Goal: Communication & Community: Answer question/provide support

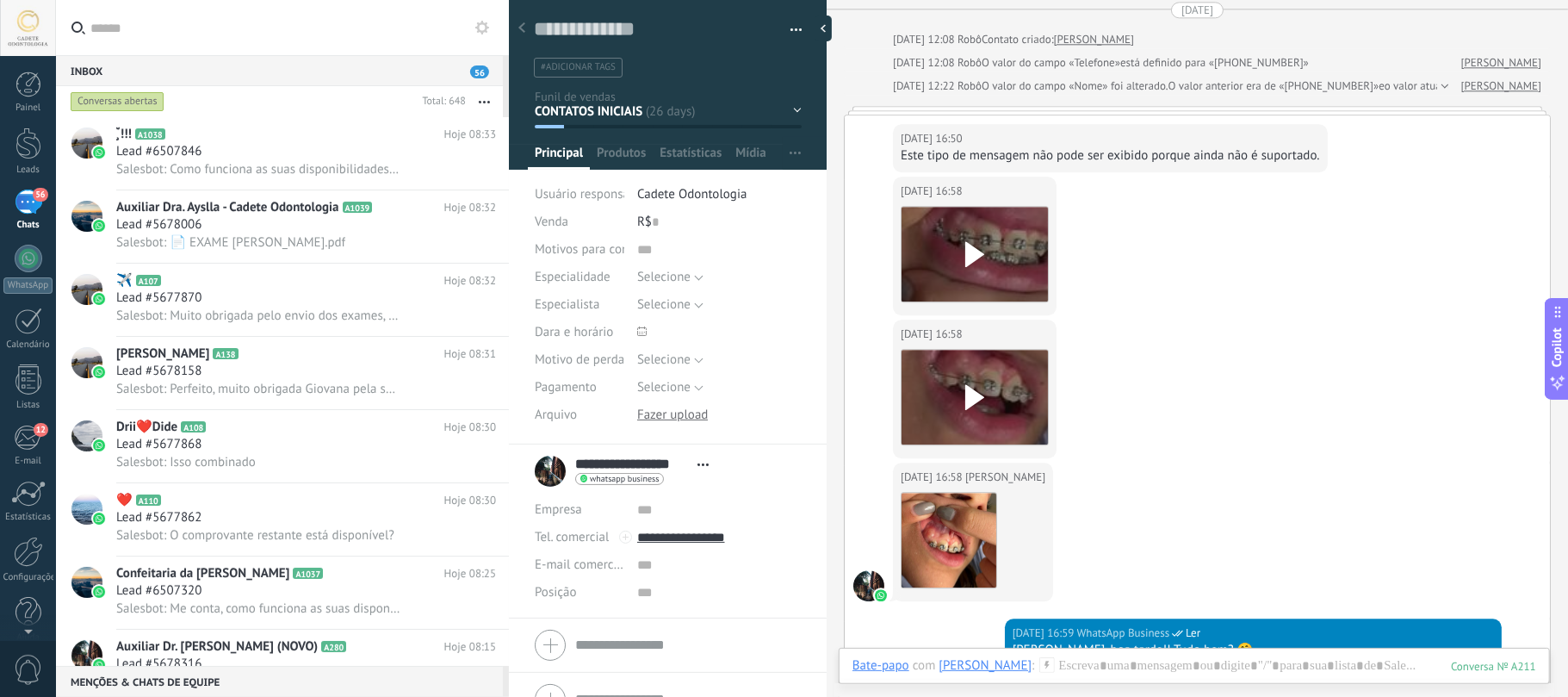
click at [114, 94] on div "Conversas abertas" at bounding box center [117, 101] width 94 height 20
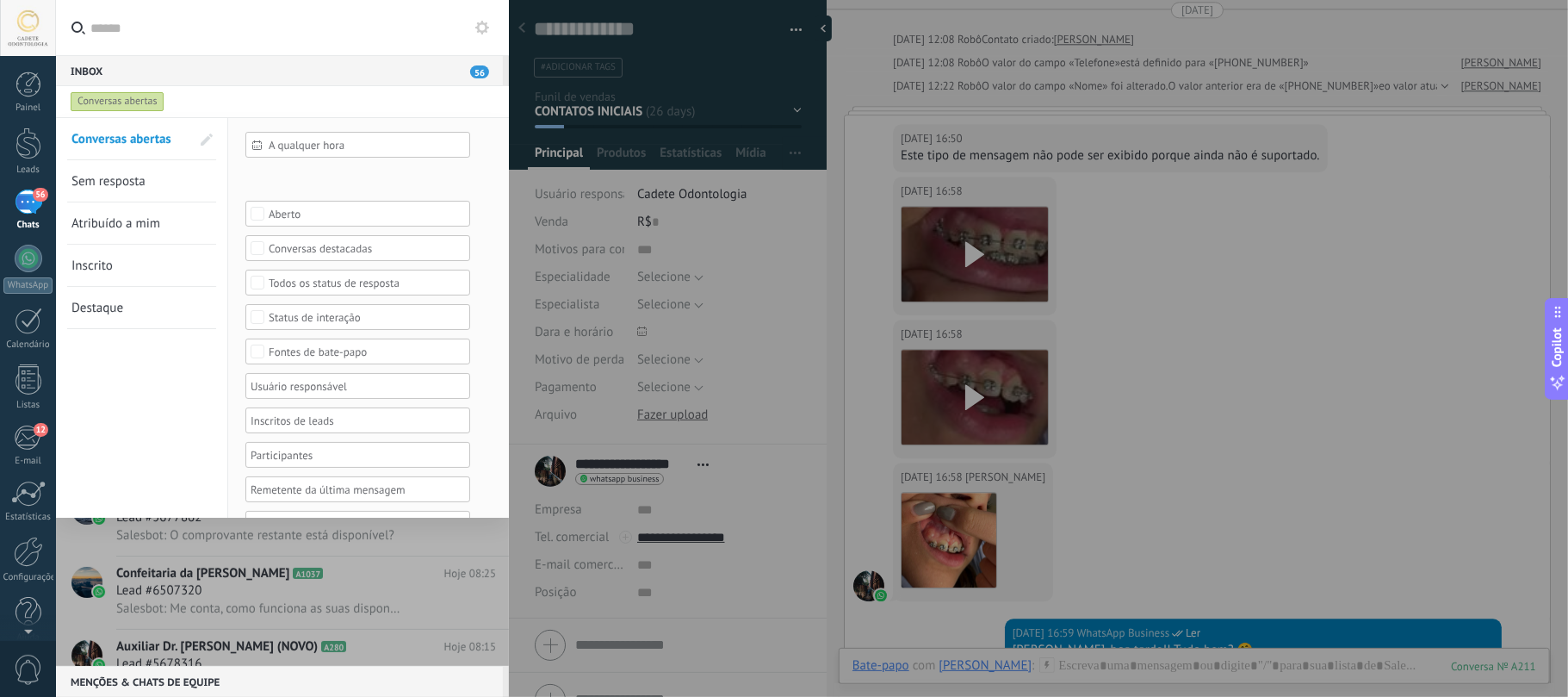
click at [107, 180] on span "Sem resposta" at bounding box center [108, 181] width 74 height 17
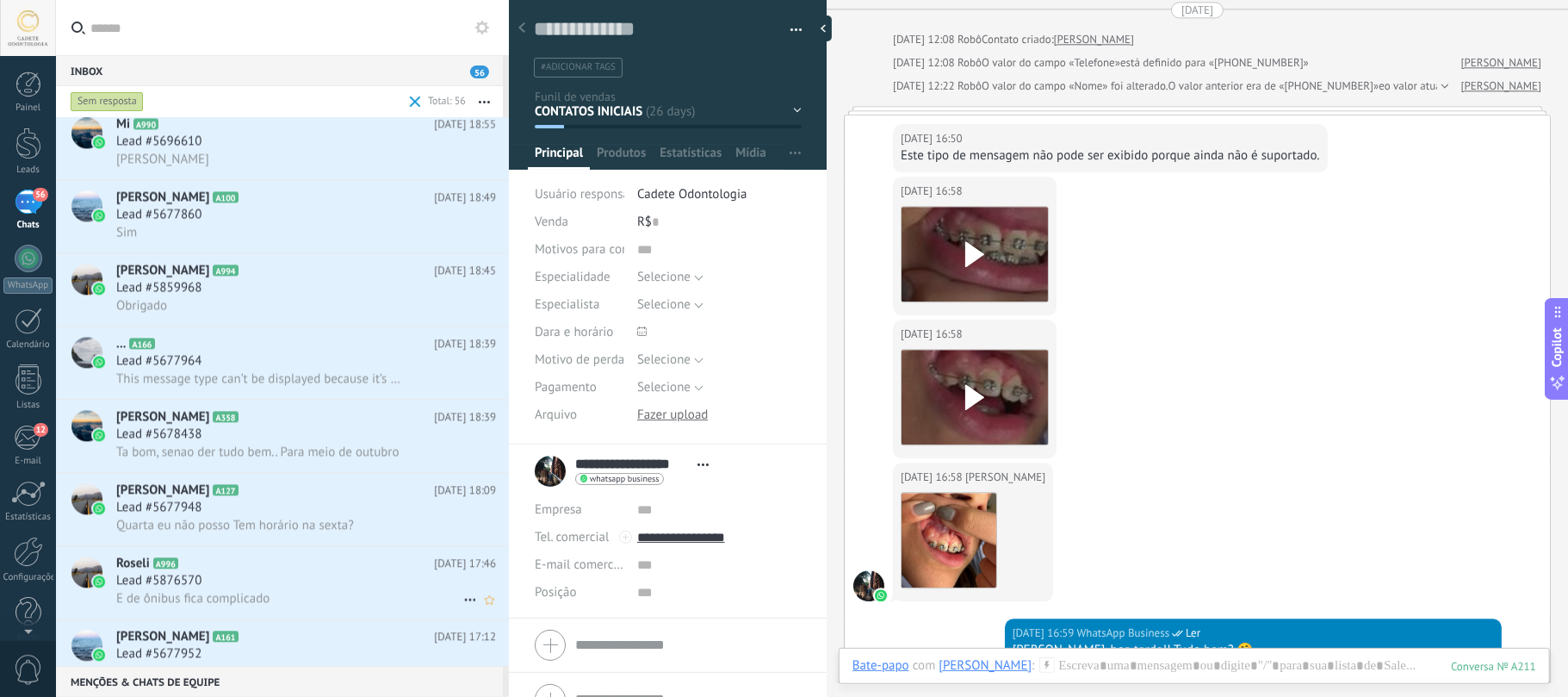
scroll to position [2973, 0]
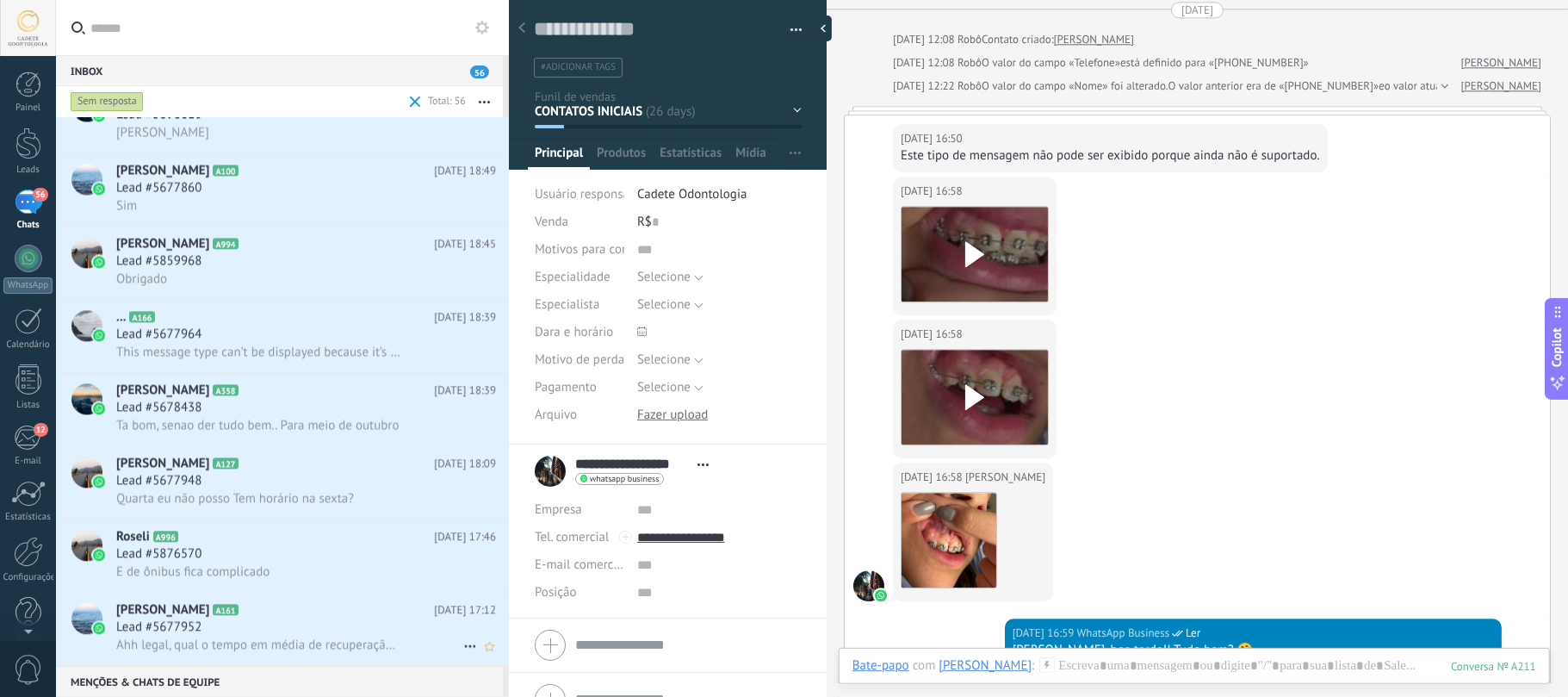
click at [179, 522] on span "Lead #5677952" at bounding box center [158, 627] width 85 height 18
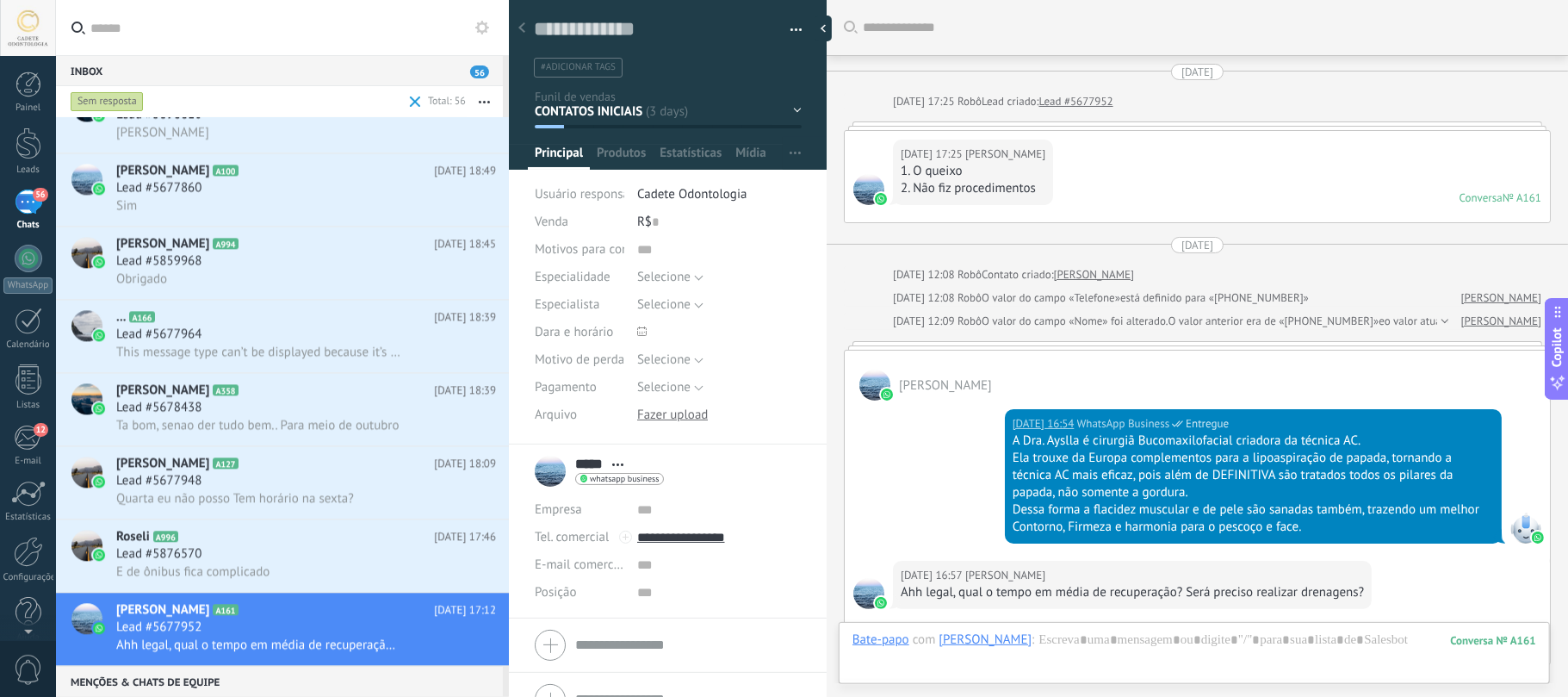
scroll to position [272, 0]
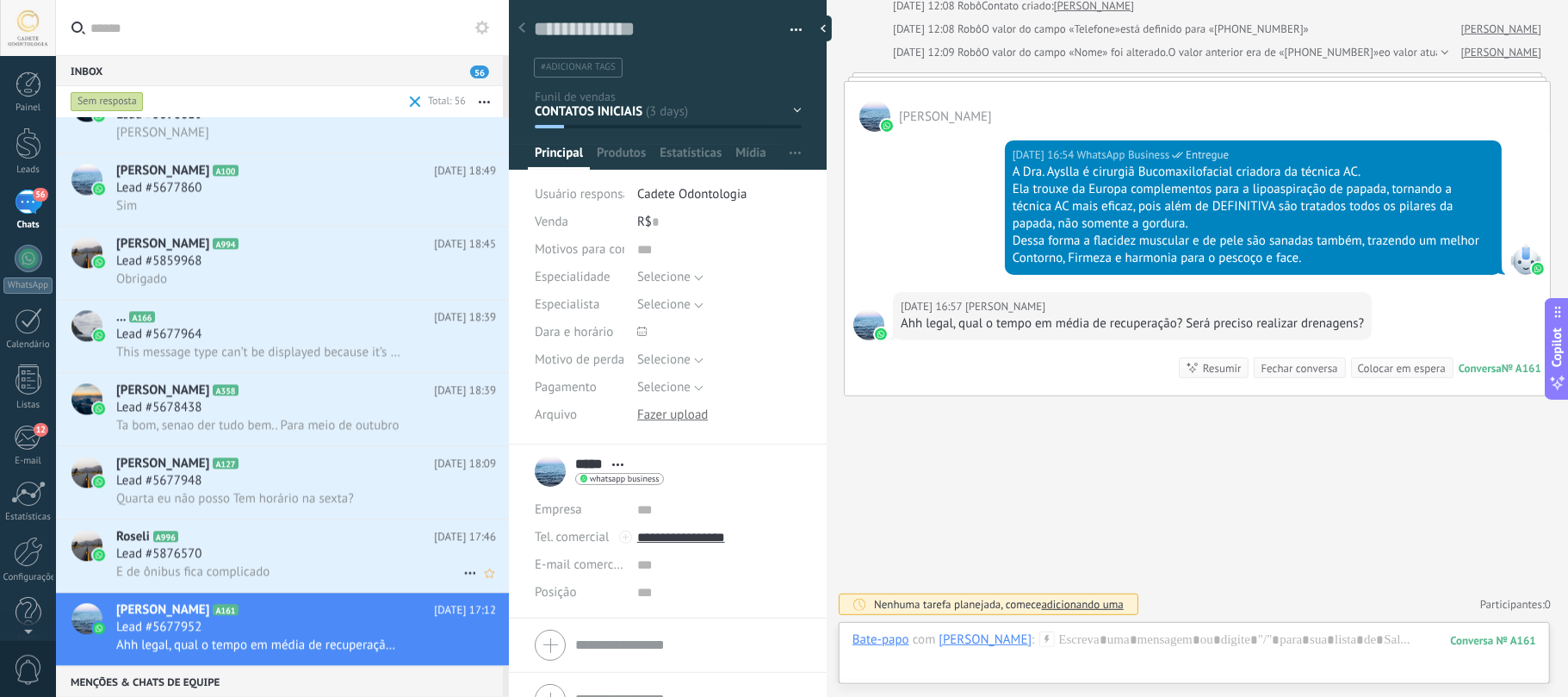
click at [121, 522] on span "Roseli" at bounding box center [133, 537] width 33 height 18
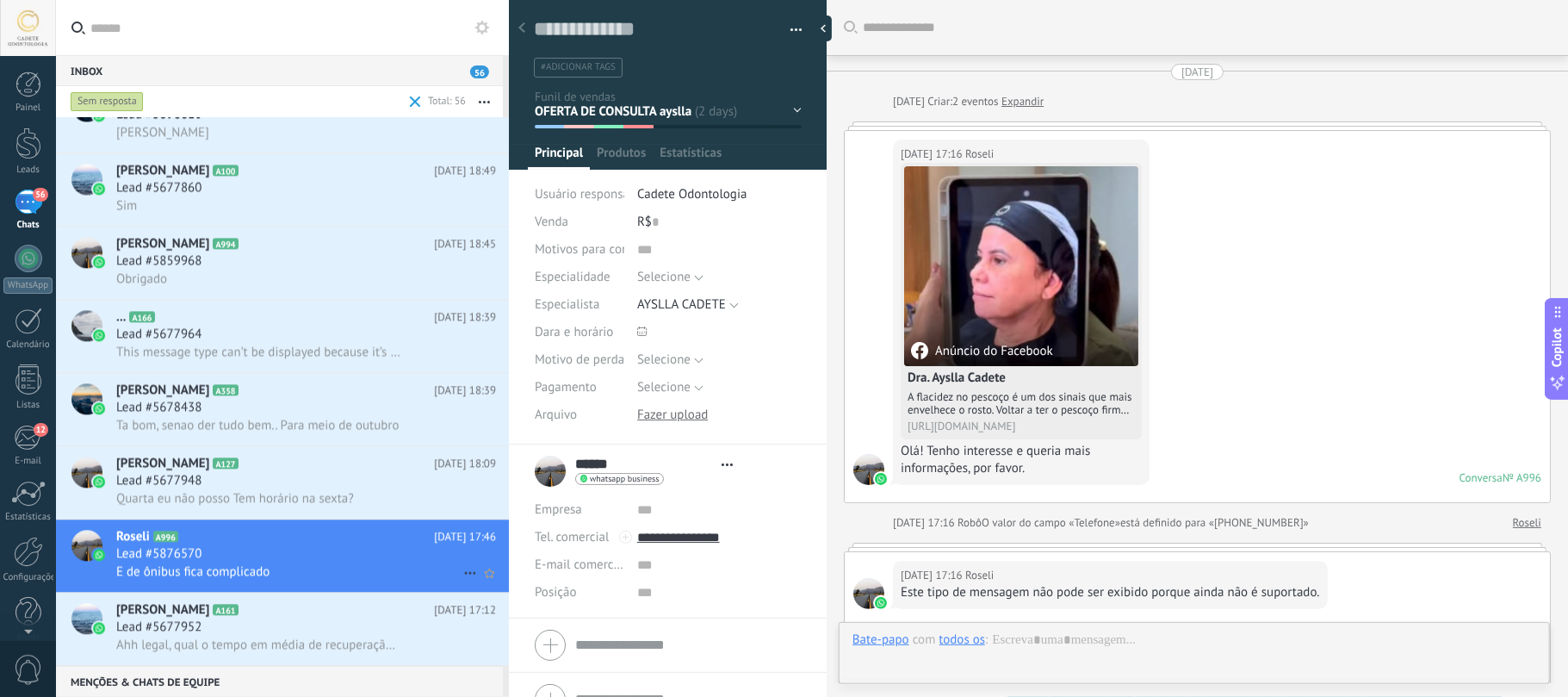
type textarea "**********"
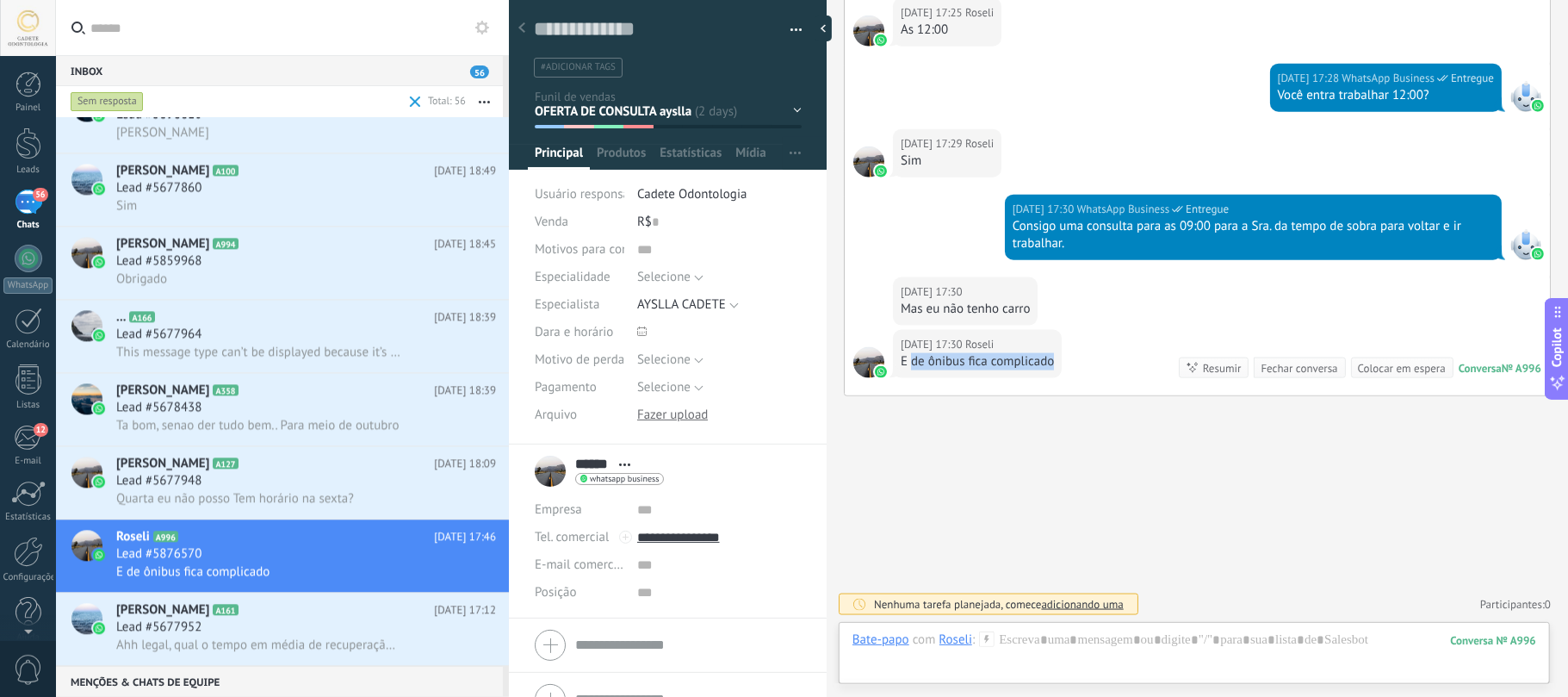
drag, startPoint x: 916, startPoint y: 353, endPoint x: 1103, endPoint y: 364, distance: 187.3
click at [1103, 364] on div "[DATE] 17:30 Roseli E de ônibus fica complicado Conversa № A996 Conversa № A996…" at bounding box center [1198, 362] width 706 height 65
click at [1095, 522] on div at bounding box center [1194, 657] width 683 height 52
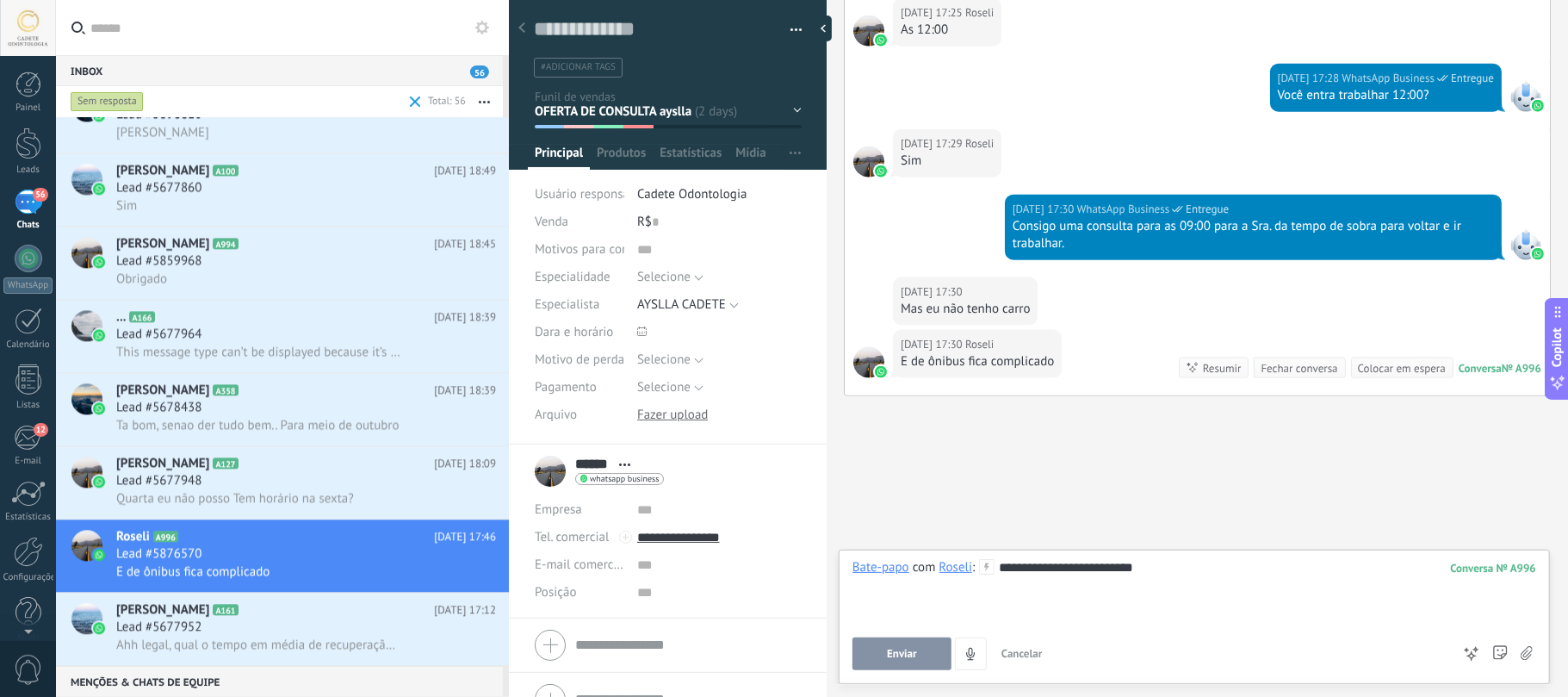
click at [890, 522] on span "Enviar" at bounding box center [901, 653] width 30 height 12
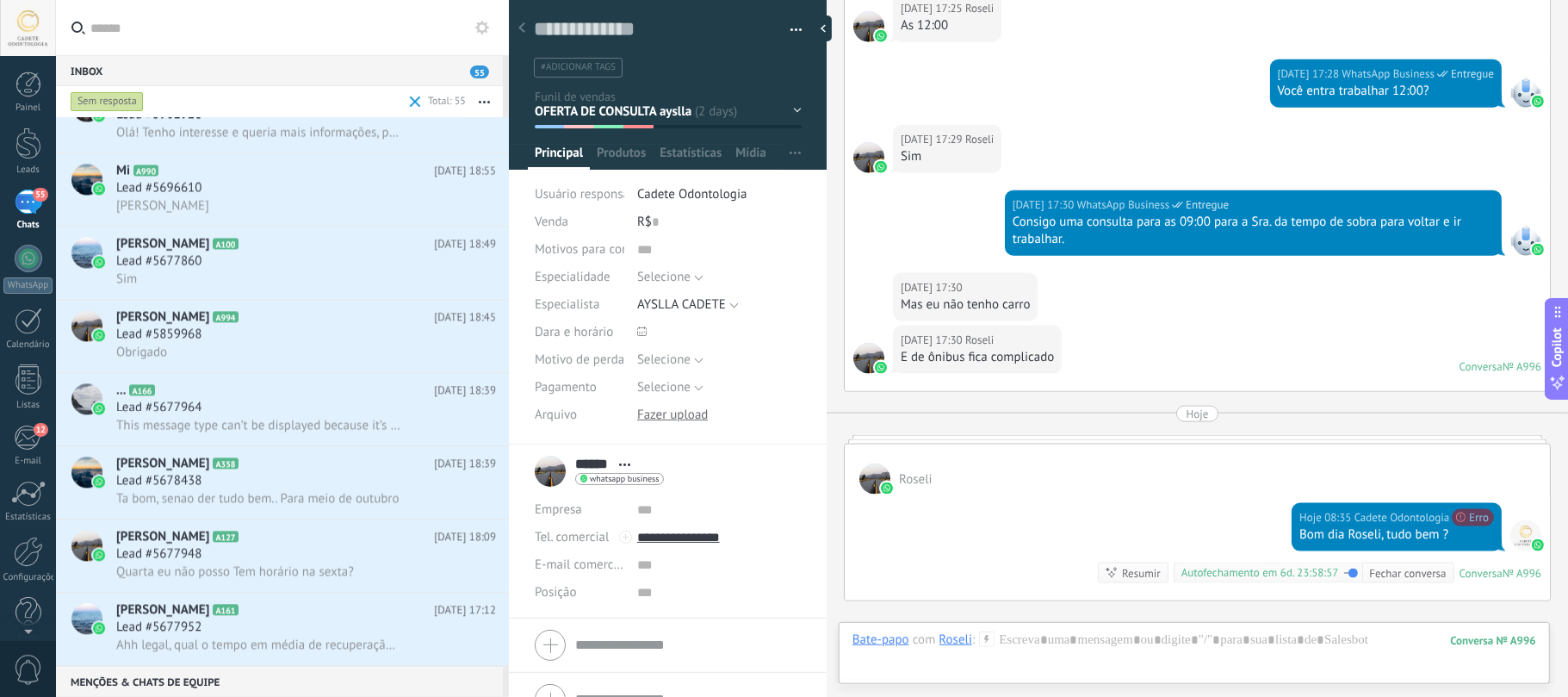
scroll to position [2899, 0]
click at [1002, 522] on div at bounding box center [1194, 657] width 683 height 52
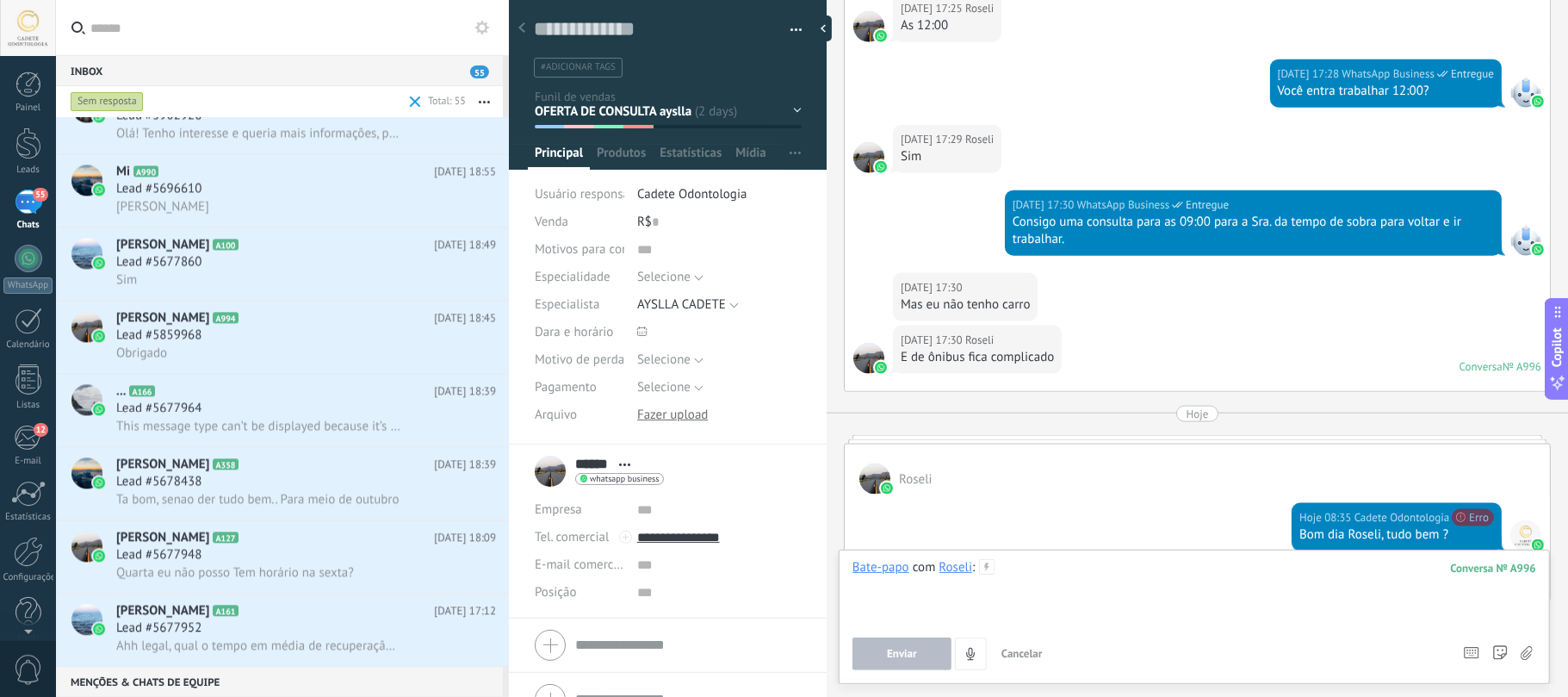
click at [1175, 522] on div at bounding box center [1194, 591] width 683 height 65
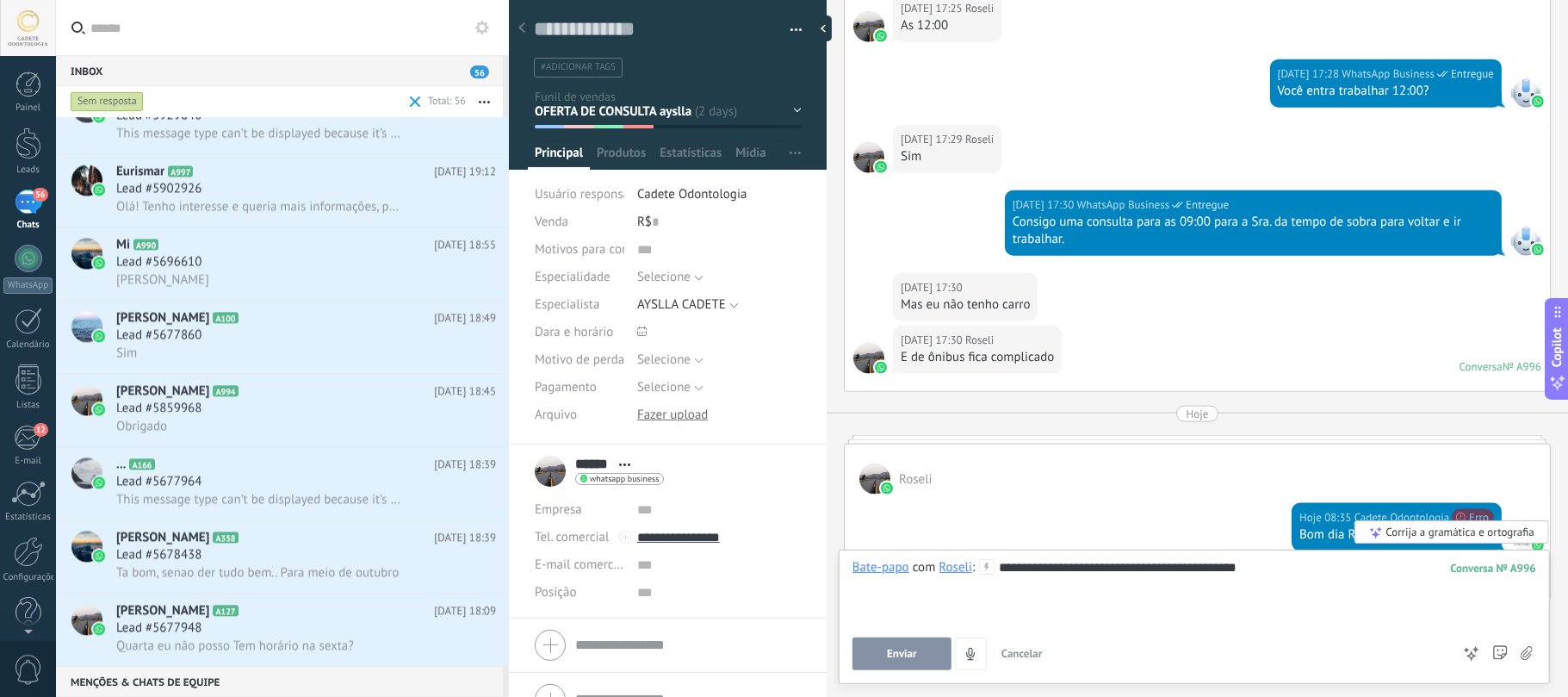
click at [885, 522] on button "Enviar" at bounding box center [902, 654] width 99 height 33
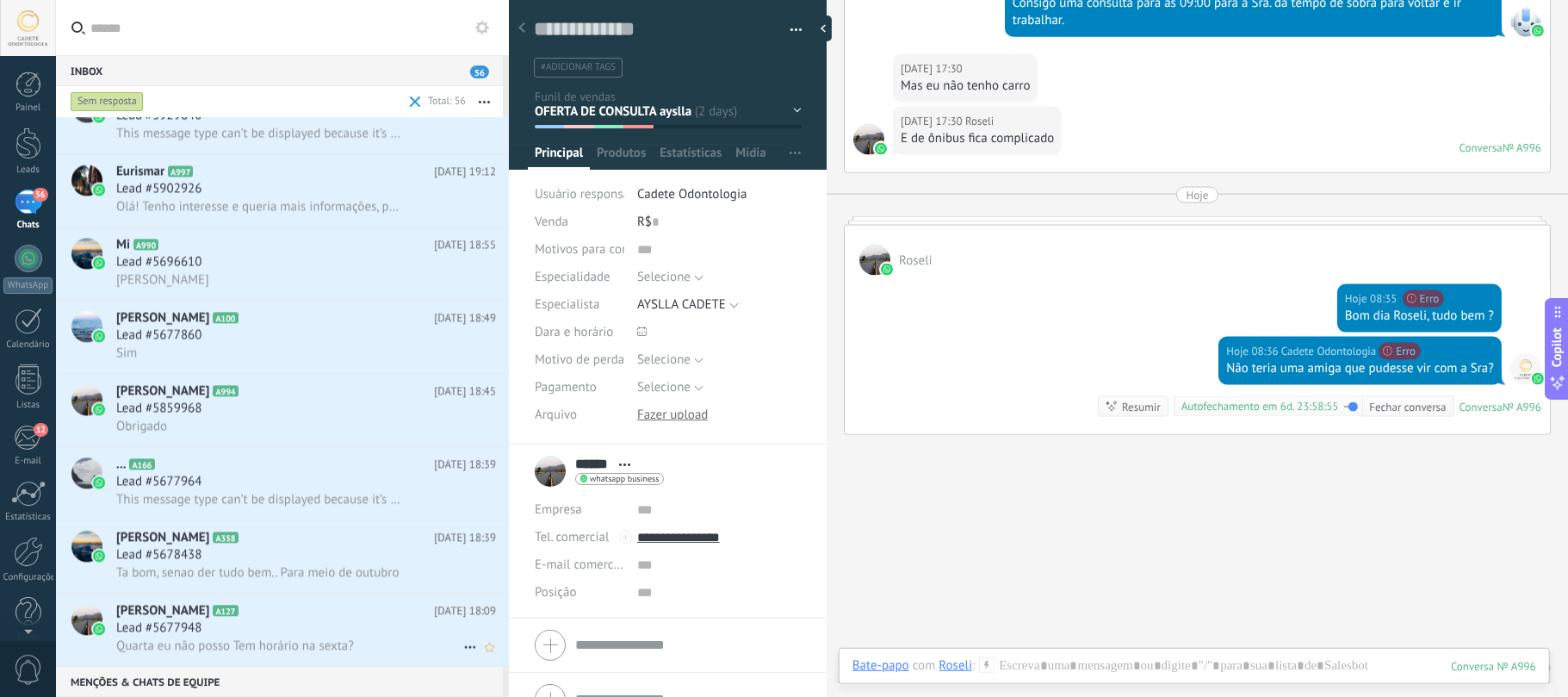
scroll to position [2973, 0]
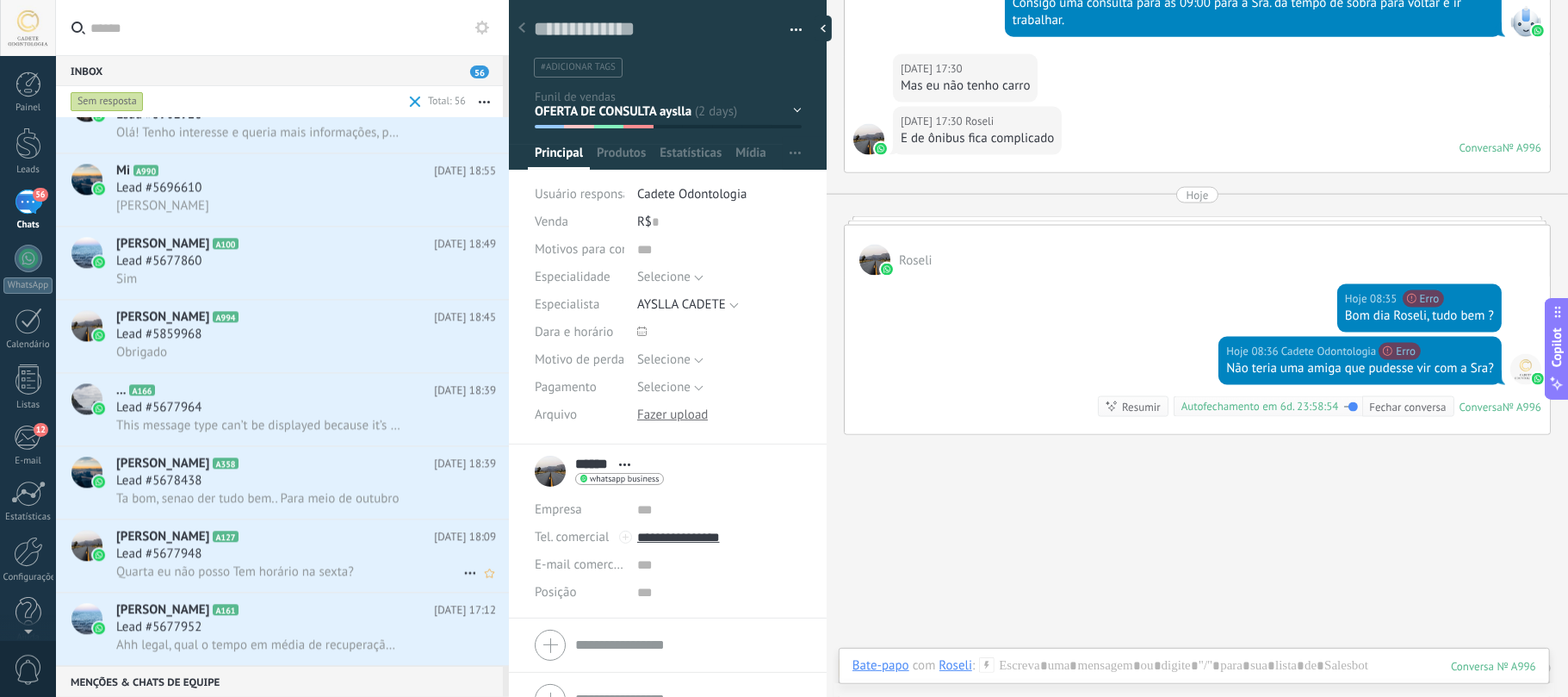
drag, startPoint x: 186, startPoint y: 535, endPoint x: 356, endPoint y: 534, distance: 170.0
click at [212, 522] on span "A127" at bounding box center [225, 535] width 25 height 11
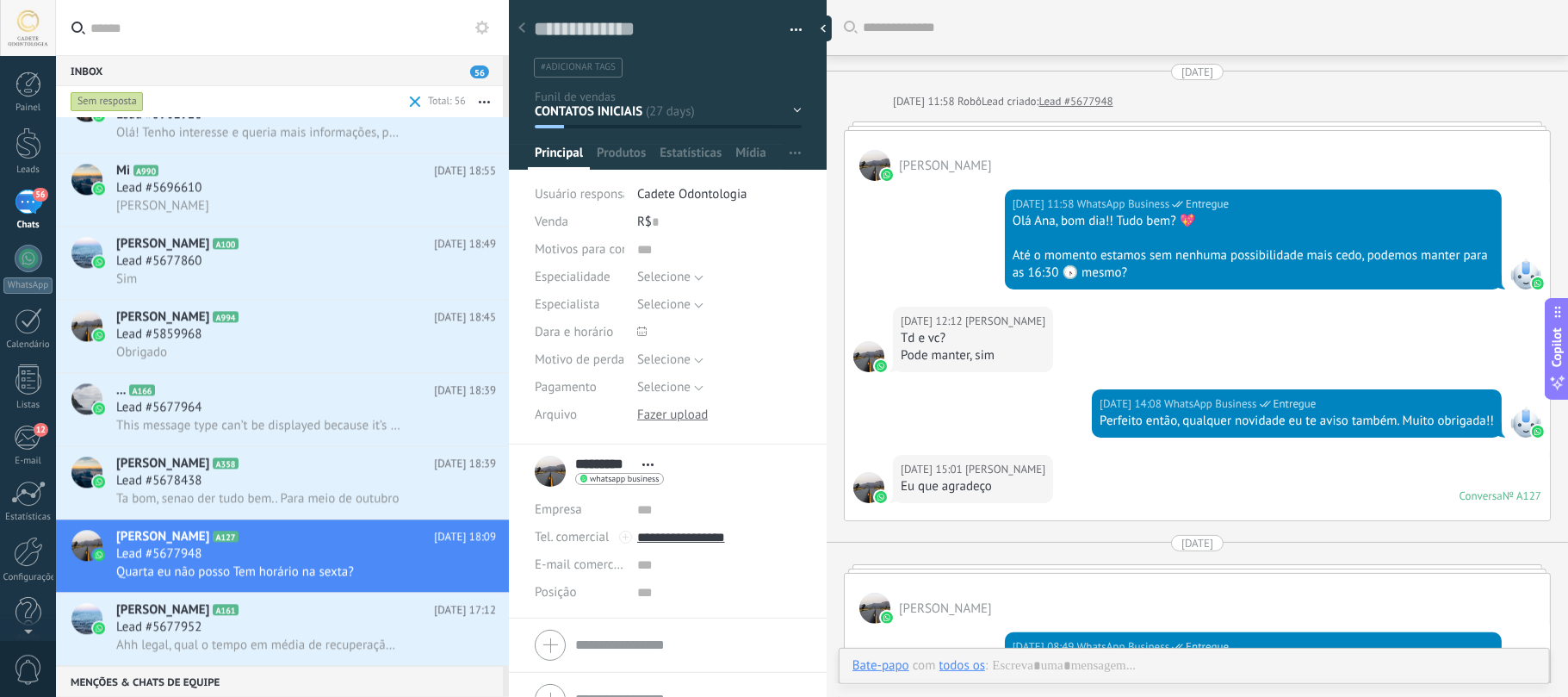
scroll to position [2678, 0]
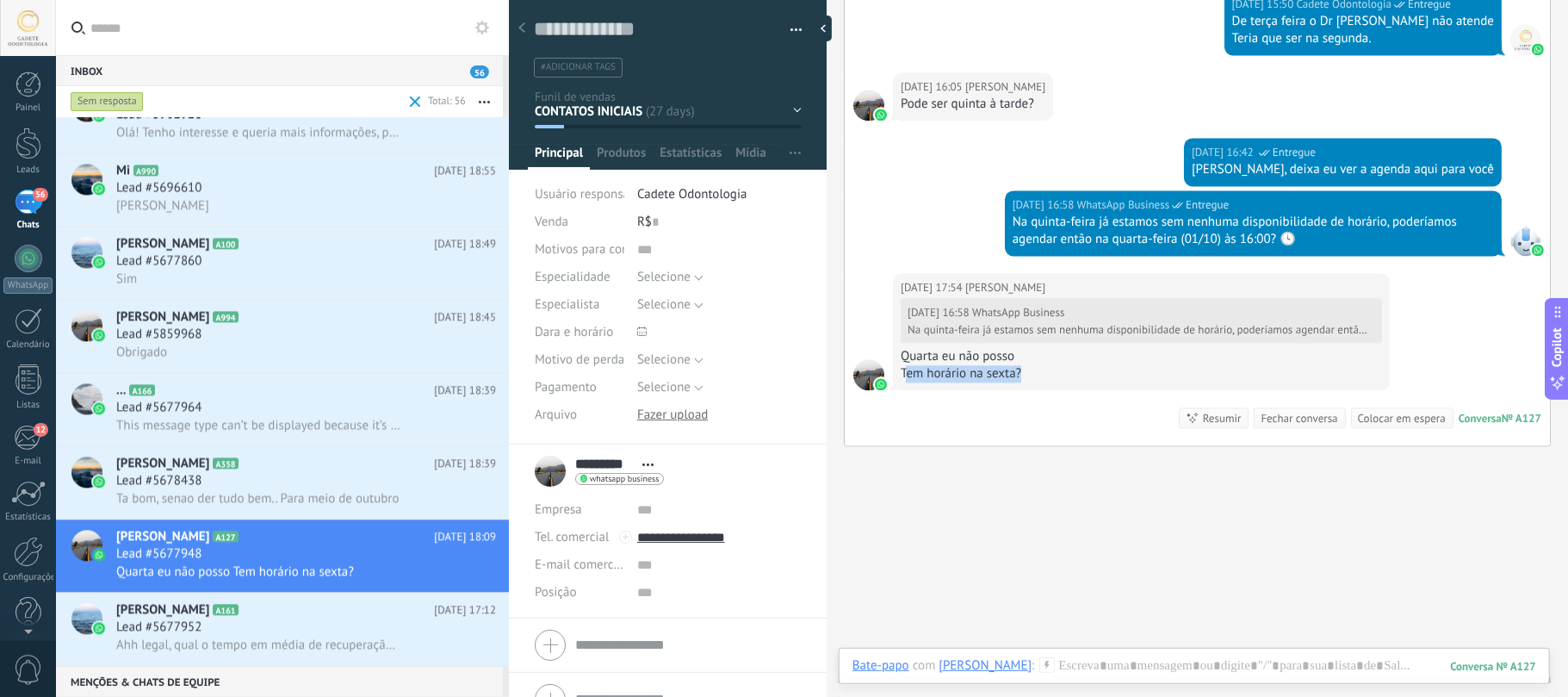
drag, startPoint x: 906, startPoint y: 357, endPoint x: 1033, endPoint y: 370, distance: 127.7
click at [1033, 370] on div "Tem horário na sexta?" at bounding box center [1141, 374] width 481 height 18
click at [1048, 366] on div "Tem horário na sexta?" at bounding box center [1141, 374] width 481 height 18
click at [210, 486] on div "Lead #5678438" at bounding box center [306, 481] width 380 height 18
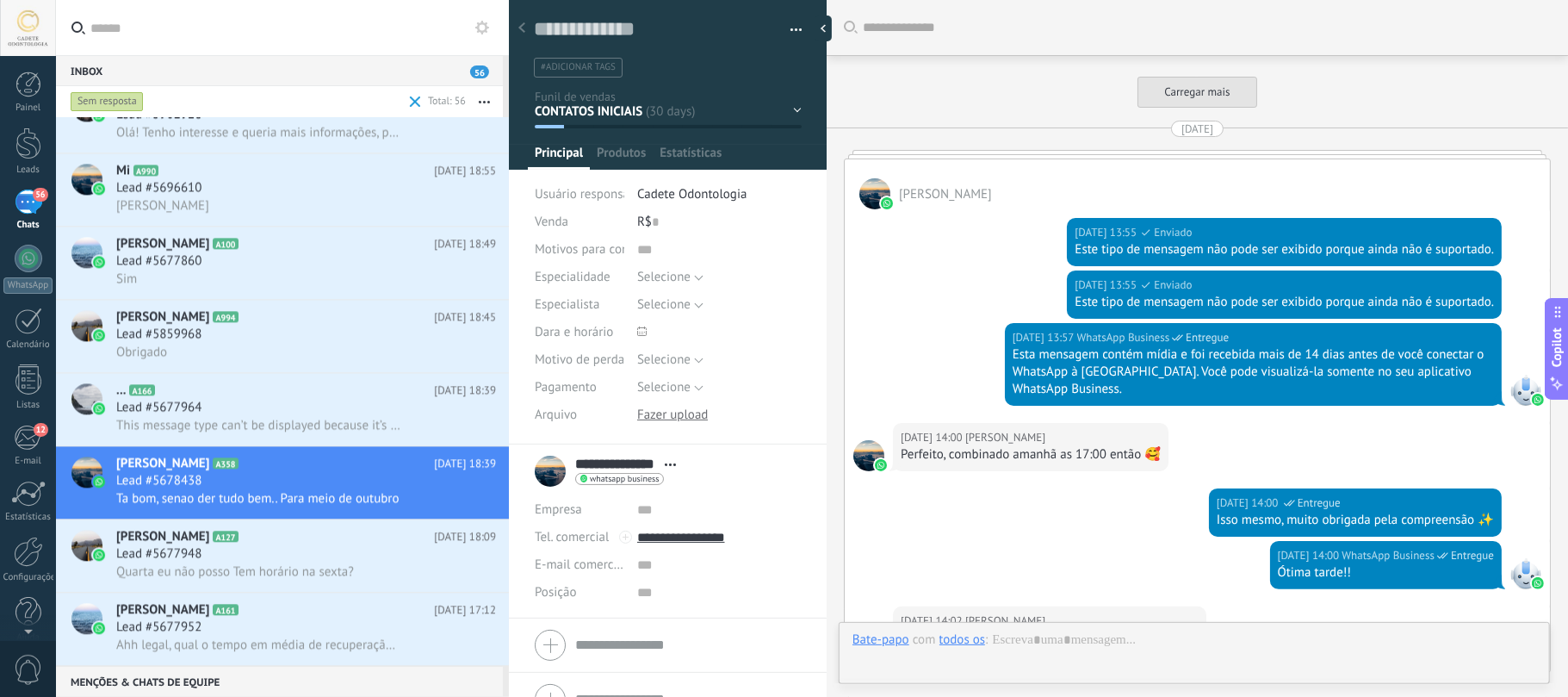
scroll to position [4899, 0]
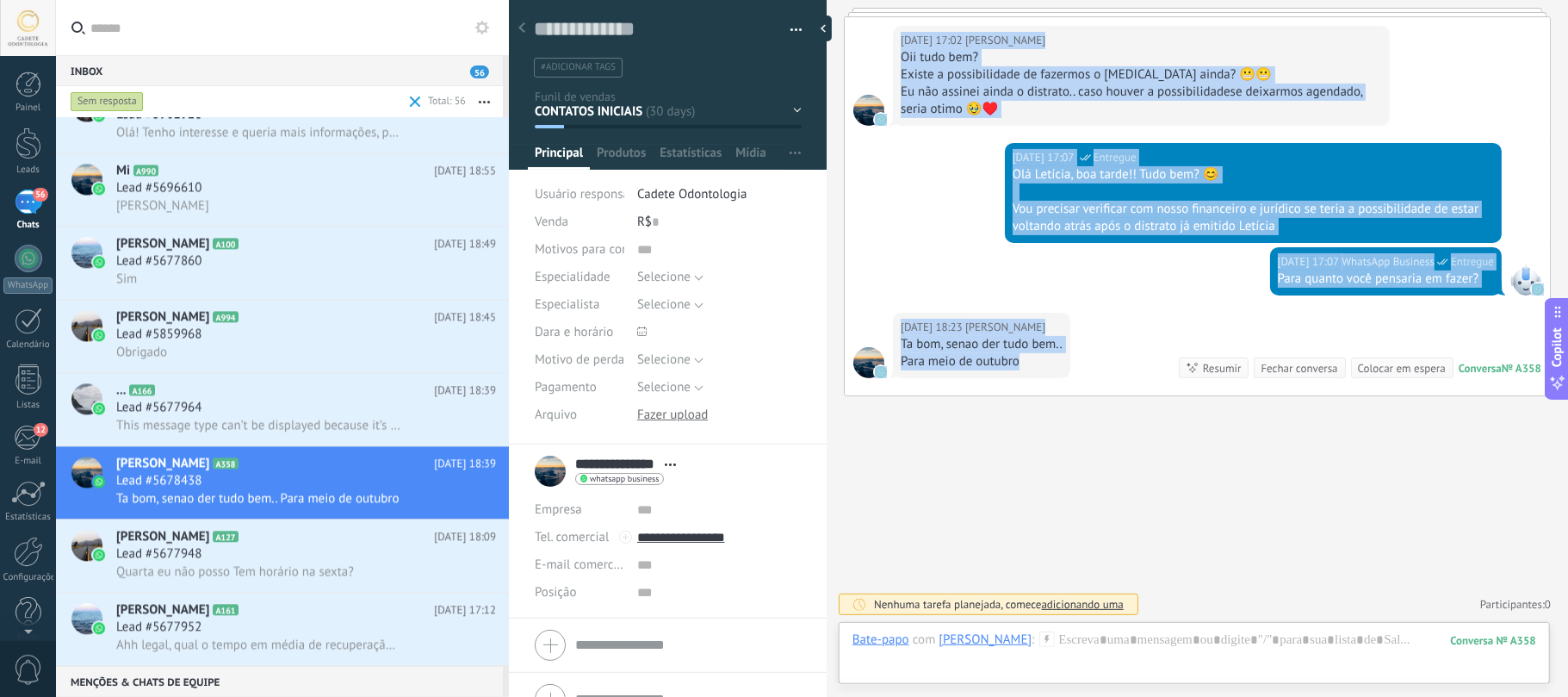
drag, startPoint x: 896, startPoint y: 339, endPoint x: 1042, endPoint y: 363, distance: 148.0
click at [1055, 373] on div "[DATE] 18:23 [PERSON_NAME], senao der tudo bem.. Para meio de outubro" at bounding box center [981, 345] width 177 height 65
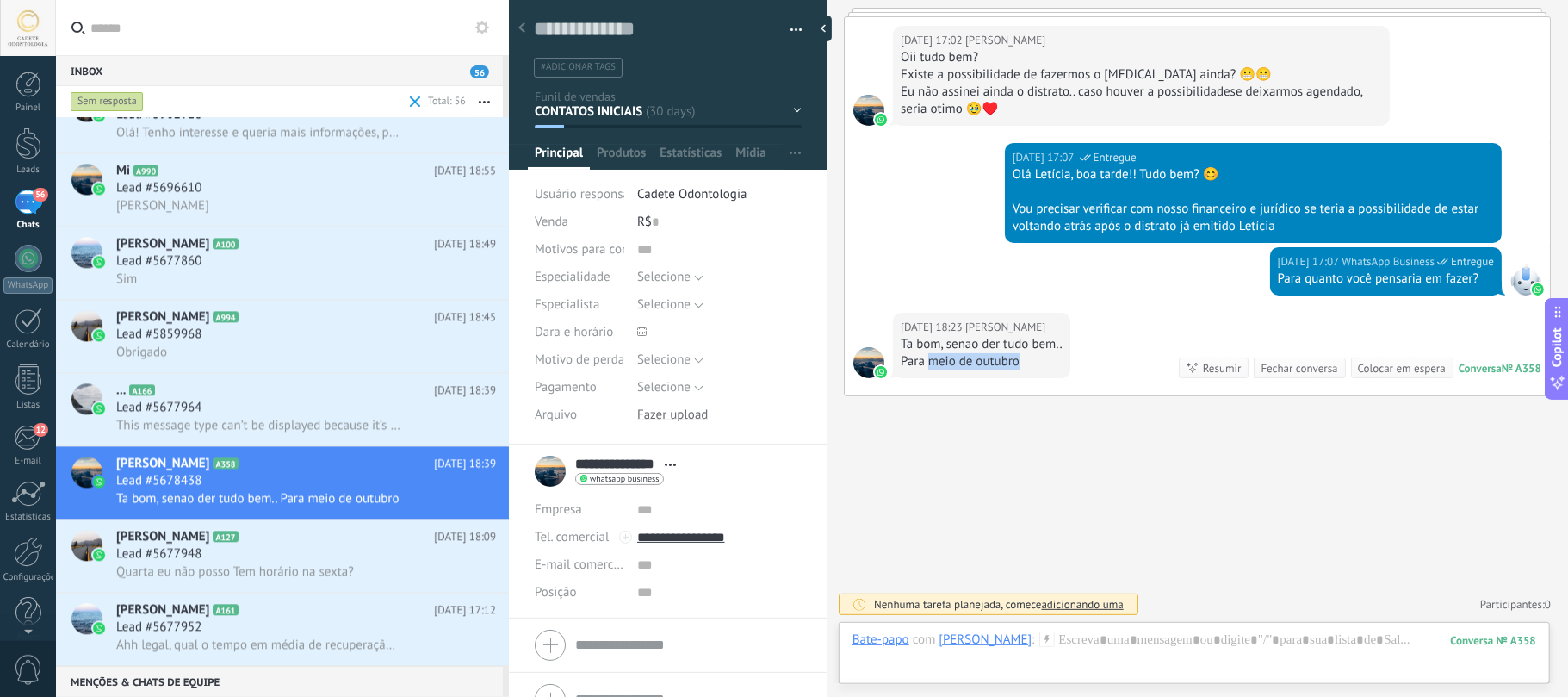
drag, startPoint x: 1028, startPoint y: 359, endPoint x: 927, endPoint y: 372, distance: 101.8
click at [927, 372] on div "[DATE] 18:23 [PERSON_NAME], senao der tudo bem.. Para meio de outubro" at bounding box center [981, 345] width 177 height 65
click at [1148, 211] on div "Vou precisar verificar com nosso financeiro e jurídico se teria a possibilidade…" at bounding box center [1253, 217] width 481 height 34
drag, startPoint x: 1007, startPoint y: 204, endPoint x: 1469, endPoint y: 171, distance: 463.2
click at [1175, 171] on div "[DATE] 17:07 WhatsApp Business Entregue Olá Letícia, boa tarde!! Tudo bem? 😊 Vo…" at bounding box center [1253, 193] width 497 height 99
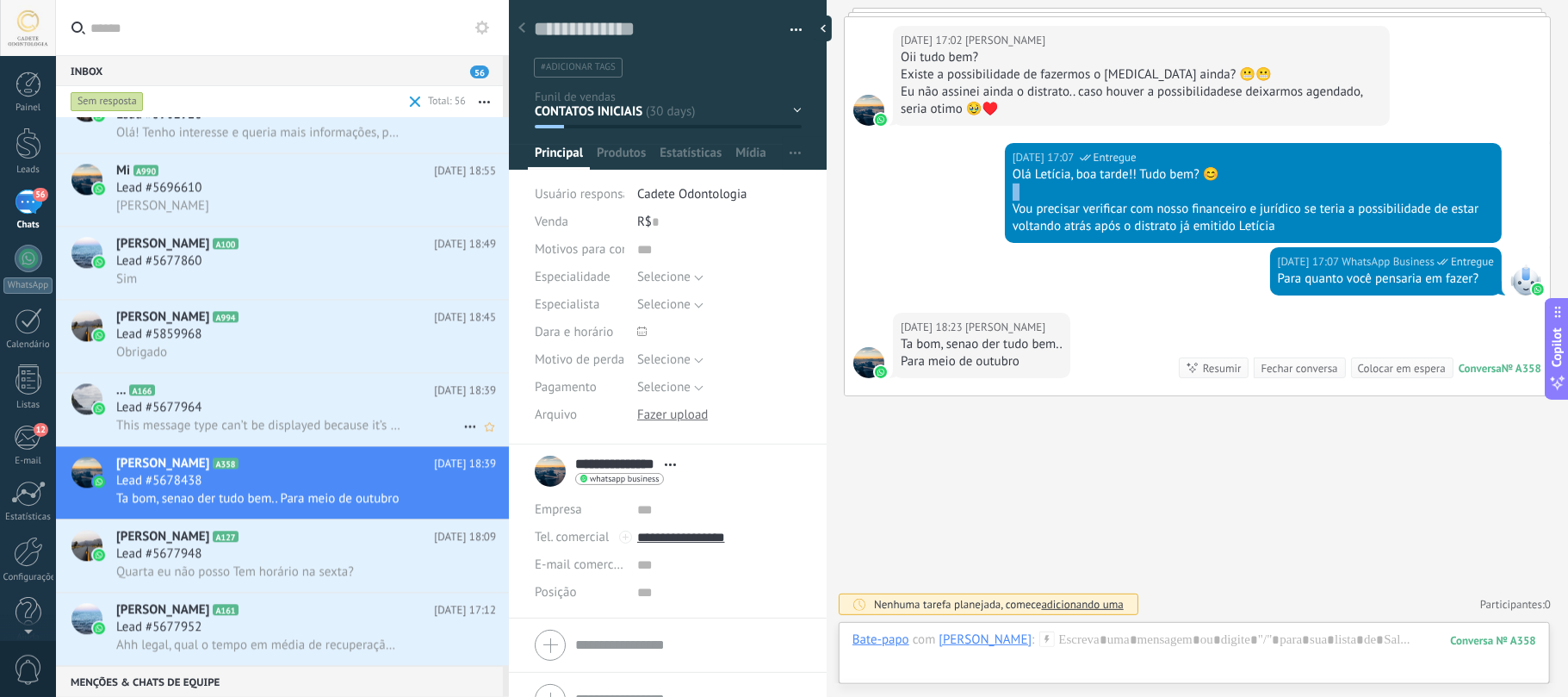
click at [184, 398] on h2 "... A166" at bounding box center [275, 390] width 318 height 18
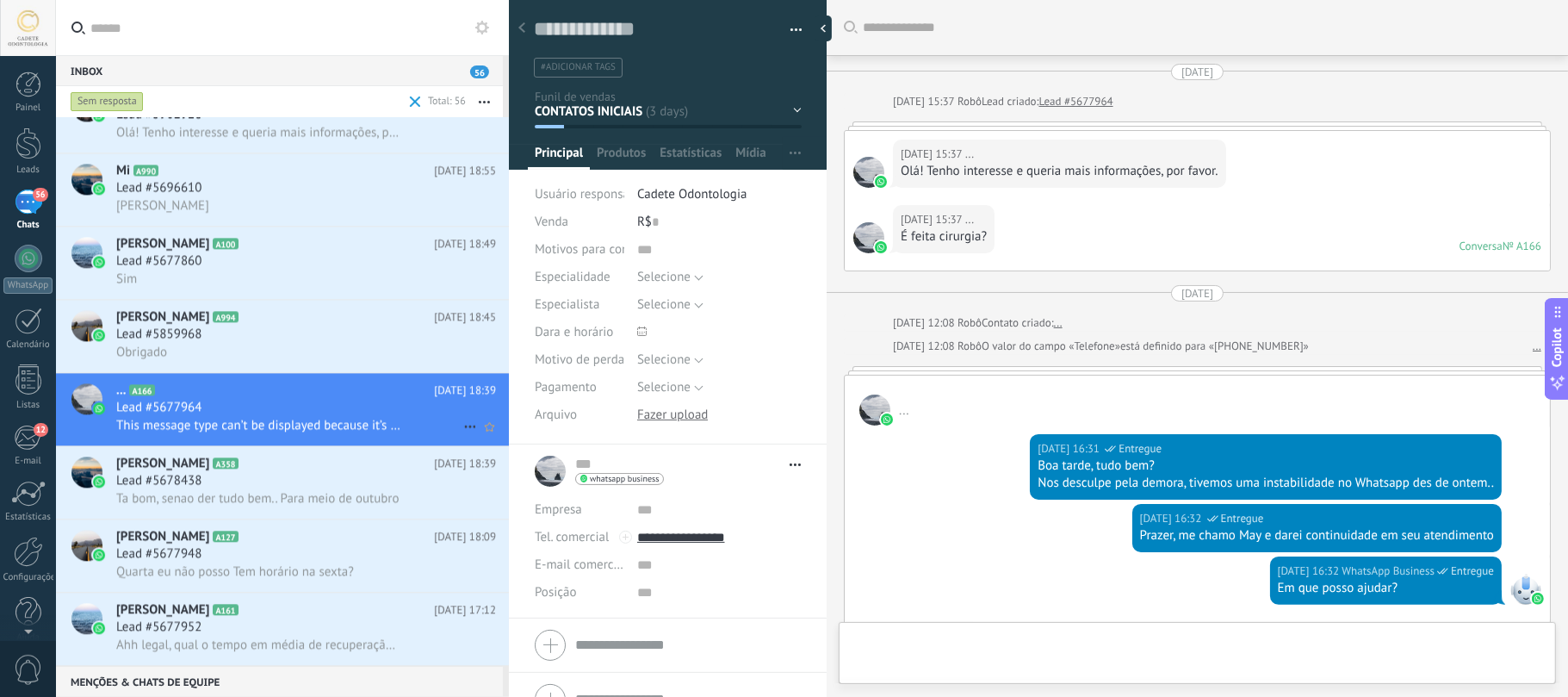
type textarea "**********"
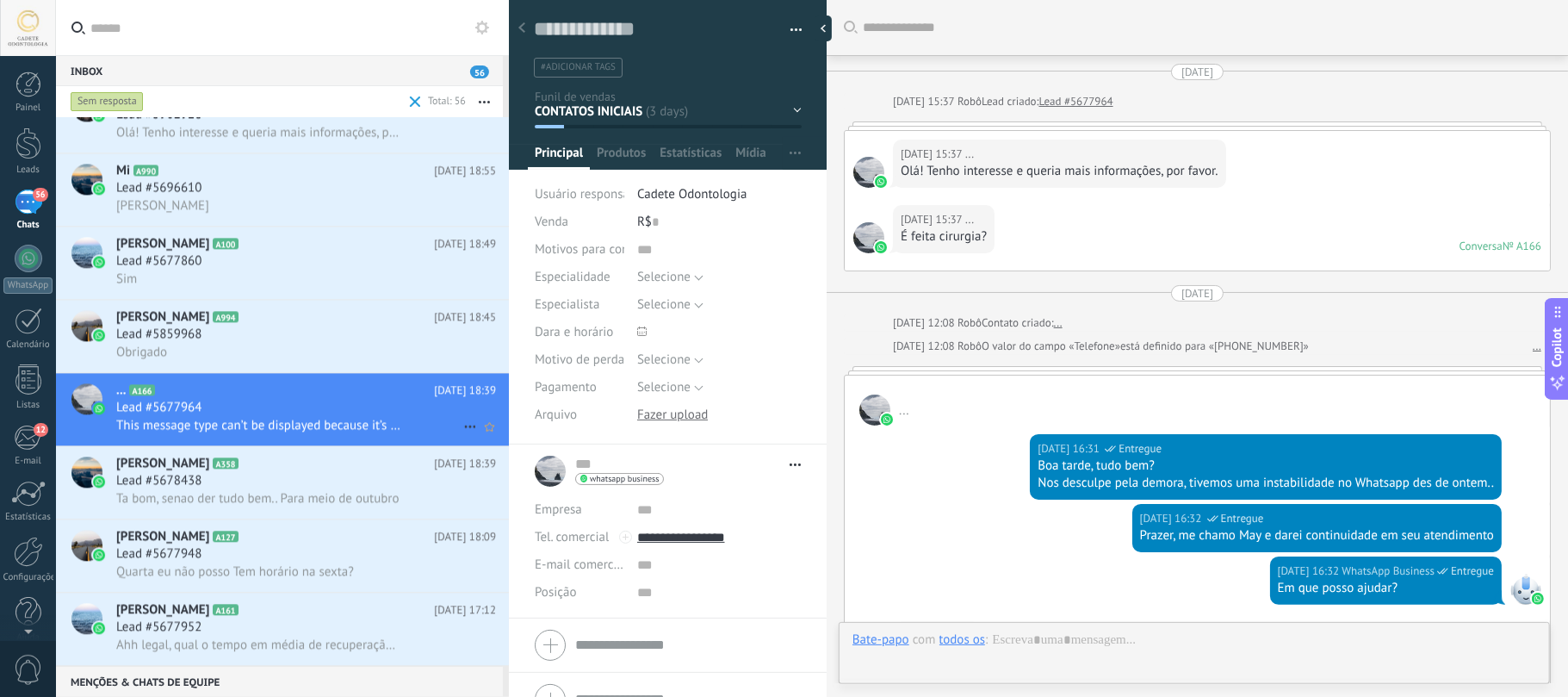
scroll to position [458, 0]
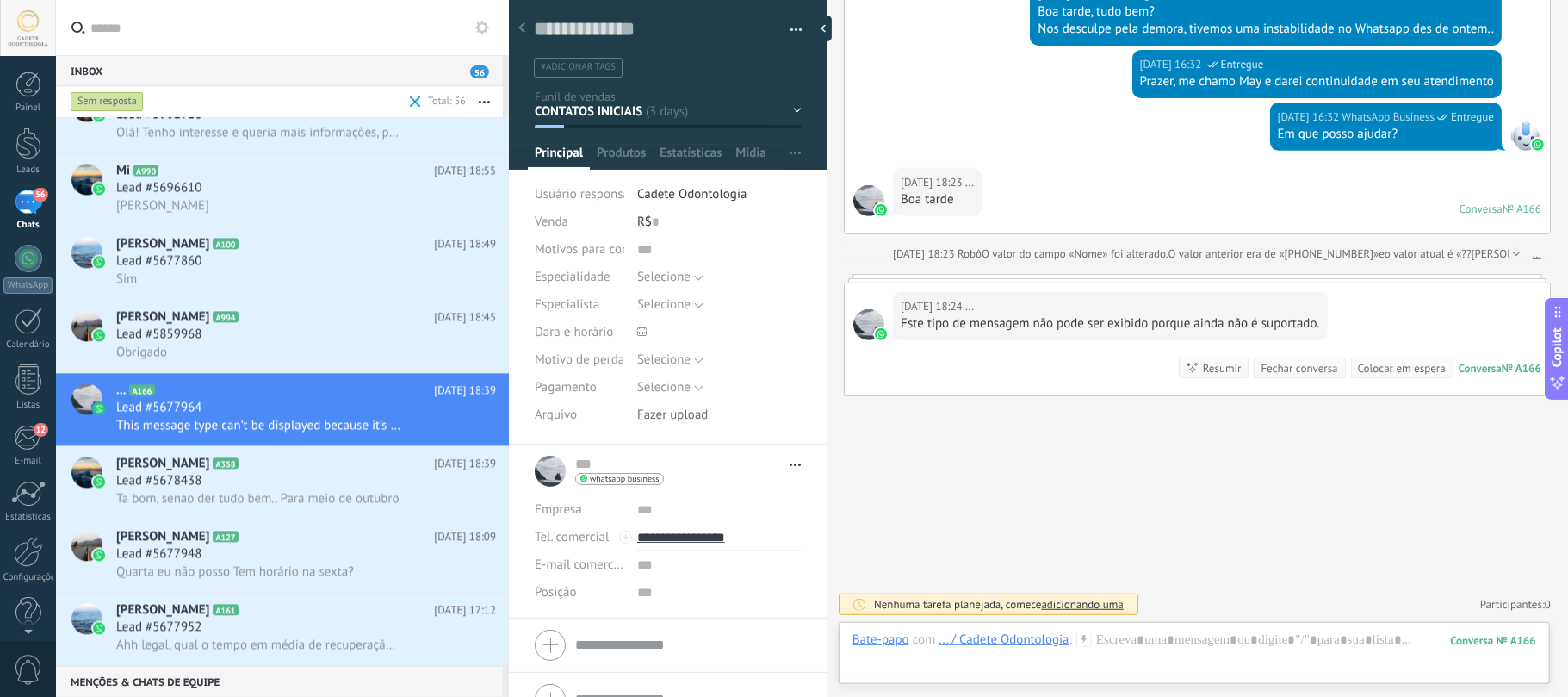
drag, startPoint x: 762, startPoint y: 535, endPoint x: 675, endPoint y: 542, distance: 87.3
click at [675, 522] on input "**********" at bounding box center [719, 537] width 164 height 27
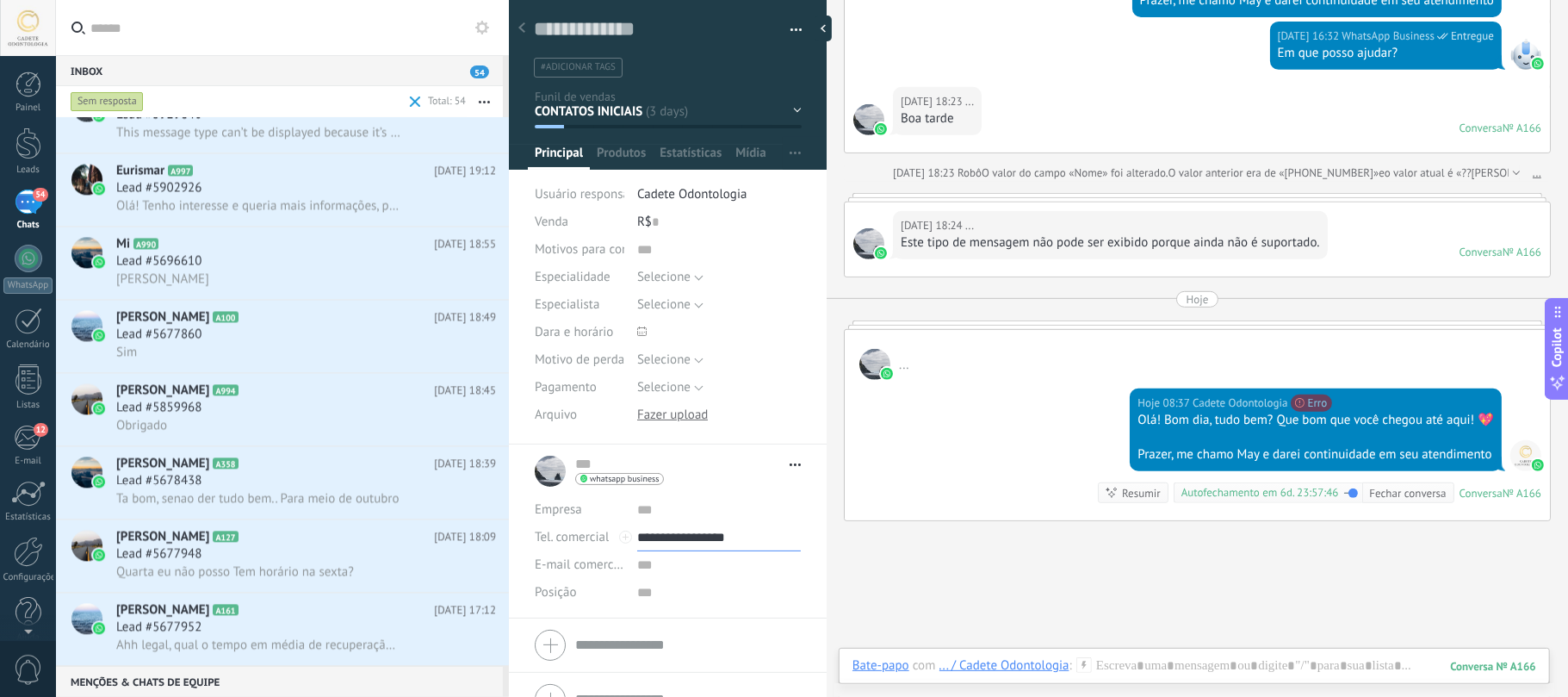
scroll to position [649, 0]
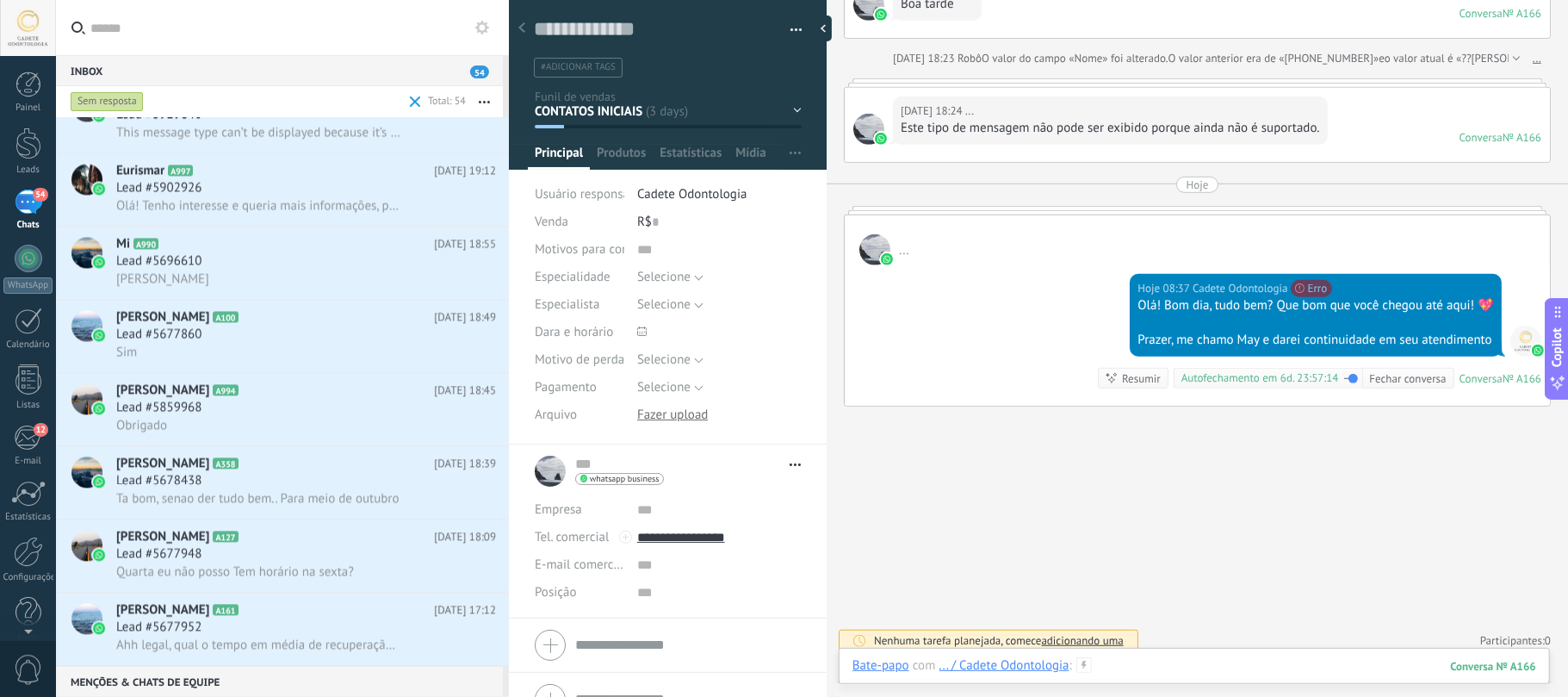
type input "**********"
click at [1175, 522] on div at bounding box center [1194, 682] width 683 height 52
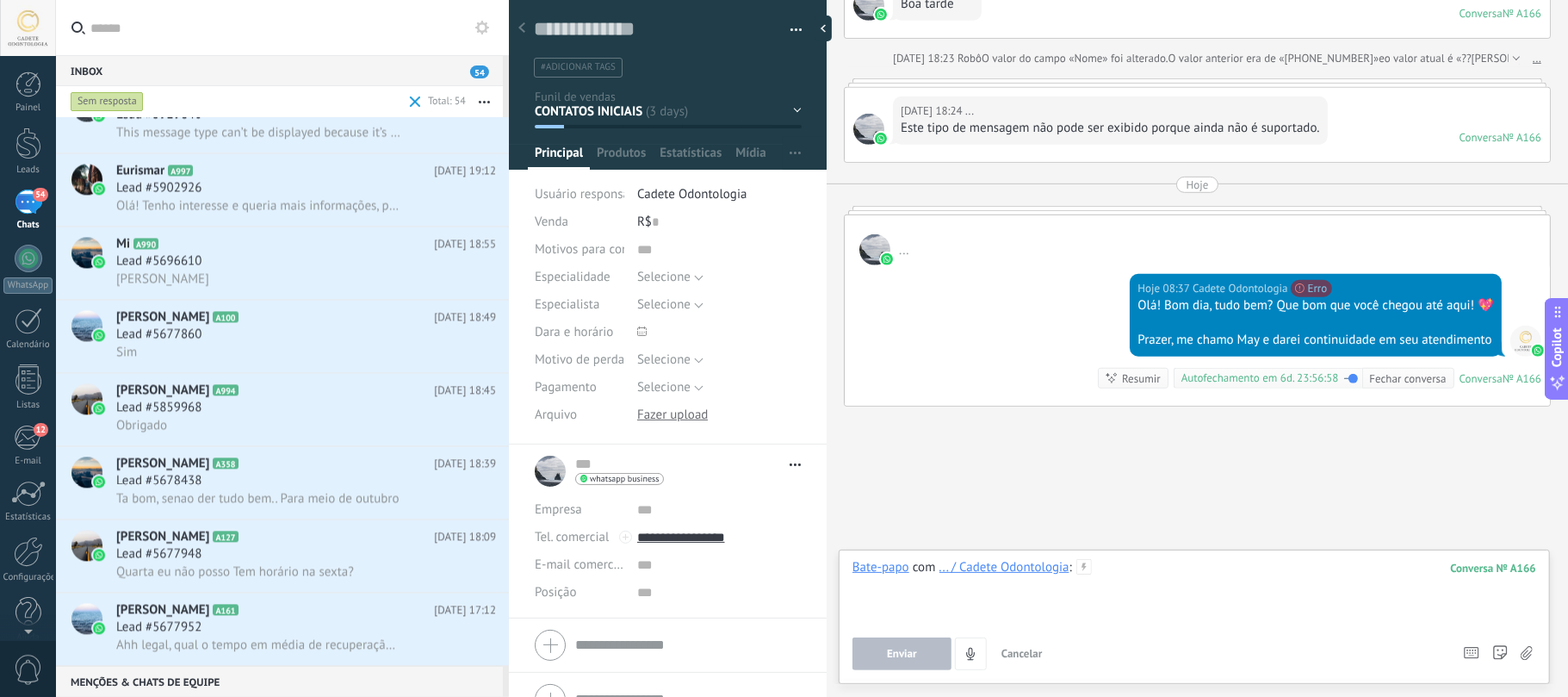
paste div
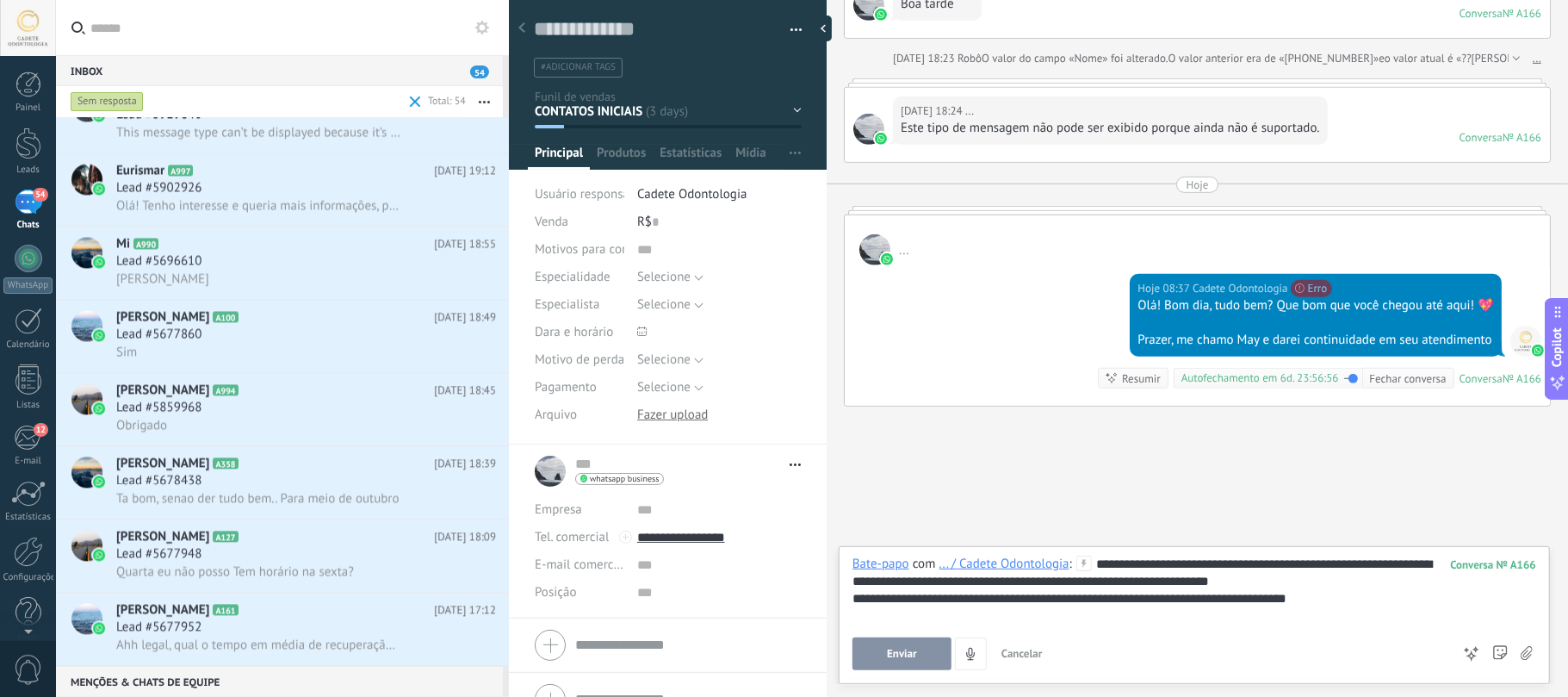
click at [883, 522] on button "Enviar" at bounding box center [902, 654] width 99 height 33
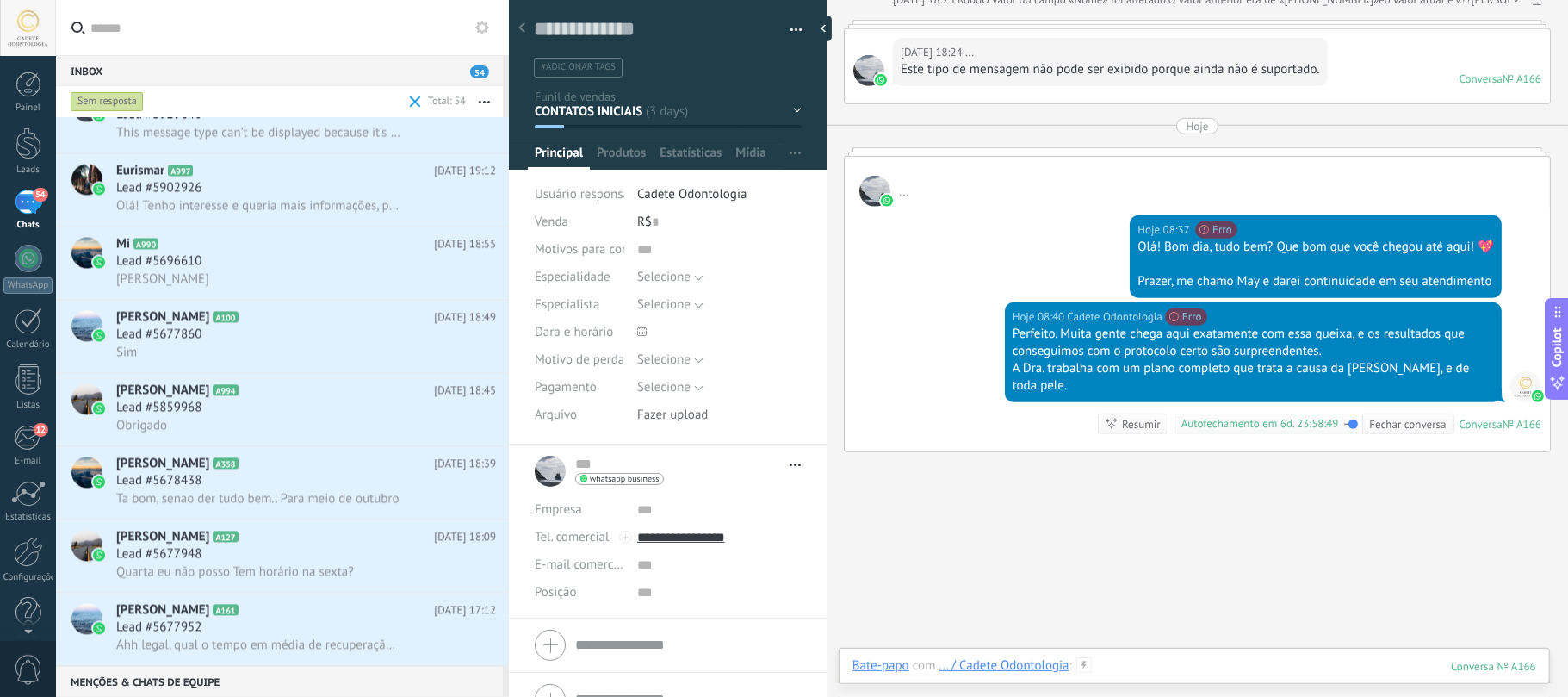
click at [1164, 522] on div at bounding box center [1194, 682] width 683 height 52
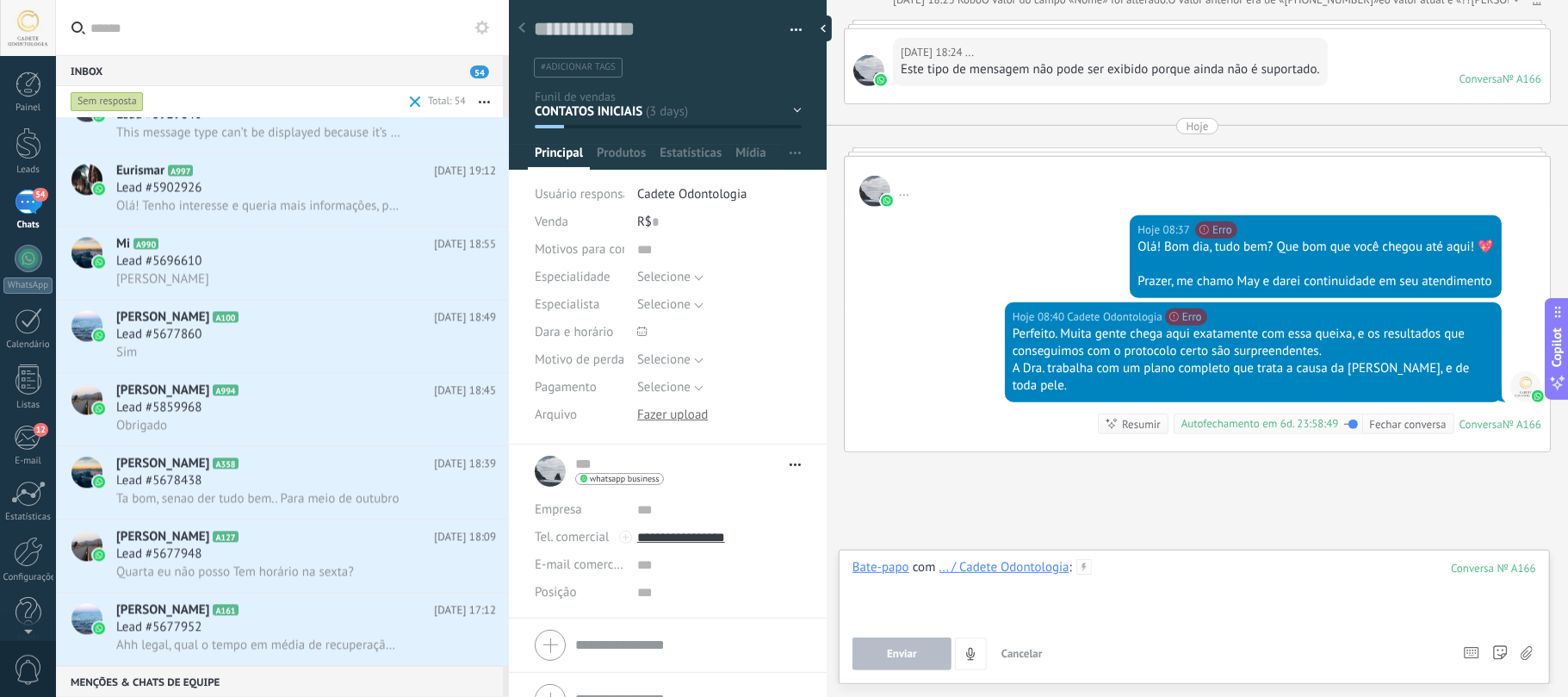
paste div
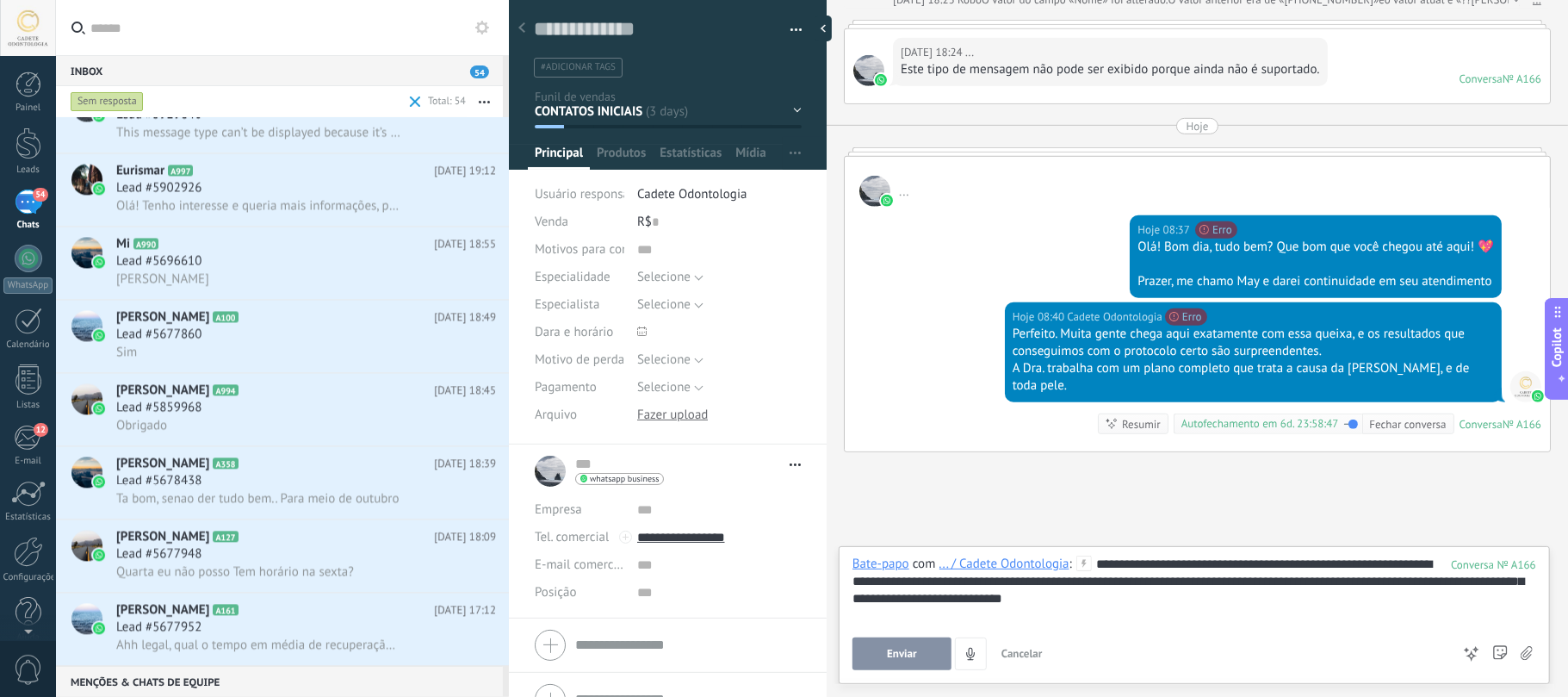
click at [890, 522] on button "Enviar" at bounding box center [902, 654] width 99 height 33
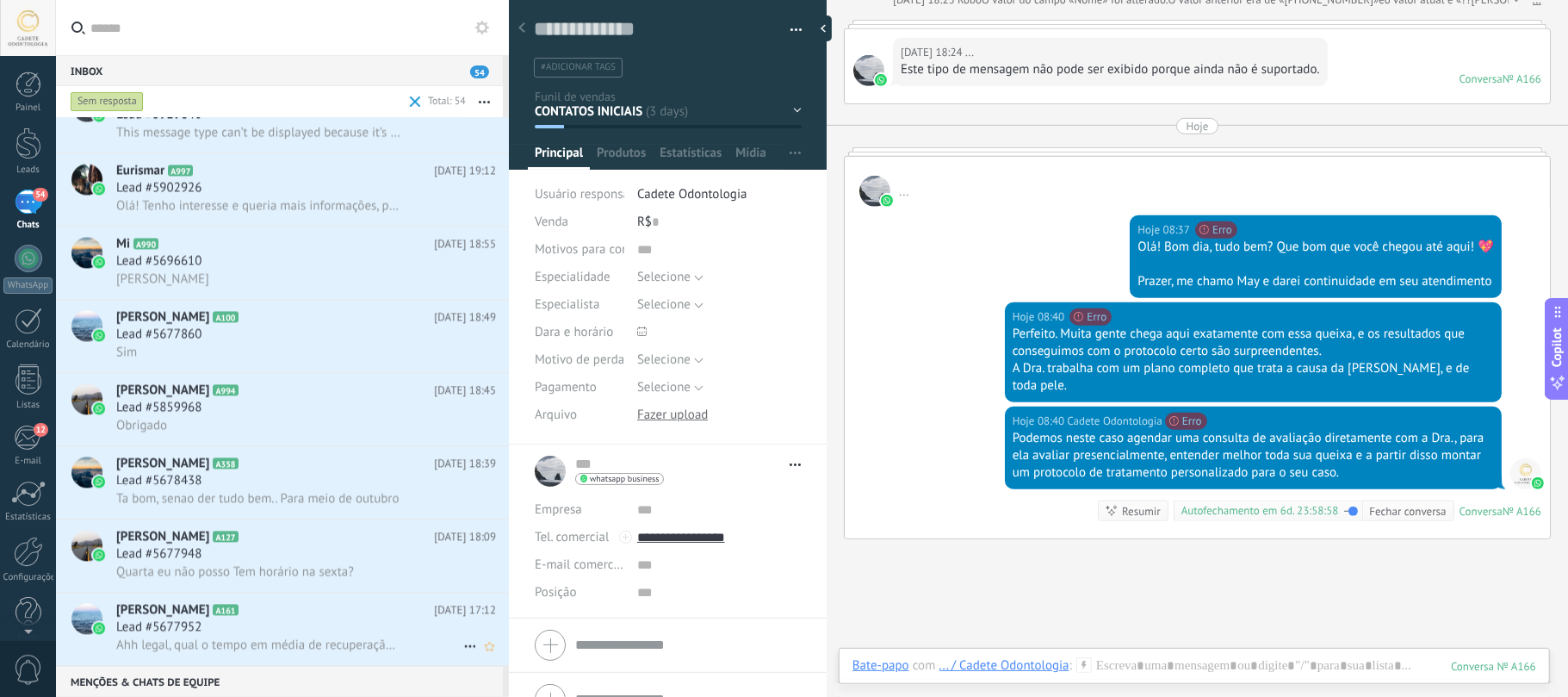
scroll to position [795, 0]
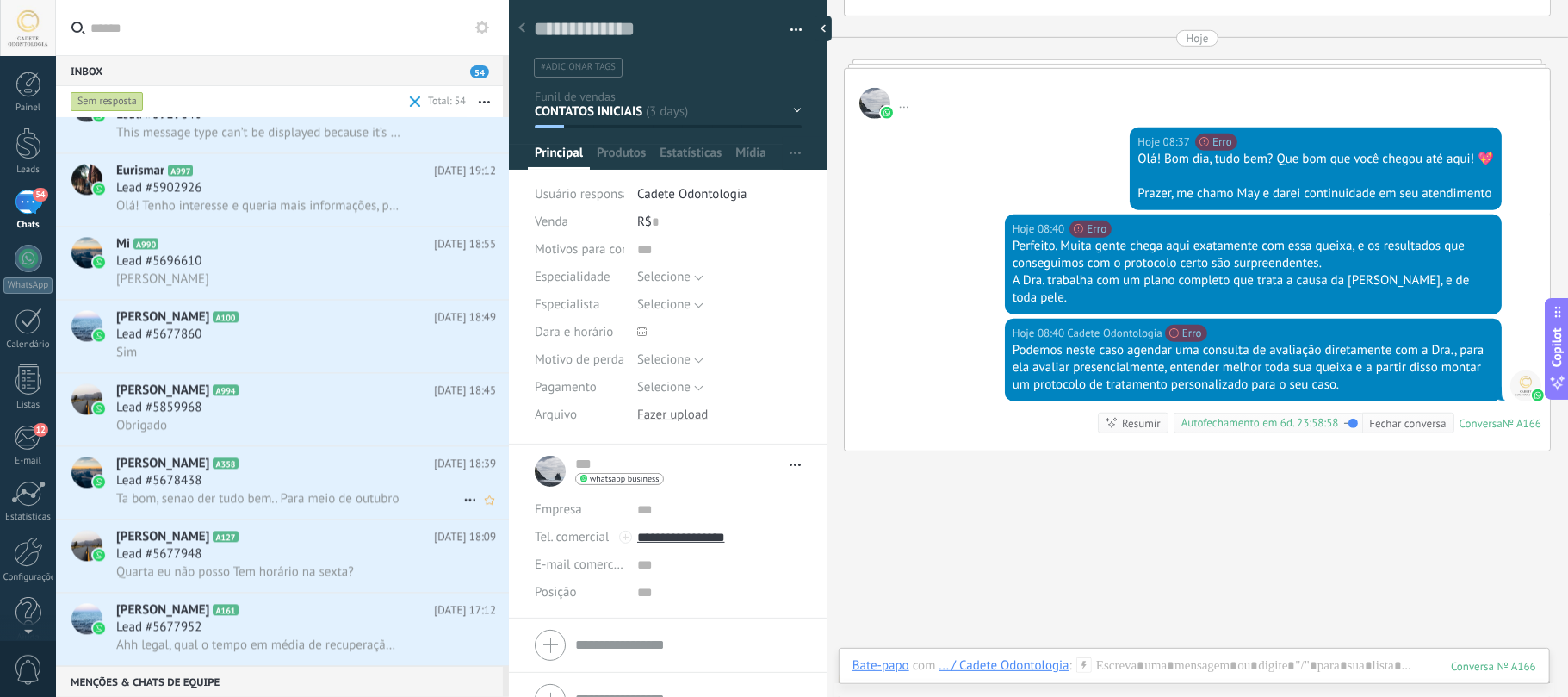
click at [194, 466] on h2 "[PERSON_NAME] A358" at bounding box center [275, 463] width 318 height 18
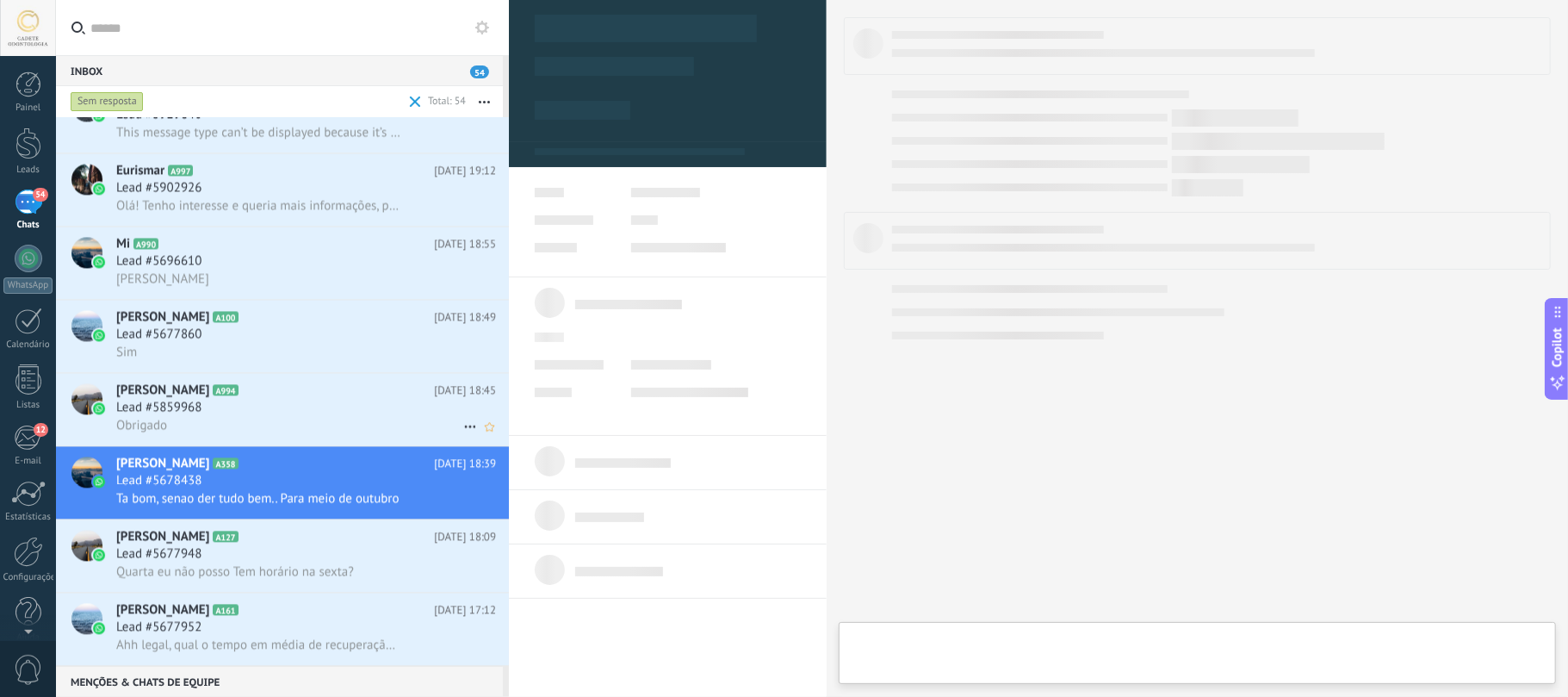
click at [188, 397] on span "[PERSON_NAME]" at bounding box center [162, 390] width 93 height 18
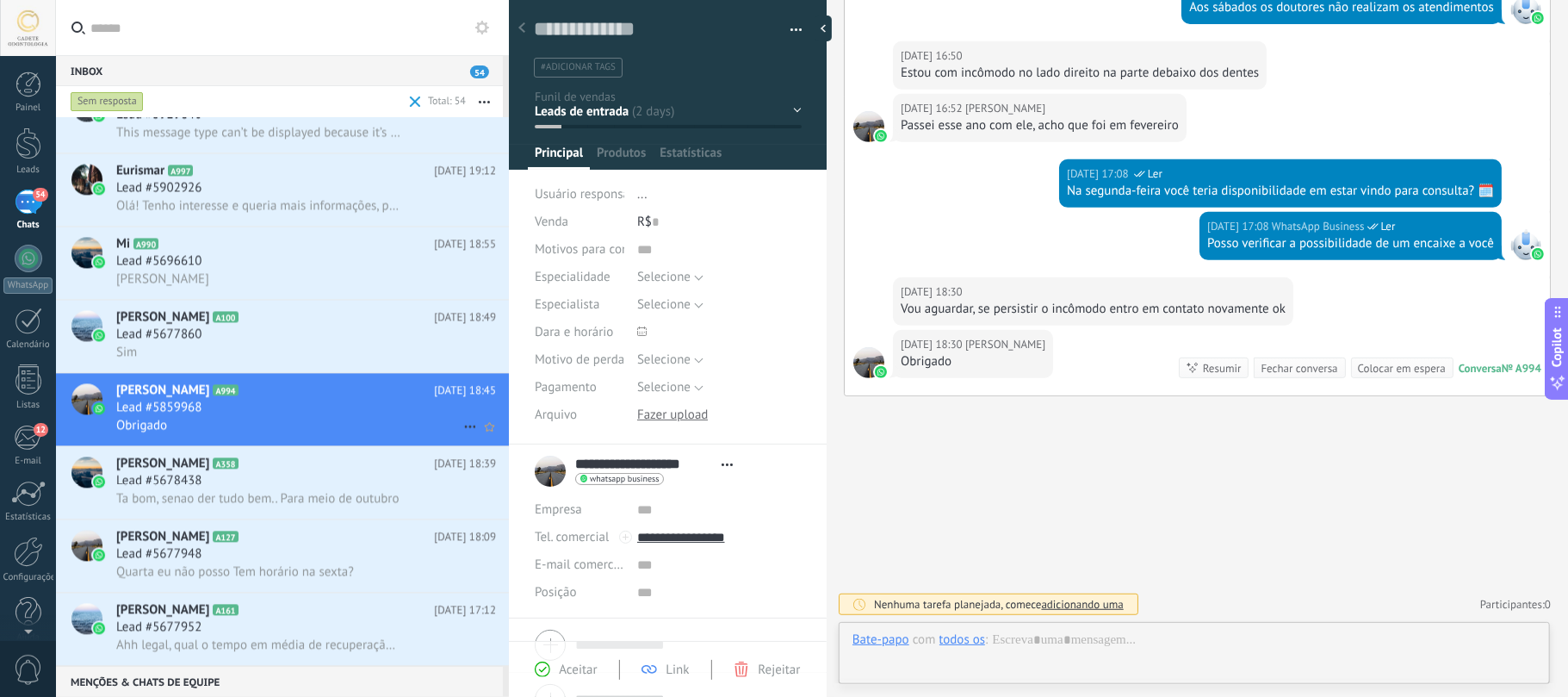
scroll to position [25, 0]
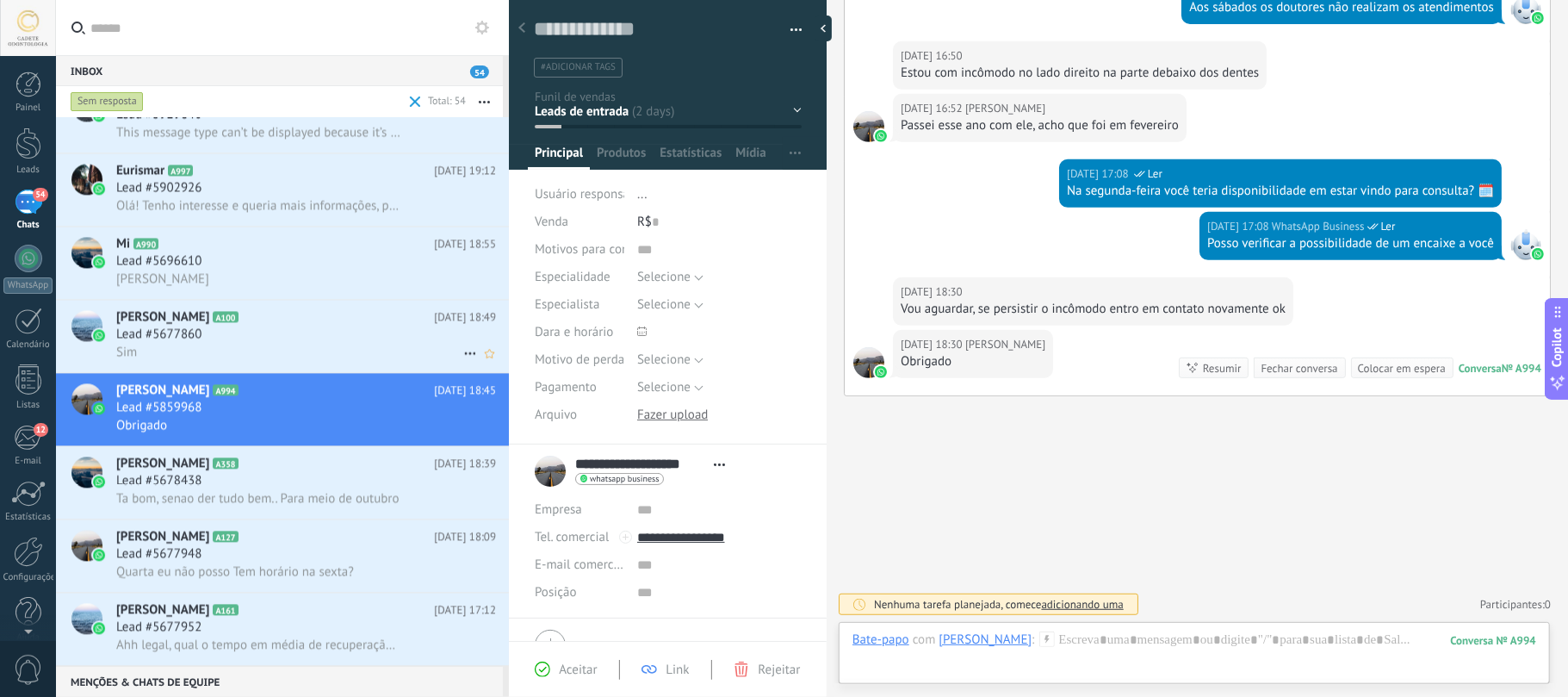
click at [188, 319] on span "[PERSON_NAME]" at bounding box center [162, 317] width 93 height 18
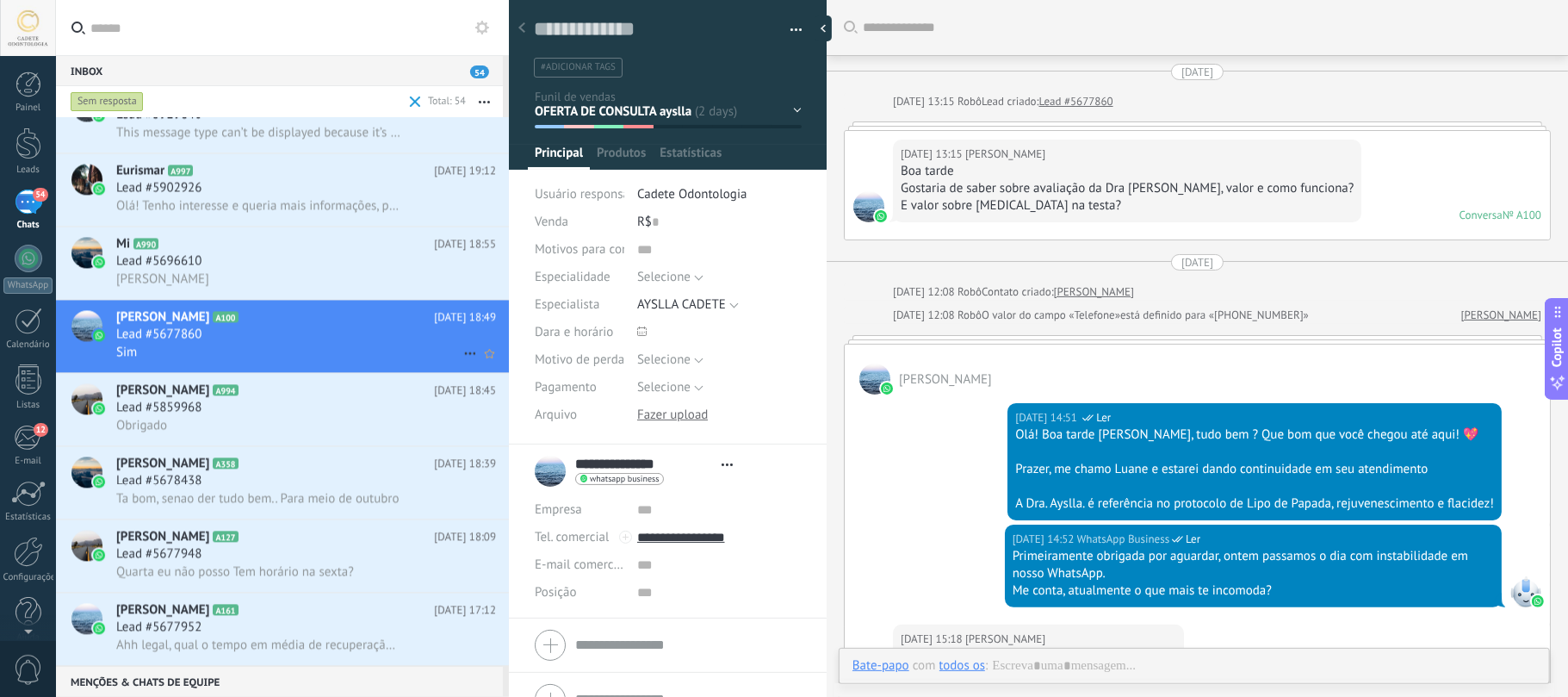
scroll to position [2415, 0]
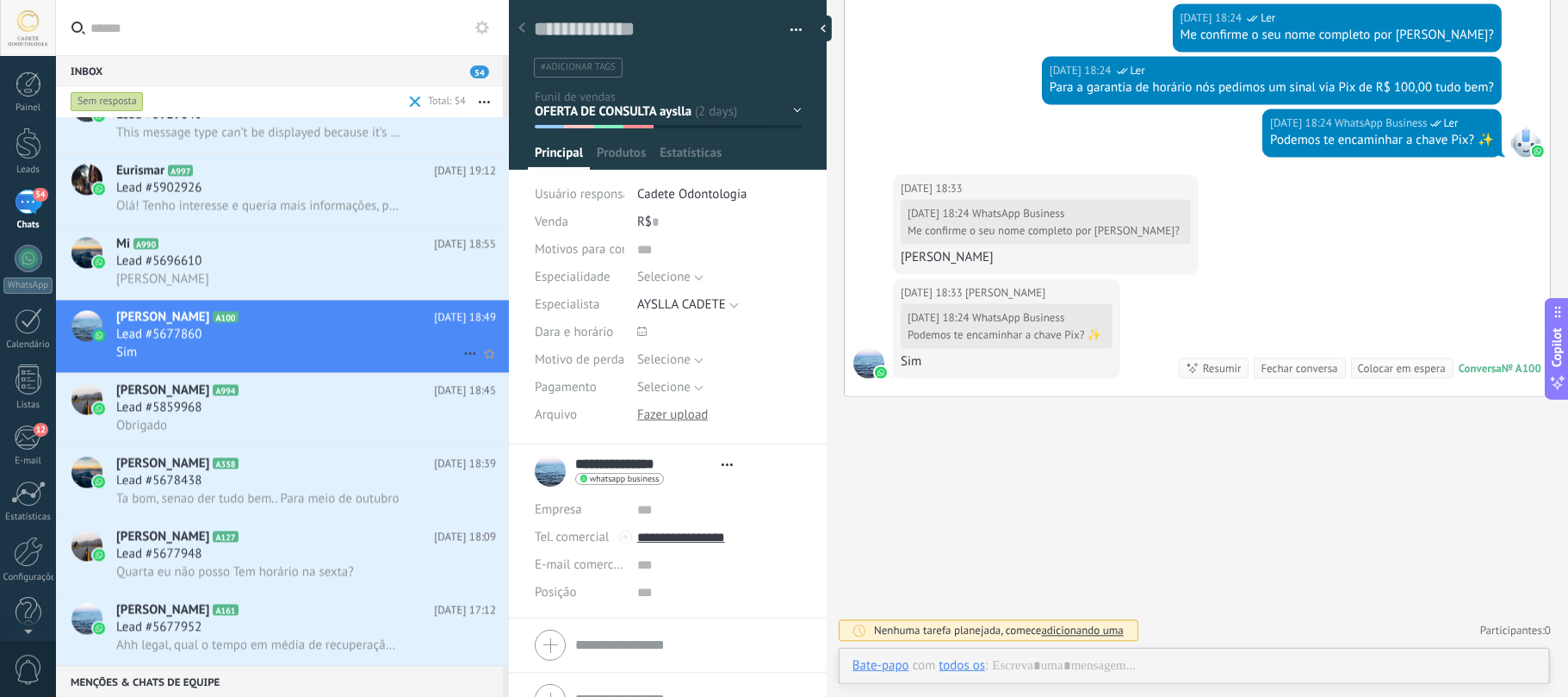
type textarea "**********"
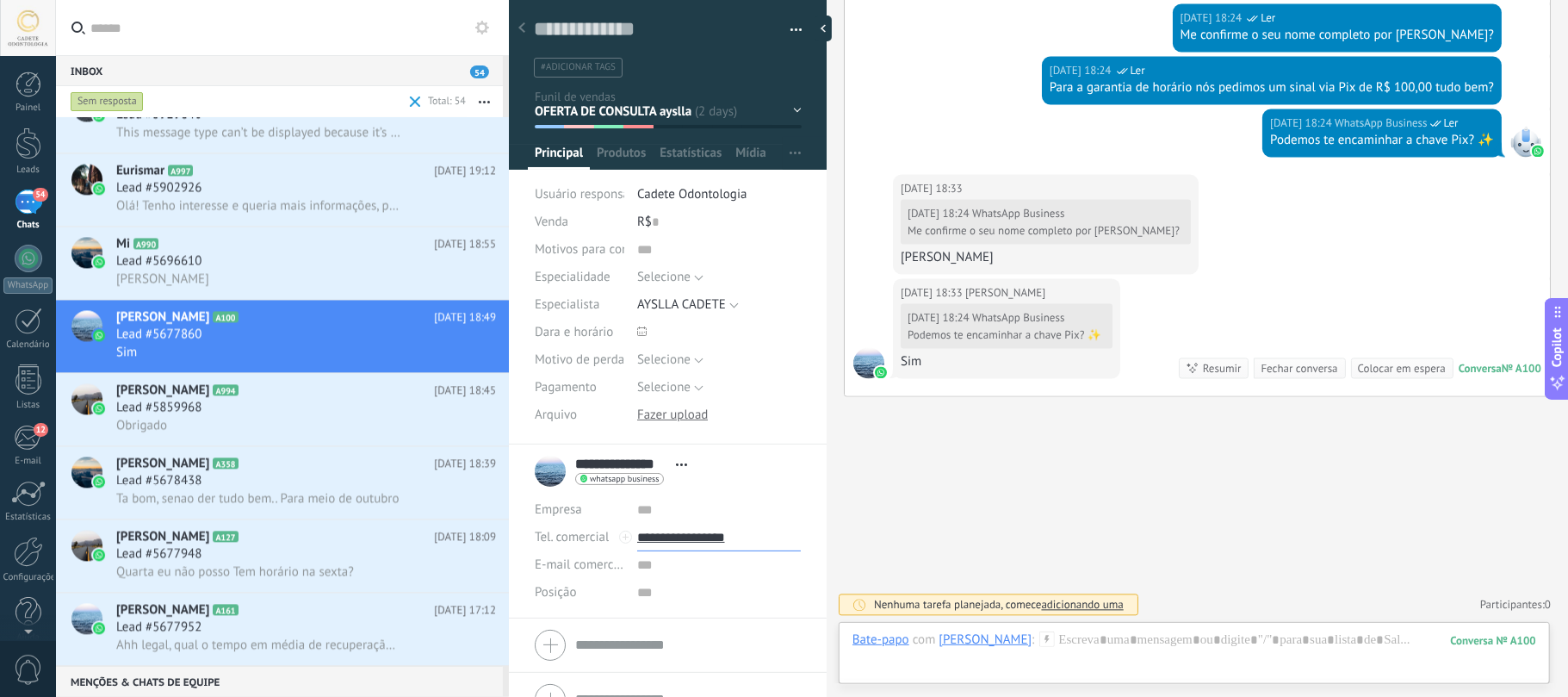
drag, startPoint x: 784, startPoint y: 539, endPoint x: 675, endPoint y: 558, distance: 110.6
click at [675, 522] on div "Empresa Abrir detalhes Editar o lead" at bounding box center [668, 551] width 266 height 110
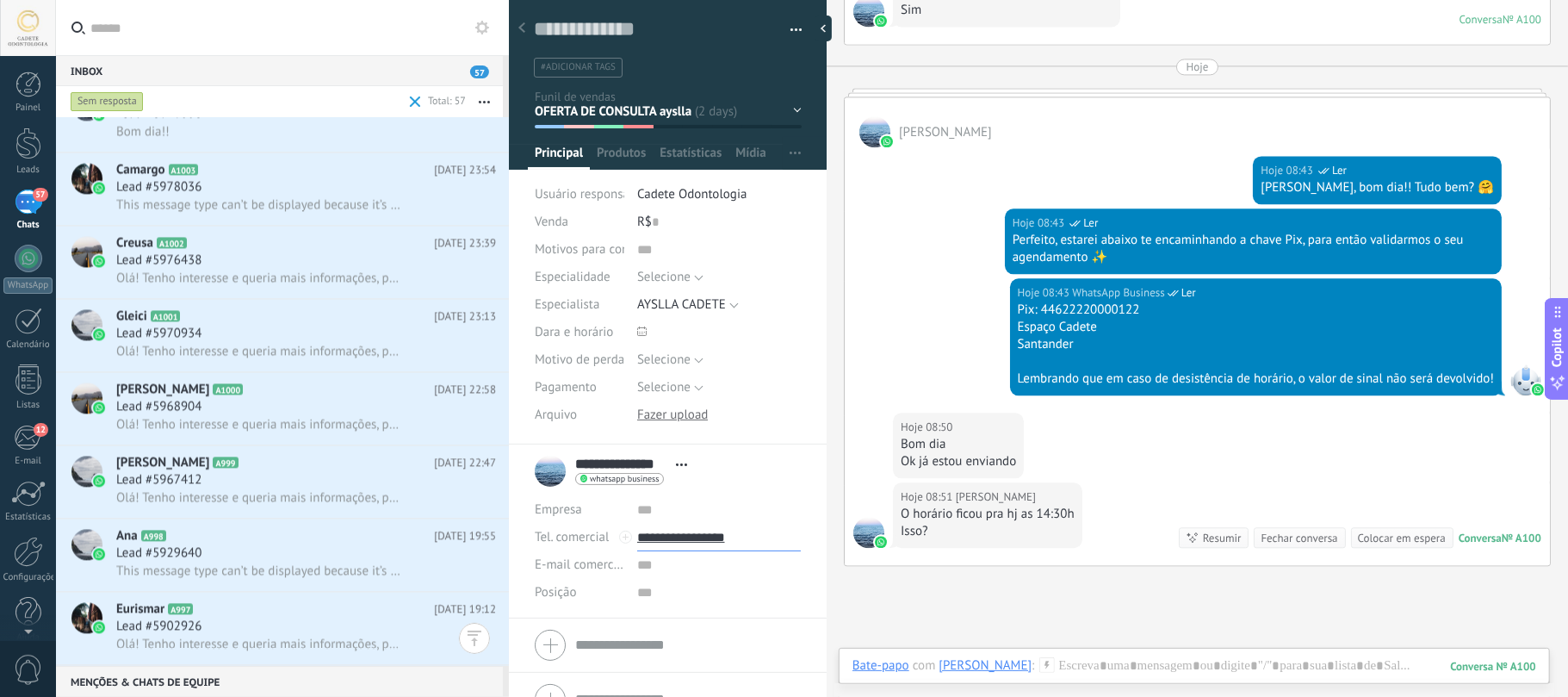
scroll to position [2870, 0]
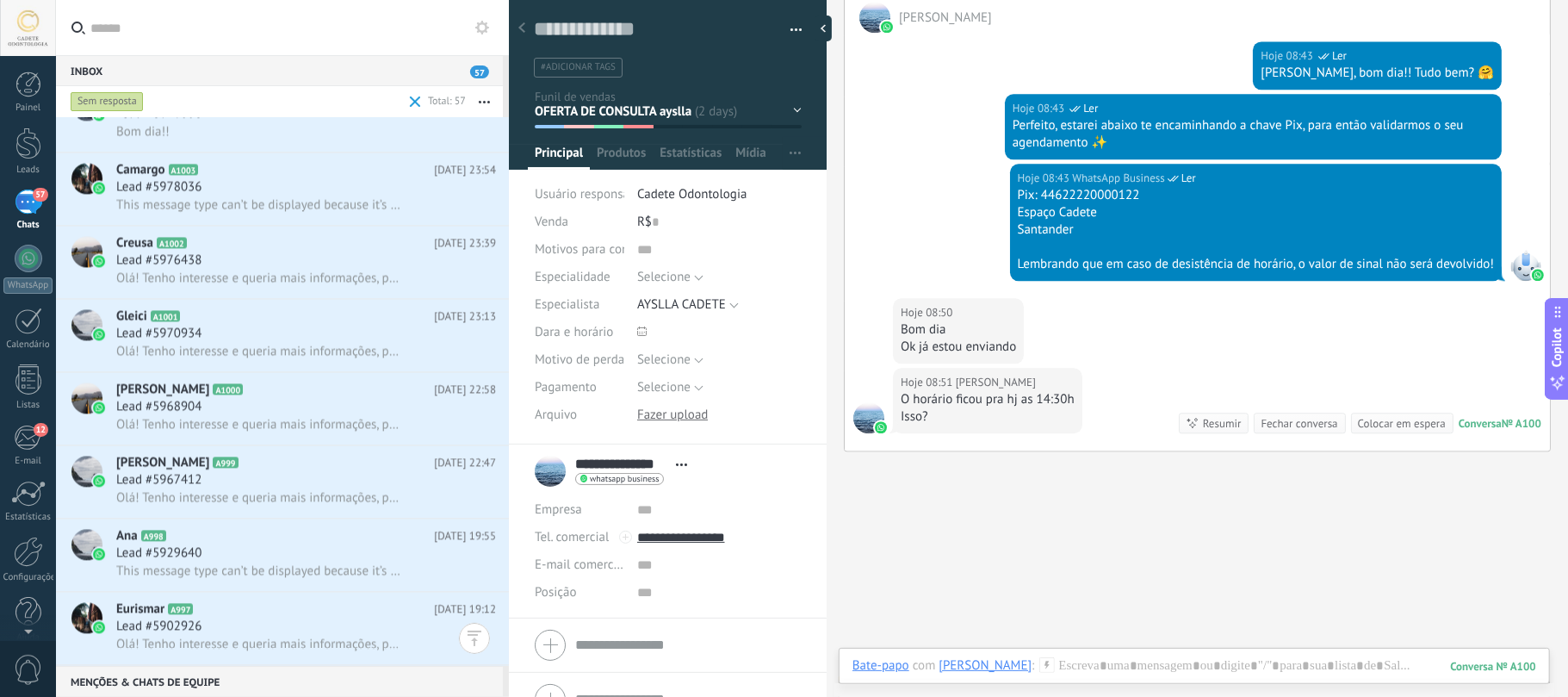
type input "**********"
drag, startPoint x: 1033, startPoint y: 422, endPoint x: 1069, endPoint y: 445, distance: 42.7
click at [1069, 425] on div "O horário ficou pra hj as 14:30h Isso?" at bounding box center [987, 407] width 173 height 34
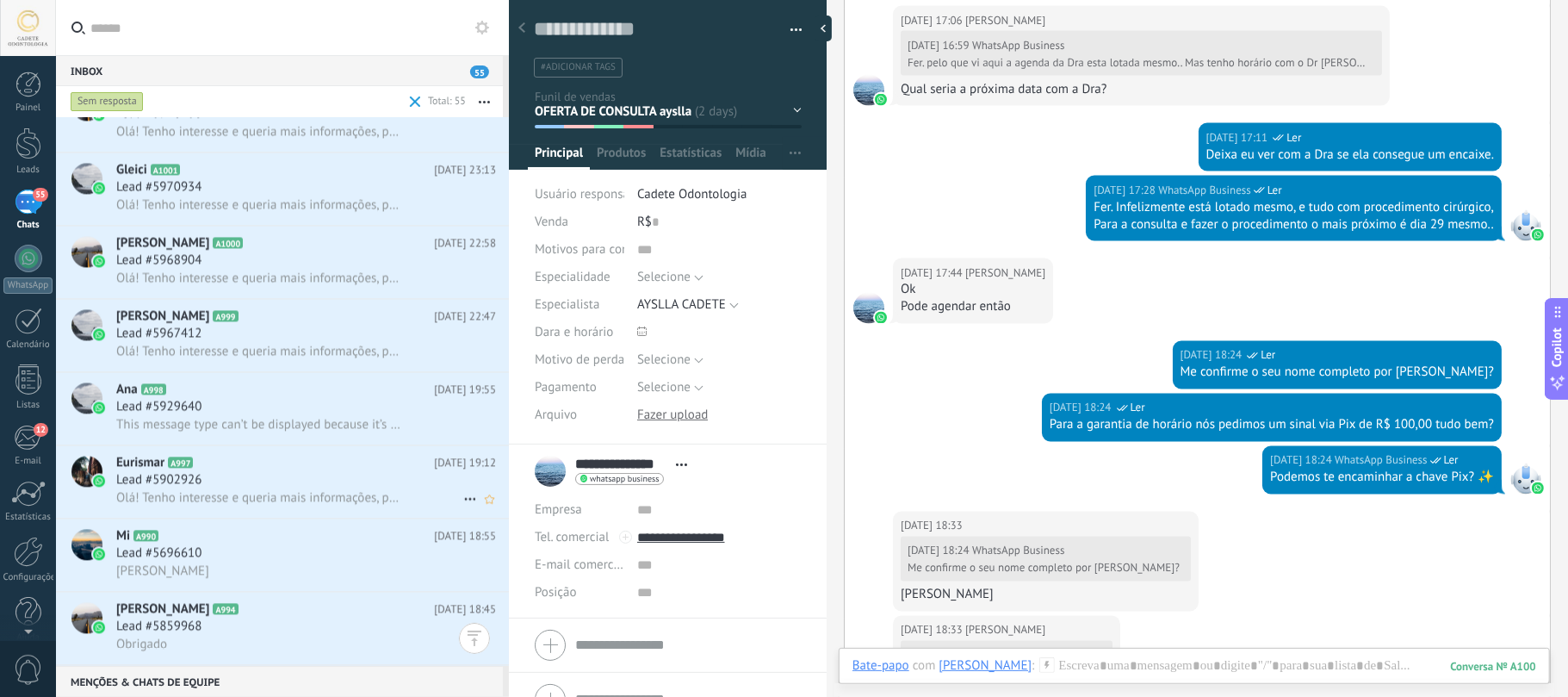
scroll to position [2990, 0]
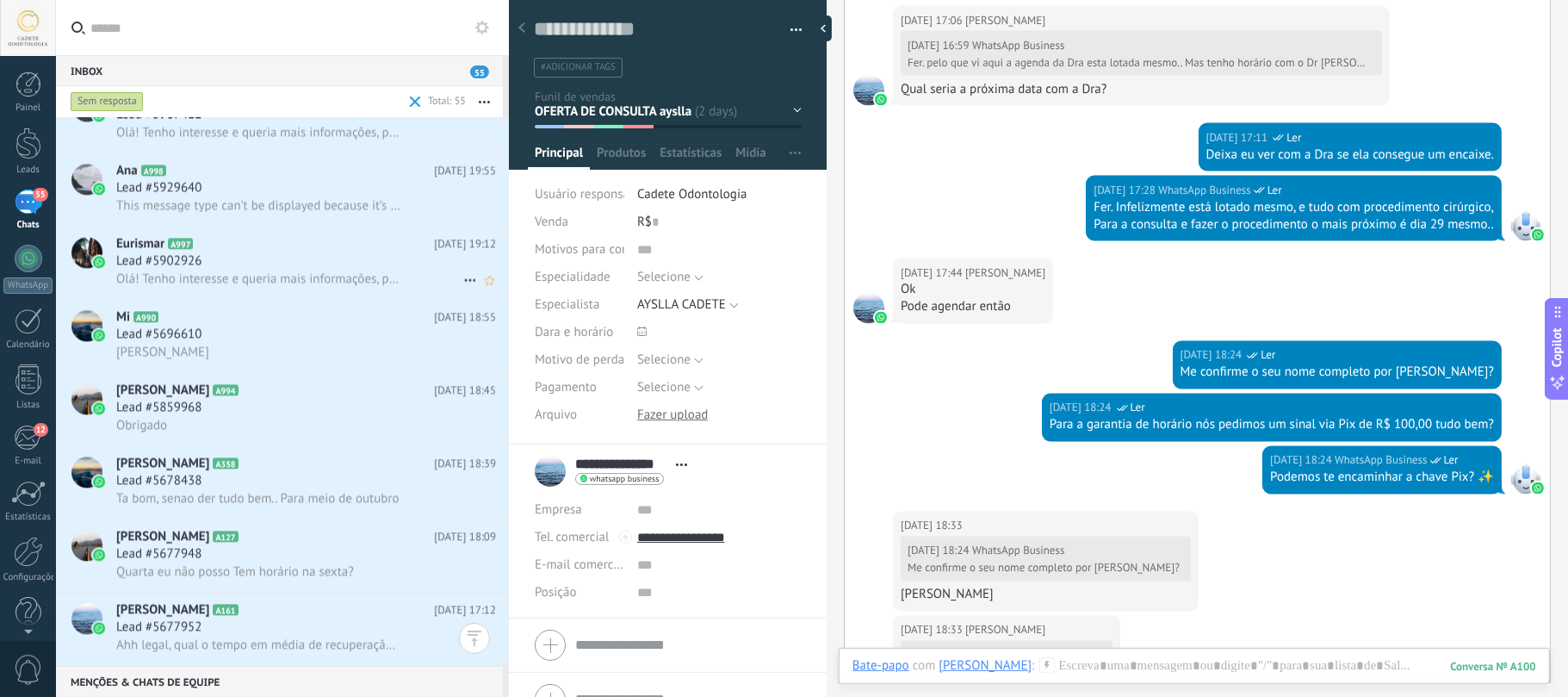
click at [255, 260] on div "Lead #5902926" at bounding box center [306, 261] width 380 height 18
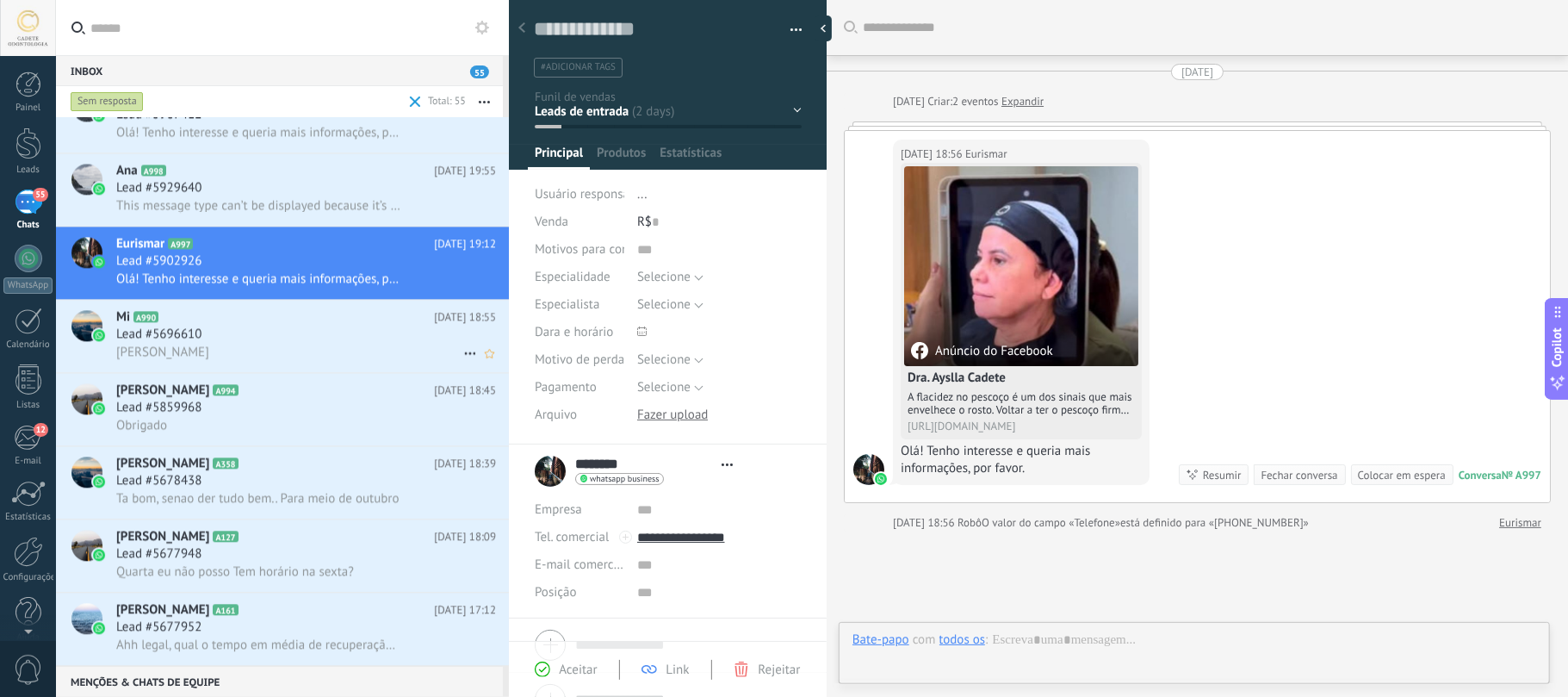
type textarea "**********"
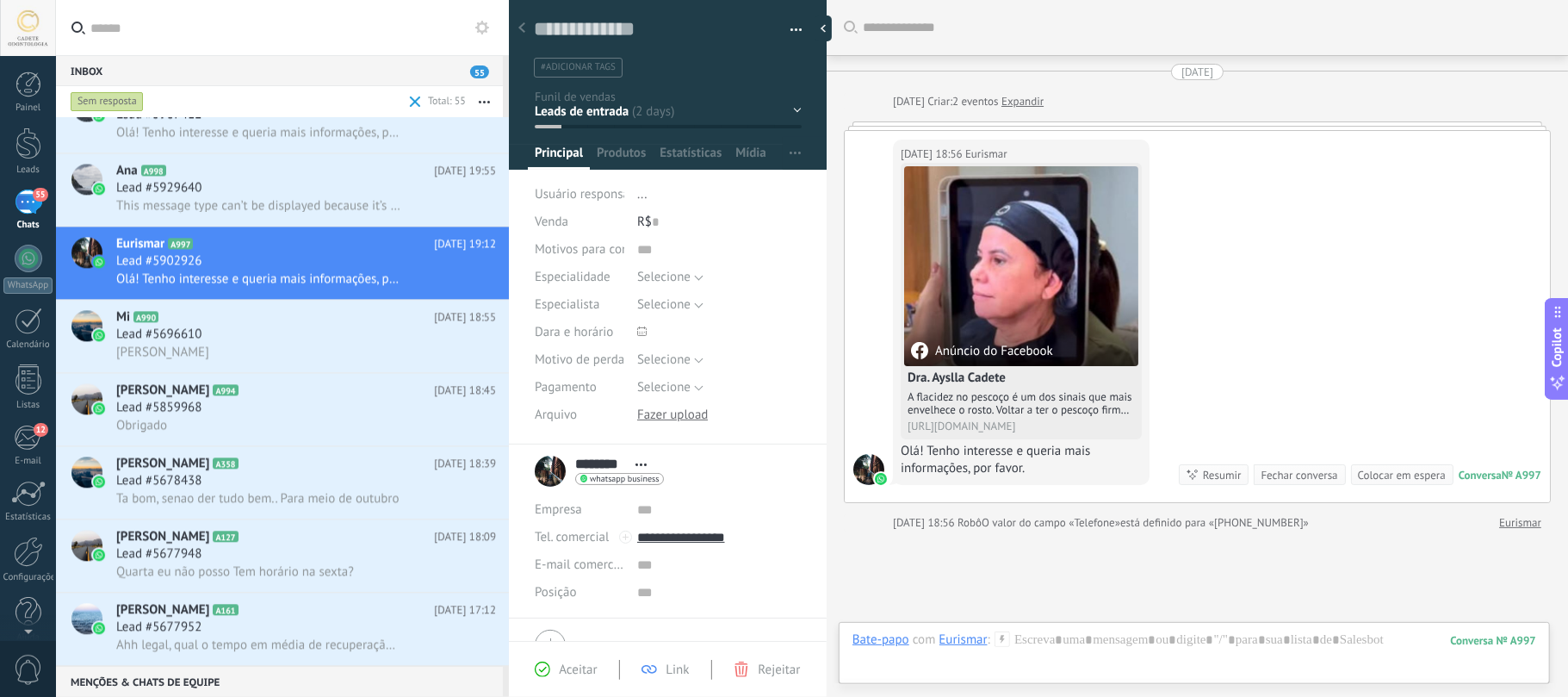
scroll to position [114, 0]
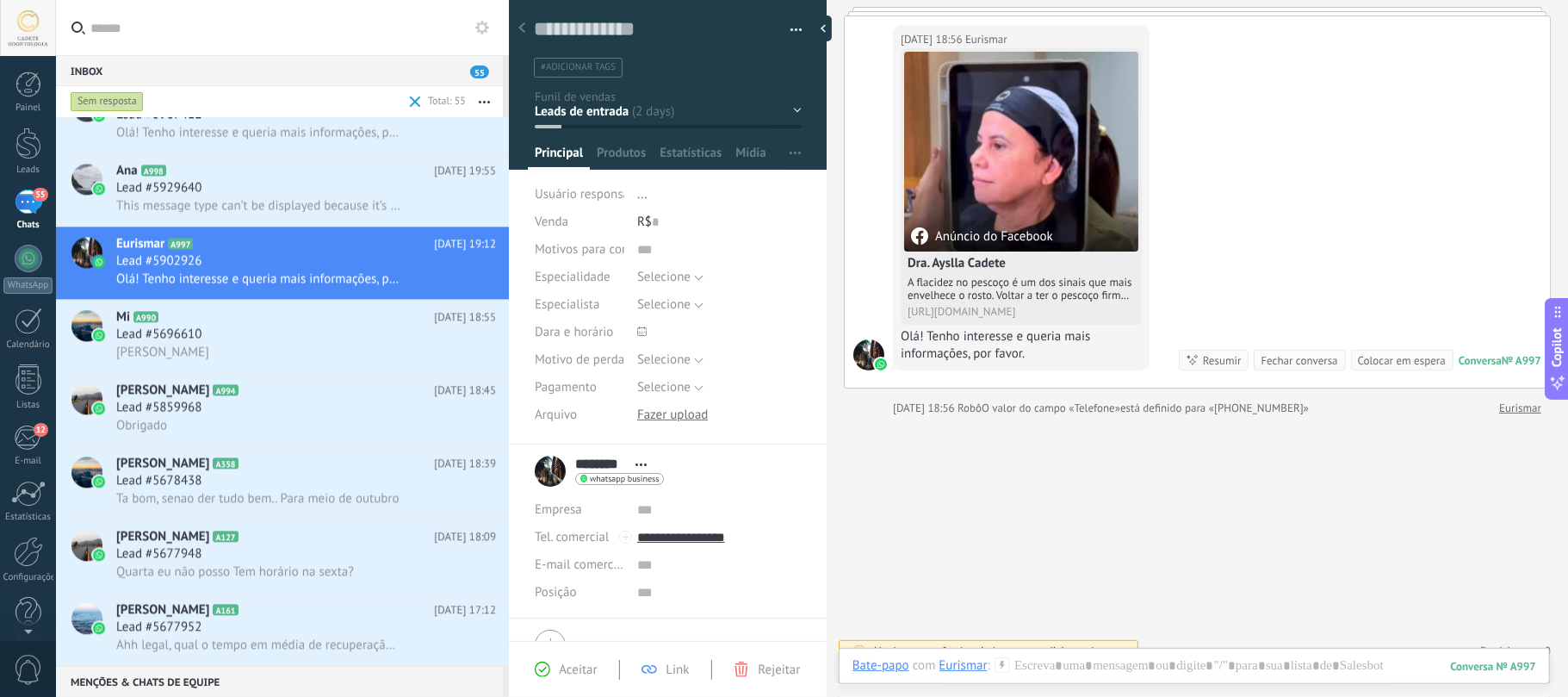
click at [1175, 522] on div "Bate-papo E-mail Nota Tarefa Bate-papo com Eurismar : 997 Enviar Cancelar Rastr…" at bounding box center [1194, 678] width 711 height 62
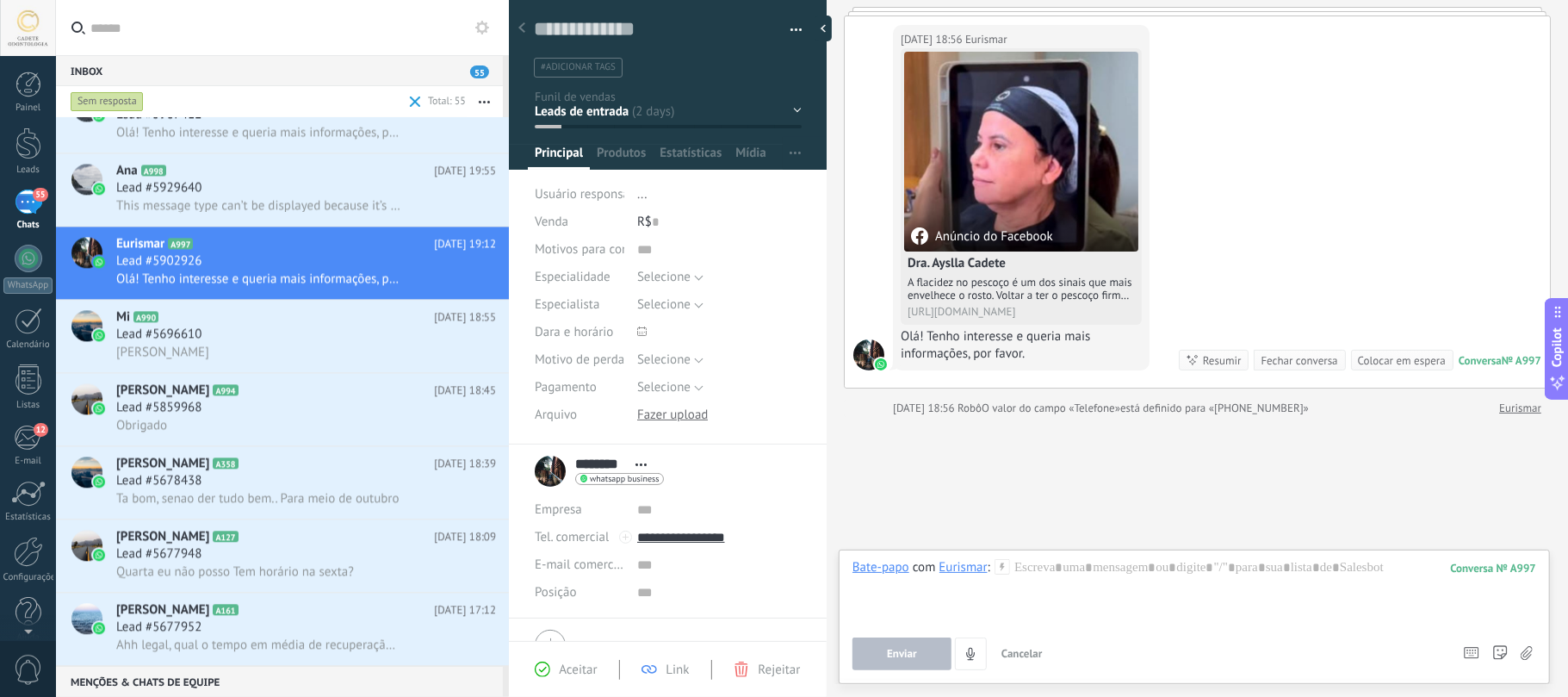
click at [1175, 522] on div "Enviar Cancelar Rastrear cliques em links ? Reduzir links longos e rastrear cli…" at bounding box center [1150, 654] width 594 height 33
click at [1175, 522] on div at bounding box center [1194, 591] width 683 height 65
drag, startPoint x: 1217, startPoint y: 580, endPoint x: 978, endPoint y: 660, distance: 252.0
click at [985, 522] on div "Bate-papo com Eurismar : 997 Enviar Cancelar Rastrear cliques em links ? Reduzi…" at bounding box center [1194, 614] width 683 height 111
paste div
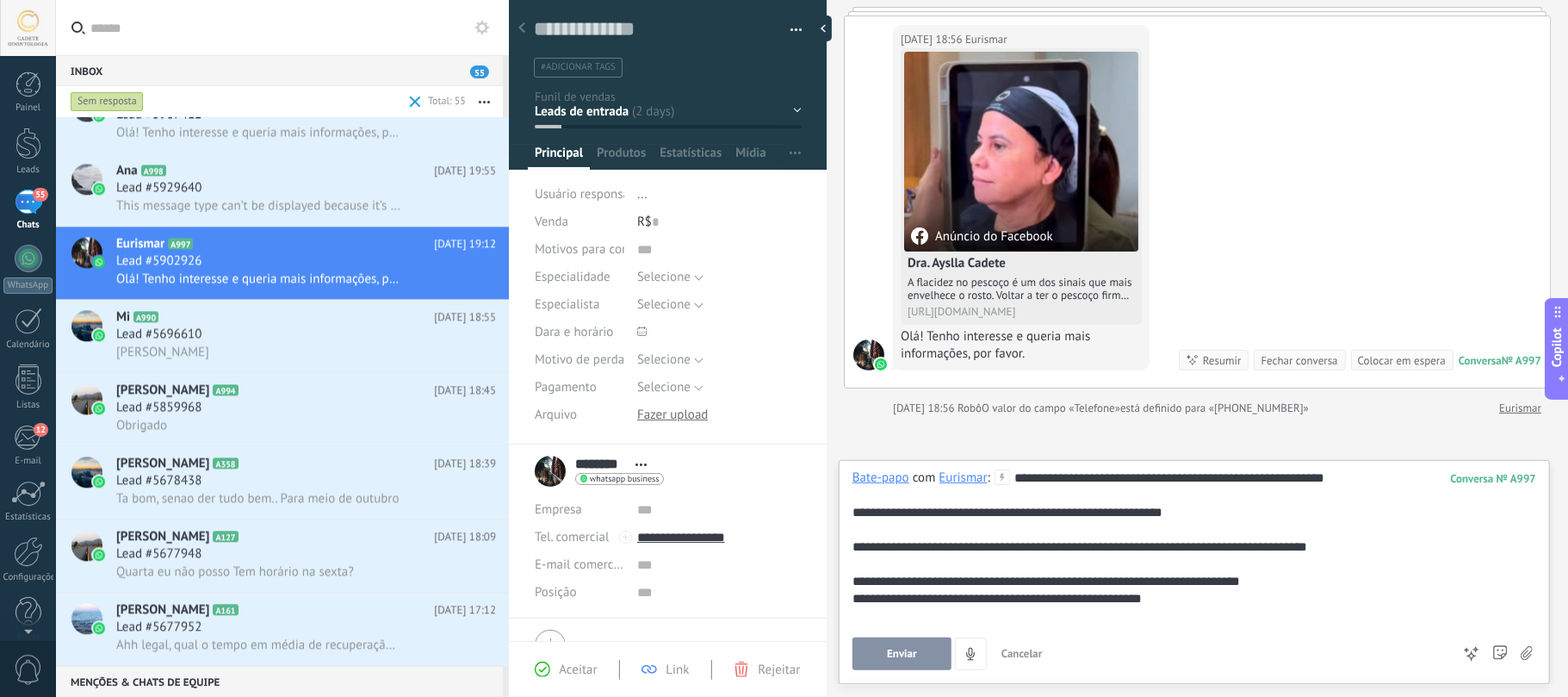
click at [1049, 522] on div "**********" at bounding box center [1194, 547] width 683 height 18
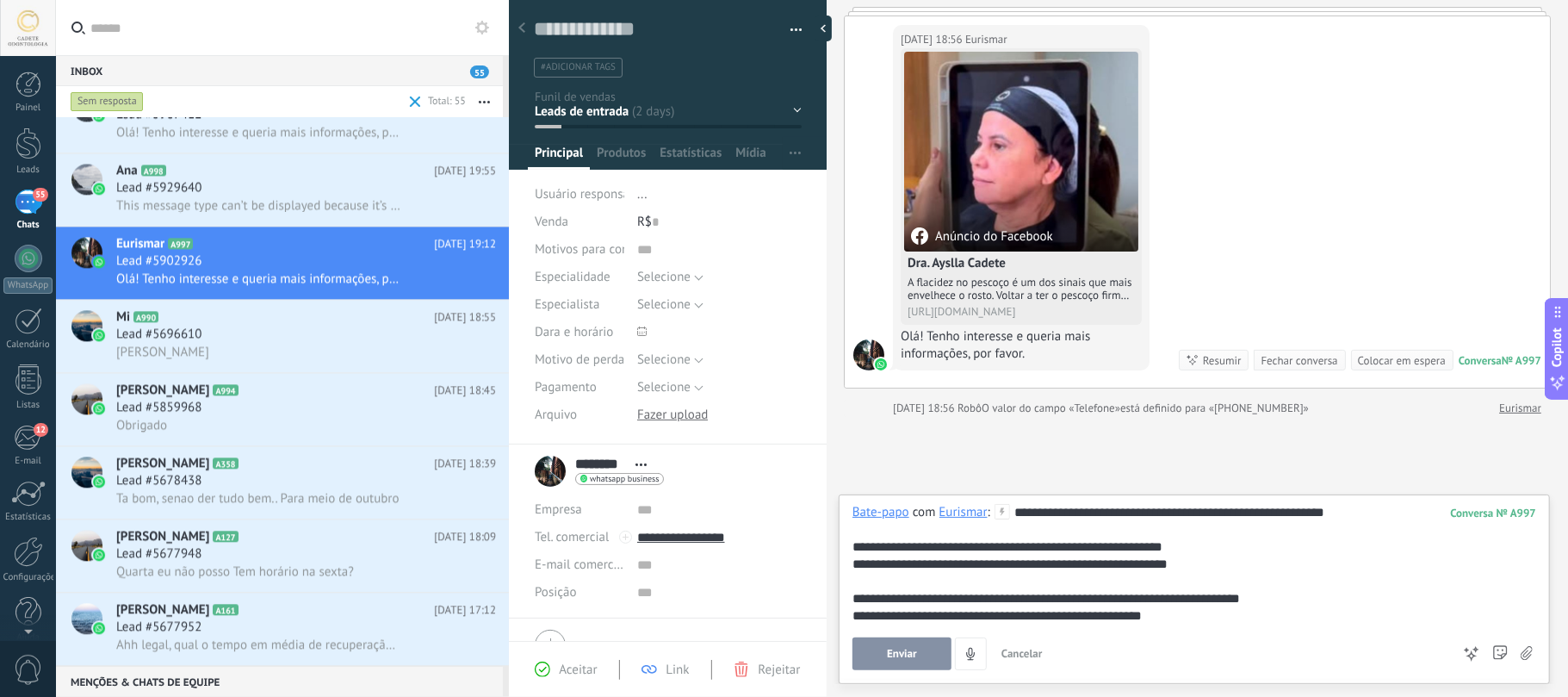
click at [883, 522] on button "Enviar" at bounding box center [902, 654] width 99 height 33
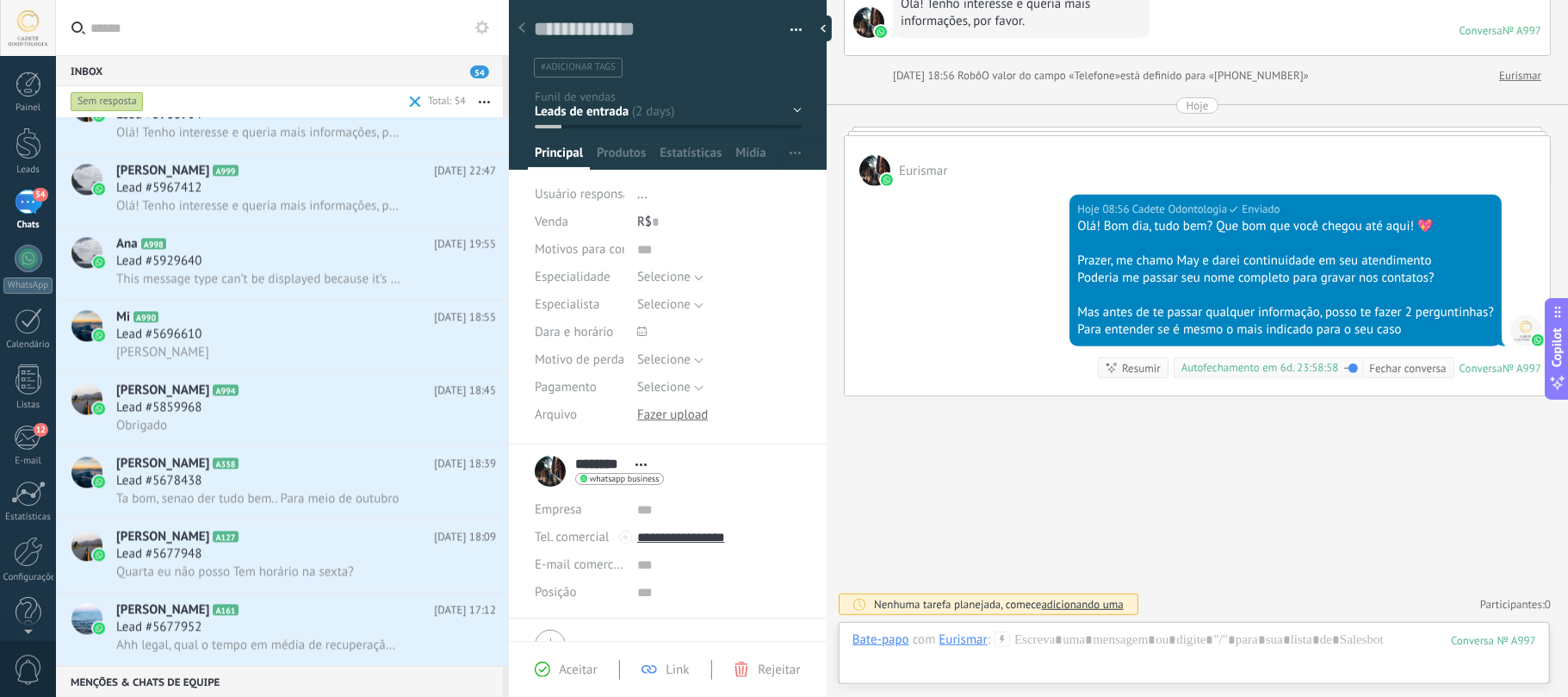
scroll to position [2916, 0]
click at [249, 254] on div "Lead #5929640" at bounding box center [306, 262] width 380 height 18
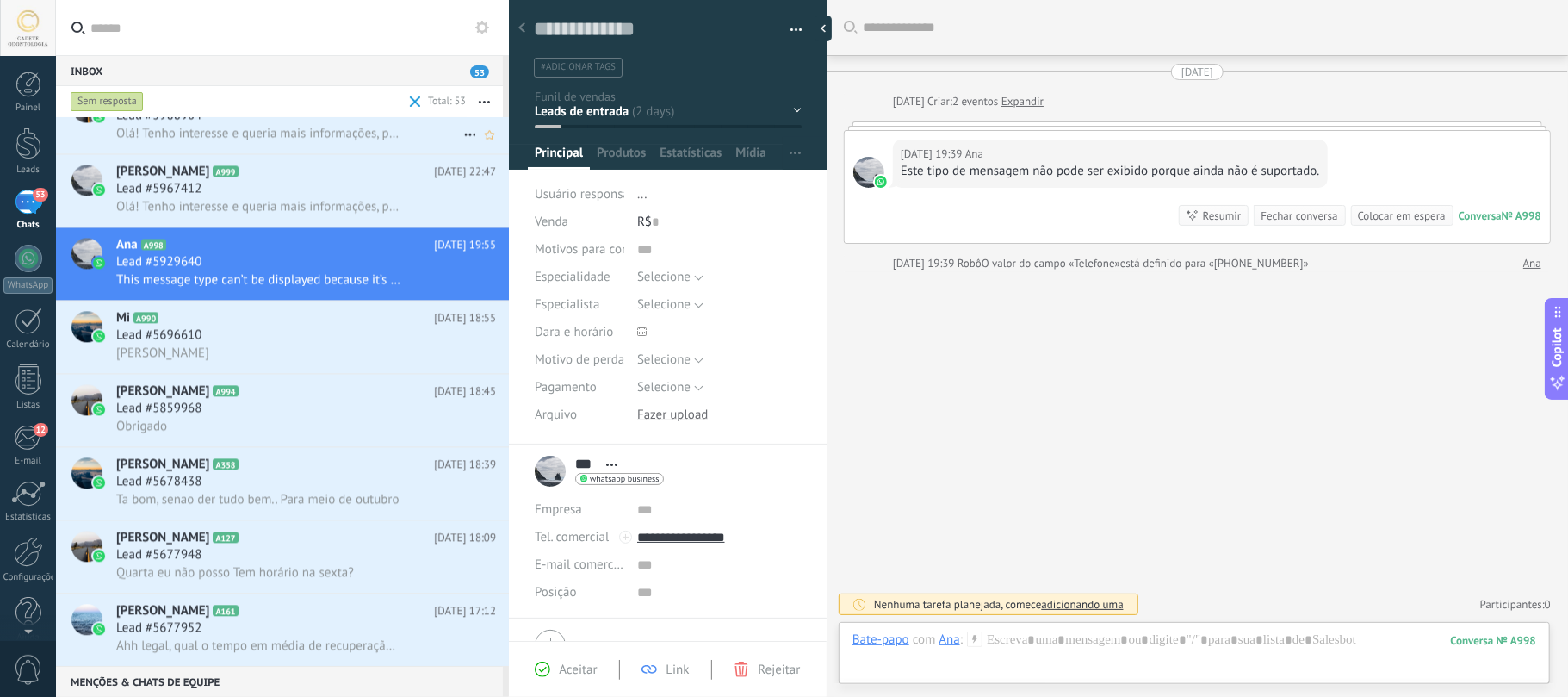
scroll to position [2861, 0]
click at [258, 163] on h2 "[PERSON_NAME] A999" at bounding box center [275, 172] width 318 height 18
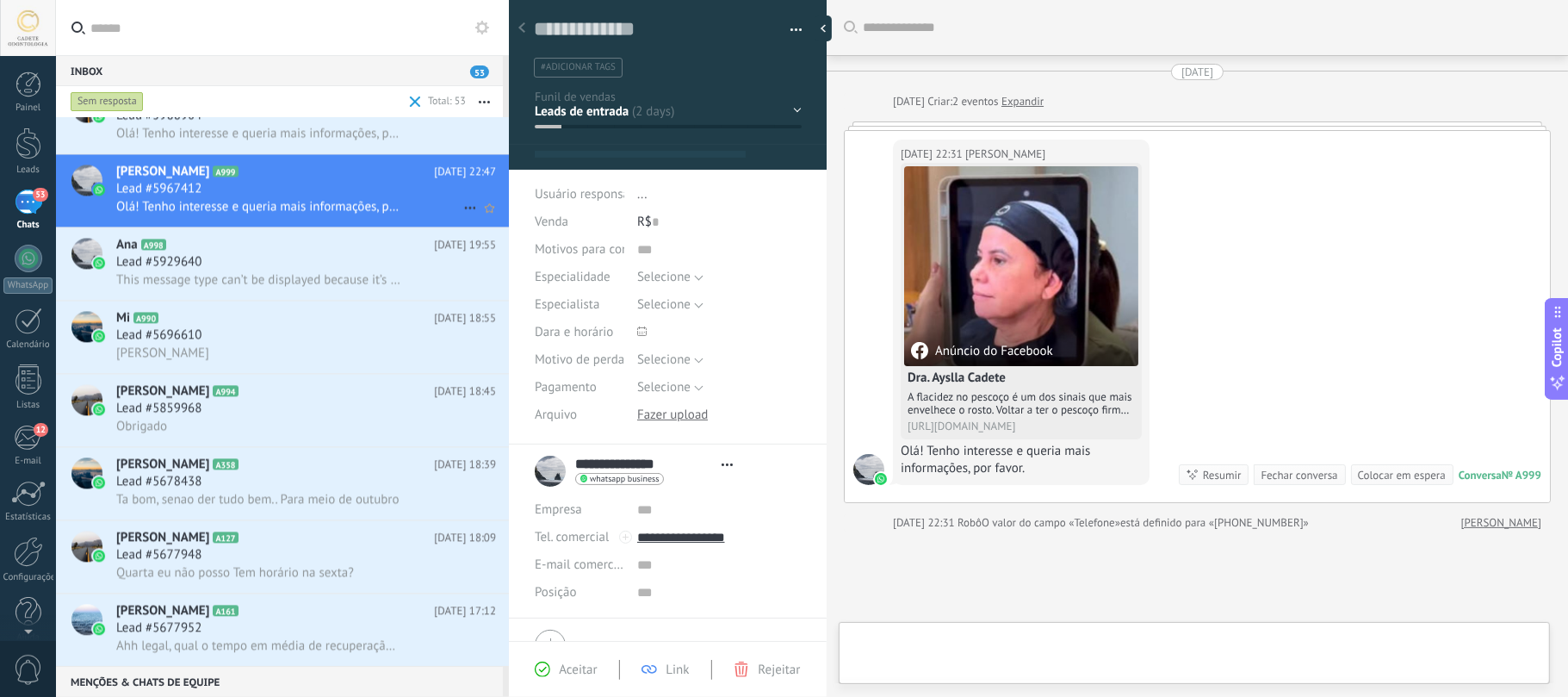
type textarea "**********"
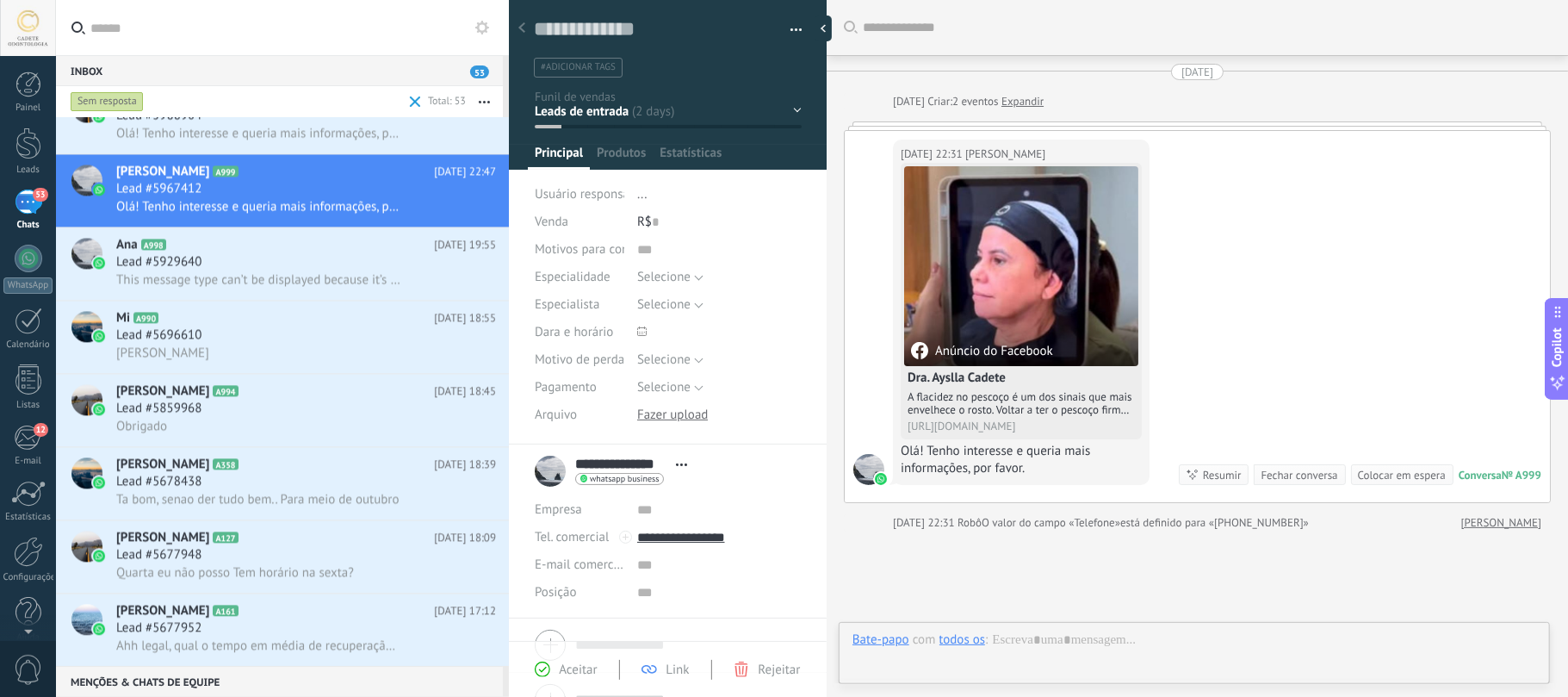
scroll to position [25, 0]
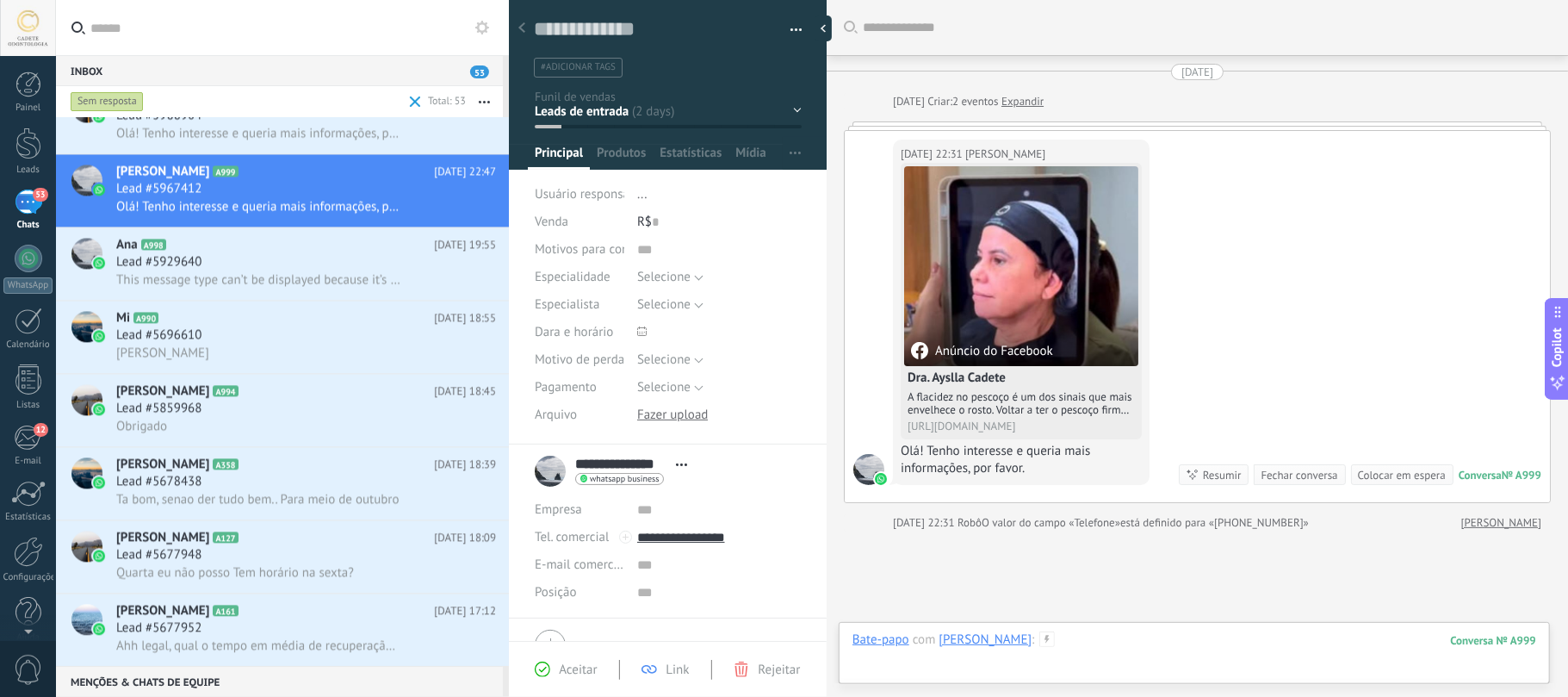
click at [1124, 522] on div at bounding box center [1194, 657] width 683 height 52
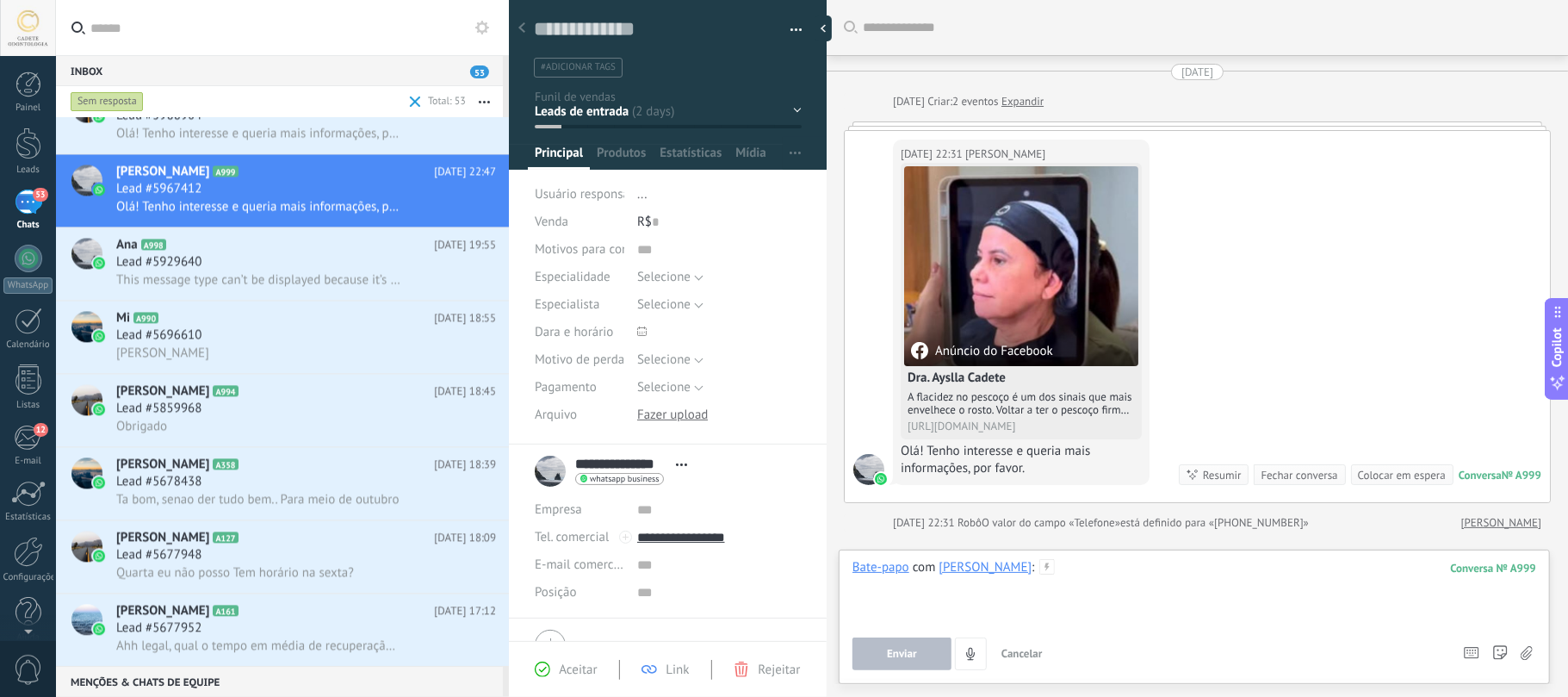
paste div
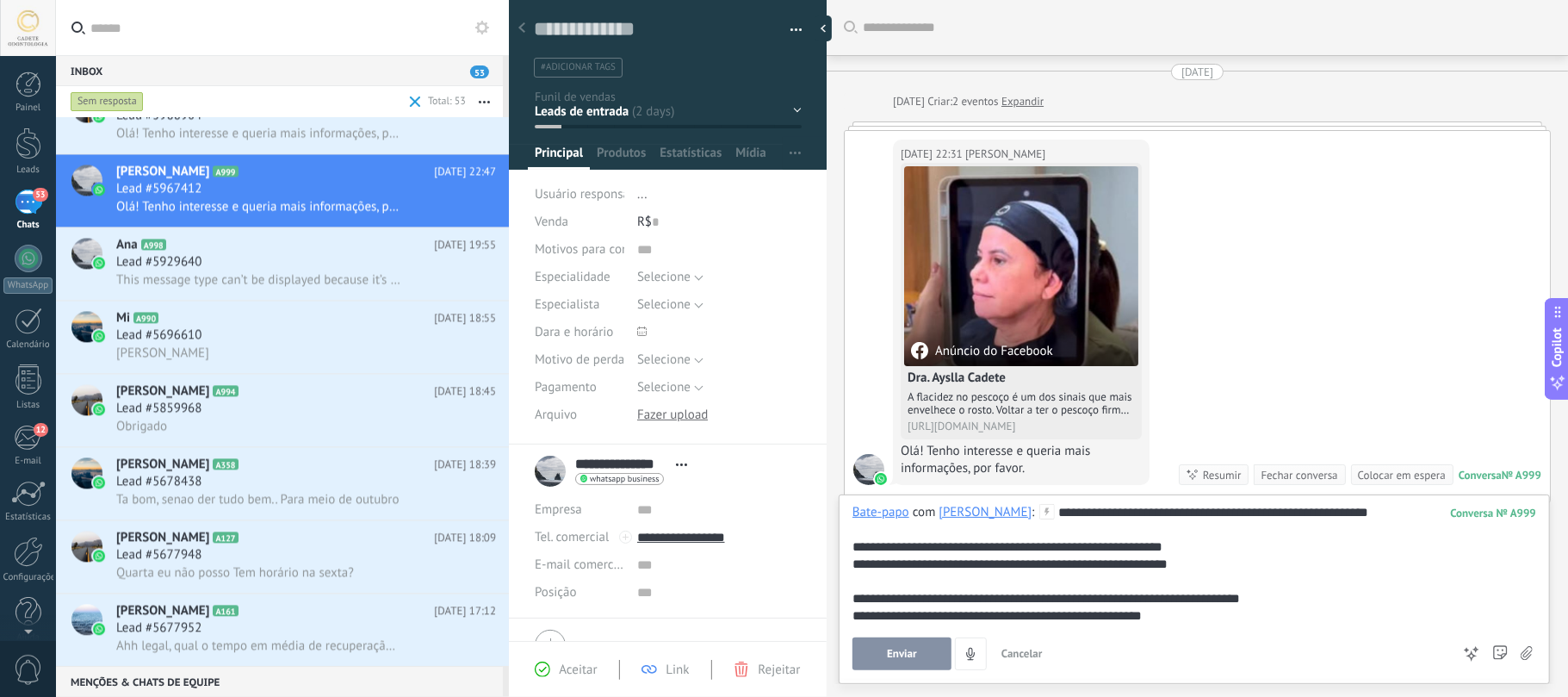
click at [1175, 522] on div at bounding box center [1194, 581] width 683 height 18
click at [899, 522] on button "Enviar" at bounding box center [902, 654] width 99 height 33
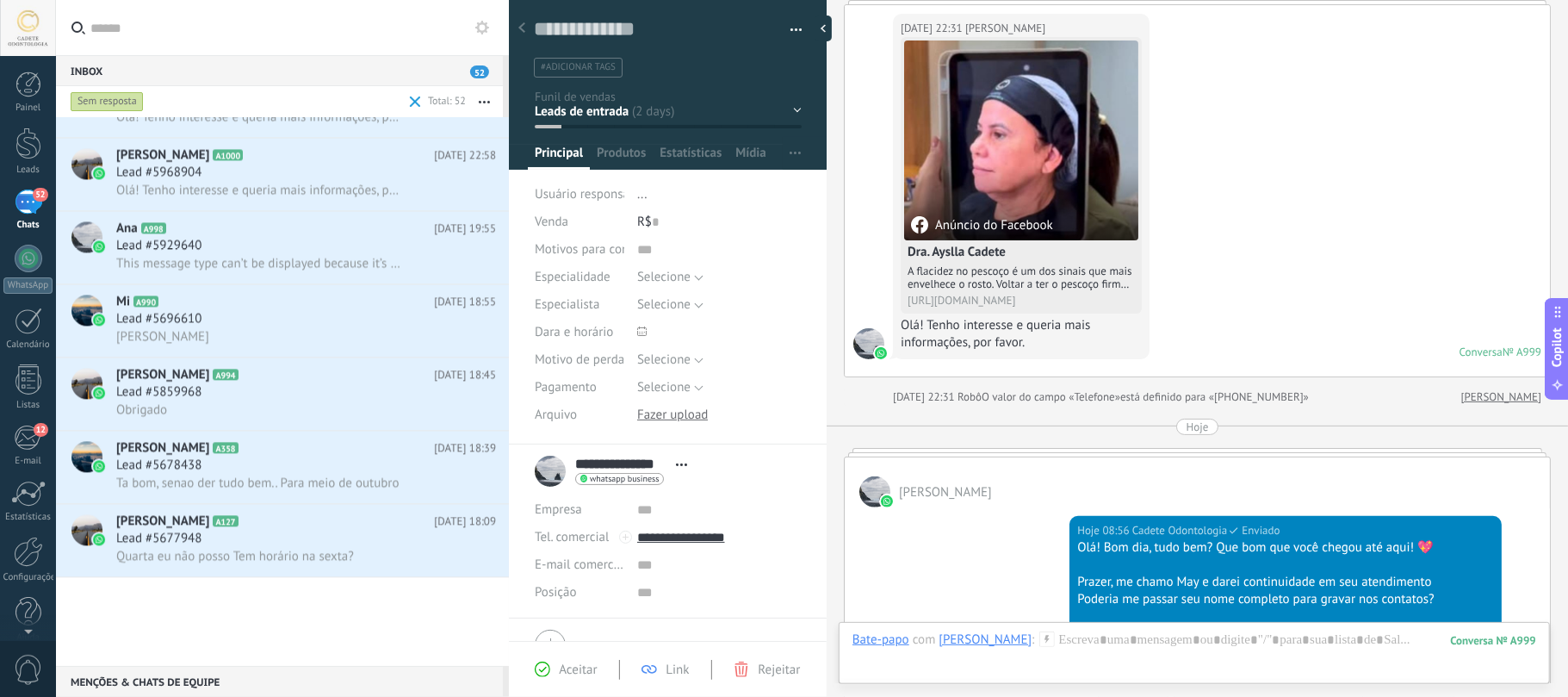
scroll to position [2444, 0]
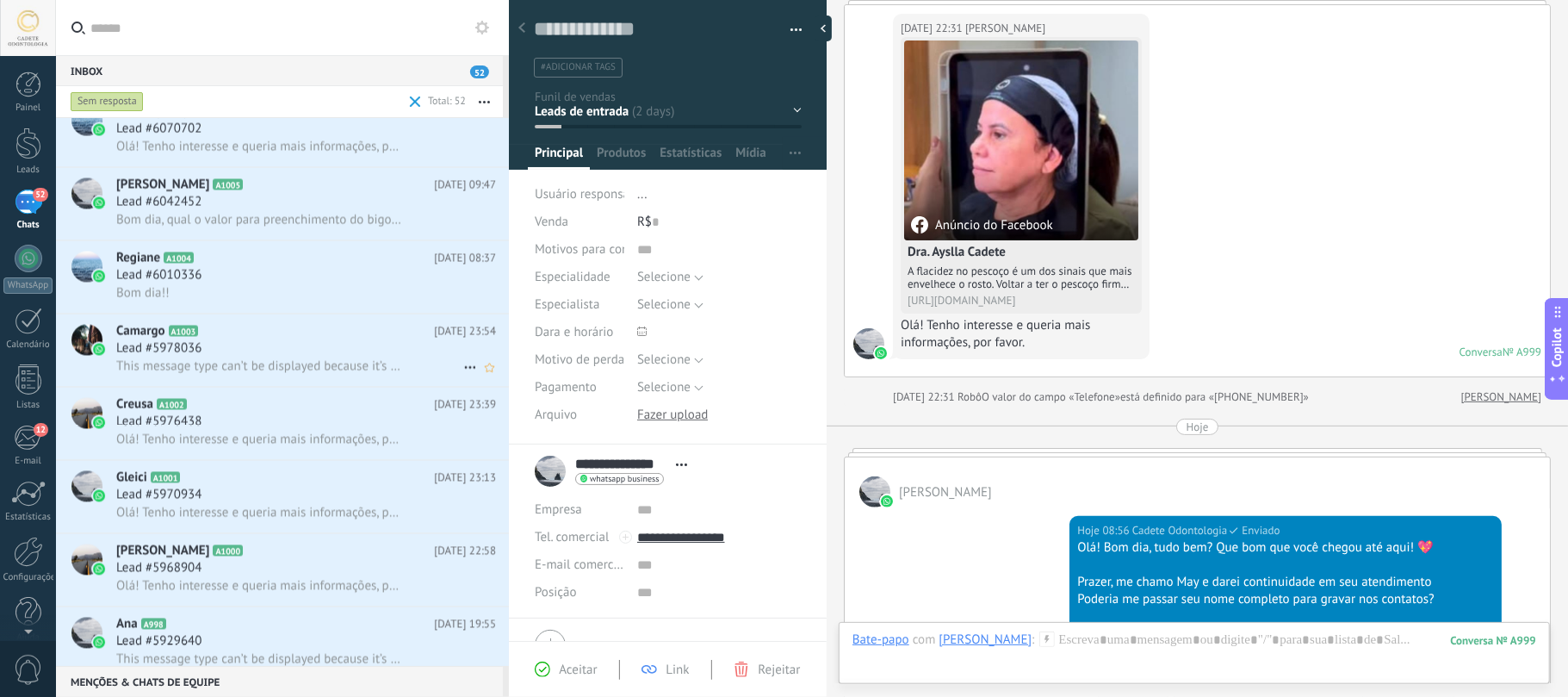
click at [243, 328] on h2 "Camargo A1003" at bounding box center [275, 331] width 318 height 18
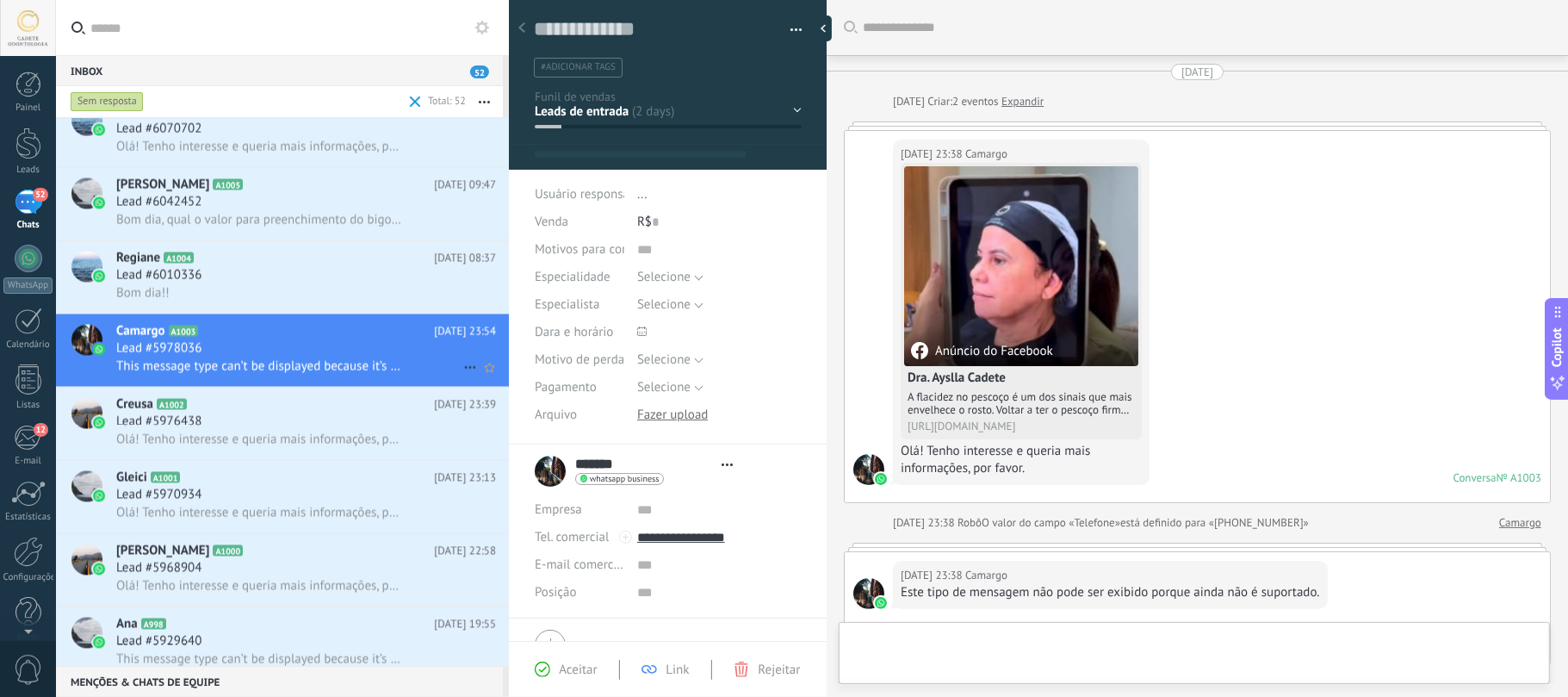
type textarea "**********"
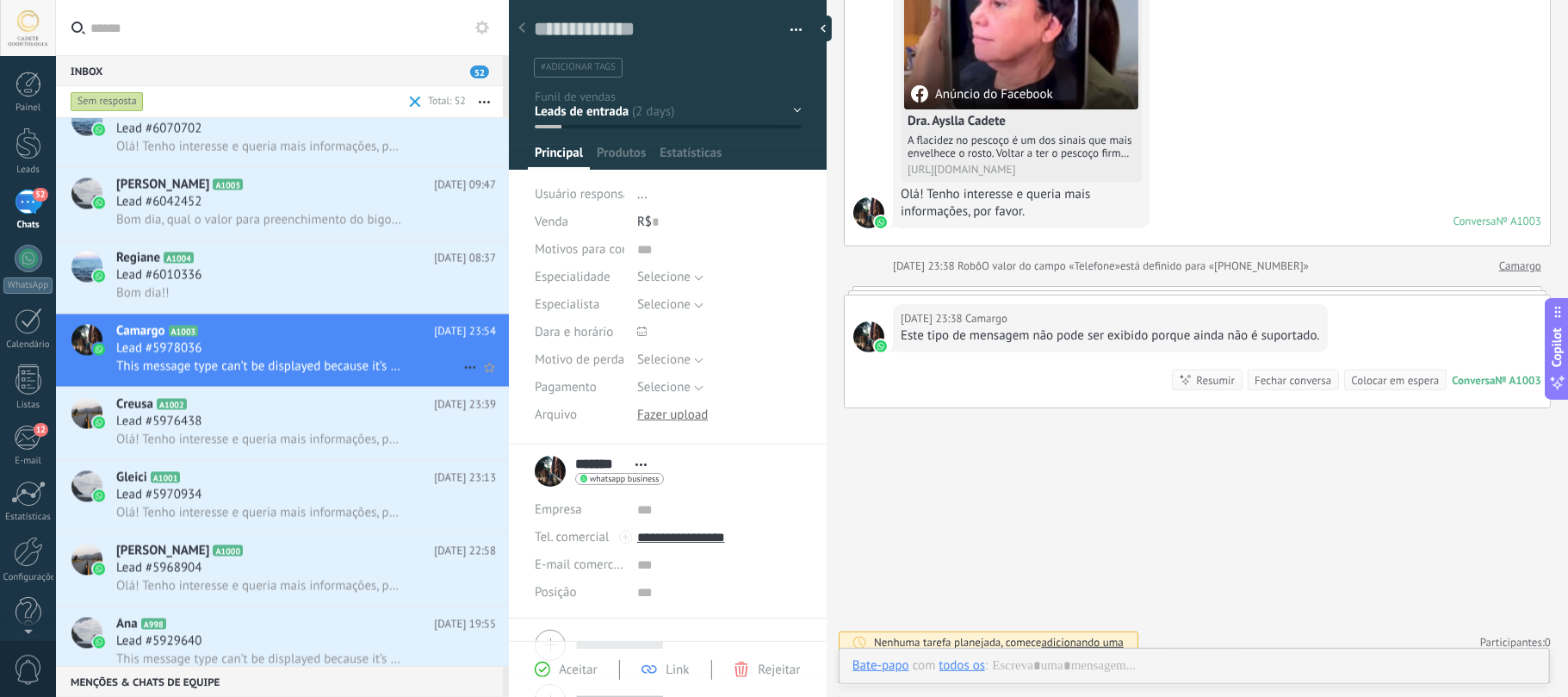
scroll to position [25, 0]
drag, startPoint x: 968, startPoint y: 334, endPoint x: 1129, endPoint y: 572, distance: 287.3
click at [1175, 312] on div "[DATE] 23:38 Camargo Este tipo de mensagem não pode ser exibido porque ainda nã…" at bounding box center [1110, 328] width 435 height 48
click at [1175, 522] on div at bounding box center [1194, 682] width 683 height 52
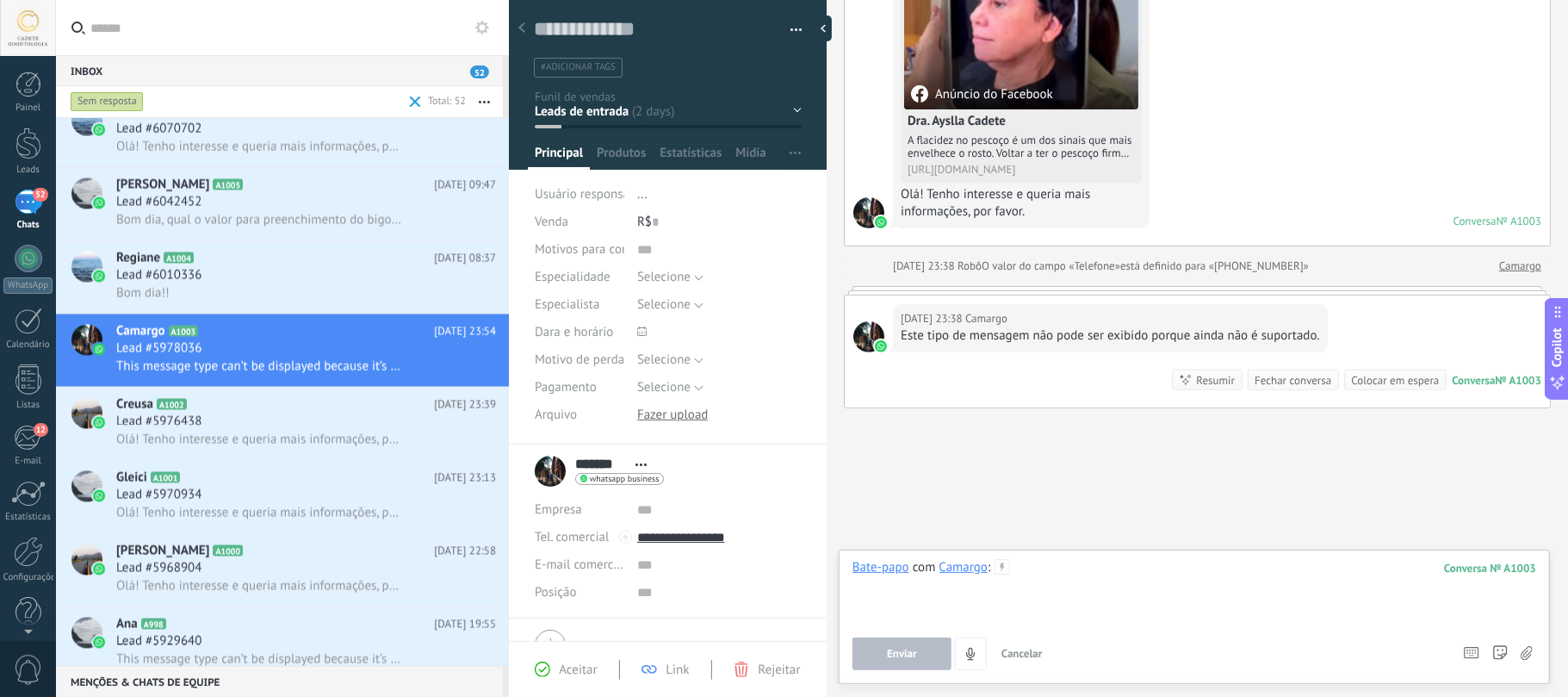
click at [1090, 522] on div at bounding box center [1194, 591] width 683 height 65
paste div
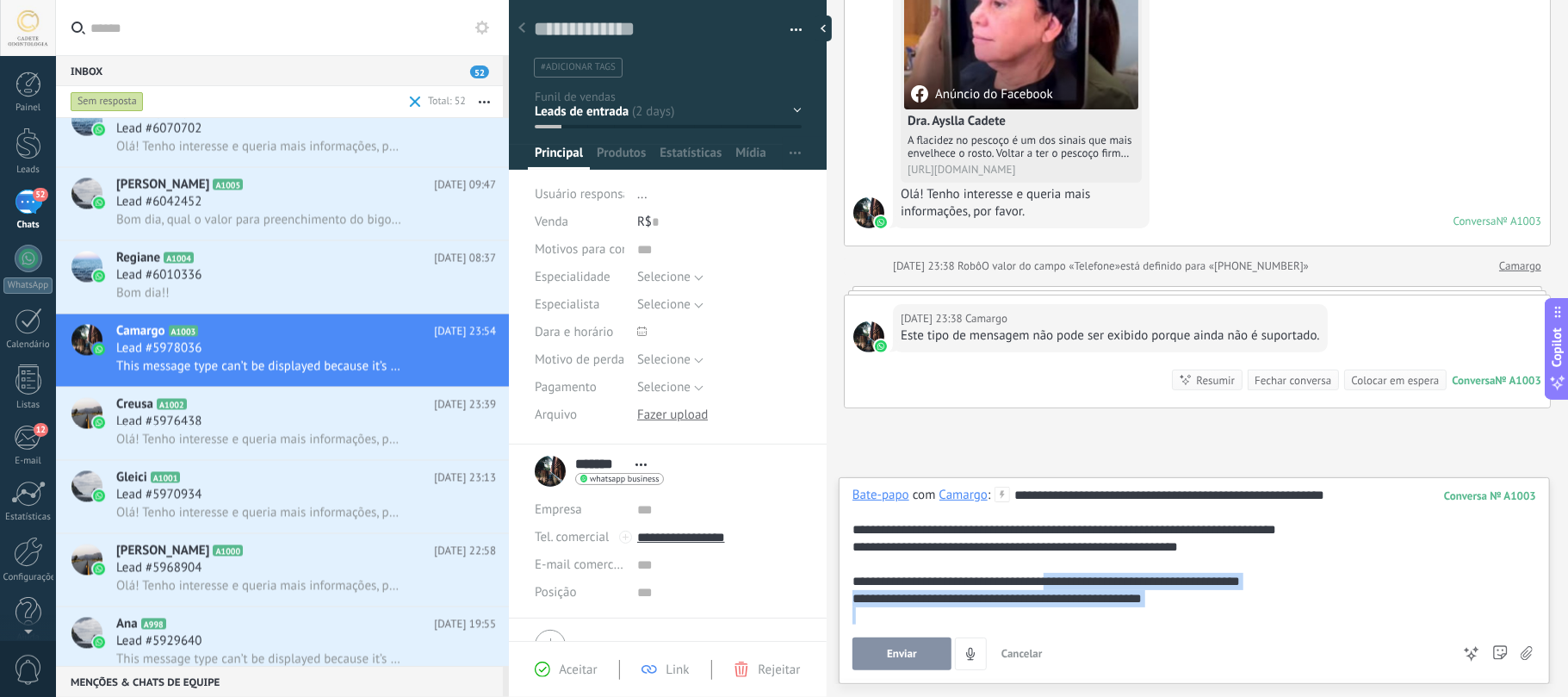
click at [956, 522] on div "**********" at bounding box center [1194, 578] width 683 height 183
click at [1175, 522] on div at bounding box center [1194, 564] width 683 height 18
click at [1175, 522] on div "**********" at bounding box center [1194, 547] width 683 height 18
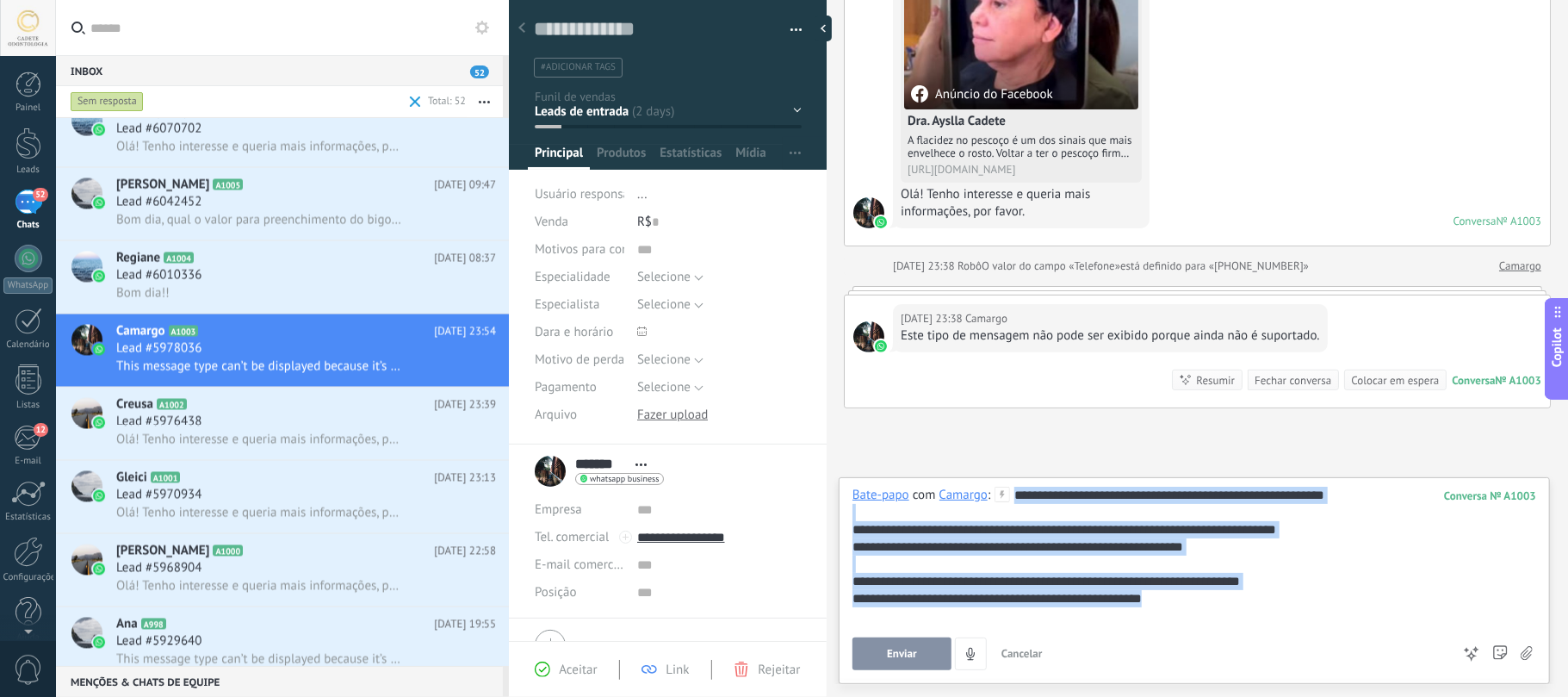
drag, startPoint x: 1192, startPoint y: 596, endPoint x: 1013, endPoint y: 480, distance: 213.3
click at [1013, 480] on div "**********" at bounding box center [1194, 580] width 711 height 207
copy div "**********"
click at [1098, 522] on div "**********" at bounding box center [1194, 599] width 683 height 18
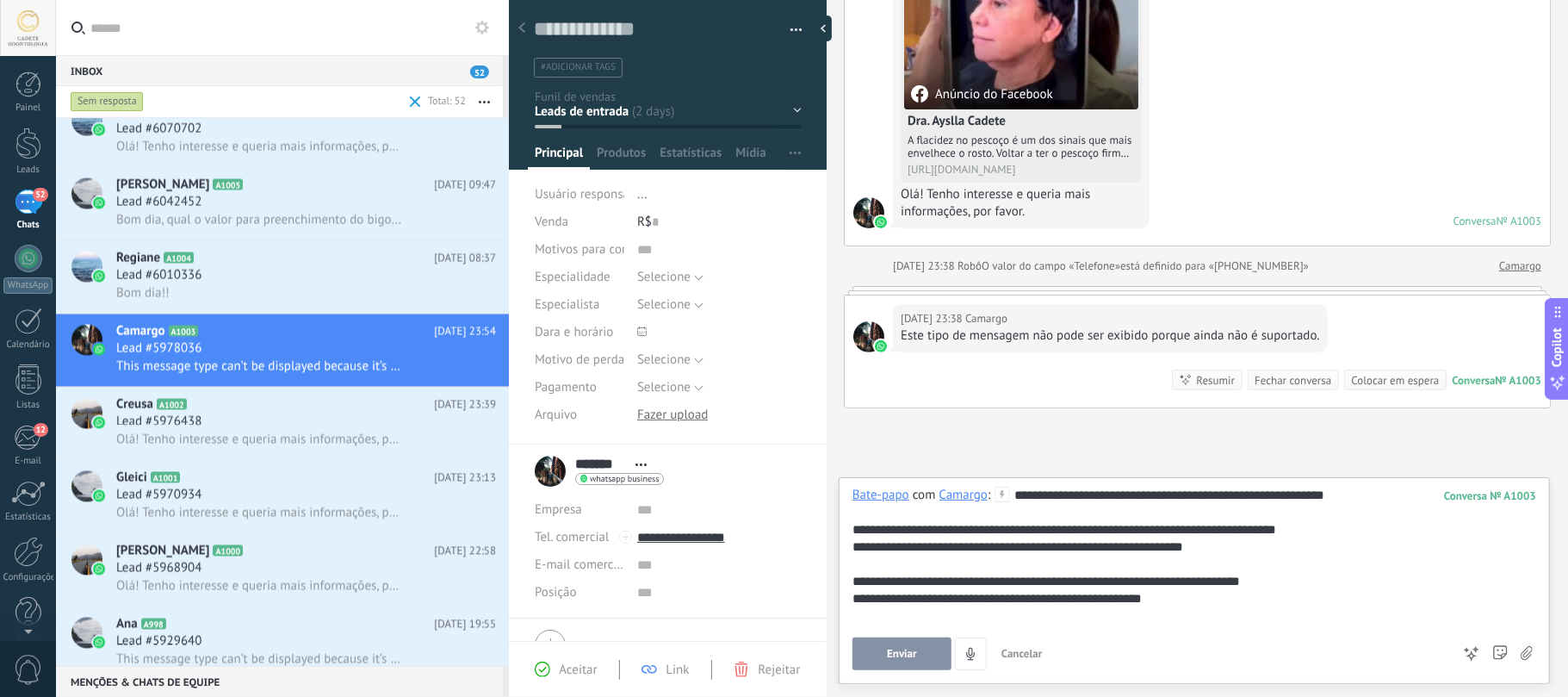
click at [911, 522] on button "Enviar" at bounding box center [902, 654] width 99 height 33
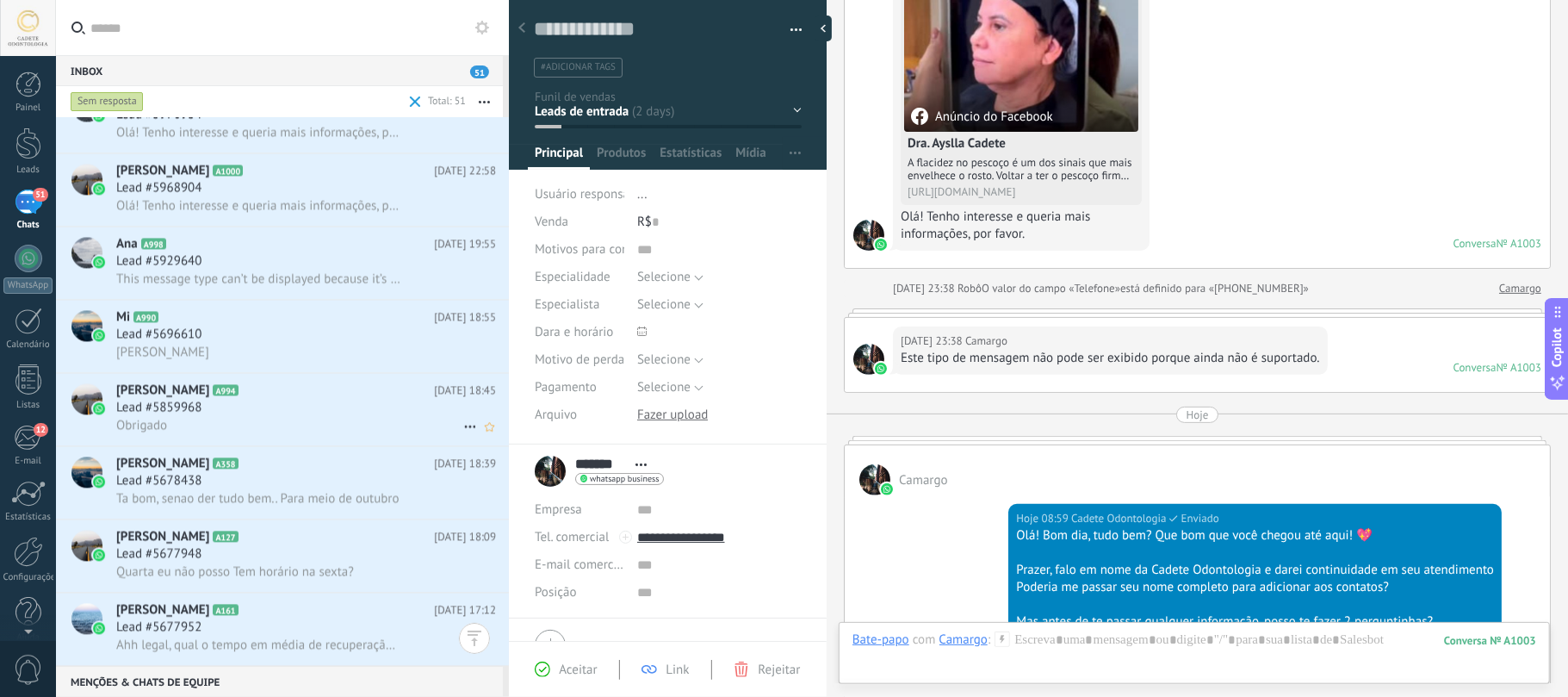
scroll to position [2751, 0]
click at [262, 417] on div "Lead #5859968" at bounding box center [306, 408] width 380 height 18
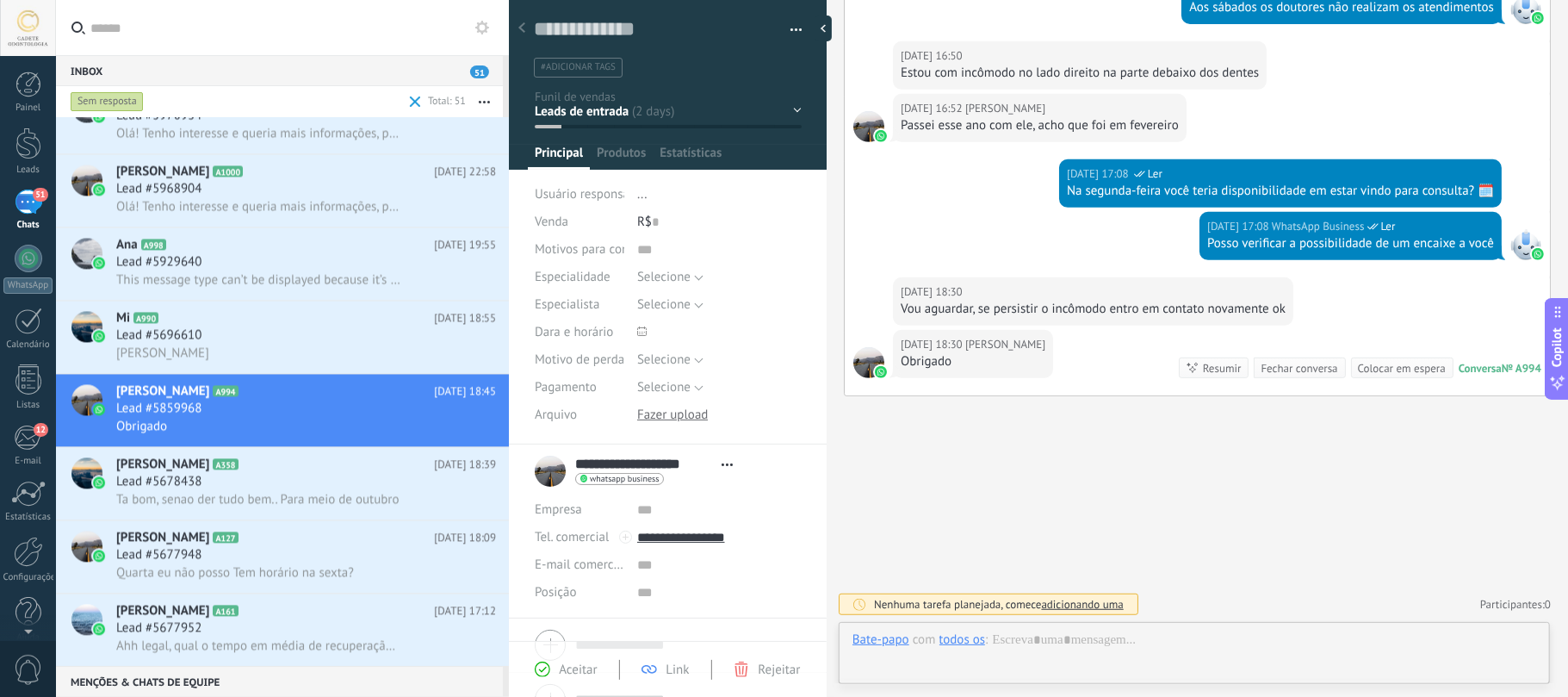
scroll to position [25, 0]
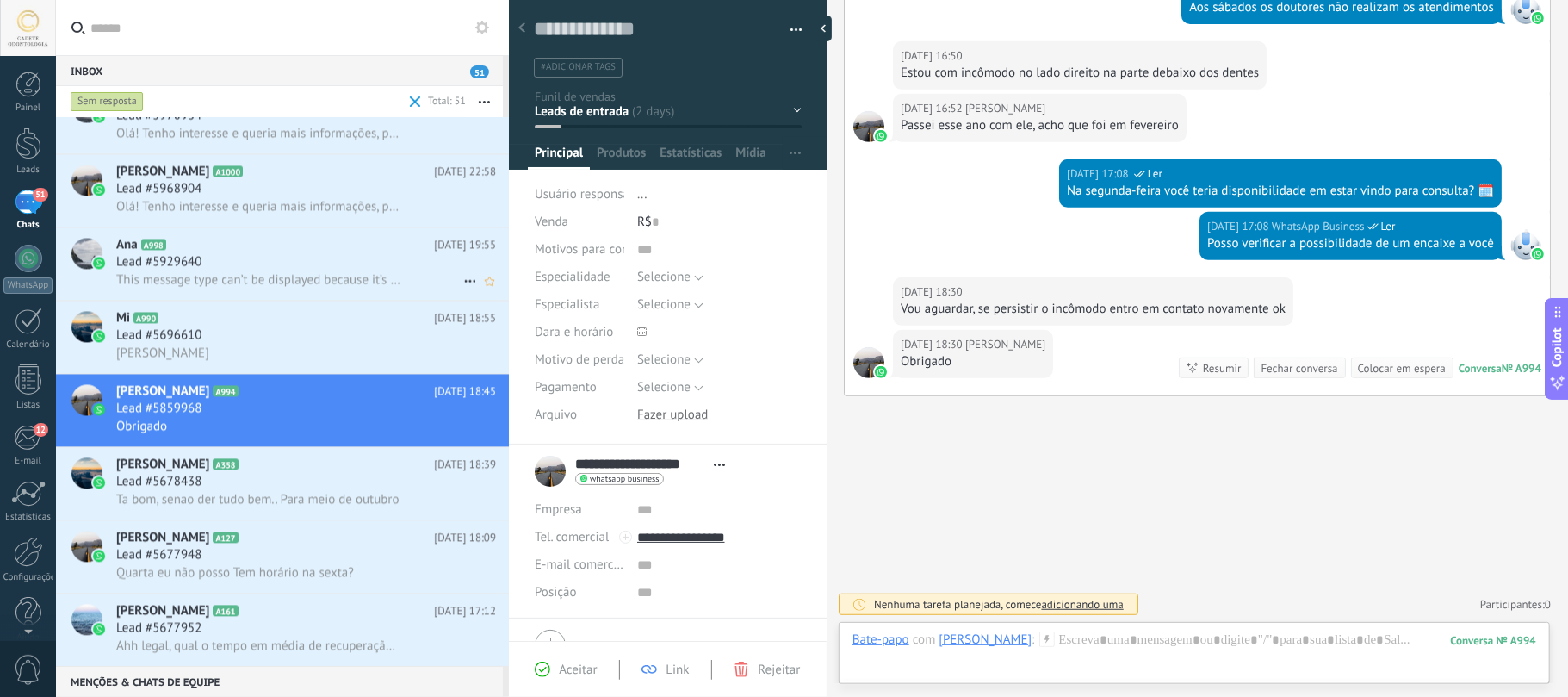
click at [251, 262] on div "Lead #5929640" at bounding box center [306, 262] width 380 height 18
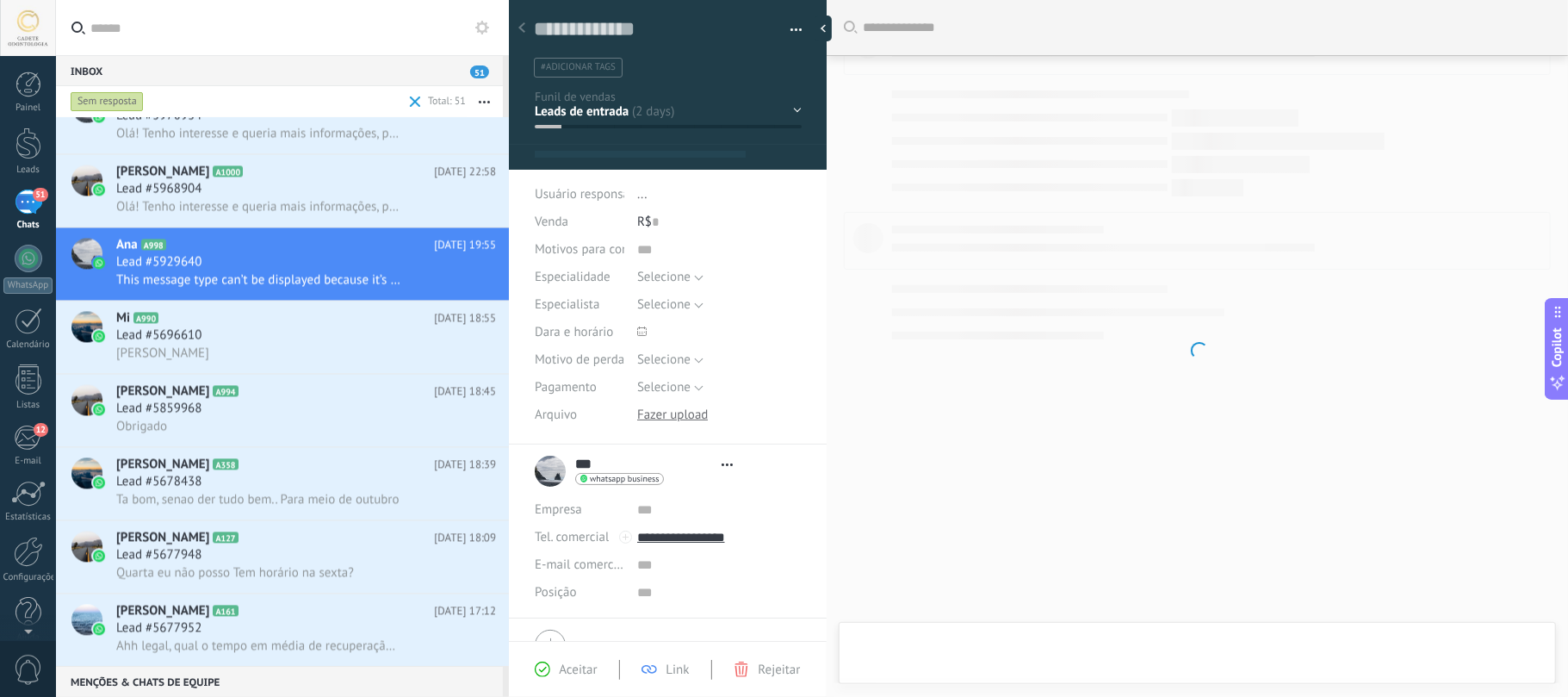
type textarea "**********"
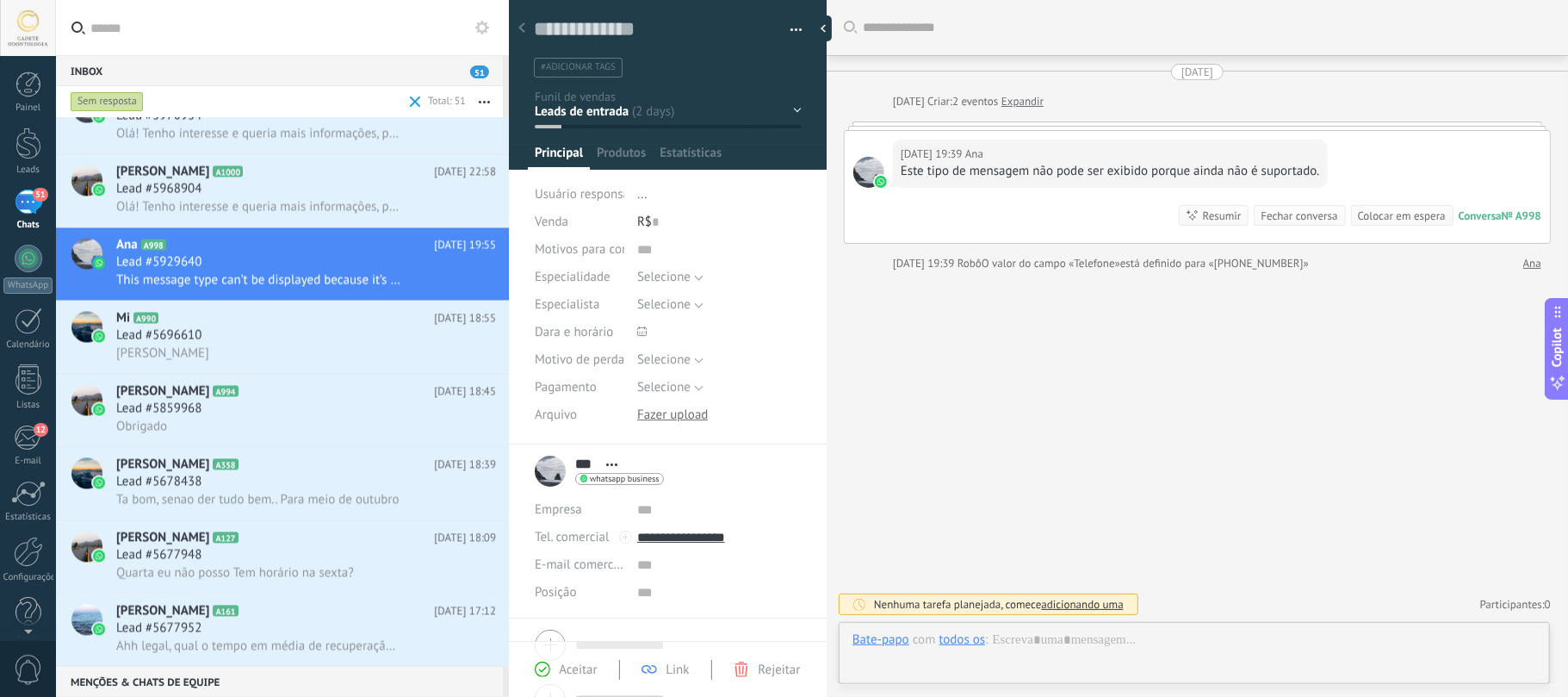
scroll to position [25, 0]
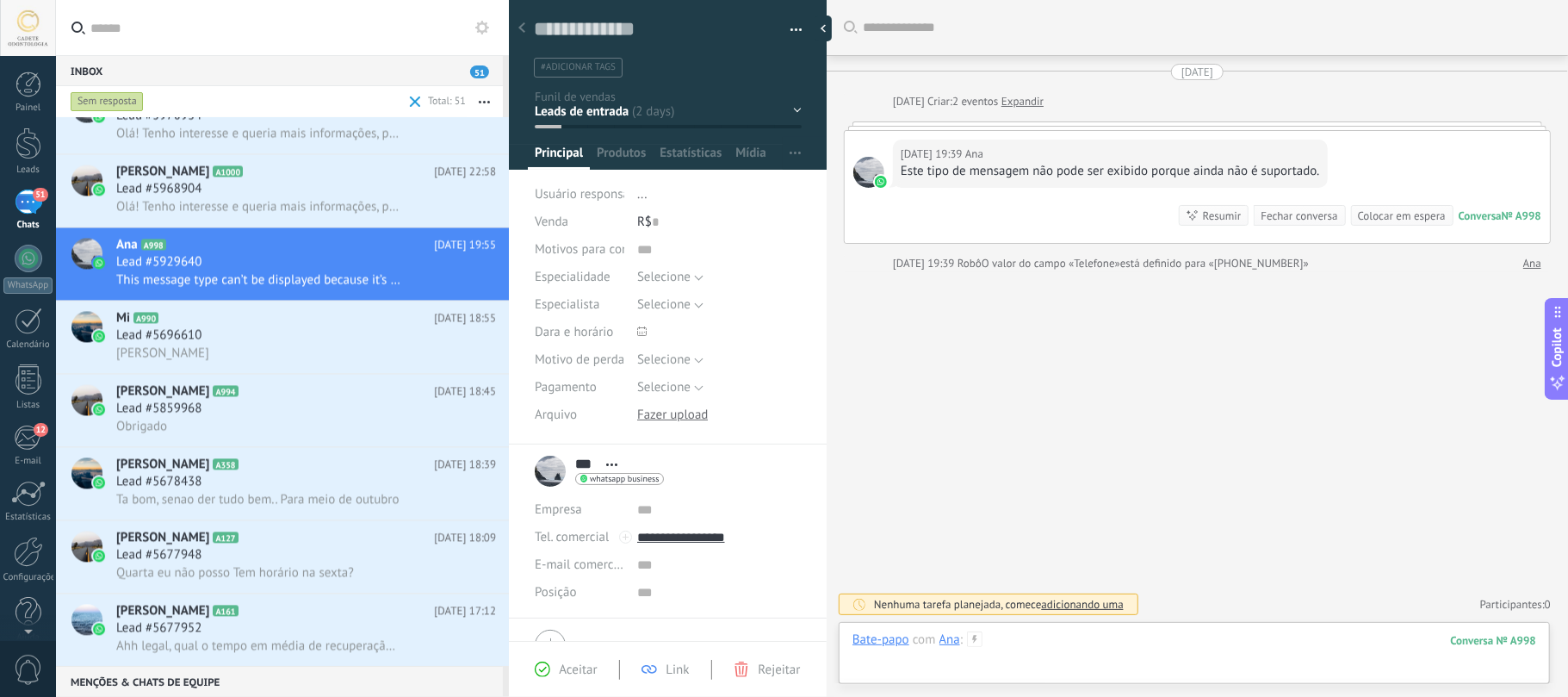
click at [1175, 522] on div at bounding box center [1194, 657] width 683 height 52
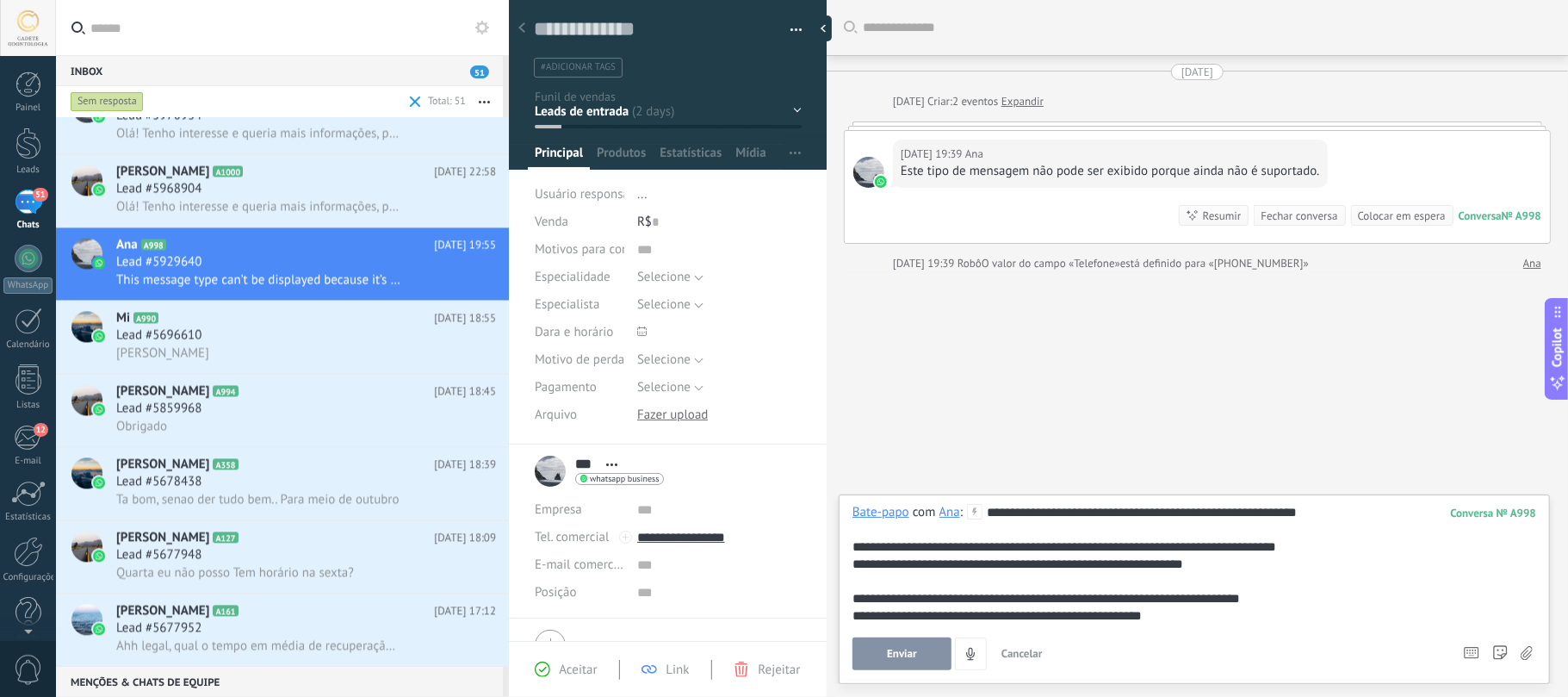
drag, startPoint x: 1206, startPoint y: 639, endPoint x: 910, endPoint y: 624, distance: 296.4
click at [1013, 522] on div "**********" at bounding box center [1194, 587] width 683 height 167
click at [902, 522] on span "Enviar" at bounding box center [901, 653] width 30 height 12
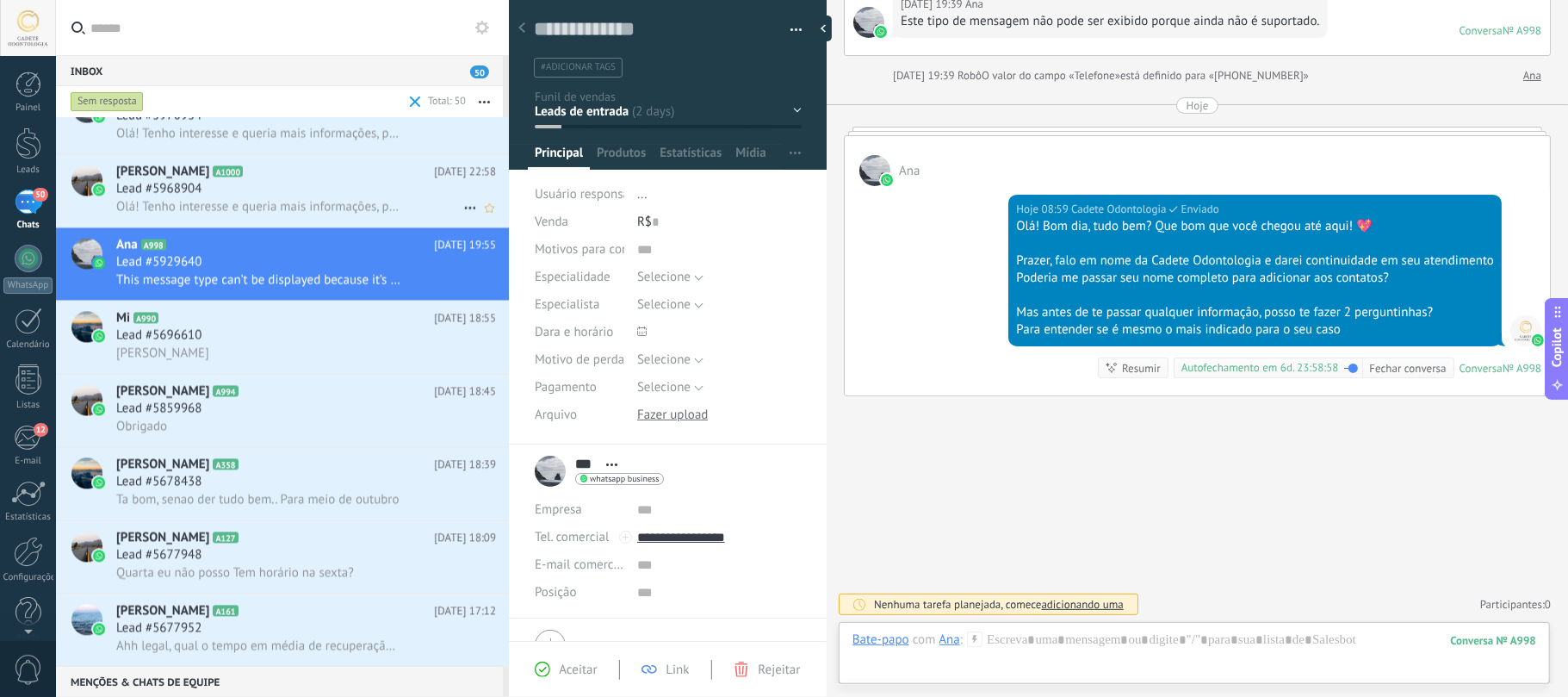
scroll to position [2678, 0]
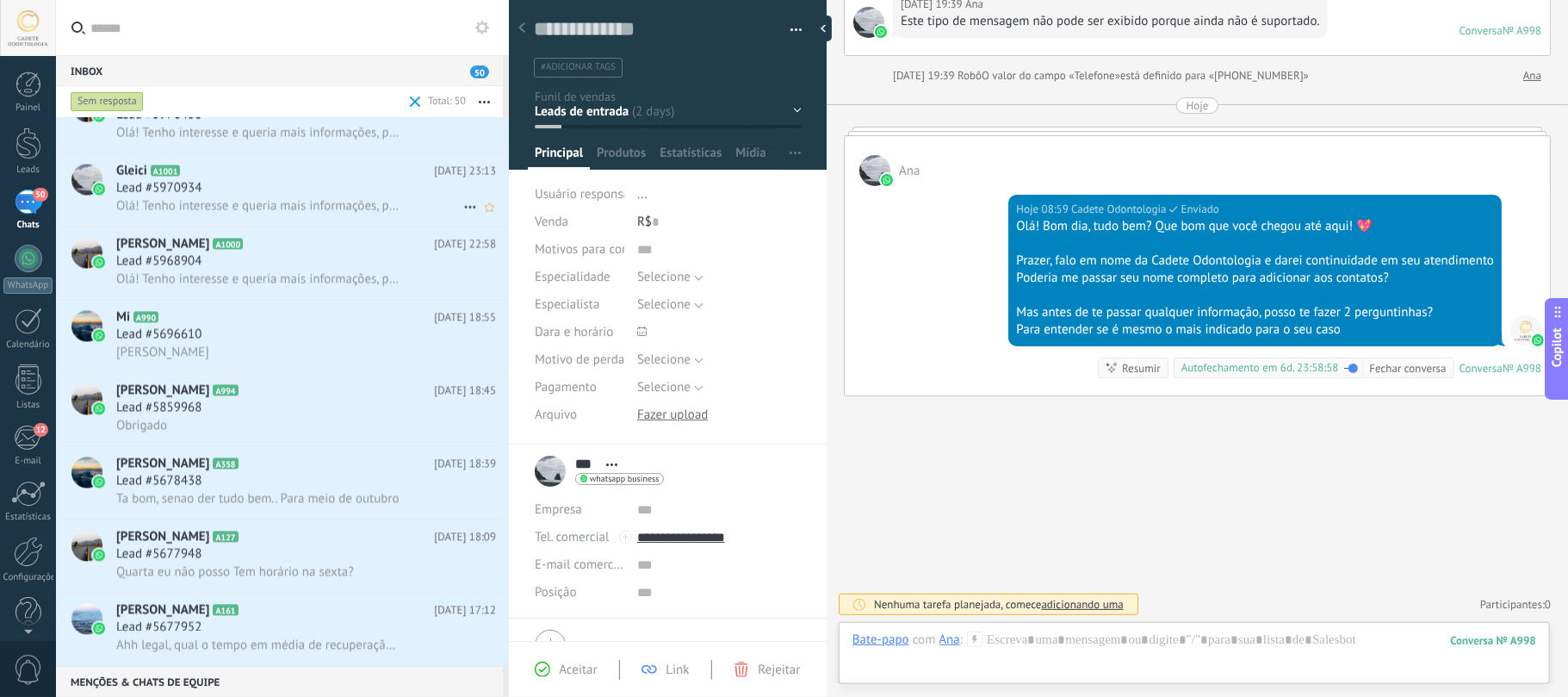
click at [209, 187] on h3 "Lead #5970934" at bounding box center [163, 188] width 94 height 18
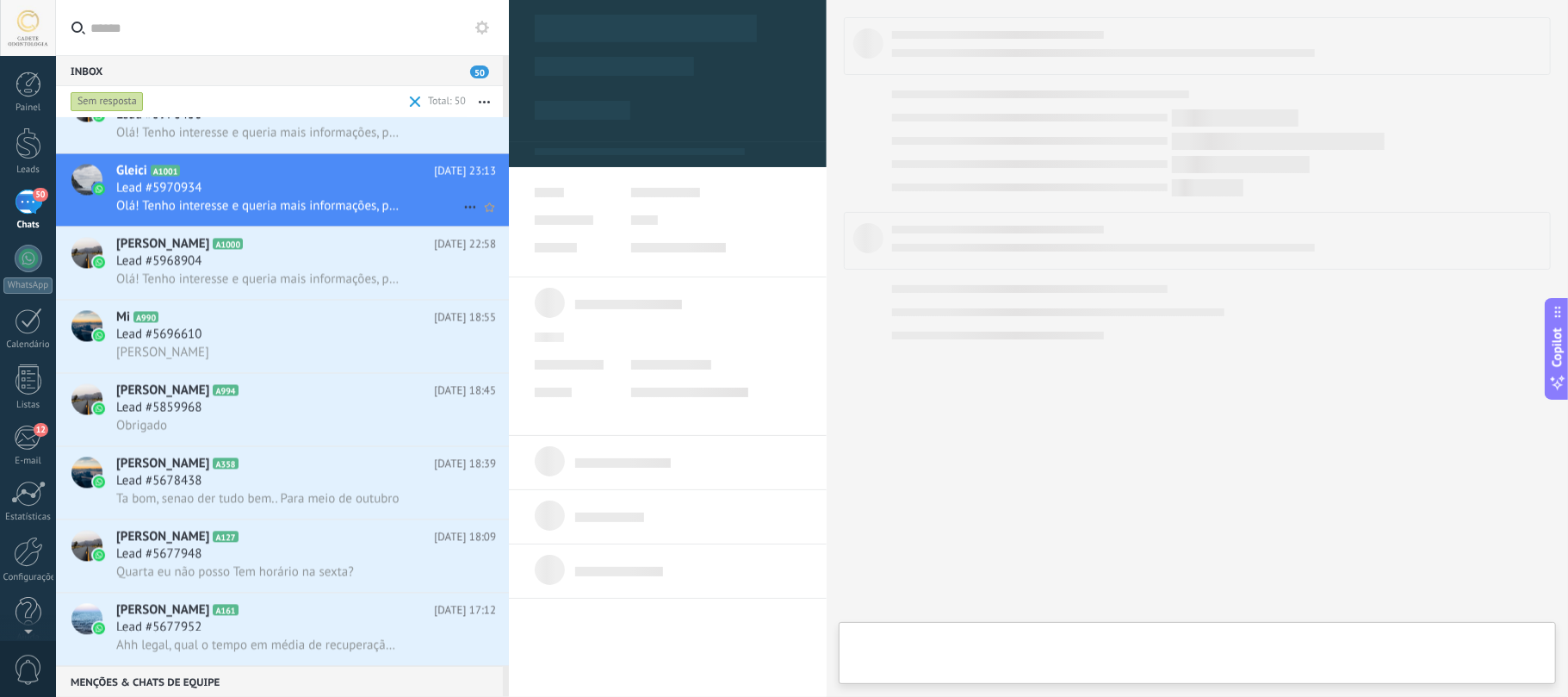
type textarea "**********"
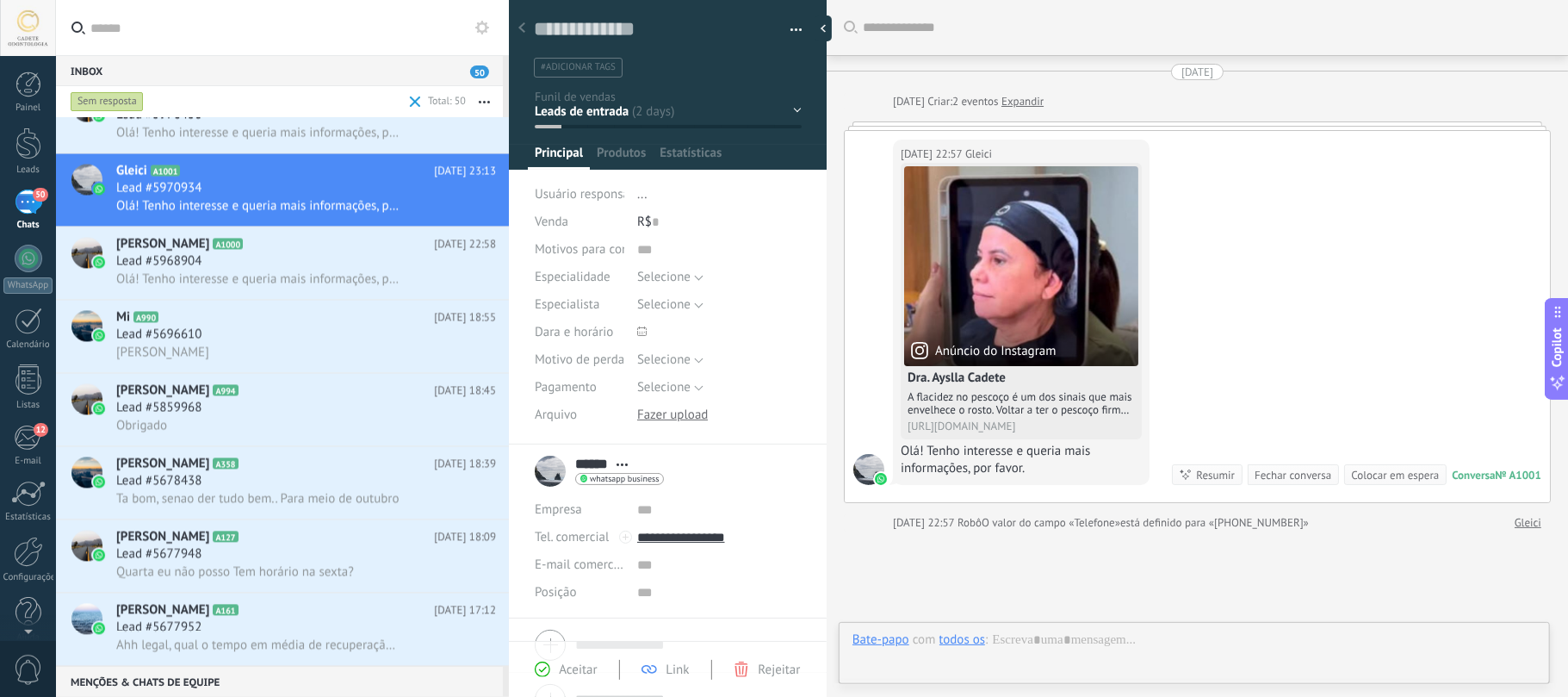
scroll to position [25, 0]
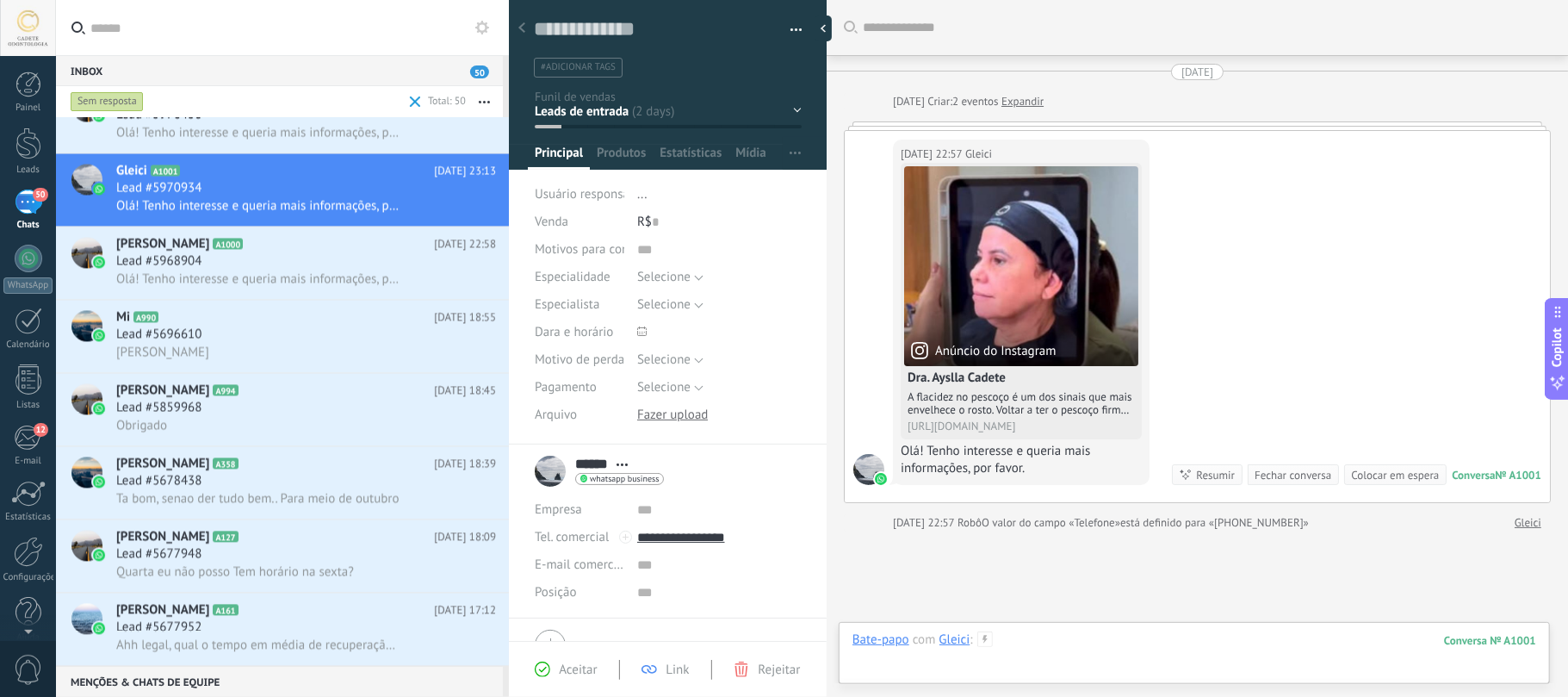
click at [1082, 522] on div at bounding box center [1194, 657] width 683 height 52
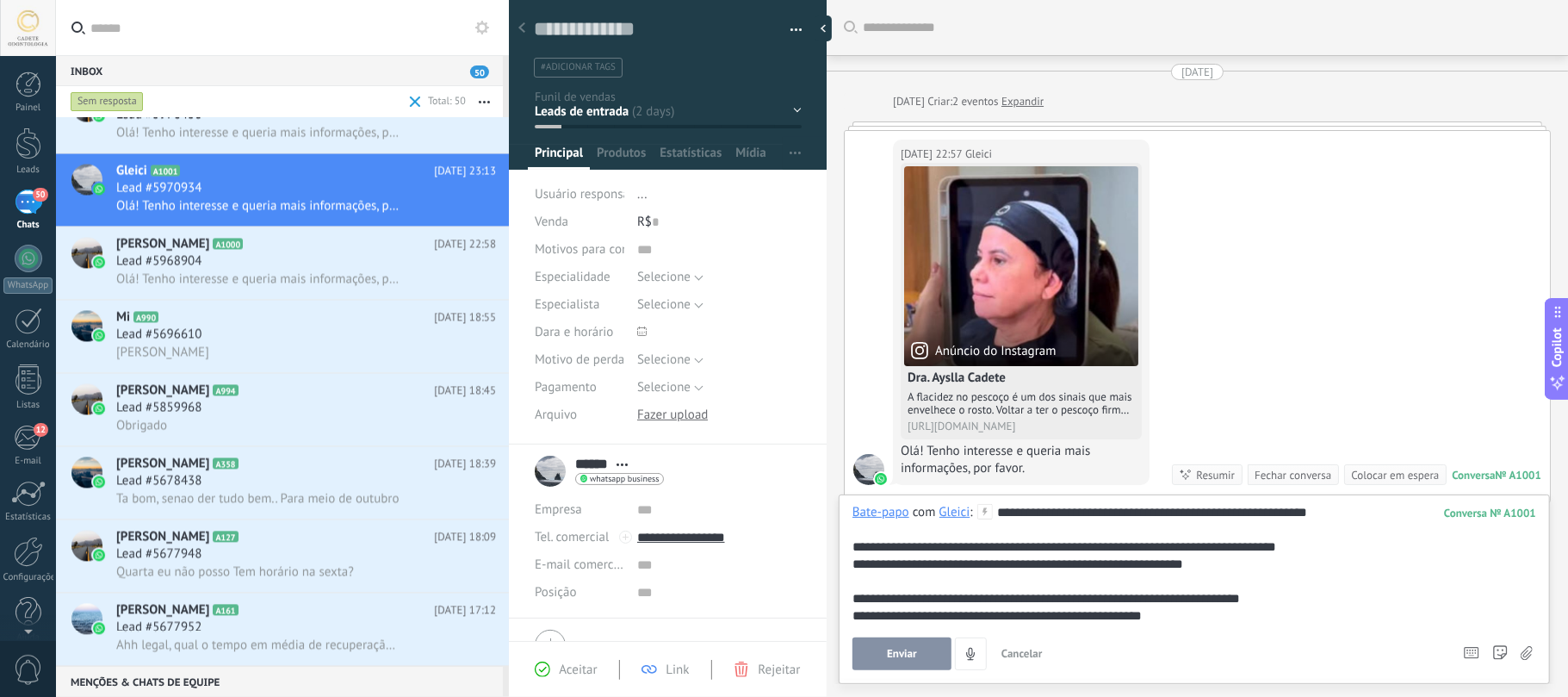
click at [1096, 522] on div "**********" at bounding box center [1194, 587] width 683 height 167
click at [919, 522] on button "Enviar" at bounding box center [902, 654] width 99 height 33
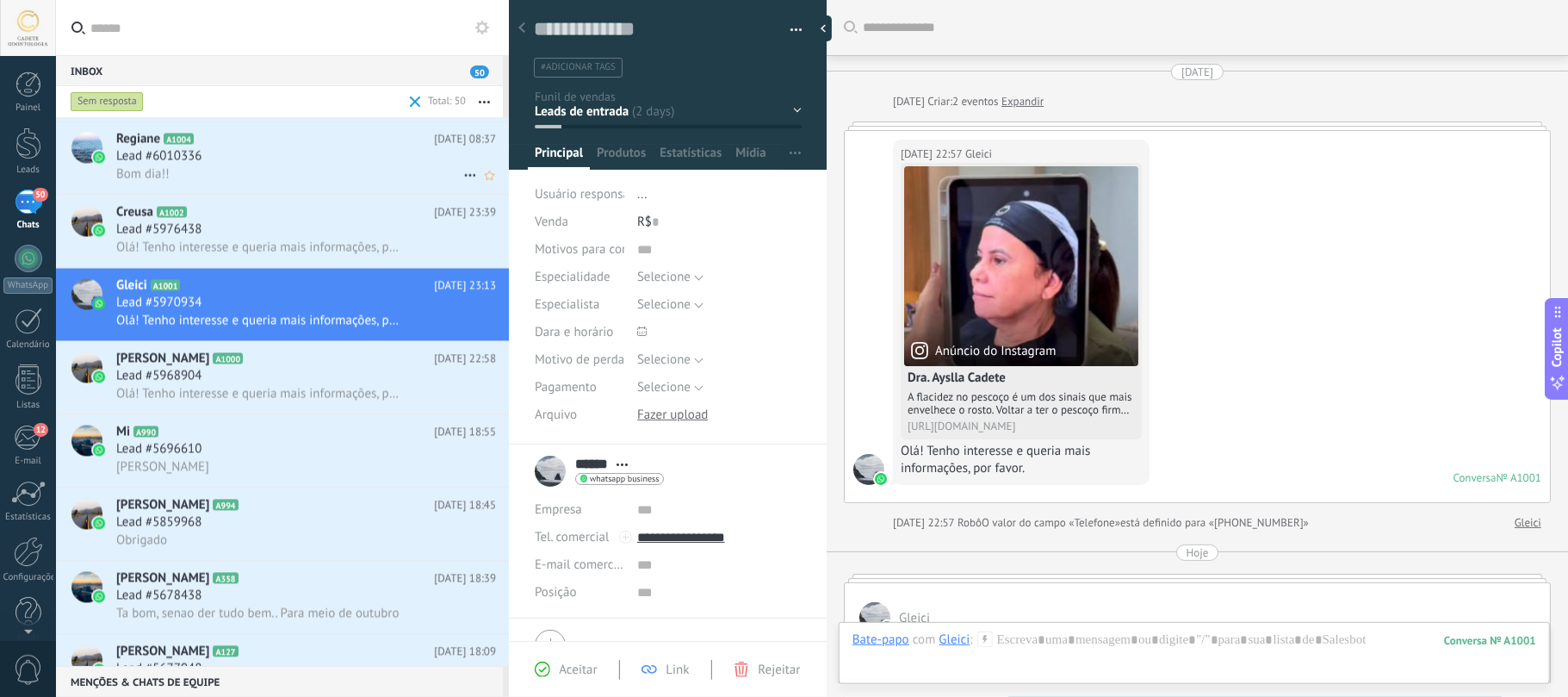
scroll to position [126, 0]
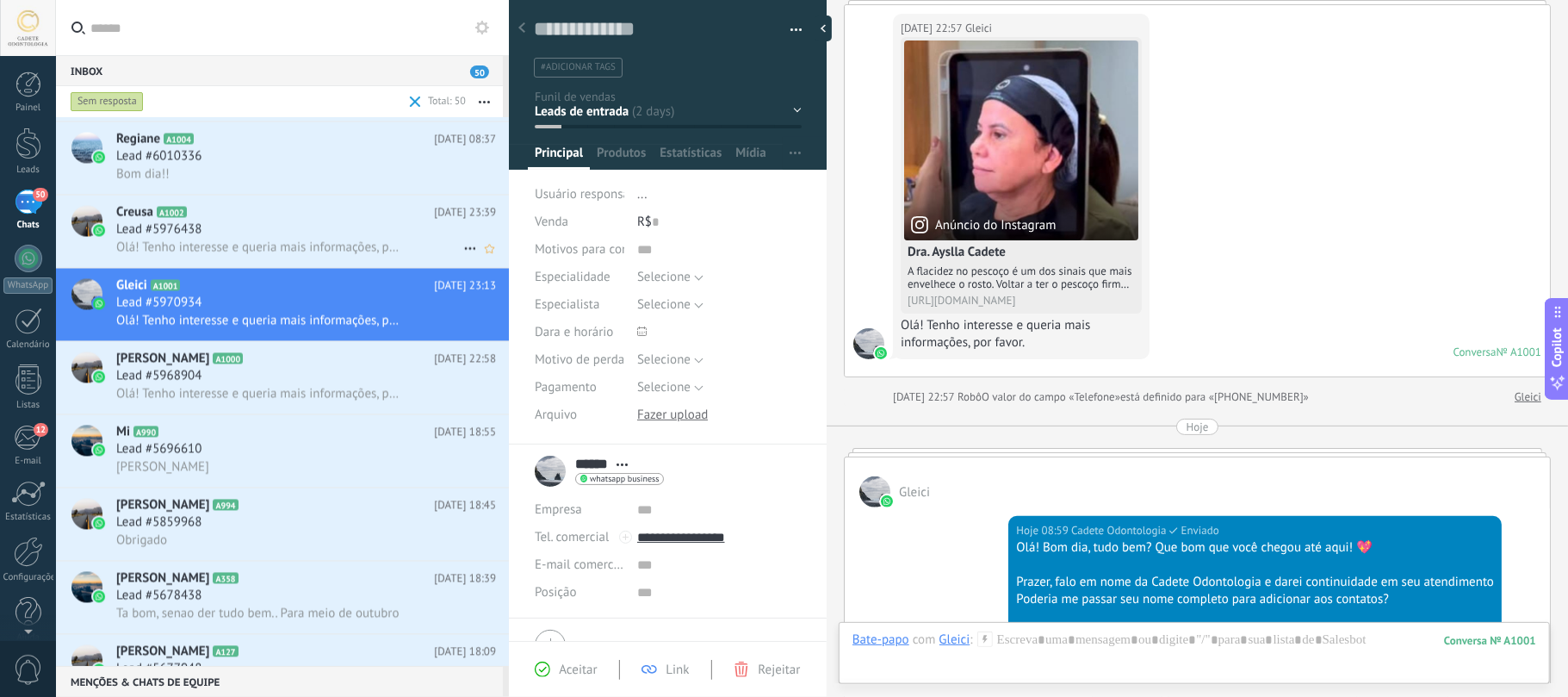
click at [190, 233] on span "Lead #5976438" at bounding box center [158, 229] width 85 height 18
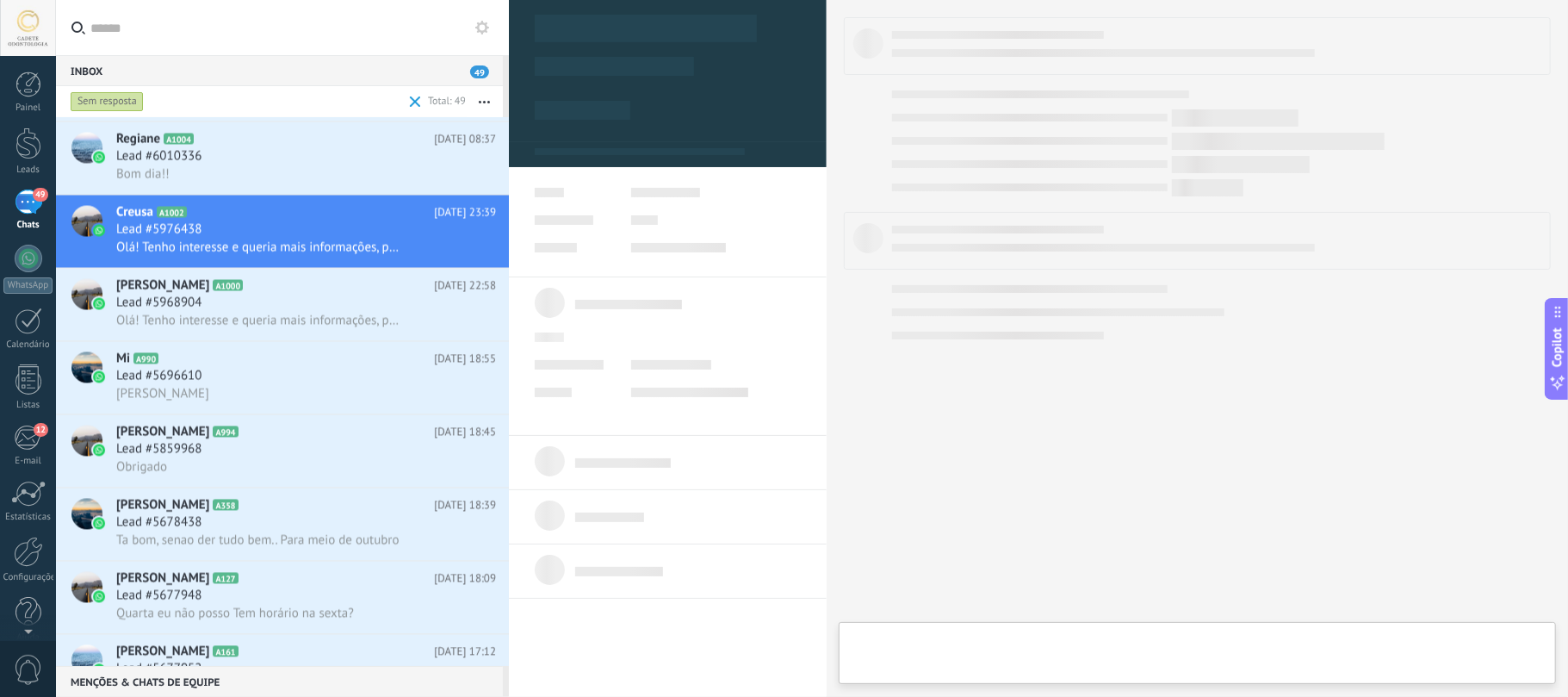
type textarea "**********"
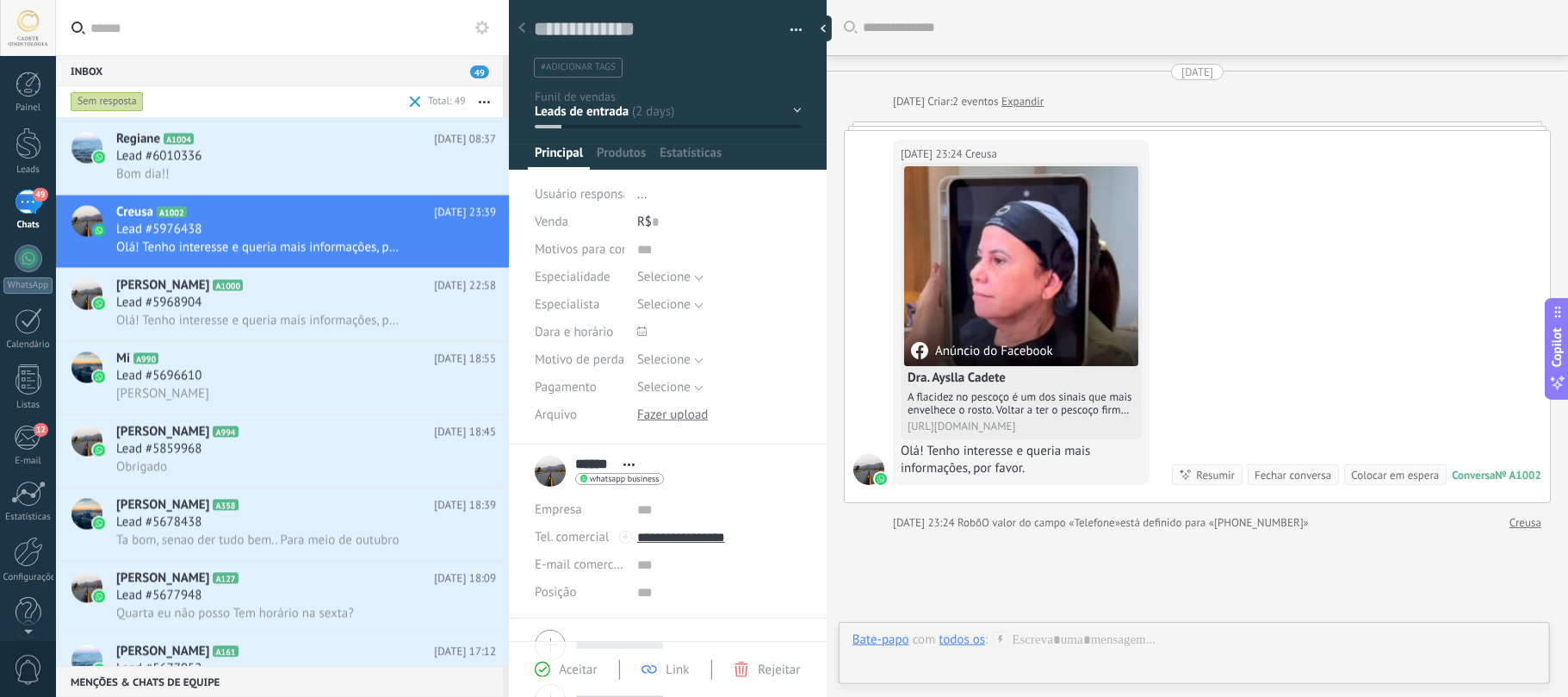
scroll to position [25, 0]
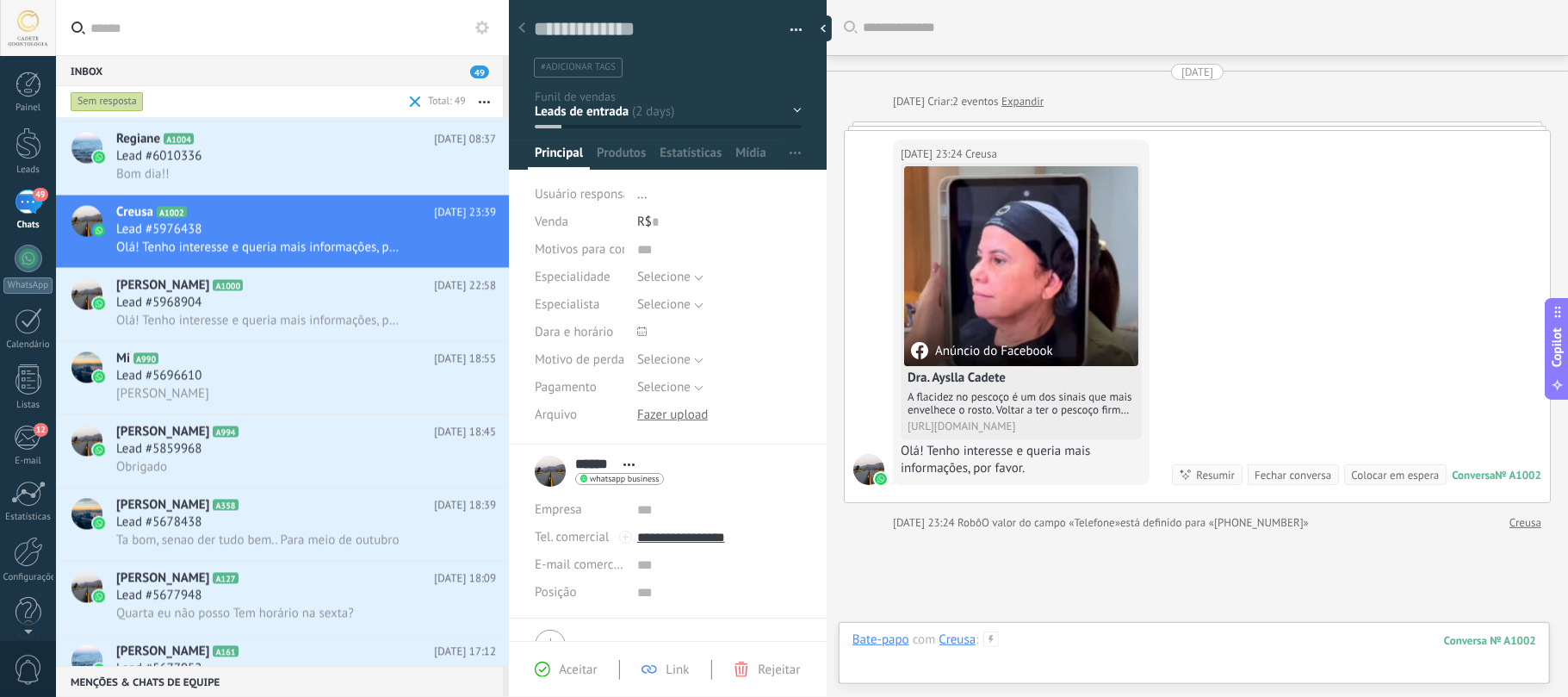
click at [1053, 522] on div at bounding box center [1194, 657] width 683 height 52
paste div
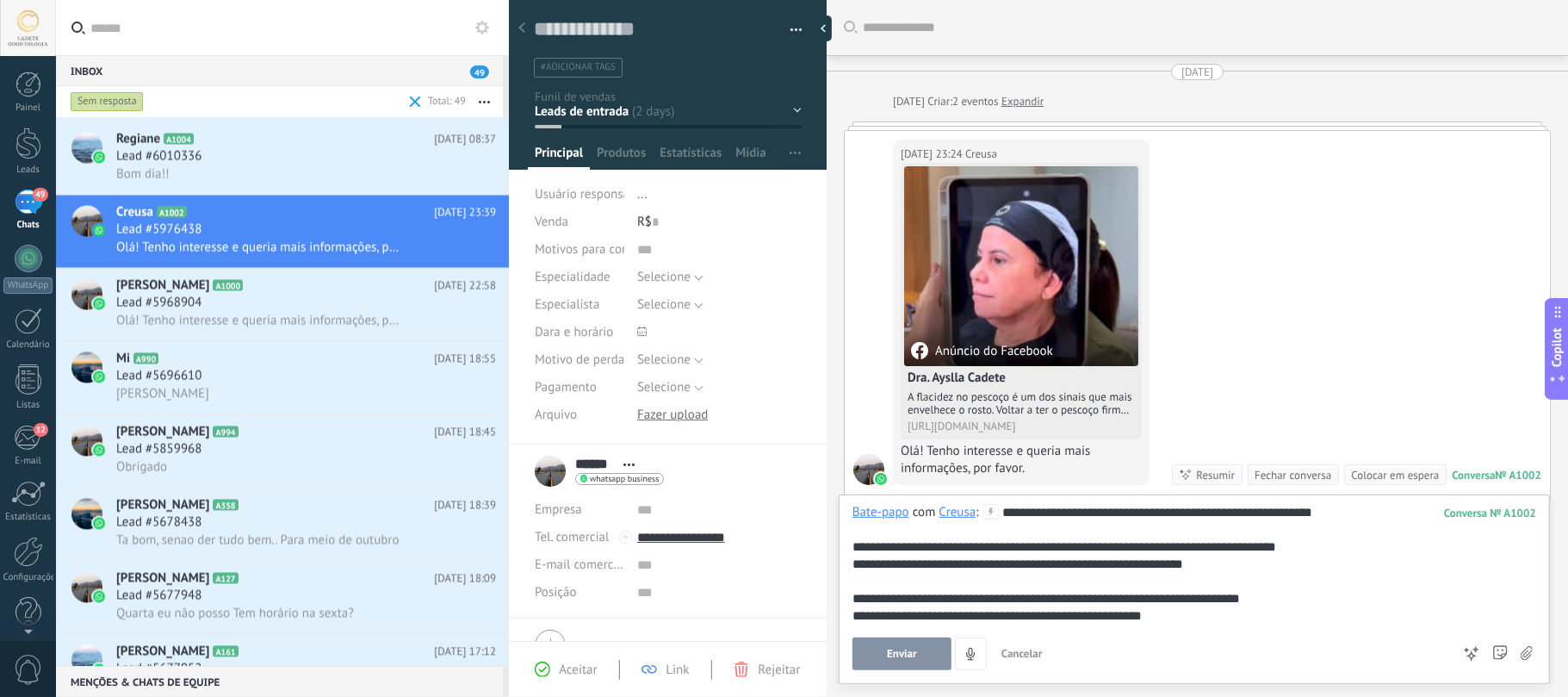
click at [910, 522] on span "Enviar" at bounding box center [901, 653] width 30 height 12
click at [179, 152] on span "Lead #6010336" at bounding box center [158, 156] width 85 height 18
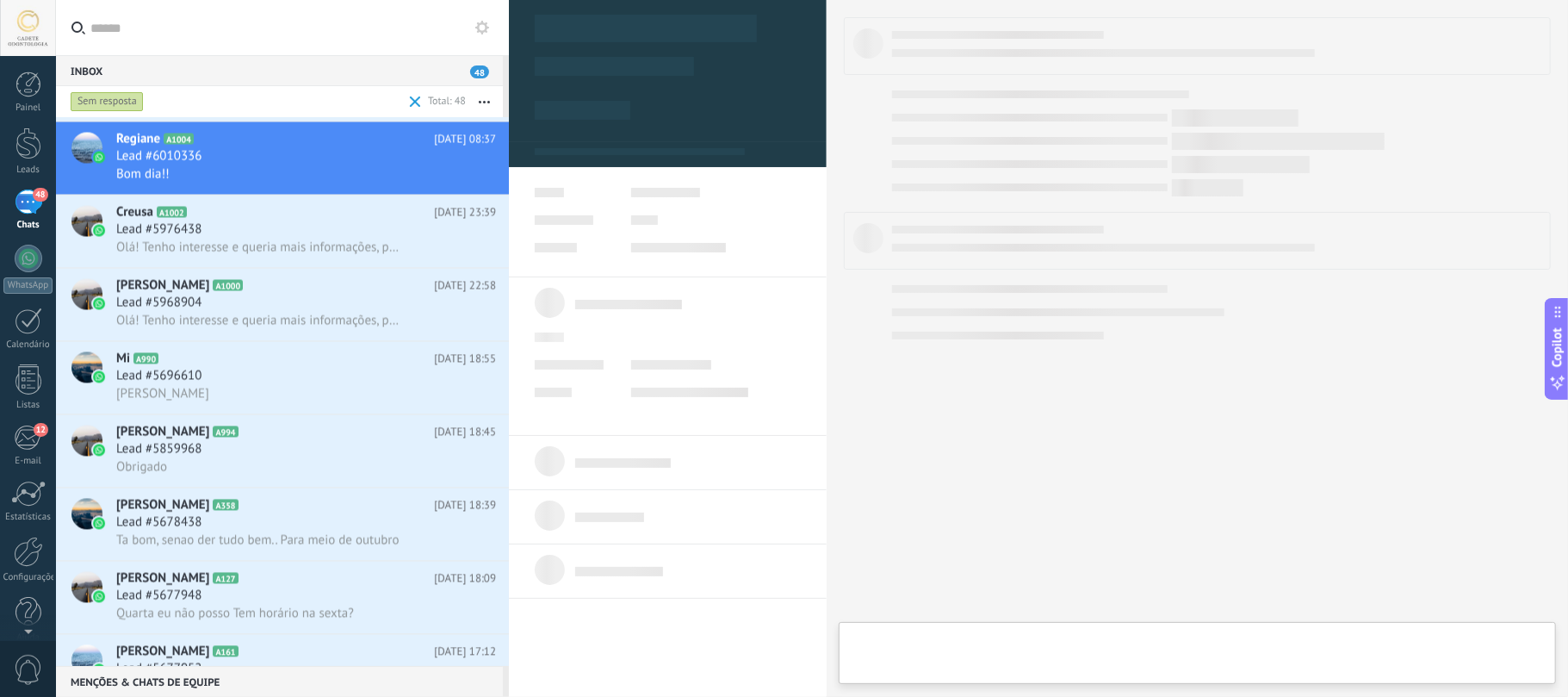
scroll to position [2532, 0]
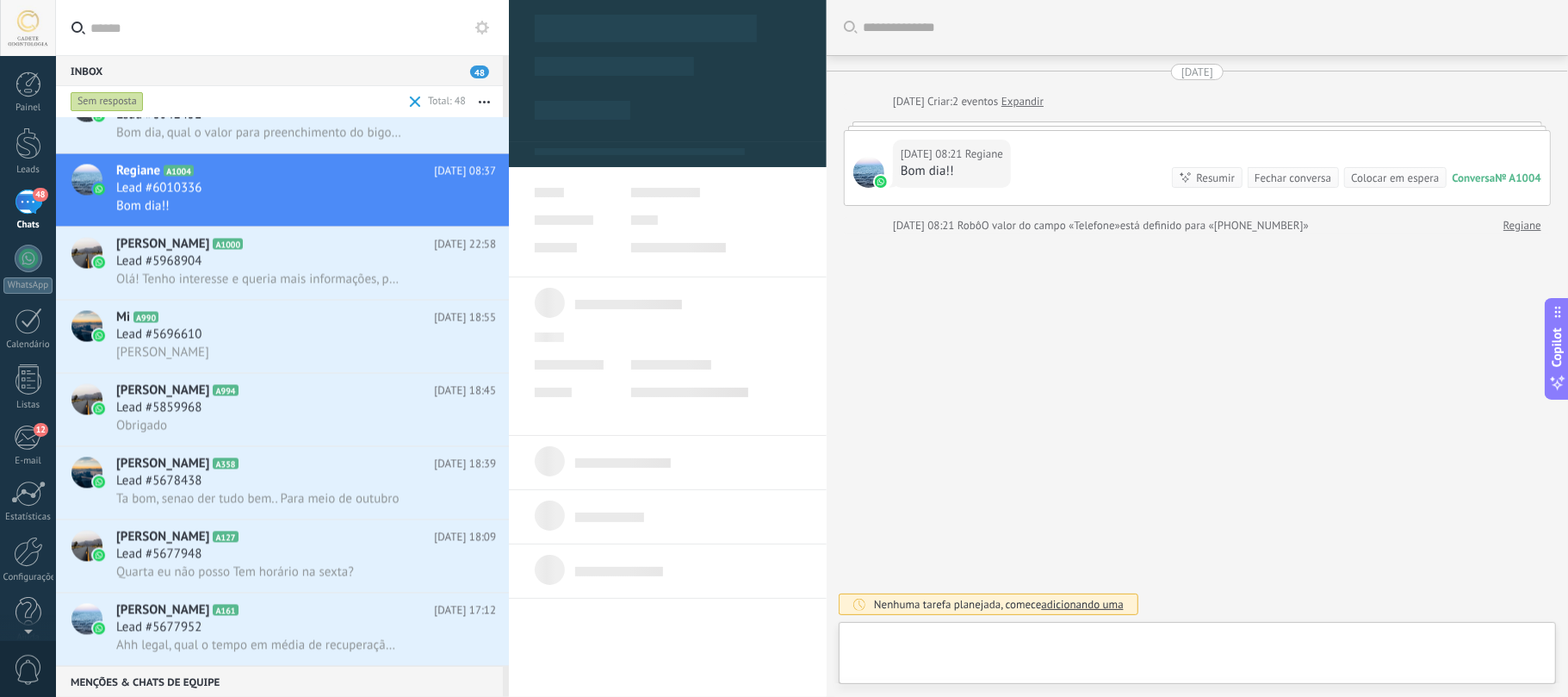
type textarea "**********"
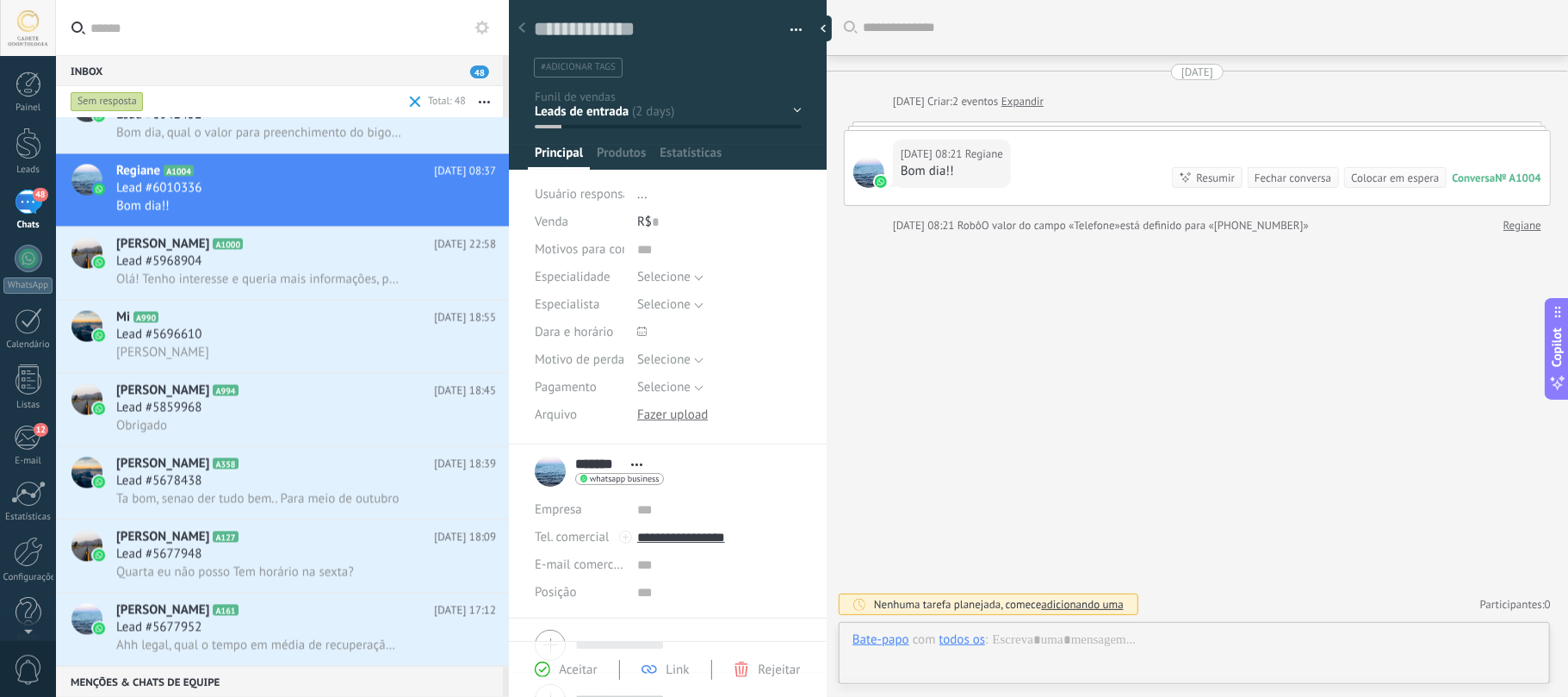
scroll to position [25, 0]
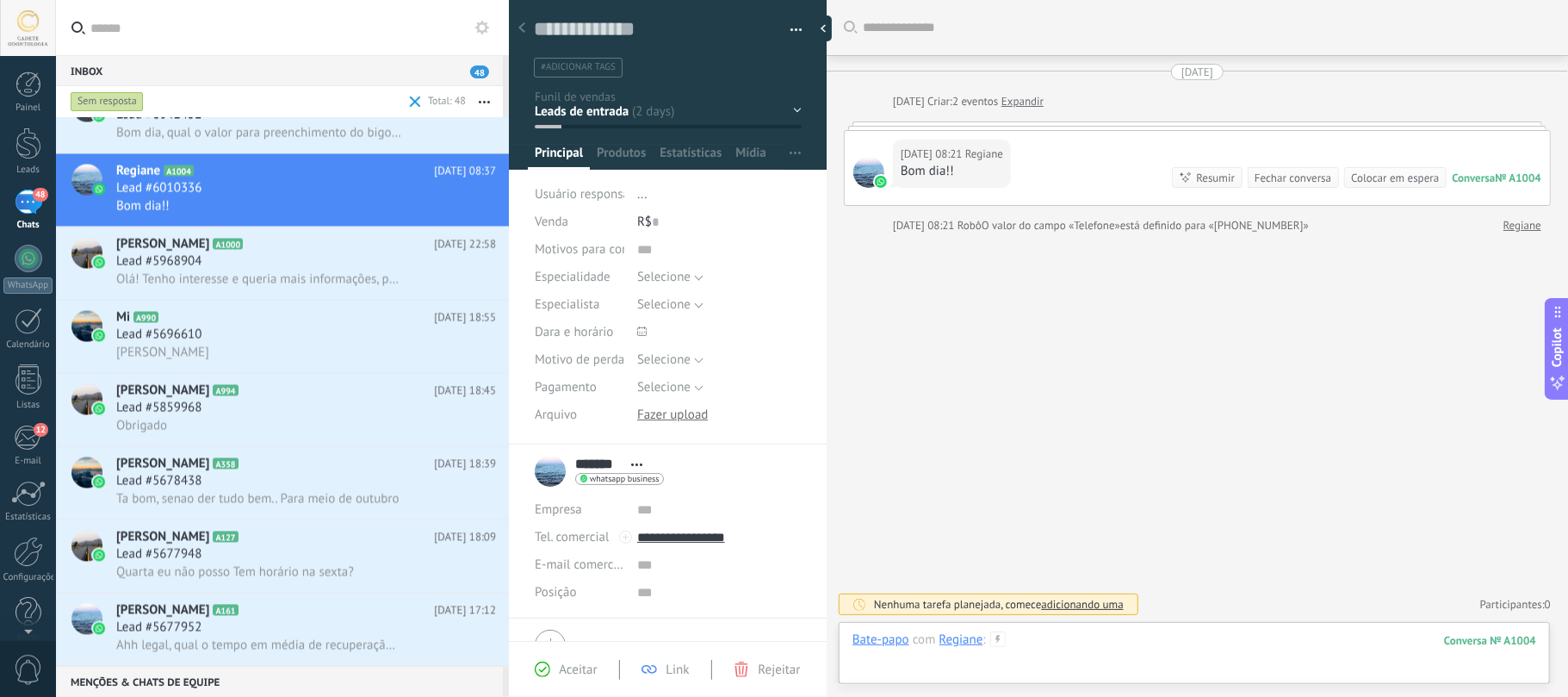
click at [1119, 522] on div at bounding box center [1194, 657] width 683 height 52
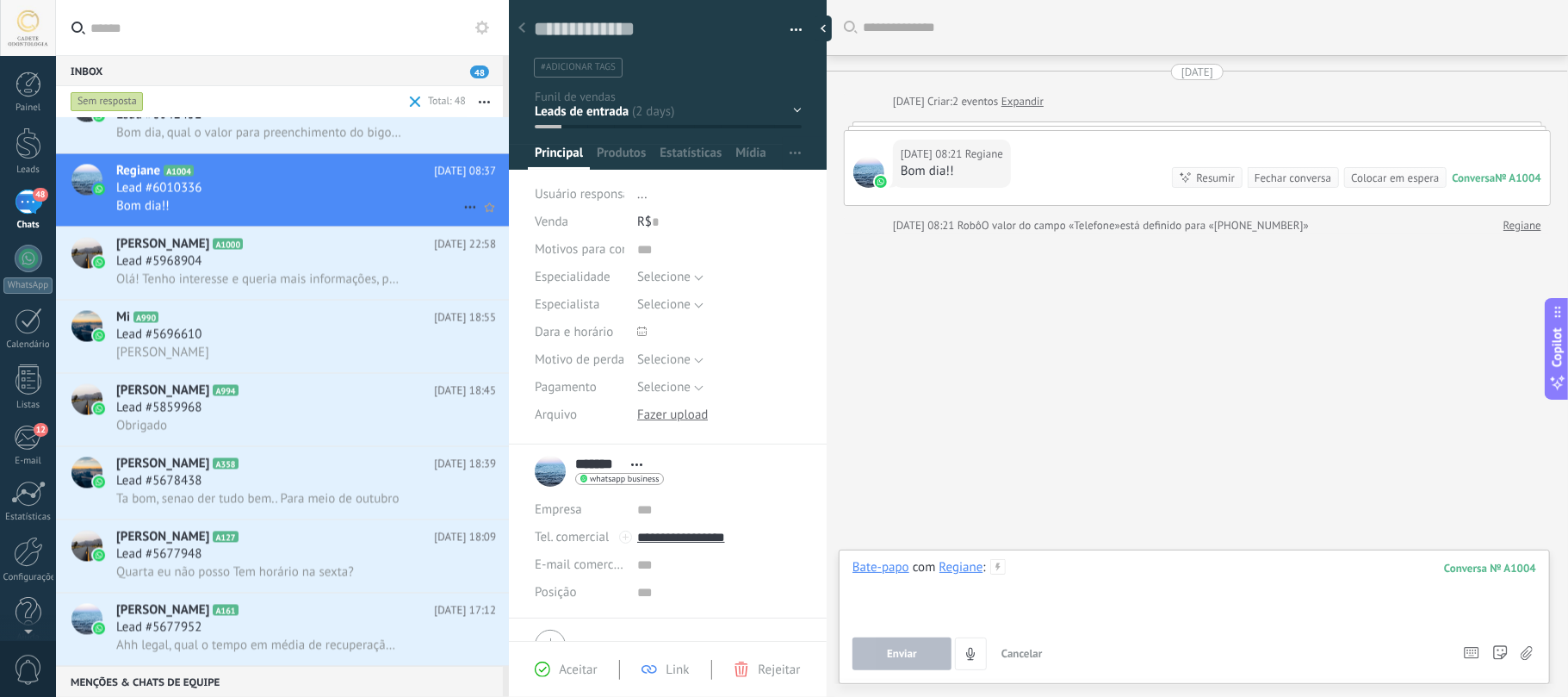
scroll to position [2417, 0]
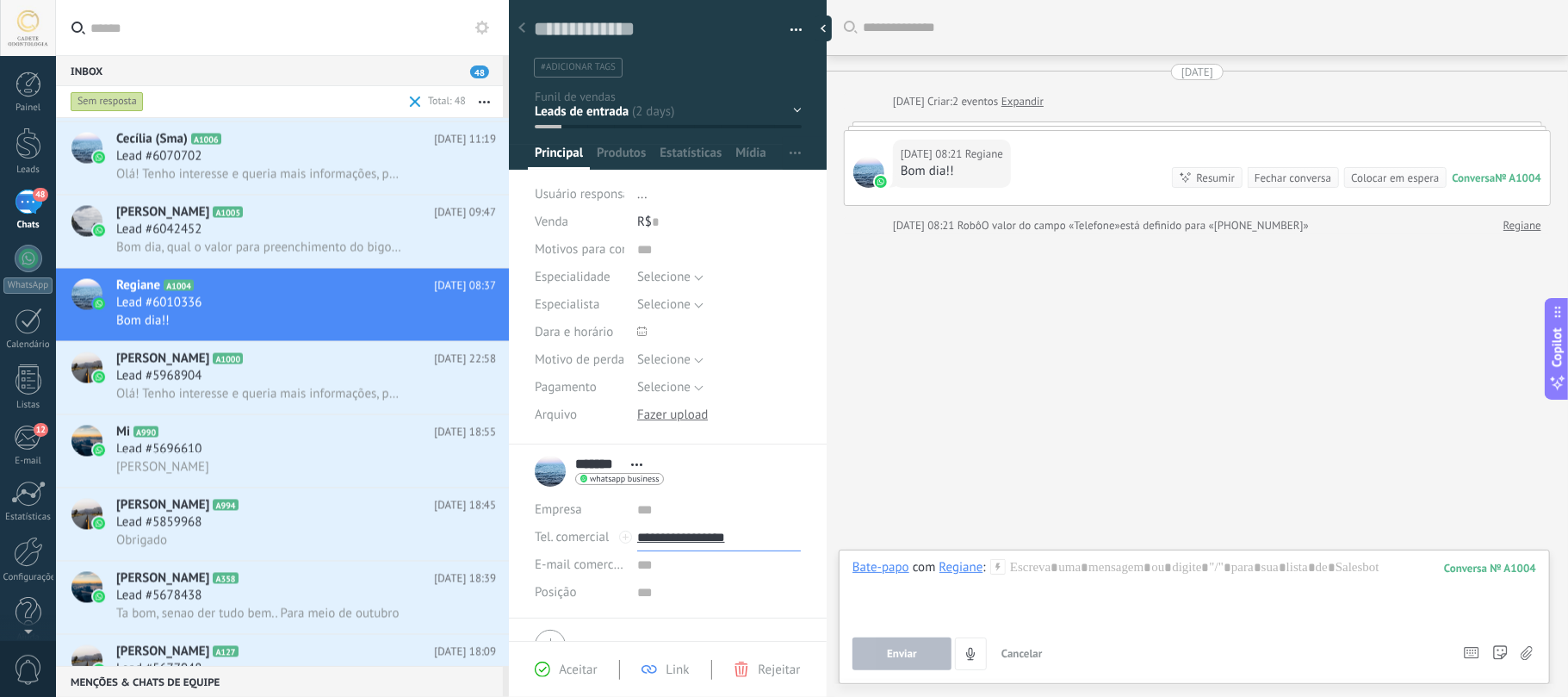
drag, startPoint x: 768, startPoint y: 531, endPoint x: 678, endPoint y: 541, distance: 90.6
click at [678, 522] on input "**********" at bounding box center [719, 537] width 164 height 27
type input "**********"
drag, startPoint x: 1038, startPoint y: 589, endPoint x: 1085, endPoint y: 591, distance: 47.0
click at [1038, 522] on div at bounding box center [1194, 591] width 683 height 65
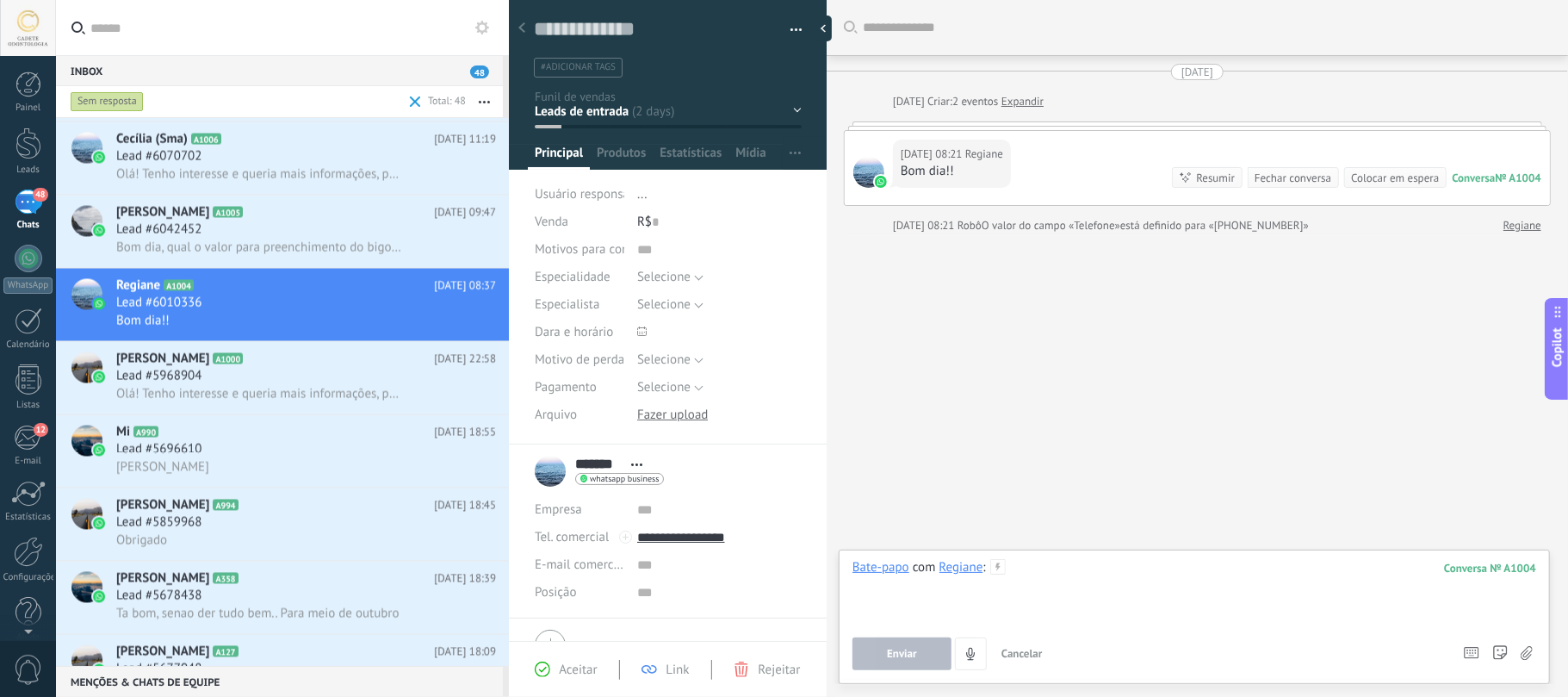
drag, startPoint x: 1085, startPoint y: 591, endPoint x: 918, endPoint y: 656, distance: 179.2
click at [989, 522] on div "Bate-papo com Regiane : 1004 Enviar Cancelar Rastrear cliques em links ? Reduzi…" at bounding box center [1194, 614] width 683 height 111
paste div
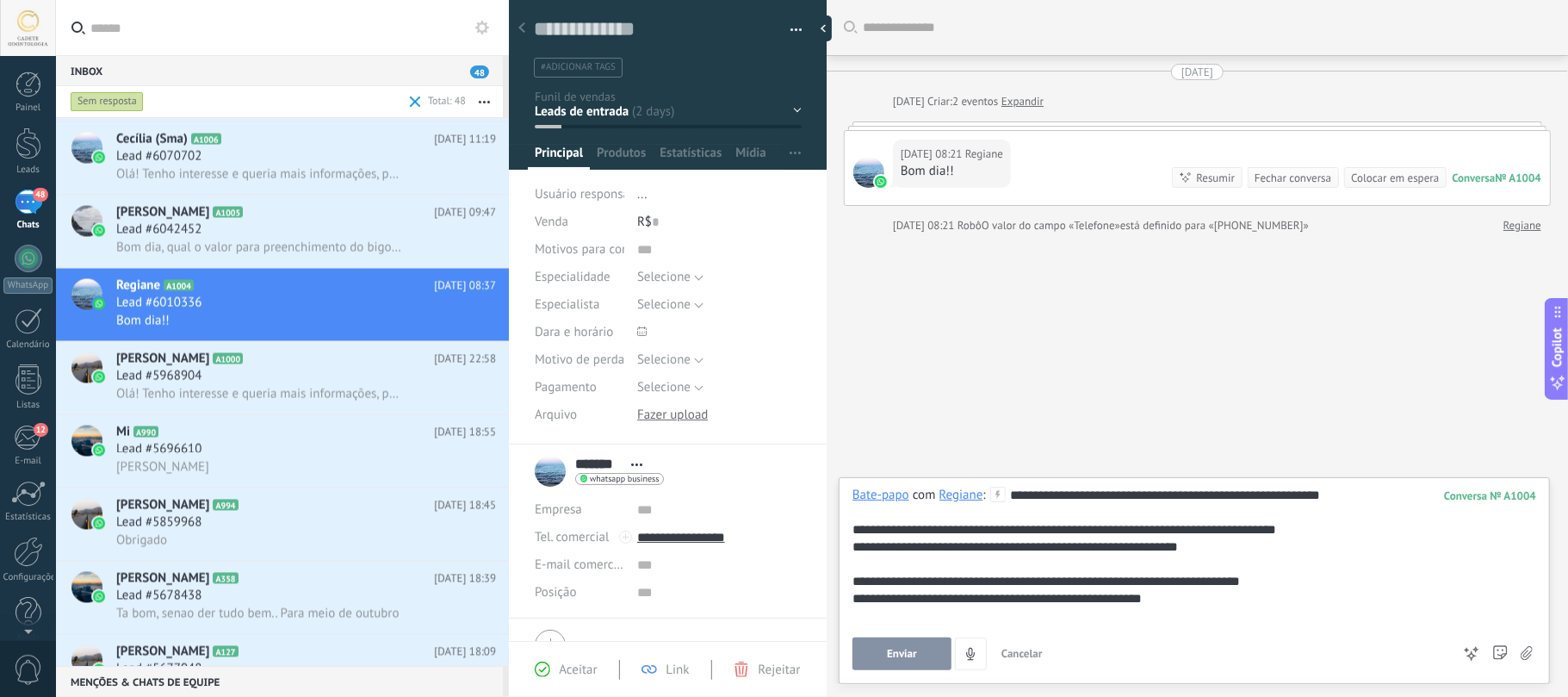
click at [916, 522] on span "Enviar" at bounding box center [901, 653] width 30 height 12
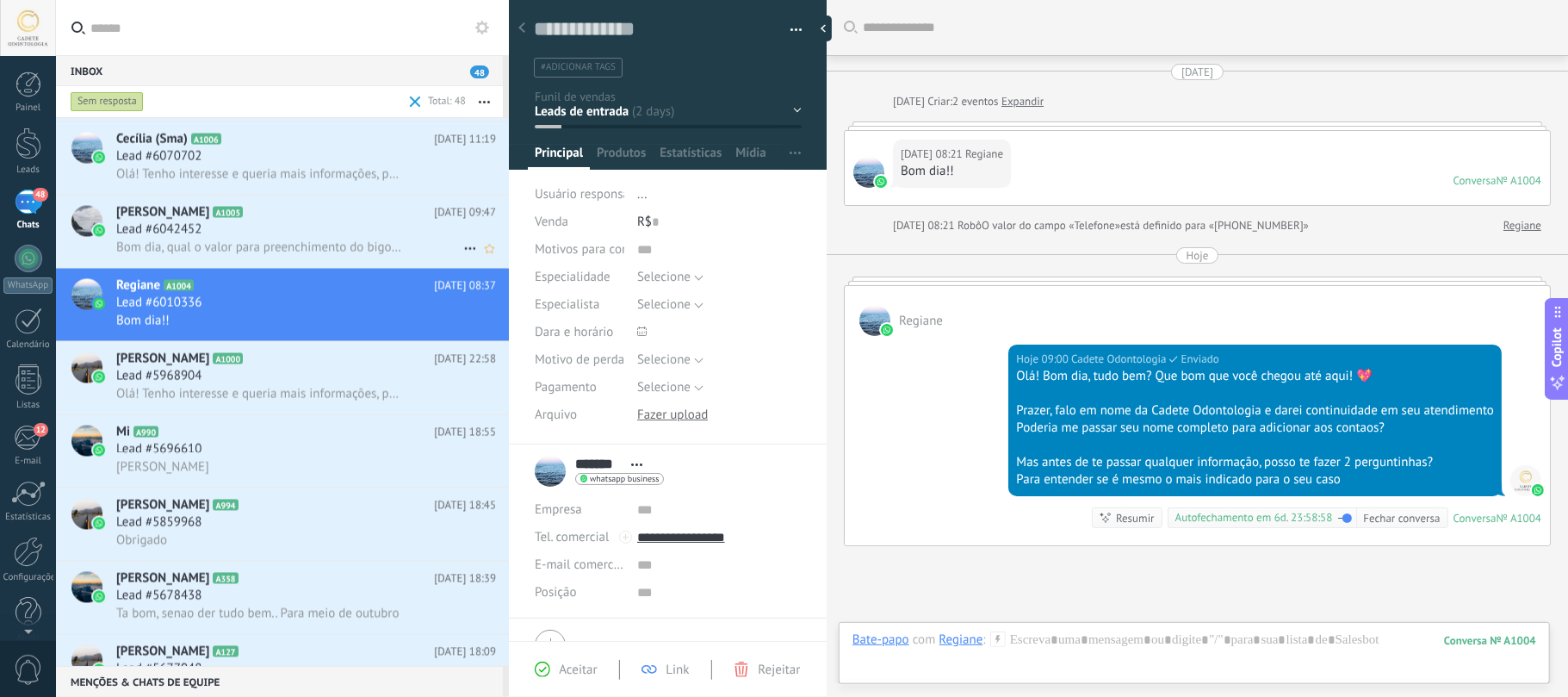
scroll to position [171, 0]
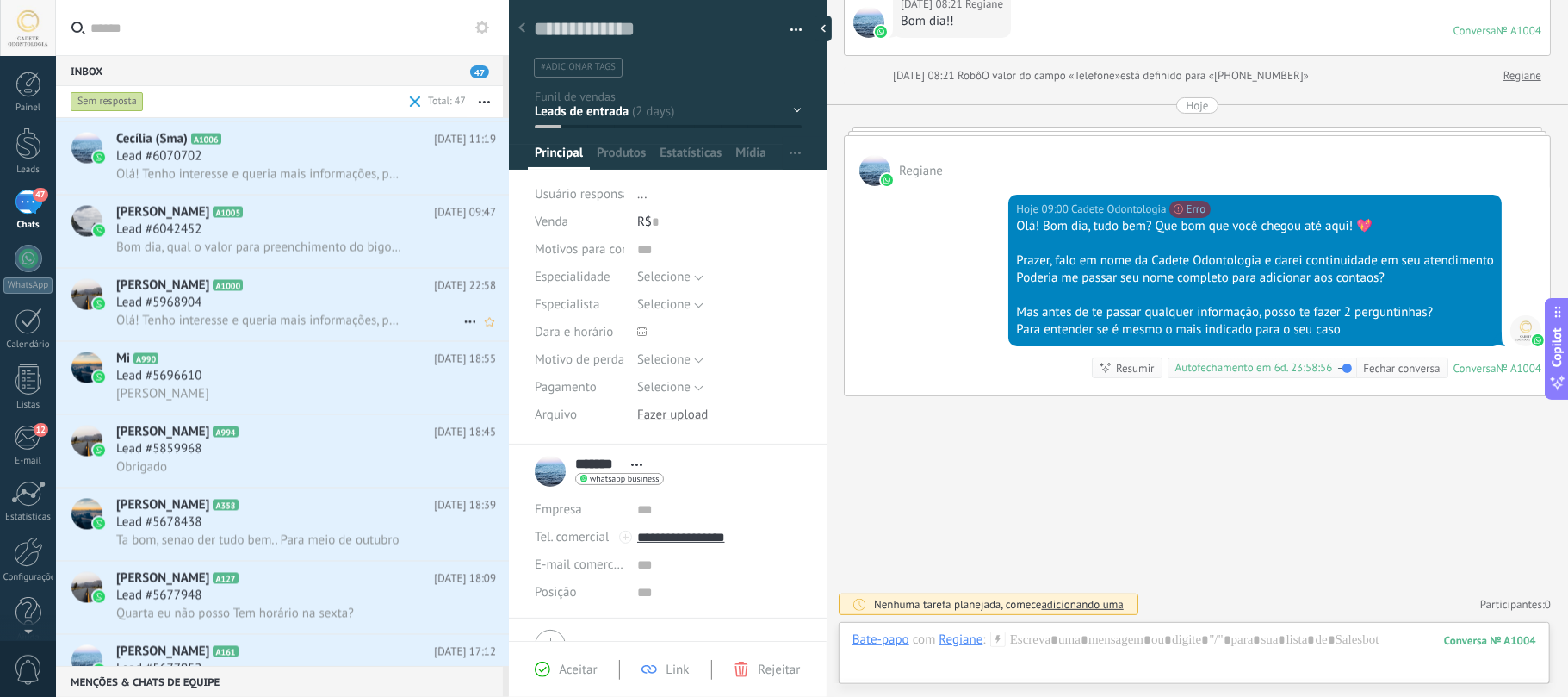
click at [209, 303] on h3 "Lead #5968904" at bounding box center [163, 303] width 94 height 18
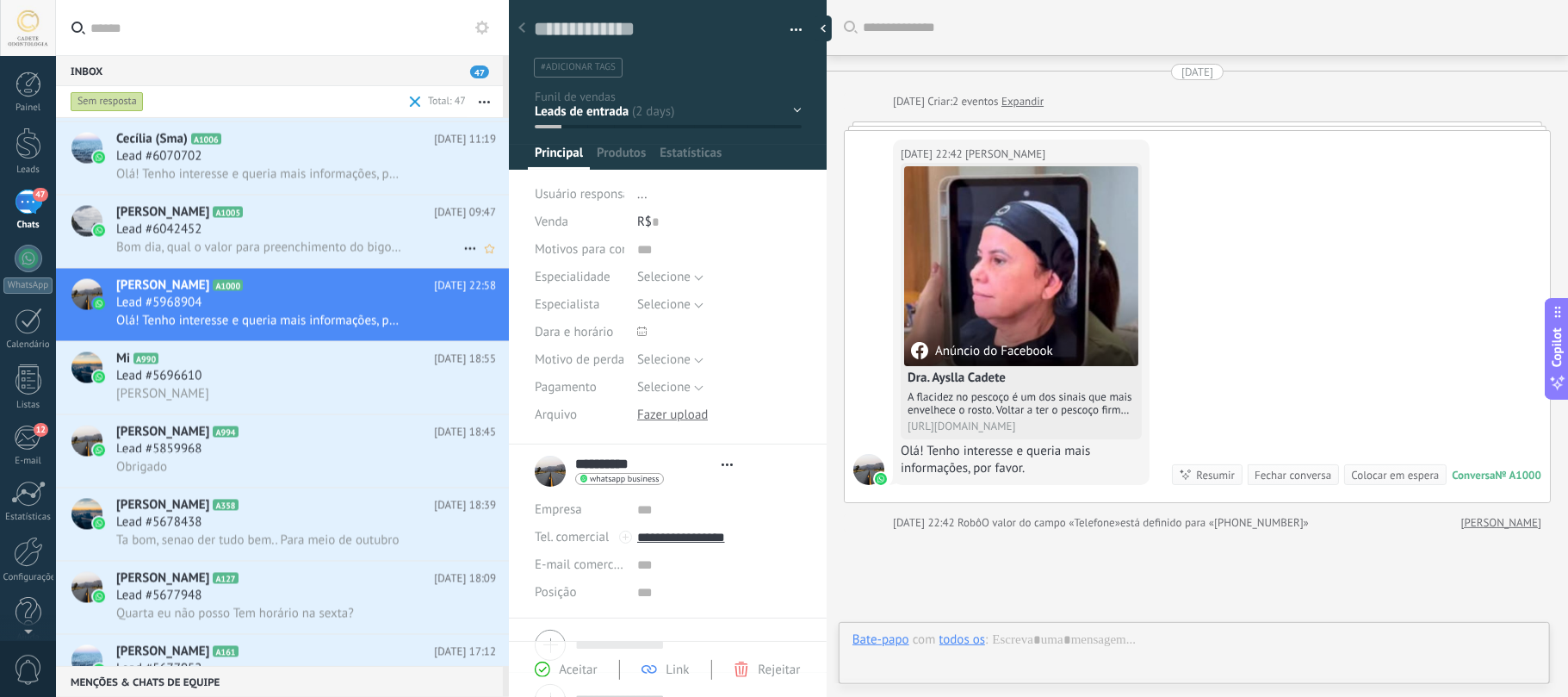
type textarea "**********"
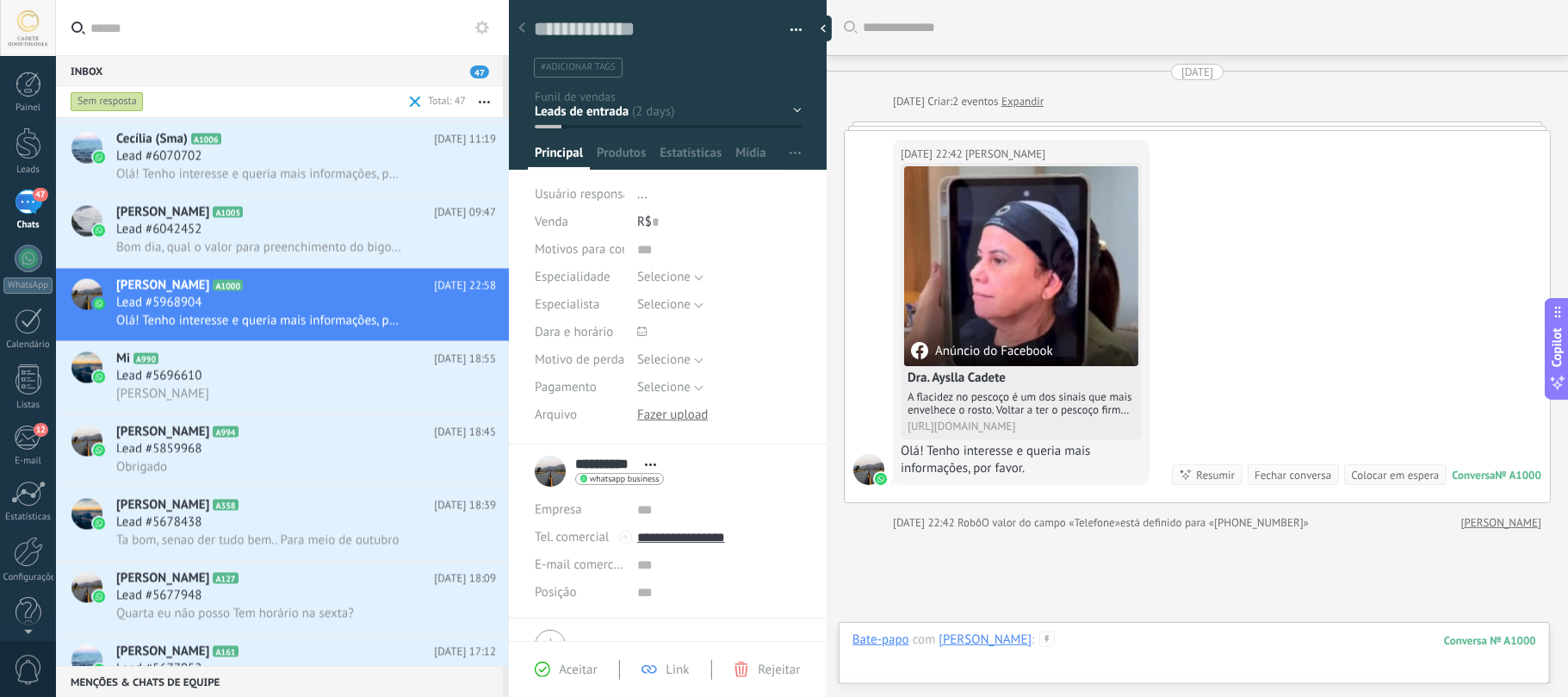
drag, startPoint x: 1124, startPoint y: 647, endPoint x: 1103, endPoint y: 648, distance: 21.0
click at [1103, 522] on div at bounding box center [1194, 657] width 683 height 52
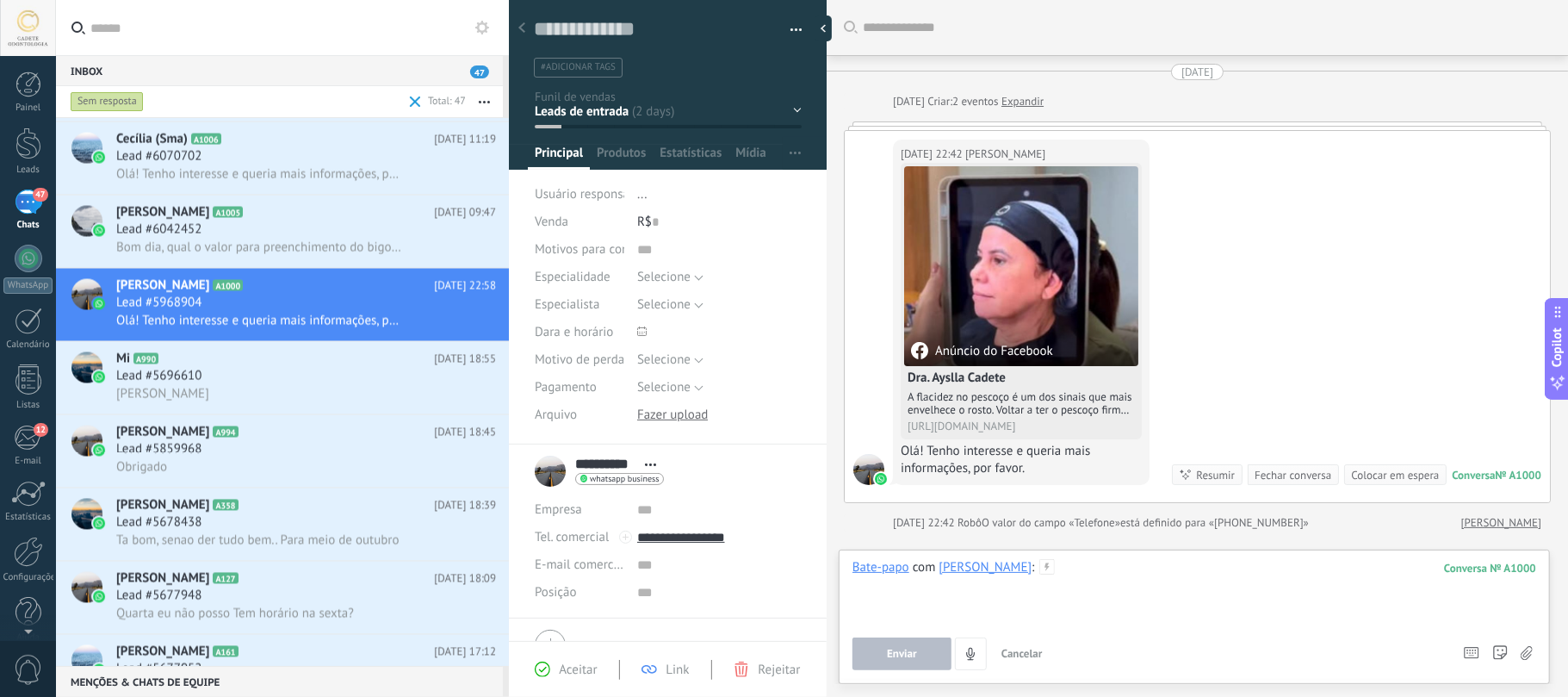
paste div
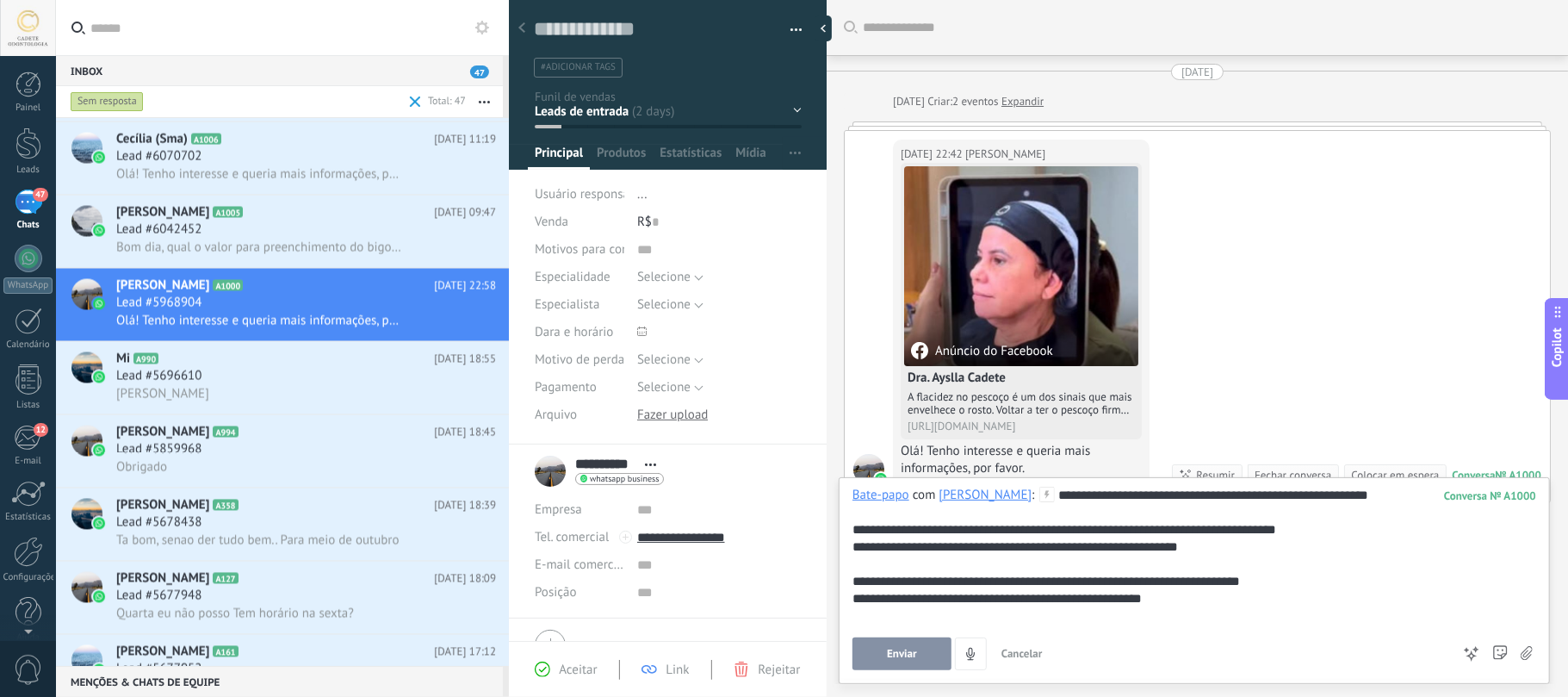
click at [897, 522] on span "Enviar" at bounding box center [901, 653] width 30 height 12
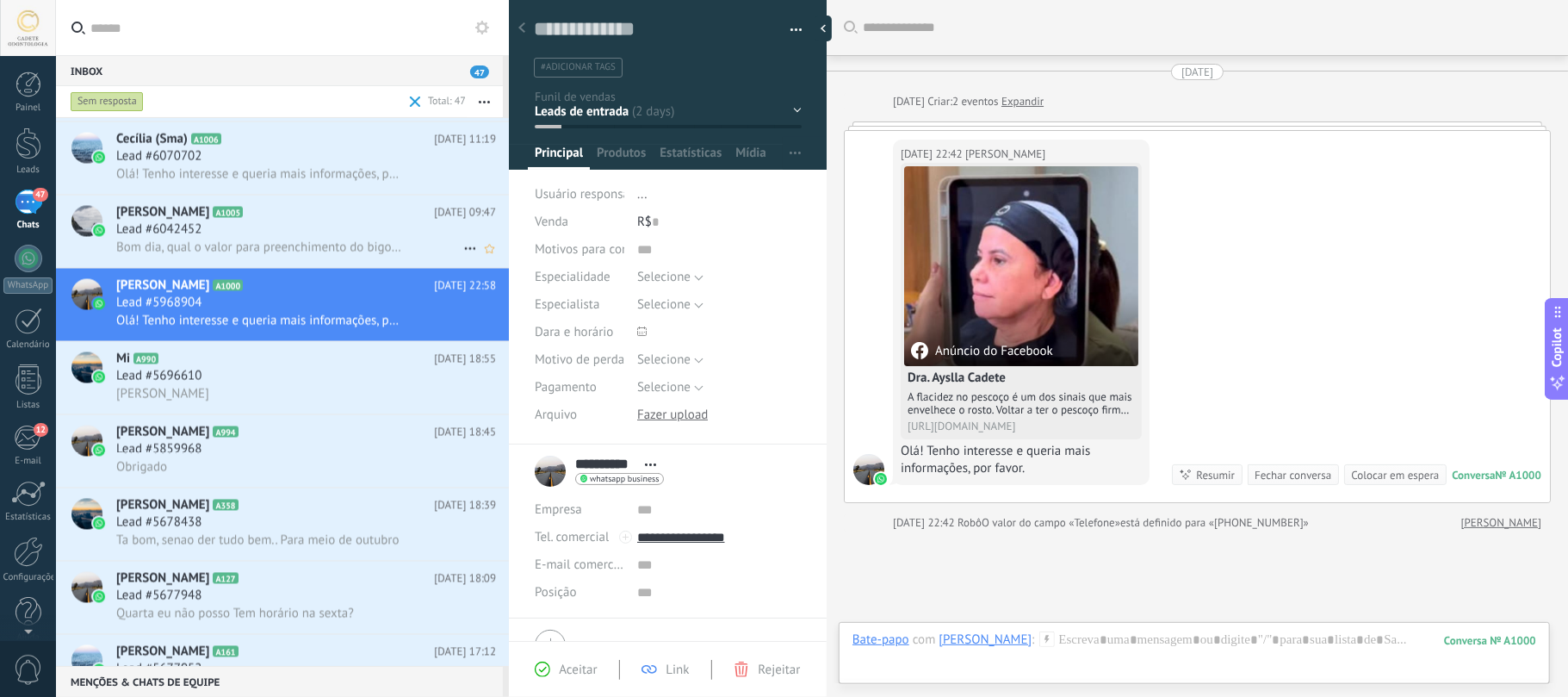
scroll to position [126, 0]
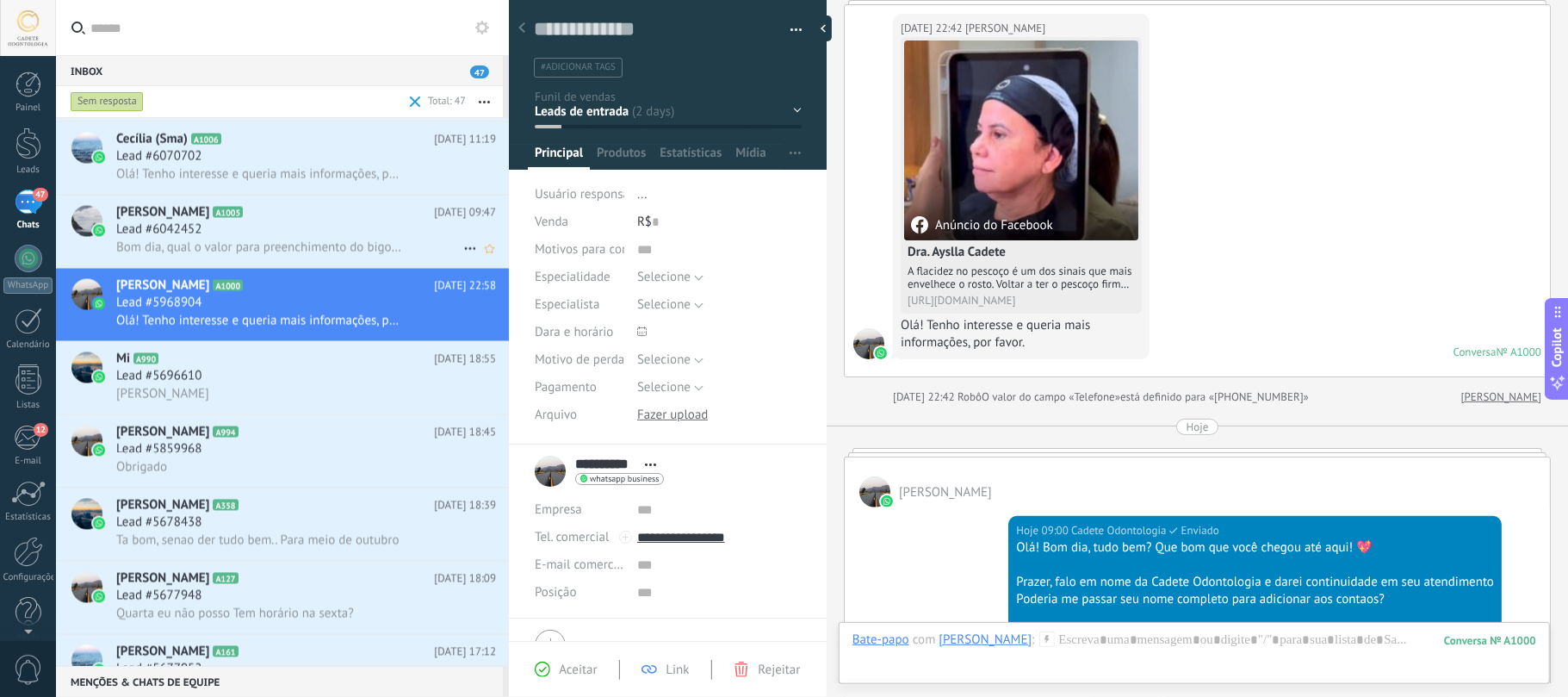
click at [190, 225] on span "Lead #6042452" at bounding box center [158, 230] width 85 height 18
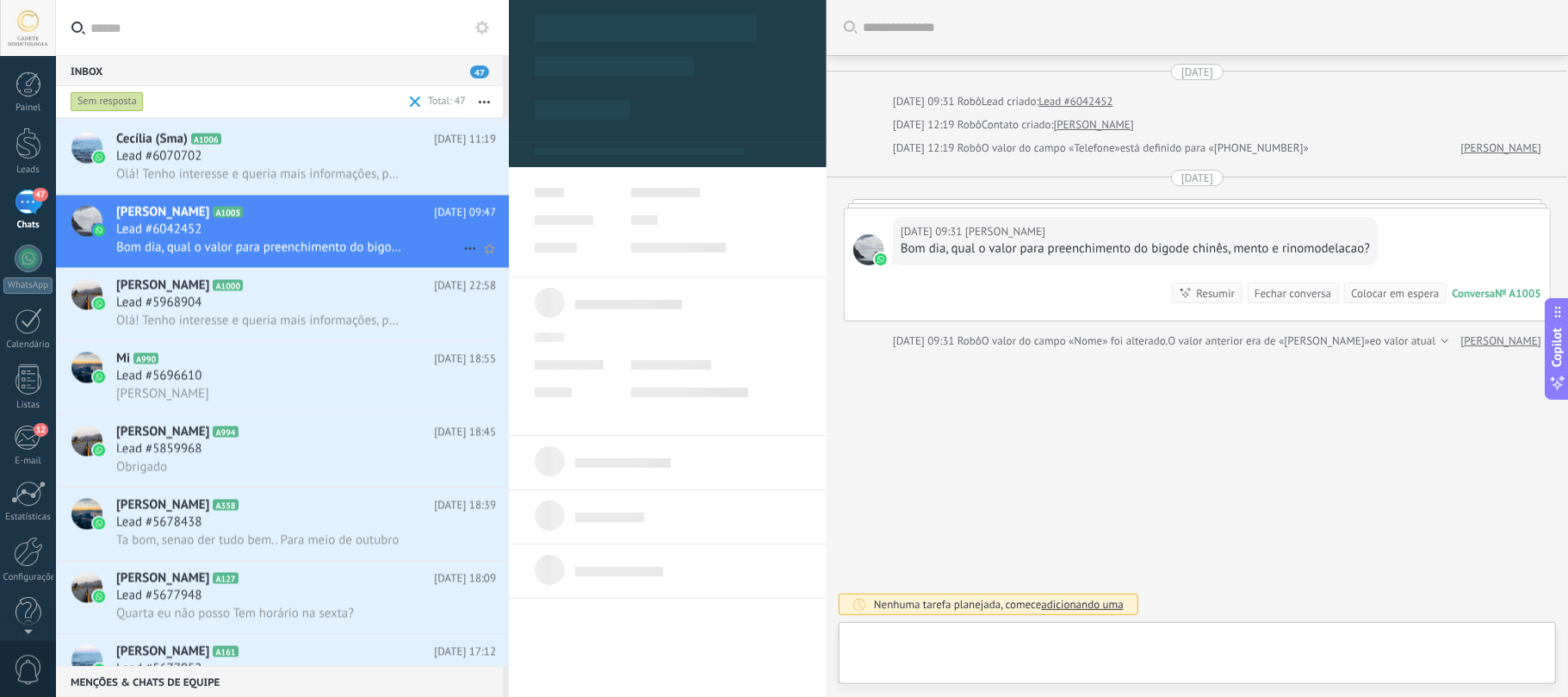
type textarea "**********"
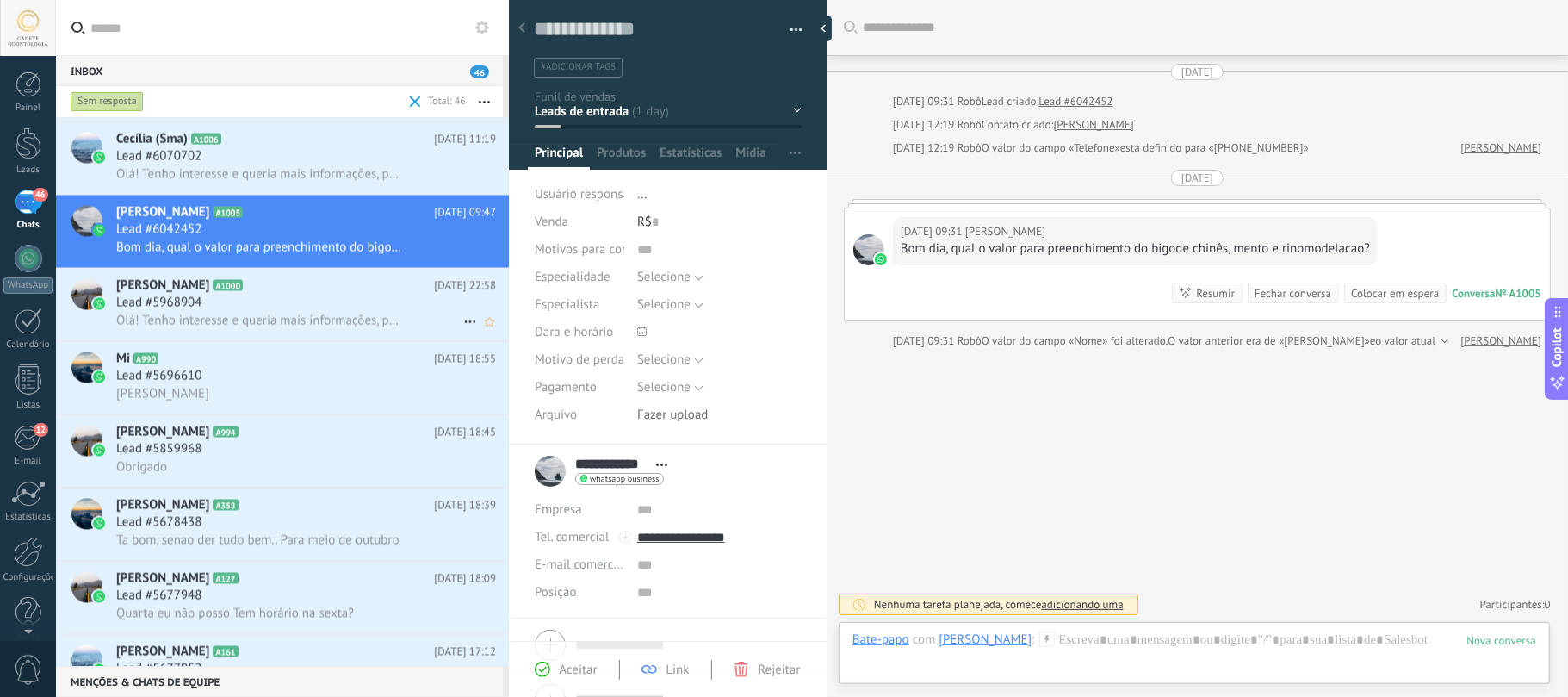
scroll to position [2385, 0]
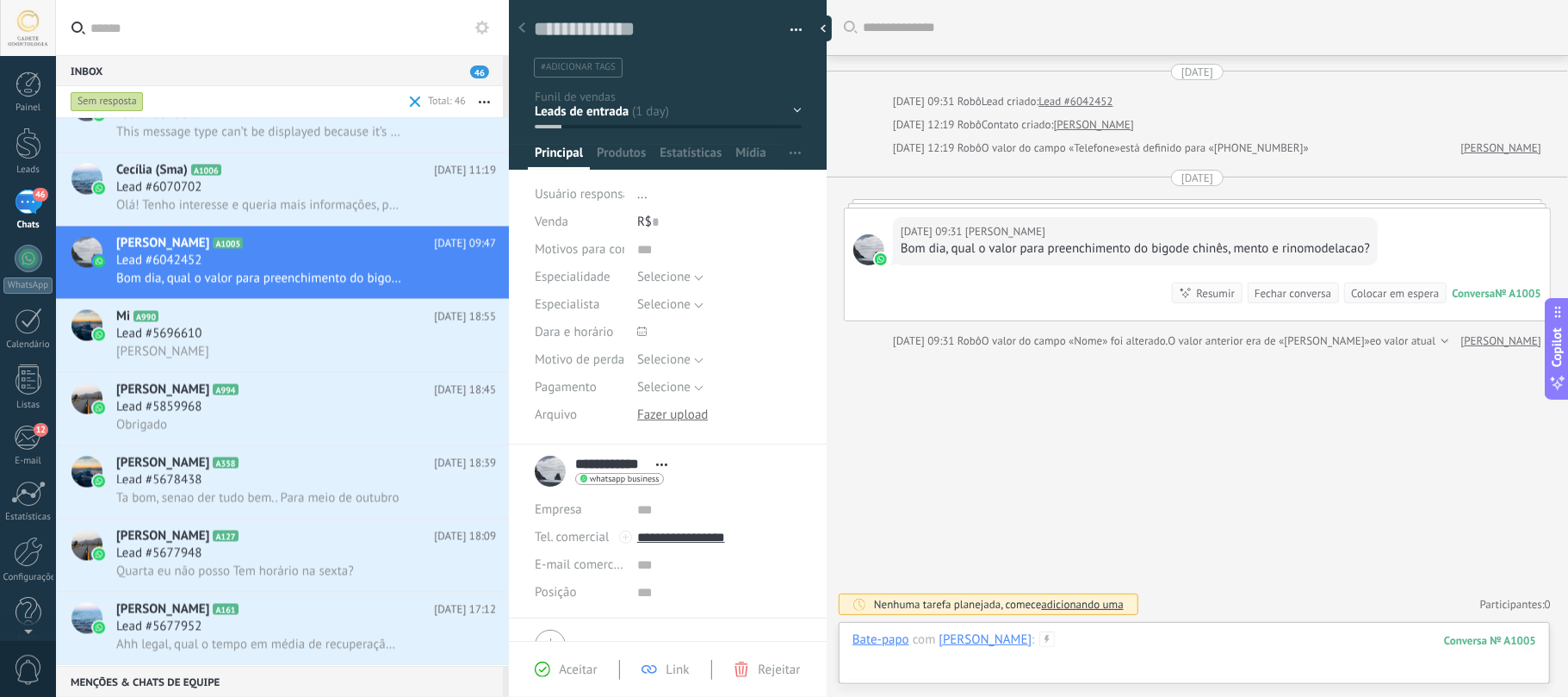
click at [1175, 522] on div at bounding box center [1194, 657] width 683 height 52
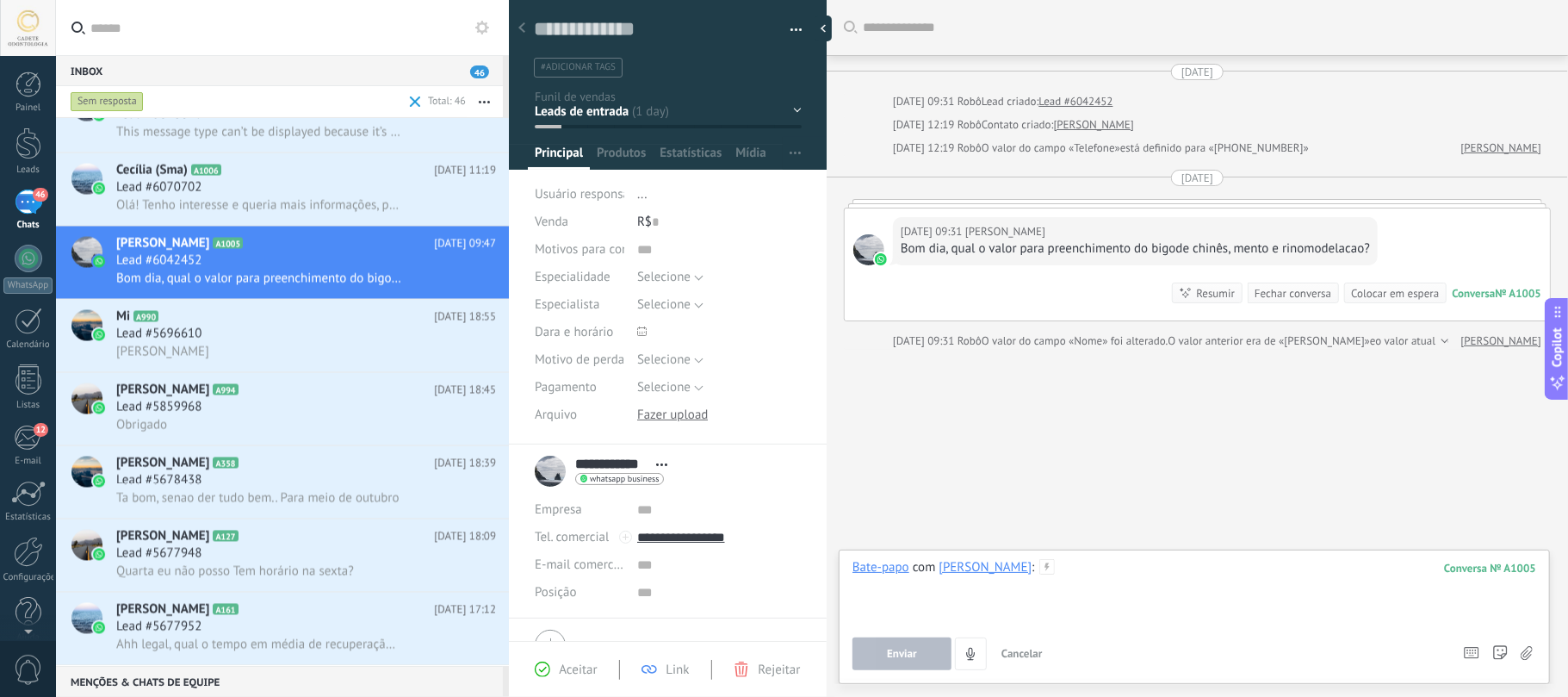
paste div
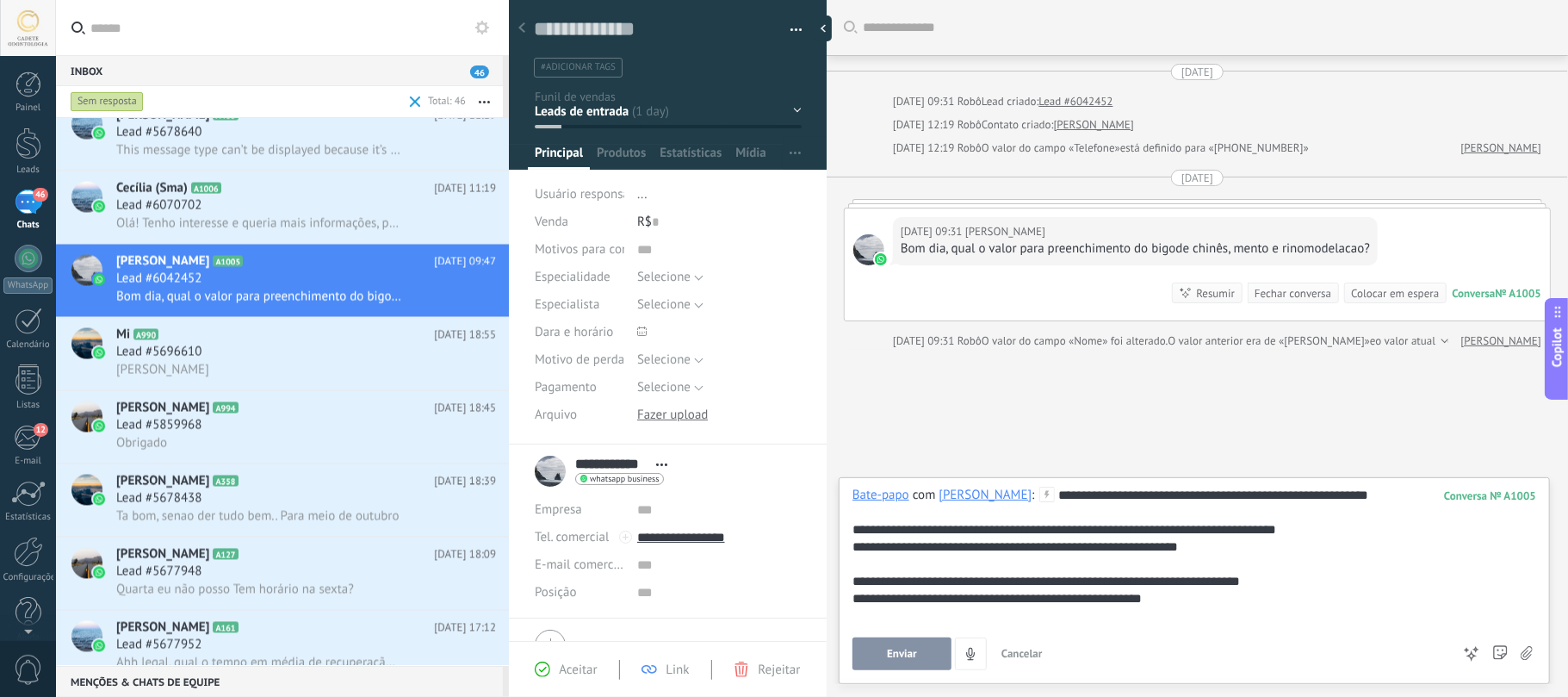
click at [905, 522] on span "Enviar" at bounding box center [901, 653] width 30 height 12
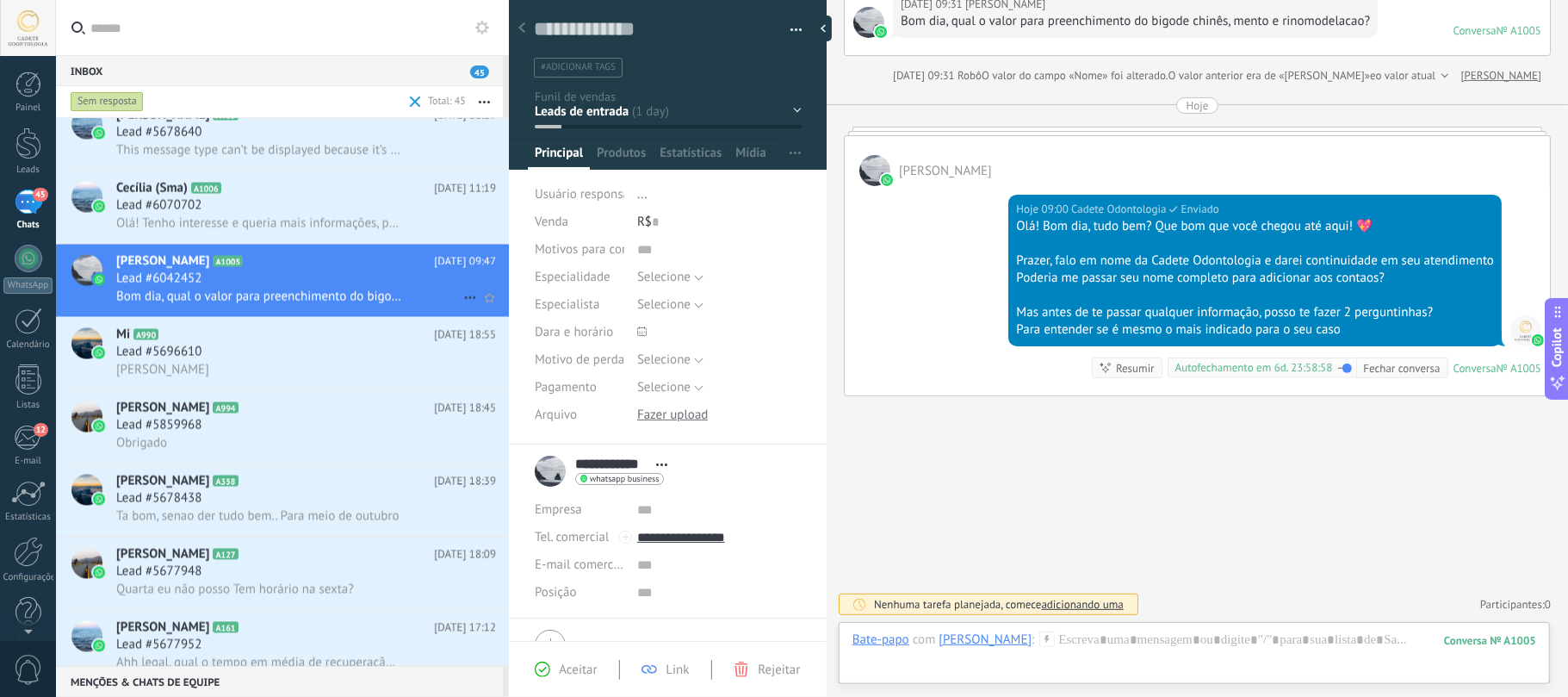
scroll to position [2331, 0]
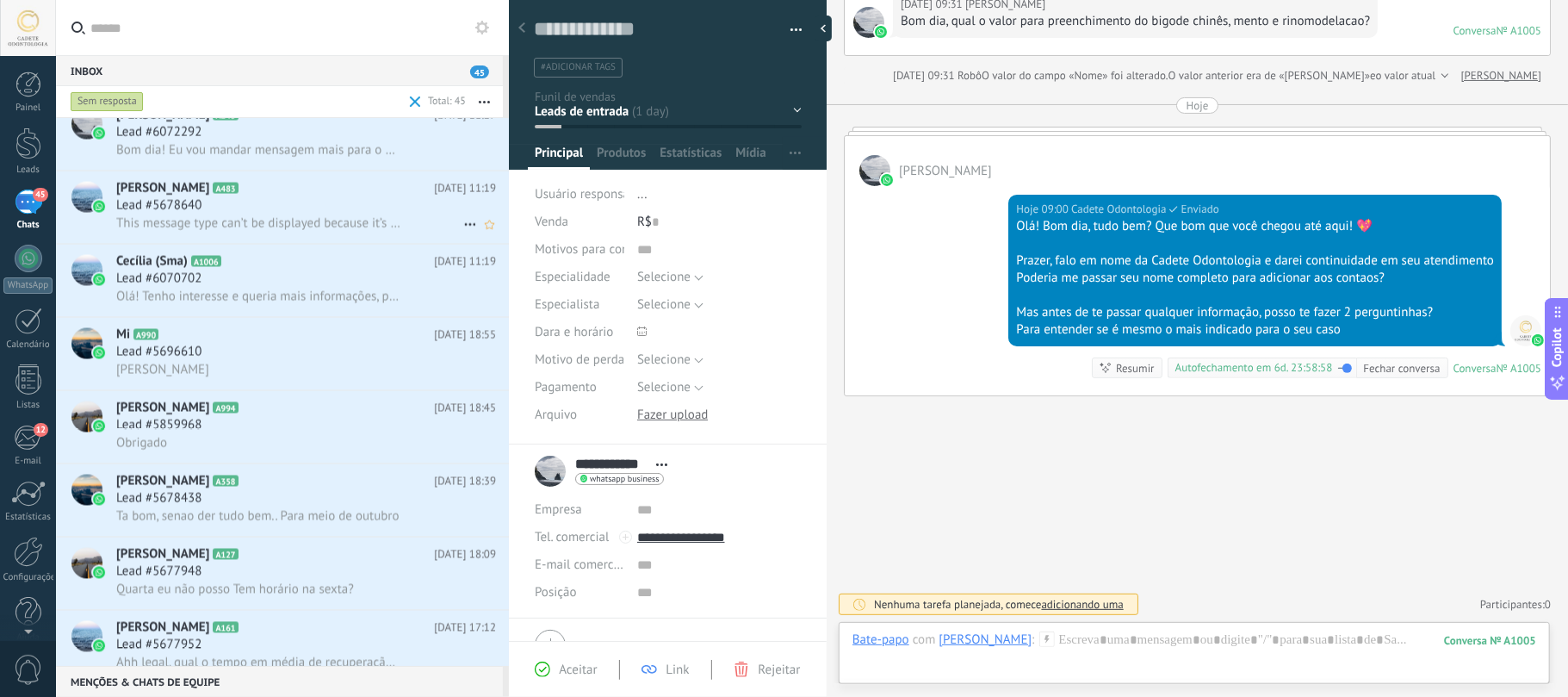
click at [227, 202] on div "Lead #5678640" at bounding box center [306, 206] width 380 height 18
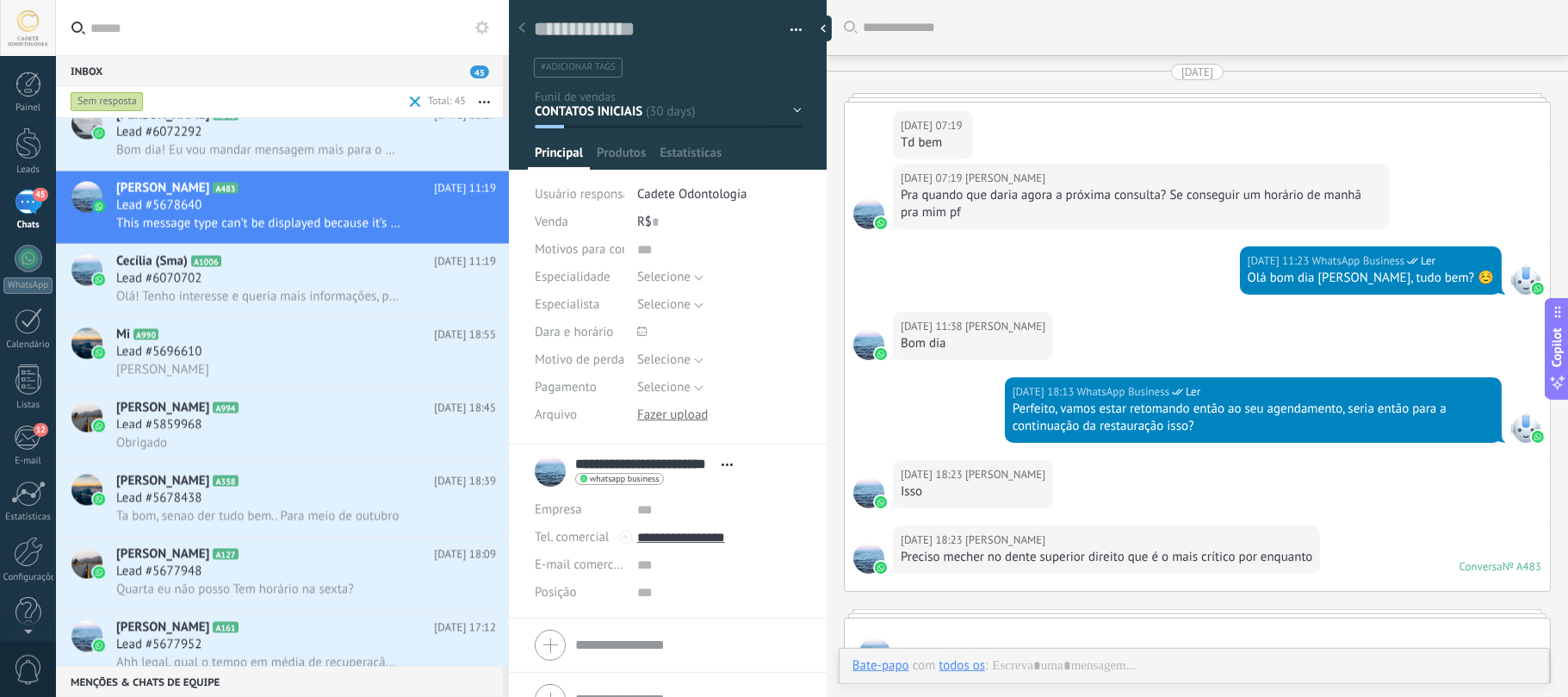
type textarea "**********"
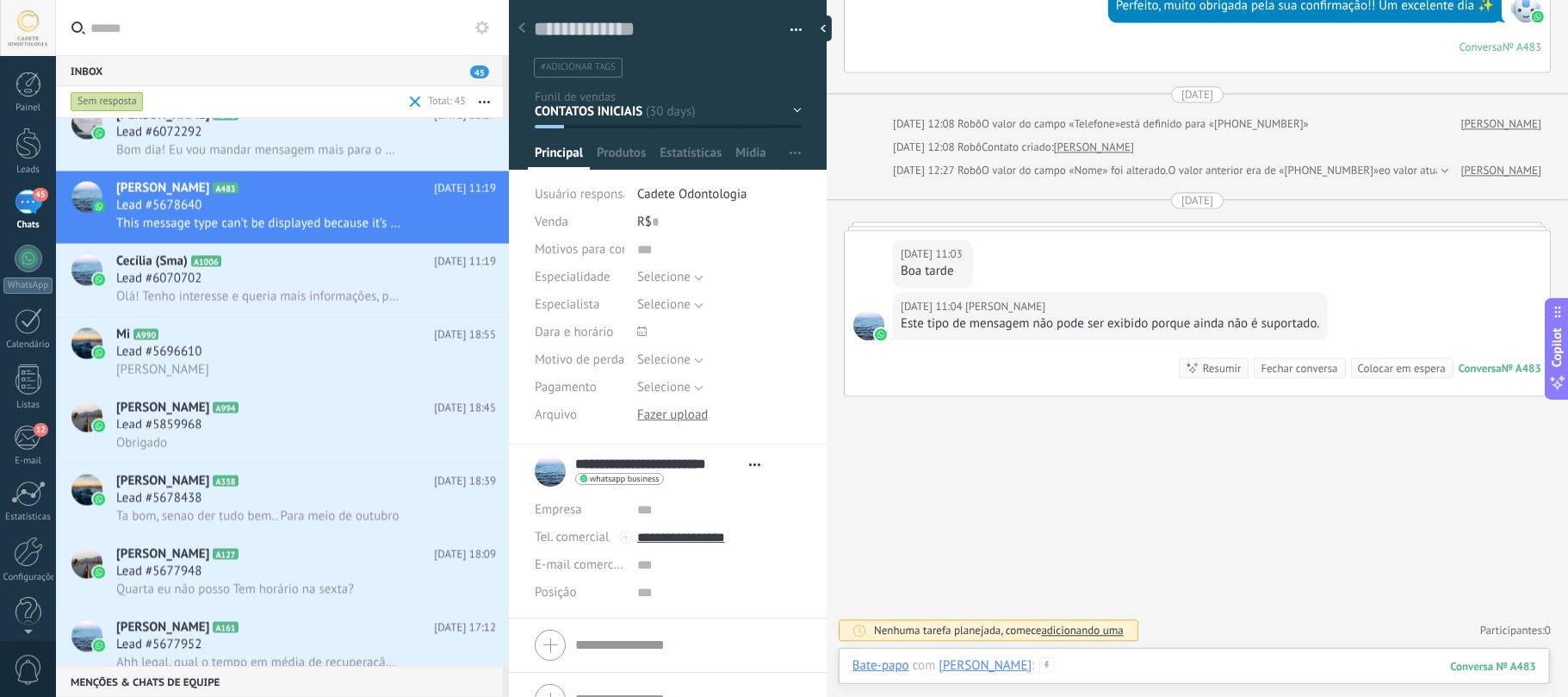
click at [1175, 522] on div at bounding box center [1194, 682] width 683 height 52
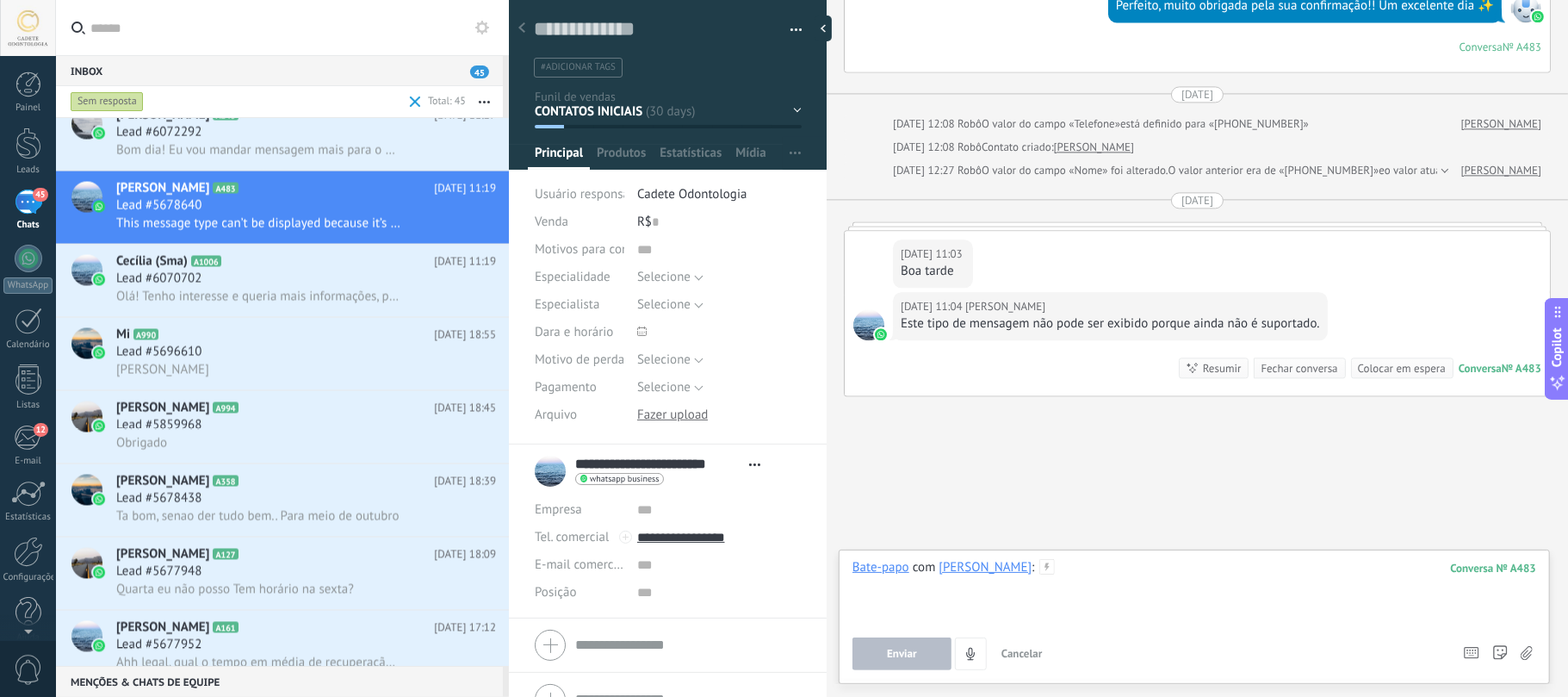
paste div
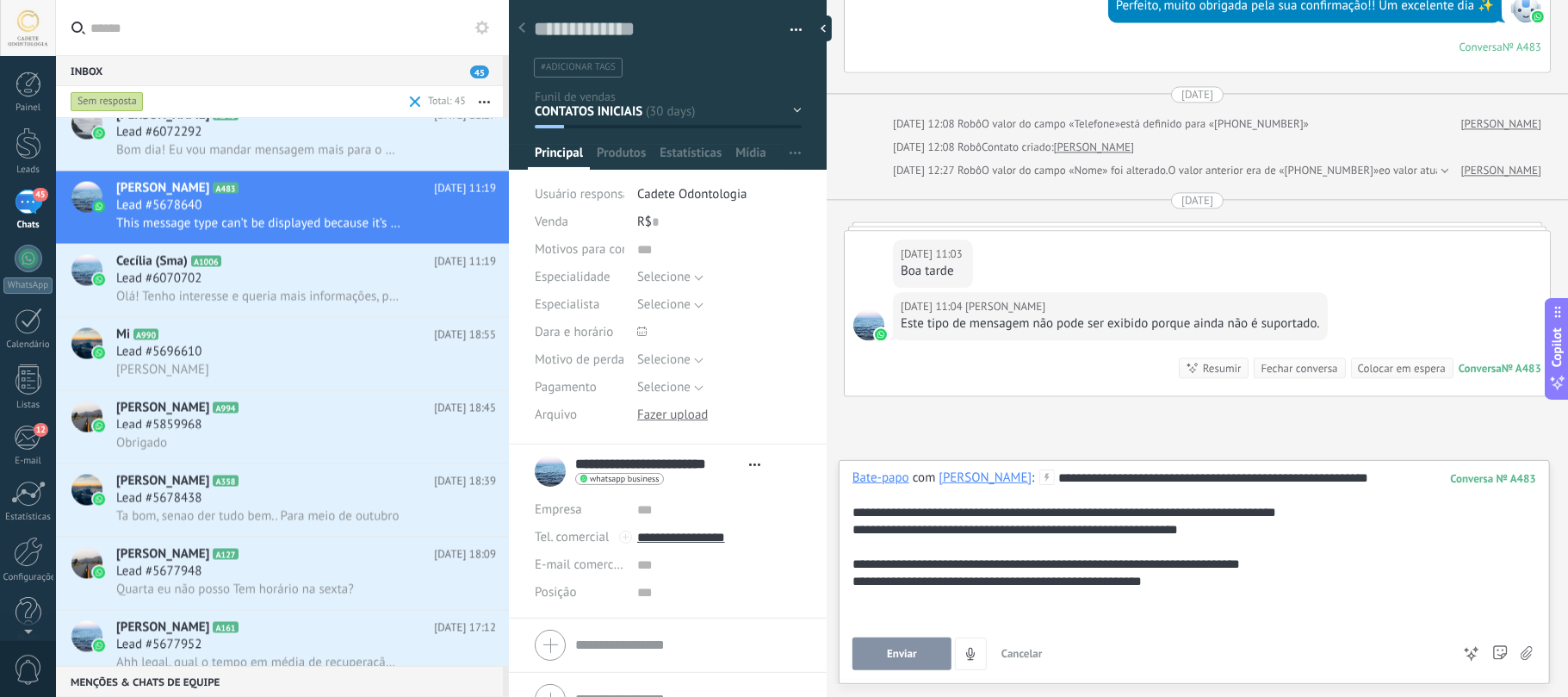
click at [920, 522] on button "Enviar" at bounding box center [902, 654] width 99 height 33
click at [265, 144] on span "Bom dia! Eu vou mandar mensagem mais para o final do ano. Caso vcs tenham grupo…" at bounding box center [258, 150] width 285 height 17
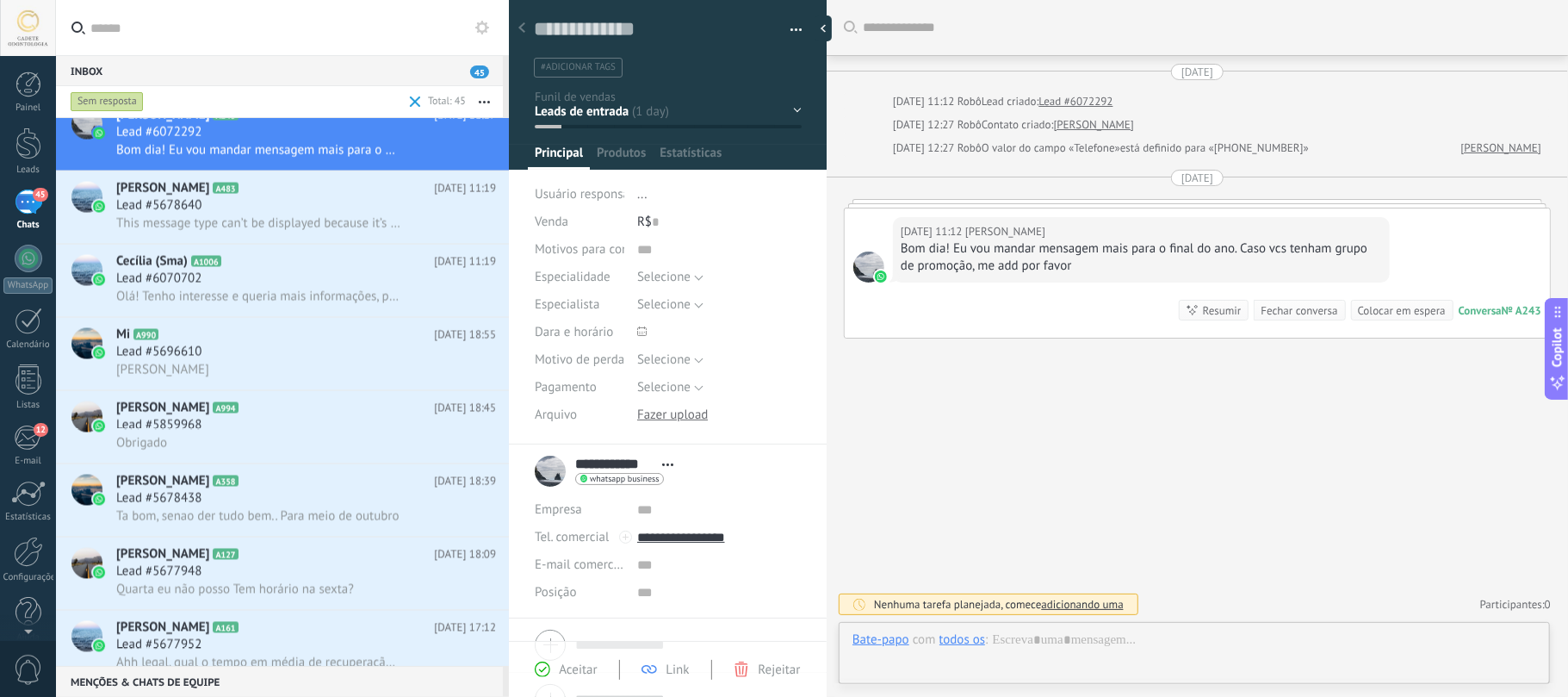
scroll to position [25, 0]
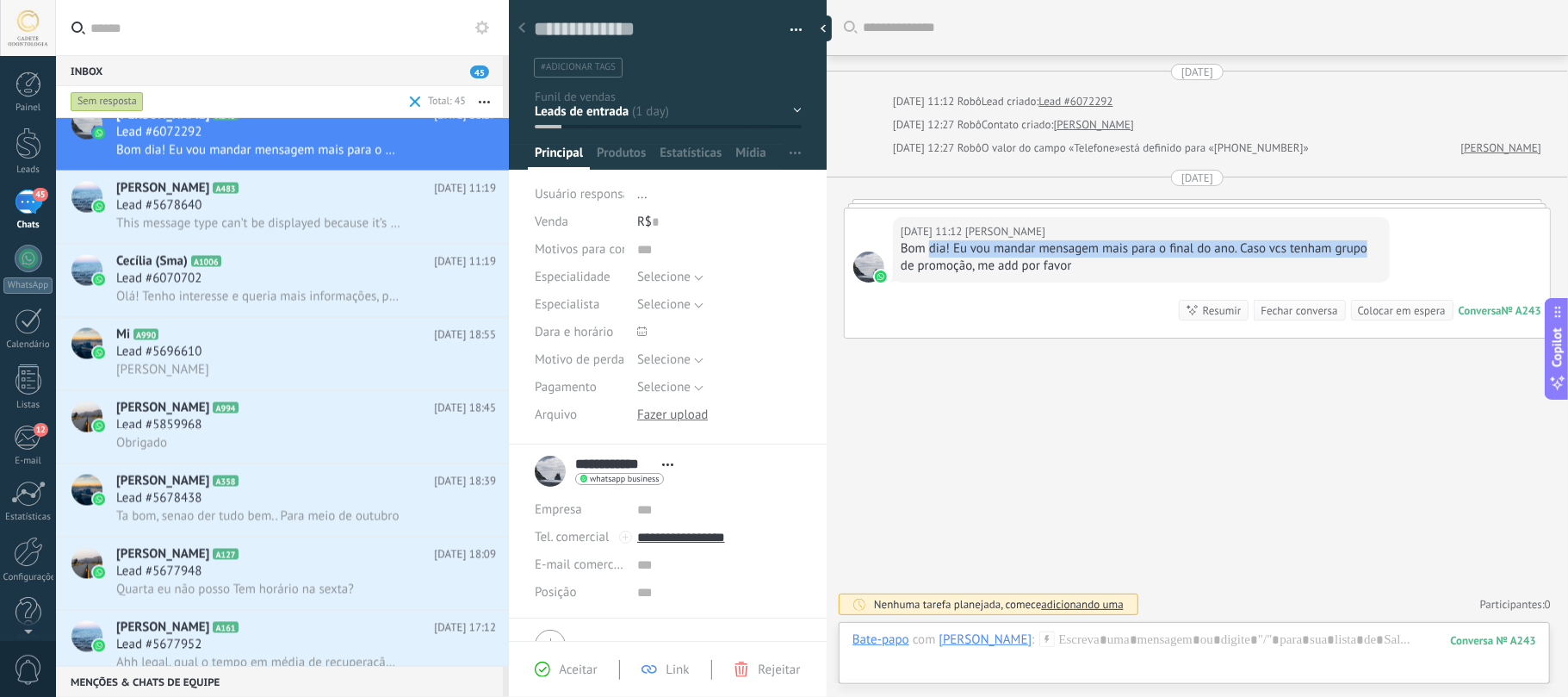
drag, startPoint x: 931, startPoint y: 258, endPoint x: 1381, endPoint y: 249, distance: 450.1
click at [1175, 249] on div "[DATE] 11:12 [PERSON_NAME] Bom dia! Eu vou mandar mensagem mais para o final do…" at bounding box center [1141, 250] width 497 height 65
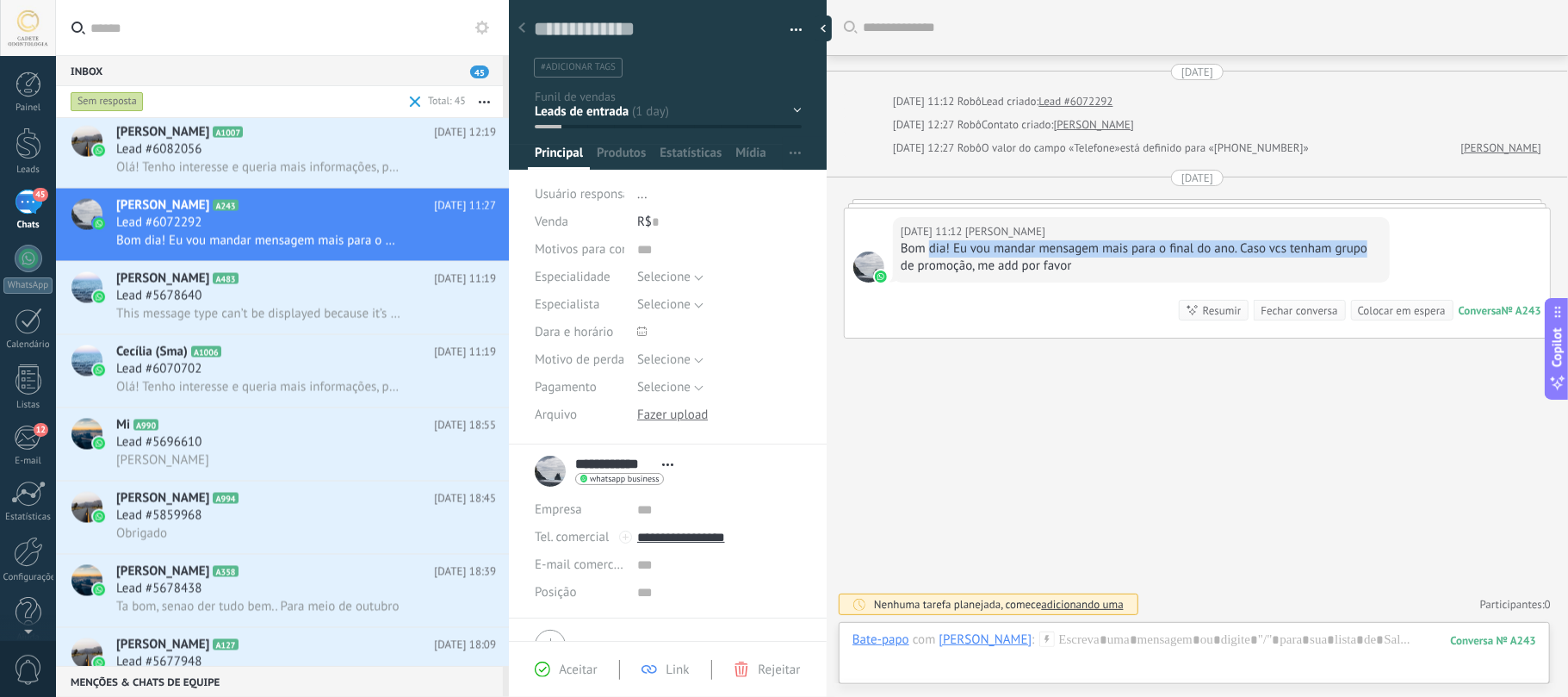
scroll to position [1986, 0]
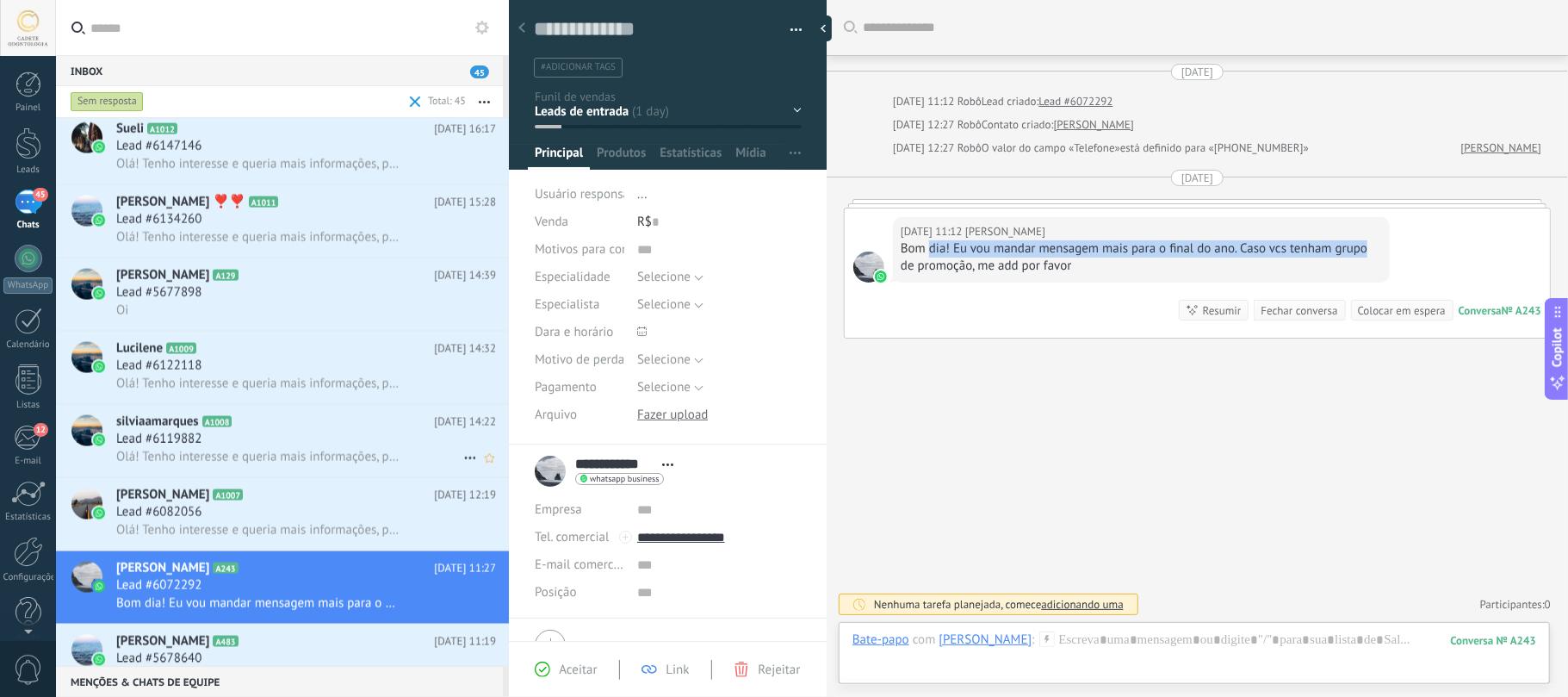
click at [231, 407] on div "silviaamarques A1008 [DATE] 14:22 Lead #6119882 Olá! Tenho interesse e queria m…" at bounding box center [312, 441] width 393 height 72
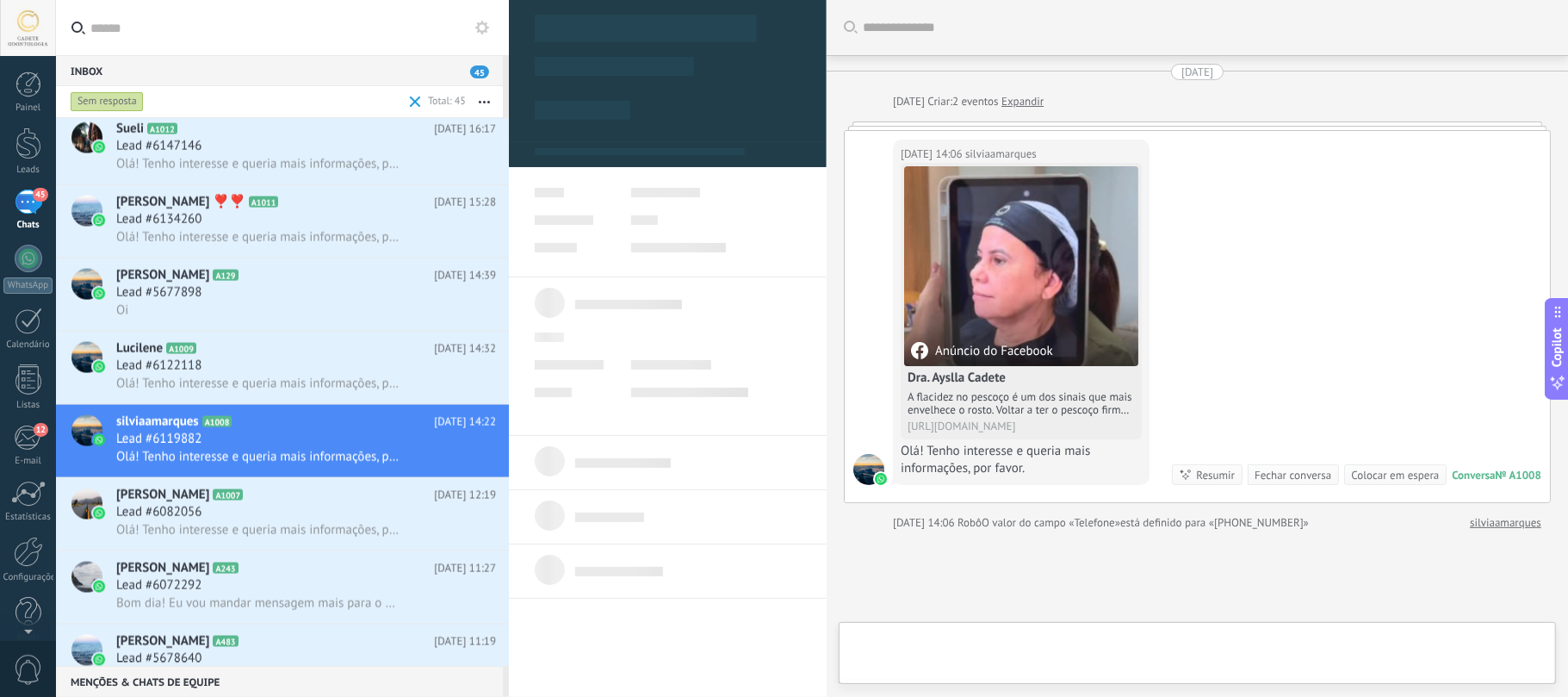
type textarea "**********"
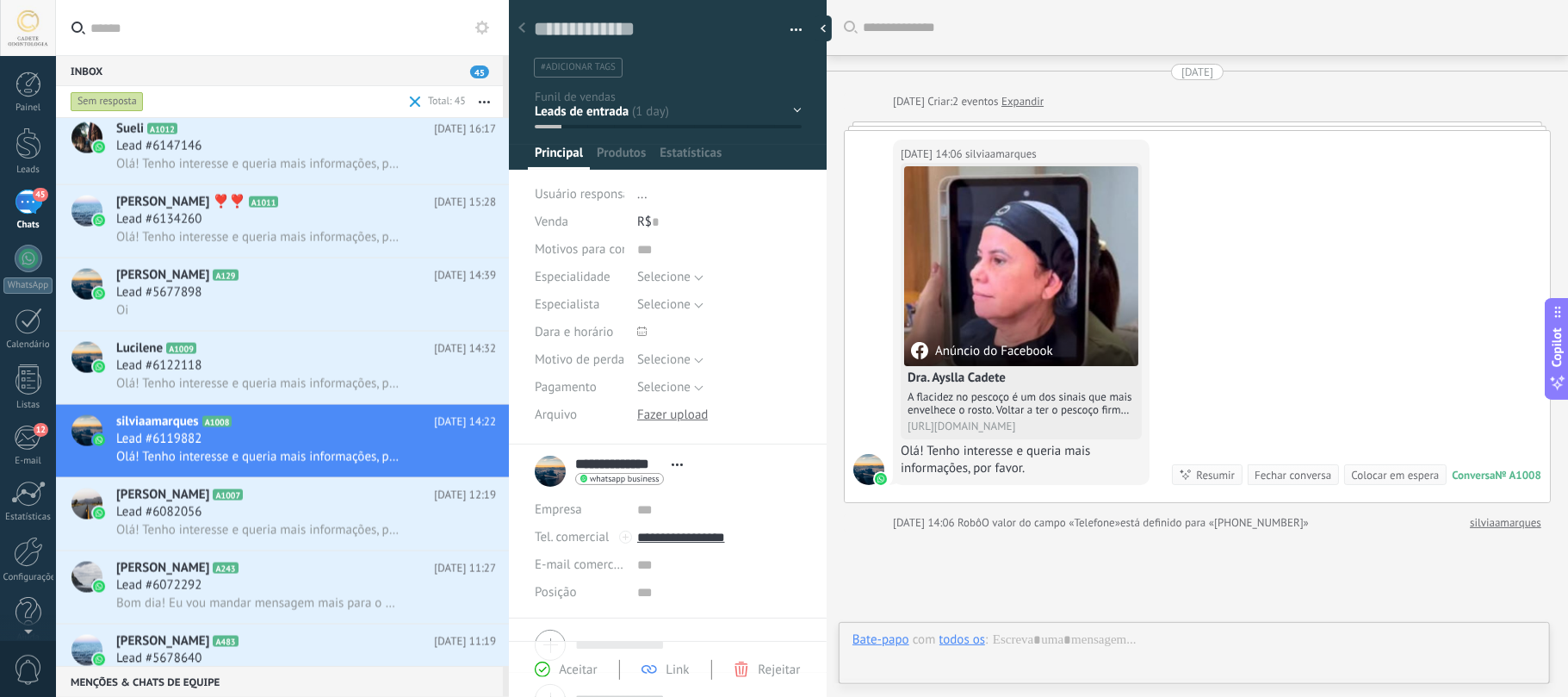
click at [1073, 522] on div at bounding box center [1194, 657] width 683 height 52
drag, startPoint x: 1130, startPoint y: 639, endPoint x: 1143, endPoint y: 639, distance: 13.0
click at [1143, 522] on div "Enviar Cancelar Rastrear cliques em links ? Reduzir links longos e rastrear cli…" at bounding box center [1150, 654] width 594 height 33
click at [1069, 522] on div at bounding box center [1194, 591] width 683 height 65
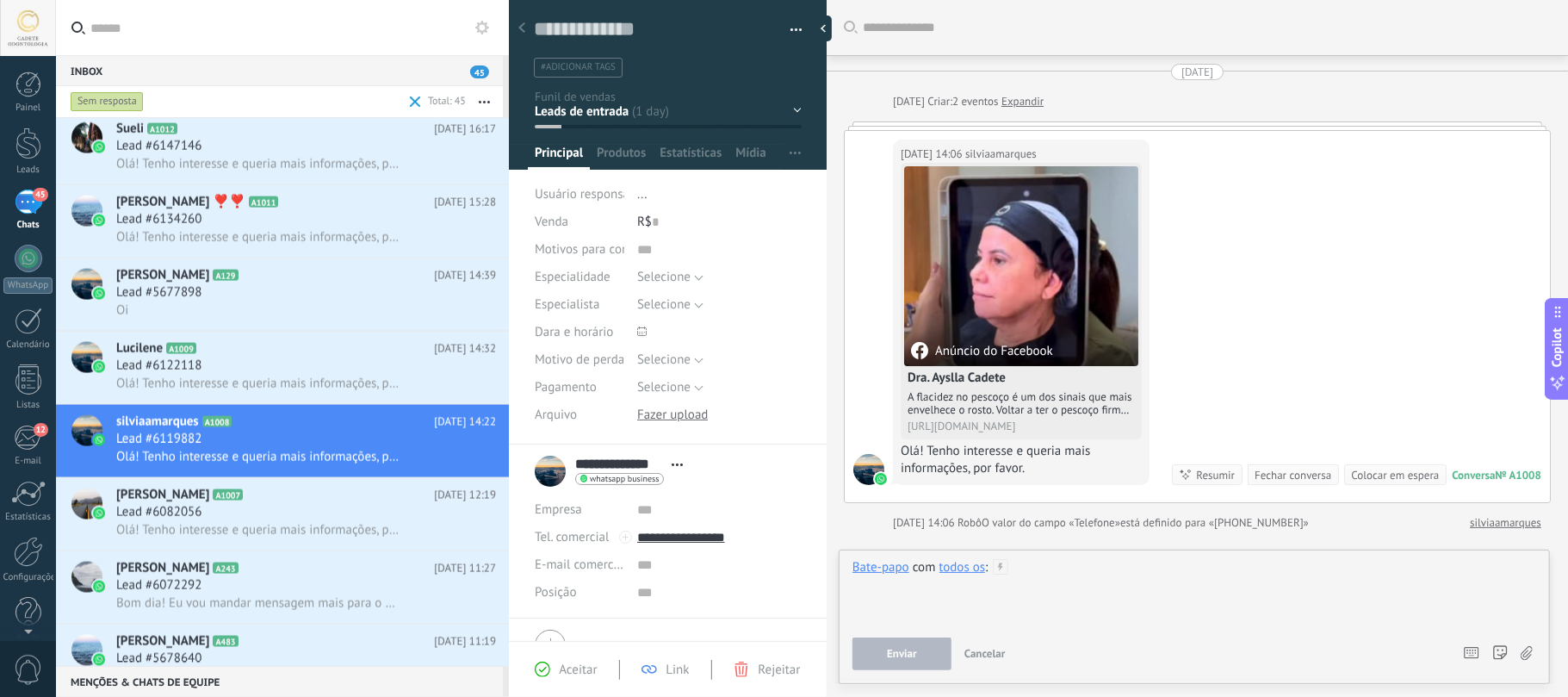
paste div
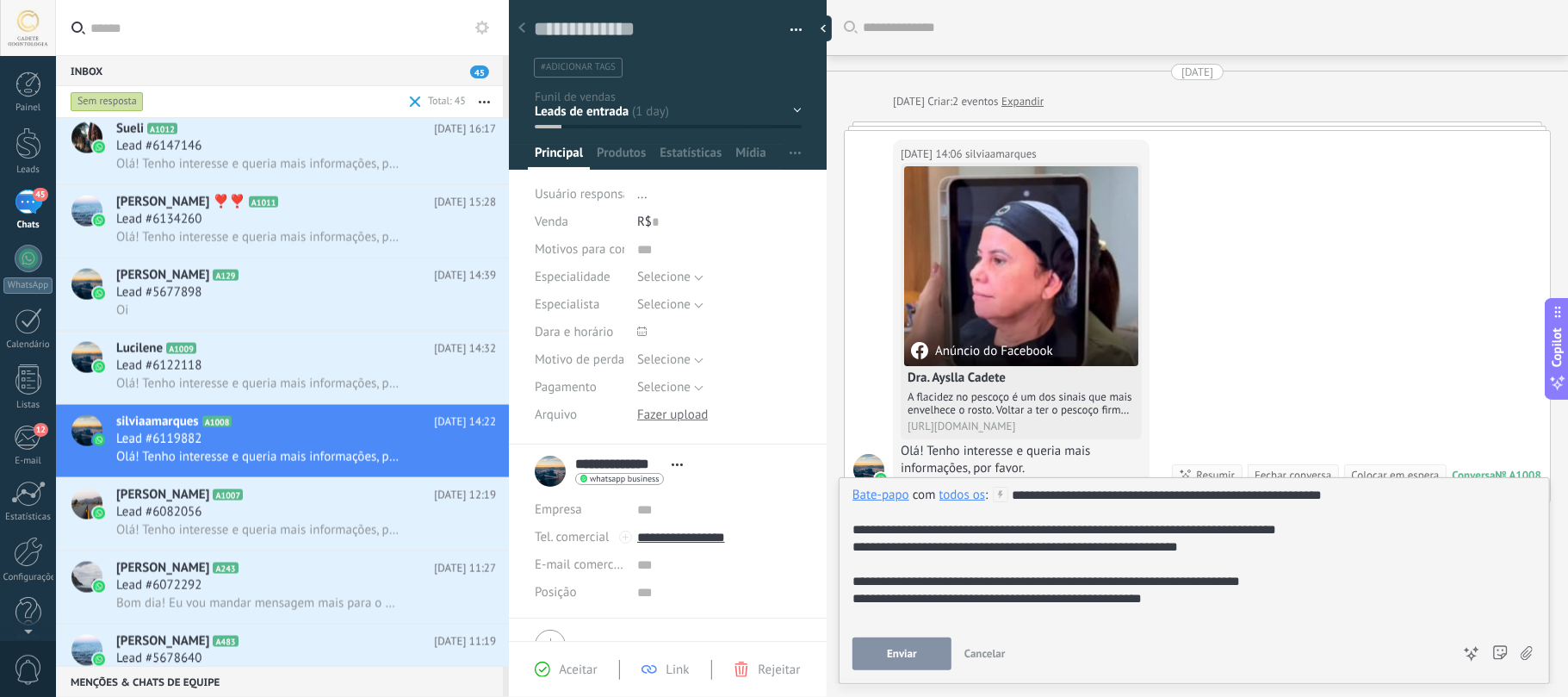
click at [904, 522] on button "Enviar" at bounding box center [902, 654] width 99 height 33
click at [198, 214] on span "Lead #6134260" at bounding box center [158, 219] width 85 height 18
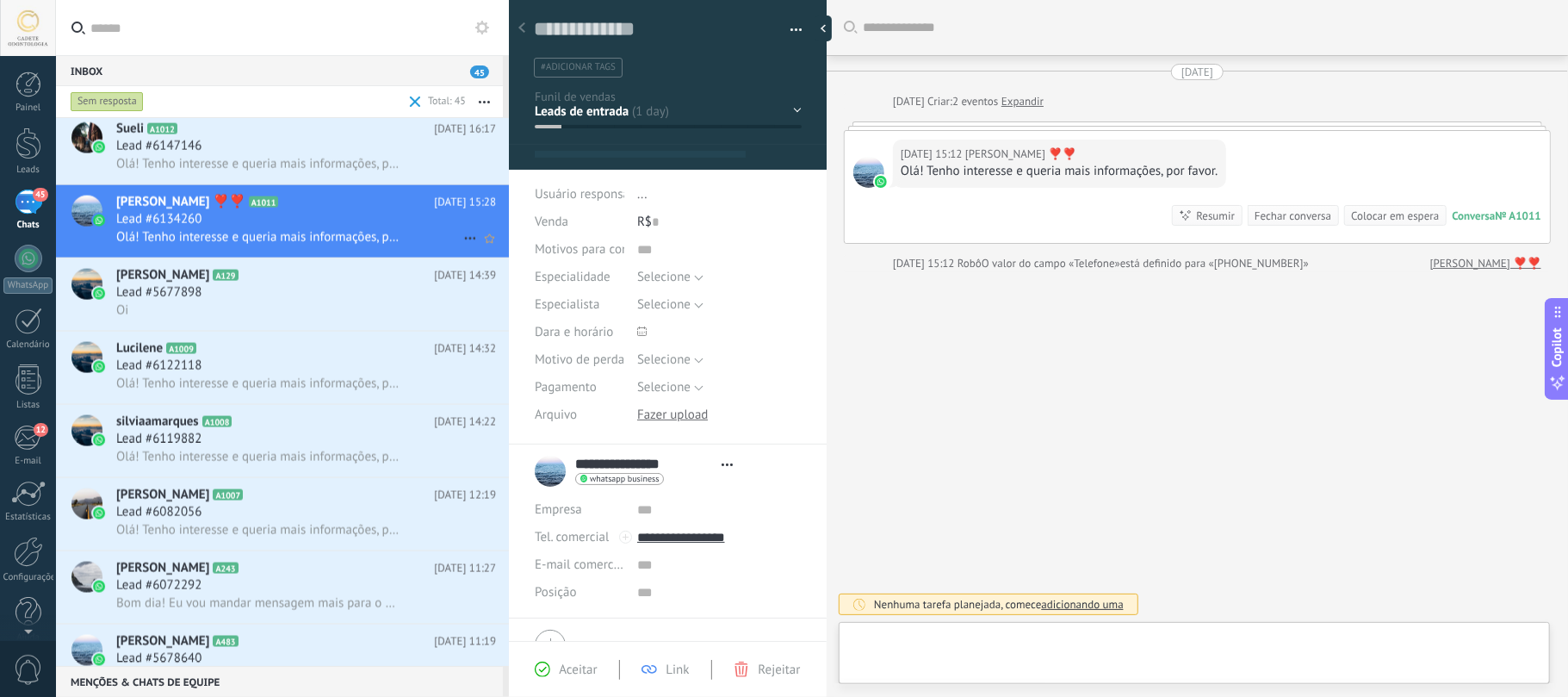
type textarea "**********"
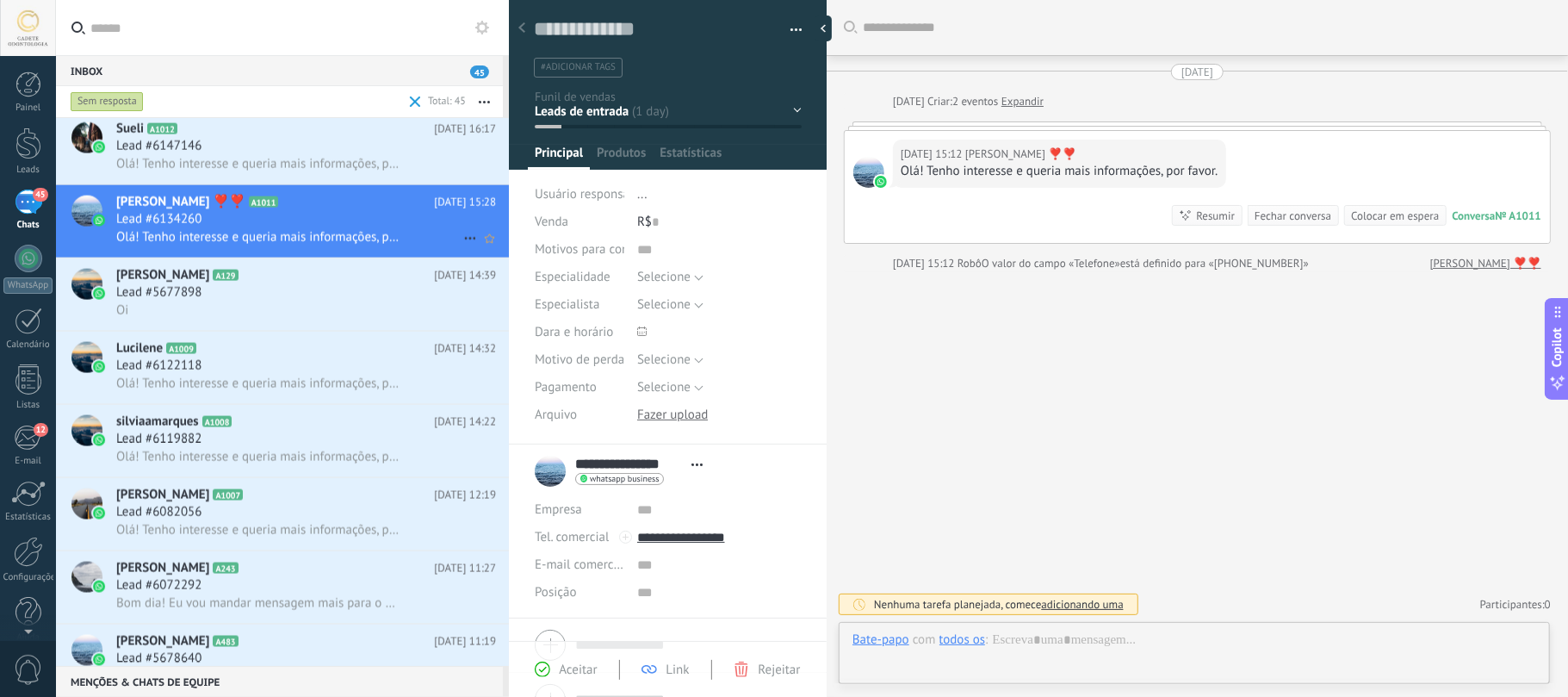
scroll to position [25, 0]
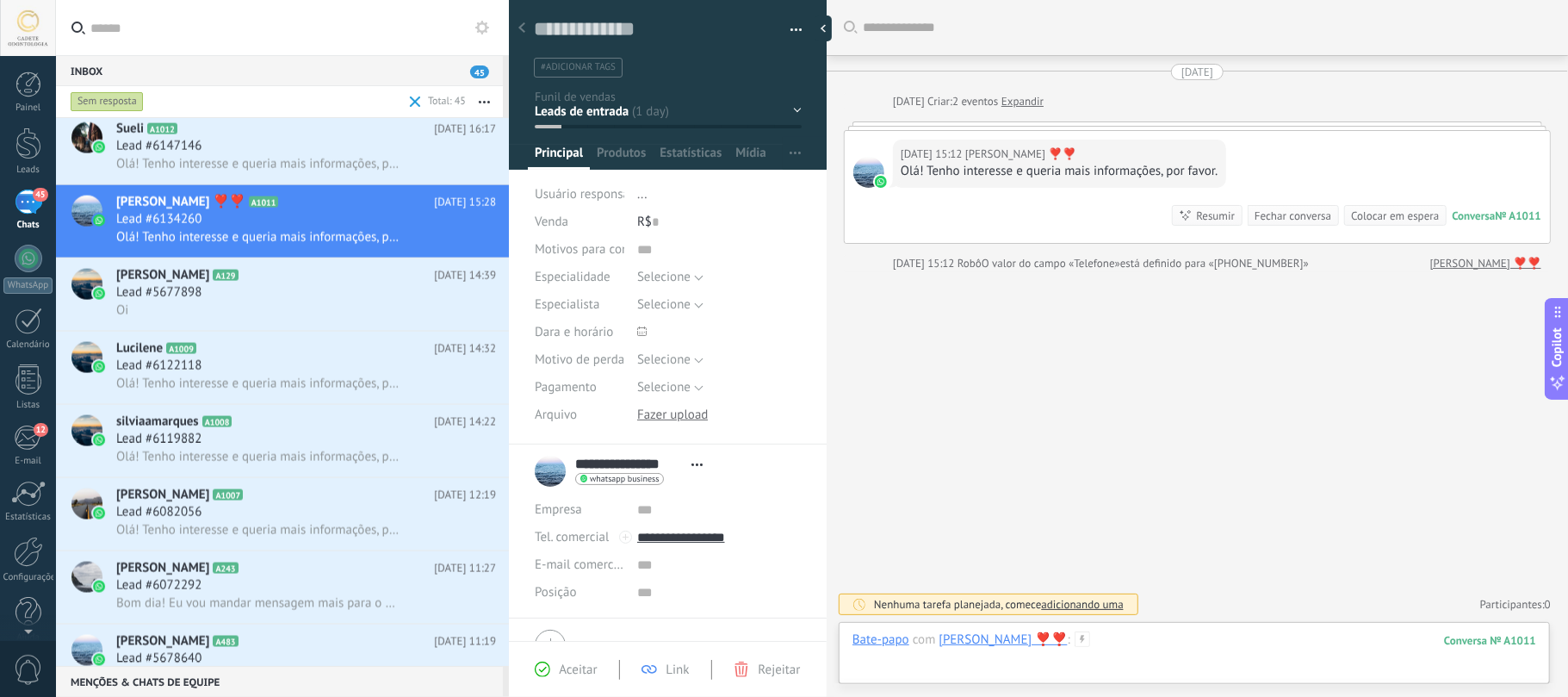
click at [1175, 522] on div at bounding box center [1194, 657] width 683 height 52
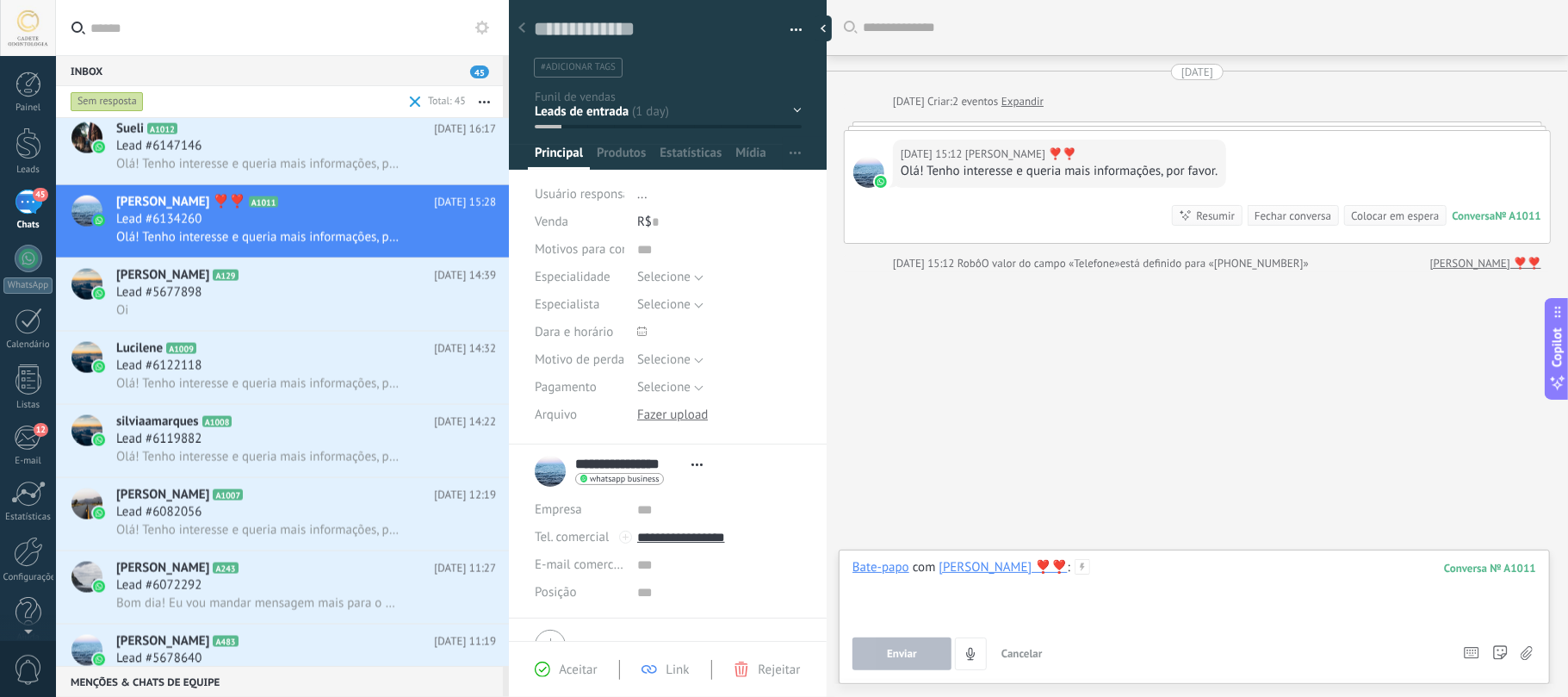
paste div
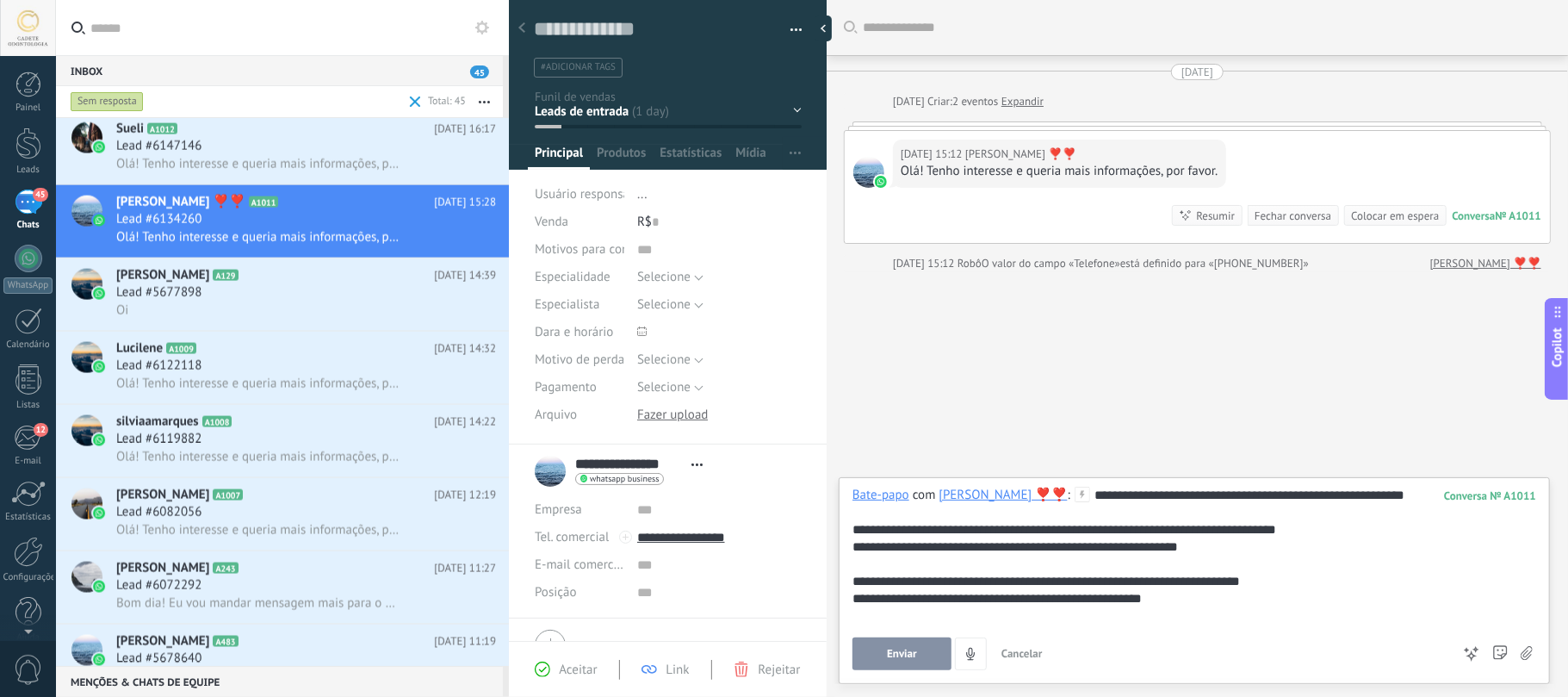
click at [909, 522] on span "Enviar" at bounding box center [901, 653] width 30 height 12
click at [231, 150] on div "Lead #6147146" at bounding box center [306, 146] width 380 height 18
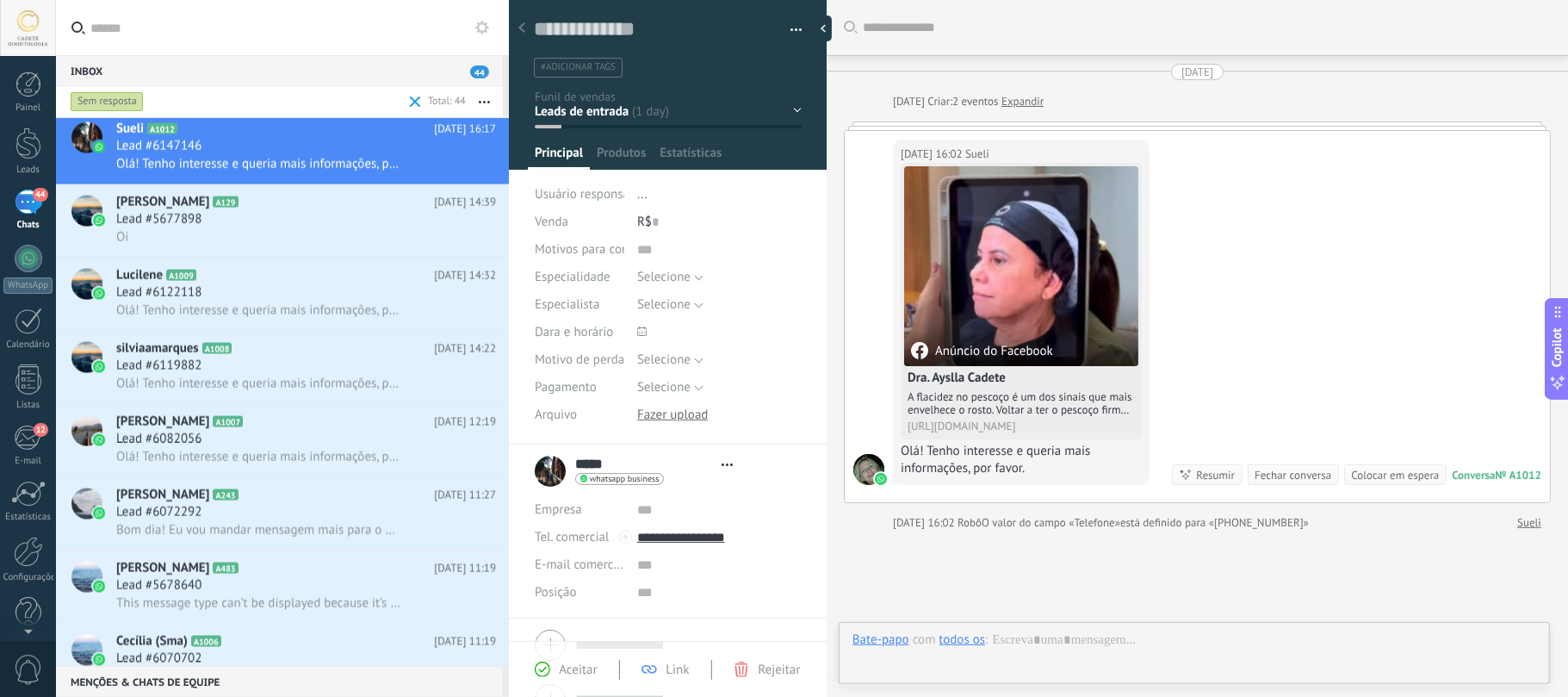
type textarea "**********"
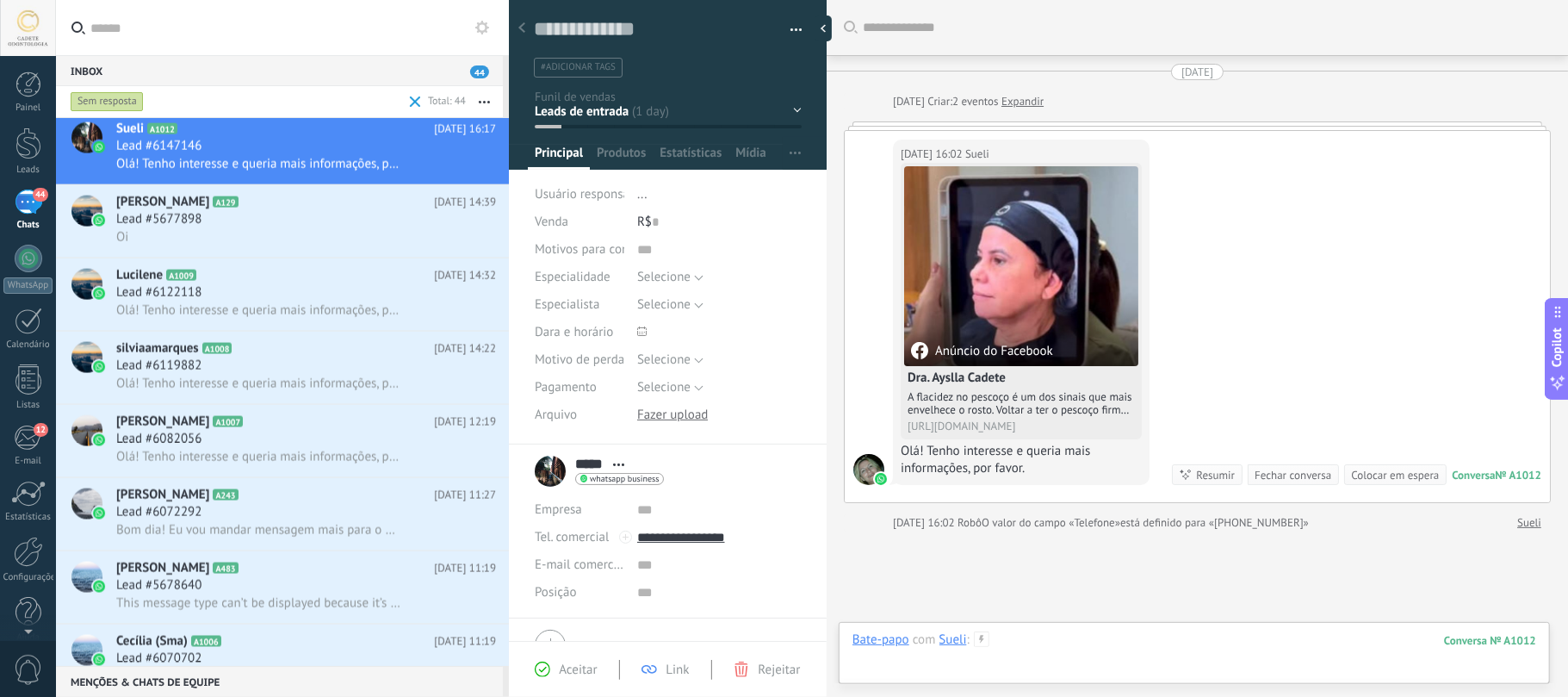
click at [1136, 522] on div at bounding box center [1194, 657] width 683 height 52
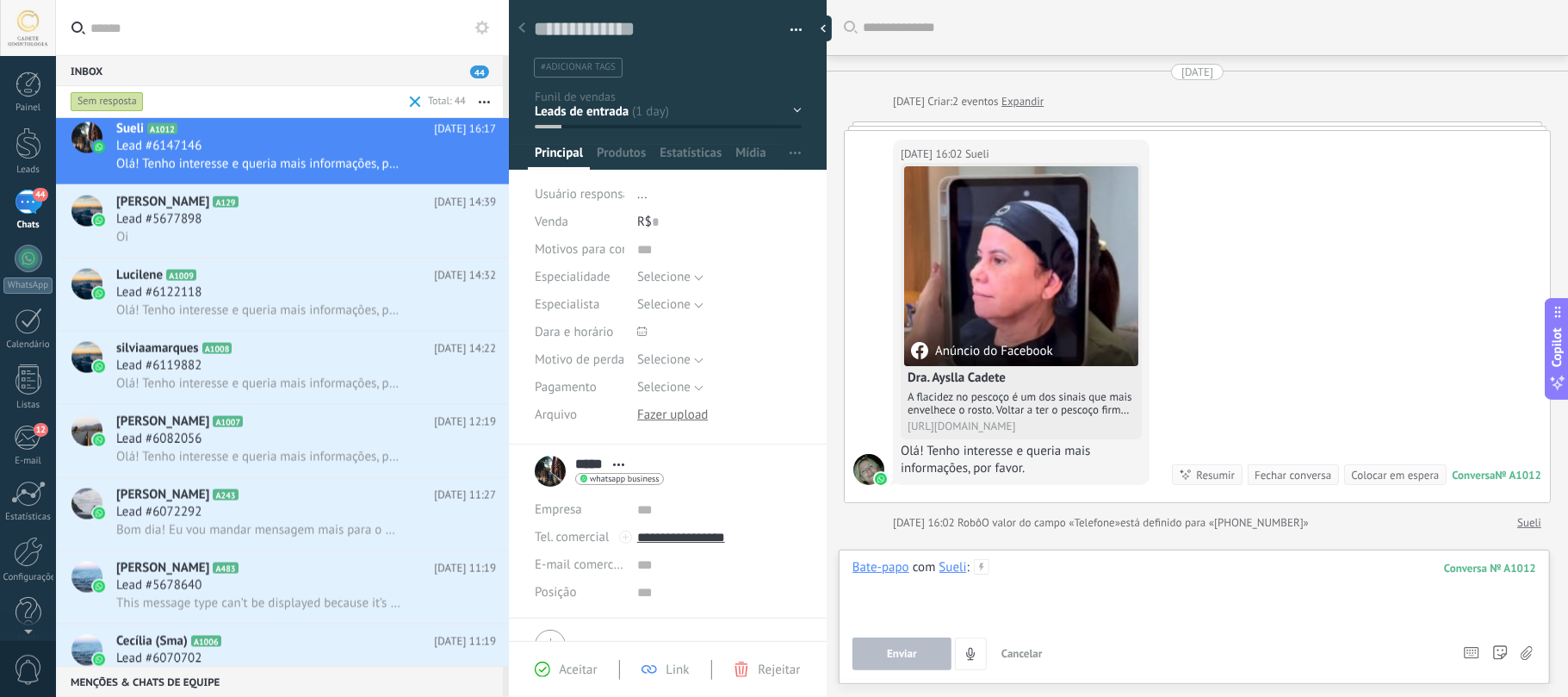
paste div
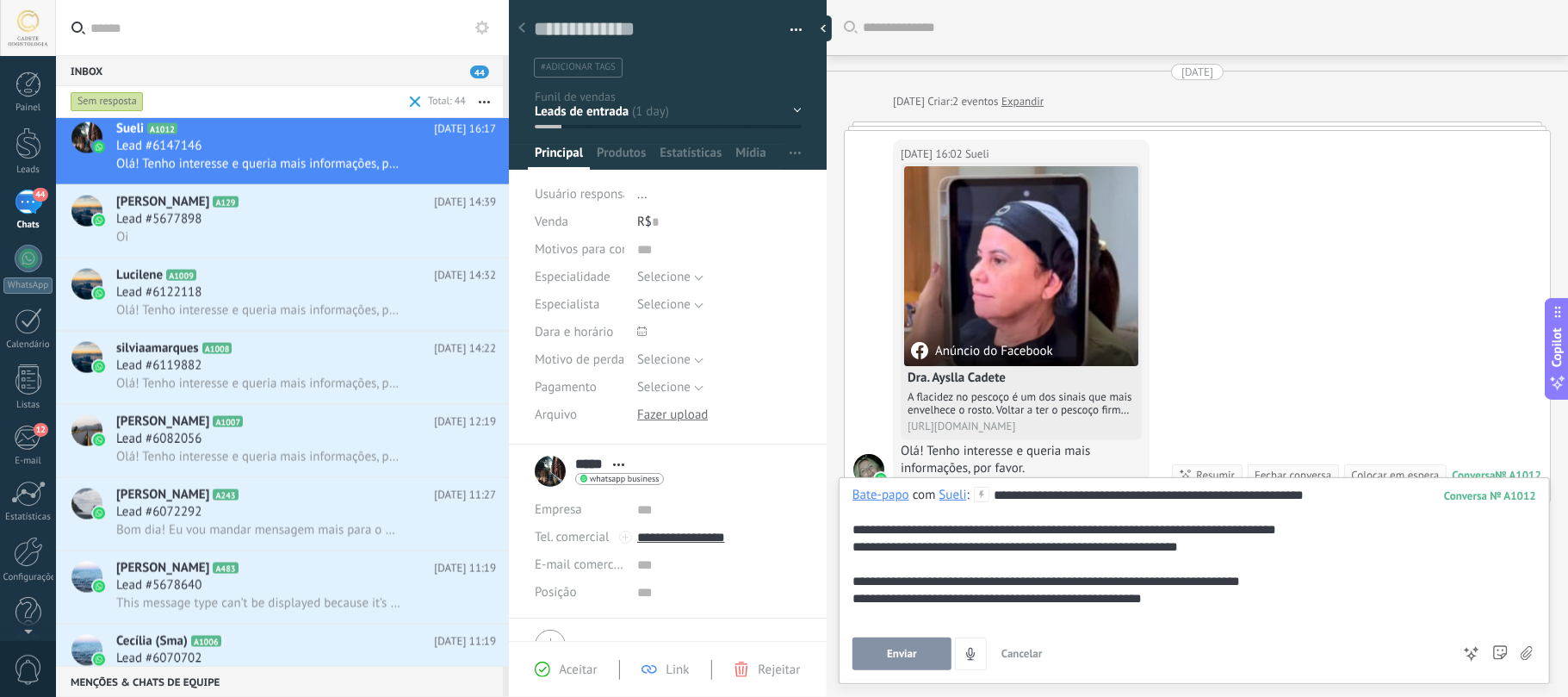
click at [913, 522] on span "Enviar" at bounding box center [901, 653] width 30 height 12
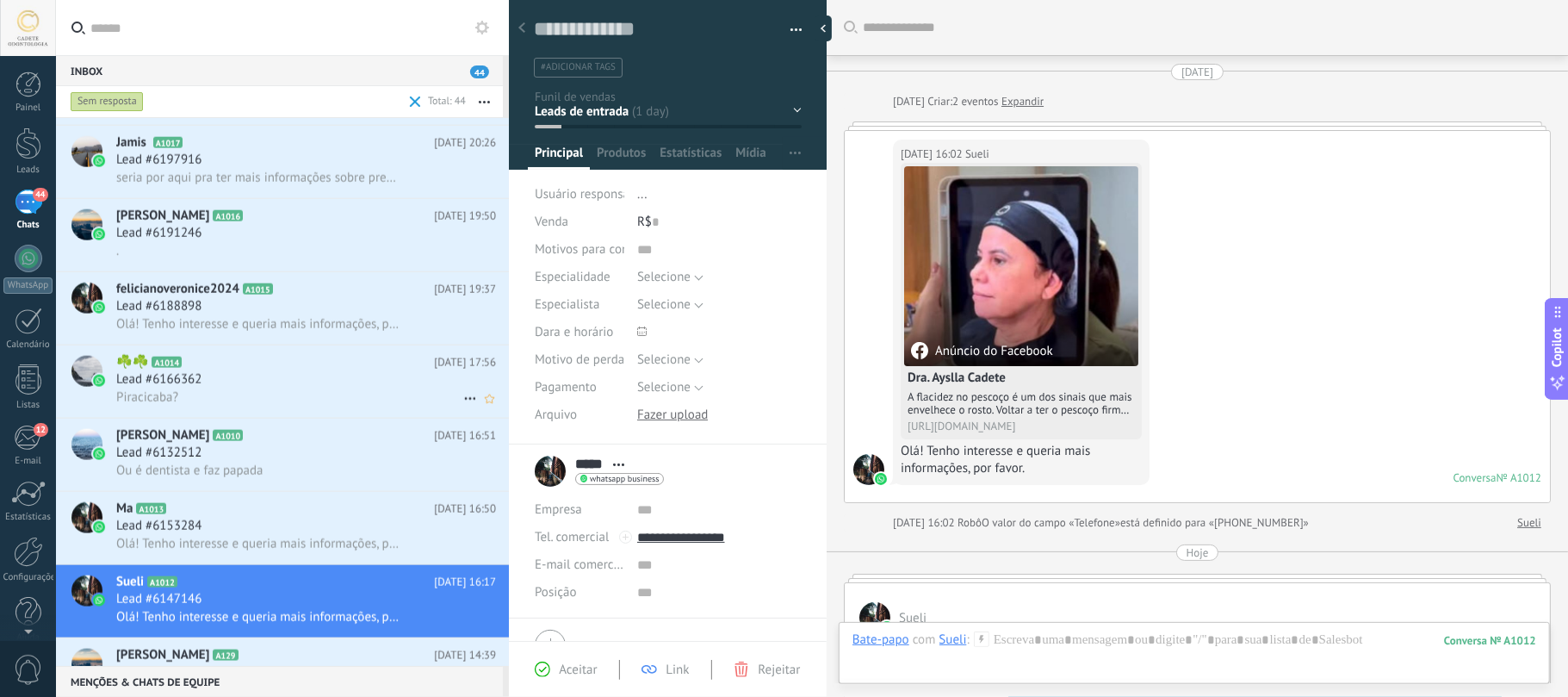
scroll to position [126, 0]
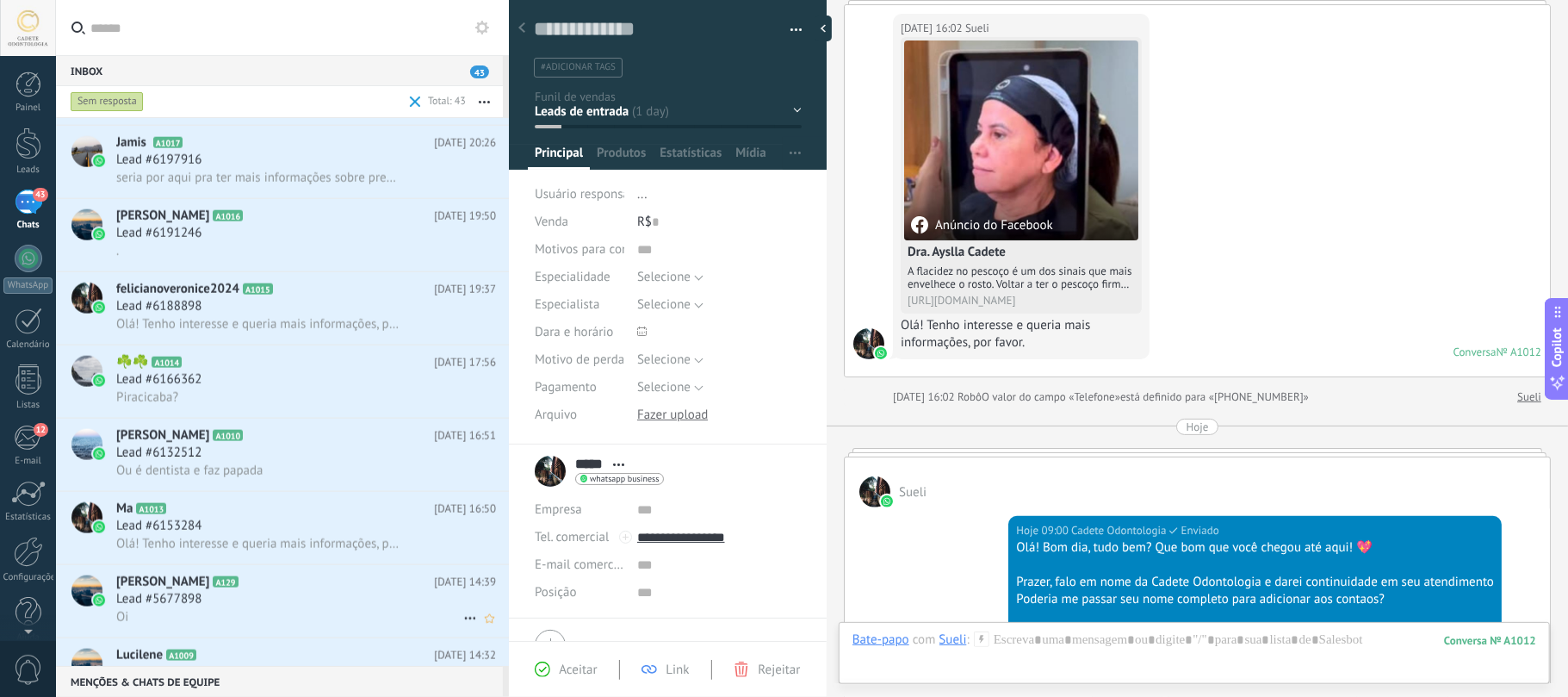
click at [195, 522] on h2 "Cecilia A129" at bounding box center [275, 582] width 318 height 18
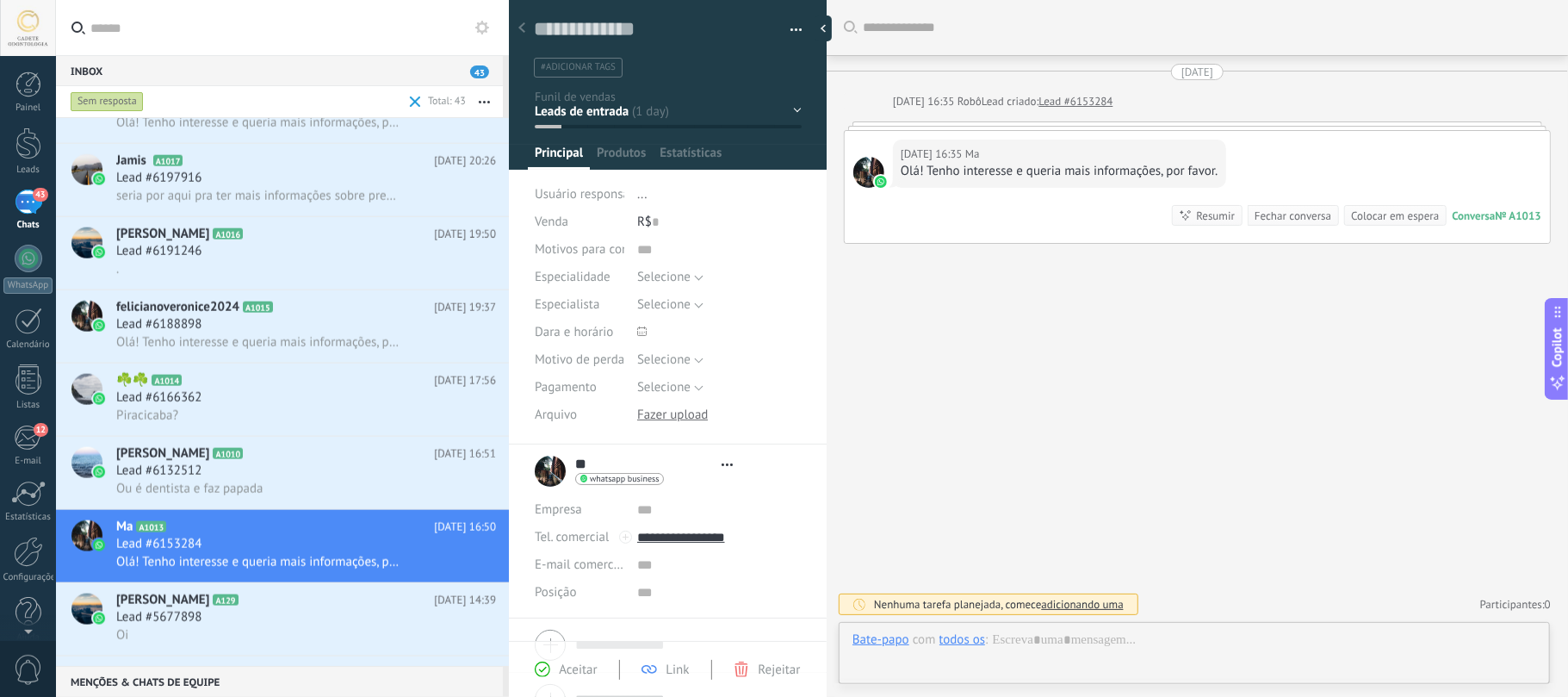
type textarea "**********"
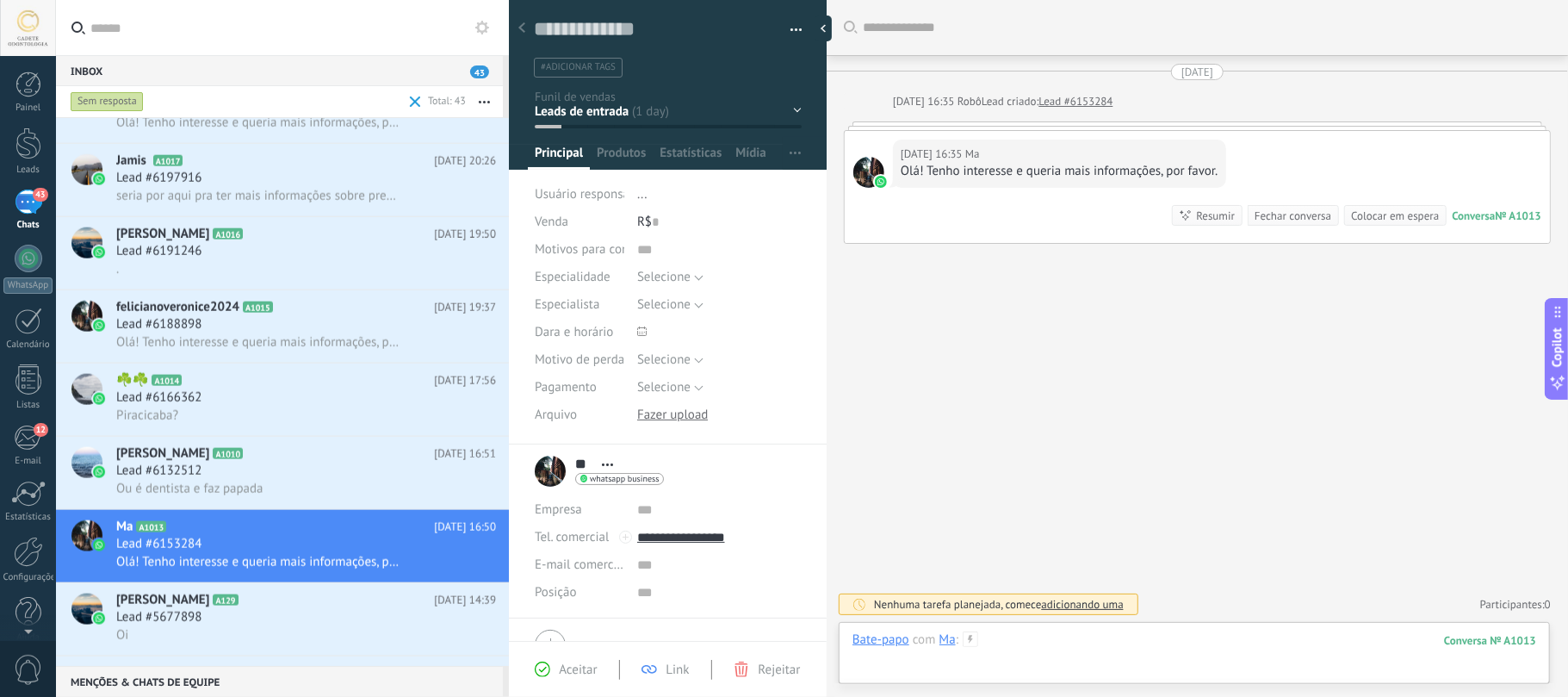
click at [1175, 522] on div at bounding box center [1194, 657] width 683 height 52
paste div
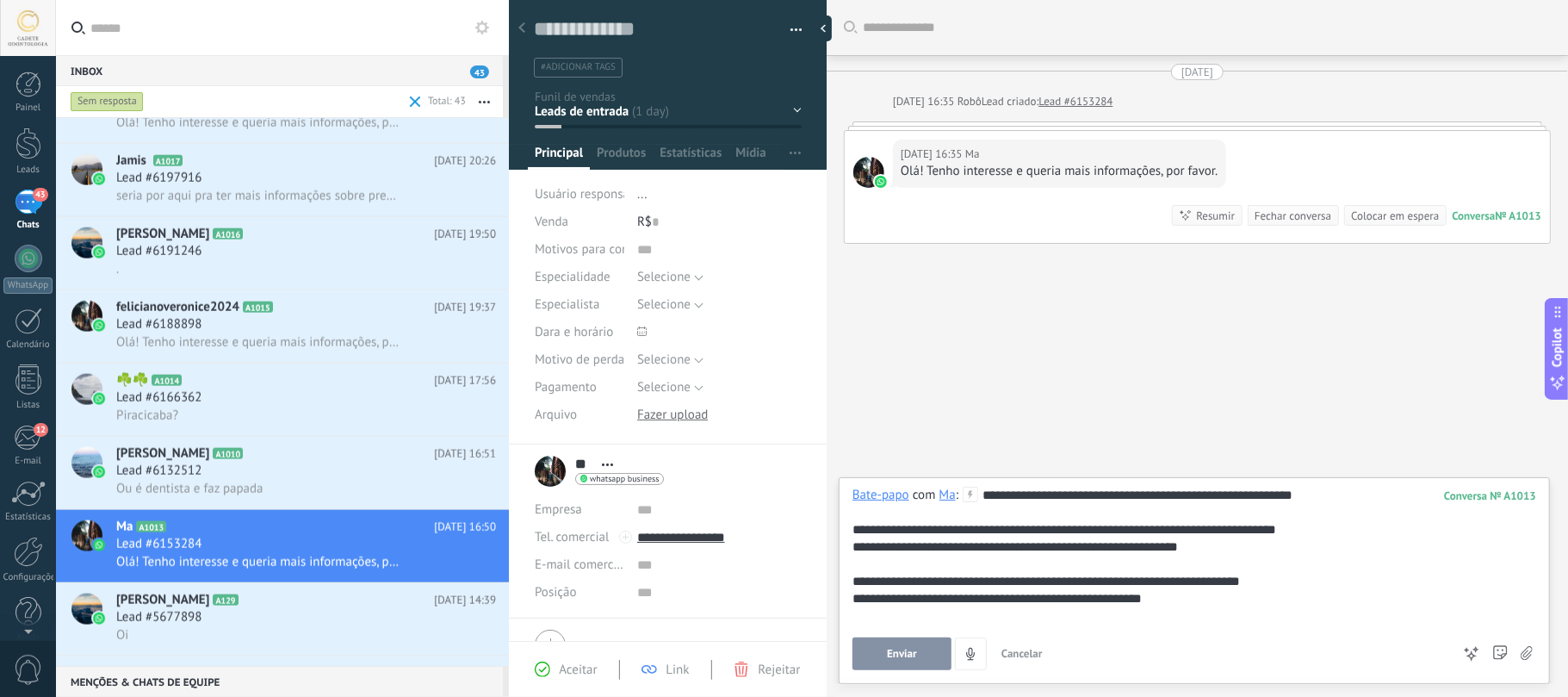
click at [892, 522] on button "Enviar" at bounding box center [902, 654] width 99 height 33
click at [190, 344] on span "Olá! Tenho interesse e queria mais informações, por favor." at bounding box center [258, 342] width 285 height 17
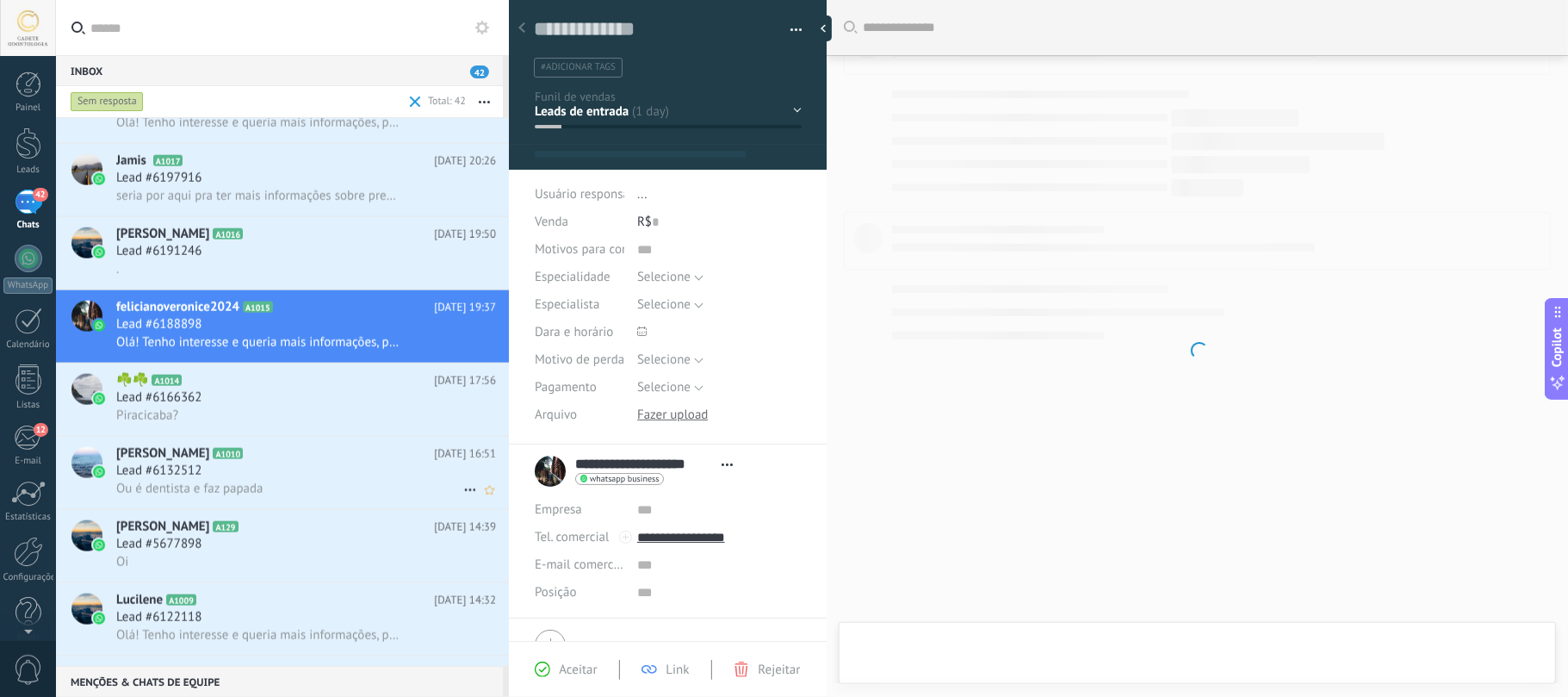
click at [227, 462] on h2 "Izabel Medrado A1010" at bounding box center [275, 454] width 318 height 18
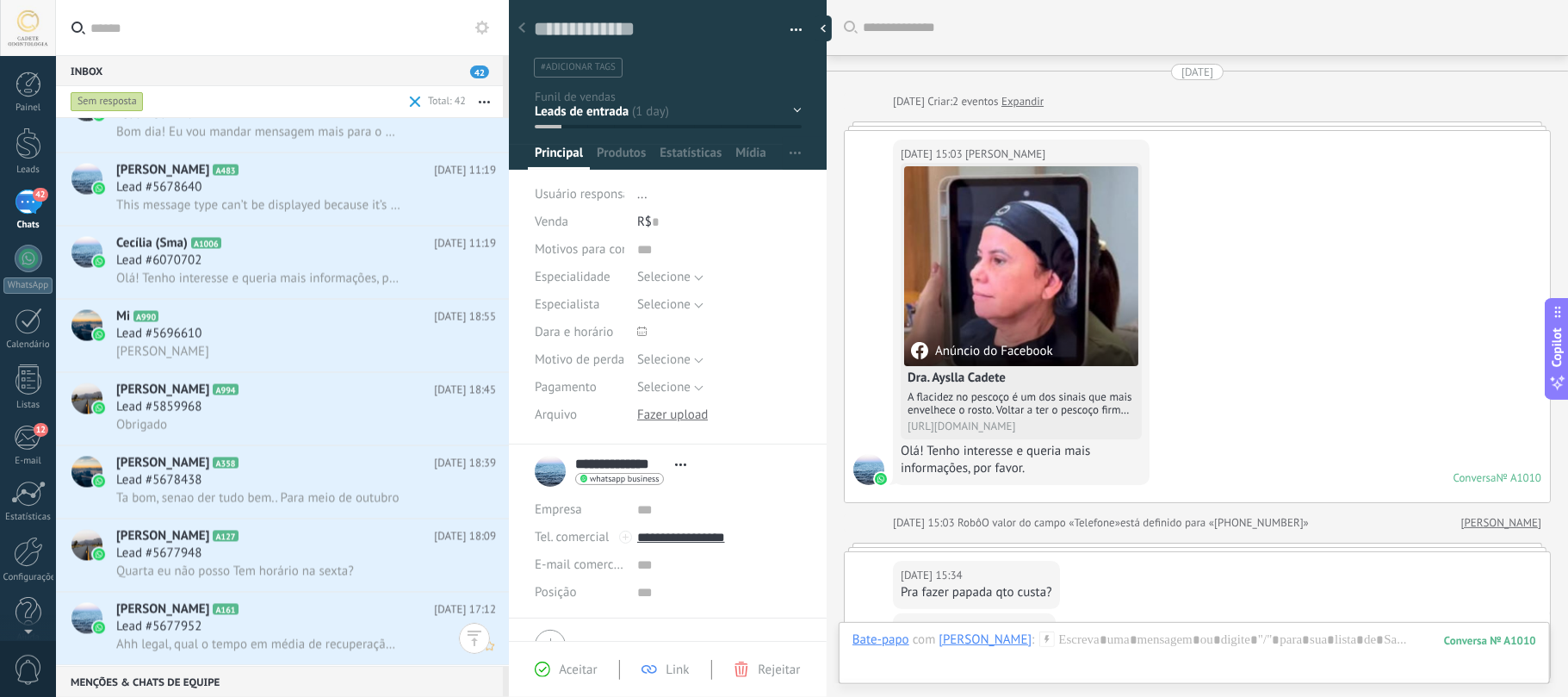
scroll to position [287, 0]
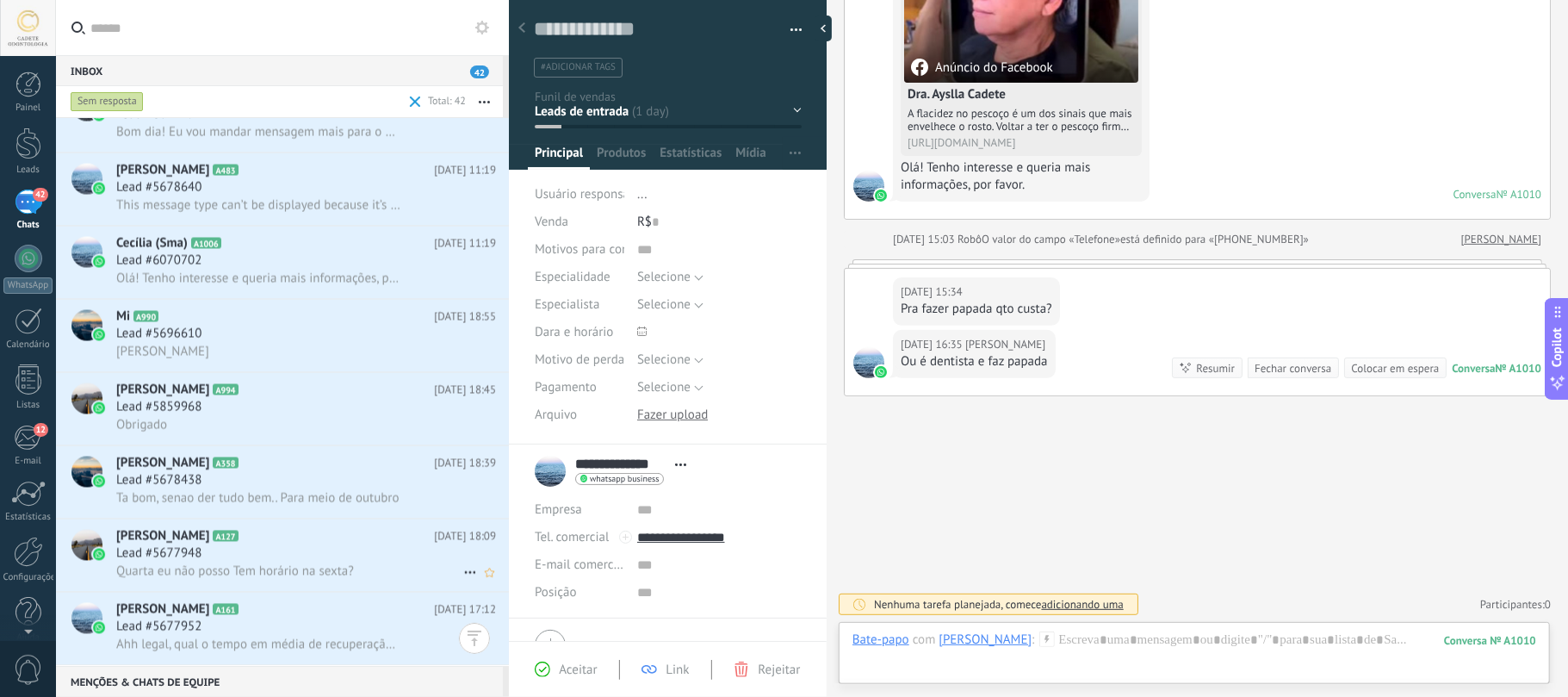
click at [294, 522] on div "Lead #5677952" at bounding box center [306, 627] width 380 height 18
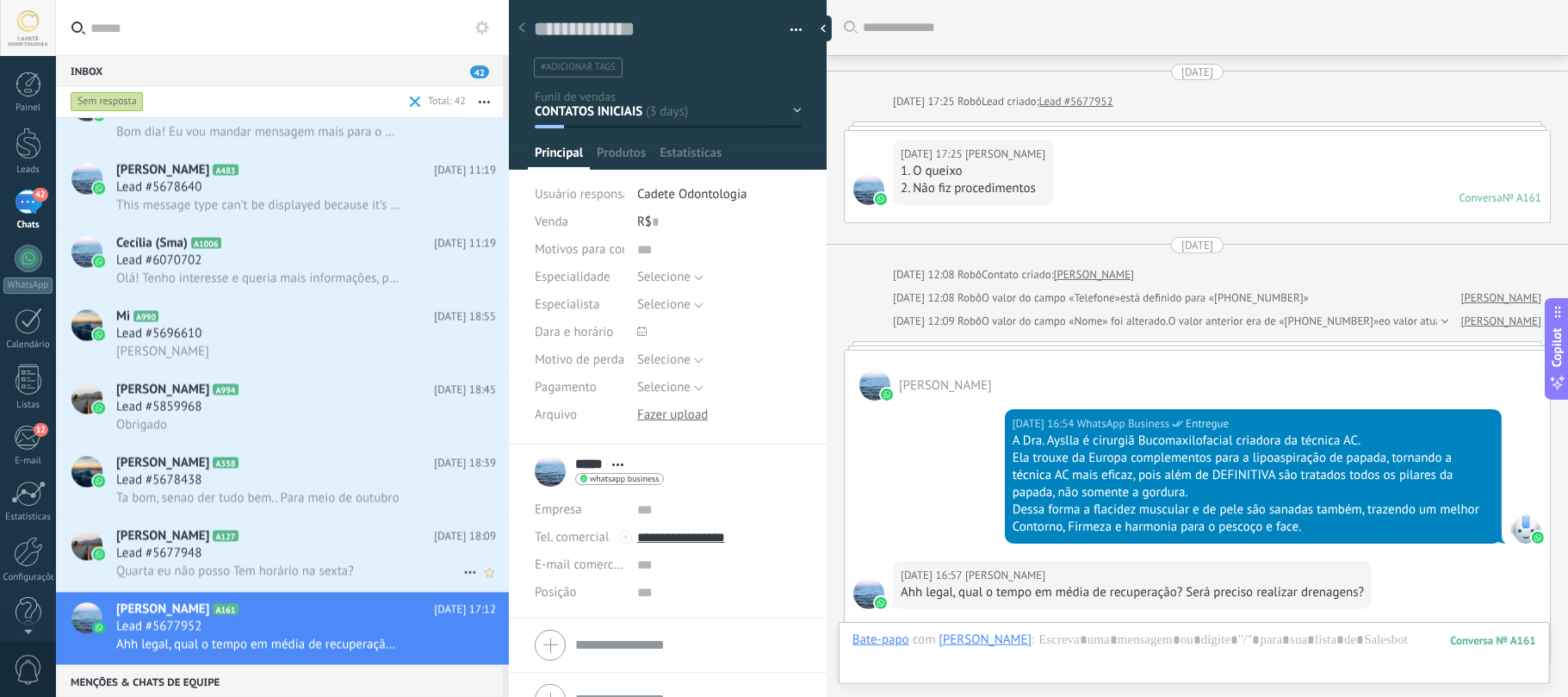
scroll to position [272, 0]
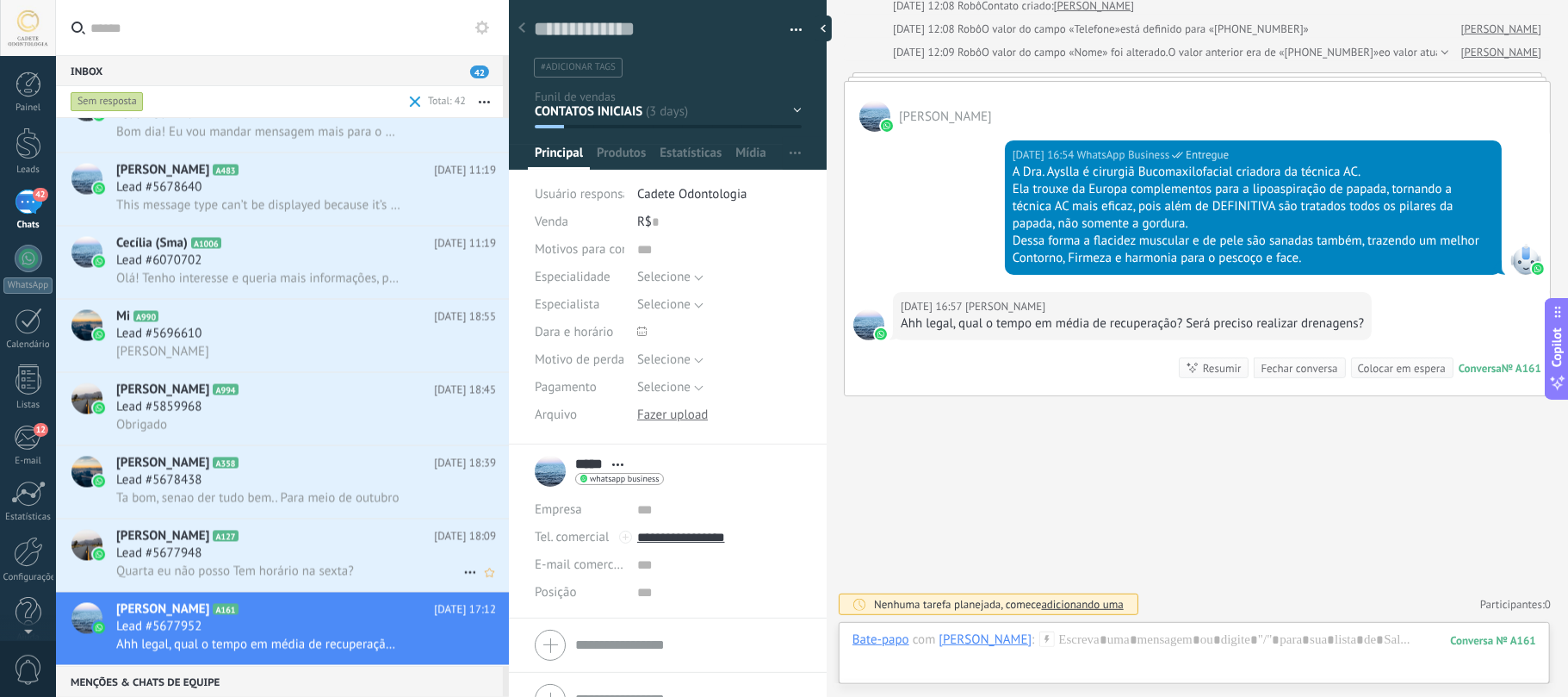
click at [198, 522] on span "Lead #5677948" at bounding box center [158, 554] width 85 height 18
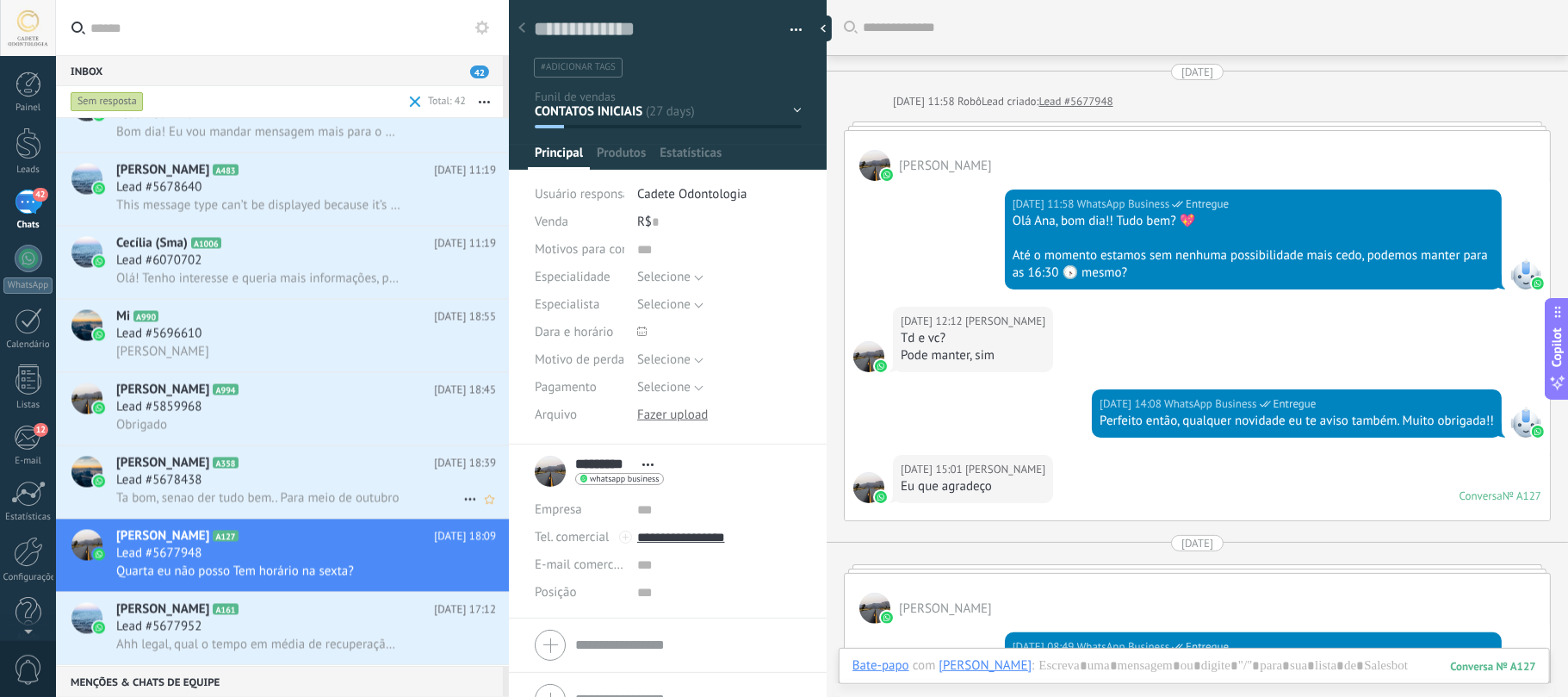
scroll to position [2678, 0]
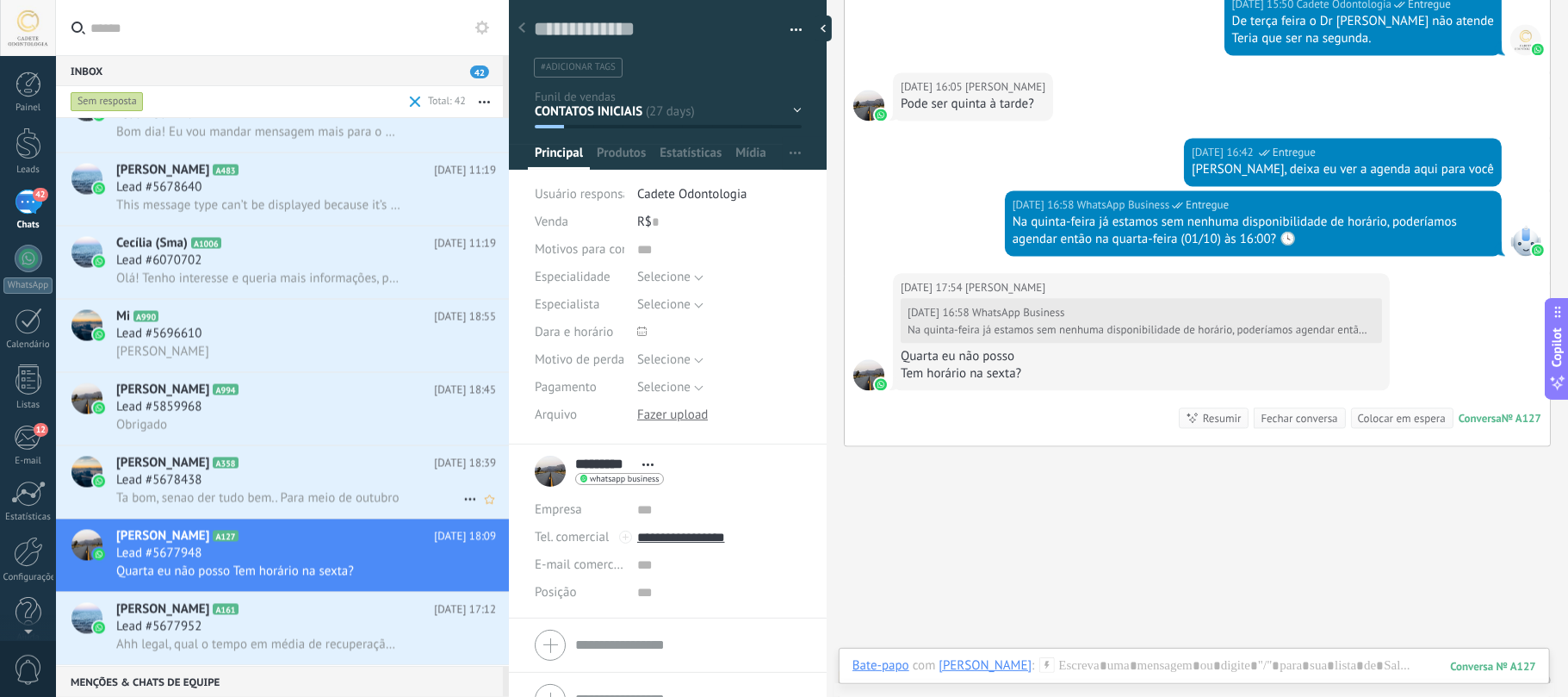
click at [160, 462] on span "[PERSON_NAME]" at bounding box center [162, 463] width 93 height 18
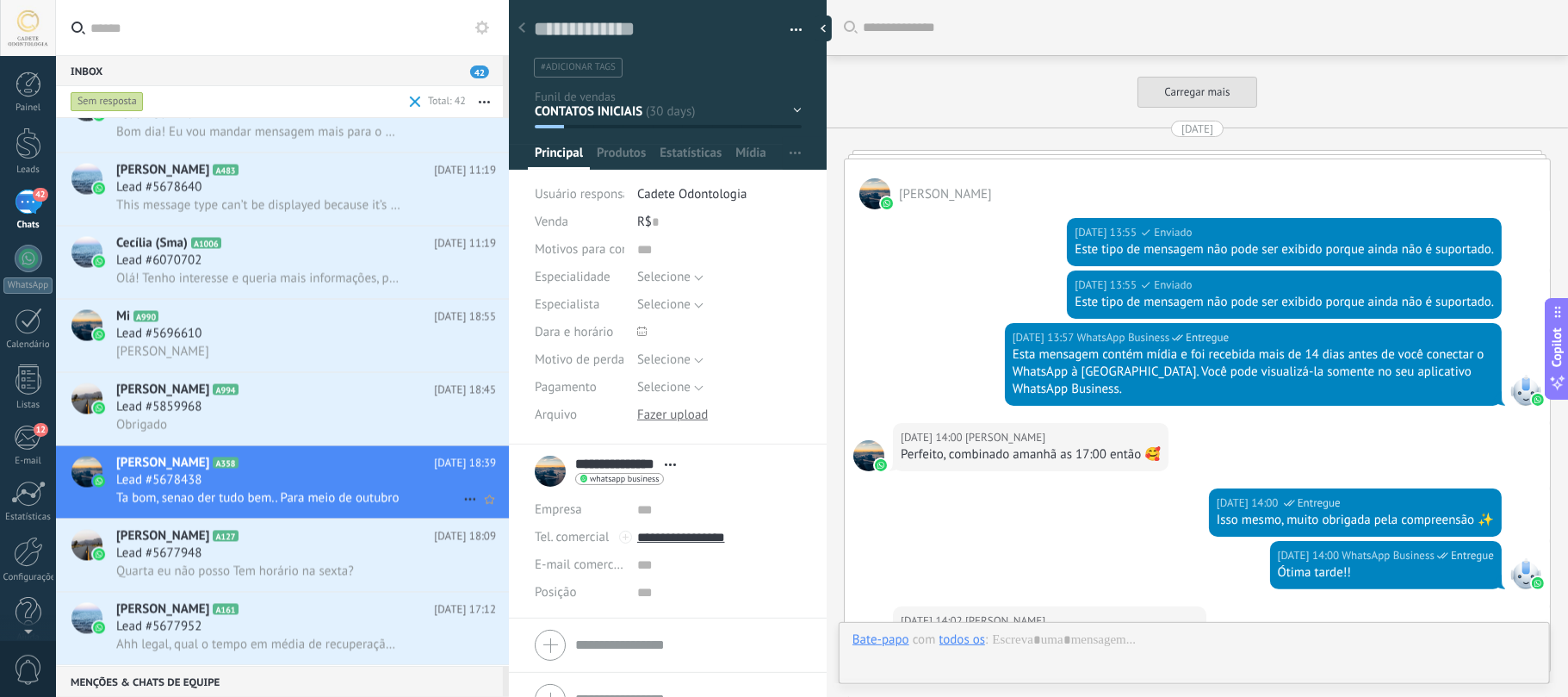
scroll to position [4899, 0]
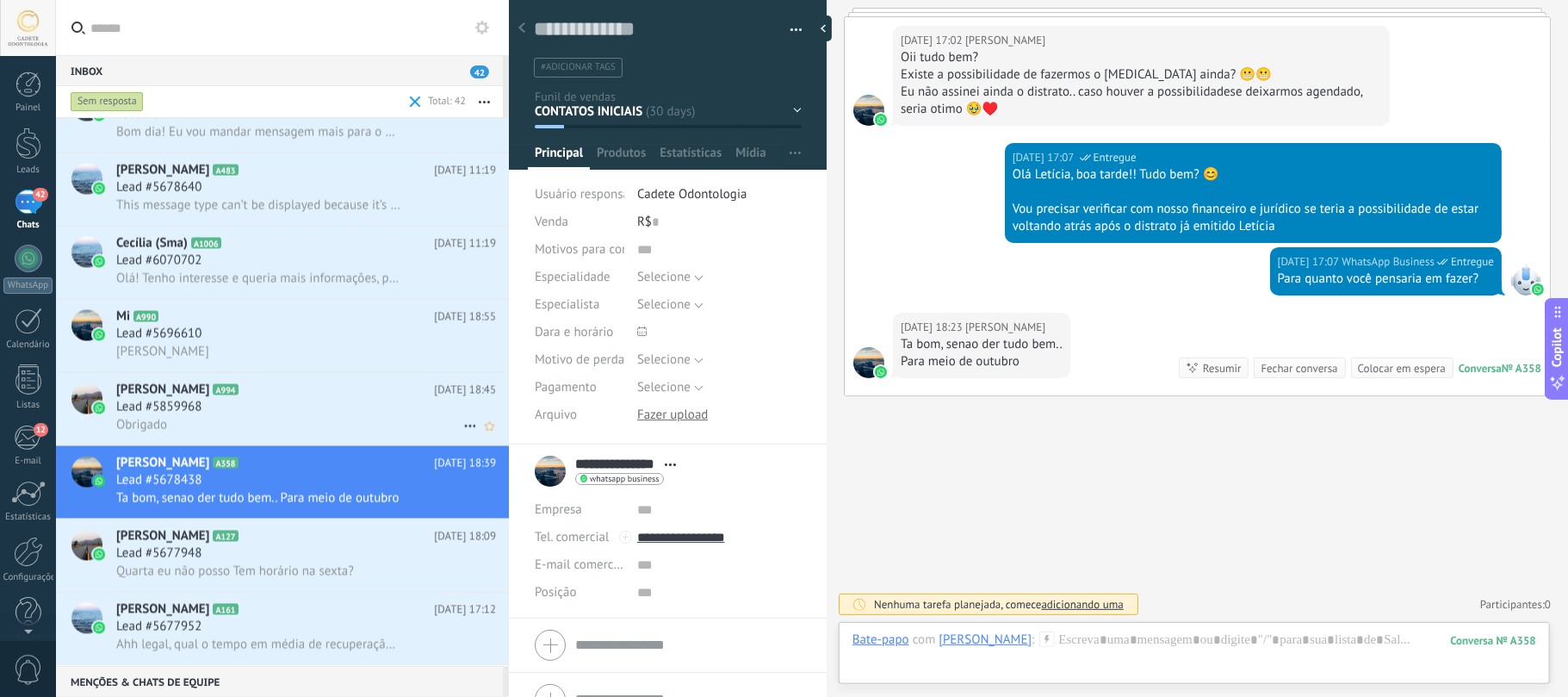
click at [170, 403] on span "Lead #5859968" at bounding box center [158, 407] width 85 height 18
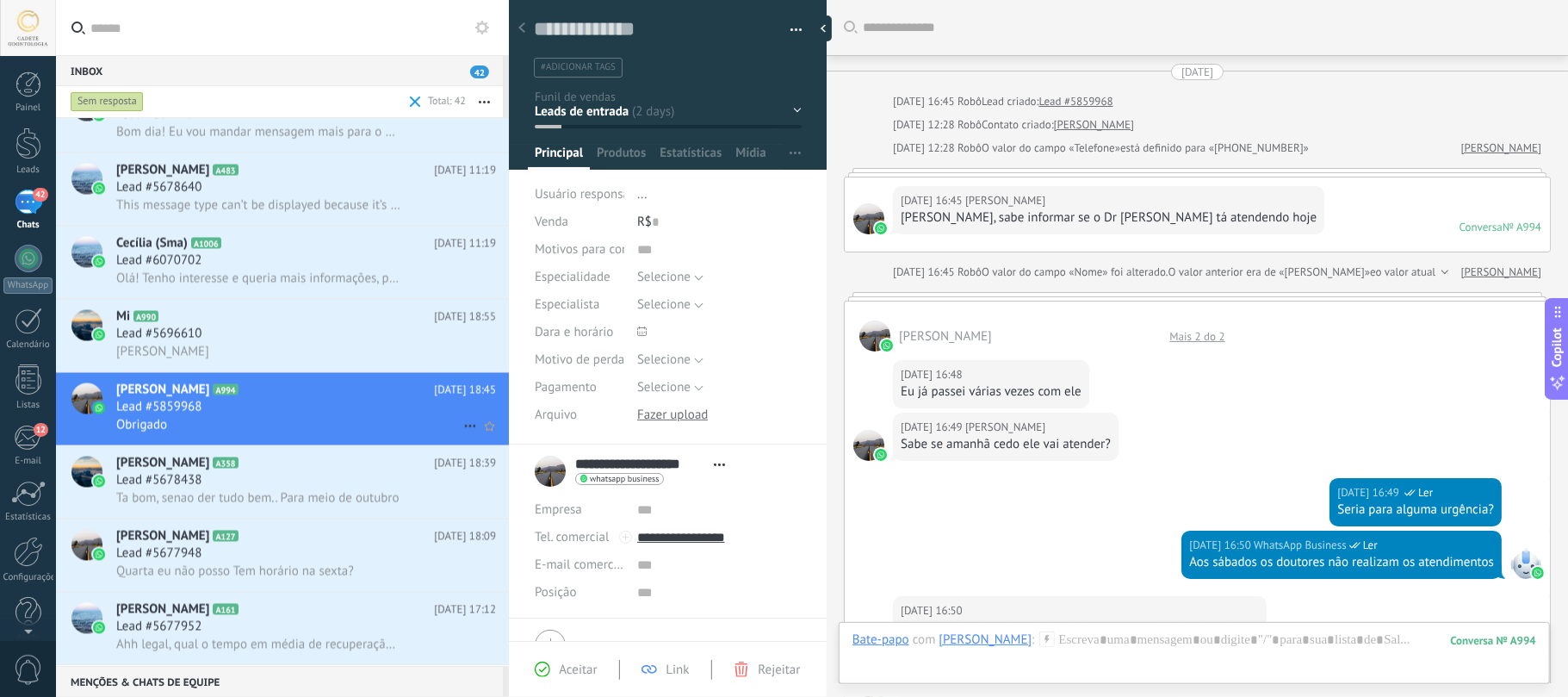
scroll to position [558, 0]
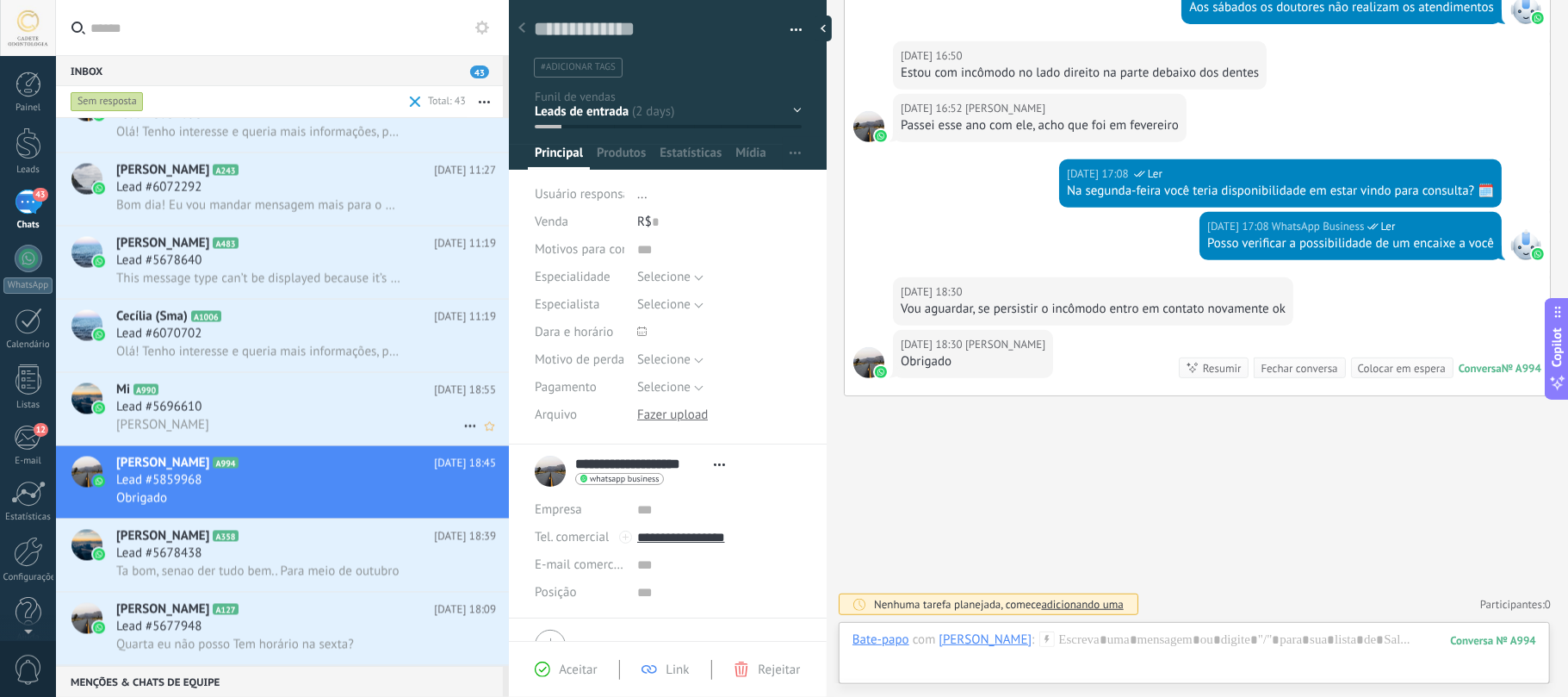
click at [142, 410] on span "Lead #5696610" at bounding box center [158, 407] width 85 height 18
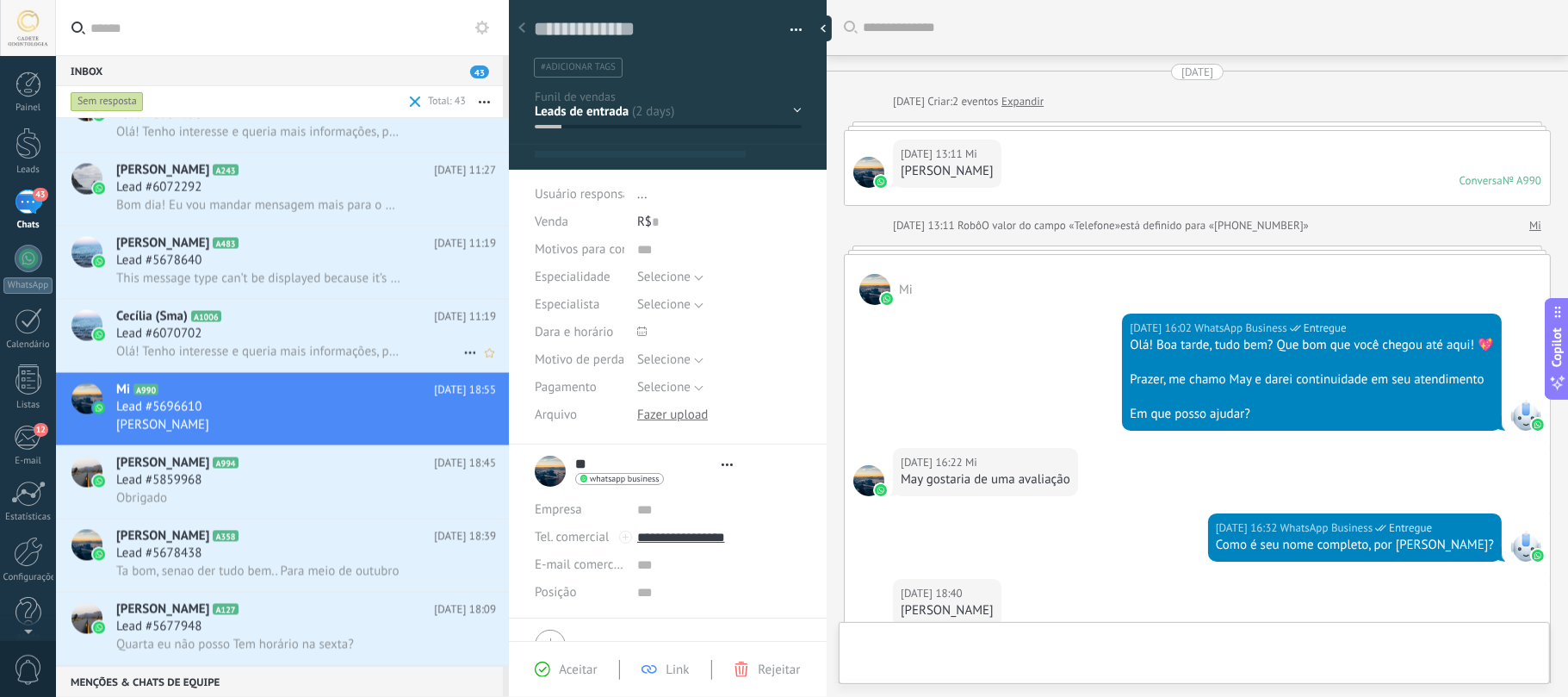
type textarea "**********"
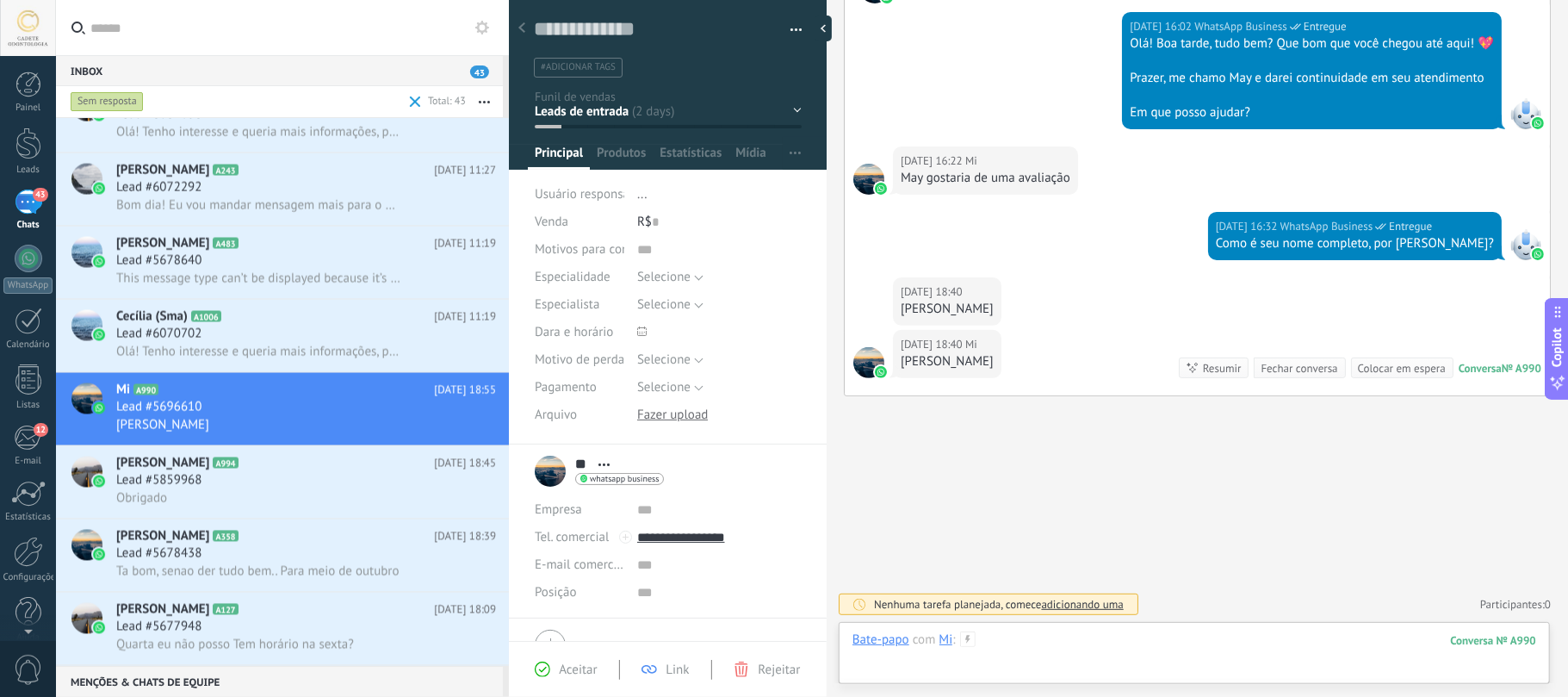
click at [1096, 522] on div at bounding box center [1194, 657] width 683 height 52
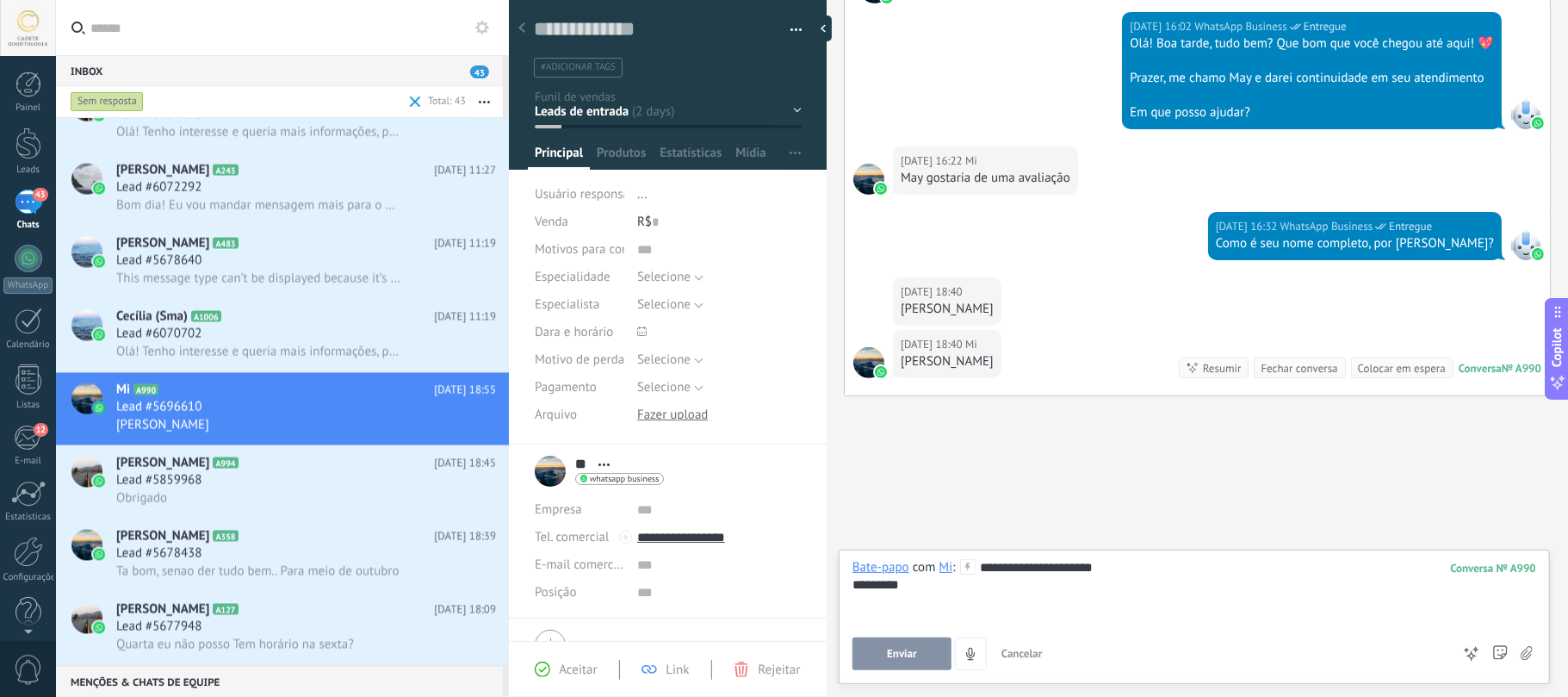
click at [910, 522] on span "Enviar" at bounding box center [901, 653] width 30 height 12
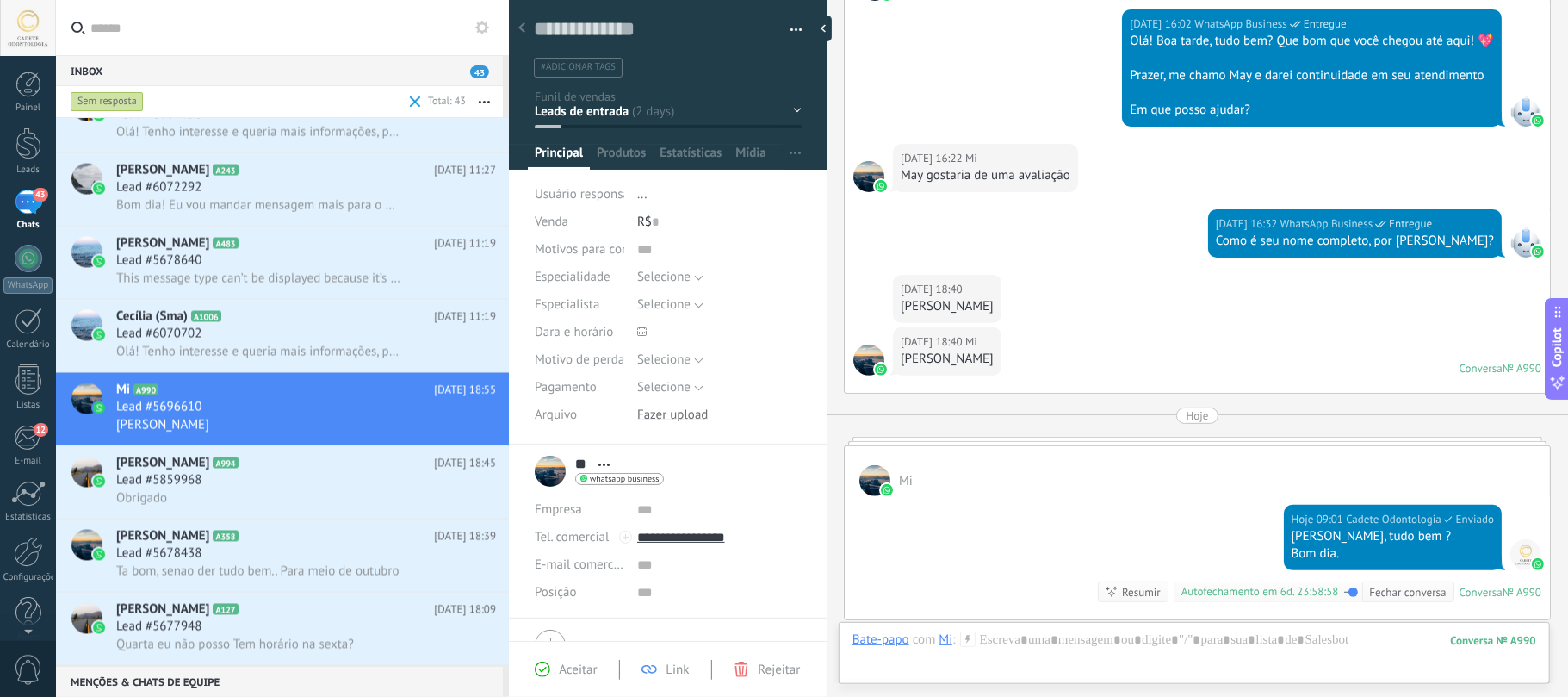
click at [1073, 235] on div "[DATE] 16:32 WhatsApp Business Entregue Como é seu nome completo, por gentileza?" at bounding box center [1198, 242] width 706 height 65
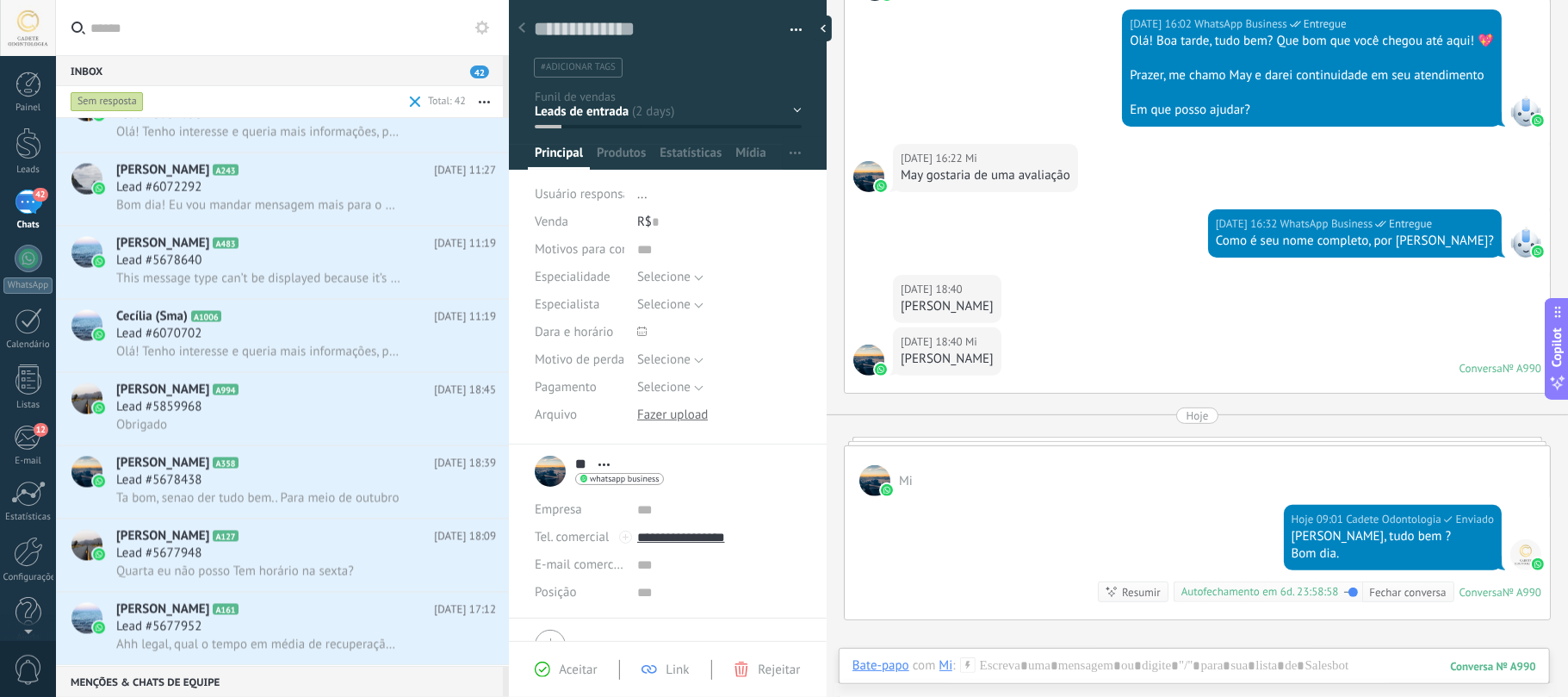
scroll to position [0, 0]
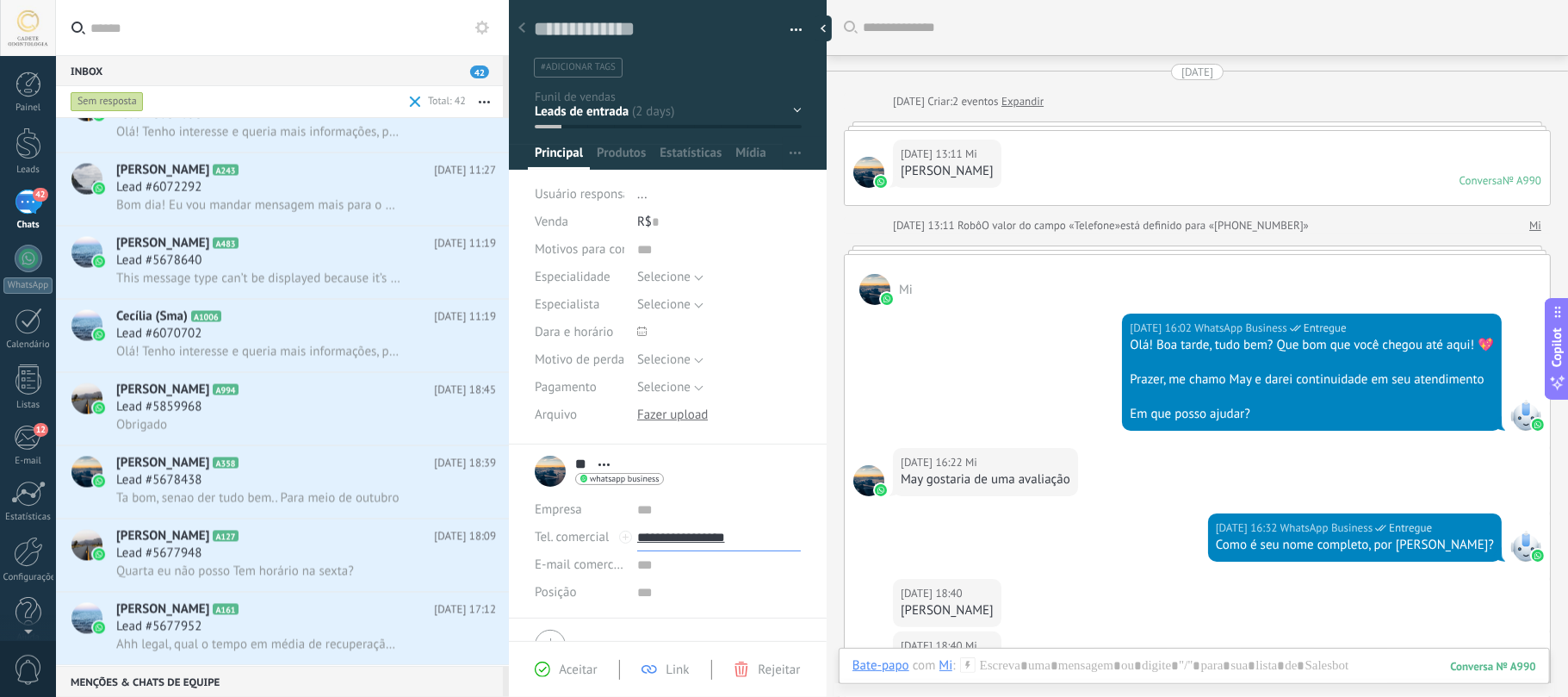
drag, startPoint x: 768, startPoint y: 543, endPoint x: 679, endPoint y: 552, distance: 89.5
click at [679, 522] on div "Empresa Abrir detalhes Editar o lead" at bounding box center [668, 551] width 266 height 110
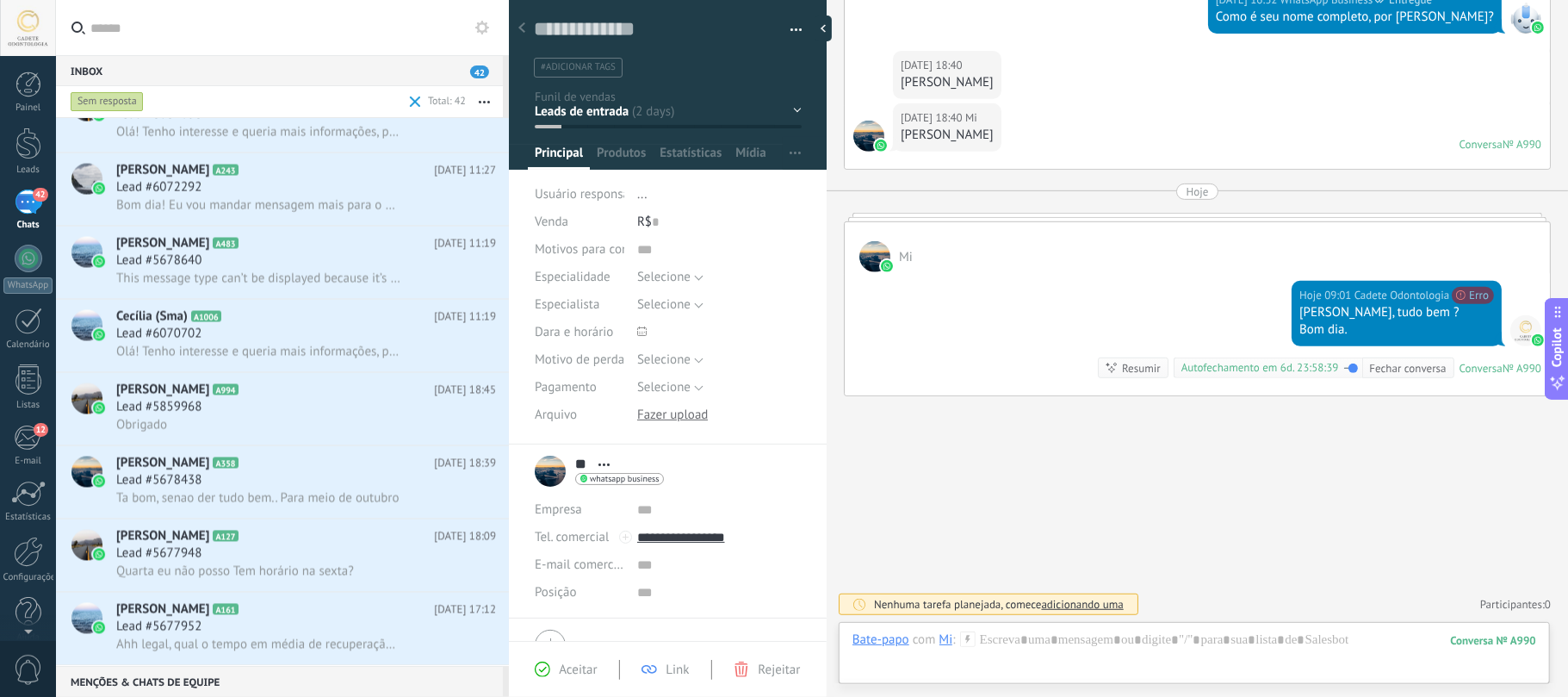
type input "**********"
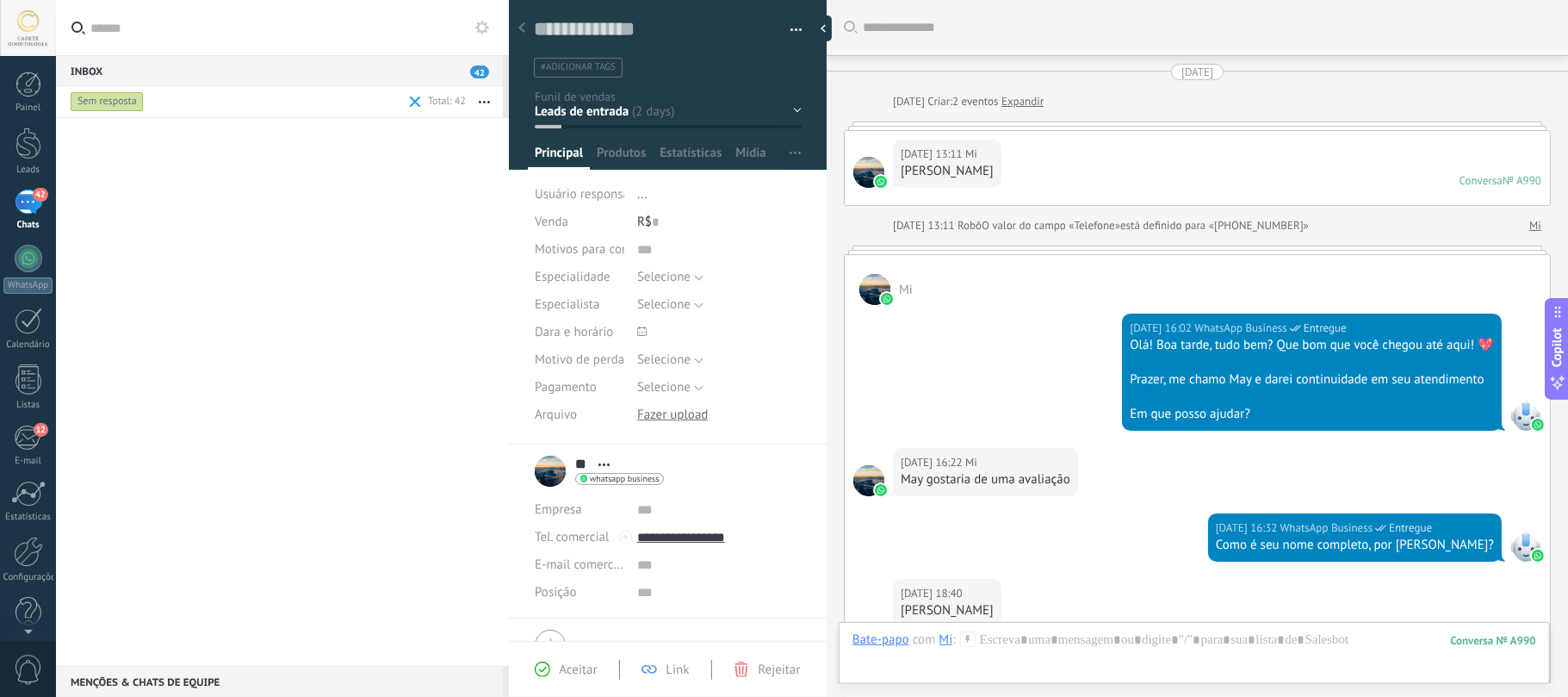
scroll to position [25, 0]
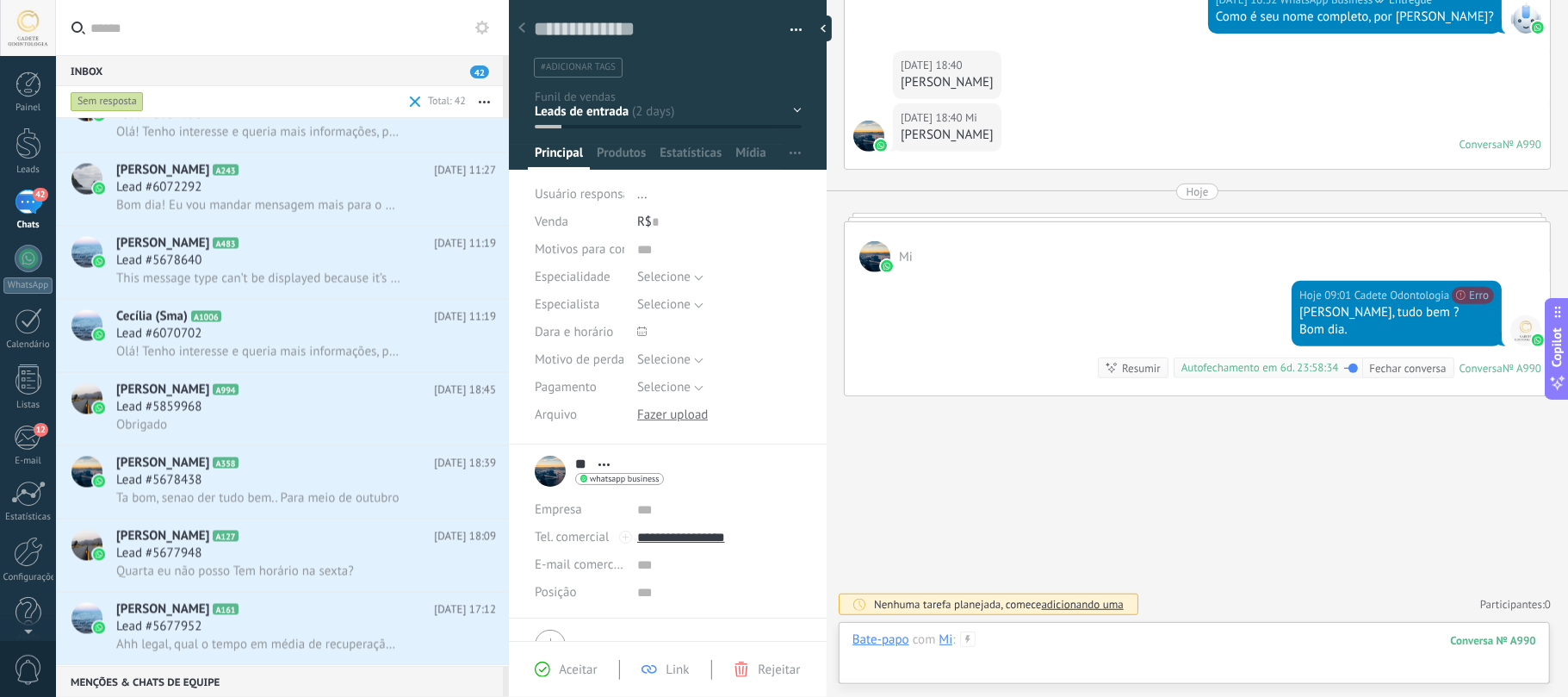
type input "**********"
click at [1065, 649] on div at bounding box center [1194, 657] width 683 height 52
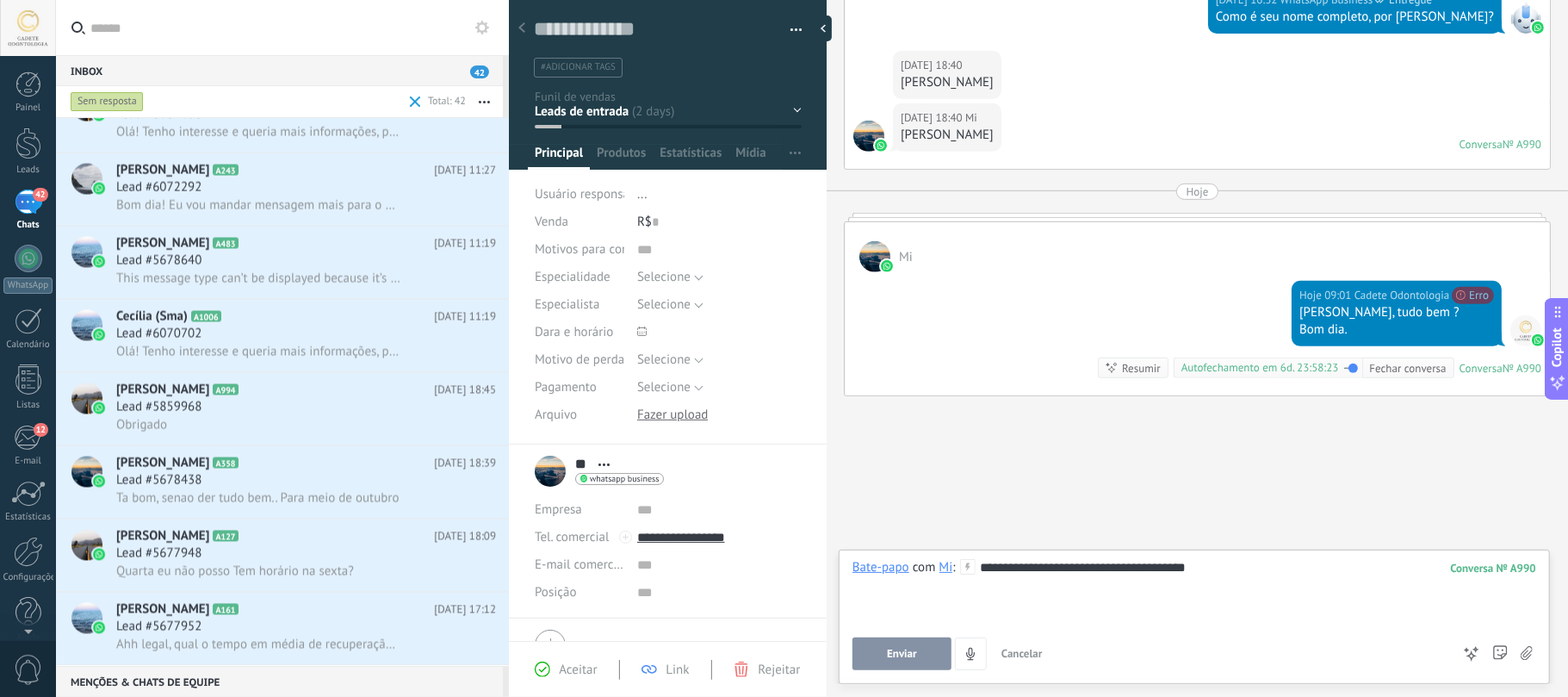
click at [899, 649] on span "Enviar" at bounding box center [901, 653] width 30 height 12
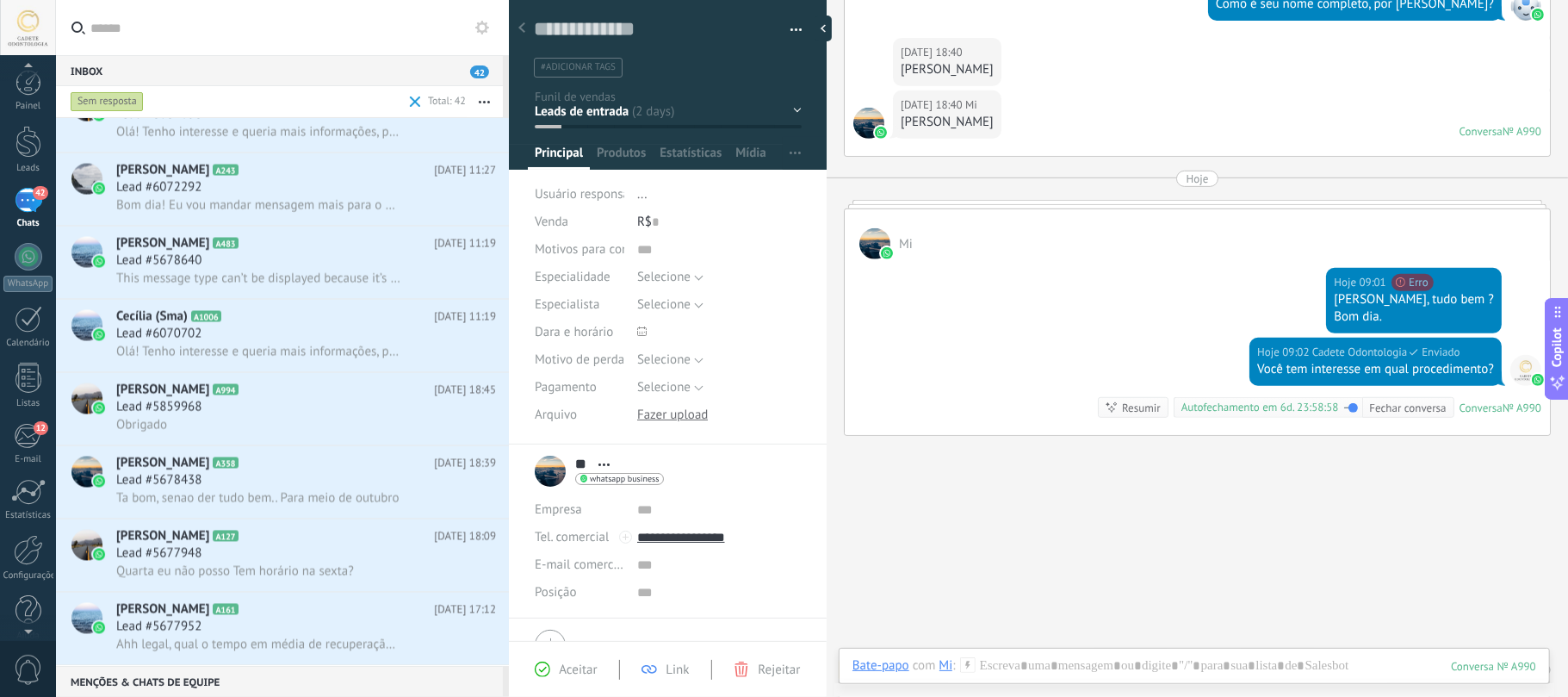
scroll to position [0, 0]
click at [160, 332] on span "Lead #6070702" at bounding box center [158, 334] width 85 height 18
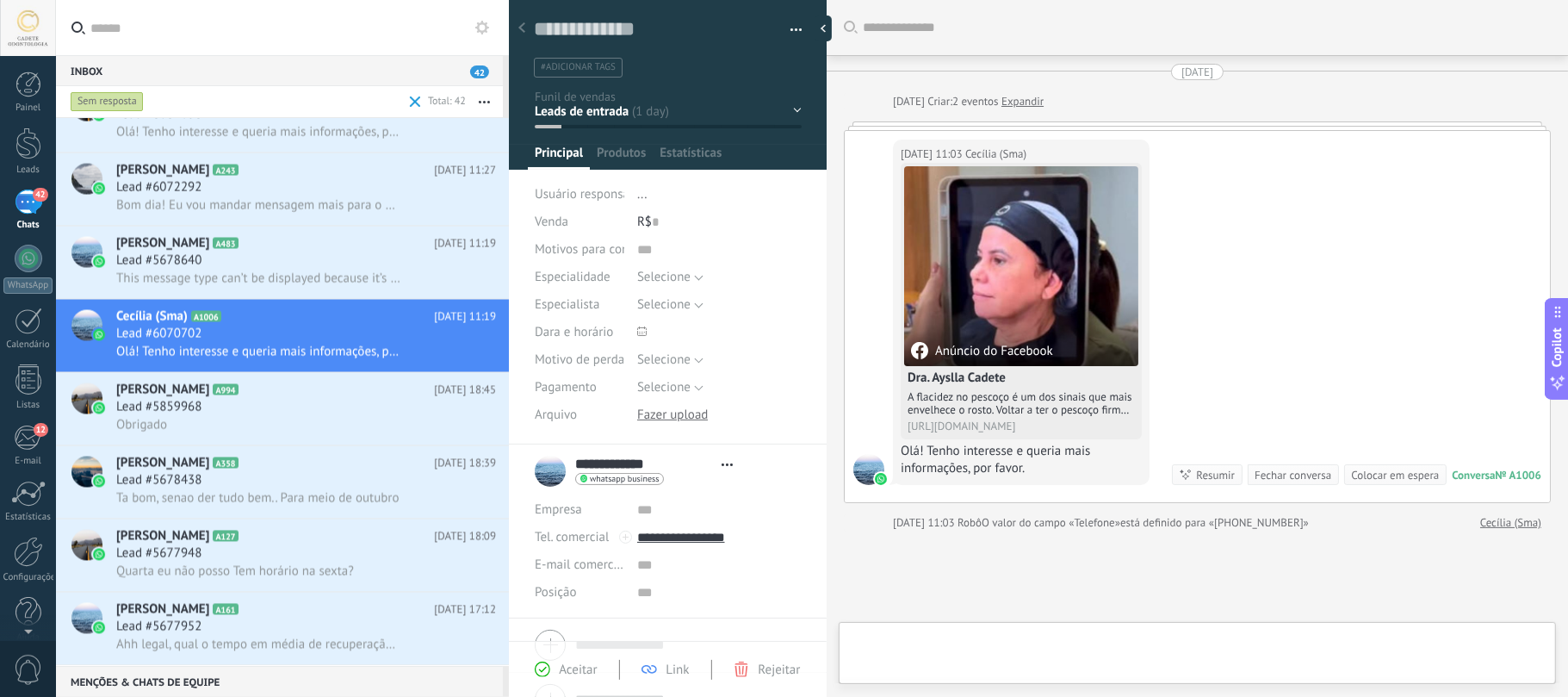
type textarea "**********"
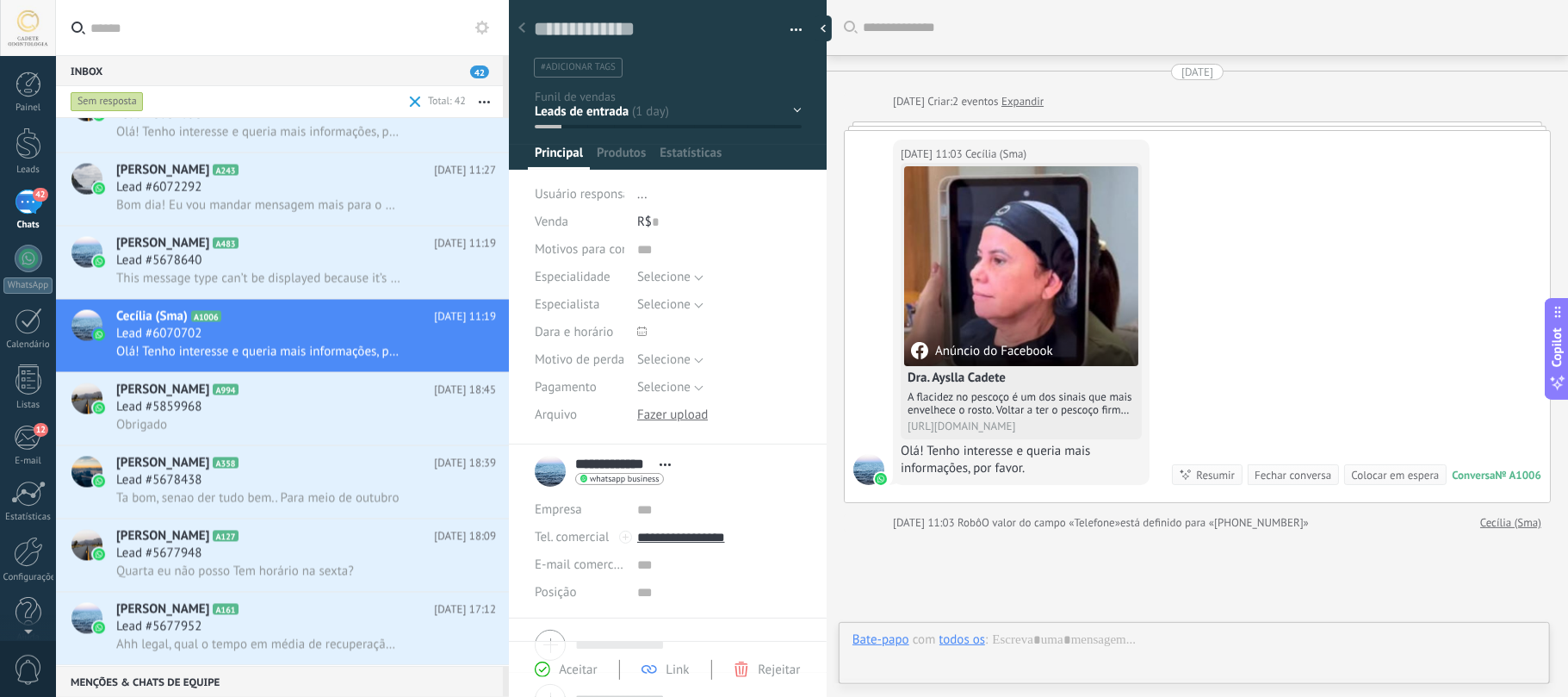
scroll to position [25, 0]
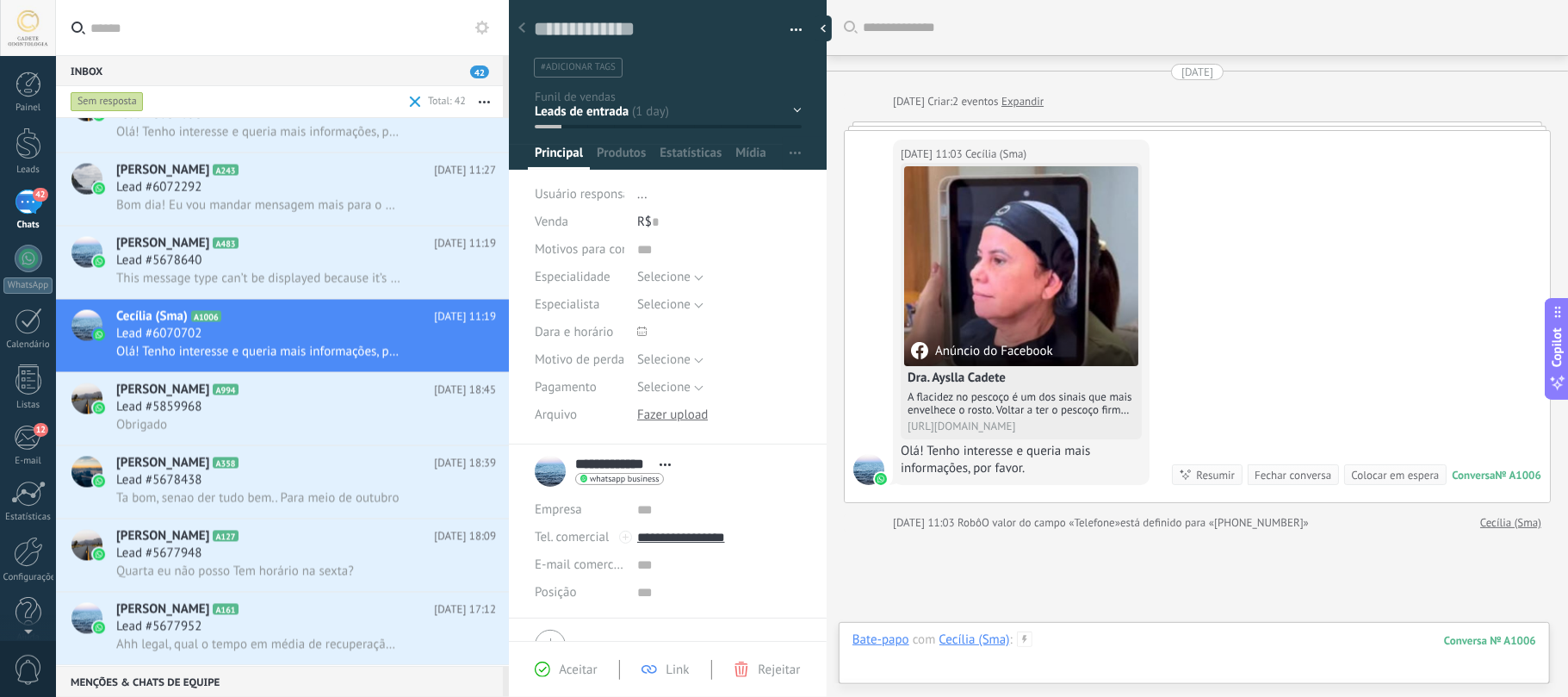
click at [1127, 656] on div at bounding box center [1194, 657] width 683 height 52
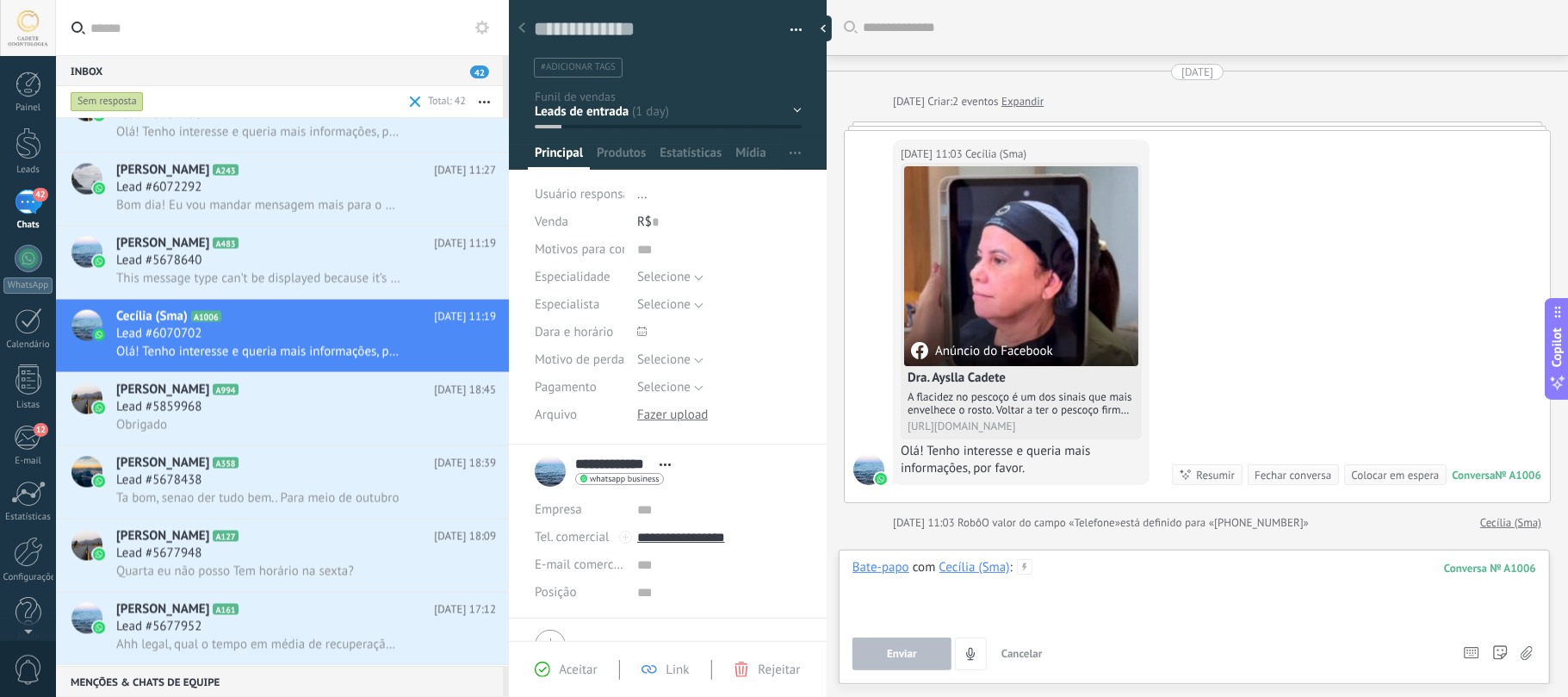
paste div
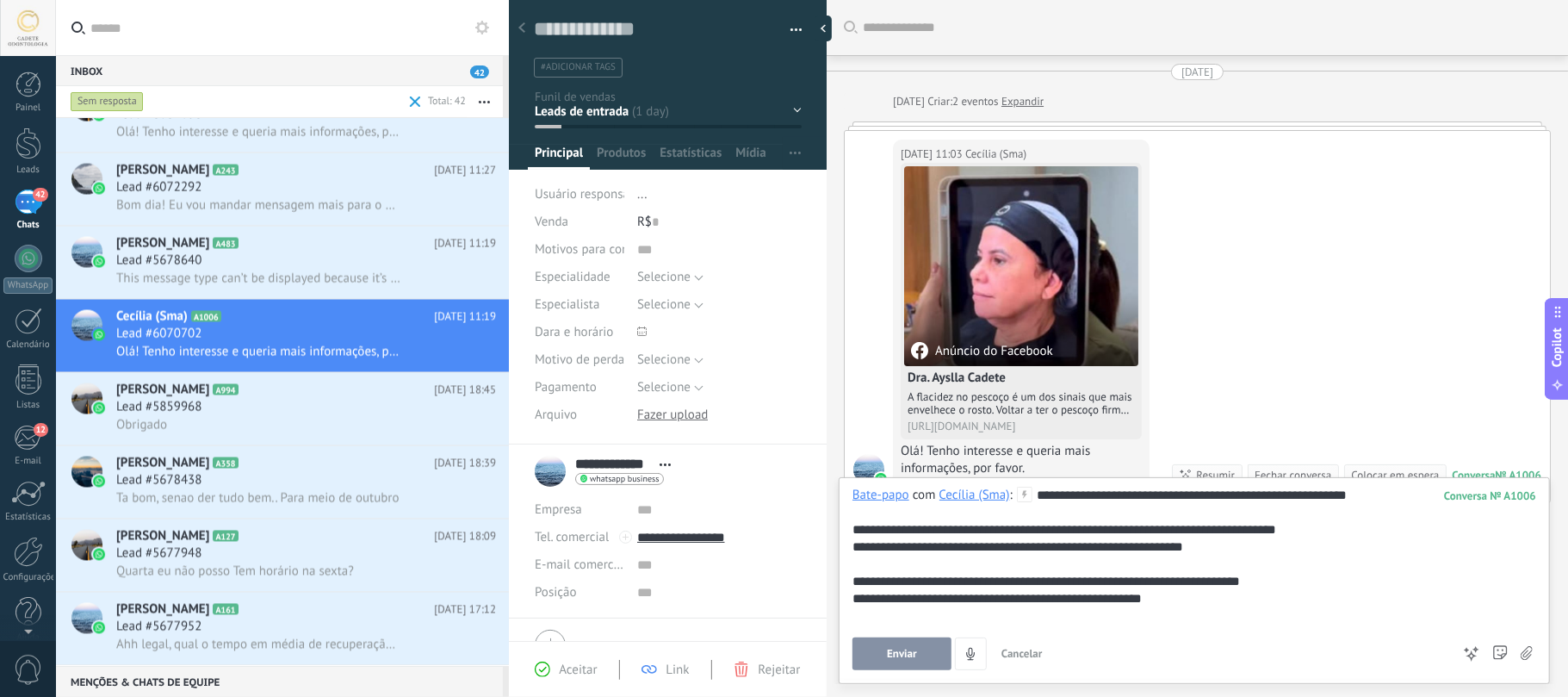
click at [905, 651] on span "Enviar" at bounding box center [901, 653] width 30 height 12
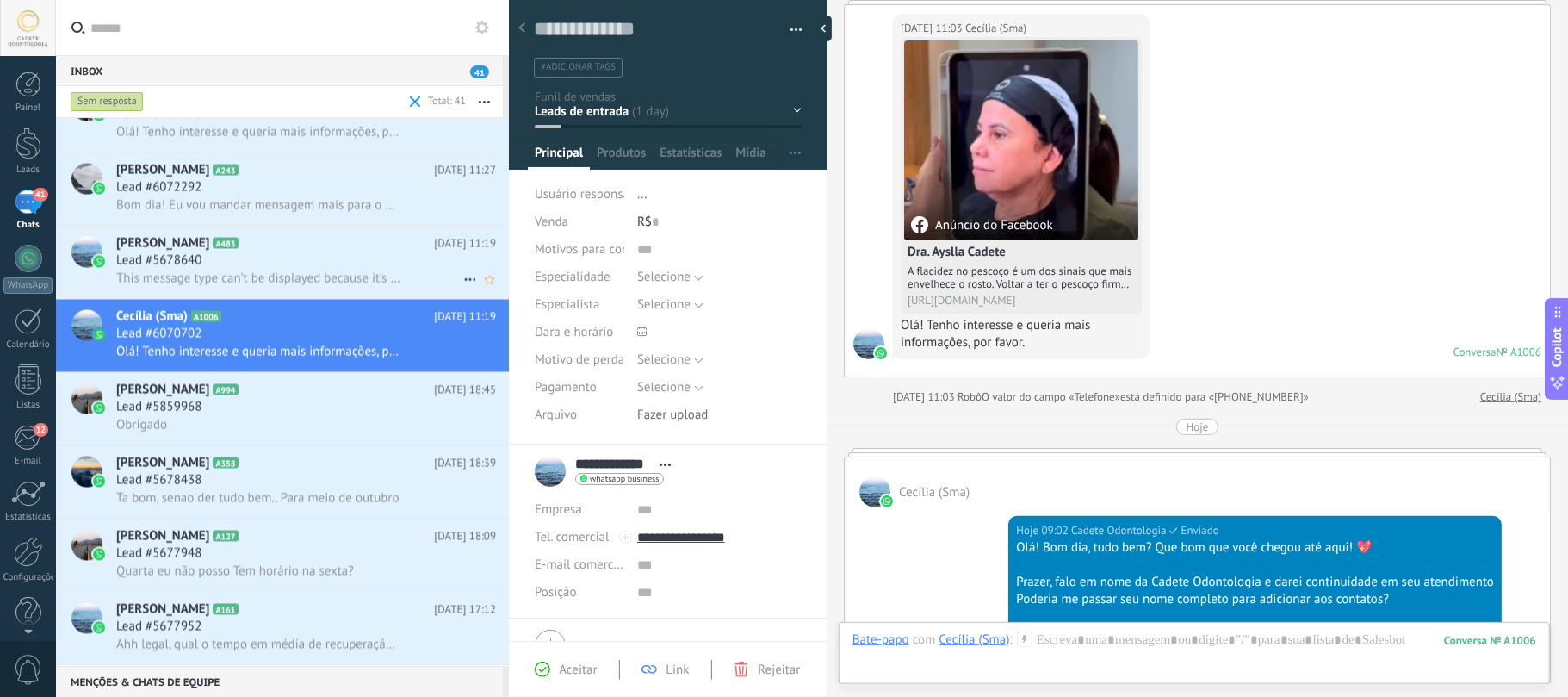
scroll to position [2291, 0]
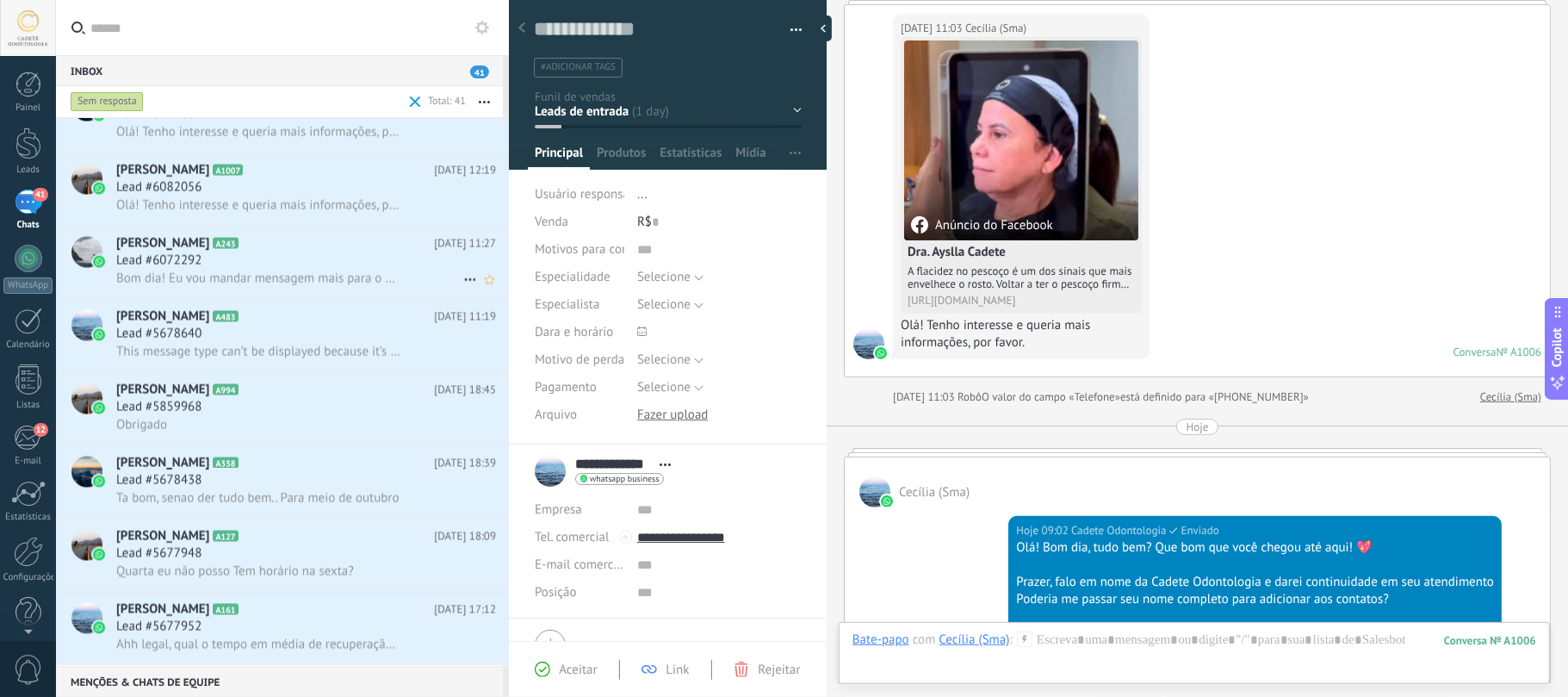
click at [224, 265] on div "Lead #6072292" at bounding box center [306, 261] width 380 height 18
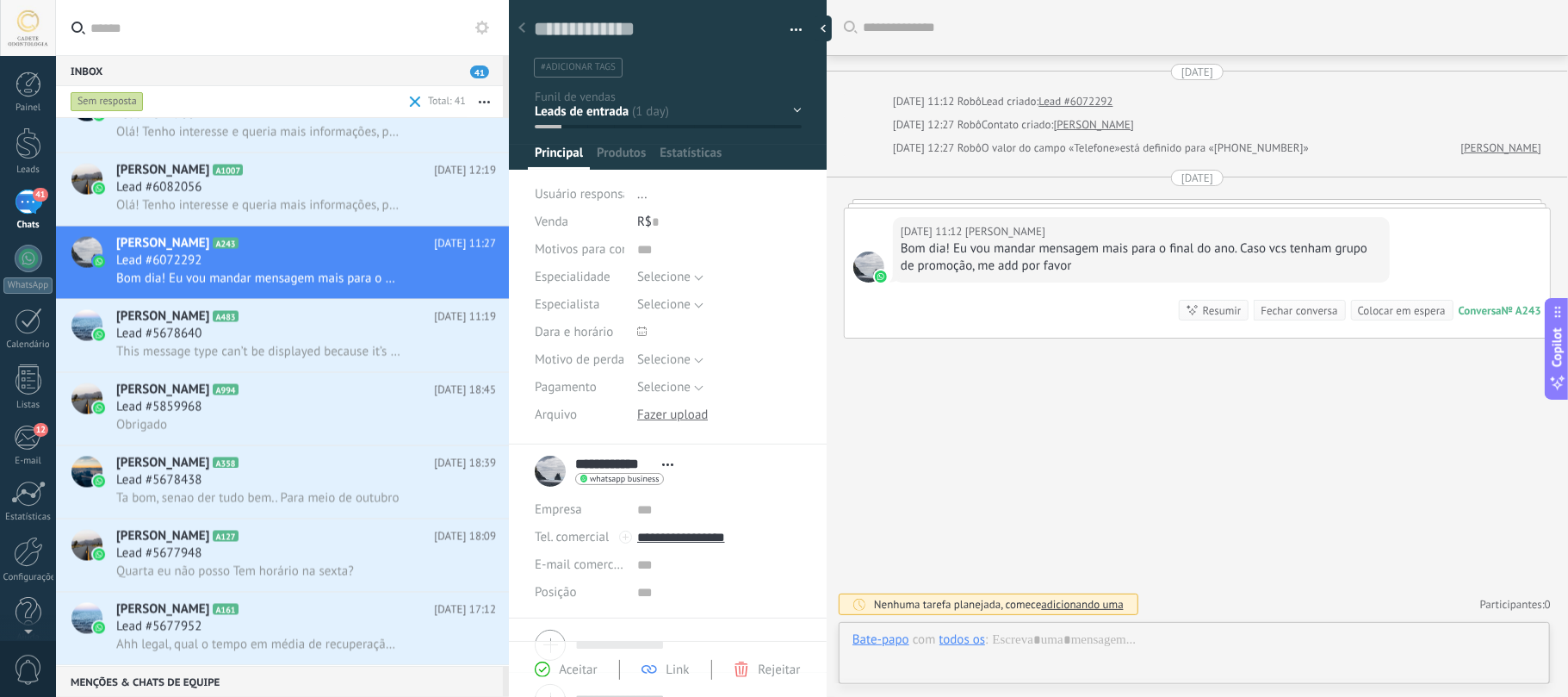
scroll to position [25, 0]
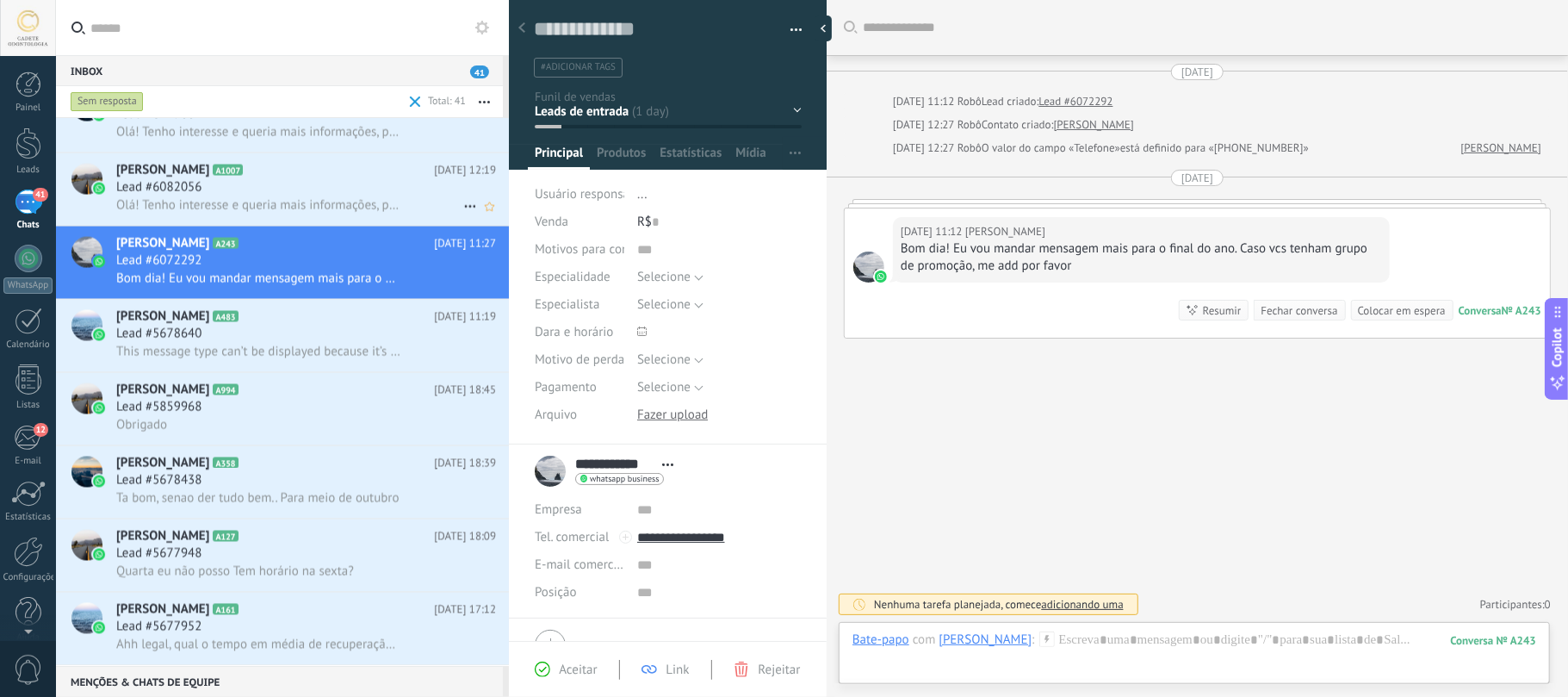
click at [210, 184] on div "Lead #6082056" at bounding box center [306, 188] width 380 height 18
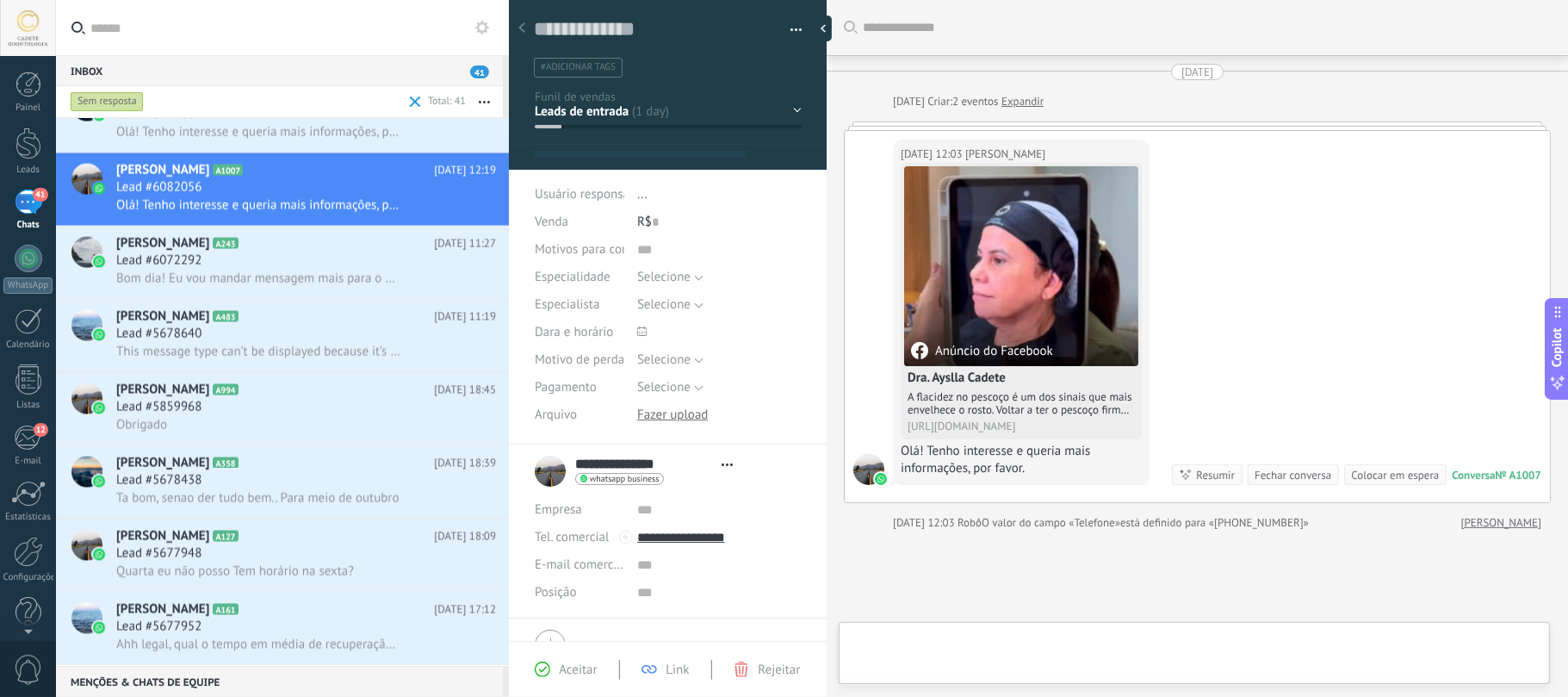
type textarea "**********"
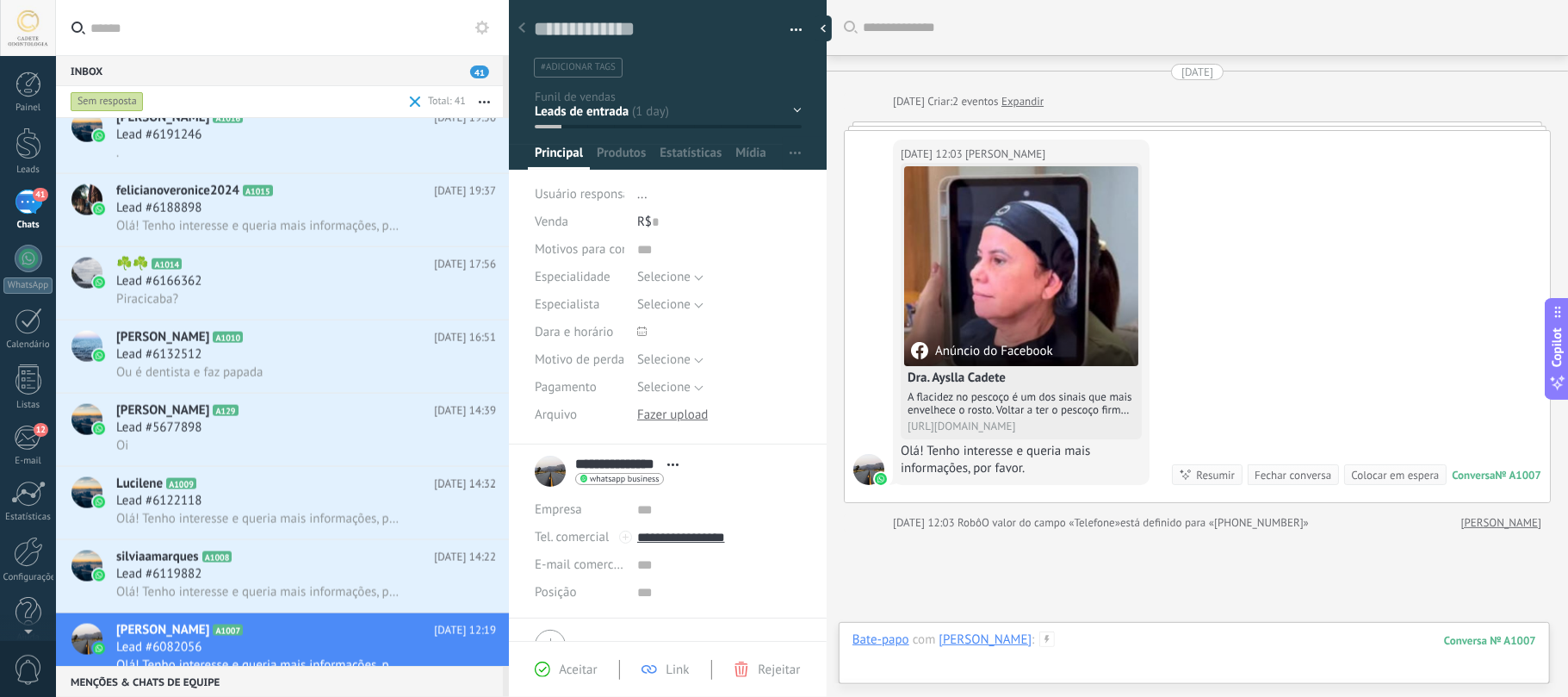
click at [1150, 651] on div at bounding box center [1194, 657] width 683 height 52
paste div
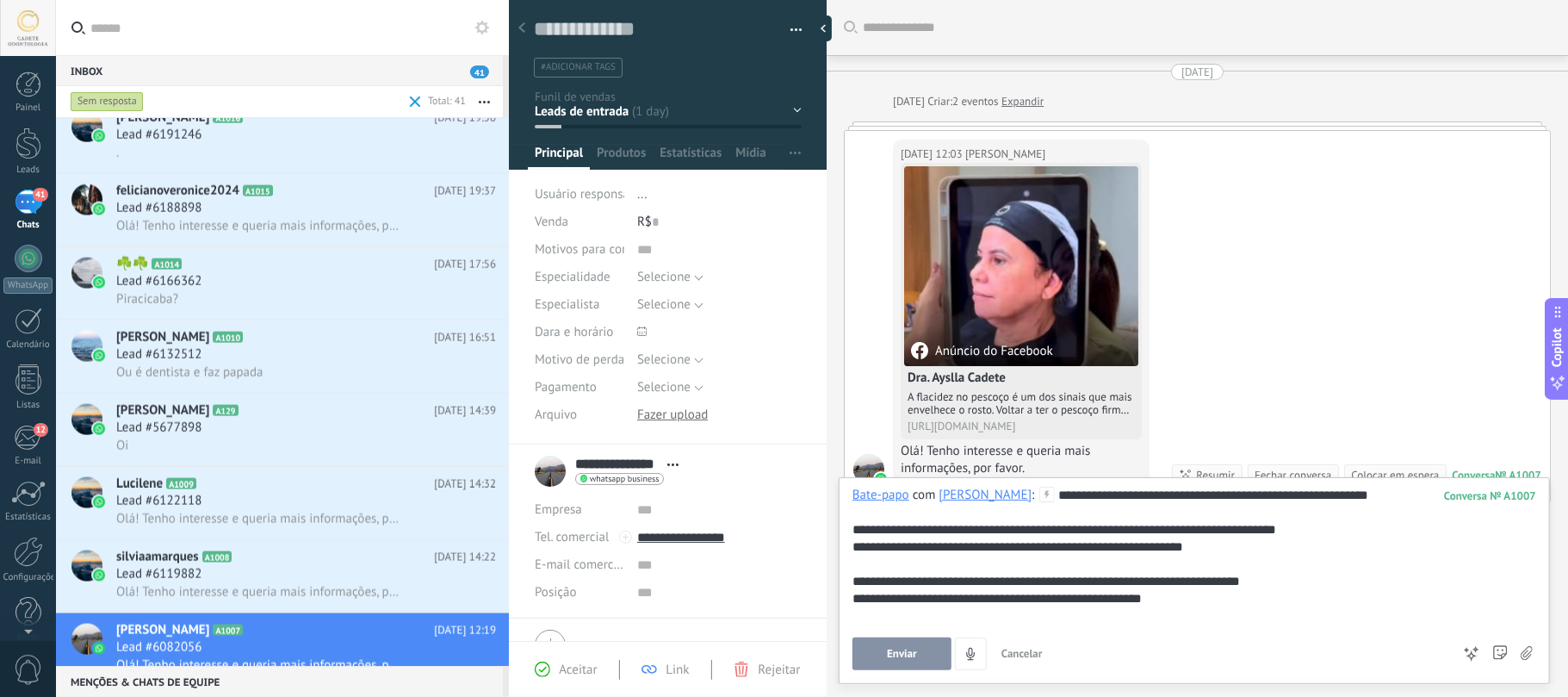
click at [883, 658] on button "Enviar" at bounding box center [902, 654] width 99 height 33
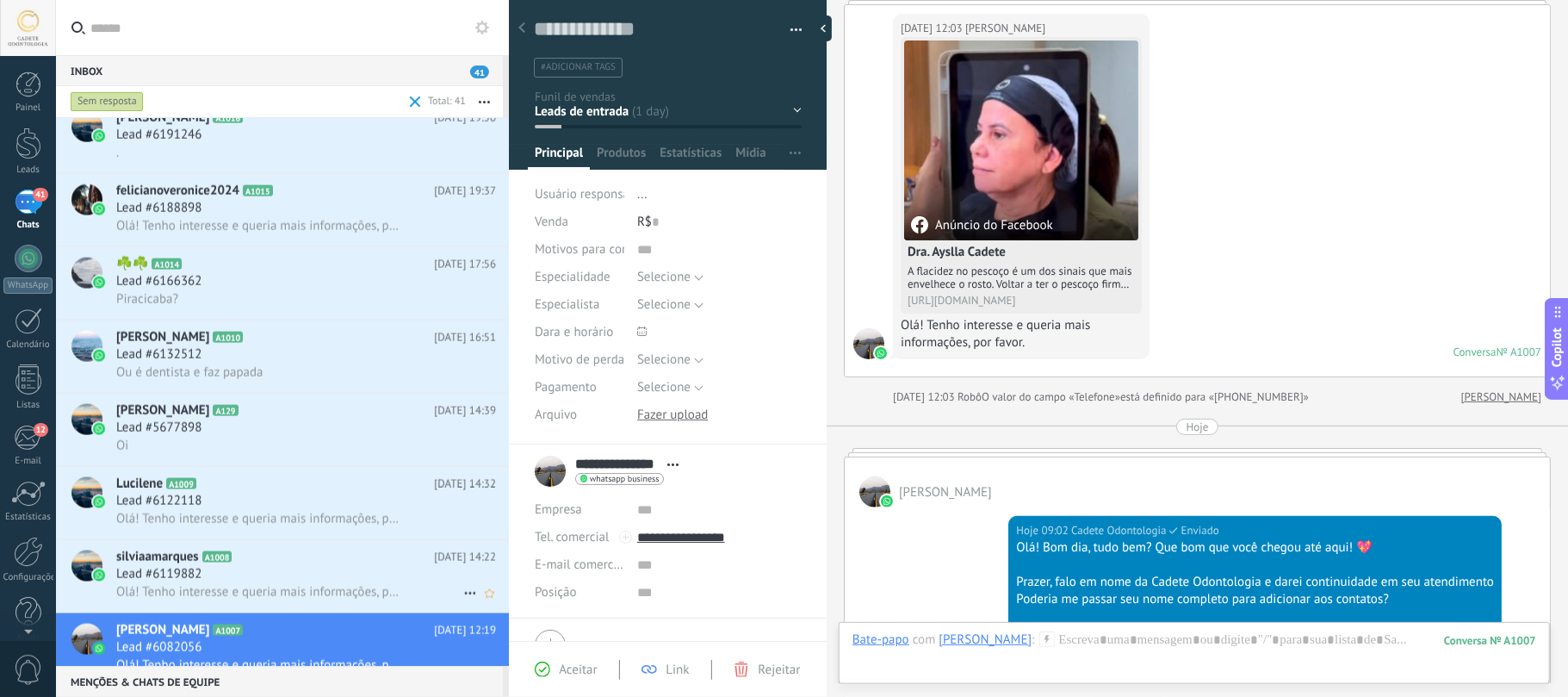
click at [131, 557] on span "silviaamarques" at bounding box center [157, 558] width 83 height 18
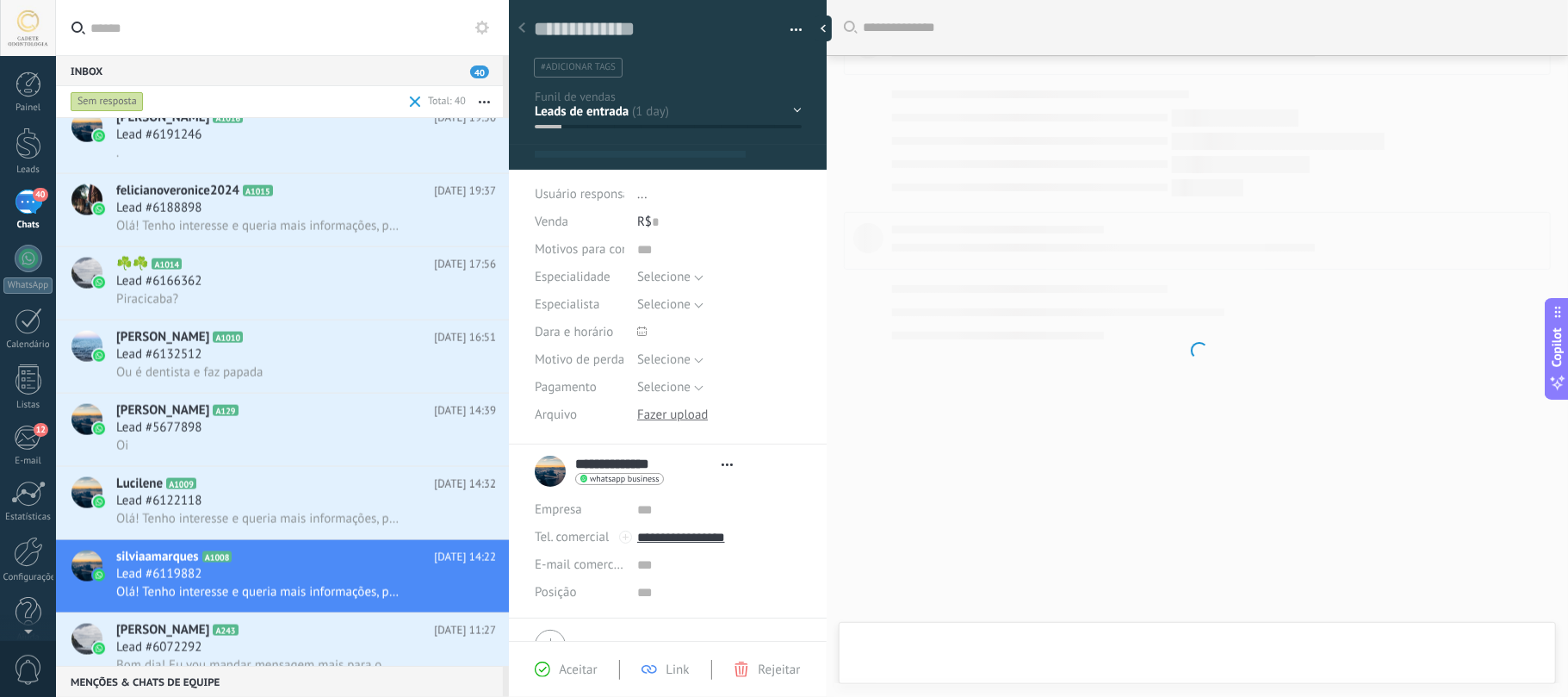
scroll to position [25, 0]
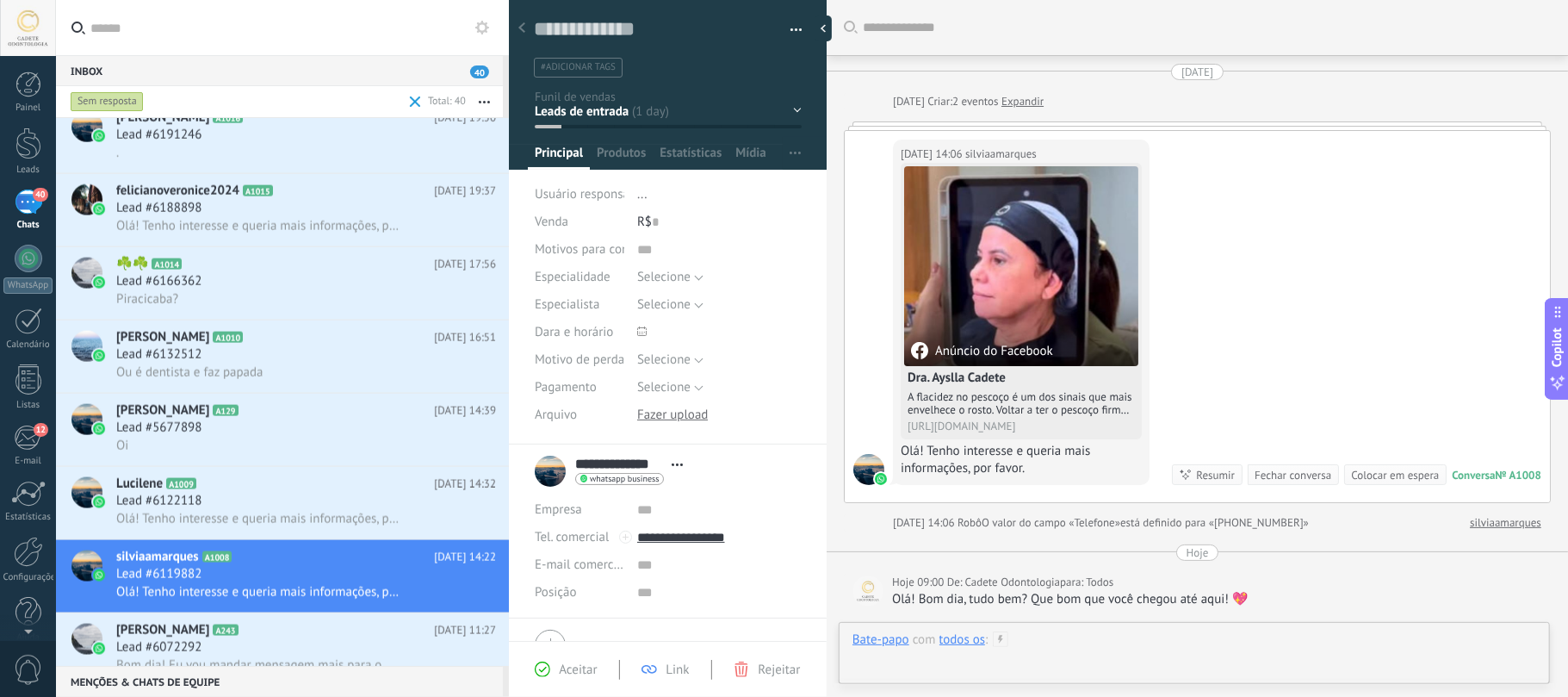
click at [1073, 649] on div at bounding box center [1194, 657] width 683 height 52
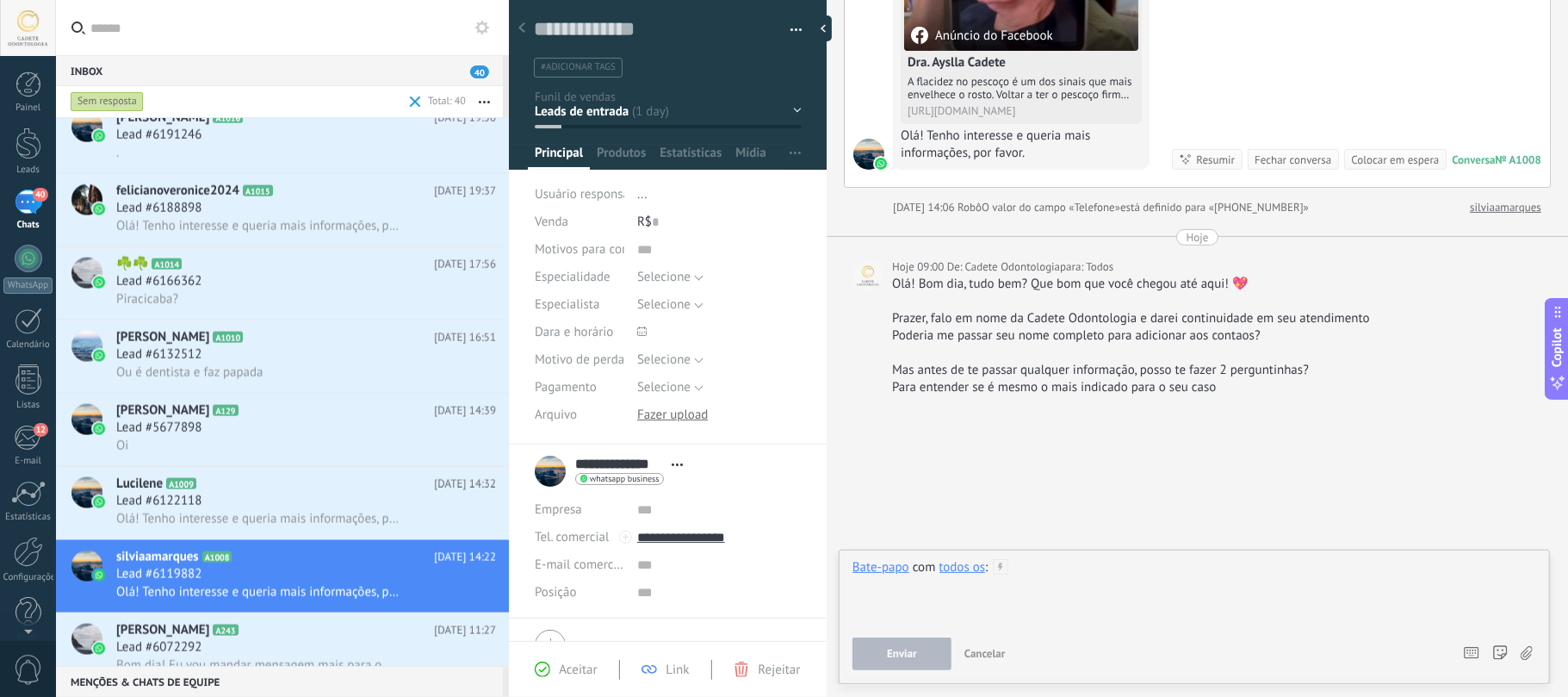
scroll to position [203, 0]
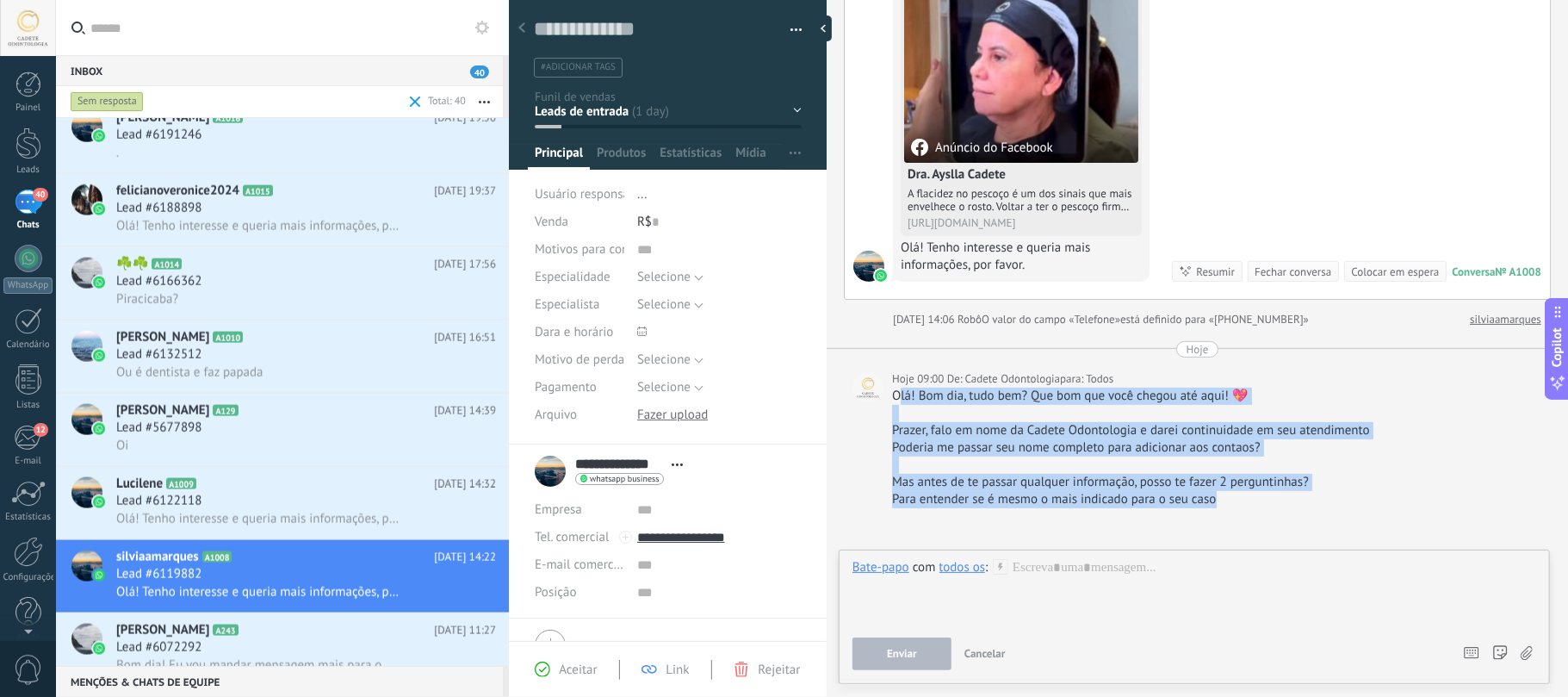
drag, startPoint x: 900, startPoint y: 393, endPoint x: 1262, endPoint y: 538, distance: 390.0
click at [1262, 538] on div "Buscar Carregar mais 27/09/2025 27/09/2025 Criar: 2 eventos Expandir 27/09/2025…" at bounding box center [1197, 303] width 742 height 1012
click at [1275, 494] on div "Para entender se é mesmo o mais indicado para o seu caso" at bounding box center [1216, 500] width 650 height 18
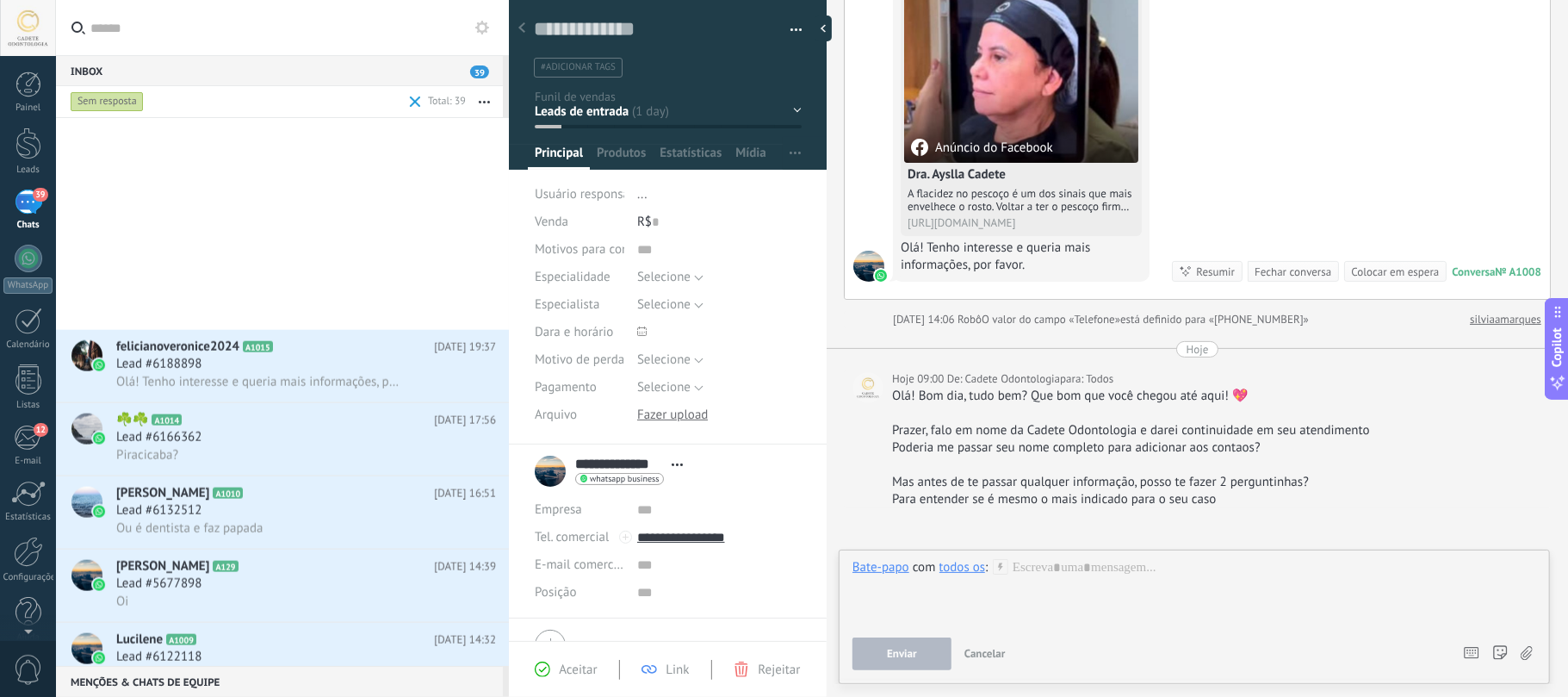
scroll to position [2061, 0]
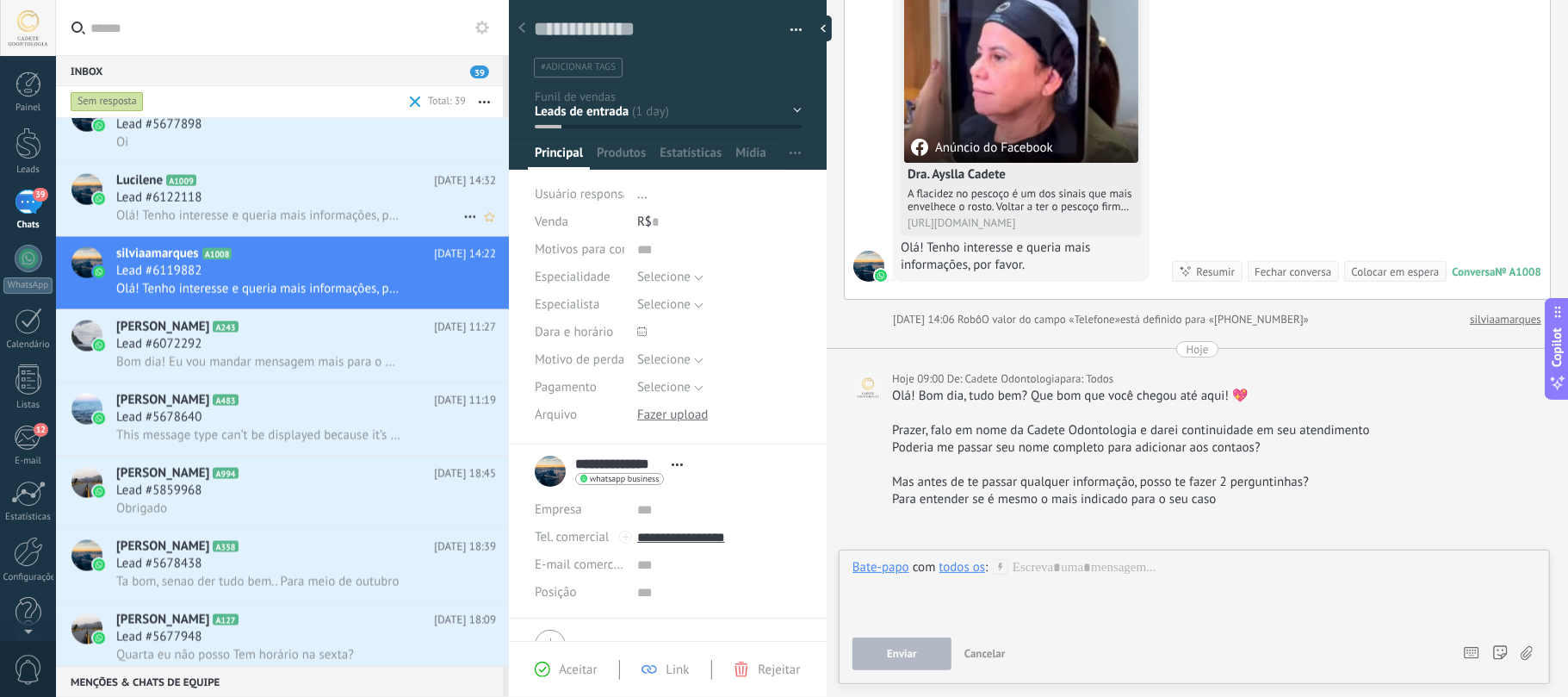
click at [177, 213] on span "Olá! Tenho interesse e queria mais informações, por favor." at bounding box center [258, 215] width 285 height 17
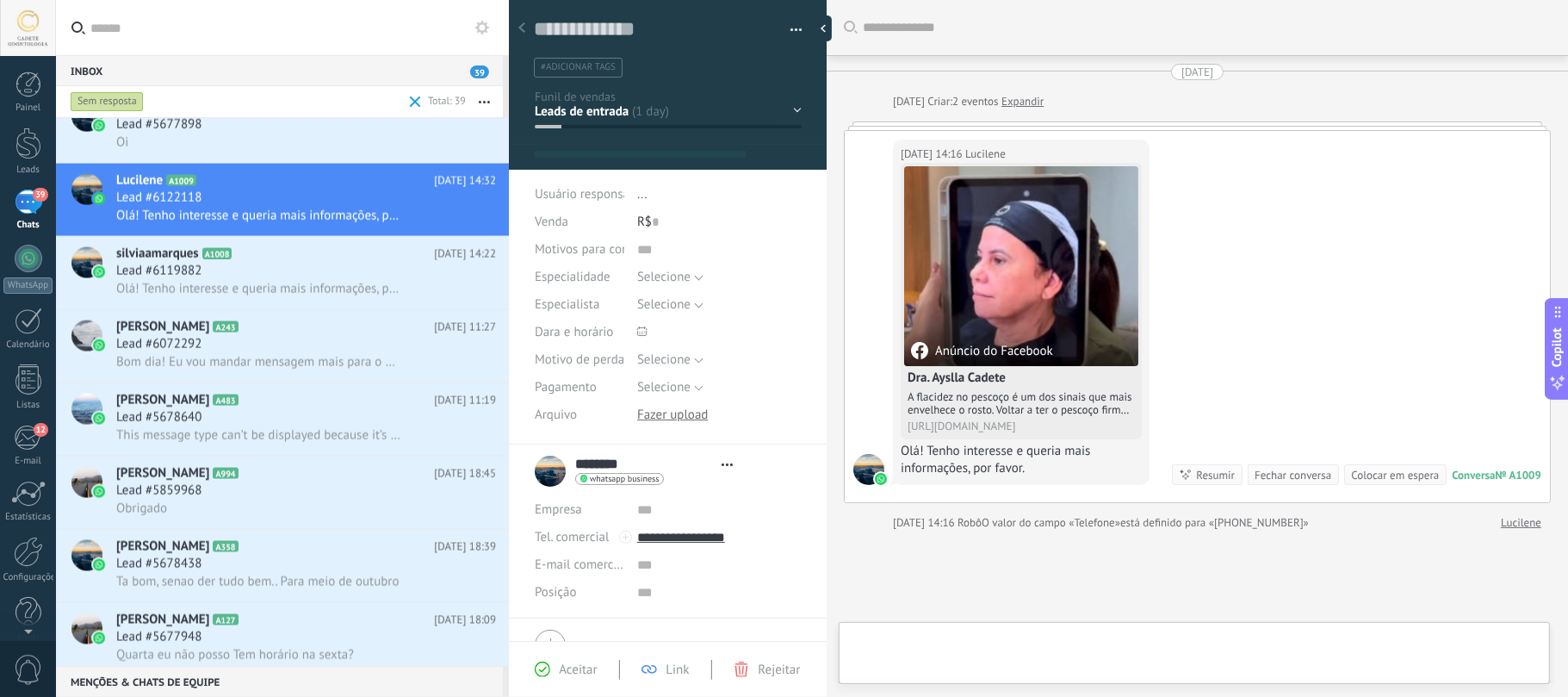
type textarea "**********"
click at [1147, 670] on div at bounding box center [1194, 657] width 683 height 52
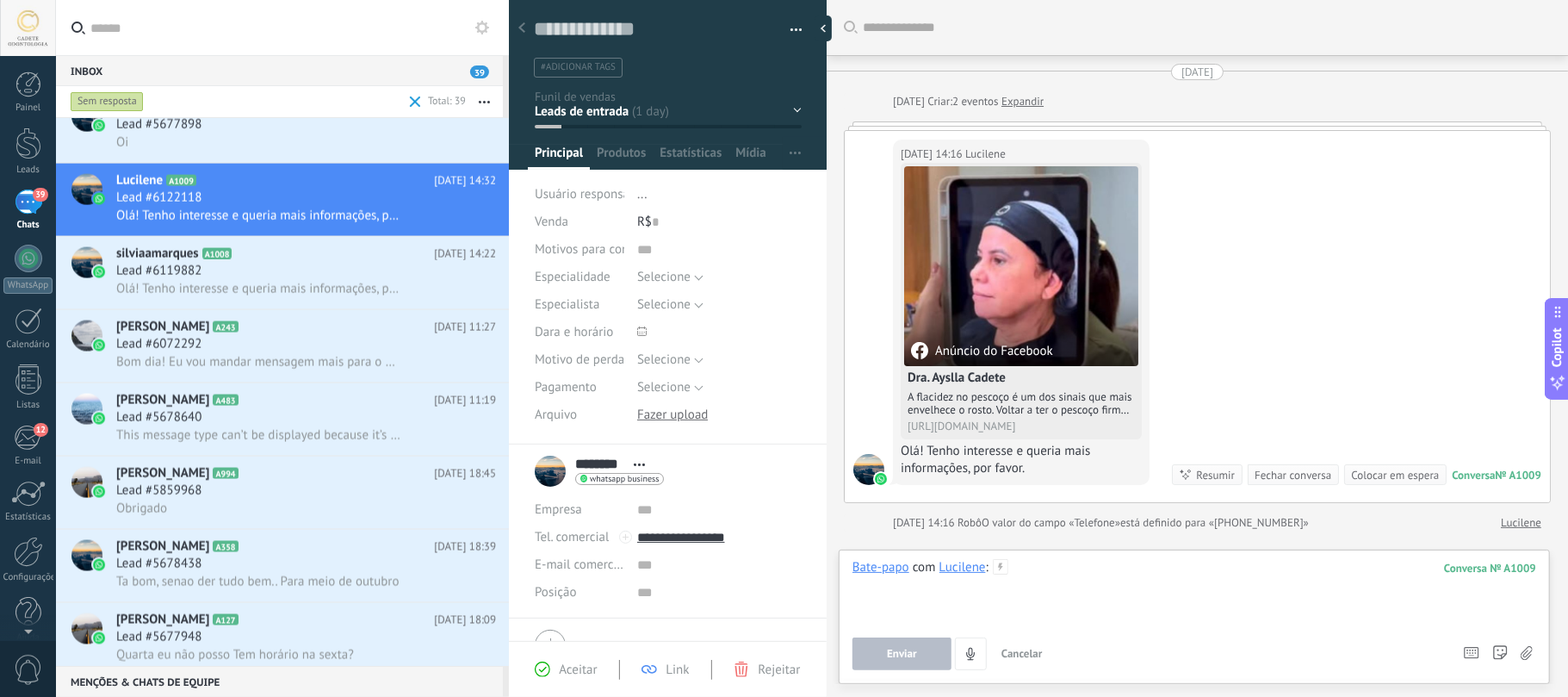
paste div
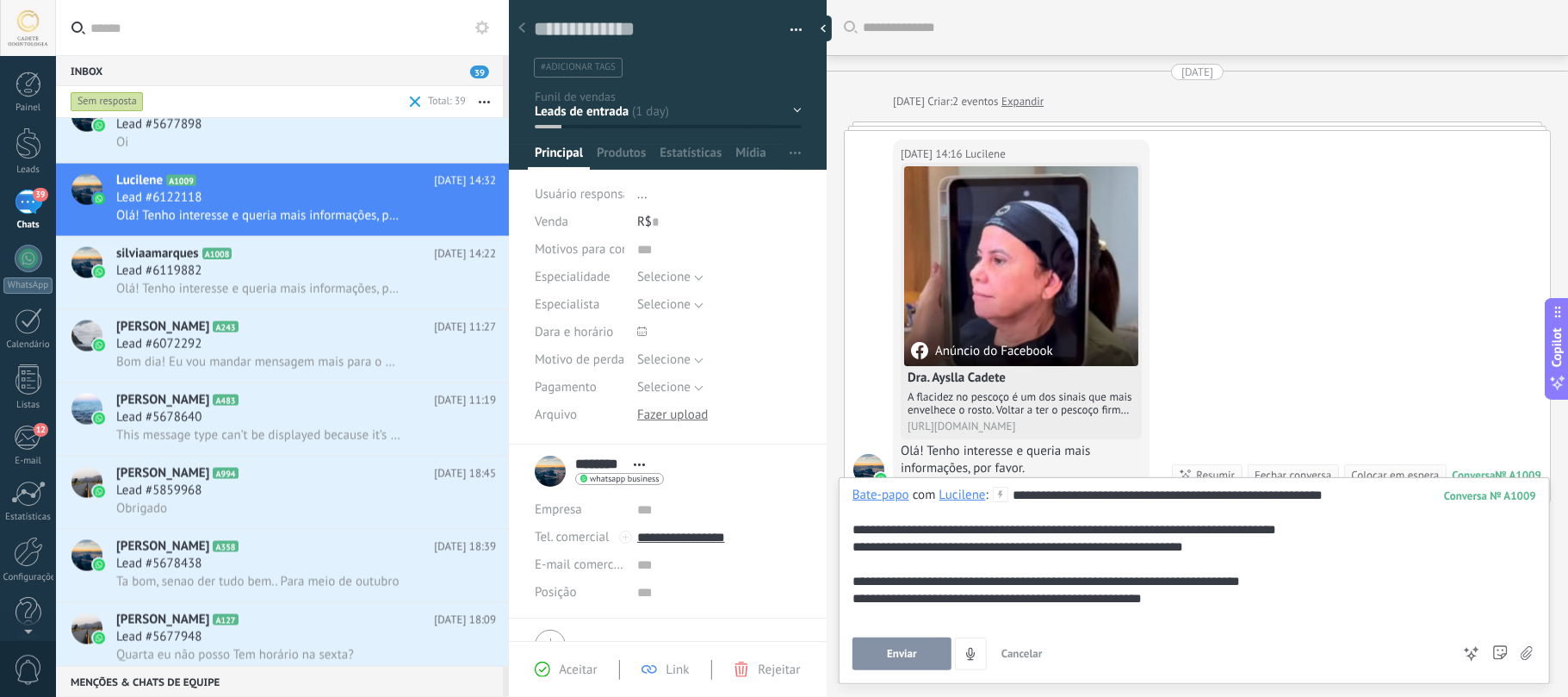
click at [889, 654] on span "Enviar" at bounding box center [901, 653] width 30 height 12
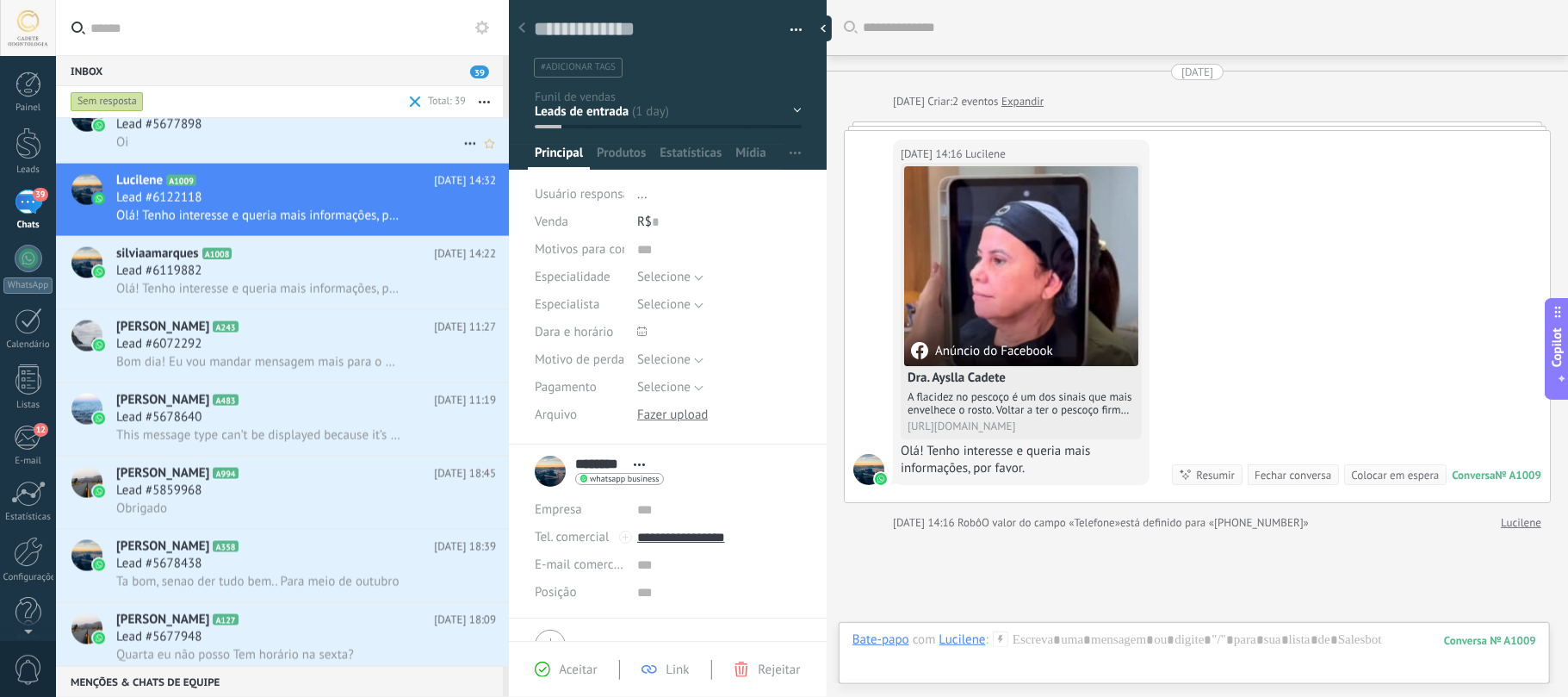
scroll to position [126, 0]
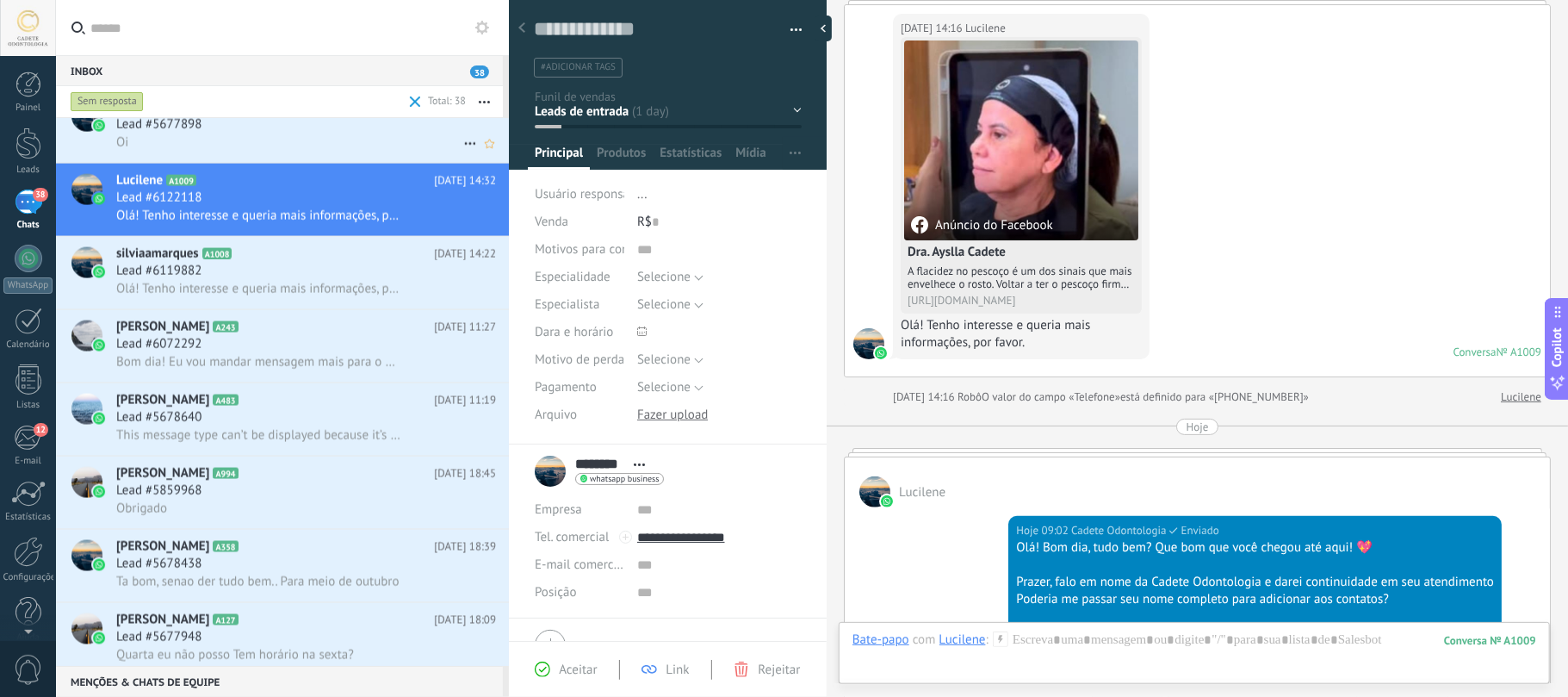
click at [159, 139] on div "Oi" at bounding box center [306, 142] width 380 height 19
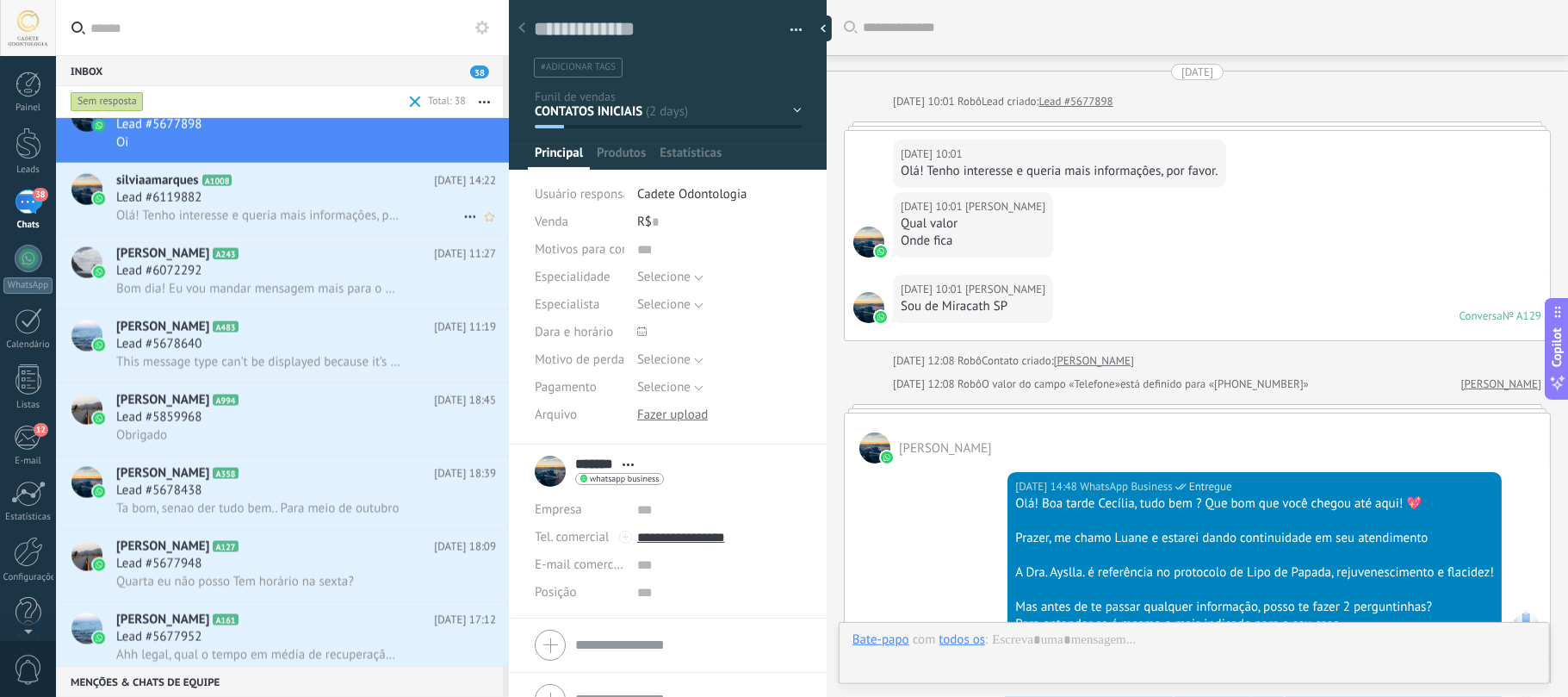
type textarea "**********"
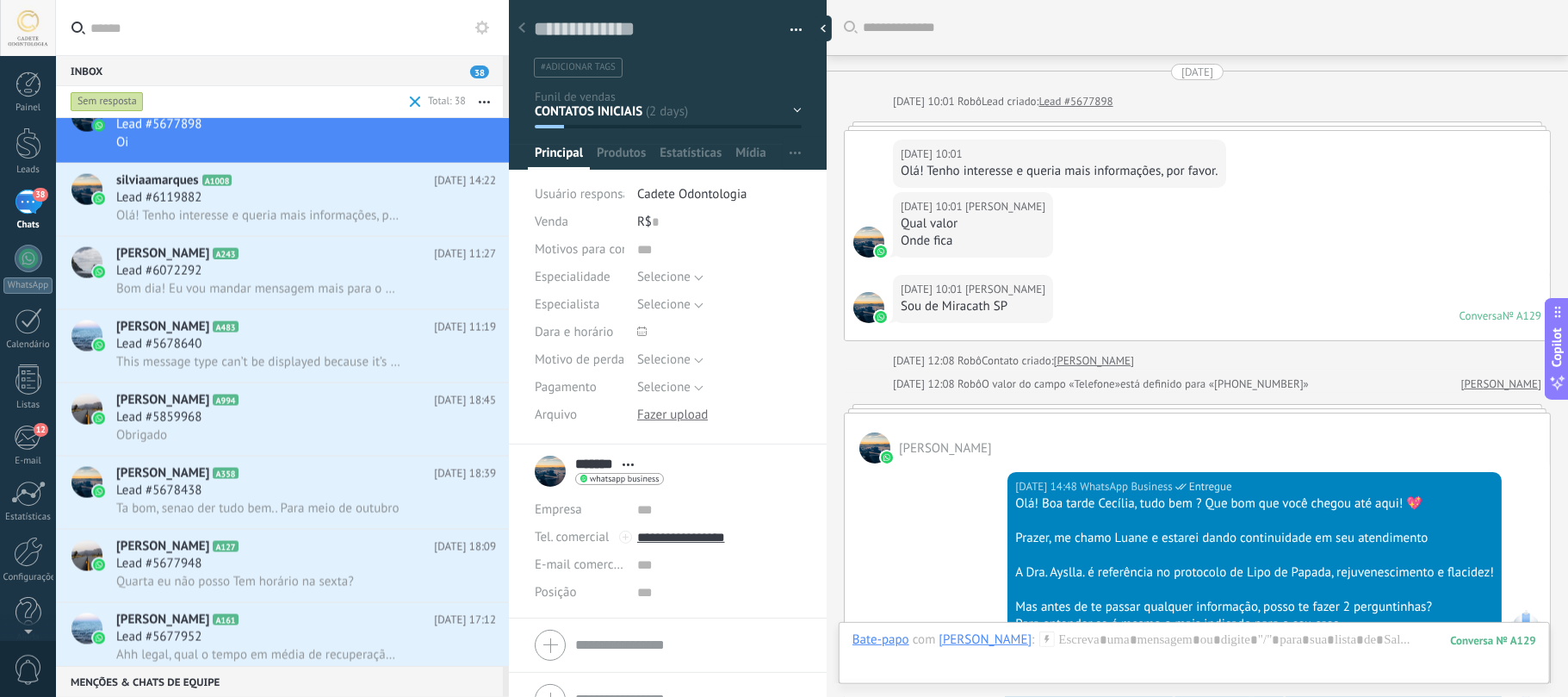
scroll to position [561, 0]
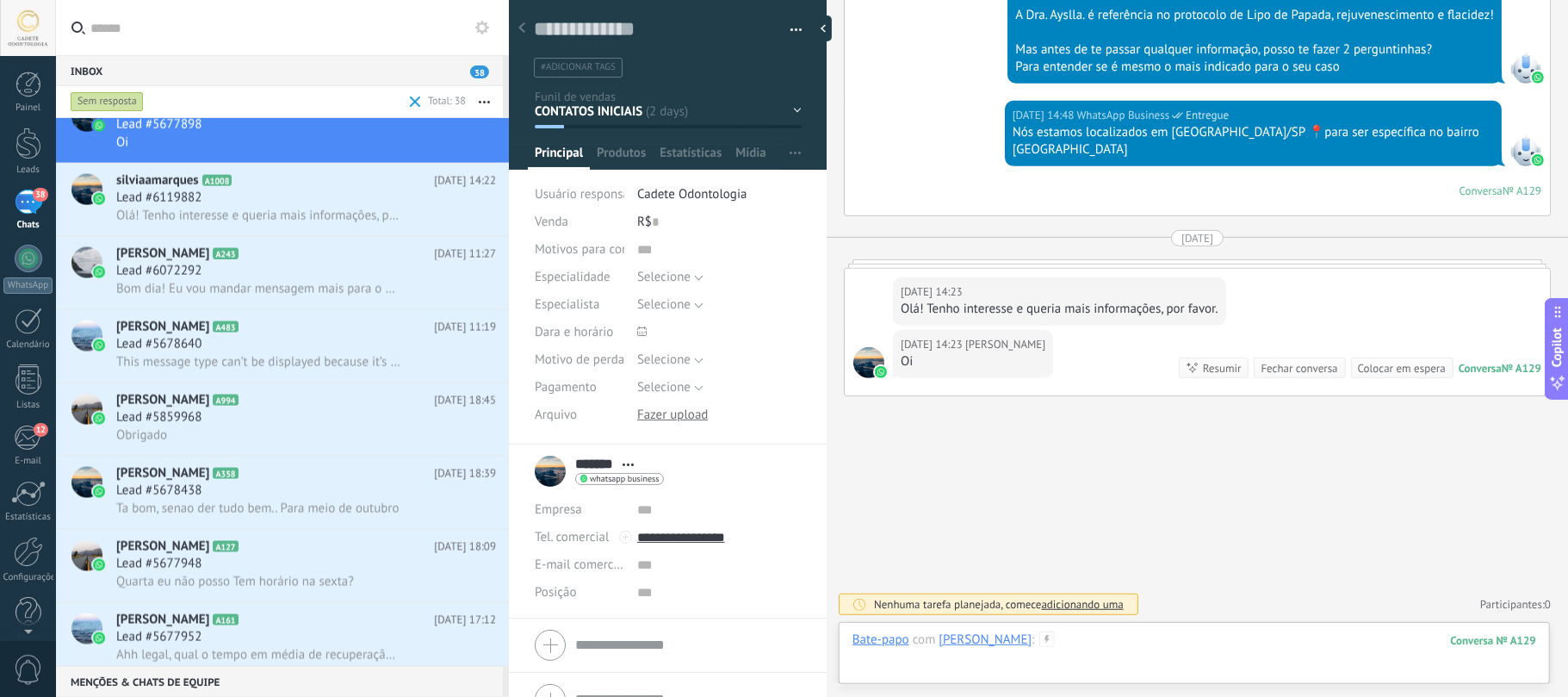
click at [1075, 638] on div at bounding box center [1194, 657] width 683 height 52
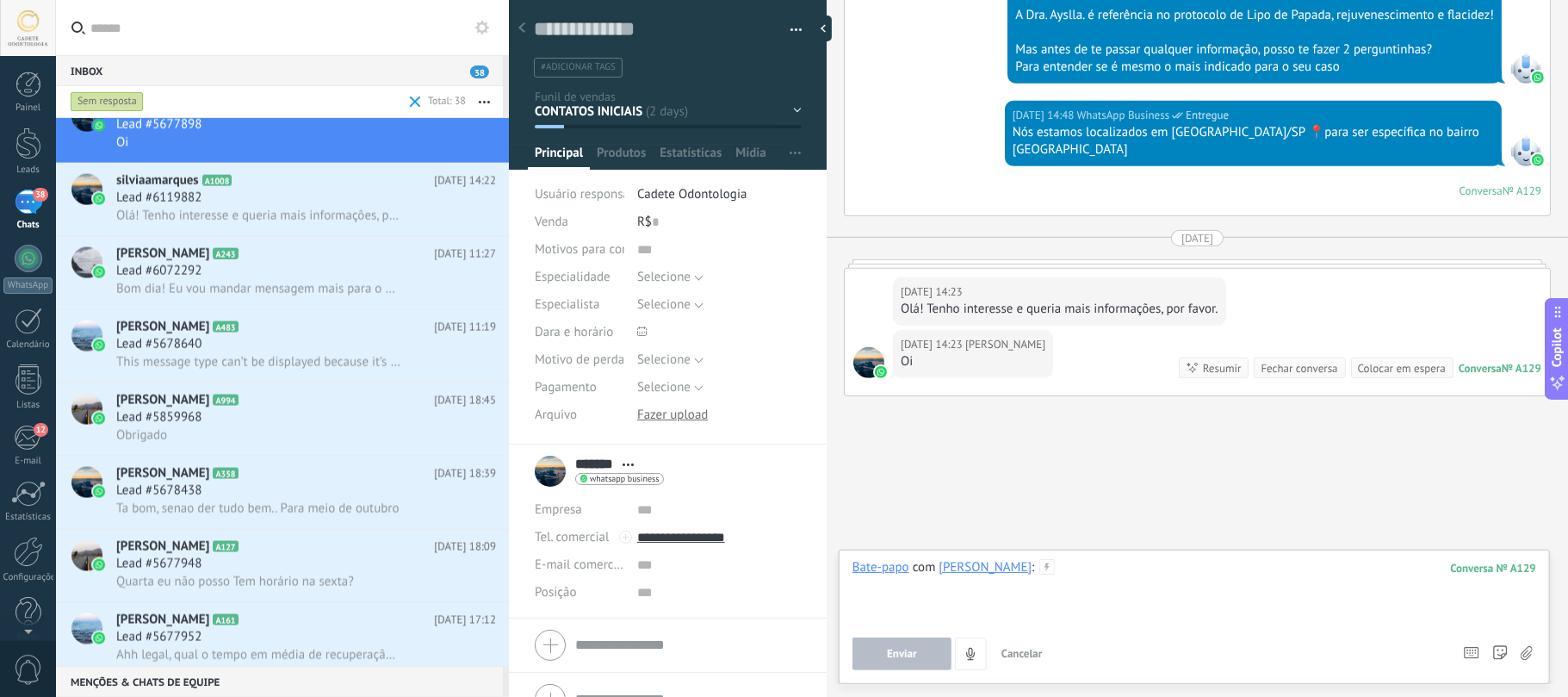
click at [1045, 598] on div at bounding box center [1194, 591] width 683 height 65
click at [898, 660] on button "Enviar" at bounding box center [902, 654] width 99 height 33
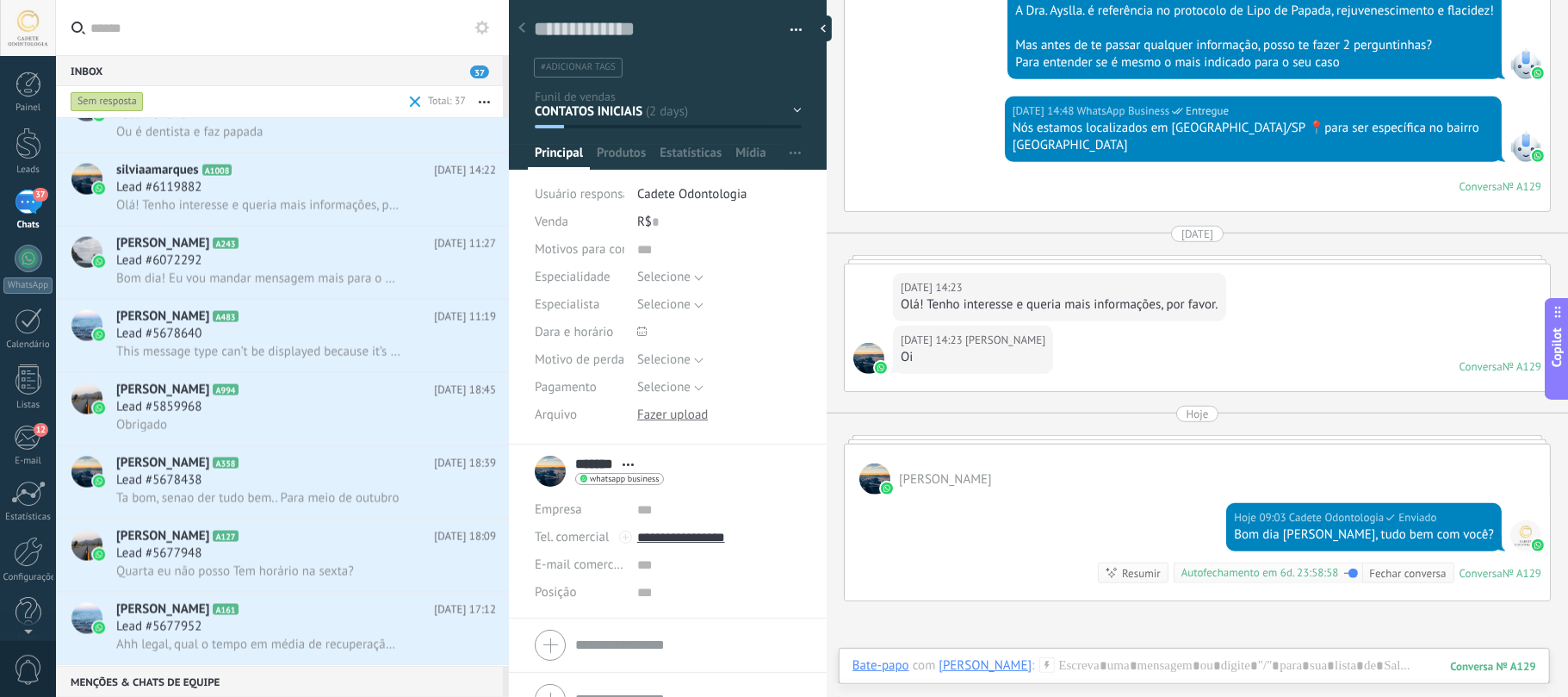
scroll to position [0, 0]
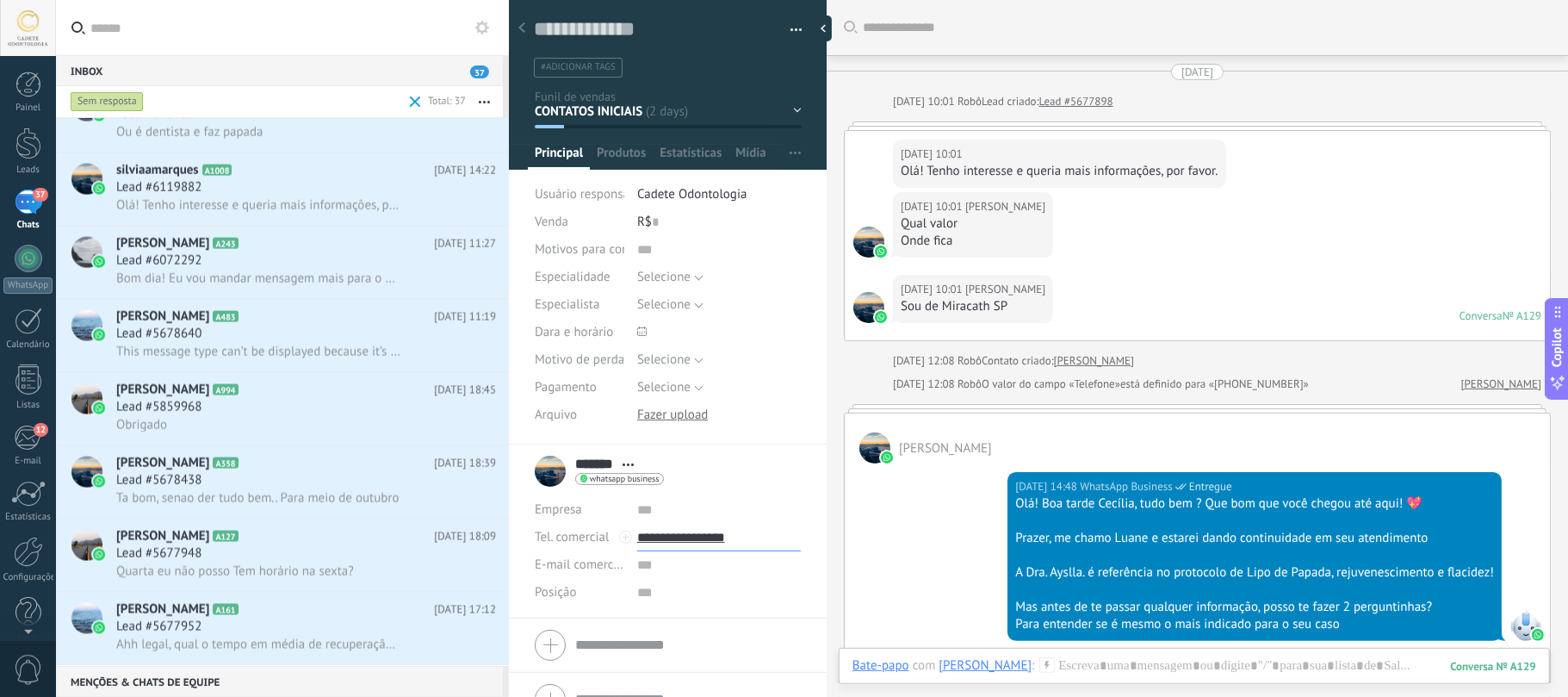
drag, startPoint x: 748, startPoint y: 546, endPoint x: 671, endPoint y: 555, distance: 77.5
click at [671, 555] on div "Empresa Abrir detalhes Editar o lead" at bounding box center [668, 551] width 266 height 110
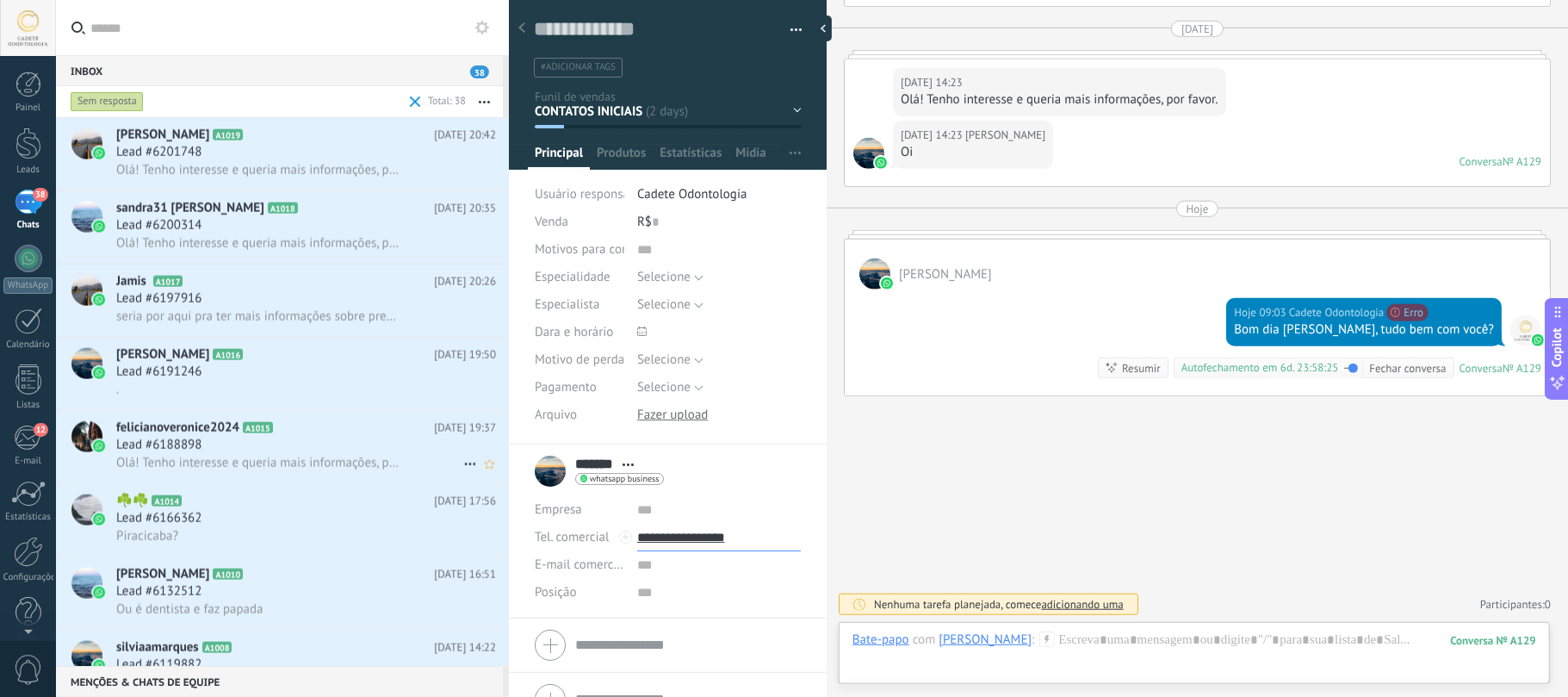
scroll to position [2089, 0]
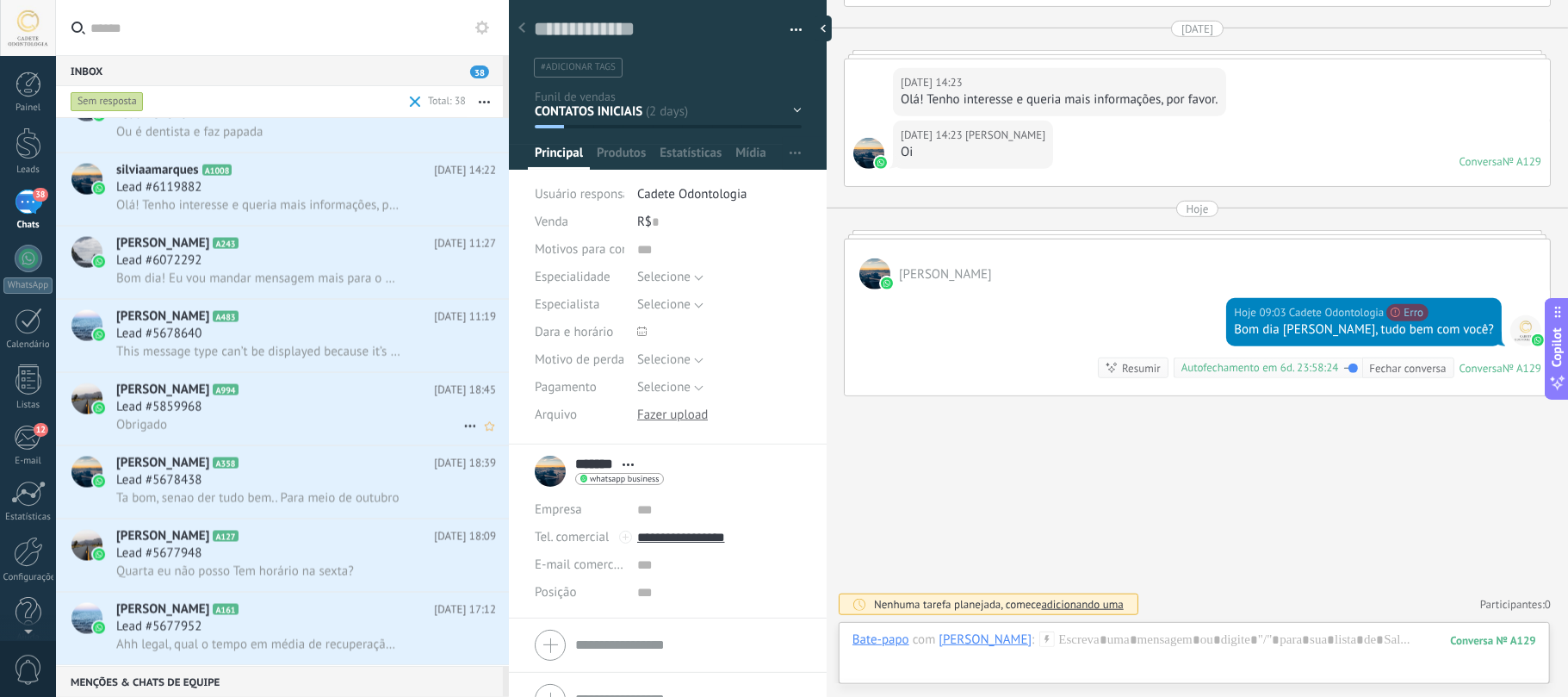
type input "**********"
click at [224, 407] on div "Lead #5859968" at bounding box center [306, 407] width 380 height 18
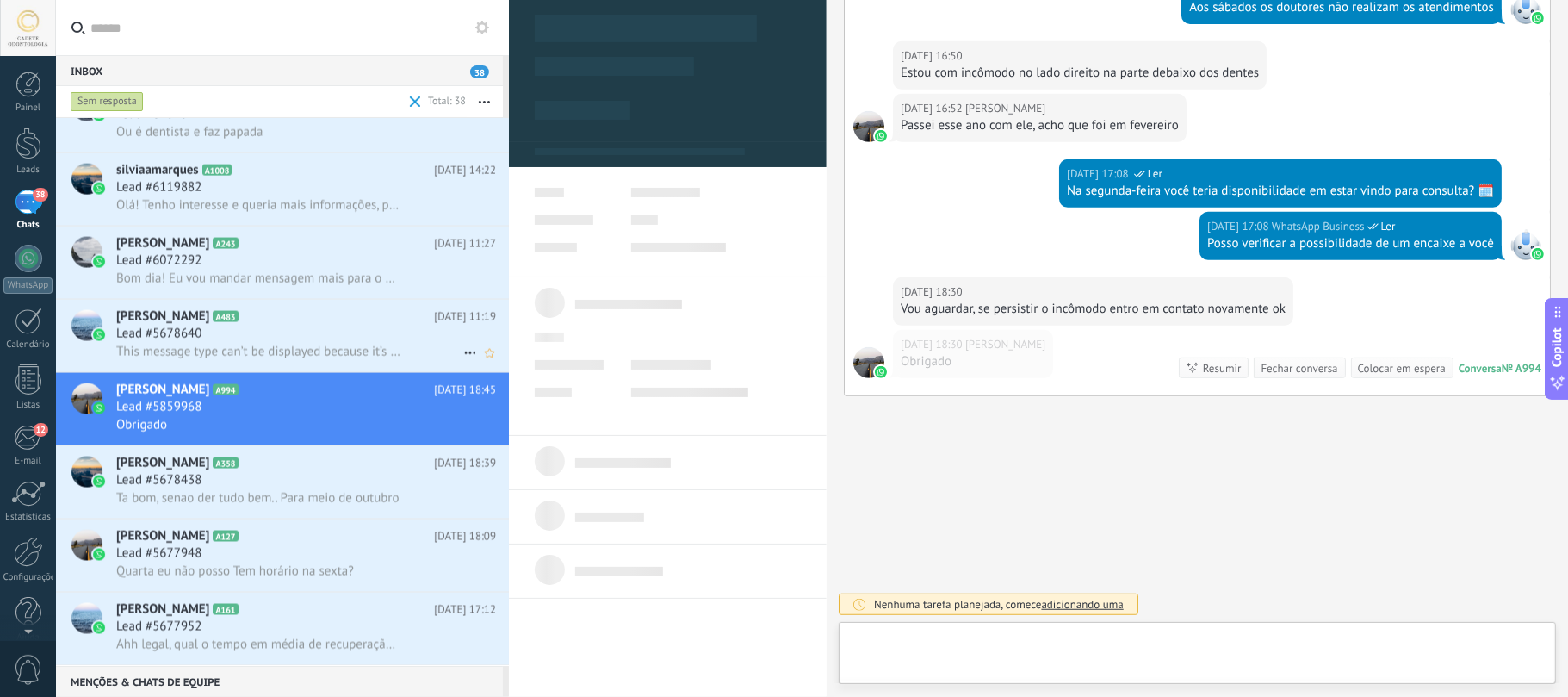
scroll to position [25, 0]
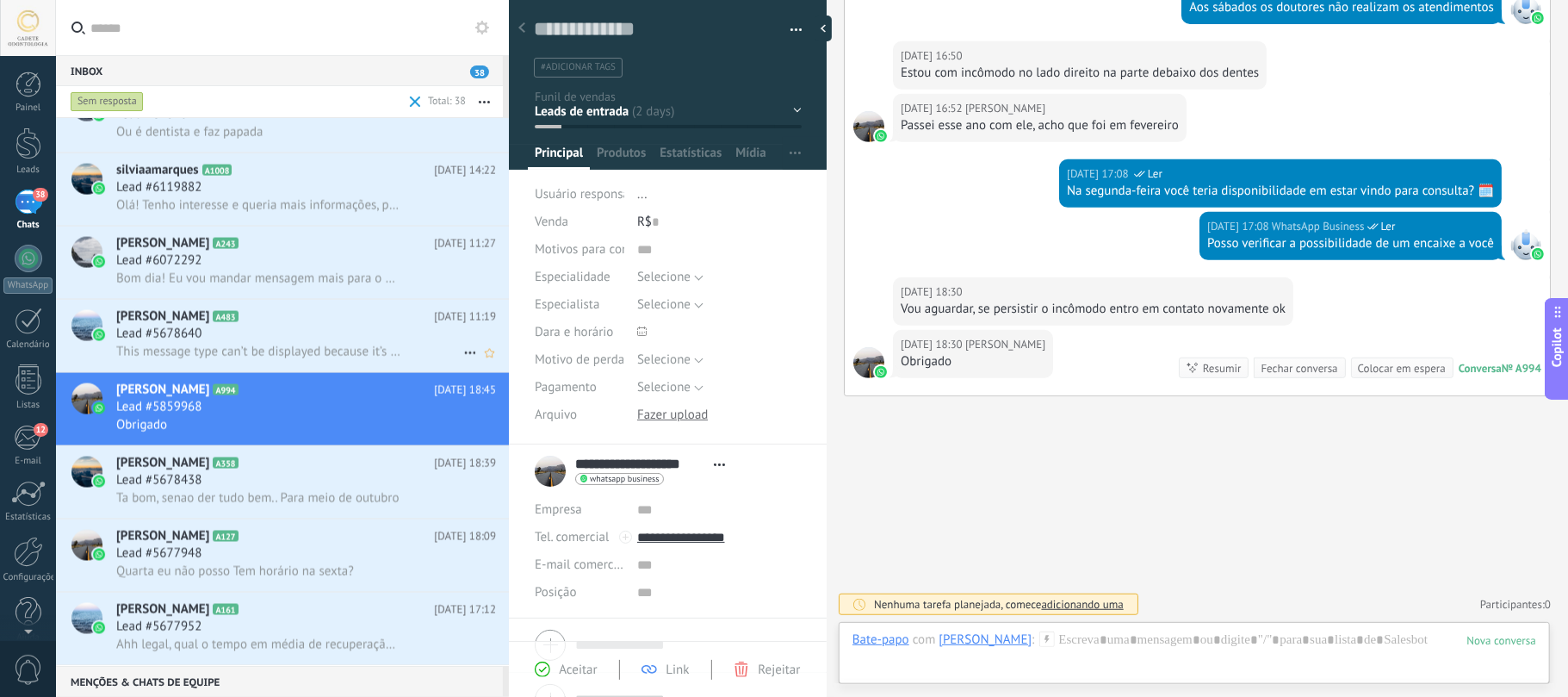
click at [210, 341] on h3 "Lead #5678640" at bounding box center [163, 334] width 94 height 18
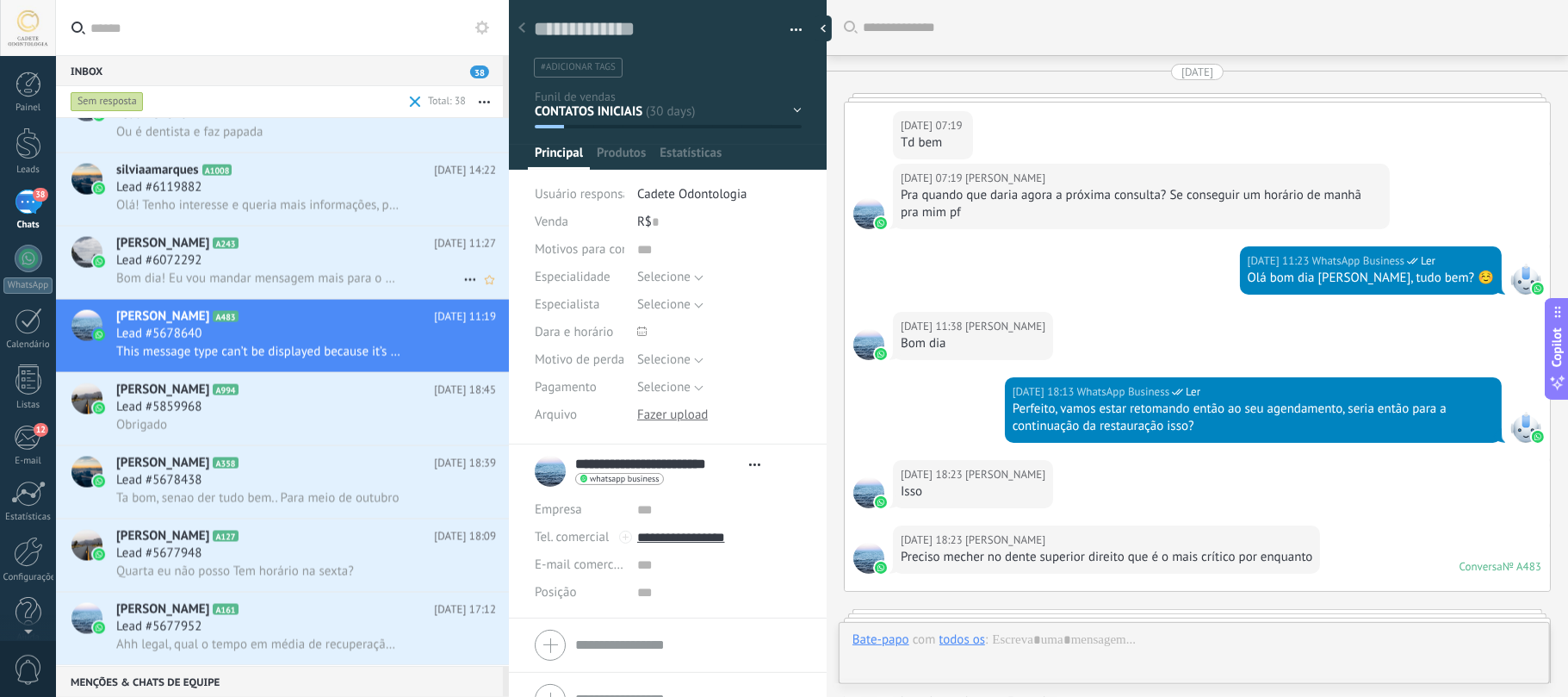
scroll to position [25, 0]
click at [227, 254] on div "Lead #6072292" at bounding box center [306, 261] width 380 height 18
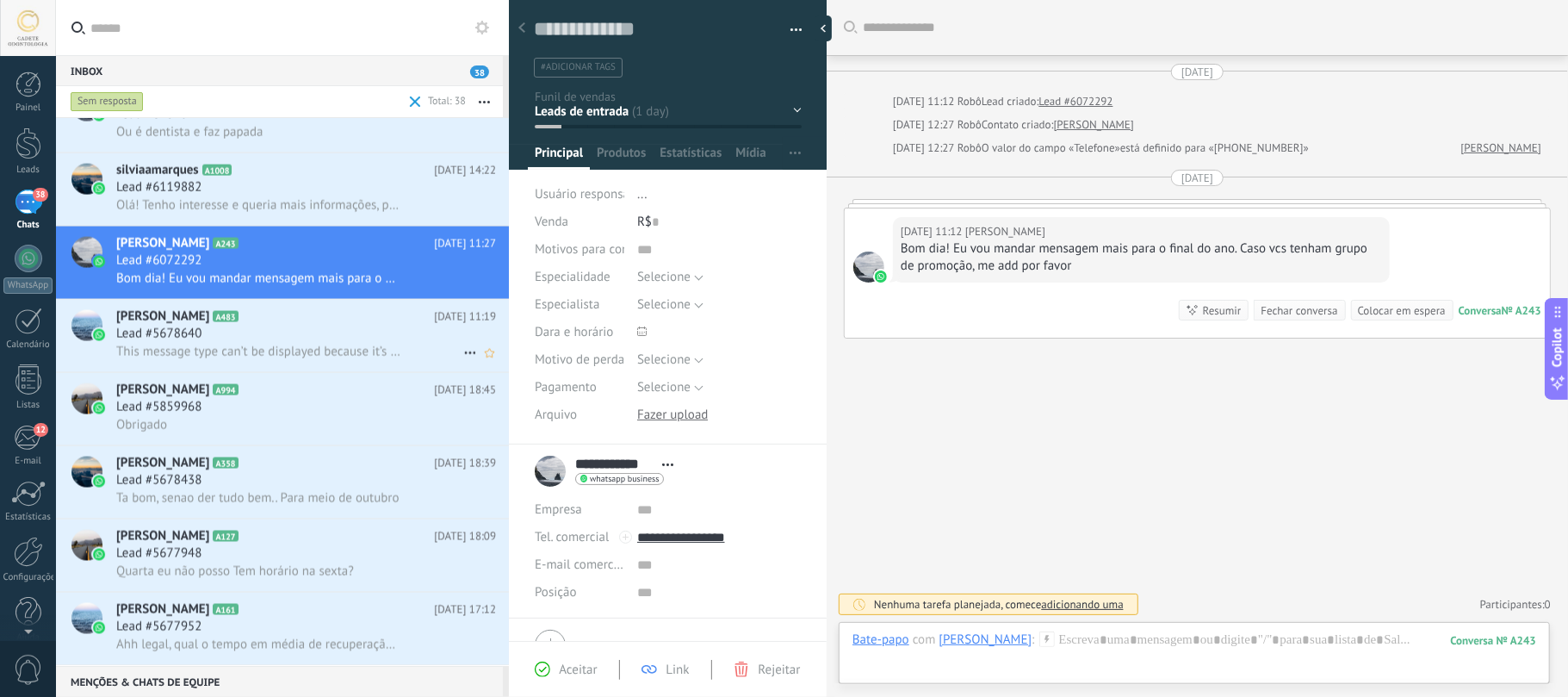
scroll to position [1975, 0]
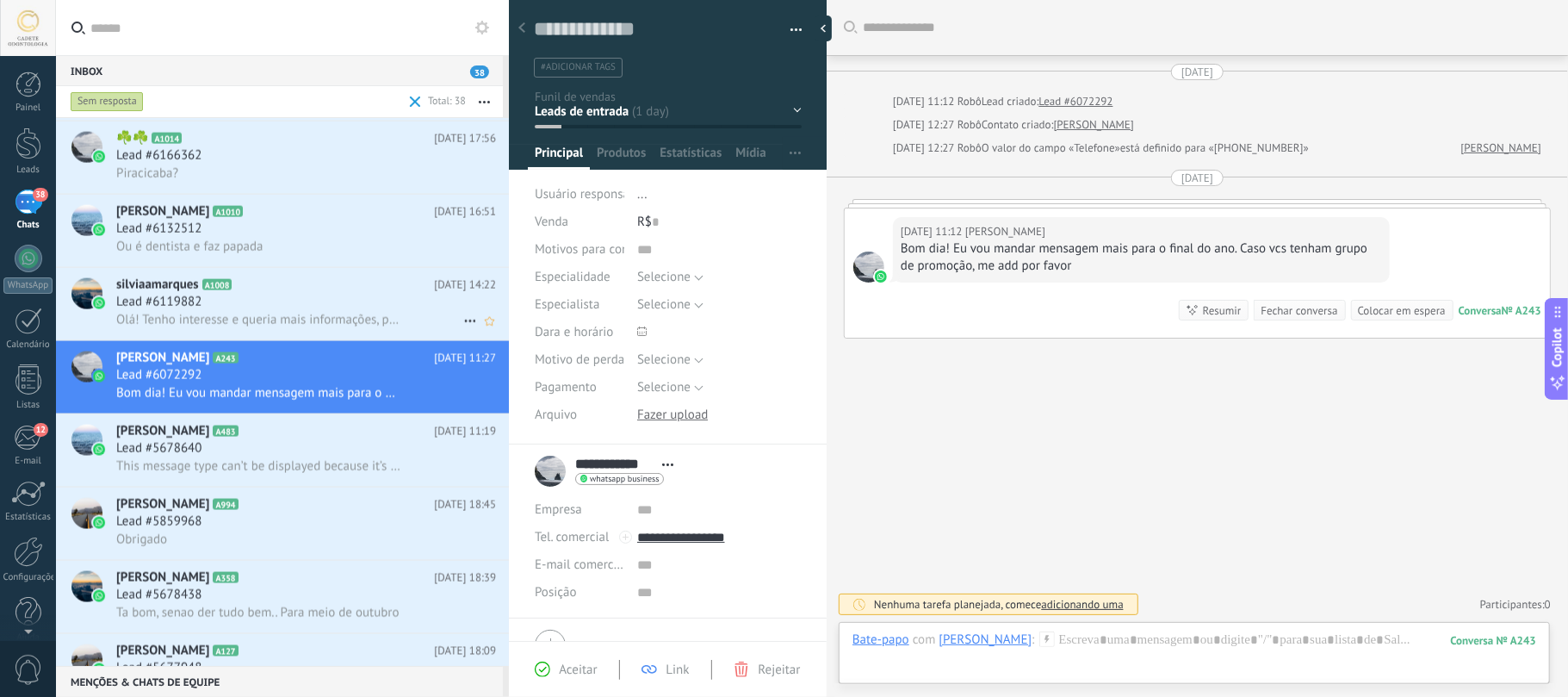
click at [227, 298] on div "Lead #6119882" at bounding box center [306, 302] width 380 height 18
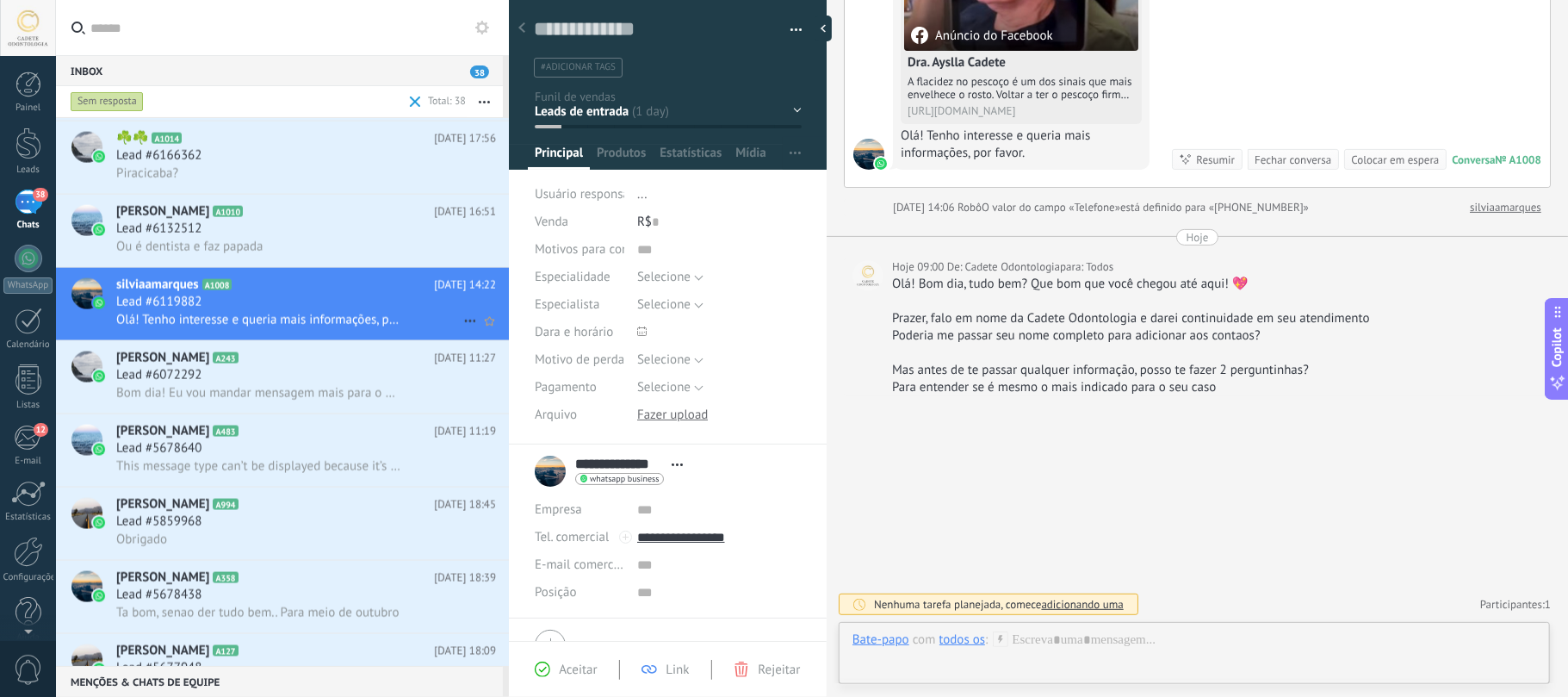
scroll to position [1860, 0]
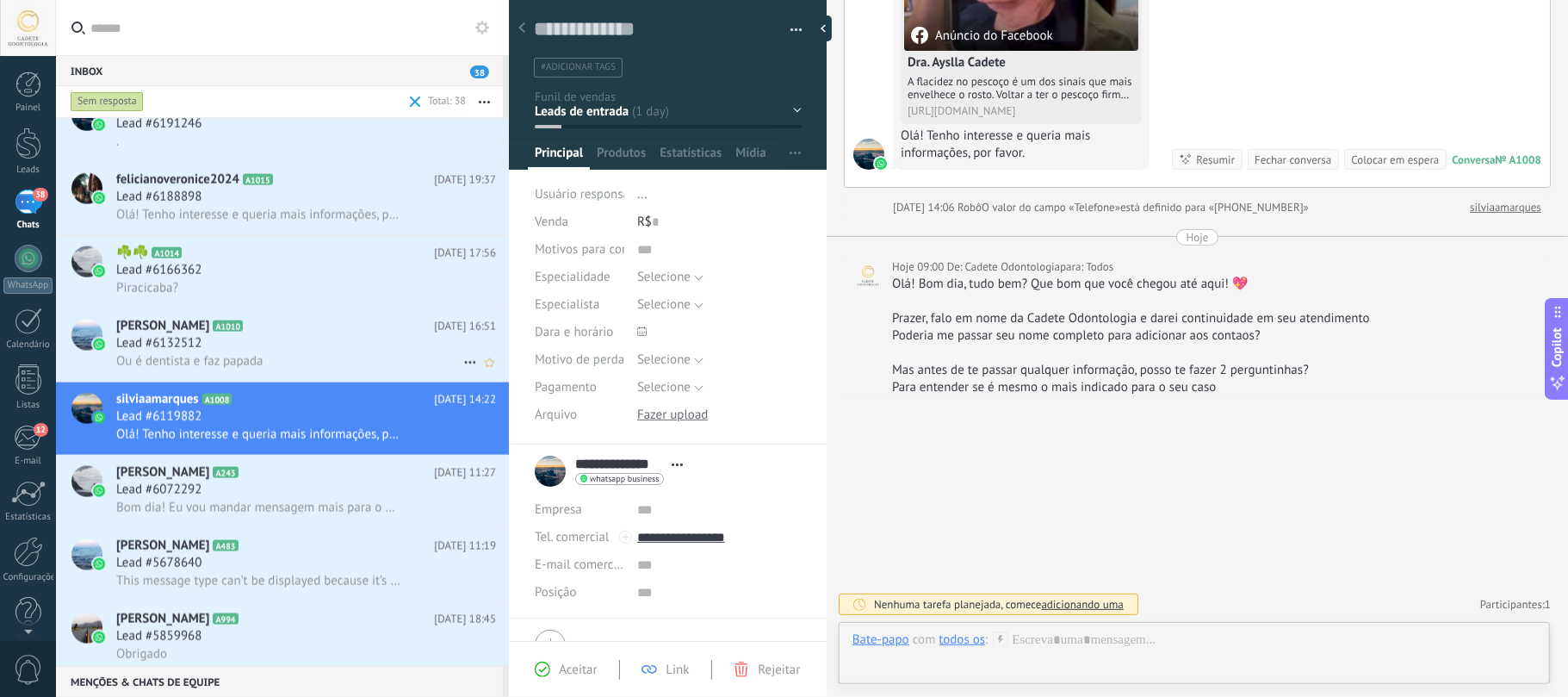
click at [202, 329] on h2 "Izabel Medrado A1010" at bounding box center [275, 327] width 318 height 18
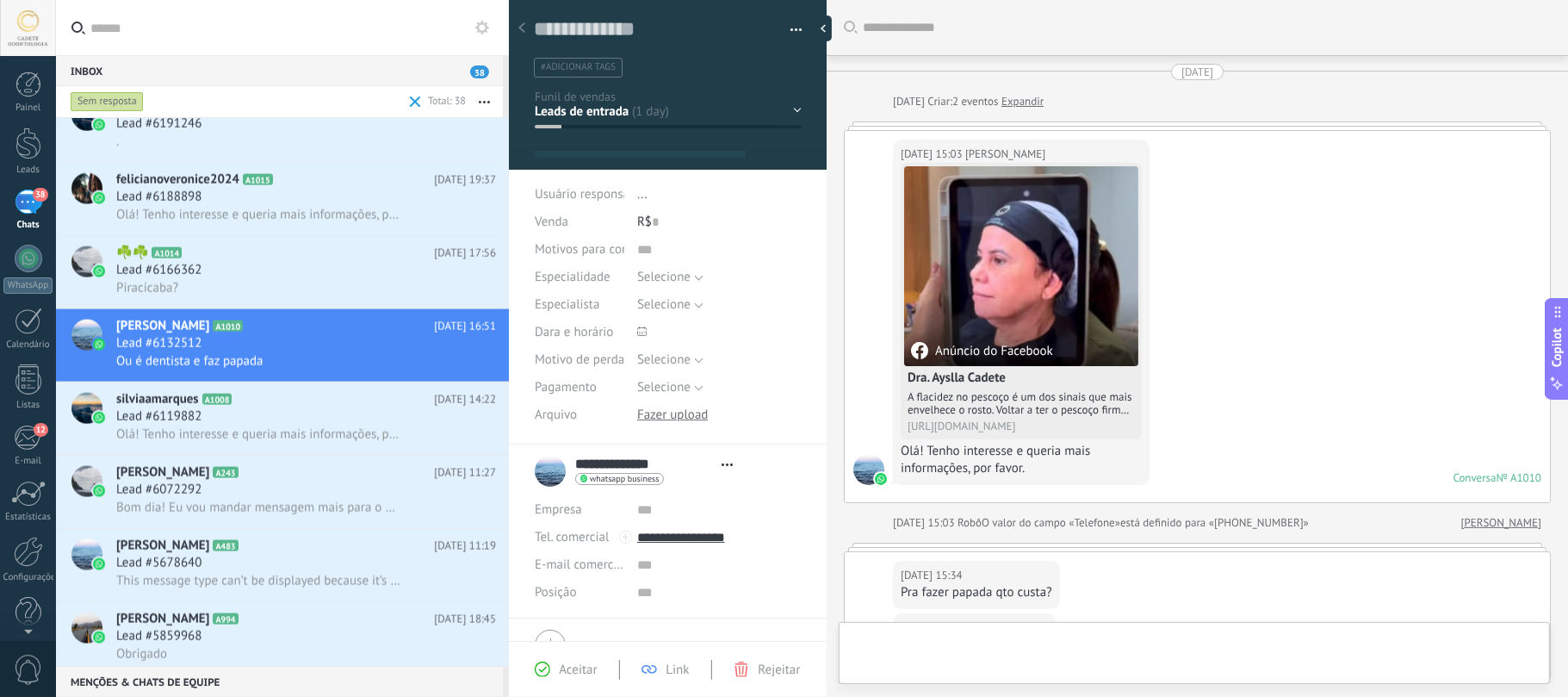
type textarea "**********"
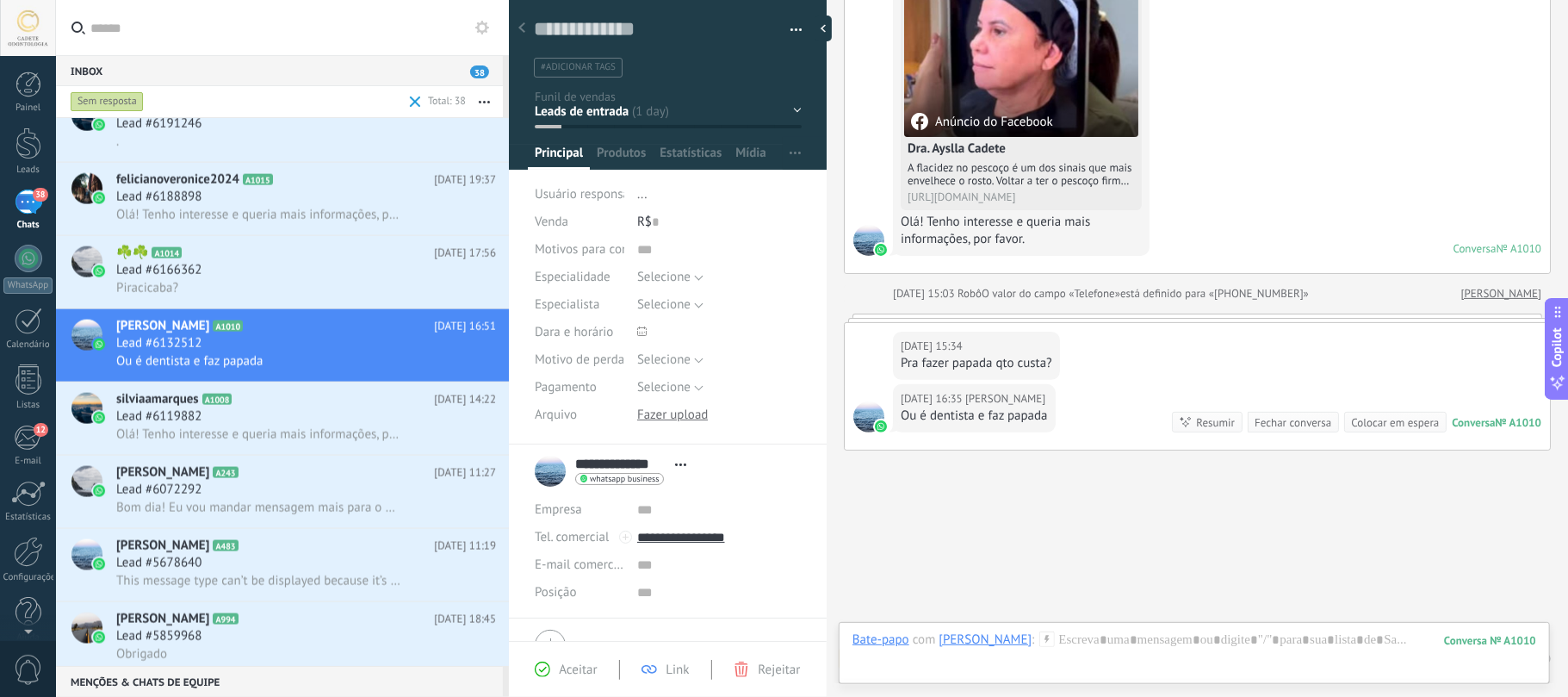
scroll to position [287, 0]
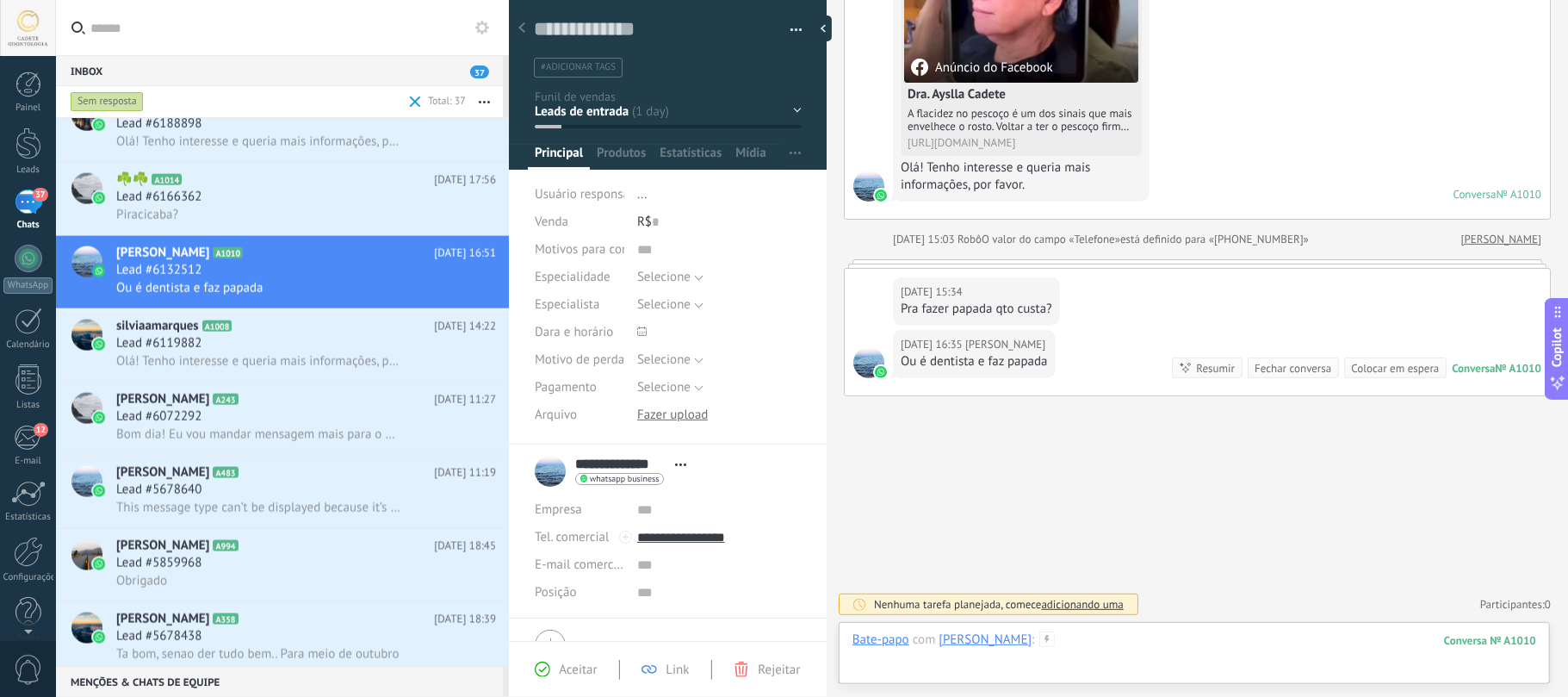
click at [925, 653] on div at bounding box center [1194, 657] width 683 height 52
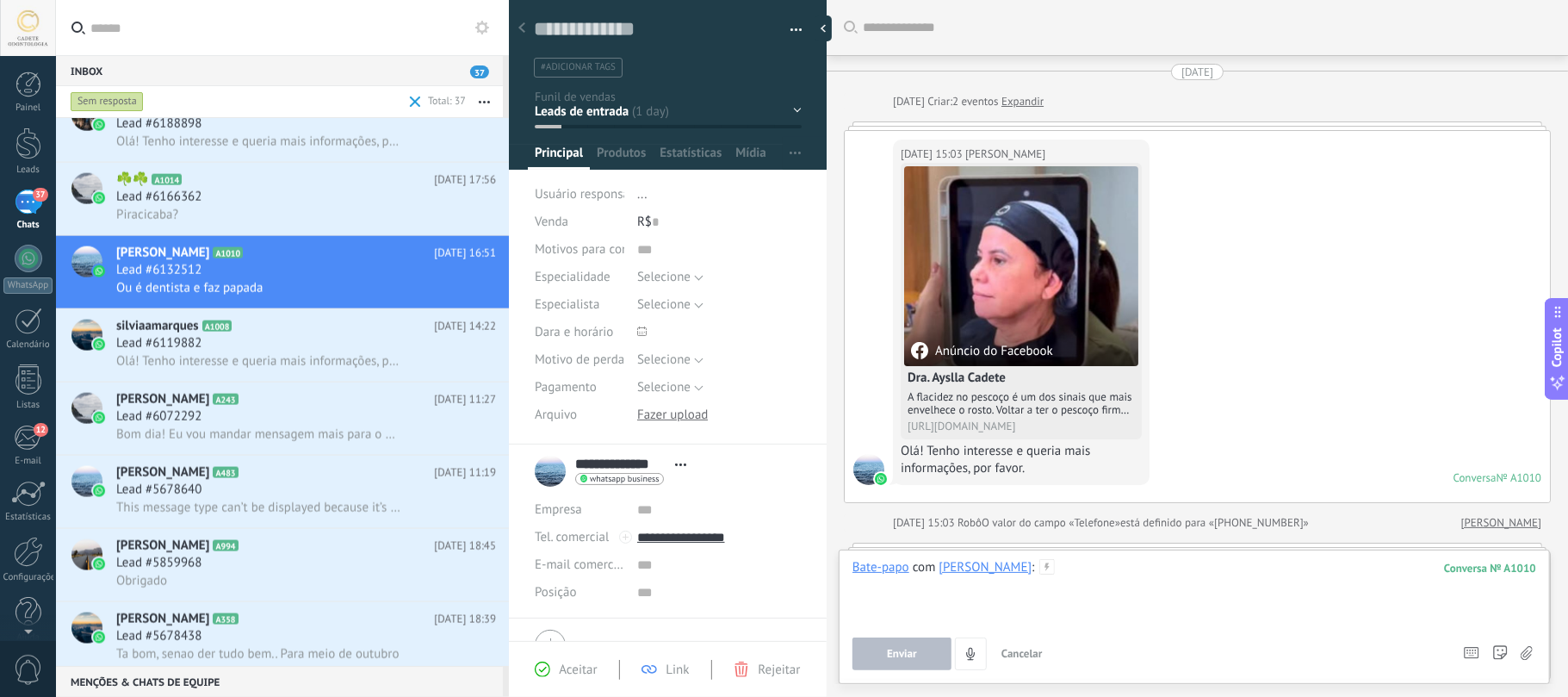
scroll to position [229, 0]
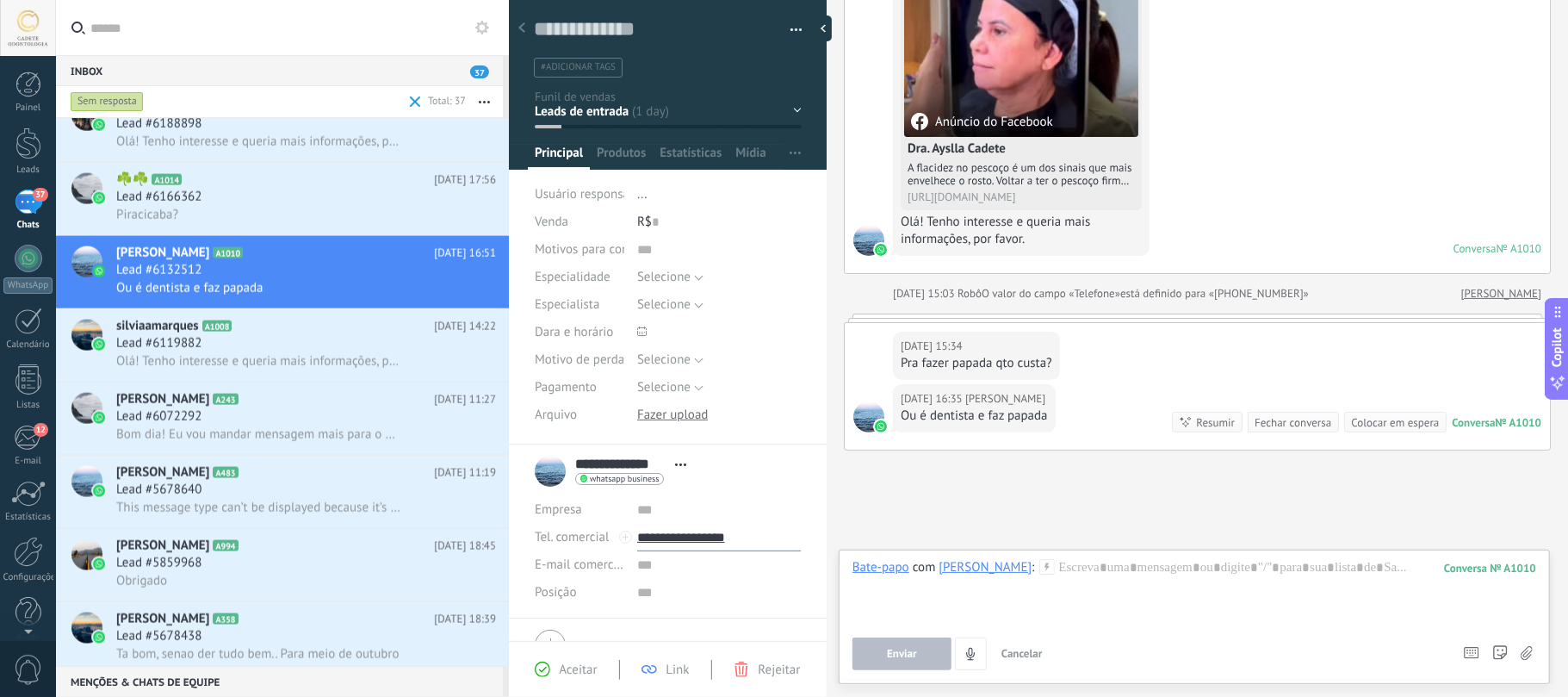
drag, startPoint x: 768, startPoint y: 530, endPoint x: 676, endPoint y: 550, distance: 94.1
click at [676, 550] on input "**********" at bounding box center [719, 537] width 164 height 27
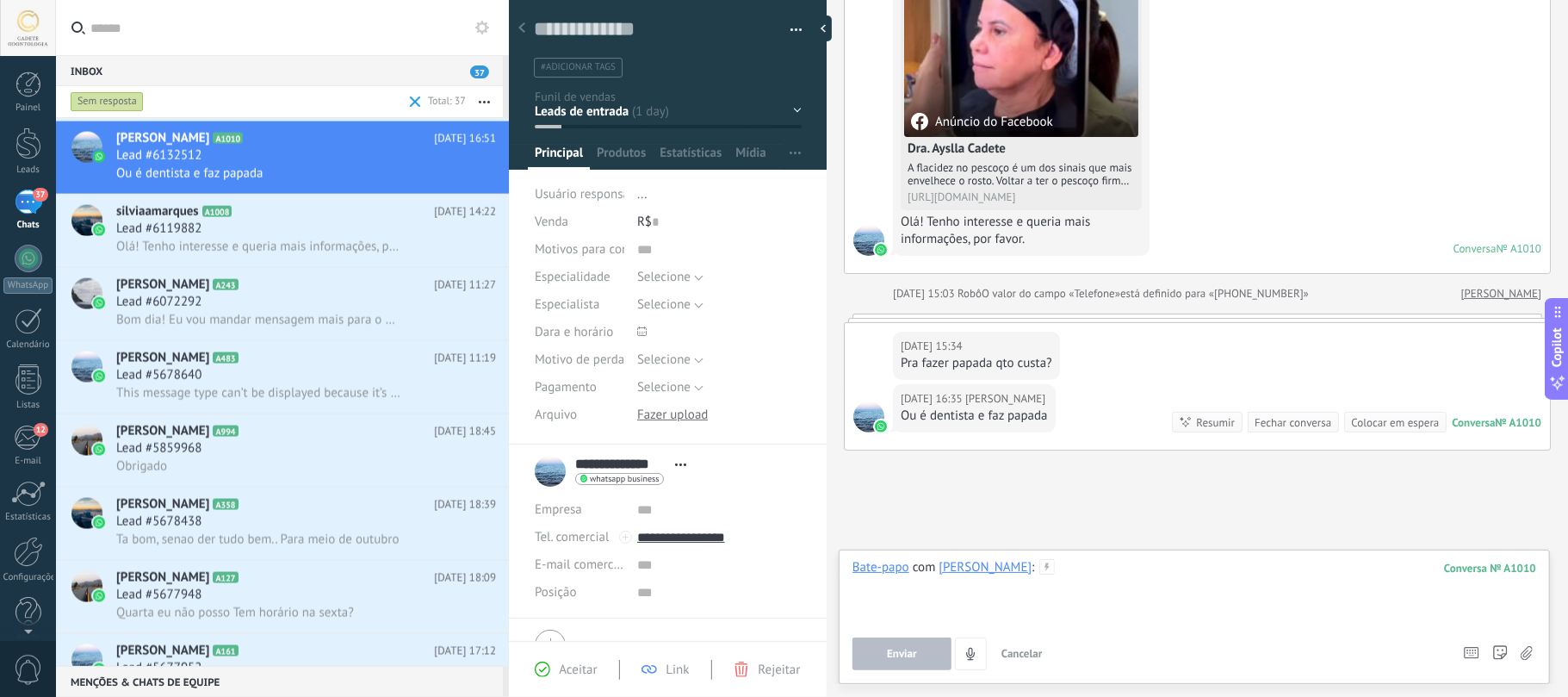
type input "**********"
click at [1117, 575] on div at bounding box center [1194, 591] width 683 height 65
paste div
click at [730, 625] on div at bounding box center [668, 645] width 266 height 43
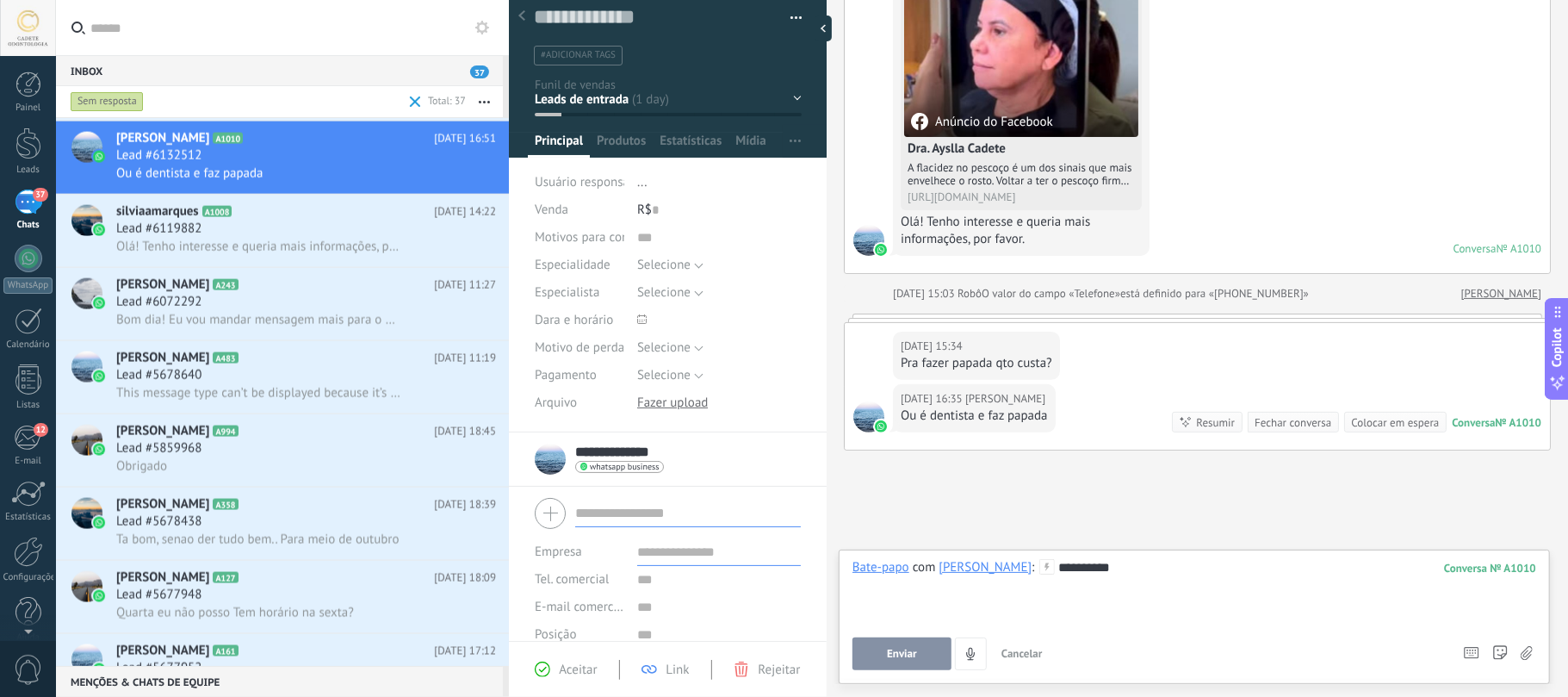
click at [1155, 572] on div "**********" at bounding box center [1194, 591] width 683 height 65
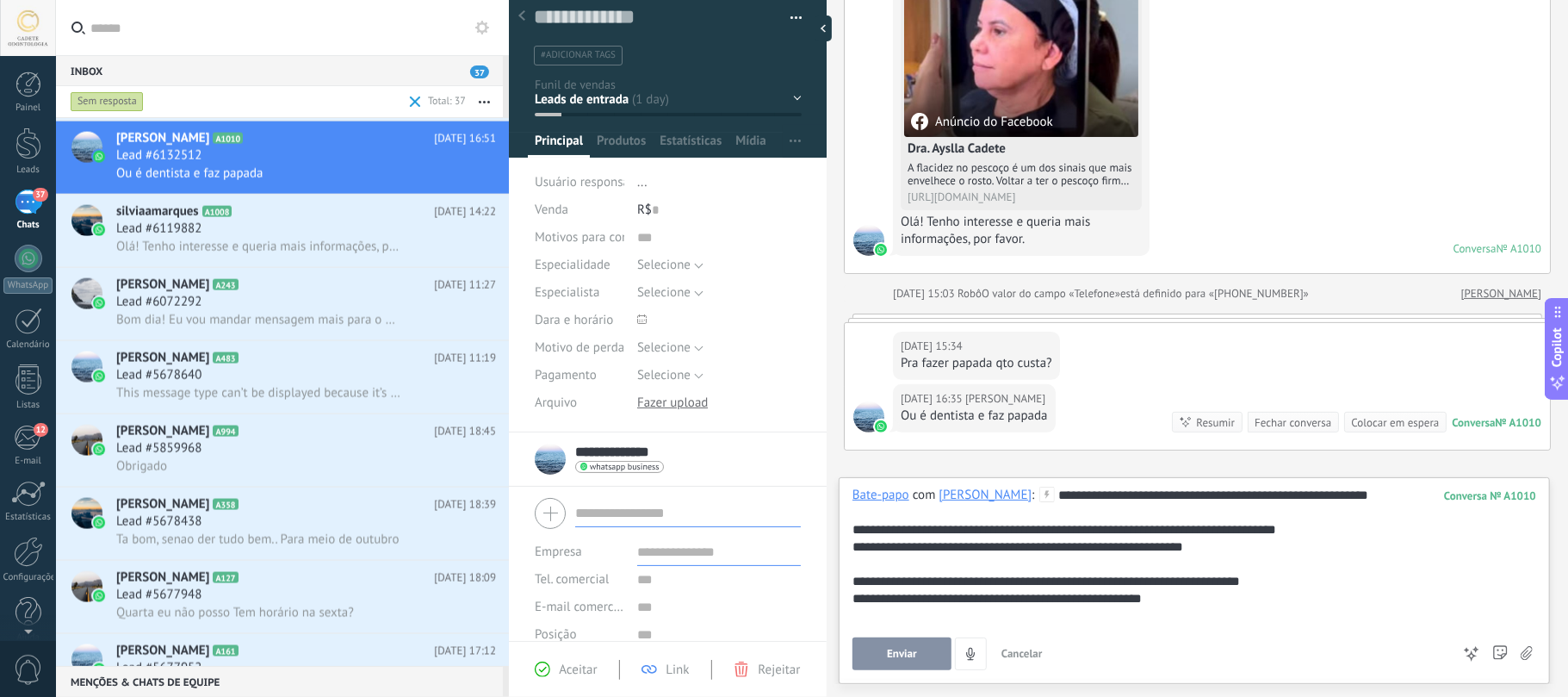
click at [904, 649] on span "Enviar" at bounding box center [901, 653] width 30 height 12
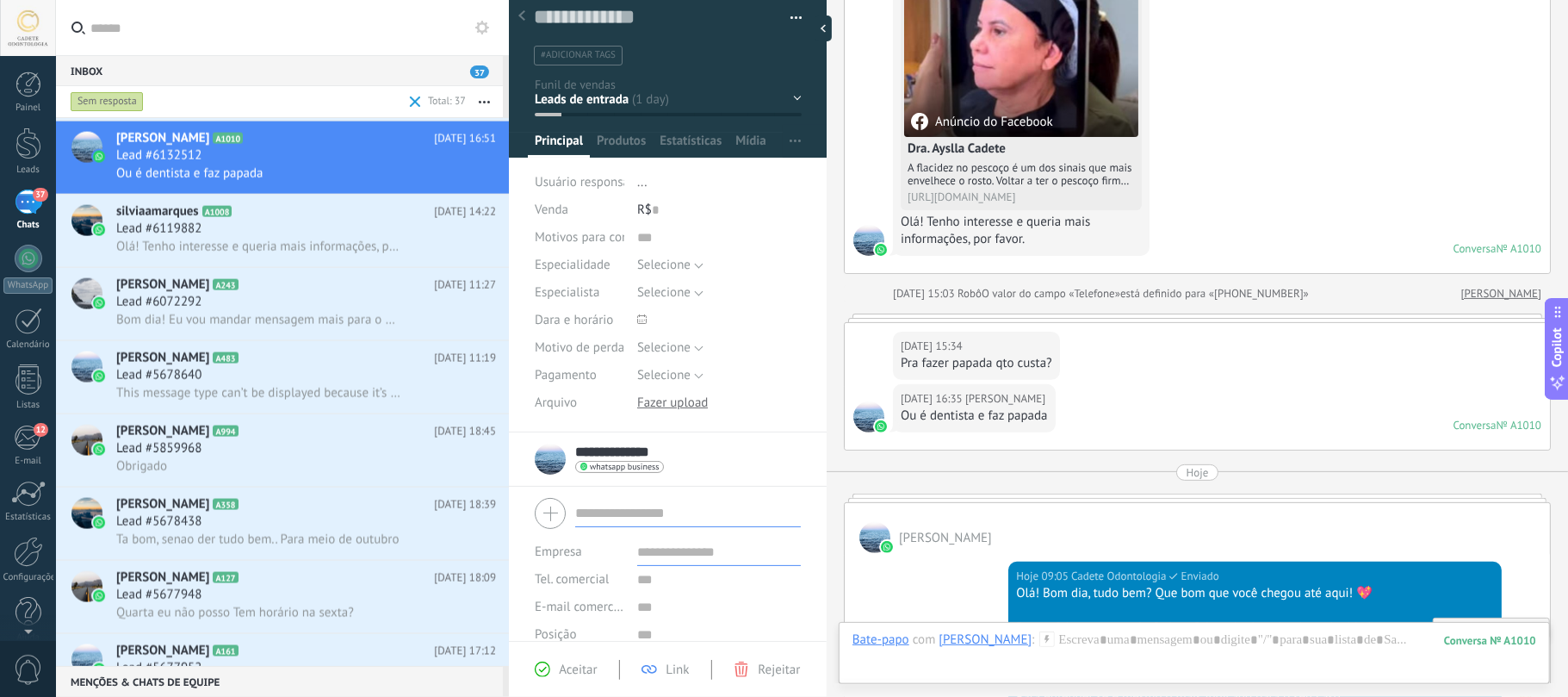
scroll to position [287, 0]
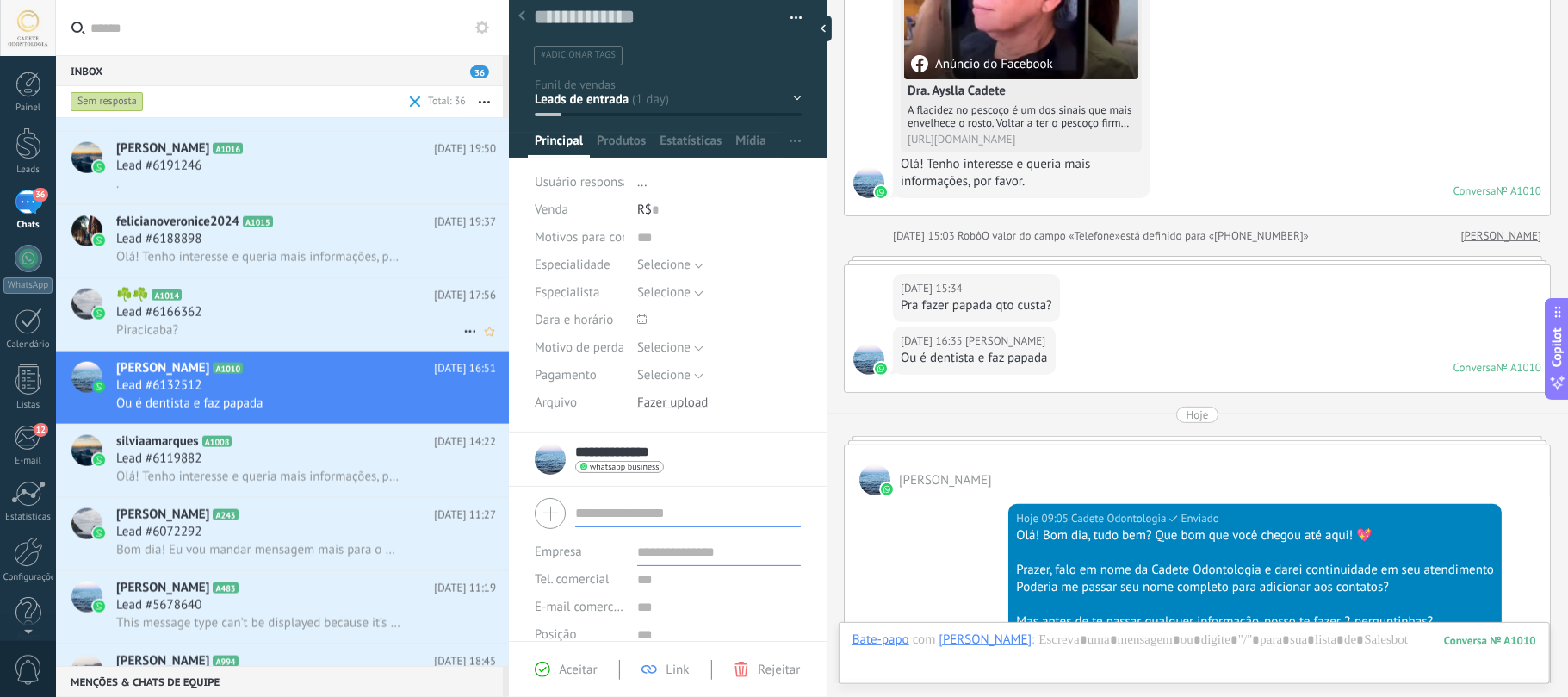
click at [194, 293] on icon at bounding box center [196, 295] width 18 height 18
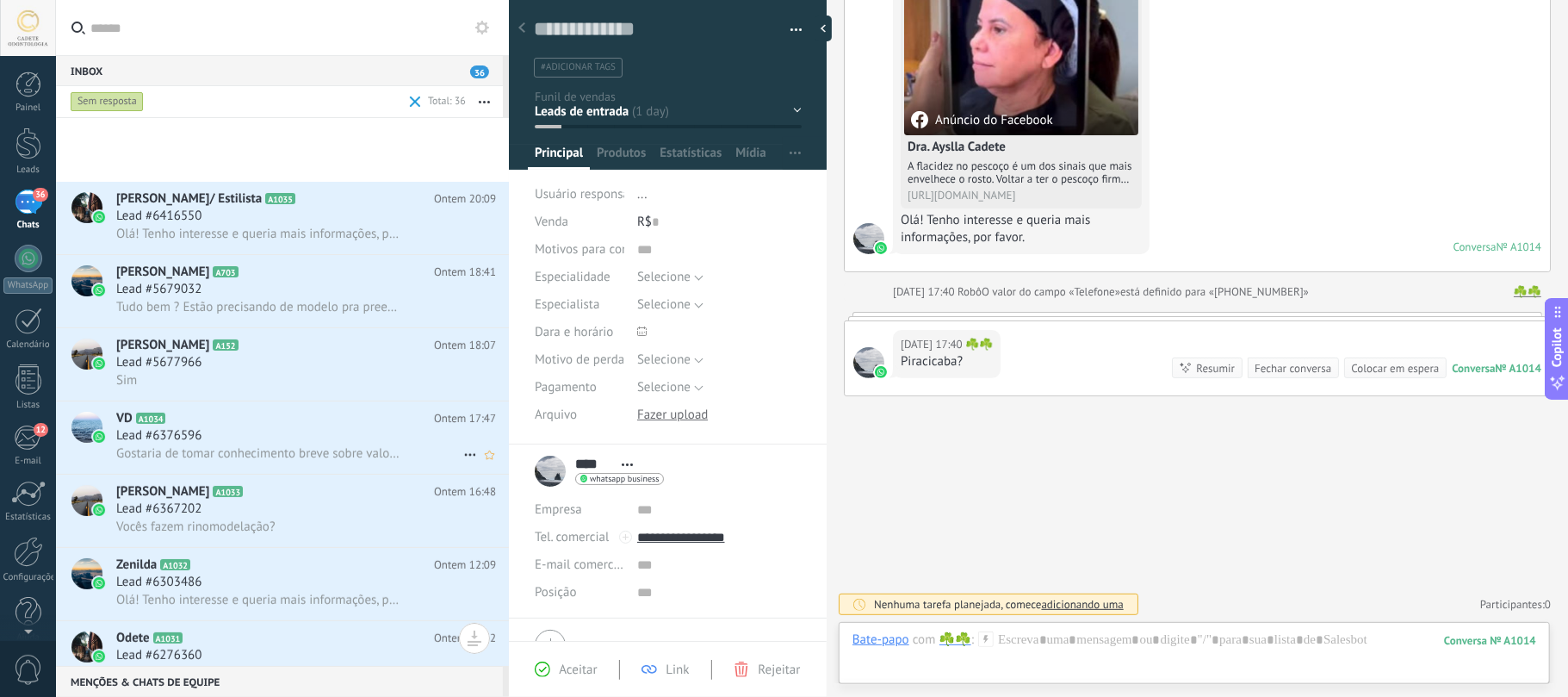
scroll to position [573, 0]
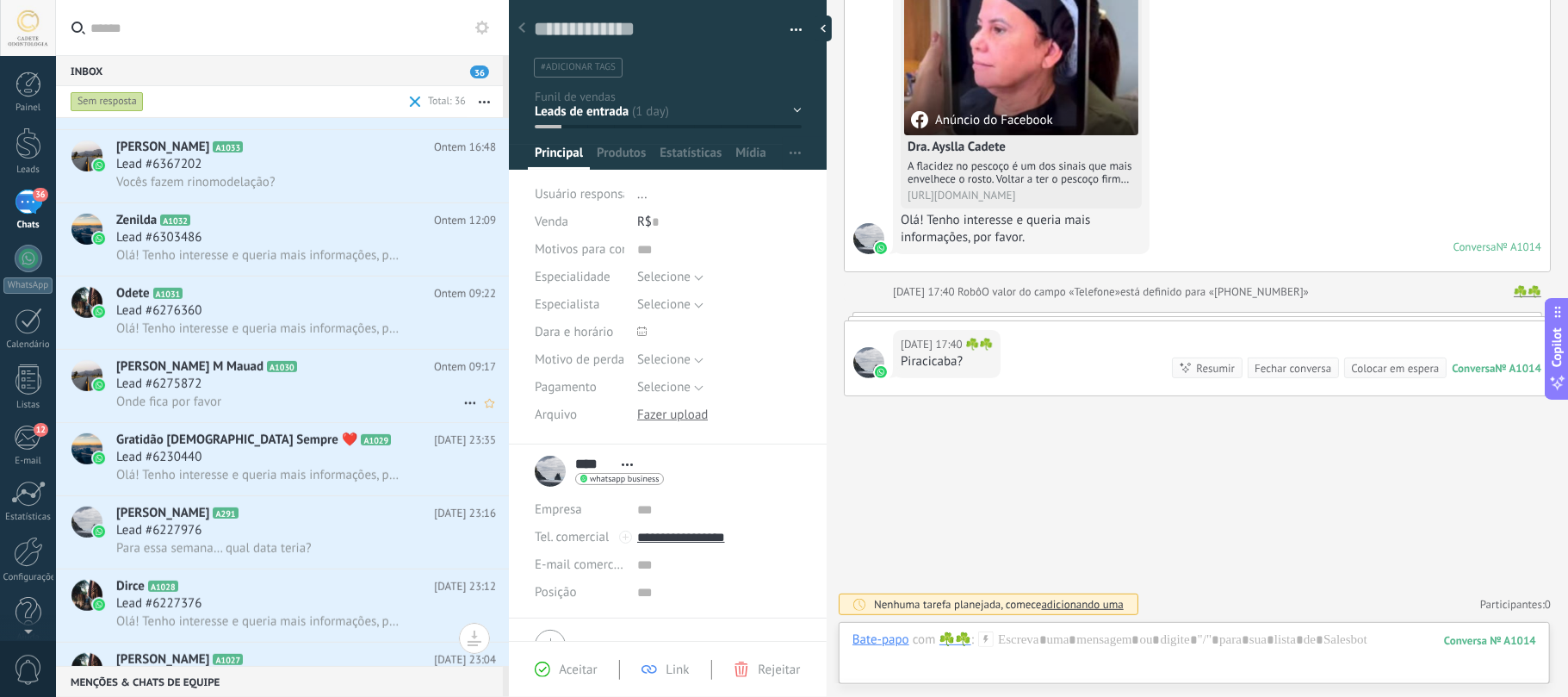
click at [270, 356] on div "Marilda Lombardi M Mauad A1030 Ontem 09:17 Lead #6275872 Onde fica por favor" at bounding box center [312, 386] width 393 height 72
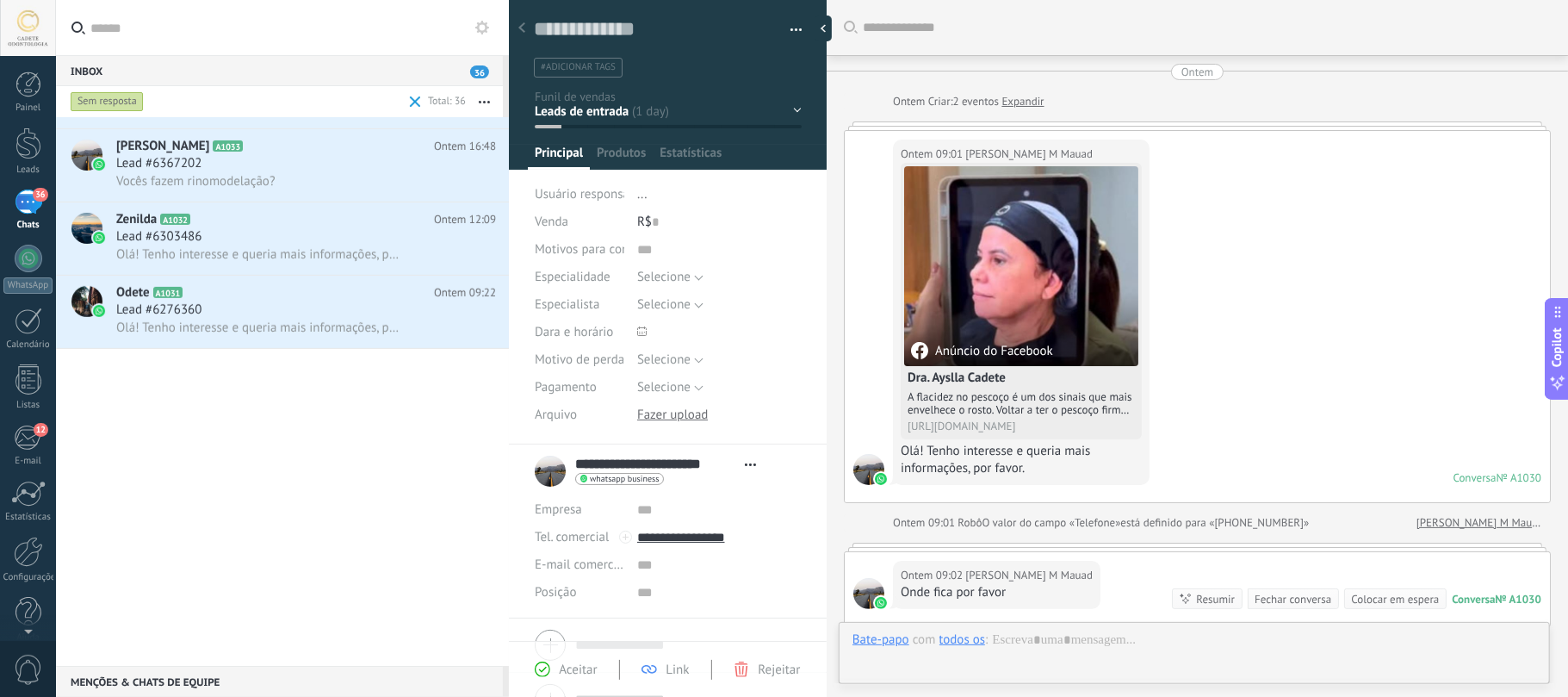
scroll to position [25, 0]
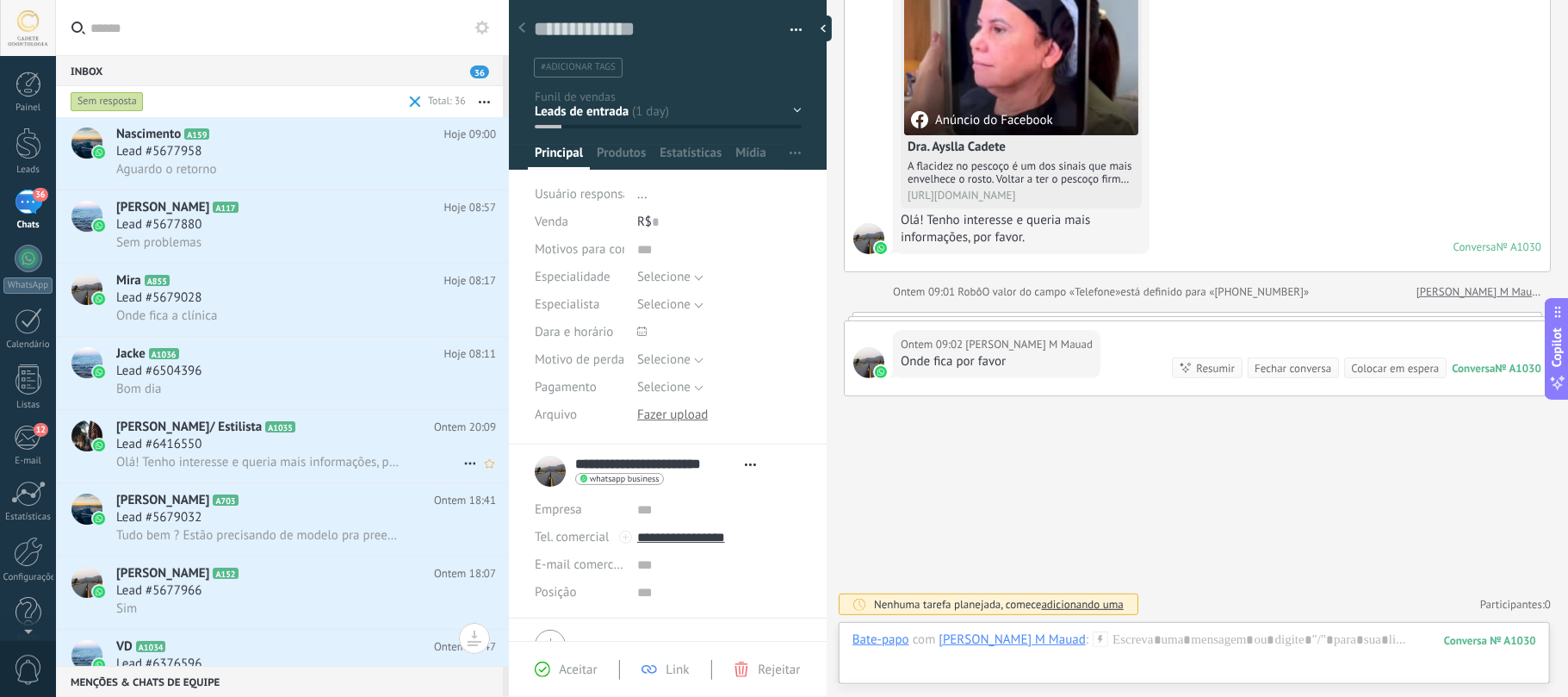
click at [351, 440] on div "Lead #6416550" at bounding box center [306, 445] width 380 height 18
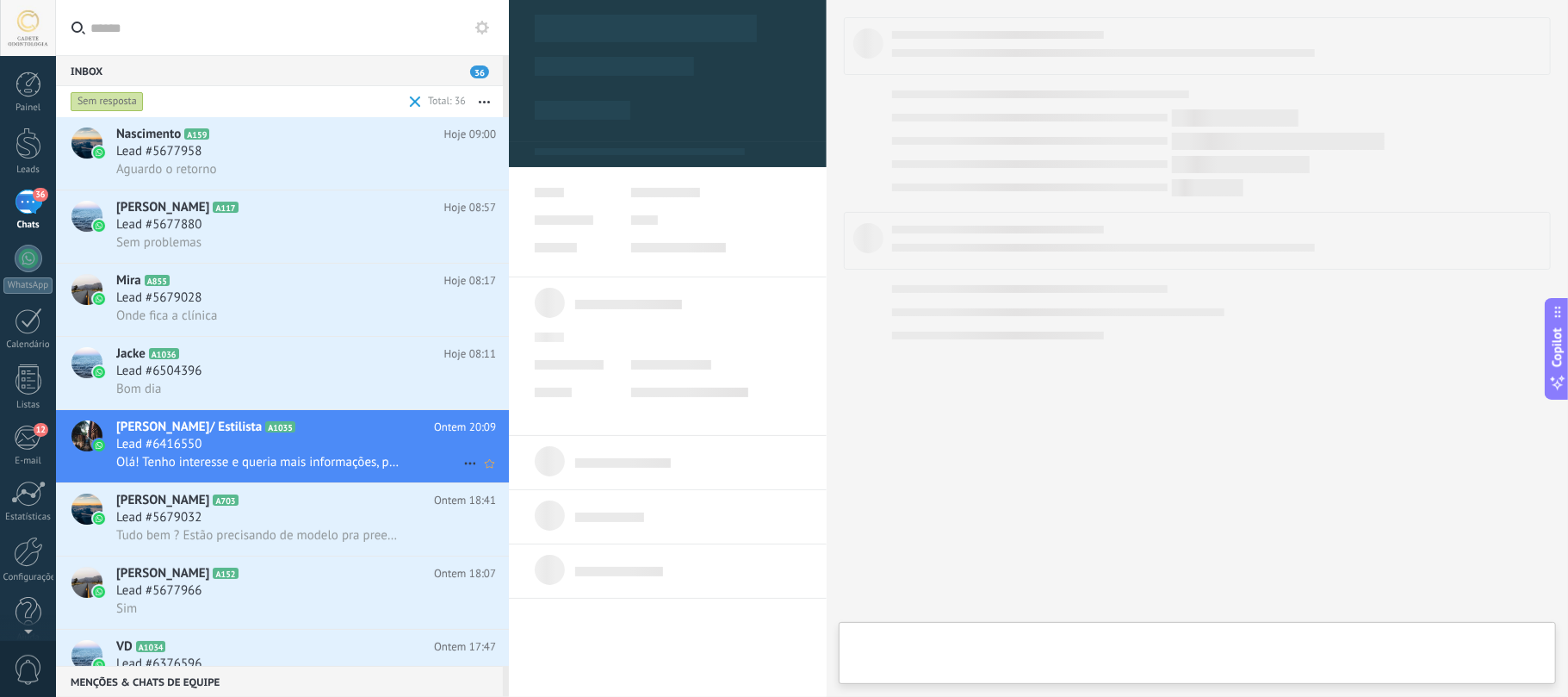
type textarea "**********"
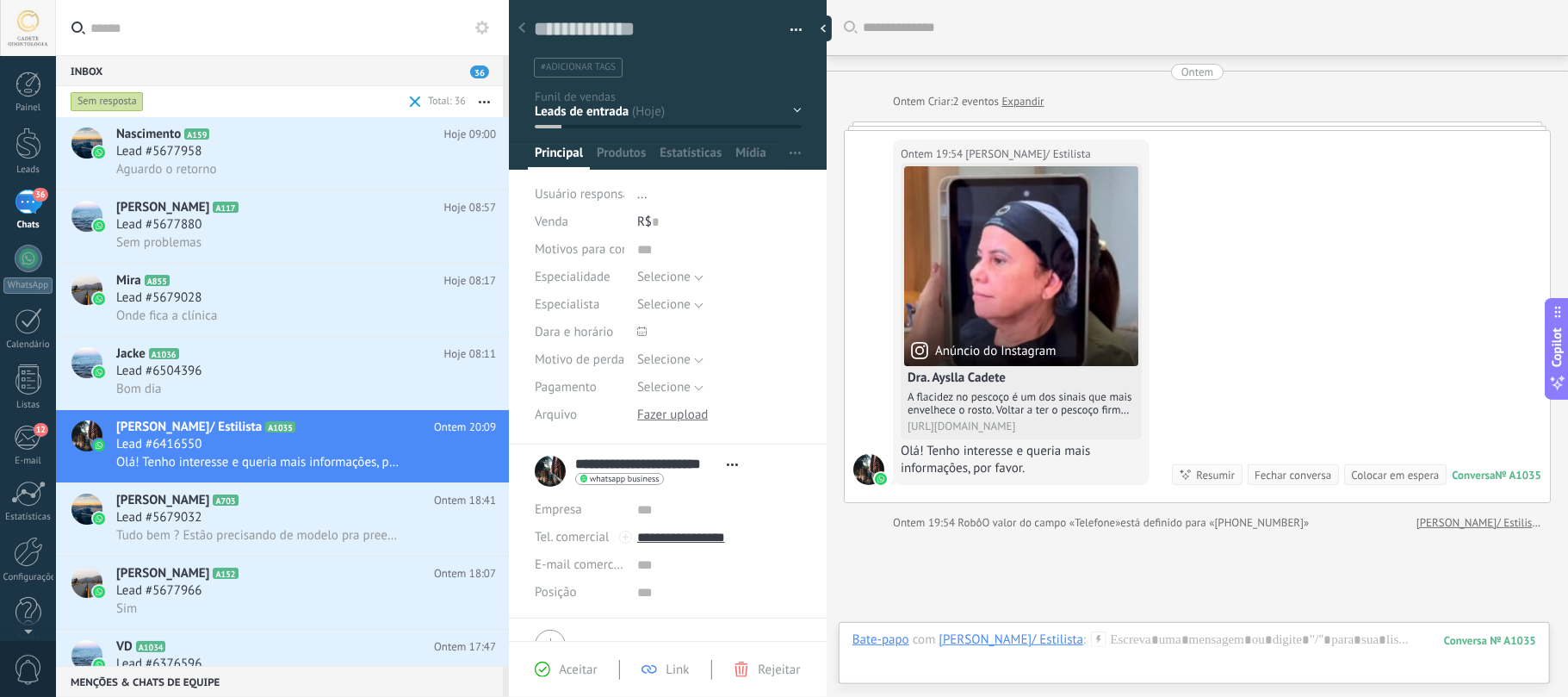
scroll to position [137, 0]
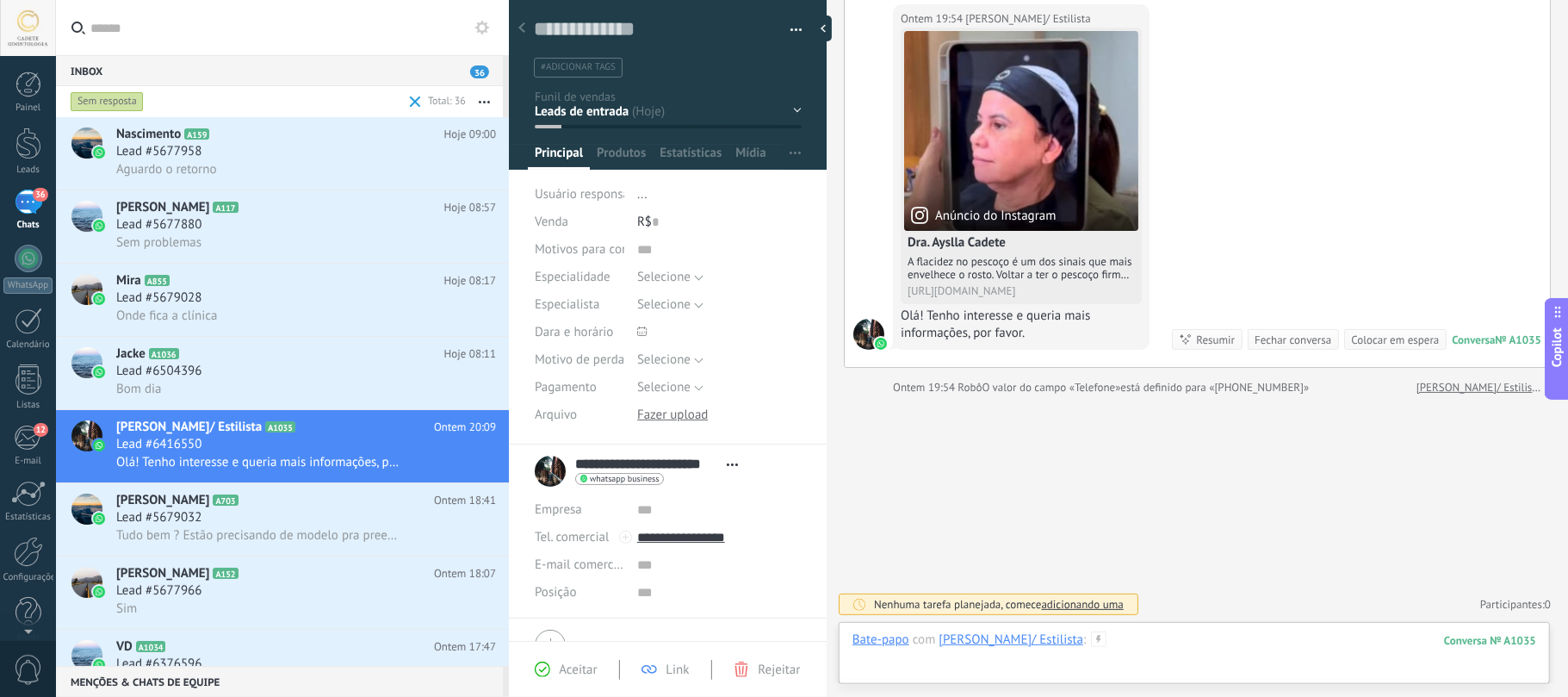
click at [1090, 654] on div at bounding box center [1194, 657] width 683 height 52
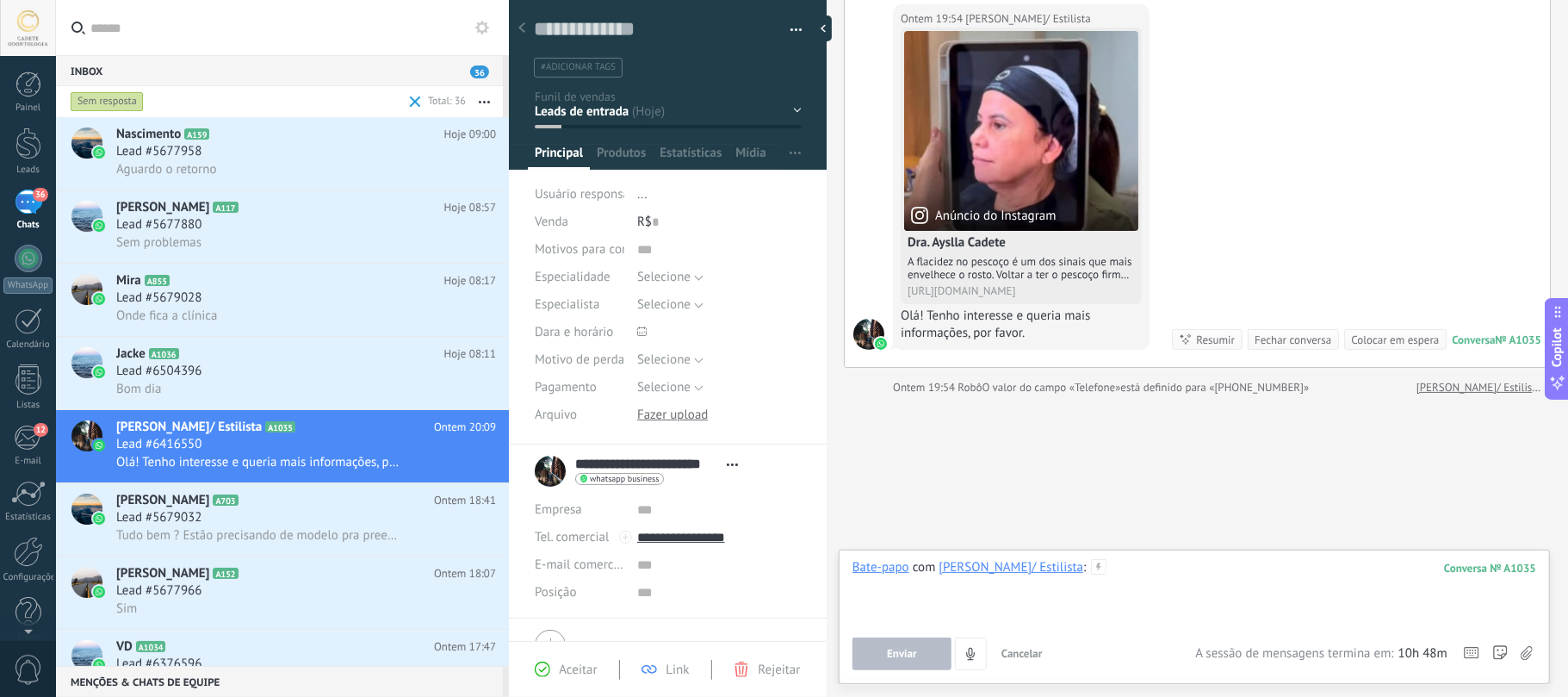
paste div
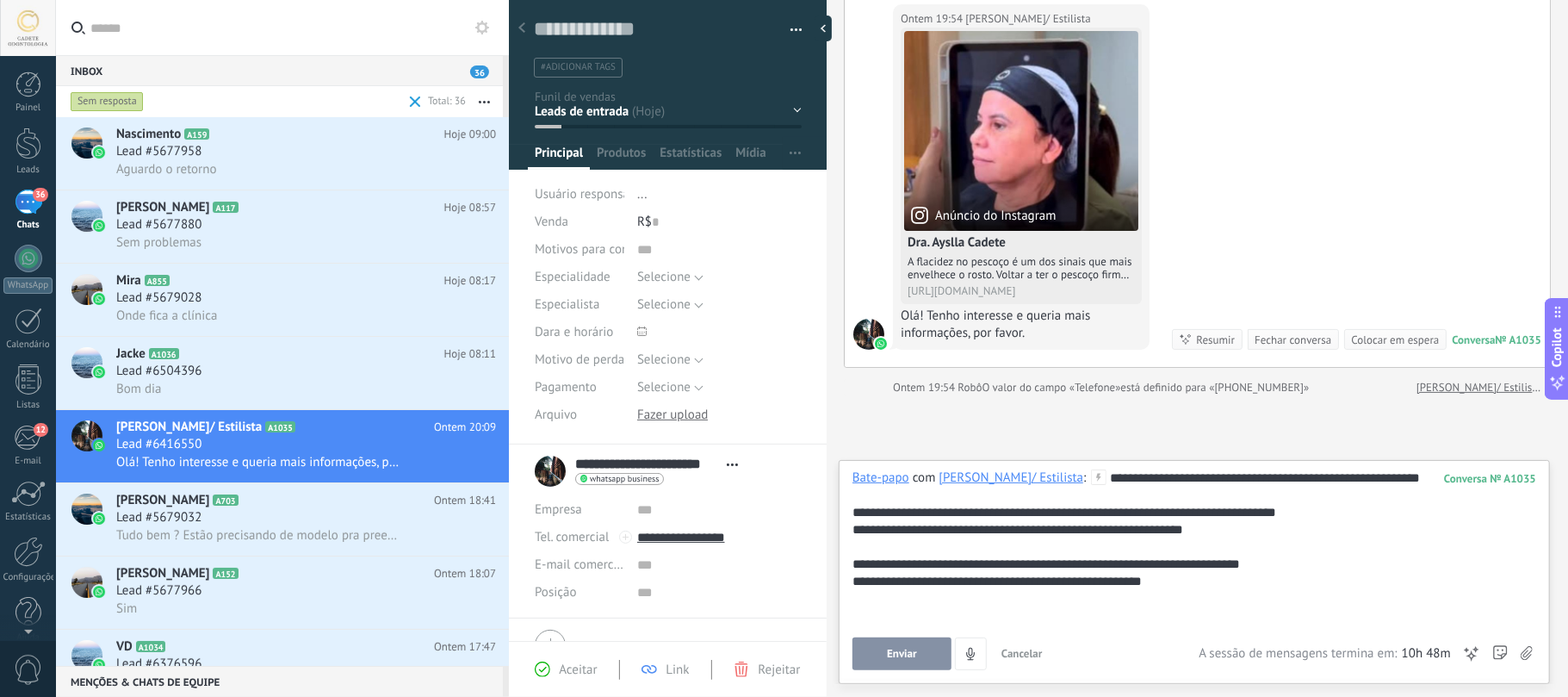
click at [890, 661] on button "Enviar" at bounding box center [902, 654] width 99 height 33
click at [404, 499] on h2 "Daiane Fernanda Babolim A703" at bounding box center [275, 500] width 318 height 18
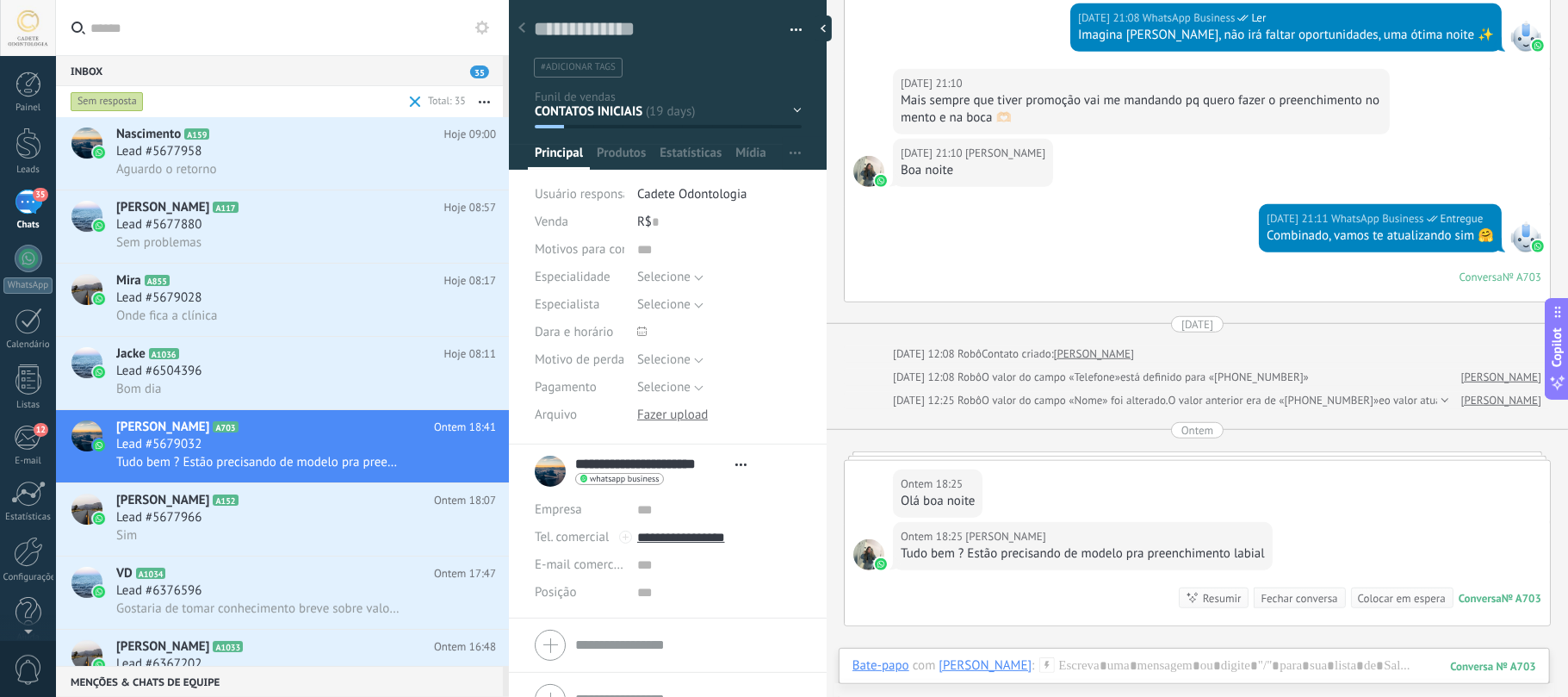
scroll to position [615, 0]
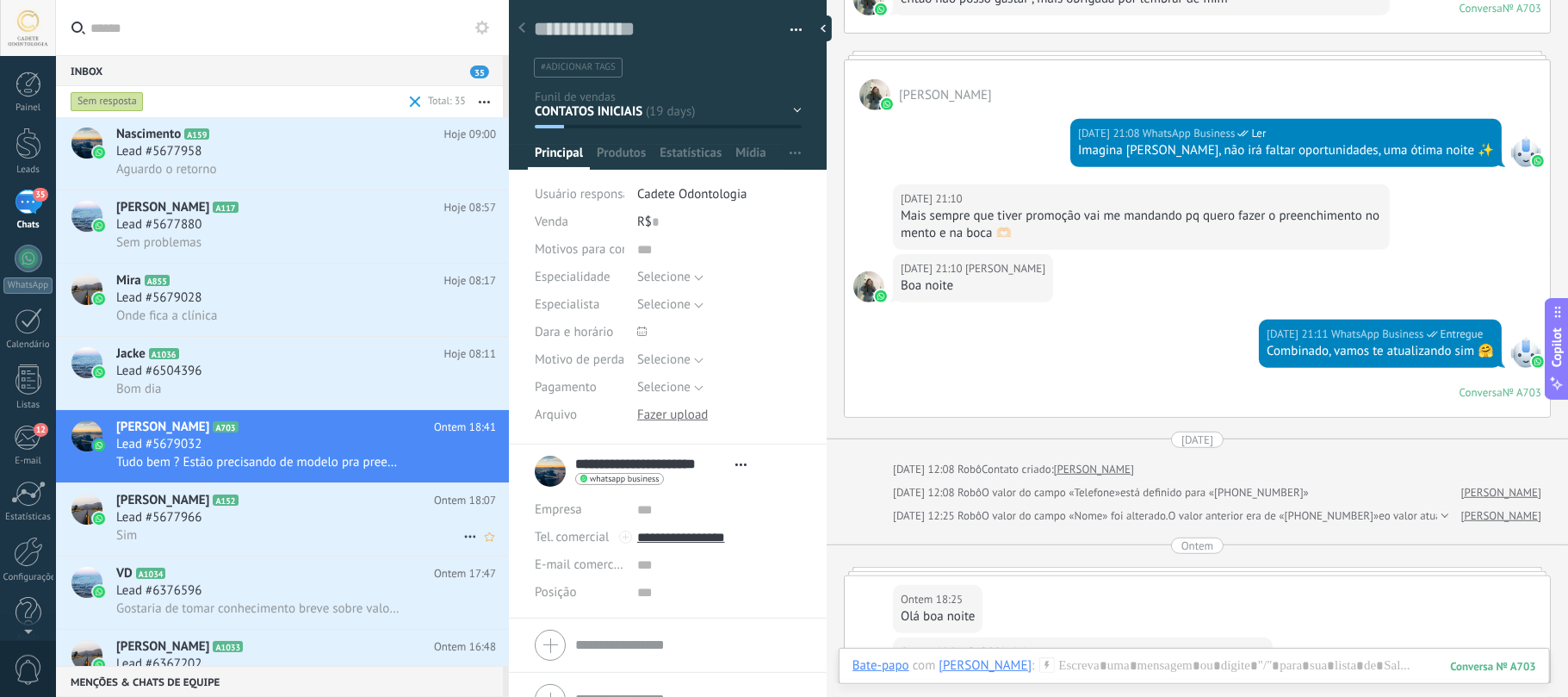
drag, startPoint x: 248, startPoint y: 528, endPoint x: 266, endPoint y: 511, distance: 24.8
click at [248, 527] on div "Sim" at bounding box center [306, 535] width 380 height 19
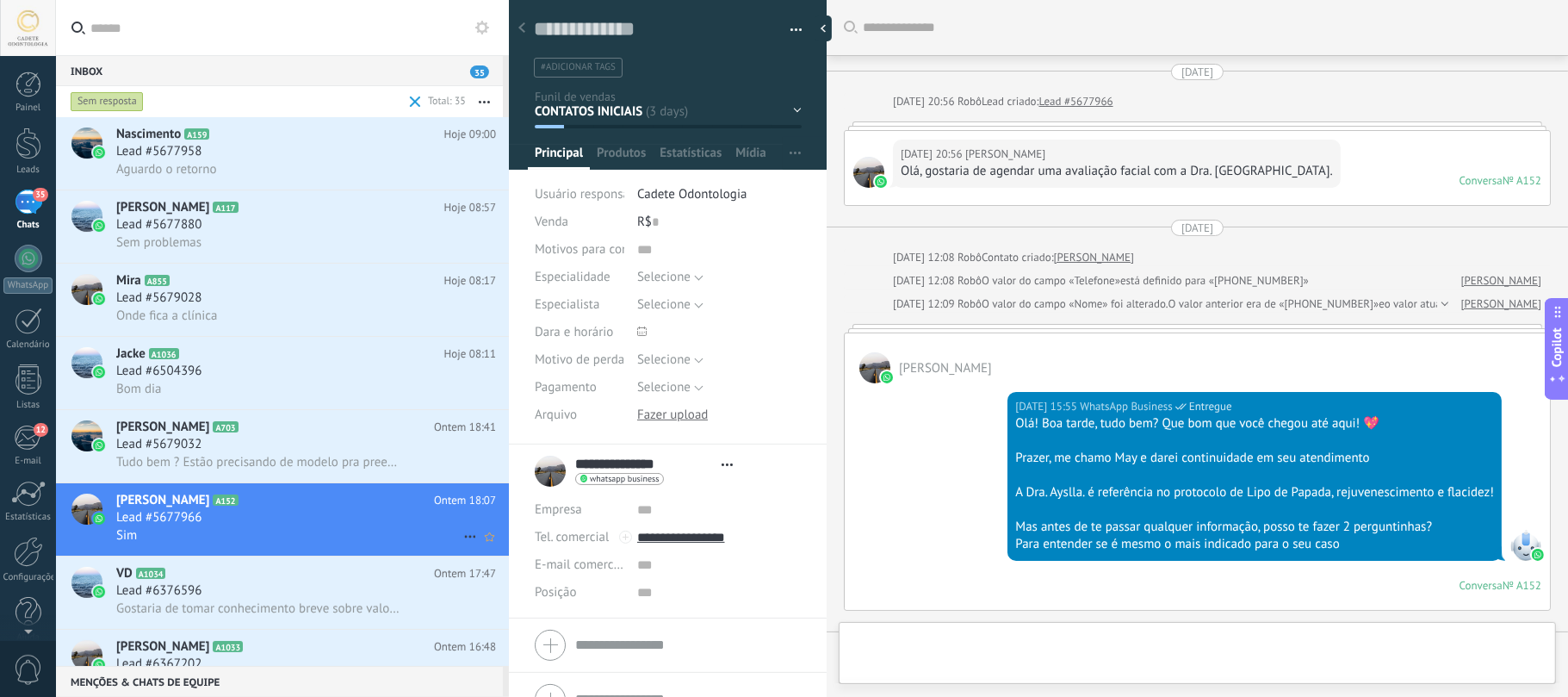
type textarea "**********"
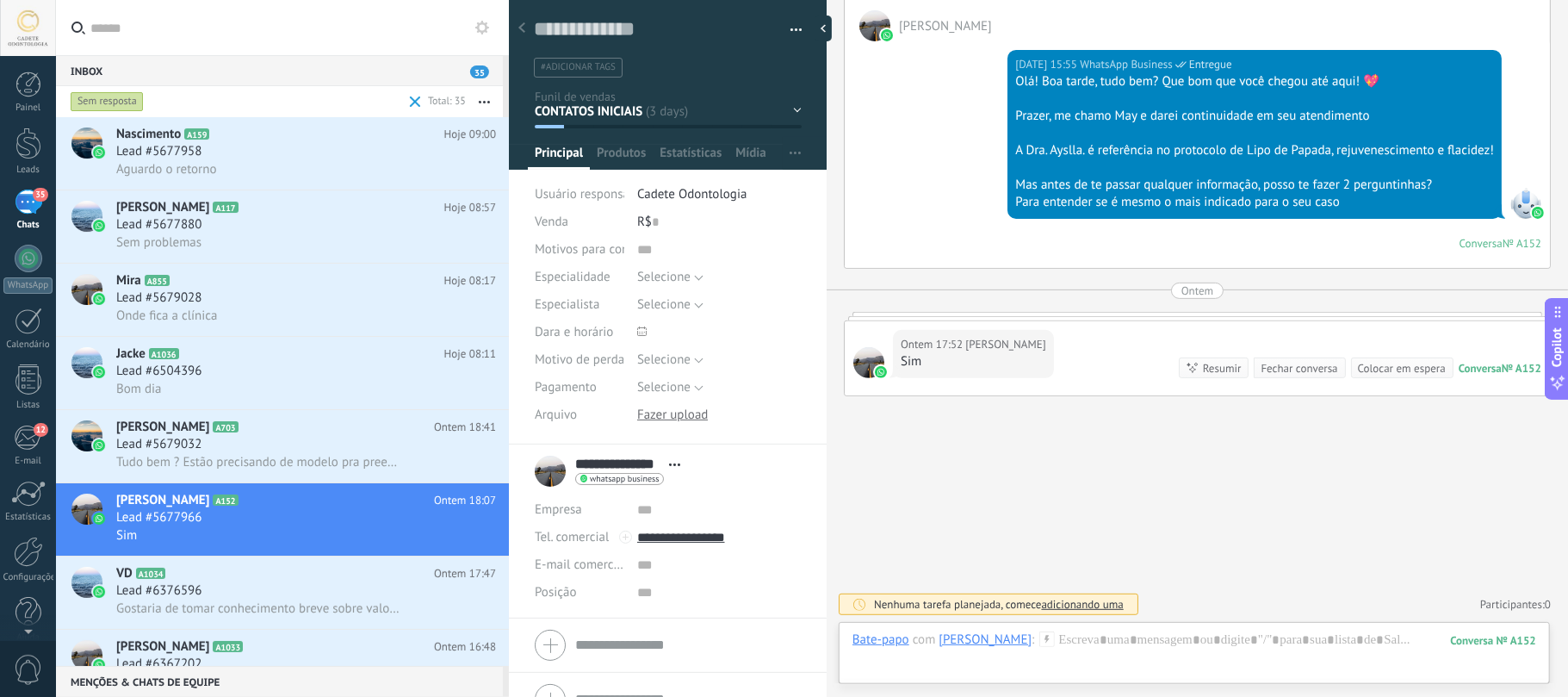
scroll to position [135, 0]
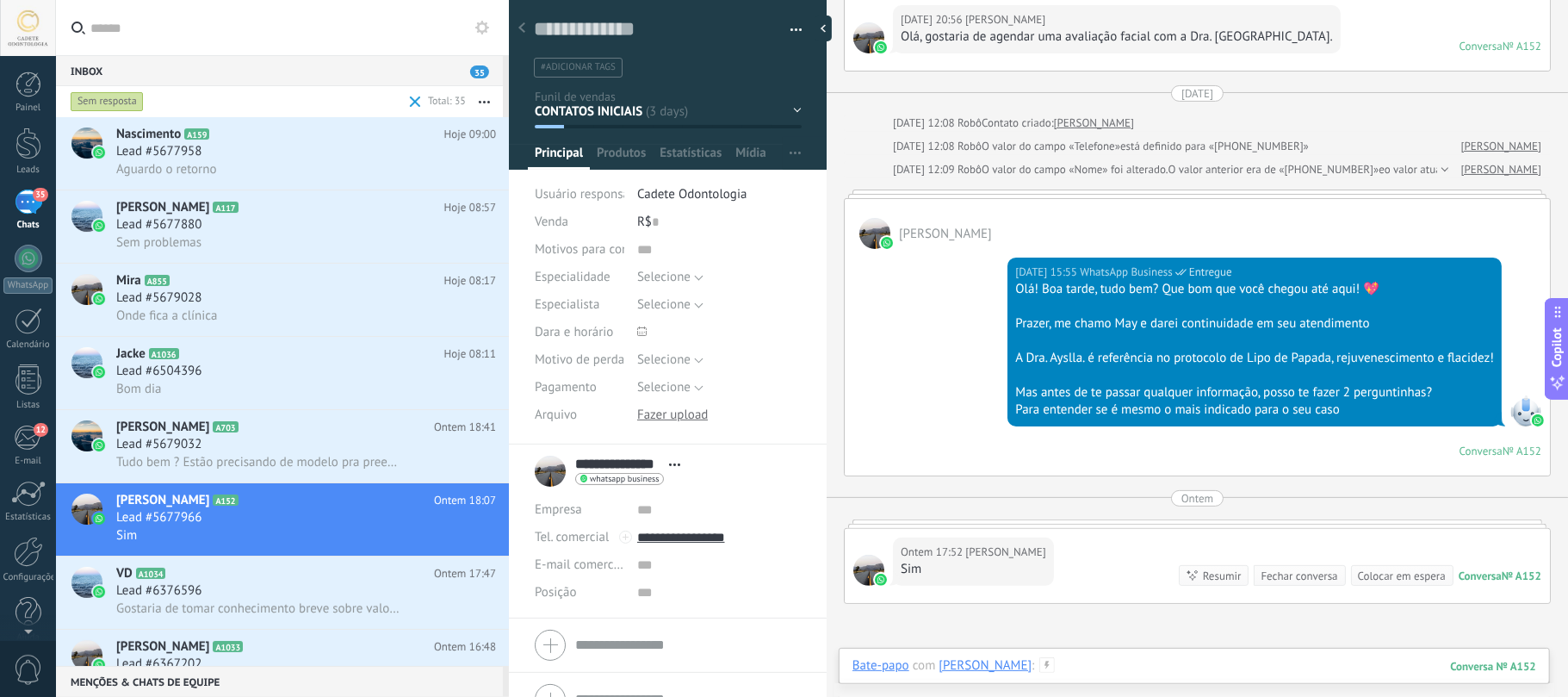
click at [1195, 666] on div at bounding box center [1194, 682] width 683 height 52
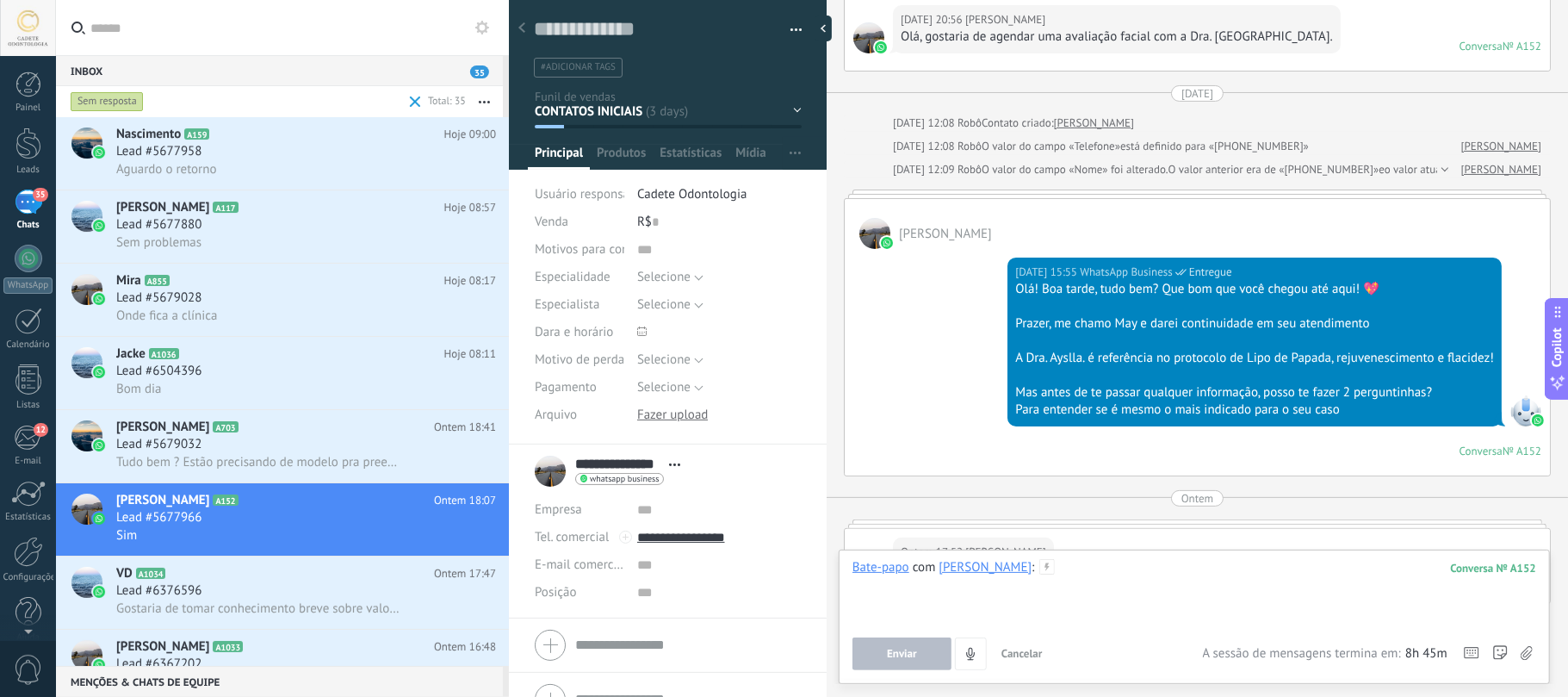
paste div
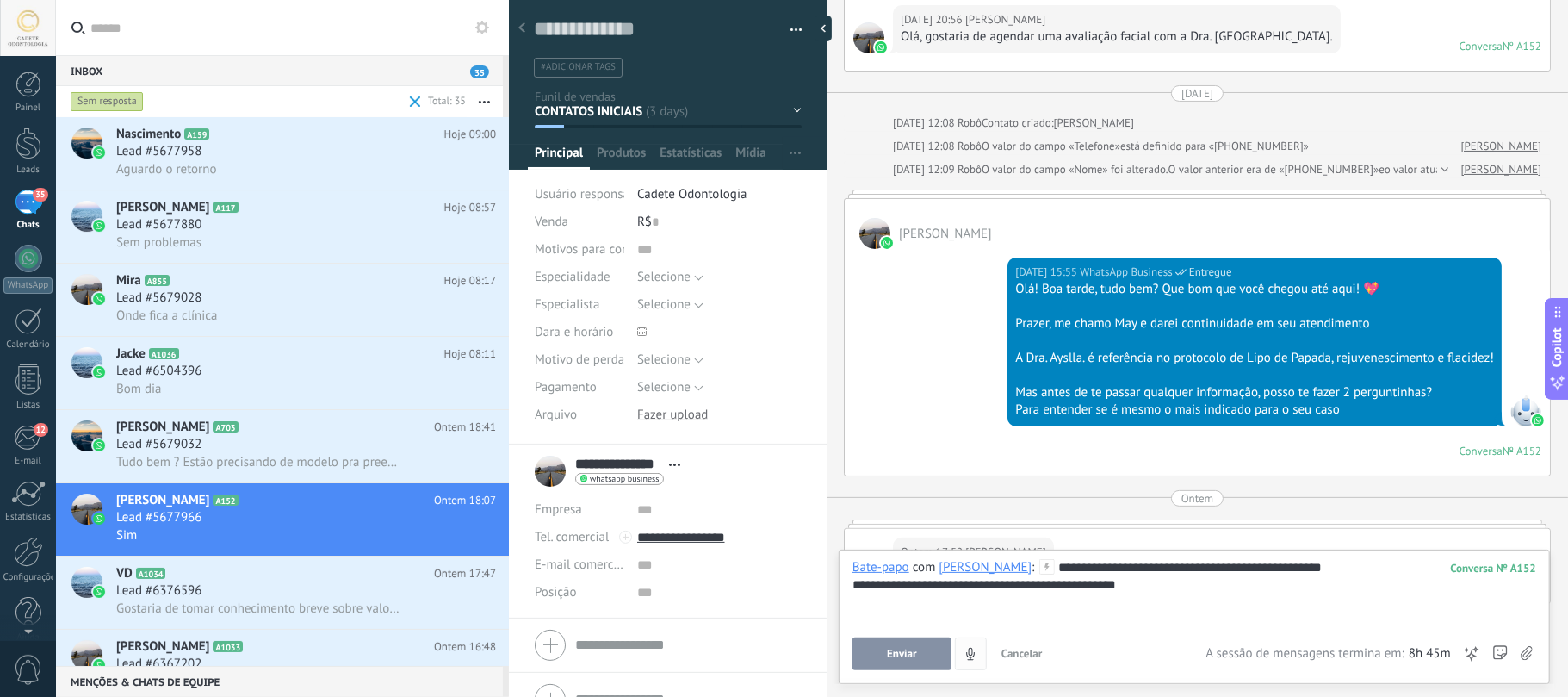
click at [912, 651] on span "Enviar" at bounding box center [901, 653] width 30 height 12
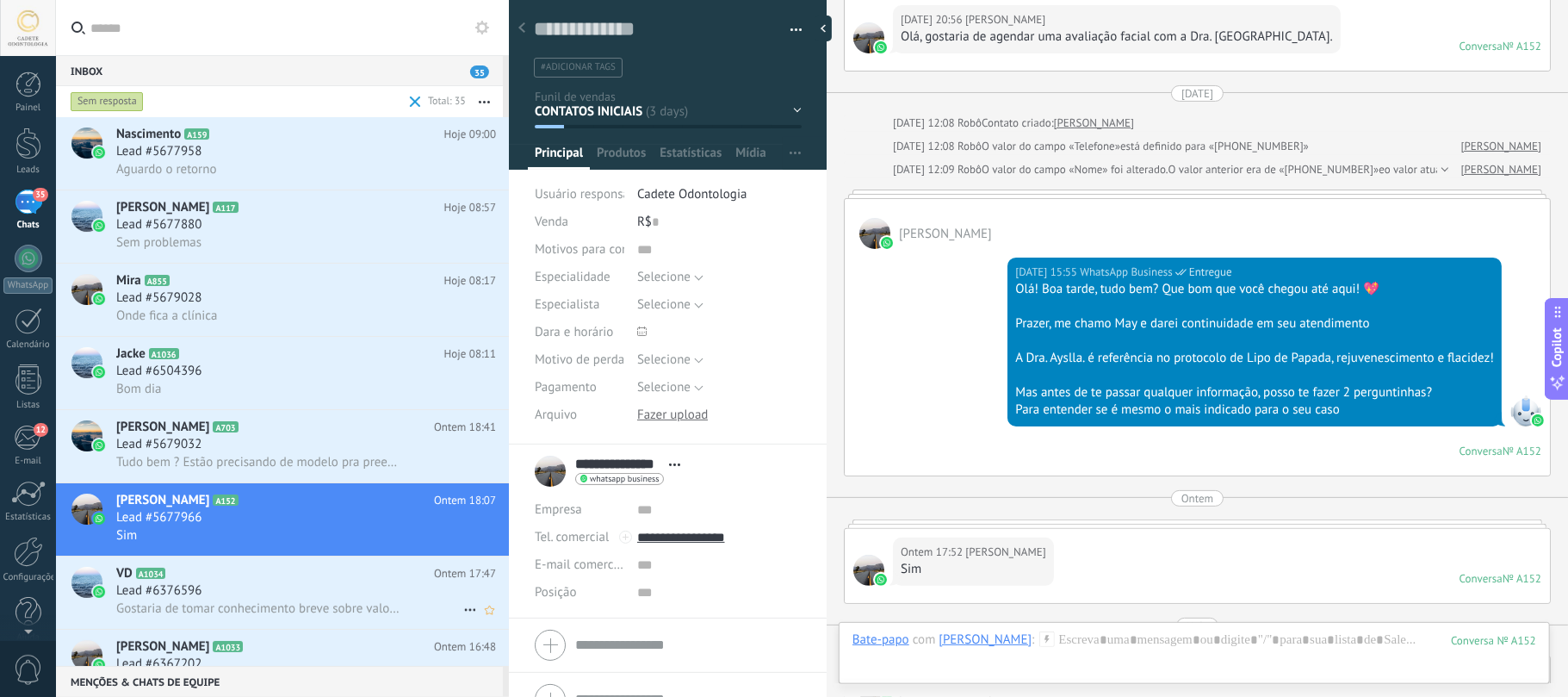
scroll to position [593, 0]
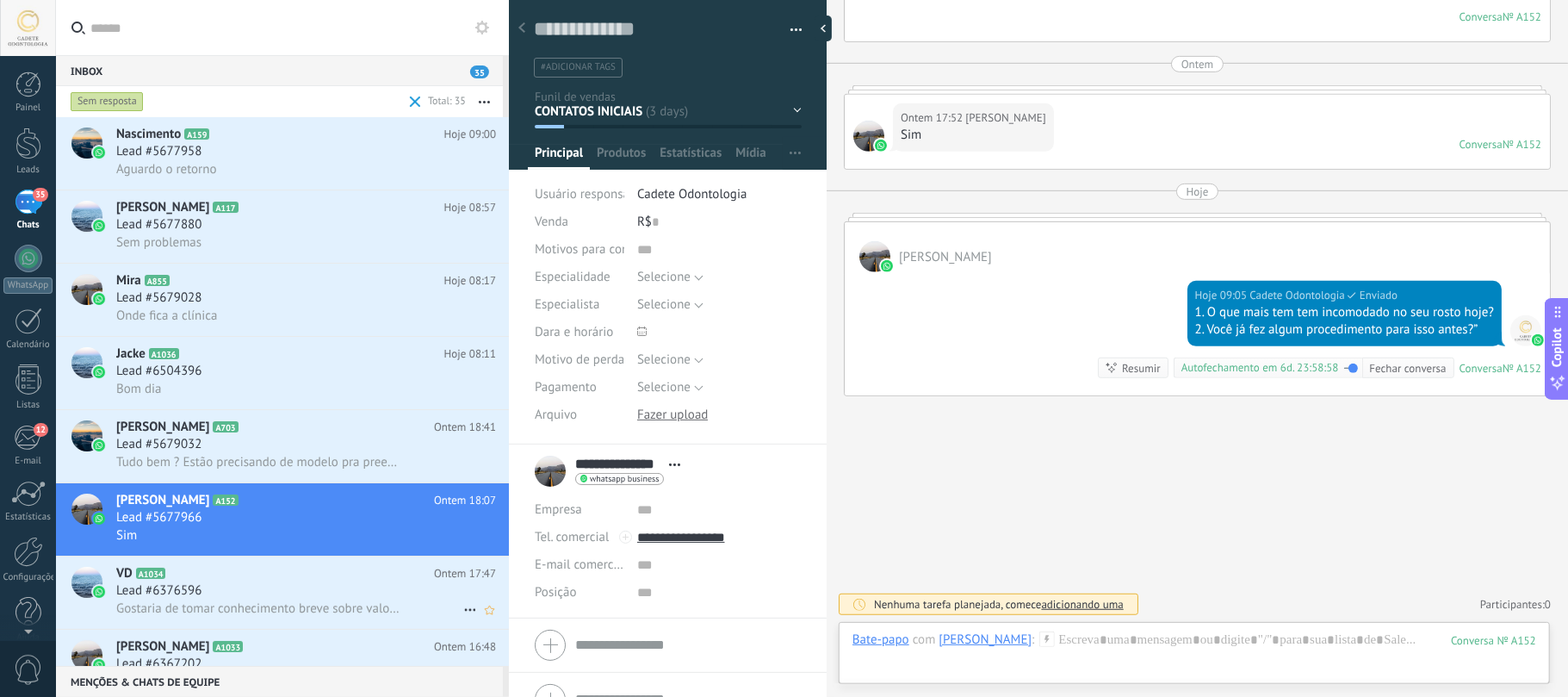
click at [252, 593] on div "Lead #6376596" at bounding box center [306, 591] width 380 height 18
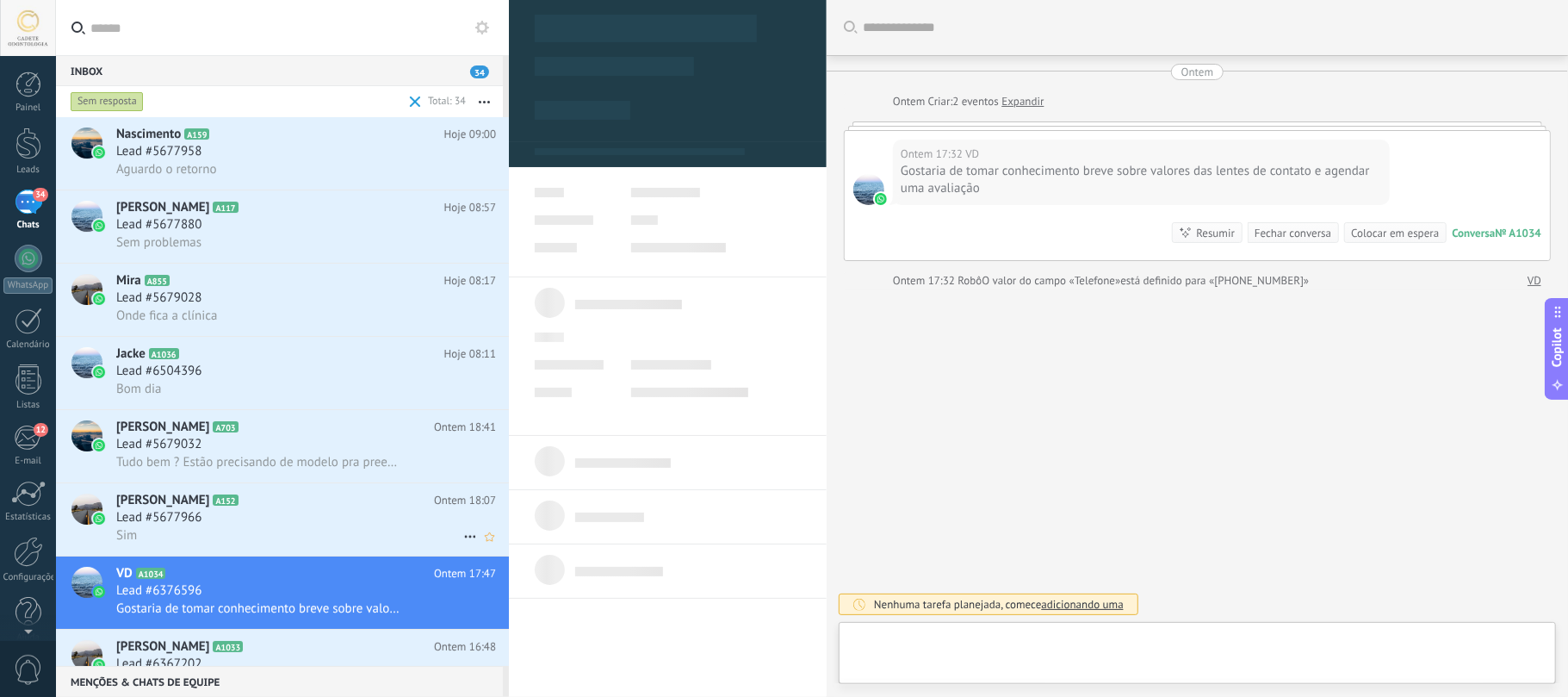
type textarea "**********"
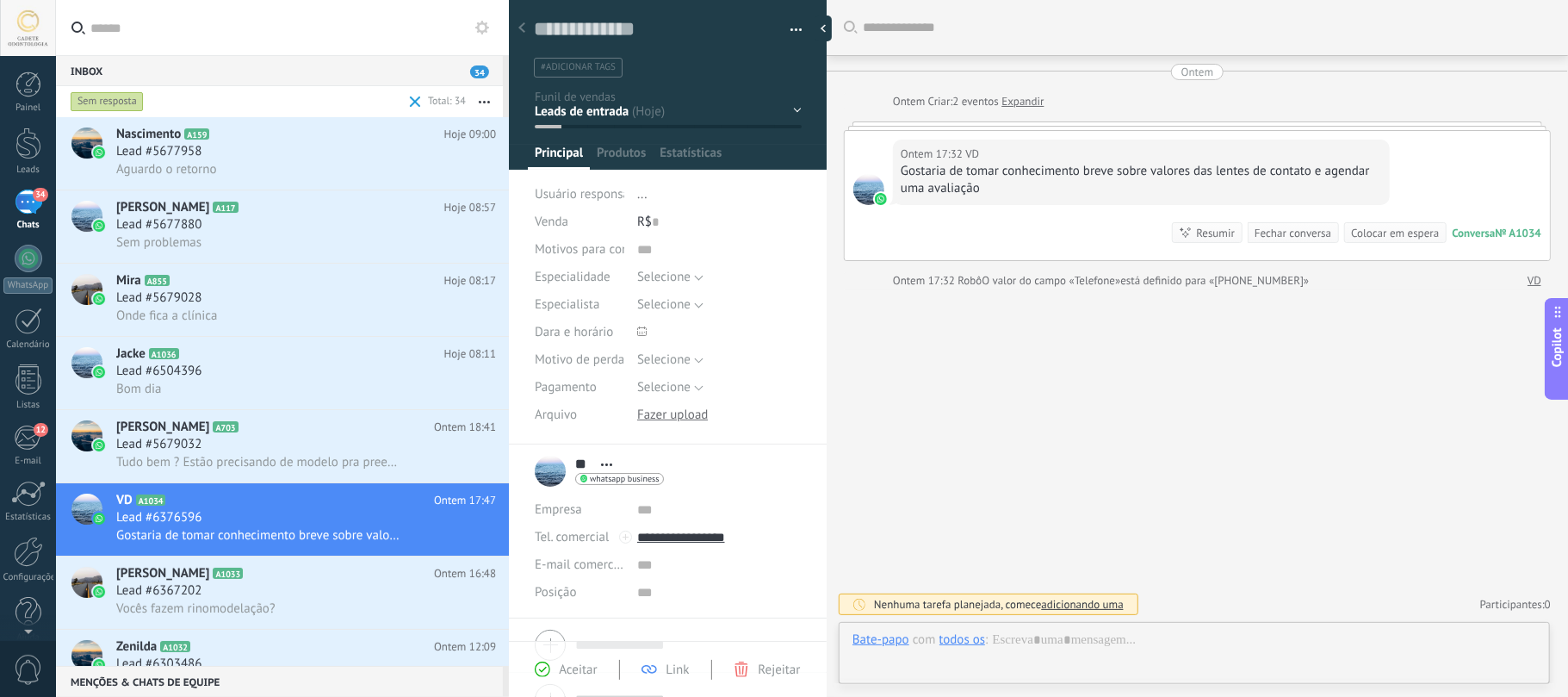
scroll to position [25, 0]
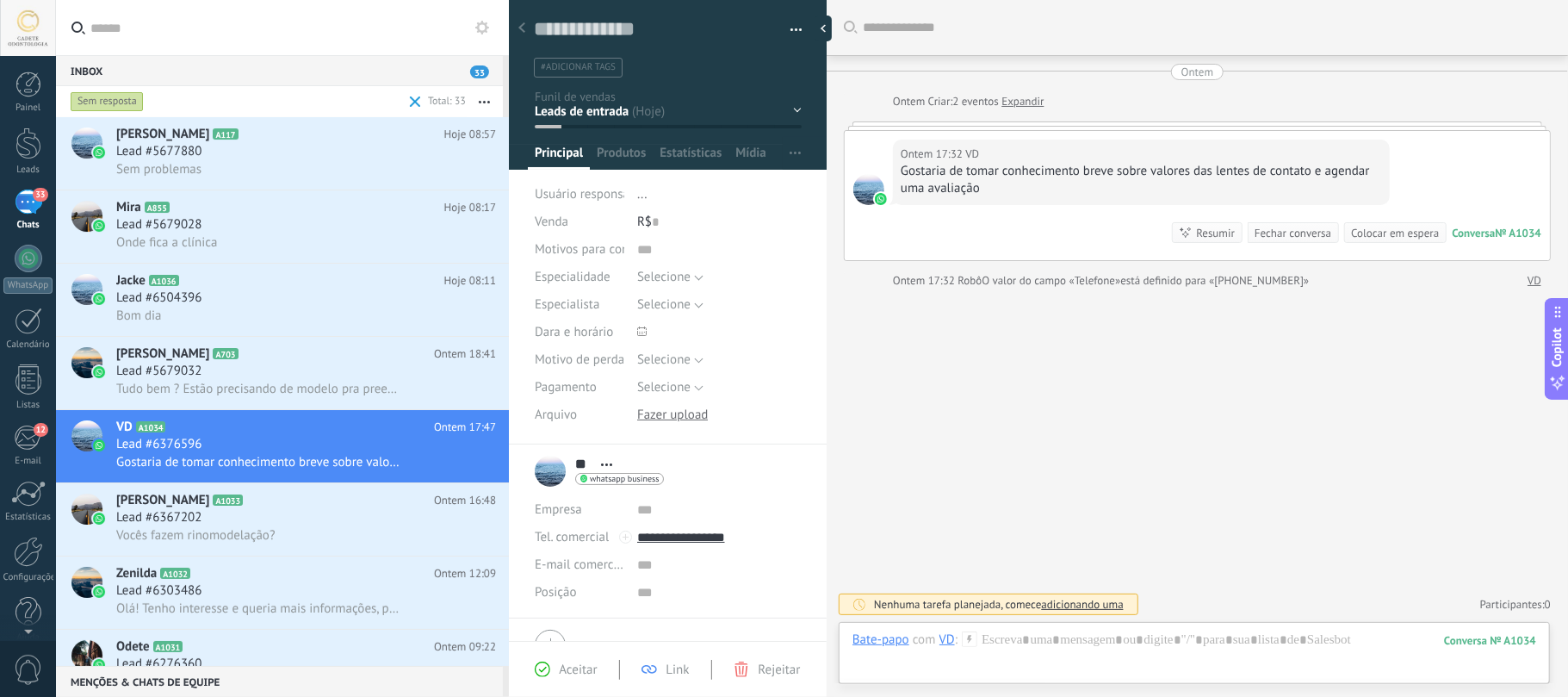
click at [1073, 286] on span "O valor do campo «Telefone»" at bounding box center [1051, 281] width 138 height 18
drag, startPoint x: 1117, startPoint y: 680, endPoint x: 1102, endPoint y: 703, distance: 27.5
click at [1102, 696] on html ".abccls-1,.abccls-2{fill-rule:evenodd}.abccls-2{fill:#fff} .abfcls-1{fill:none}…" at bounding box center [784, 348] width 1568 height 697
click at [1060, 641] on div at bounding box center [1194, 657] width 683 height 52
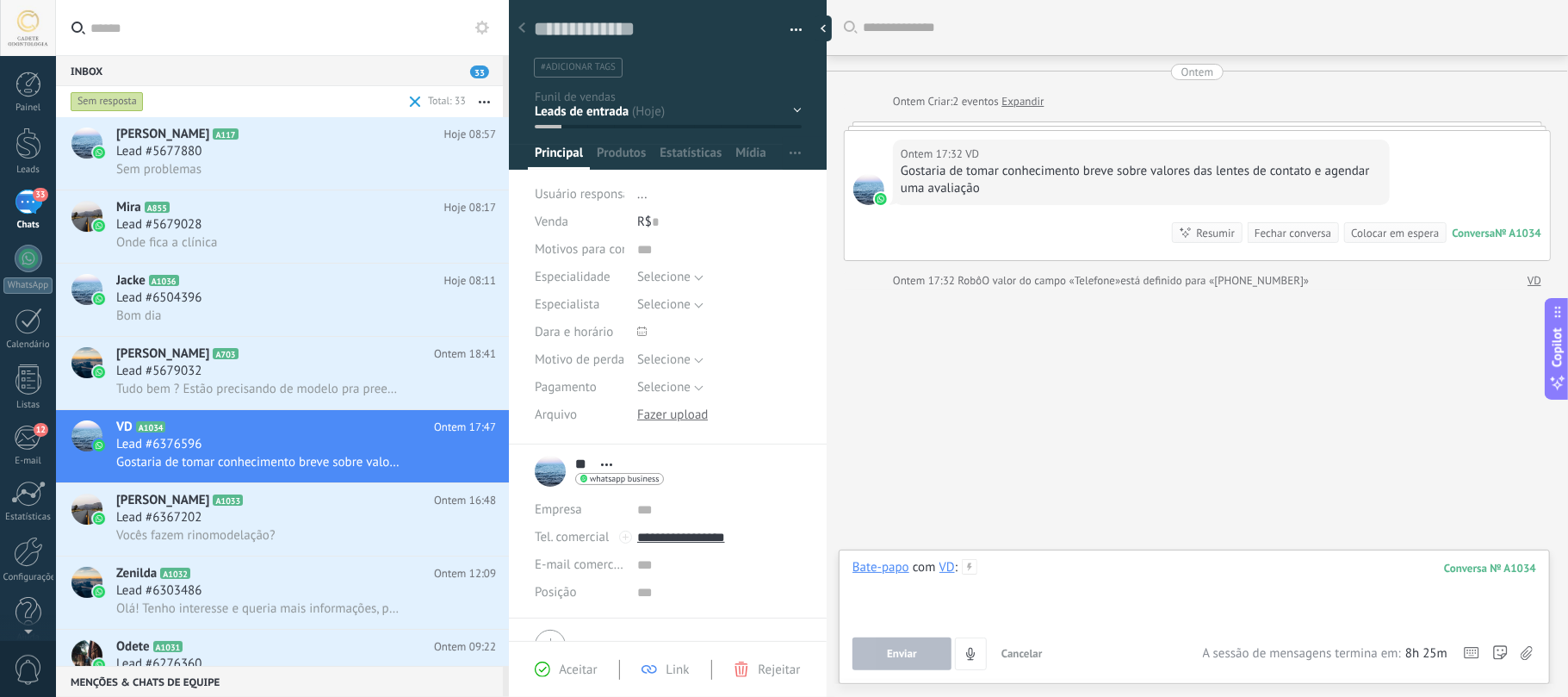
paste div
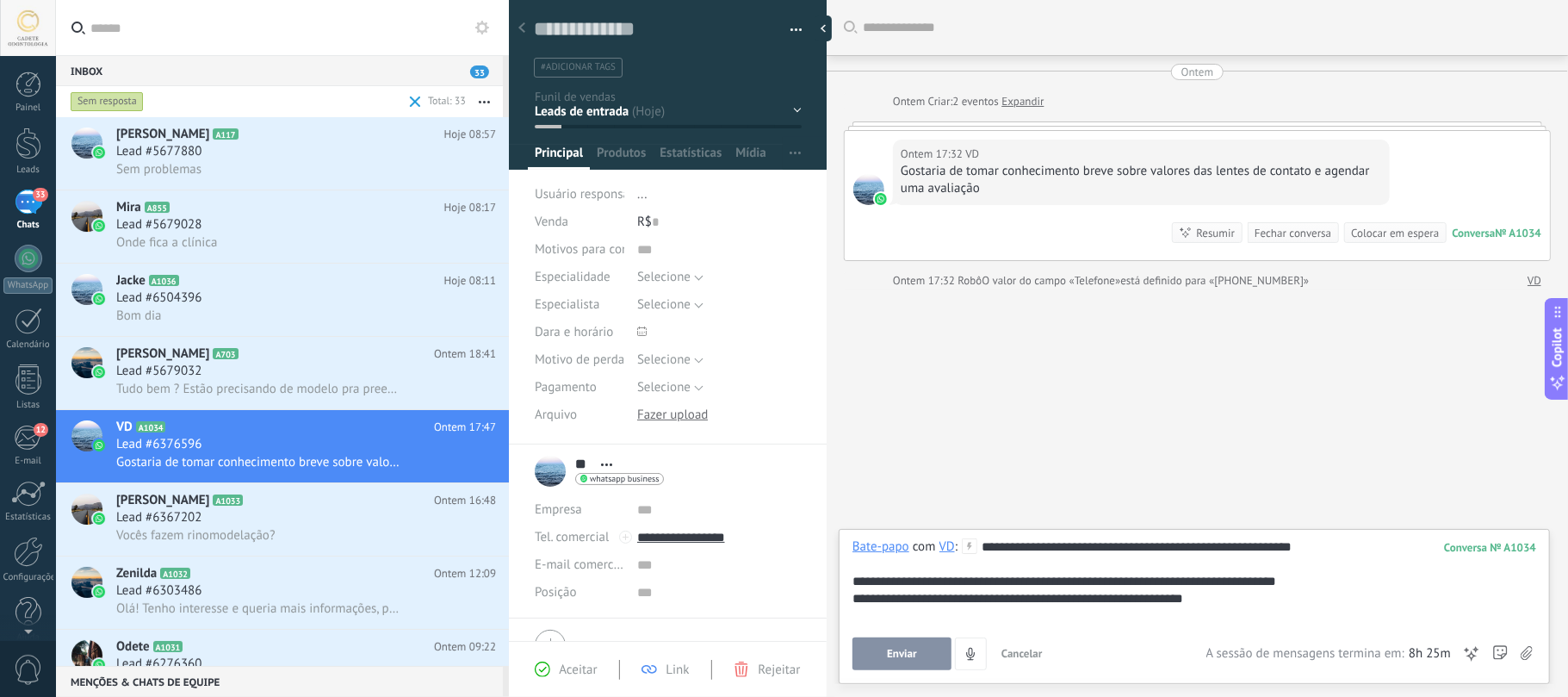
click at [899, 662] on button "Enviar" at bounding box center [902, 654] width 99 height 33
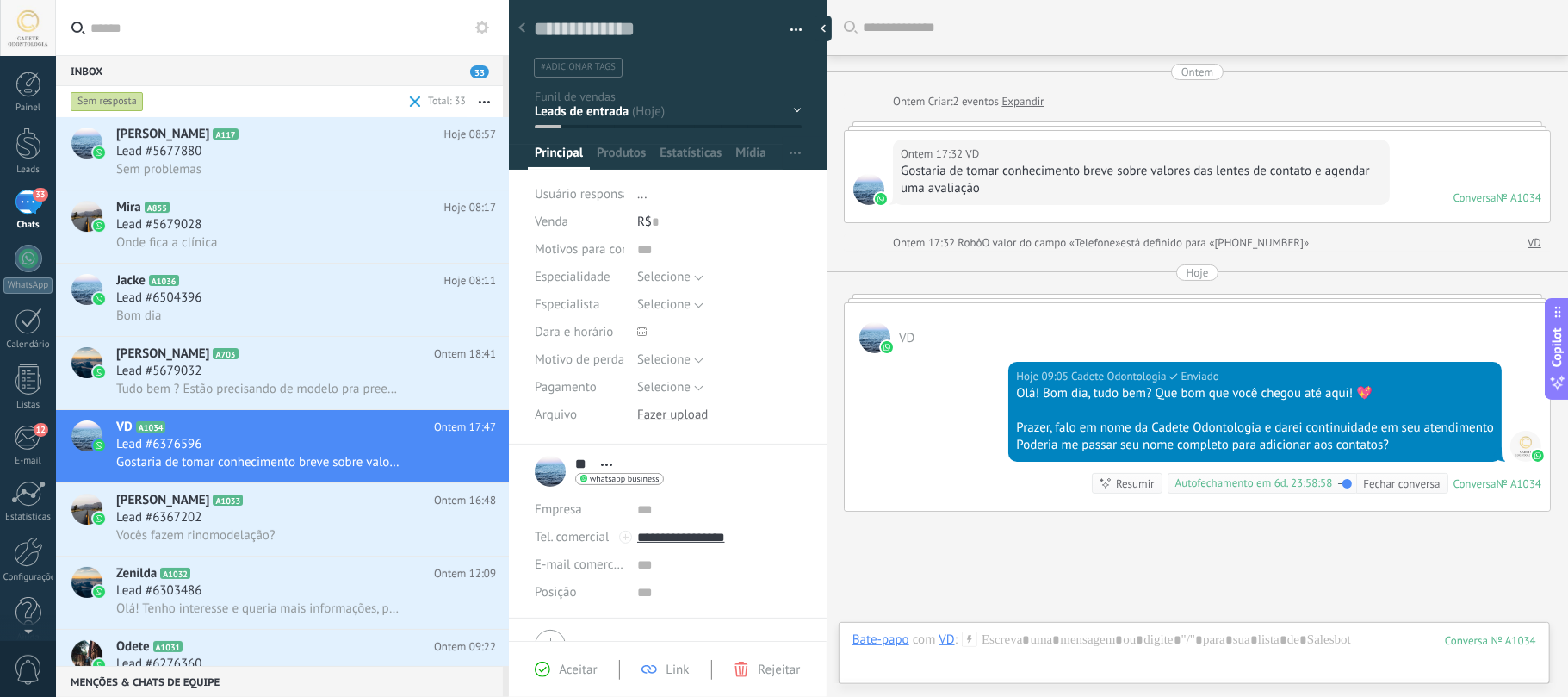
scroll to position [136, 0]
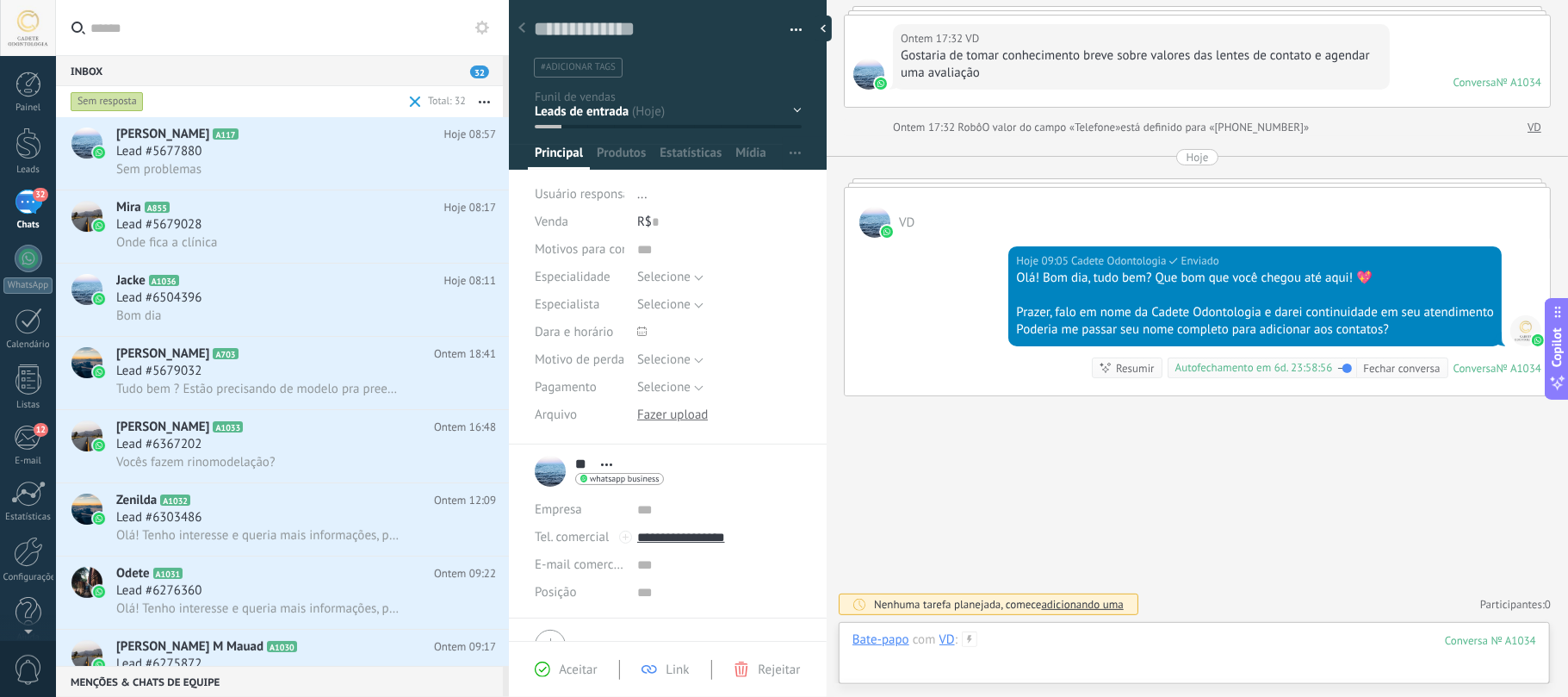
click at [1123, 646] on div at bounding box center [1194, 657] width 683 height 52
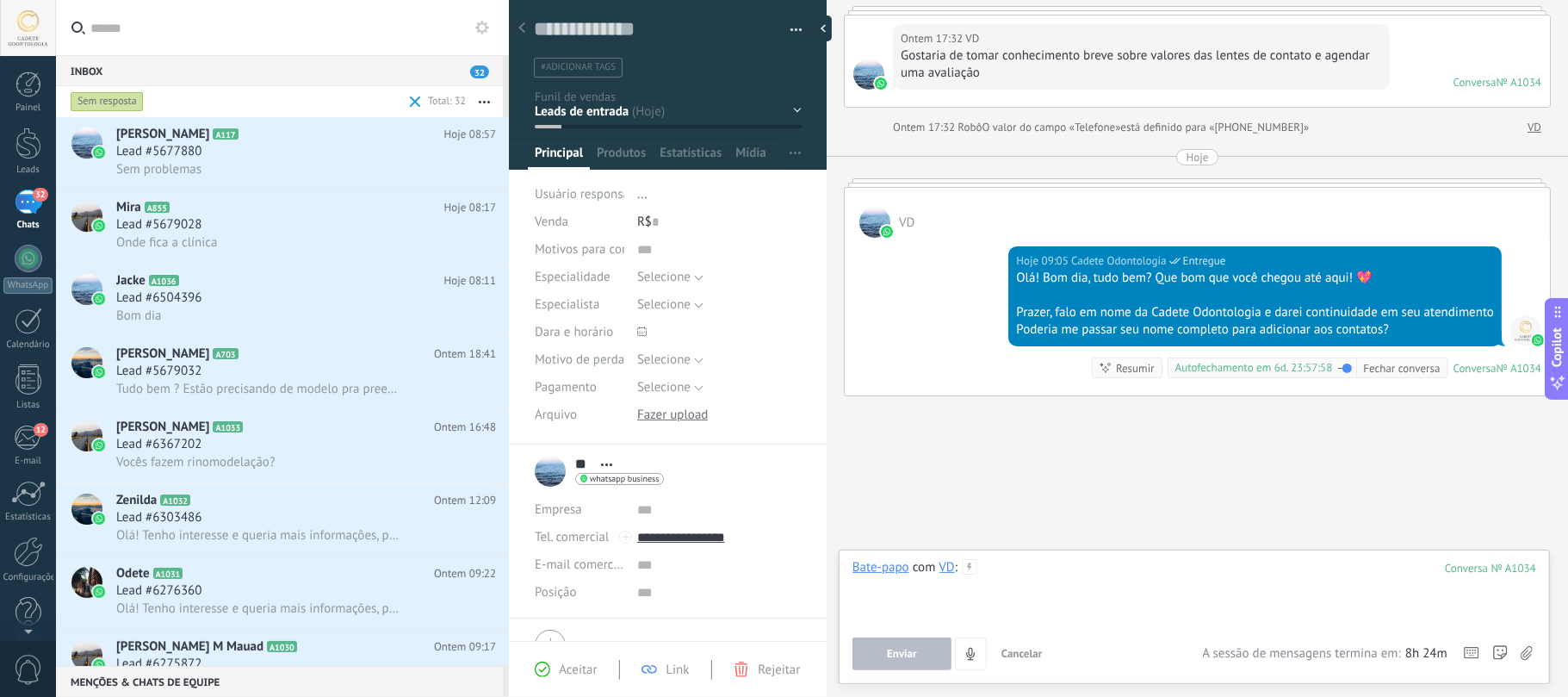
click at [1042, 573] on div at bounding box center [1194, 591] width 683 height 65
click at [1214, 572] on div "**********" at bounding box center [1194, 591] width 683 height 65
click at [1219, 610] on div "**********" at bounding box center [1194, 591] width 683 height 65
click at [918, 646] on button "Enviar" at bounding box center [902, 654] width 99 height 33
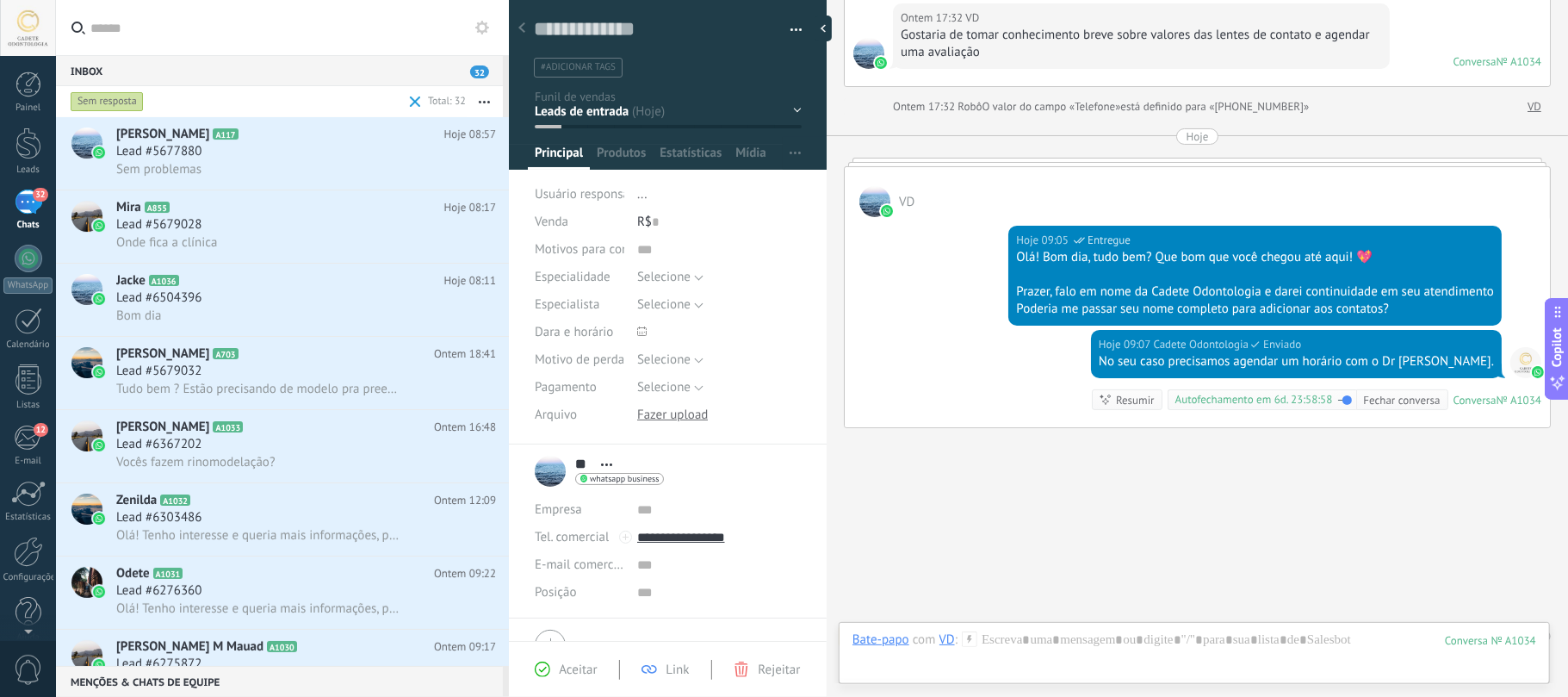
scroll to position [188, 0]
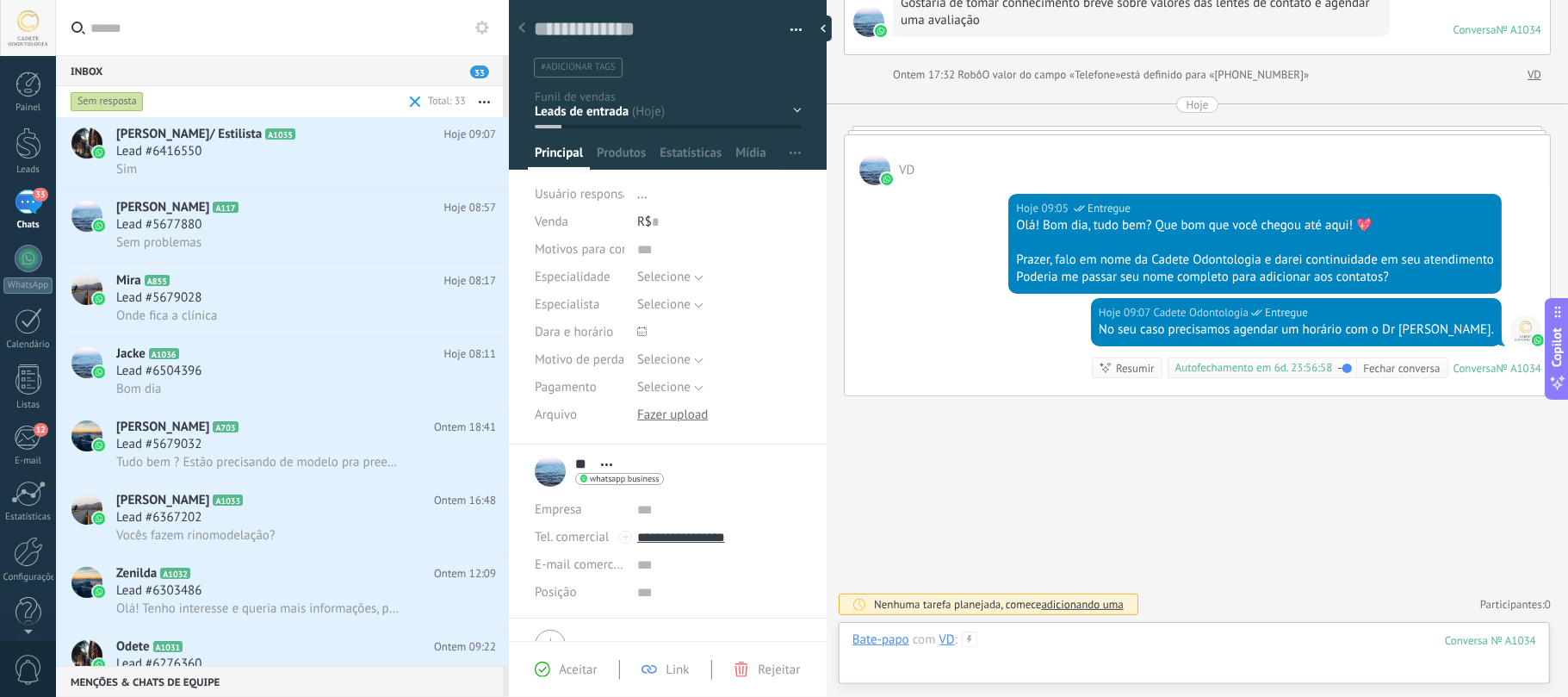
click at [1200, 653] on div at bounding box center [1194, 657] width 683 height 52
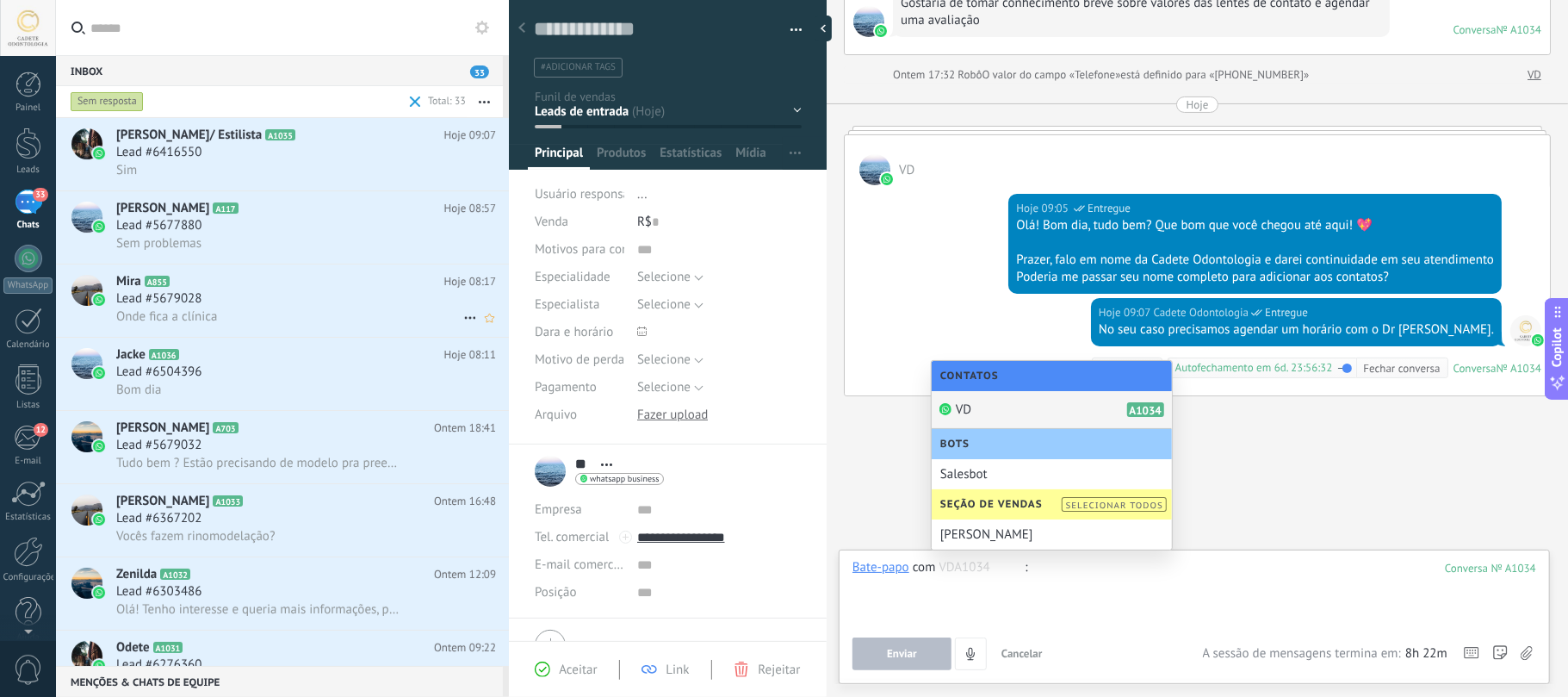
scroll to position [114, 0]
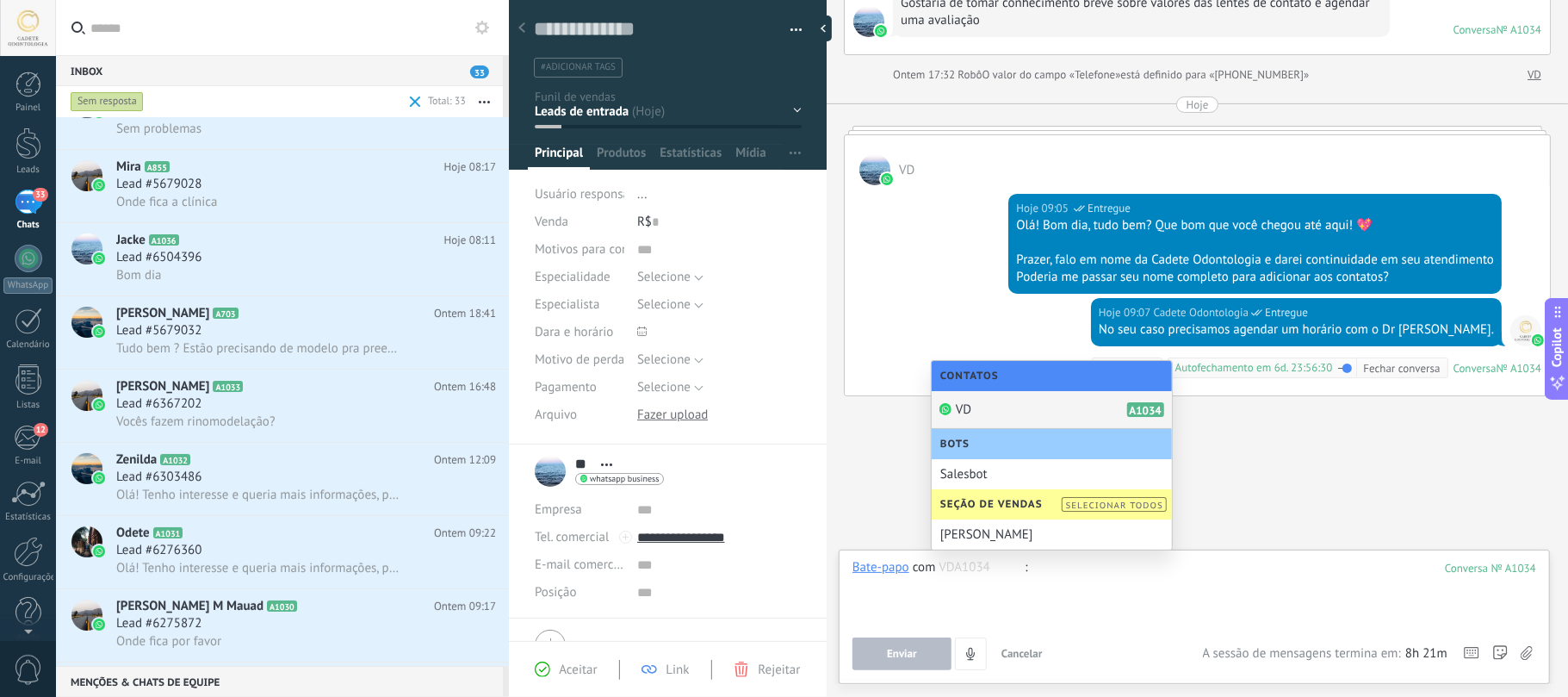
click at [1195, 594] on div at bounding box center [1194, 591] width 683 height 65
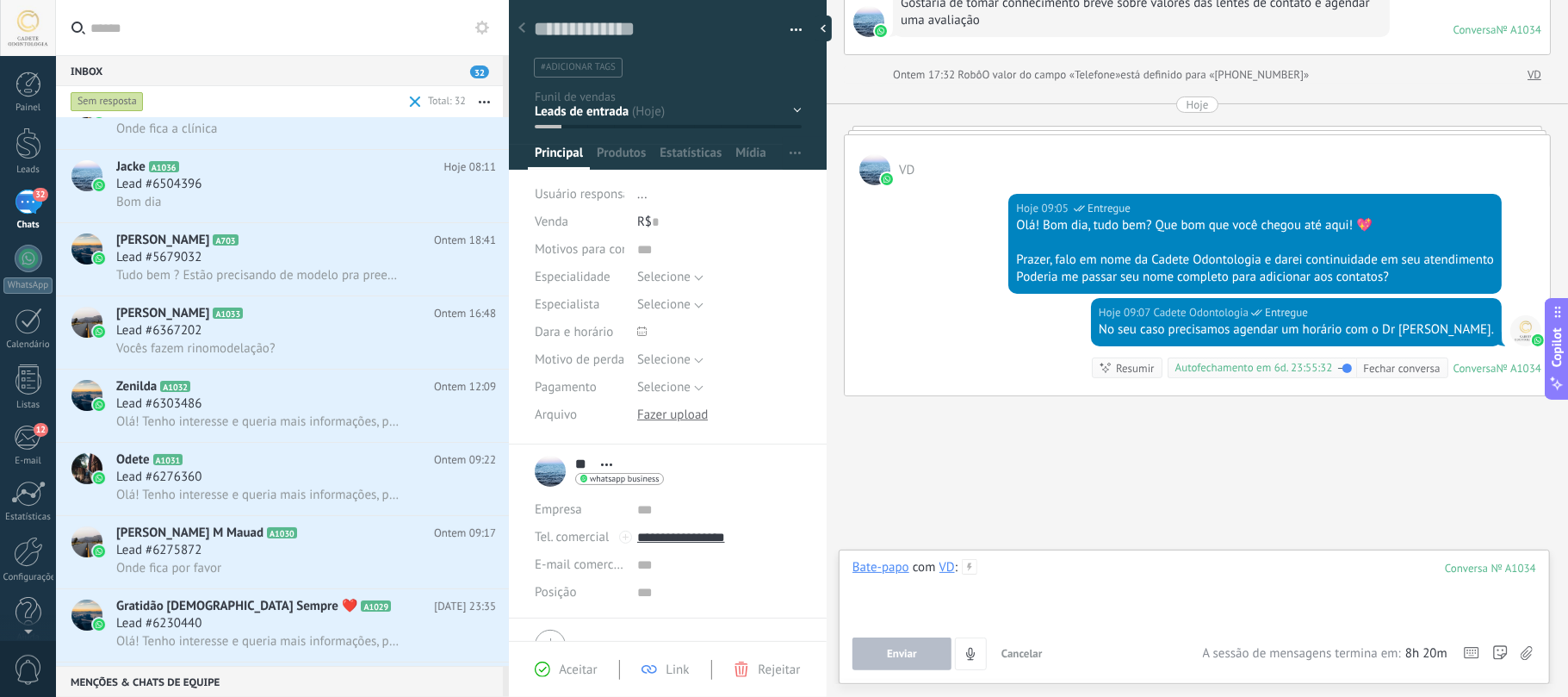
click at [1017, 566] on div at bounding box center [1194, 591] width 683 height 65
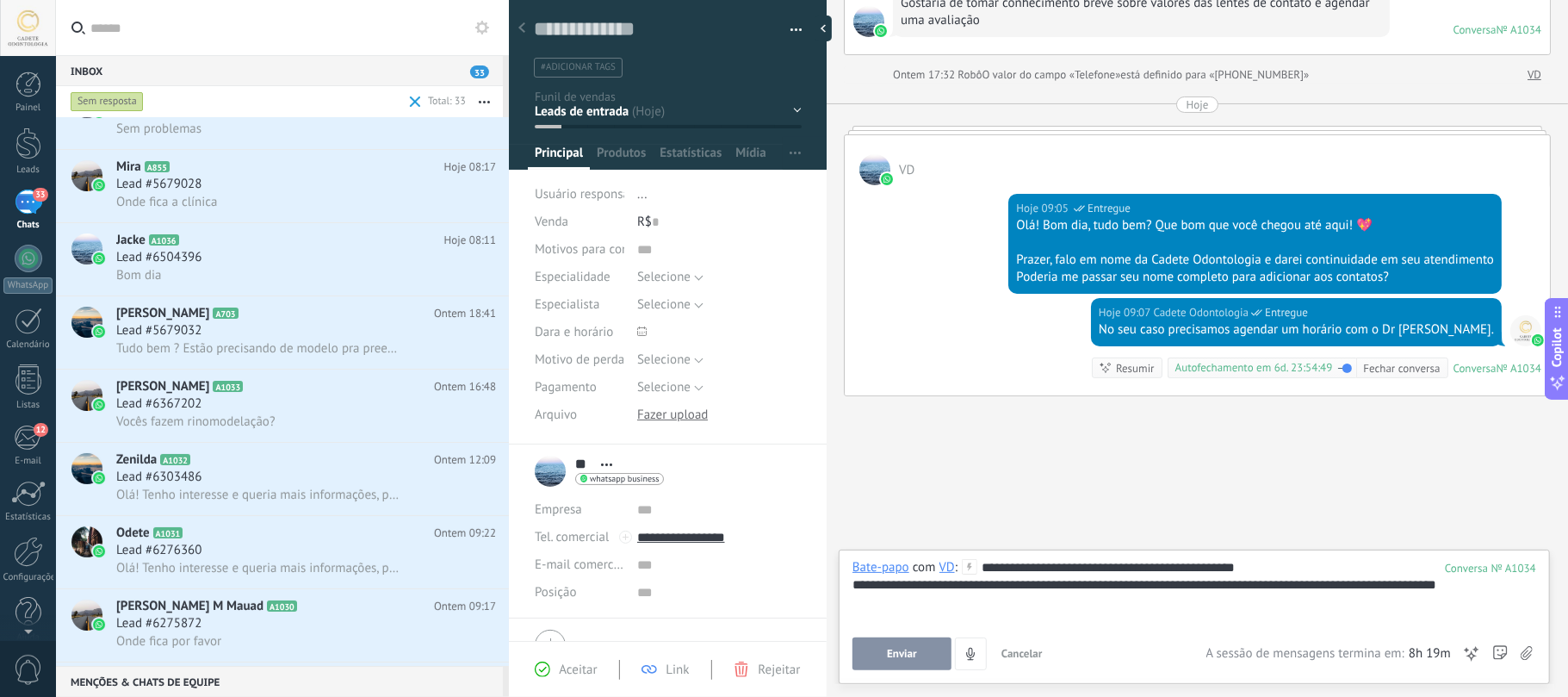
click at [889, 656] on span "Enviar" at bounding box center [901, 653] width 30 height 12
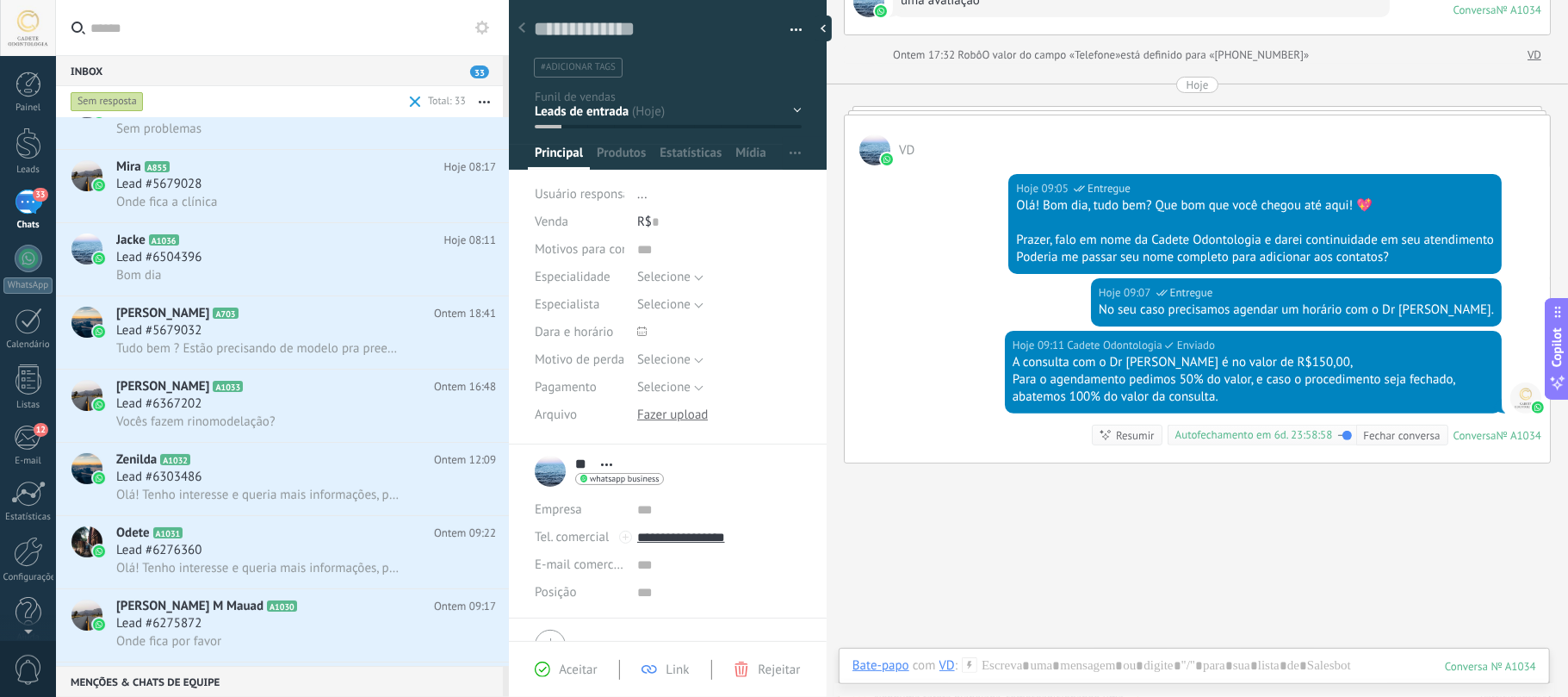
scroll to position [231, 0]
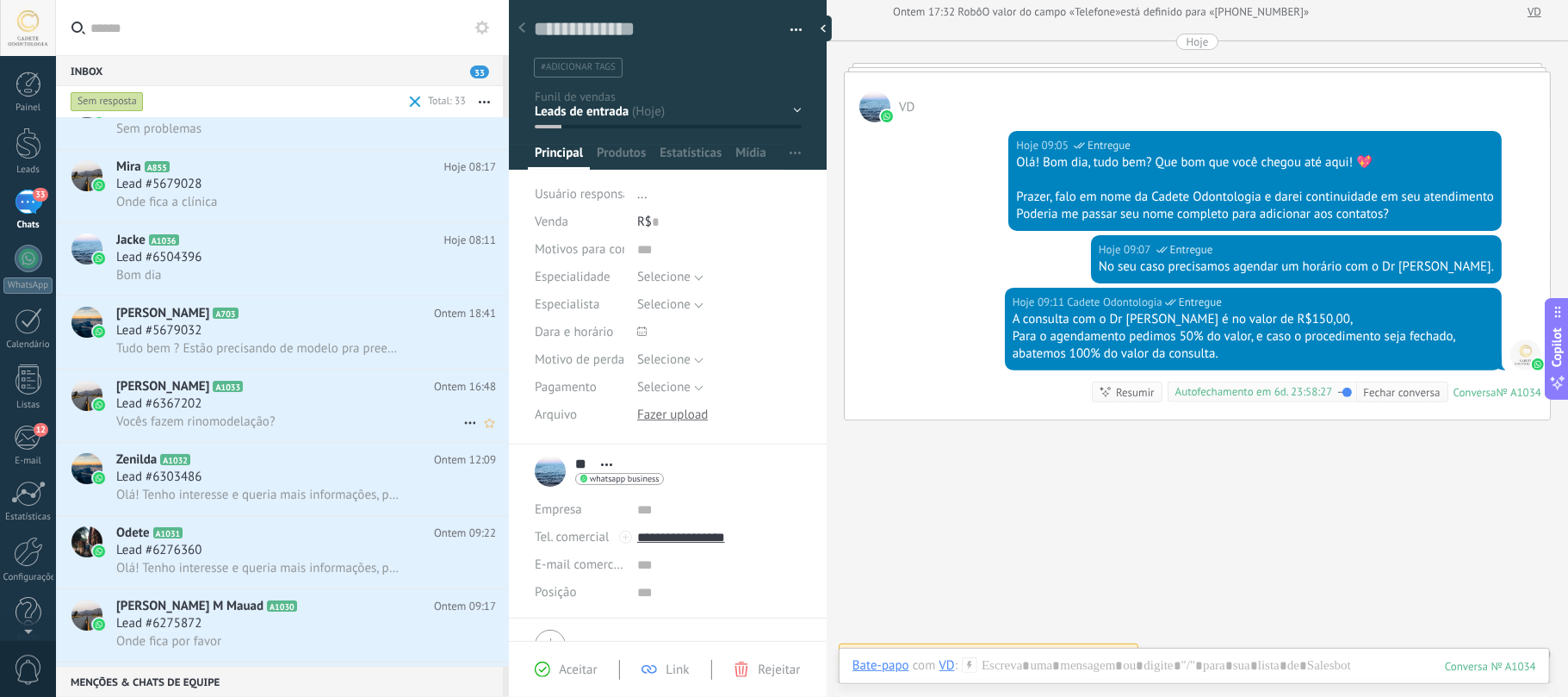
click at [110, 401] on div at bounding box center [86, 406] width 60 height 72
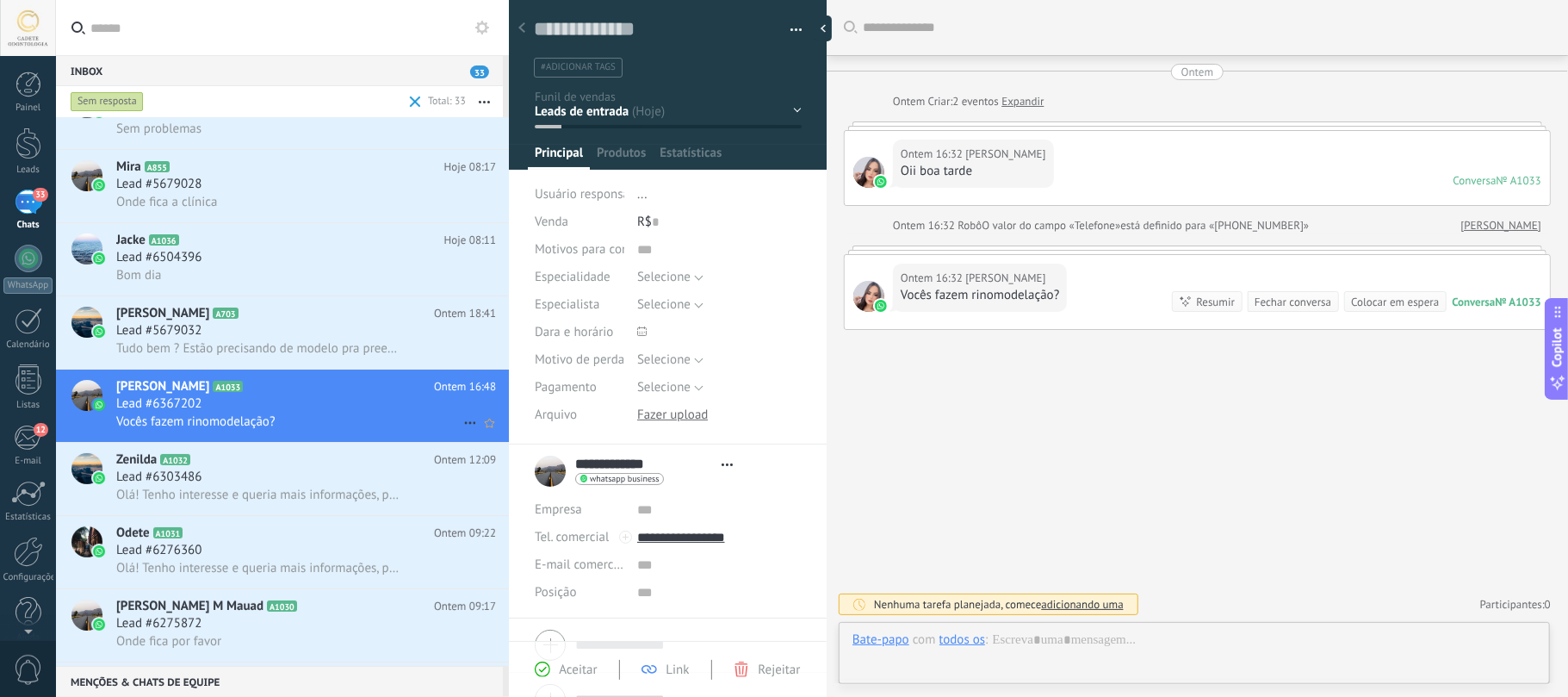
type textarea "**********"
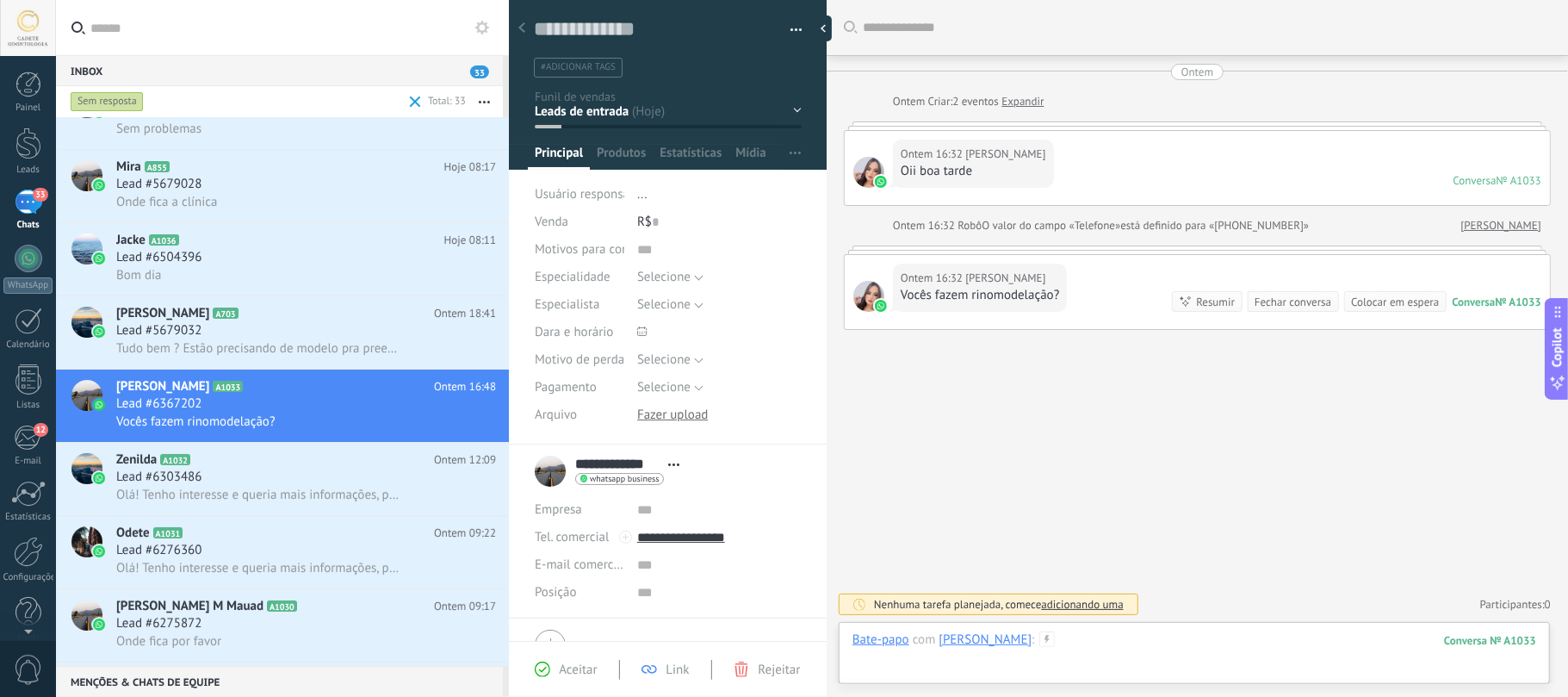
click at [1166, 647] on div at bounding box center [1194, 657] width 683 height 52
paste div
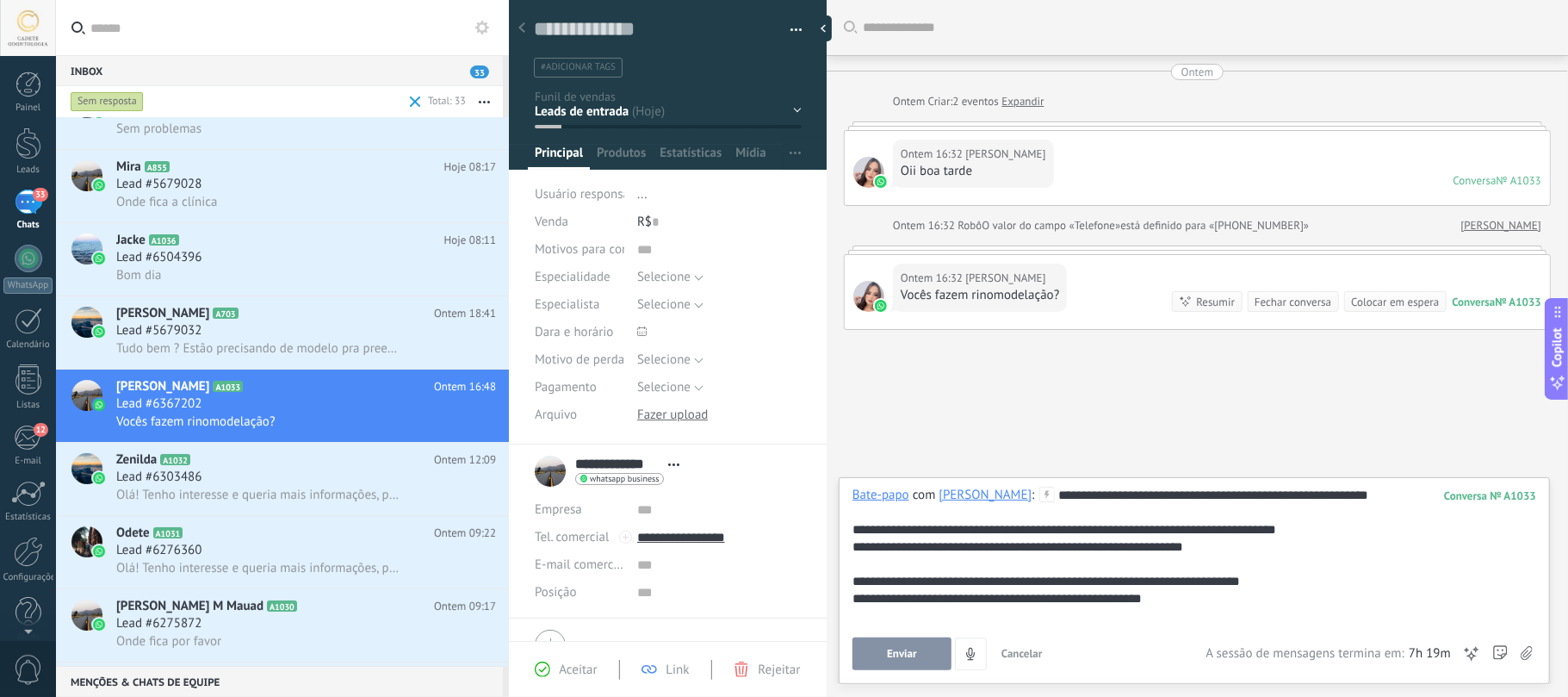
click at [876, 651] on button "Enviar" at bounding box center [902, 654] width 99 height 33
click at [277, 469] on h2 "Zenilda A1032" at bounding box center [275, 460] width 318 height 18
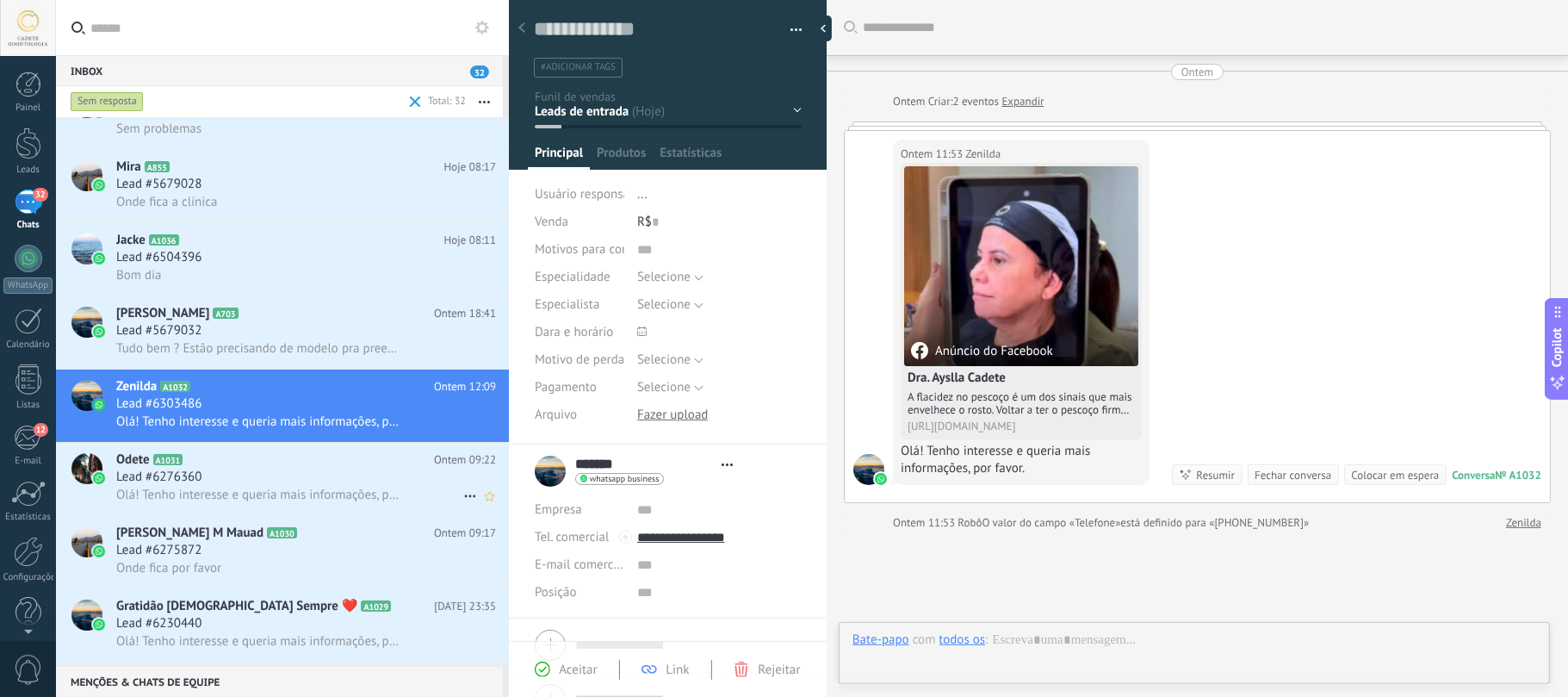
type textarea "**********"
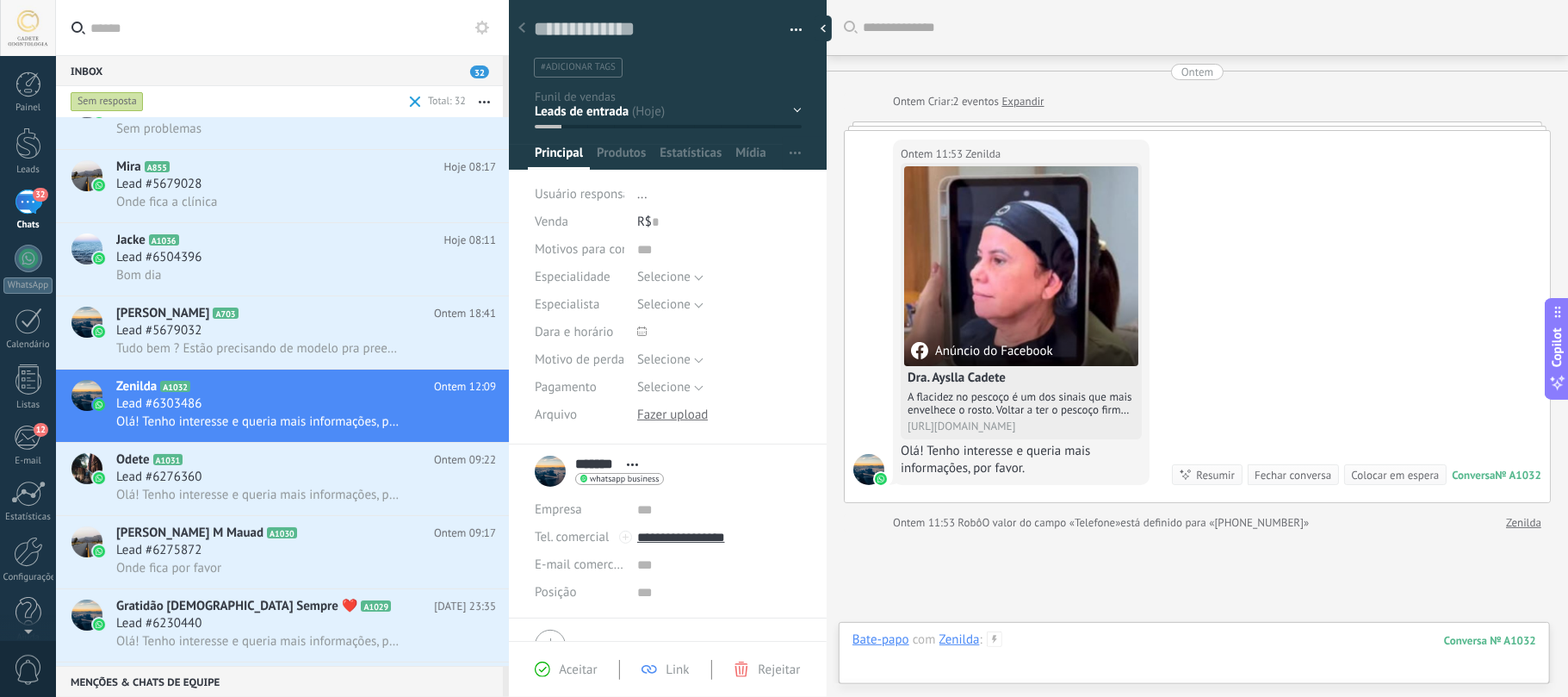
click at [1103, 639] on div at bounding box center [1194, 657] width 683 height 52
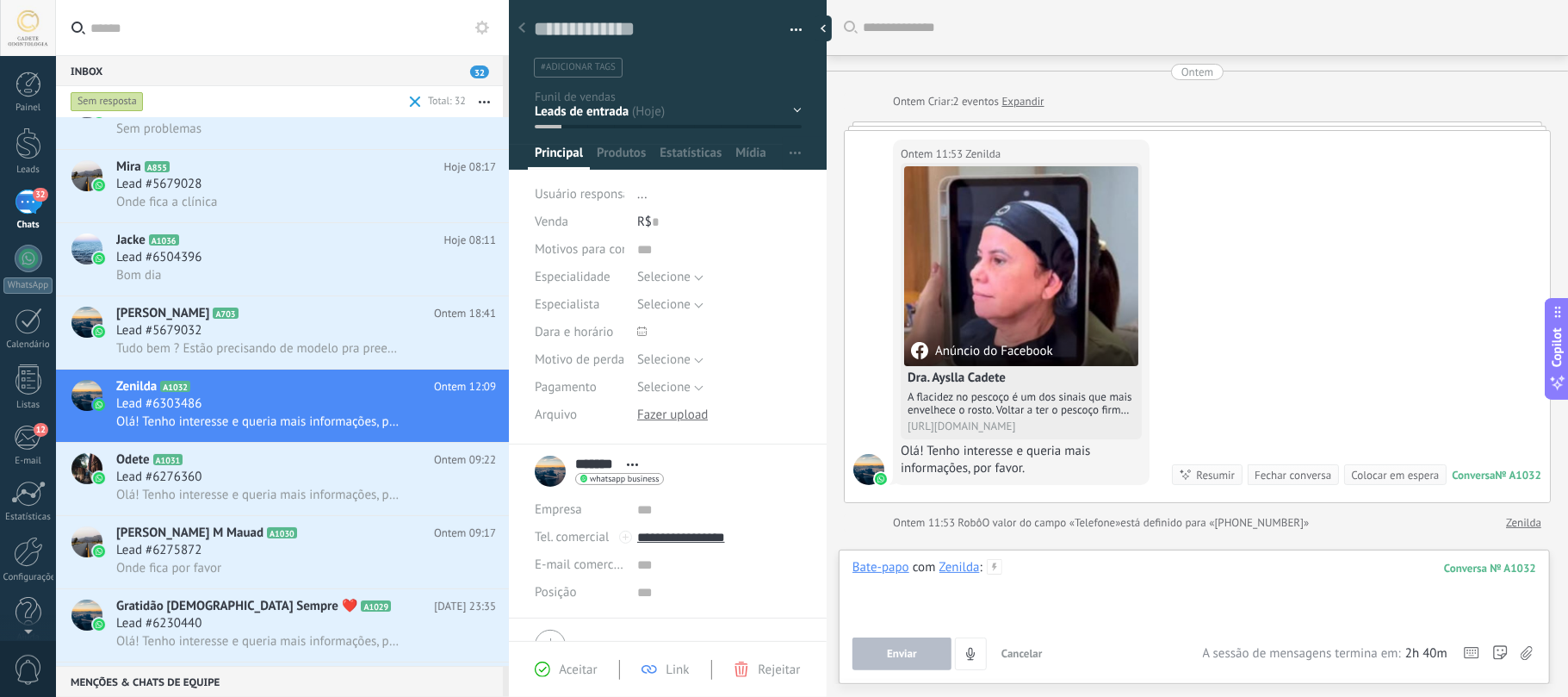
paste div
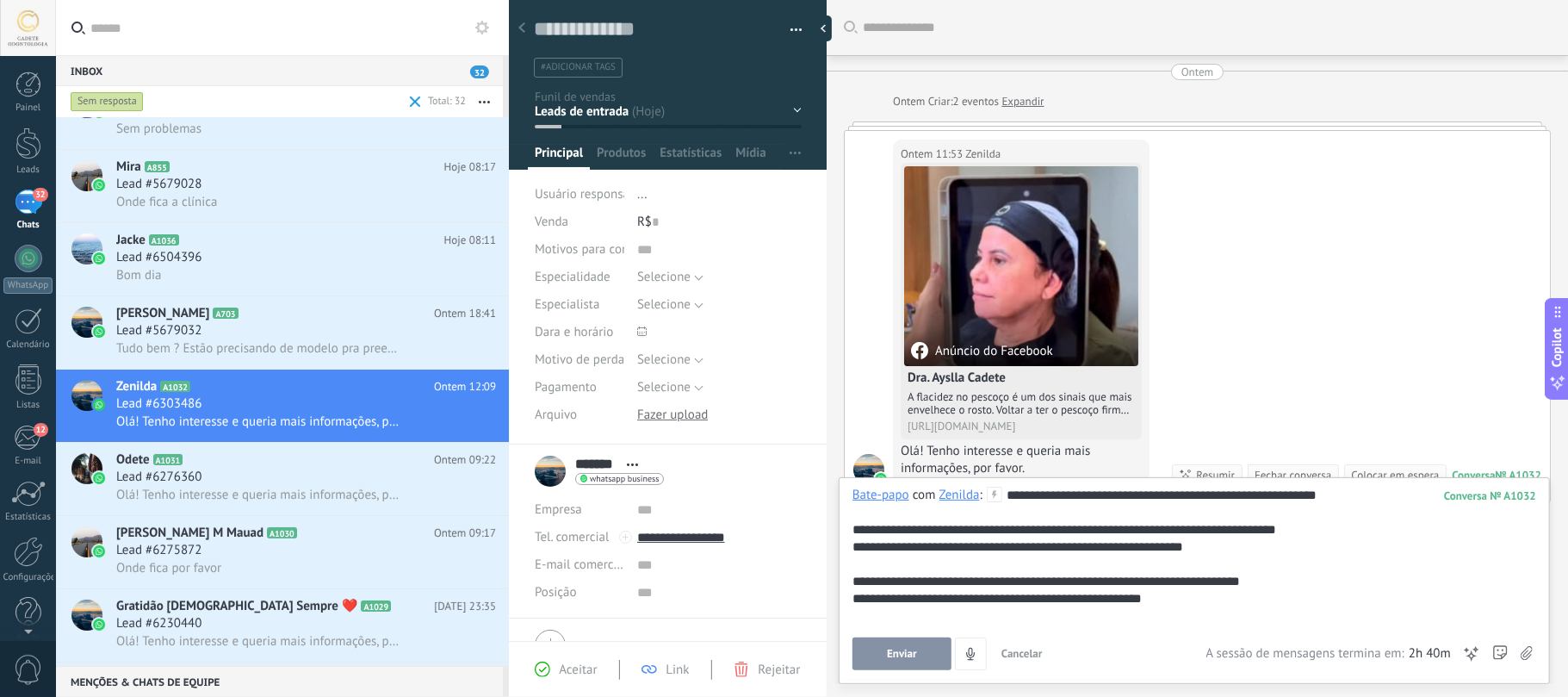
click at [889, 653] on span "Enviar" at bounding box center [901, 653] width 30 height 12
click at [277, 477] on div "Lead #6276360" at bounding box center [306, 478] width 380 height 18
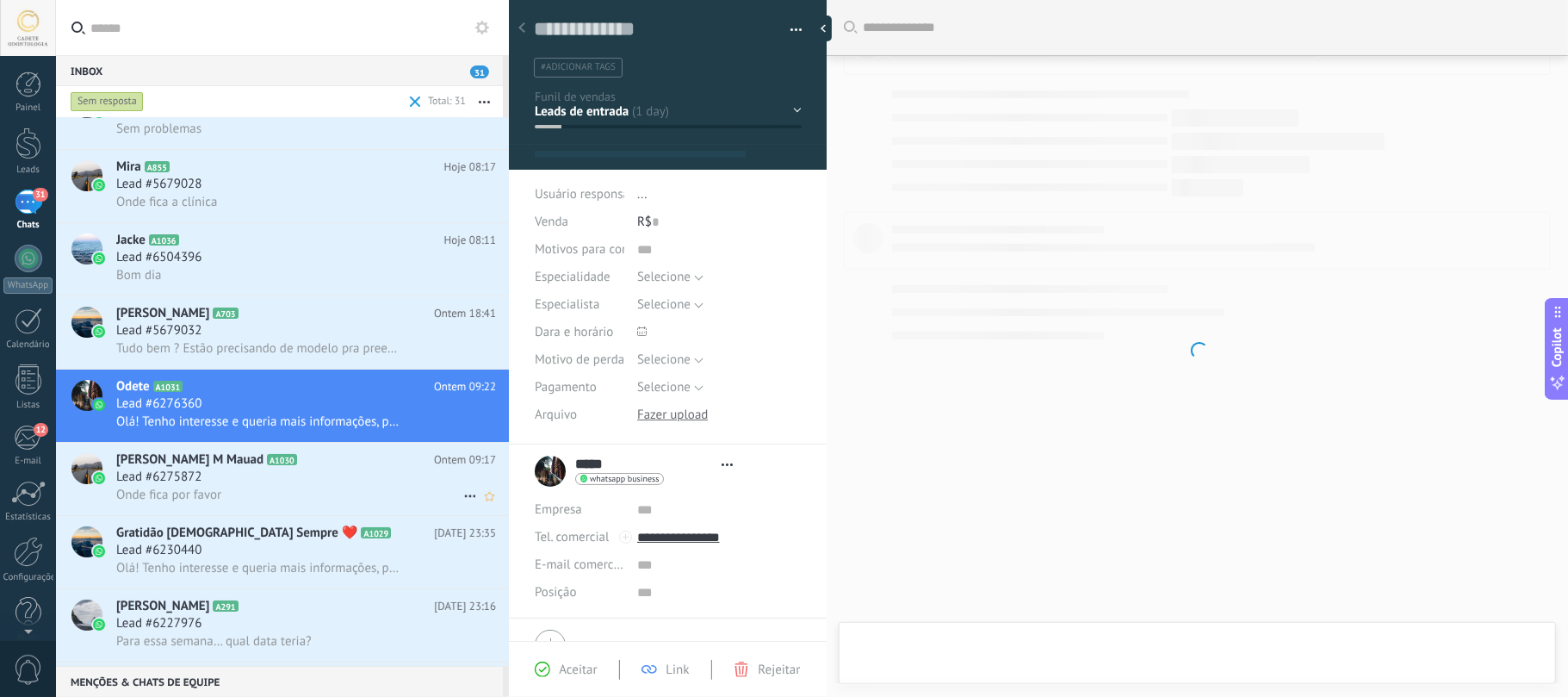
type textarea "**********"
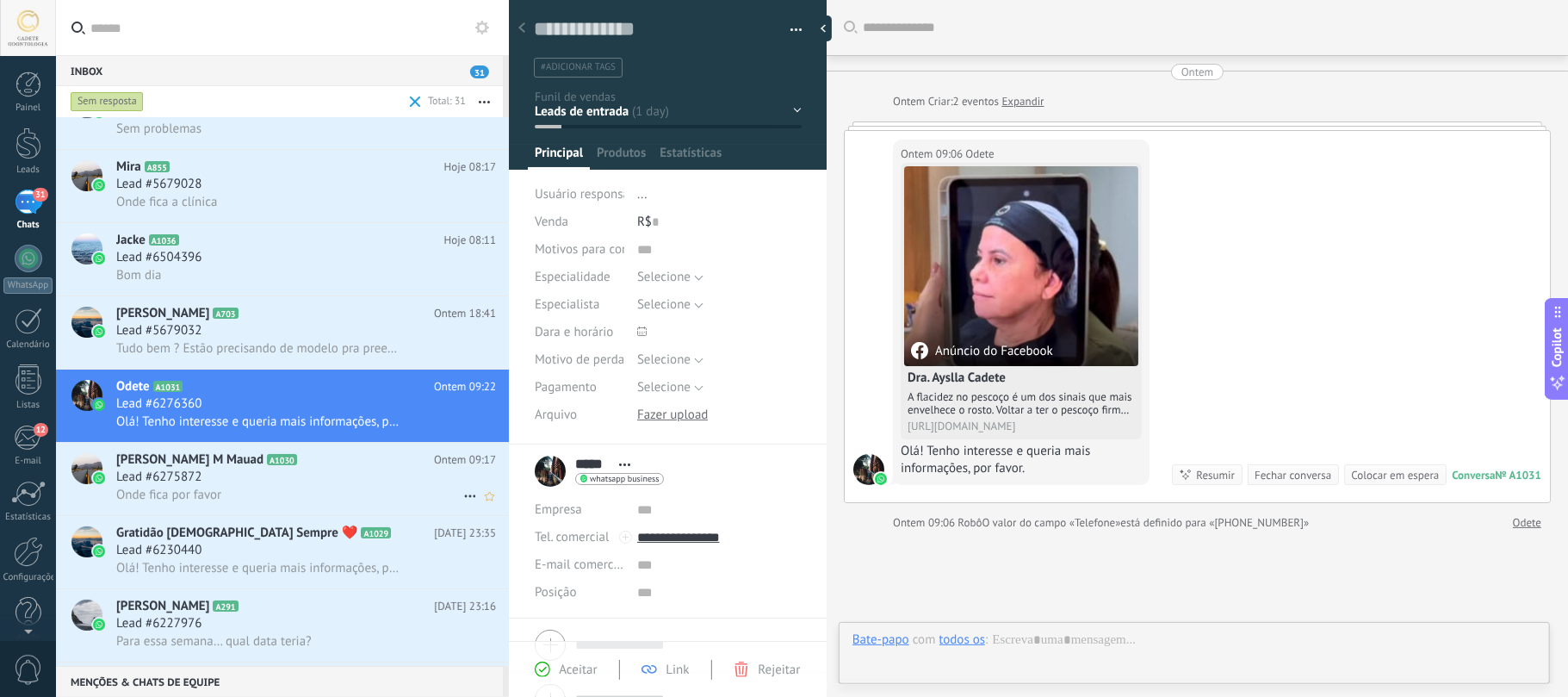
scroll to position [25, 0]
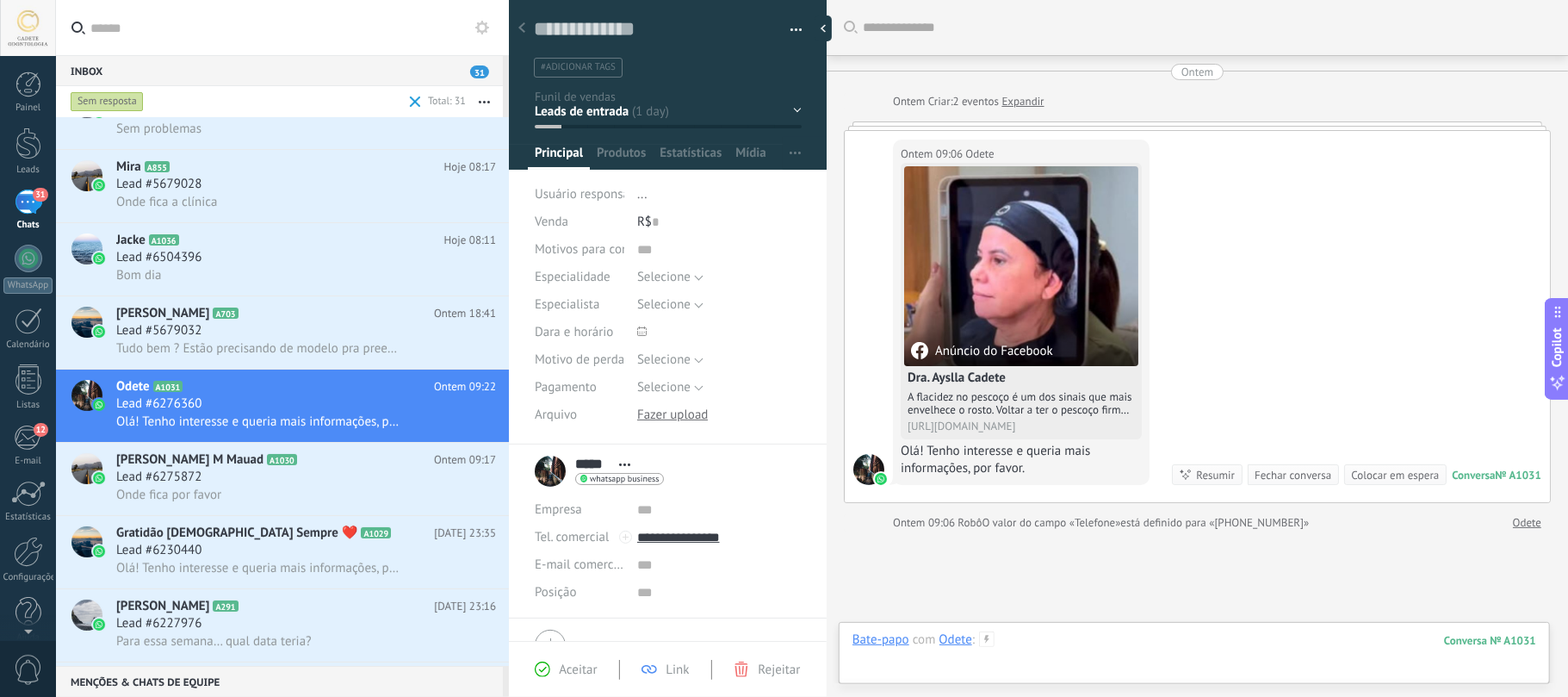
click at [1095, 659] on div at bounding box center [1194, 657] width 683 height 52
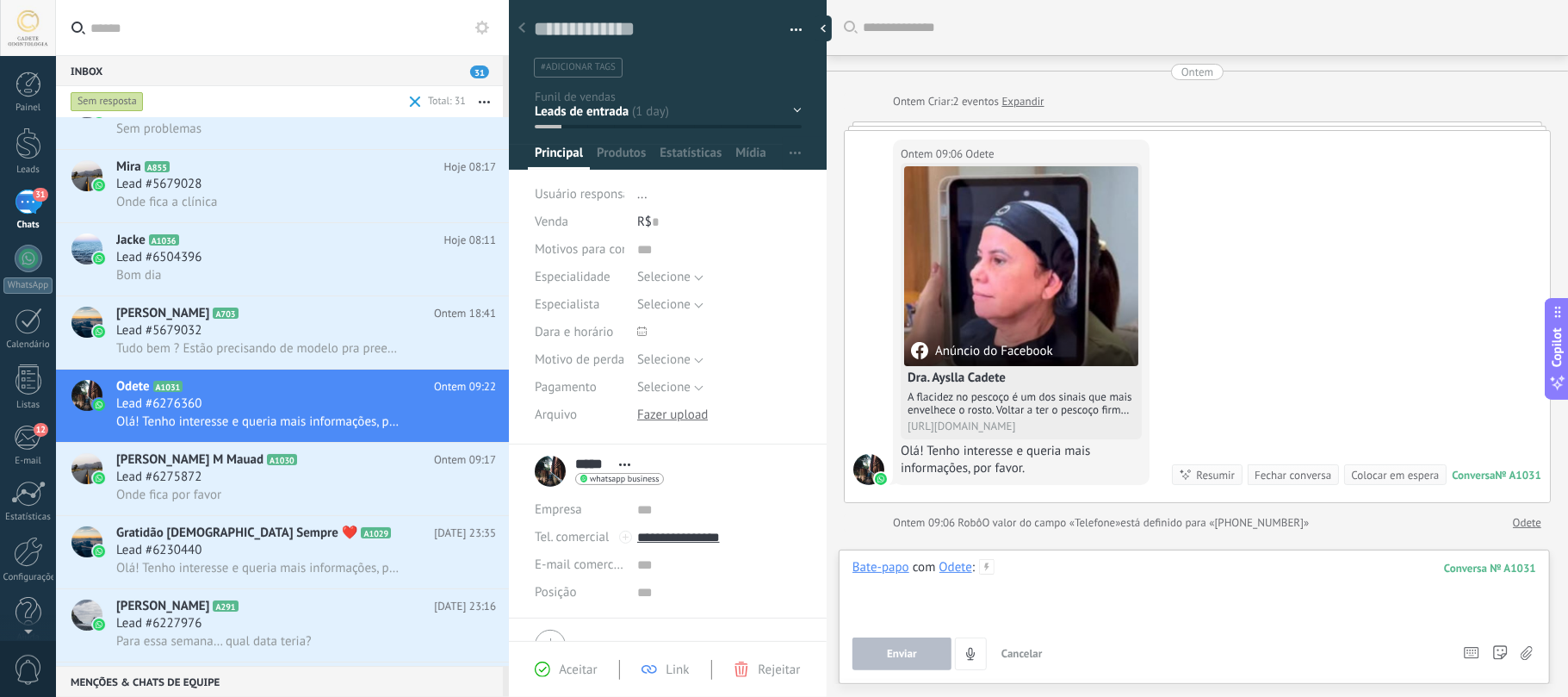
paste div
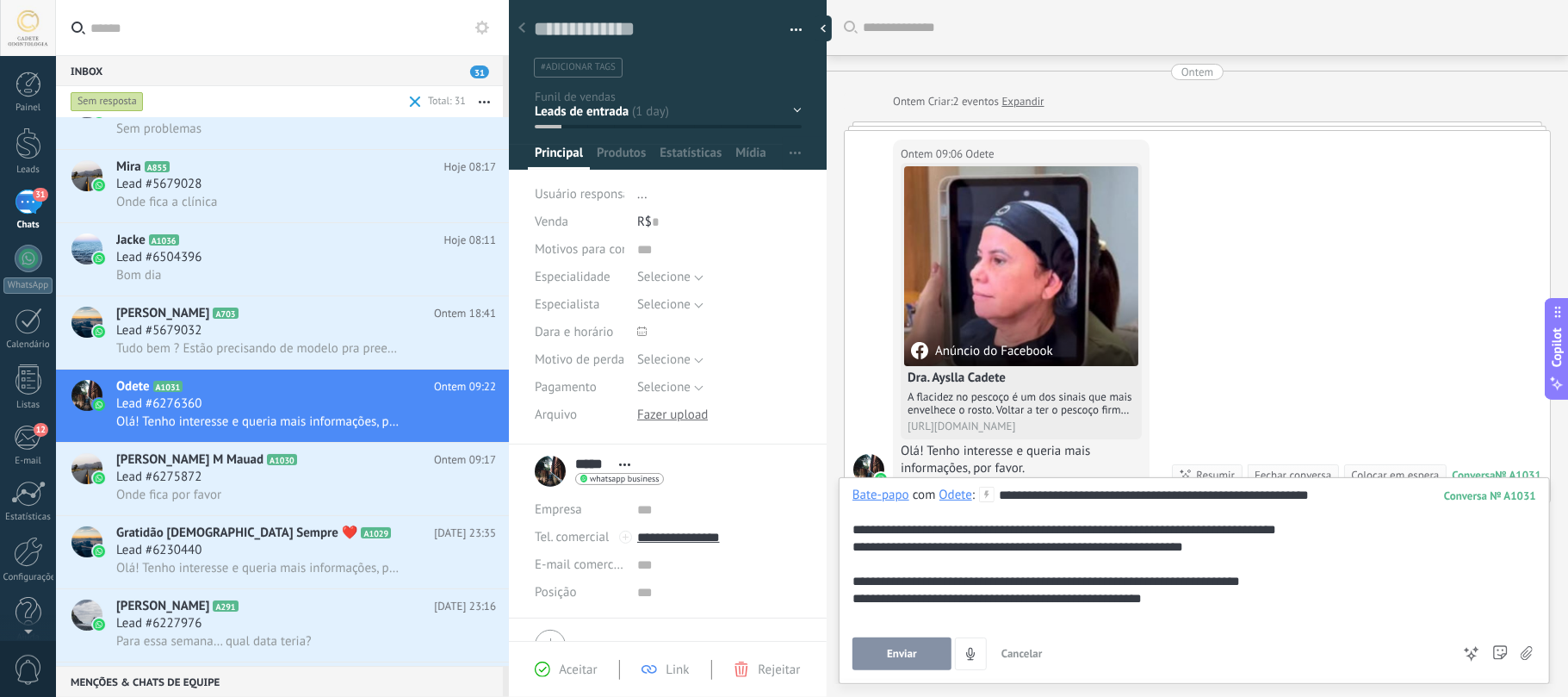
click at [913, 656] on span "Enviar" at bounding box center [901, 653] width 30 height 12
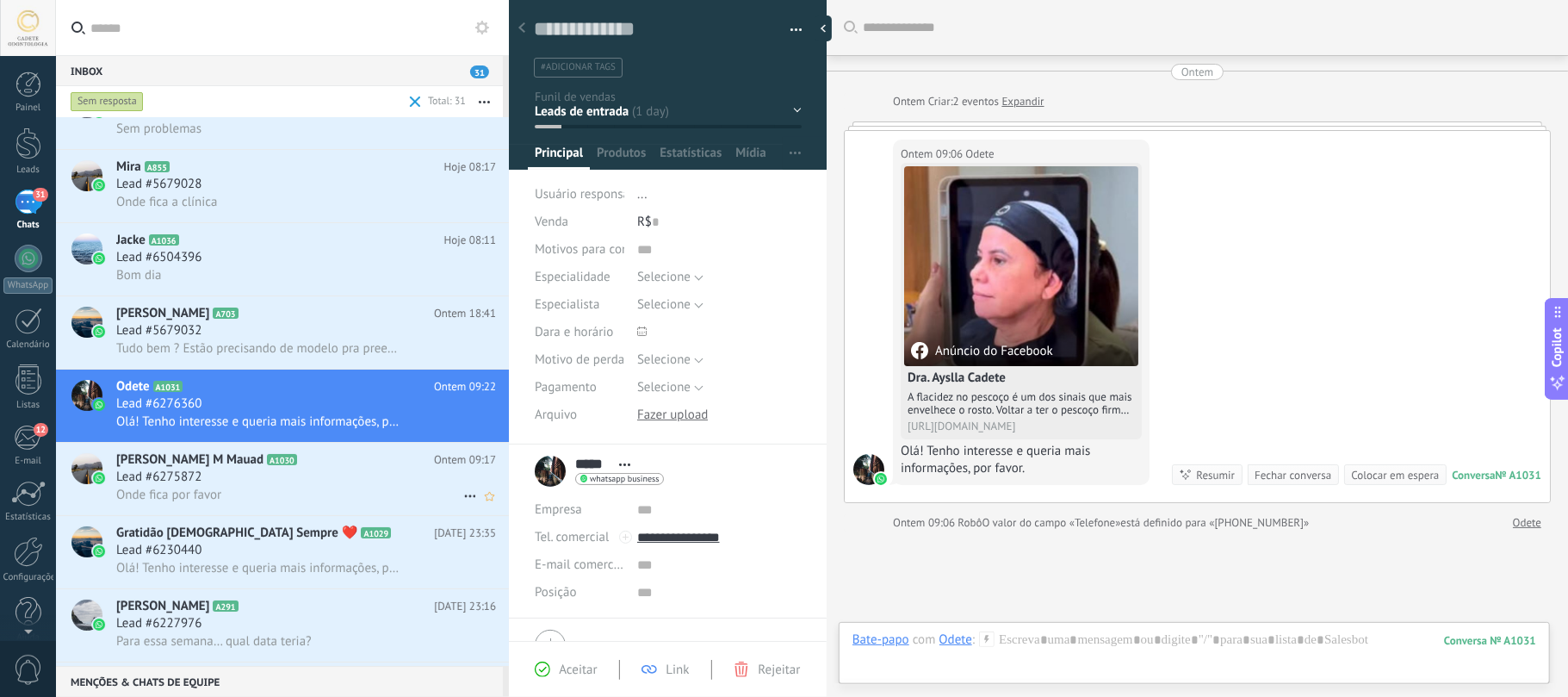
scroll to position [126, 0]
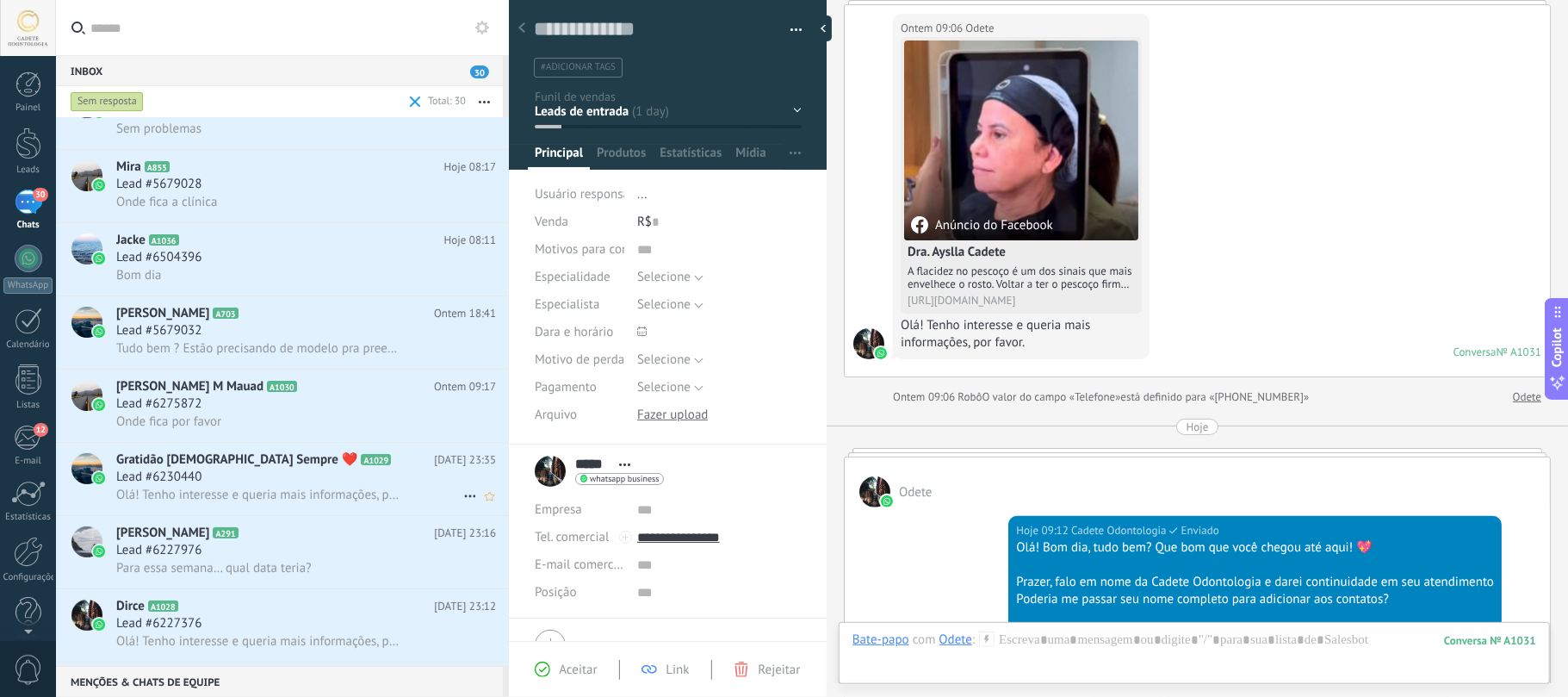
click at [224, 465] on span "Gratidão [DEMOGRAPHIC_DATA] Sempre ❤️" at bounding box center [236, 460] width 241 height 18
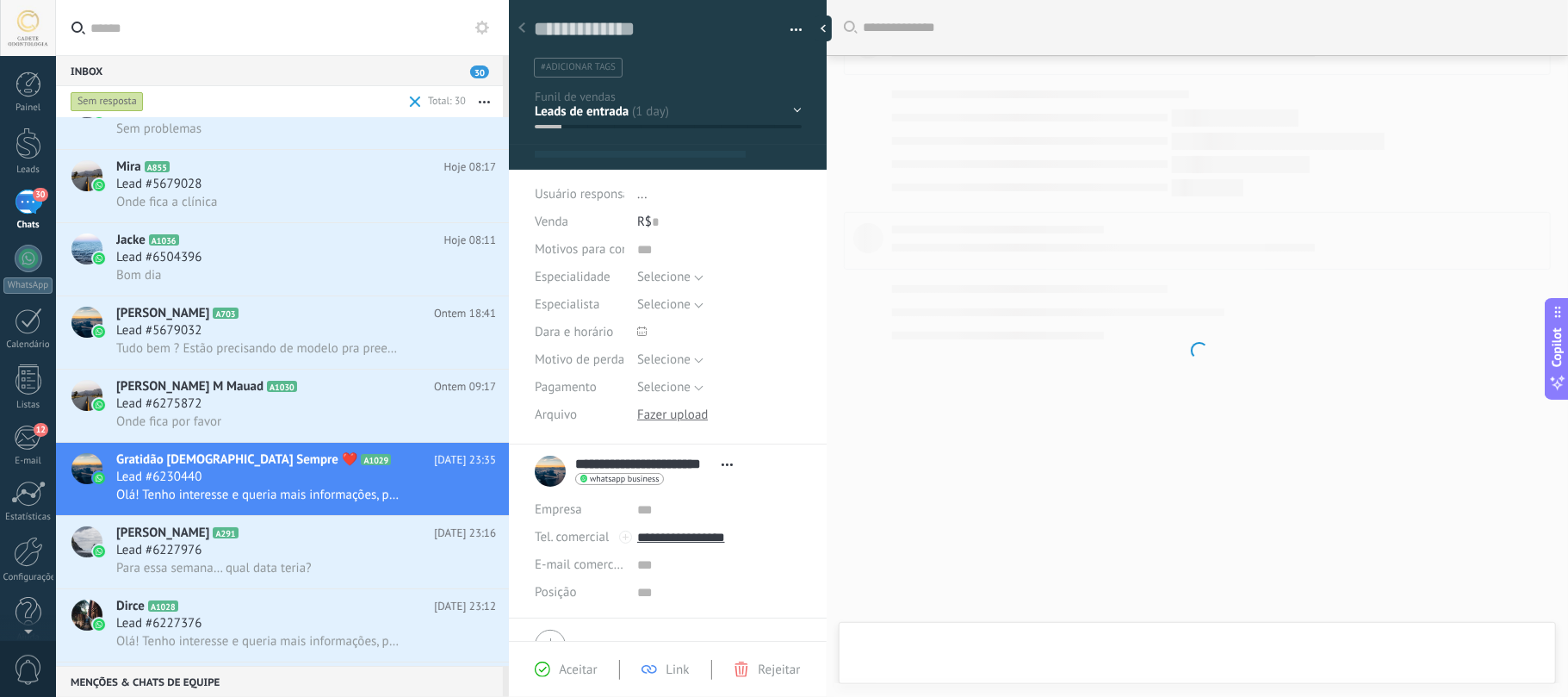
type textarea "**********"
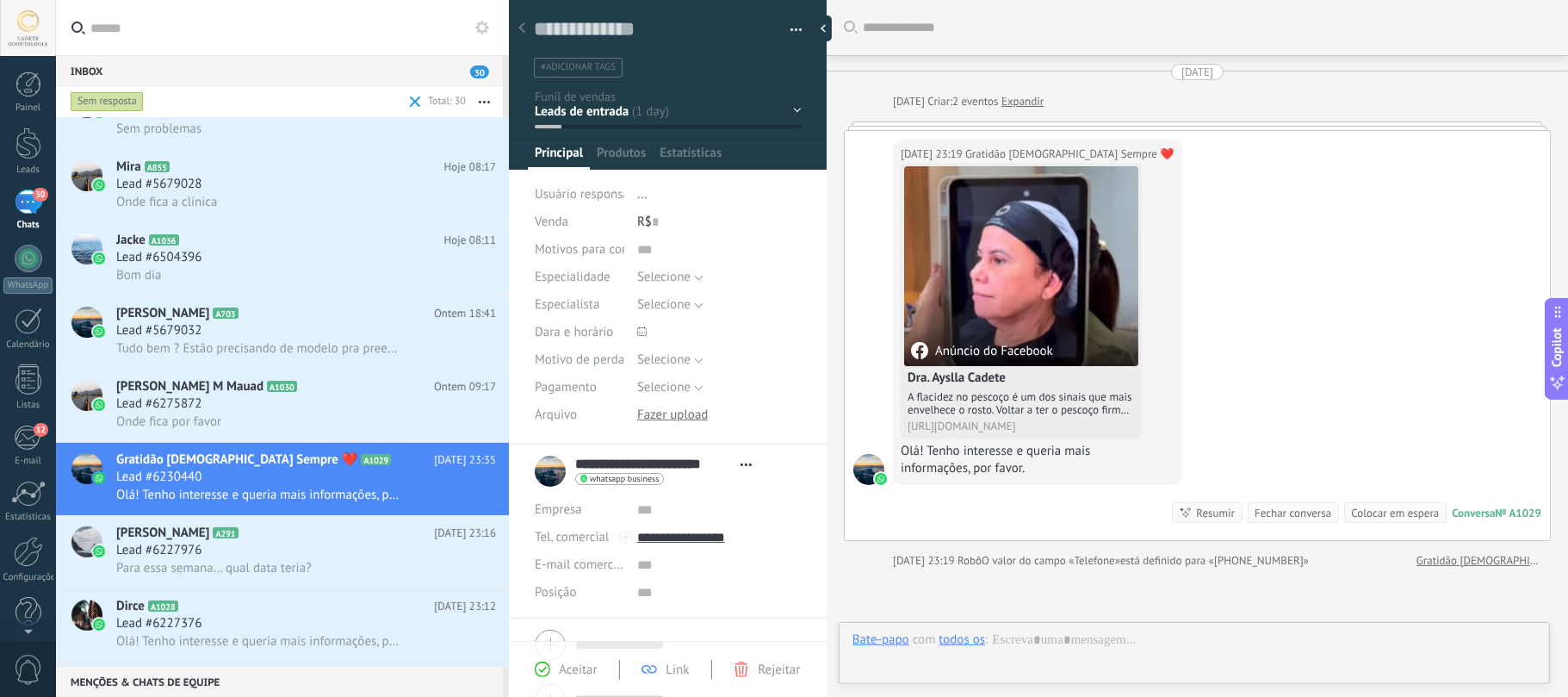
scroll to position [25, 0]
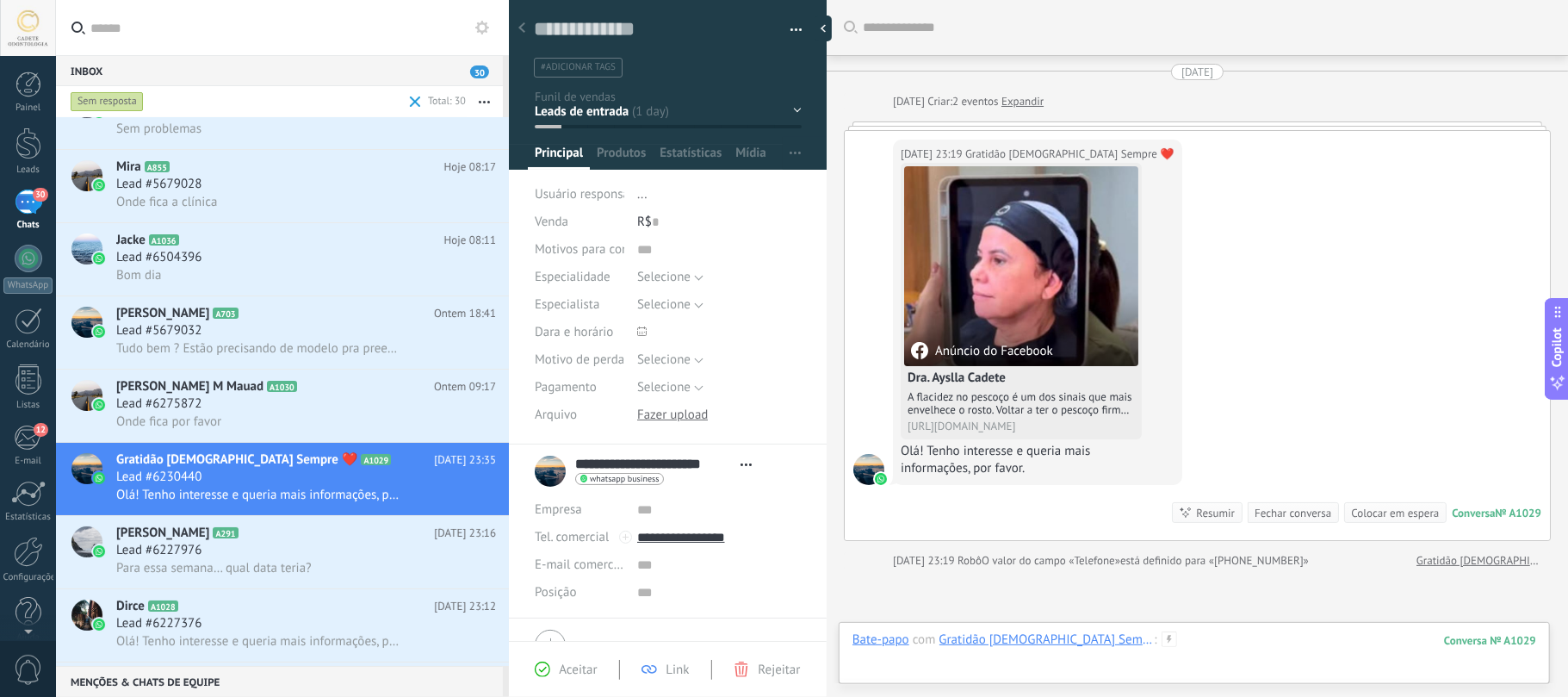
click at [1157, 663] on div at bounding box center [1194, 657] width 683 height 52
paste div
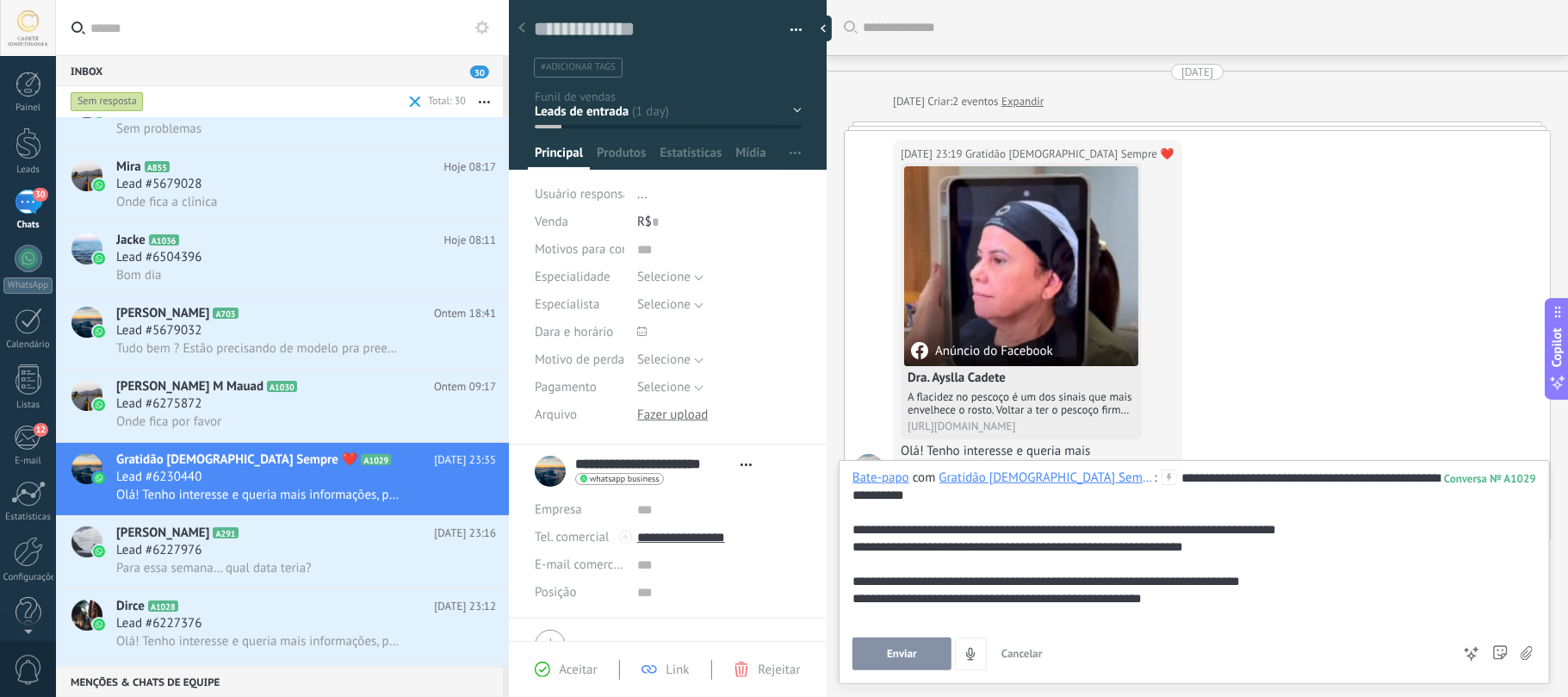
click at [896, 659] on span "Enviar" at bounding box center [901, 653] width 30 height 12
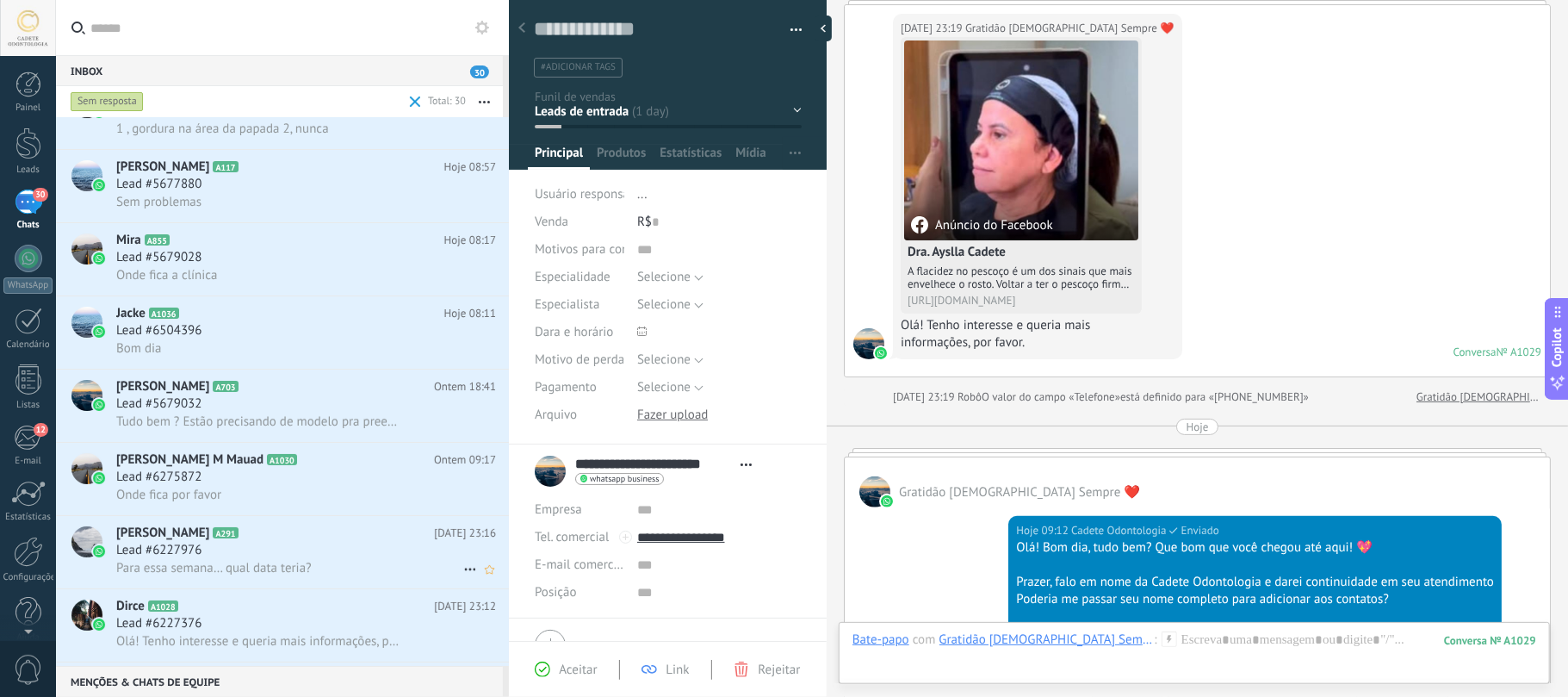
scroll to position [229, 0]
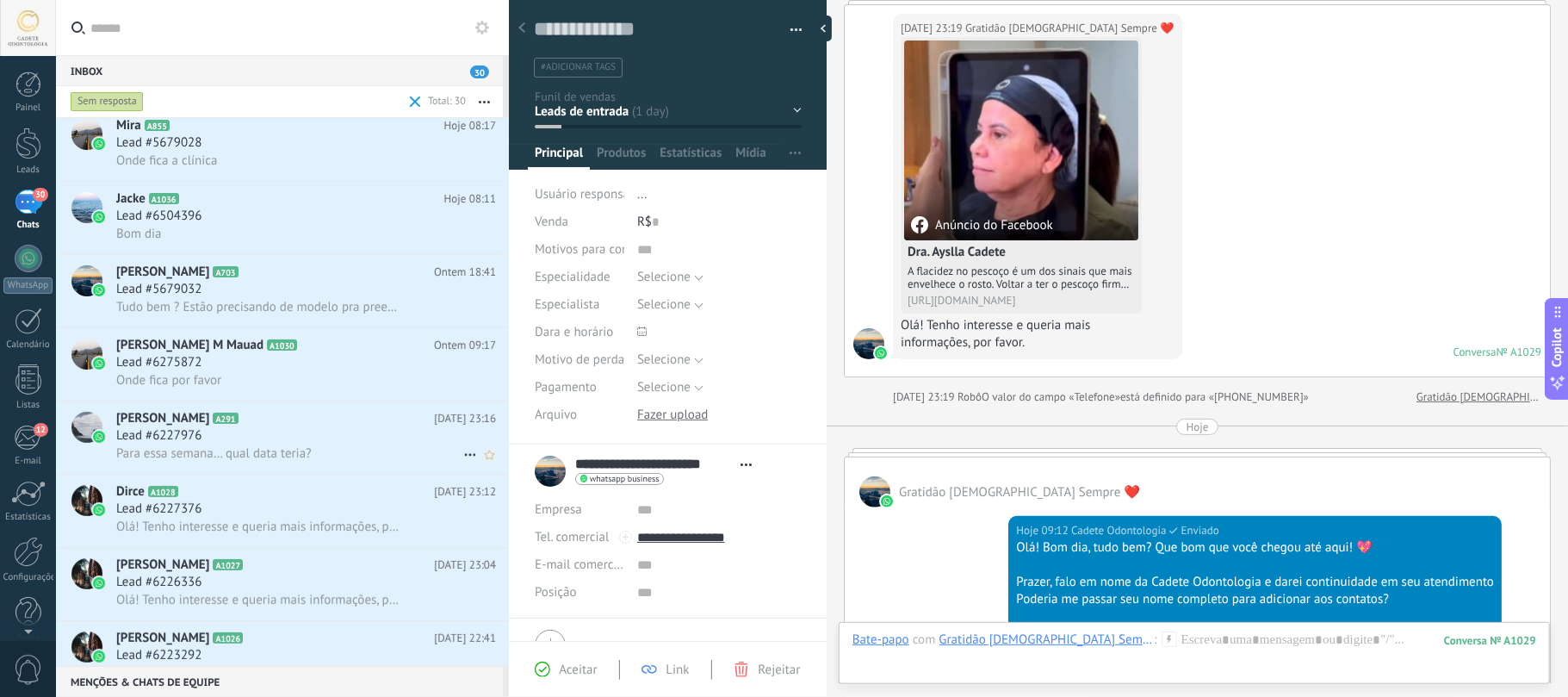
click at [382, 429] on div "Lead #6227976" at bounding box center [306, 436] width 380 height 18
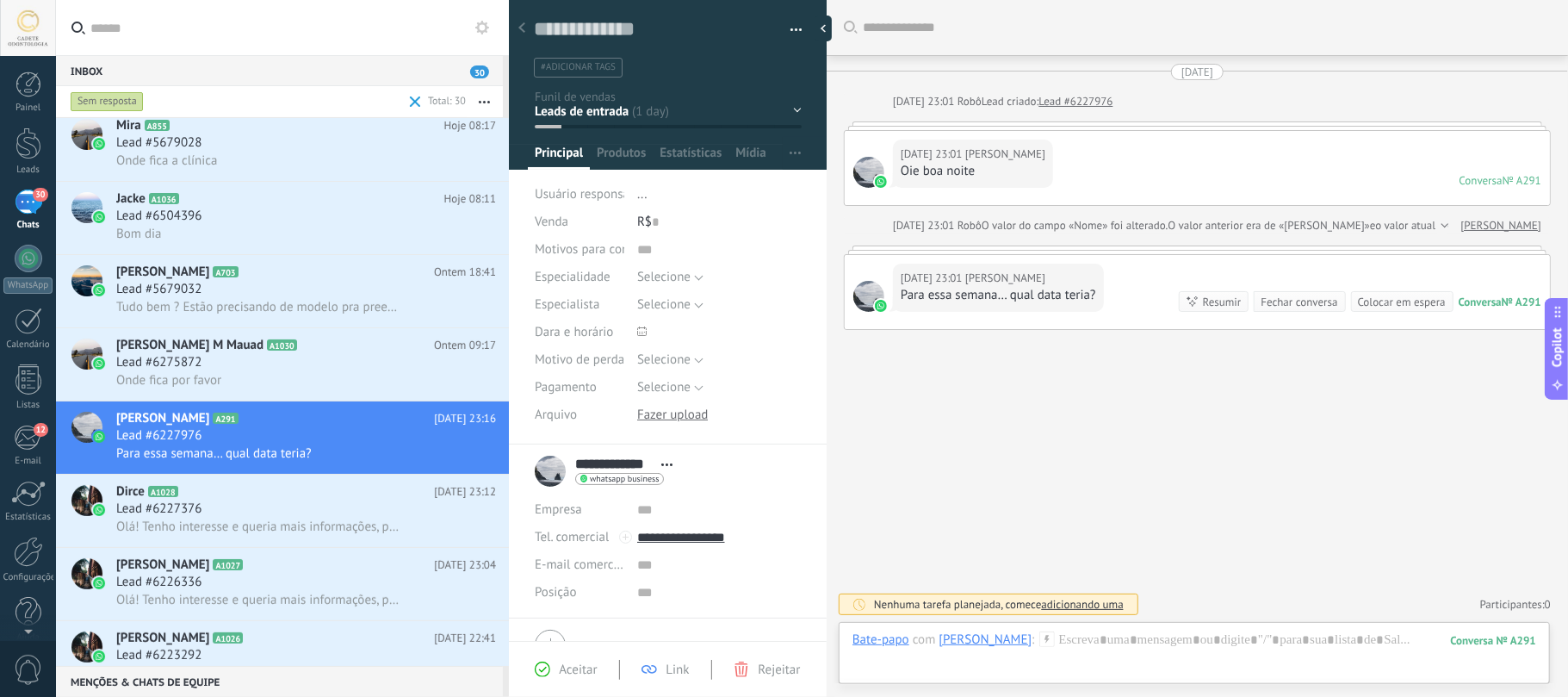
scroll to position [25, 0]
click at [228, 506] on div "Lead #6227376" at bounding box center [306, 509] width 380 height 18
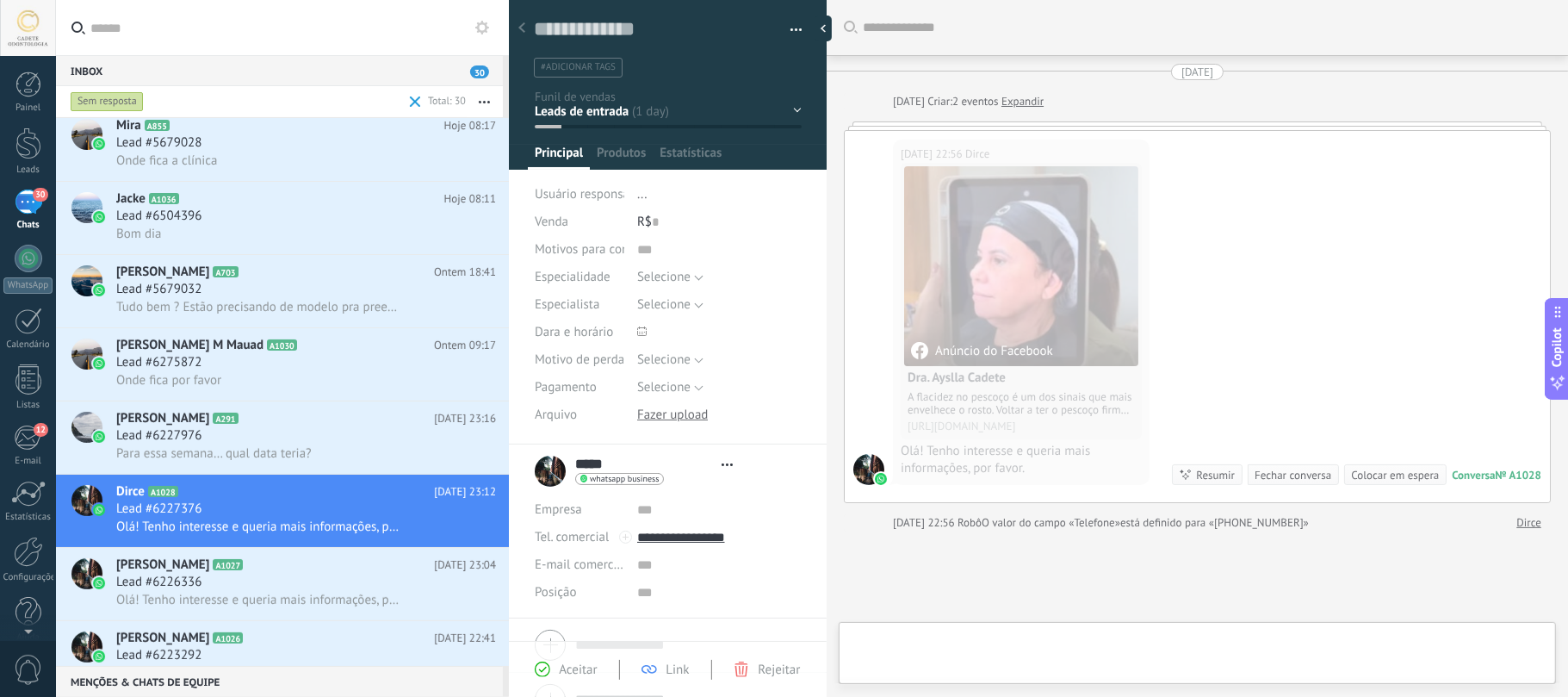
type textarea "**********"
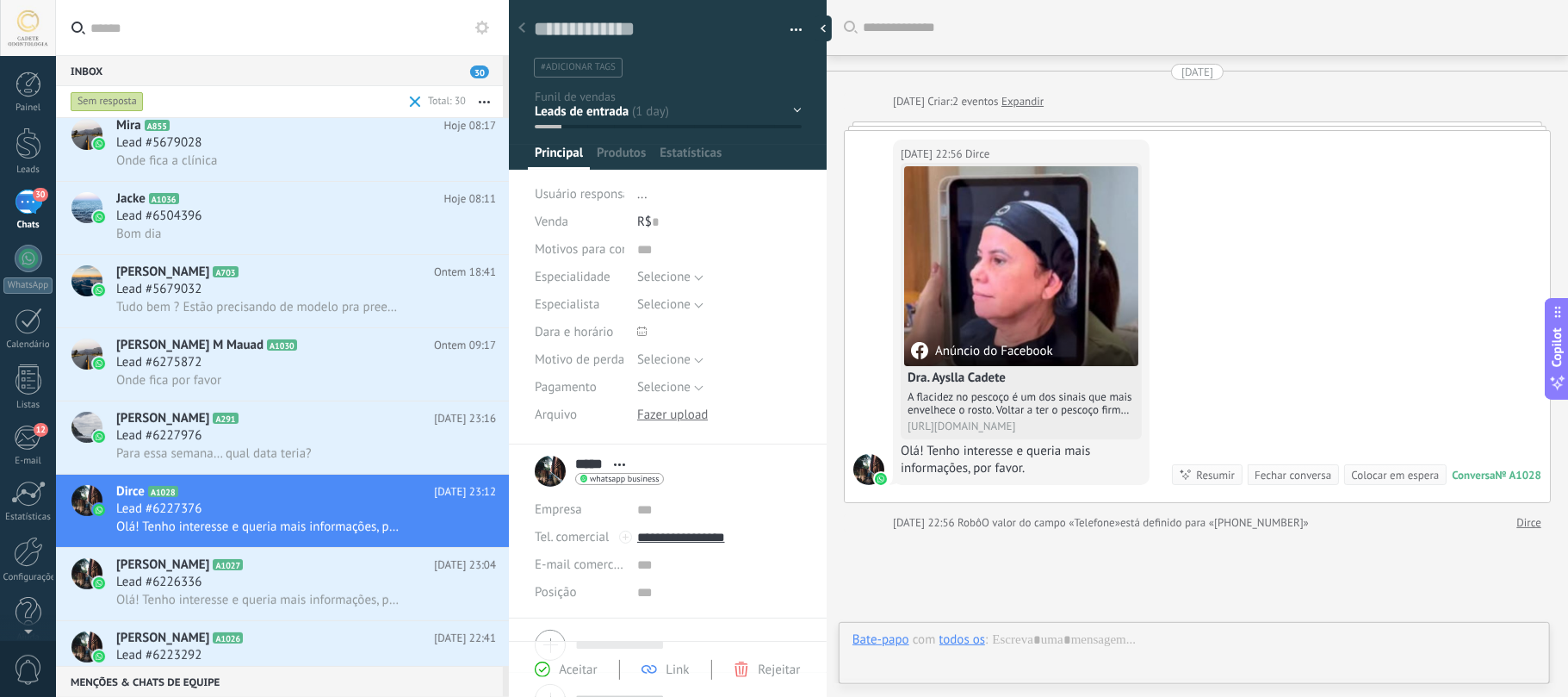
scroll to position [25, 0]
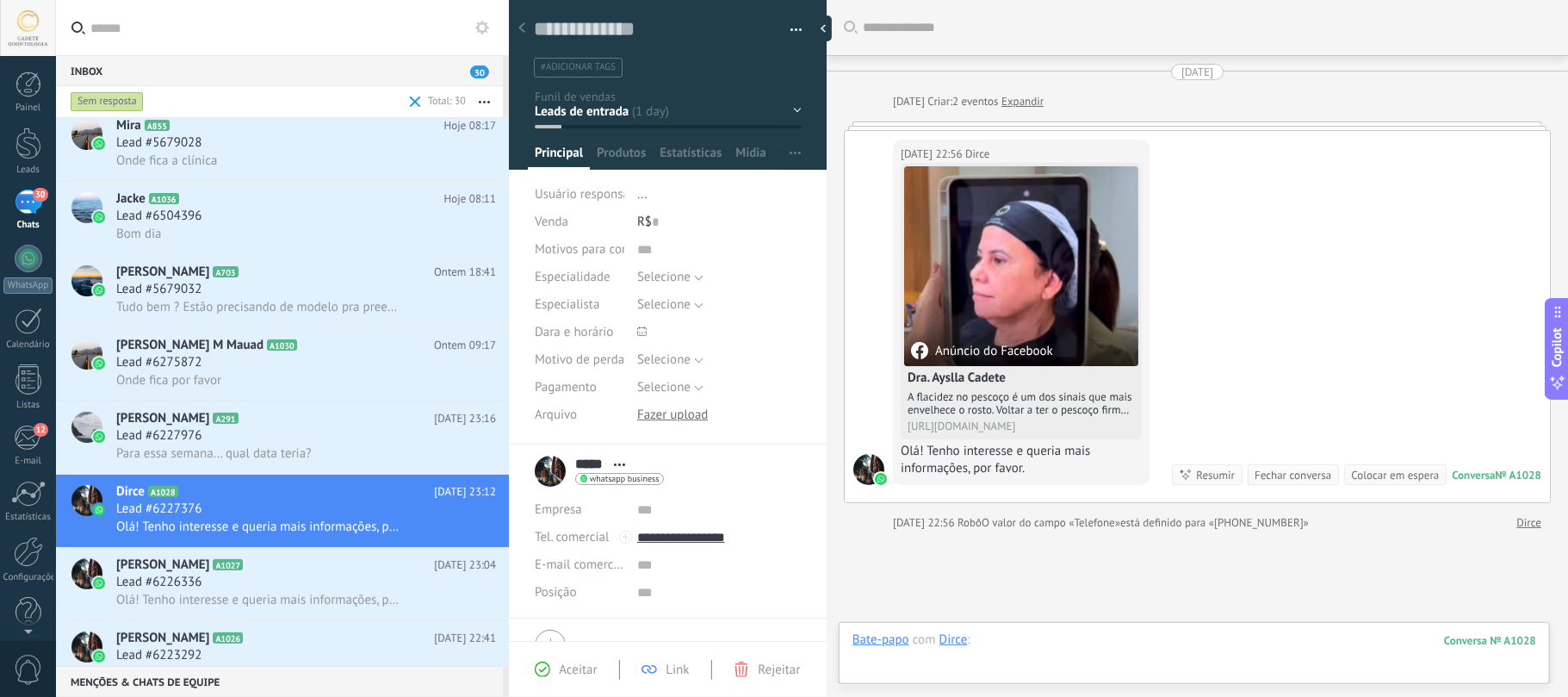
click at [1071, 653] on div at bounding box center [1194, 657] width 683 height 52
paste div
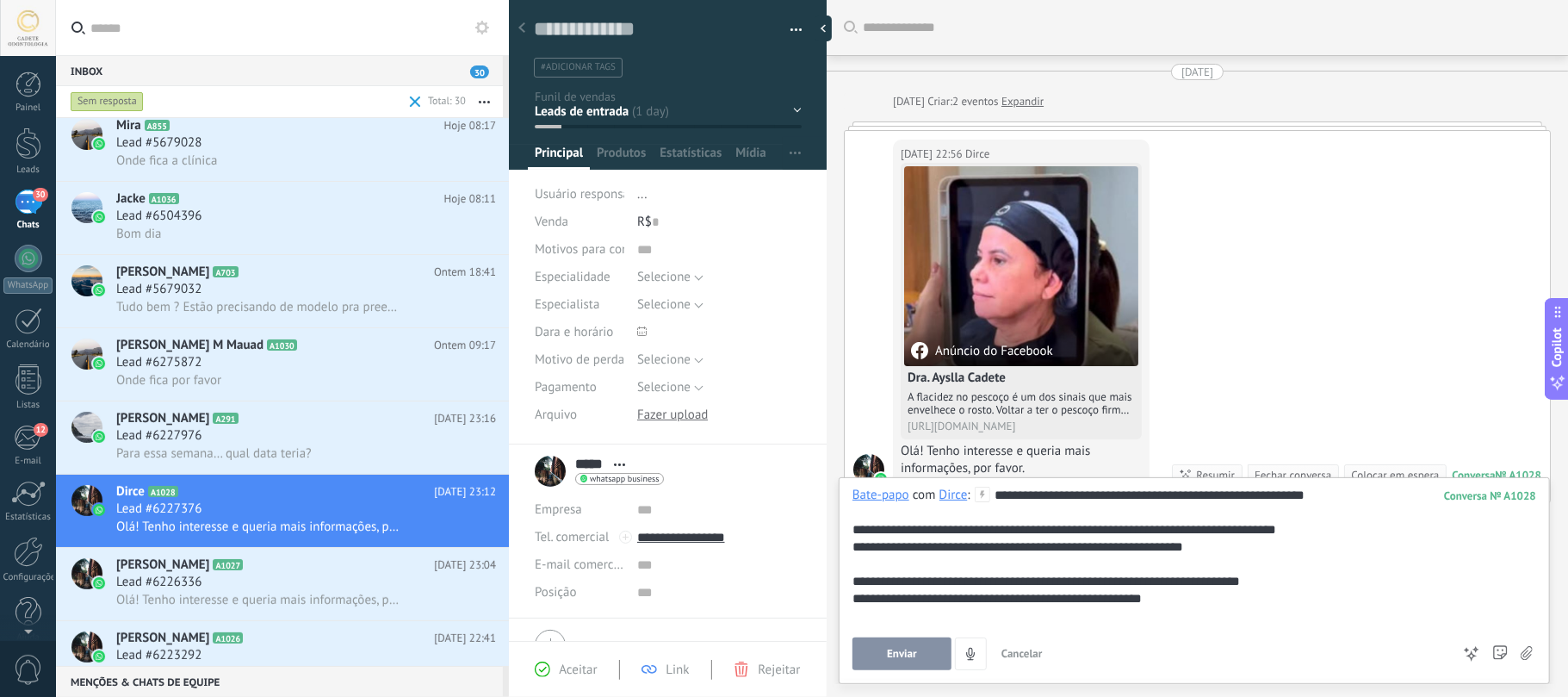
click at [899, 648] on span "Enviar" at bounding box center [901, 653] width 30 height 12
click at [274, 580] on div "Lead #6226336" at bounding box center [306, 582] width 380 height 18
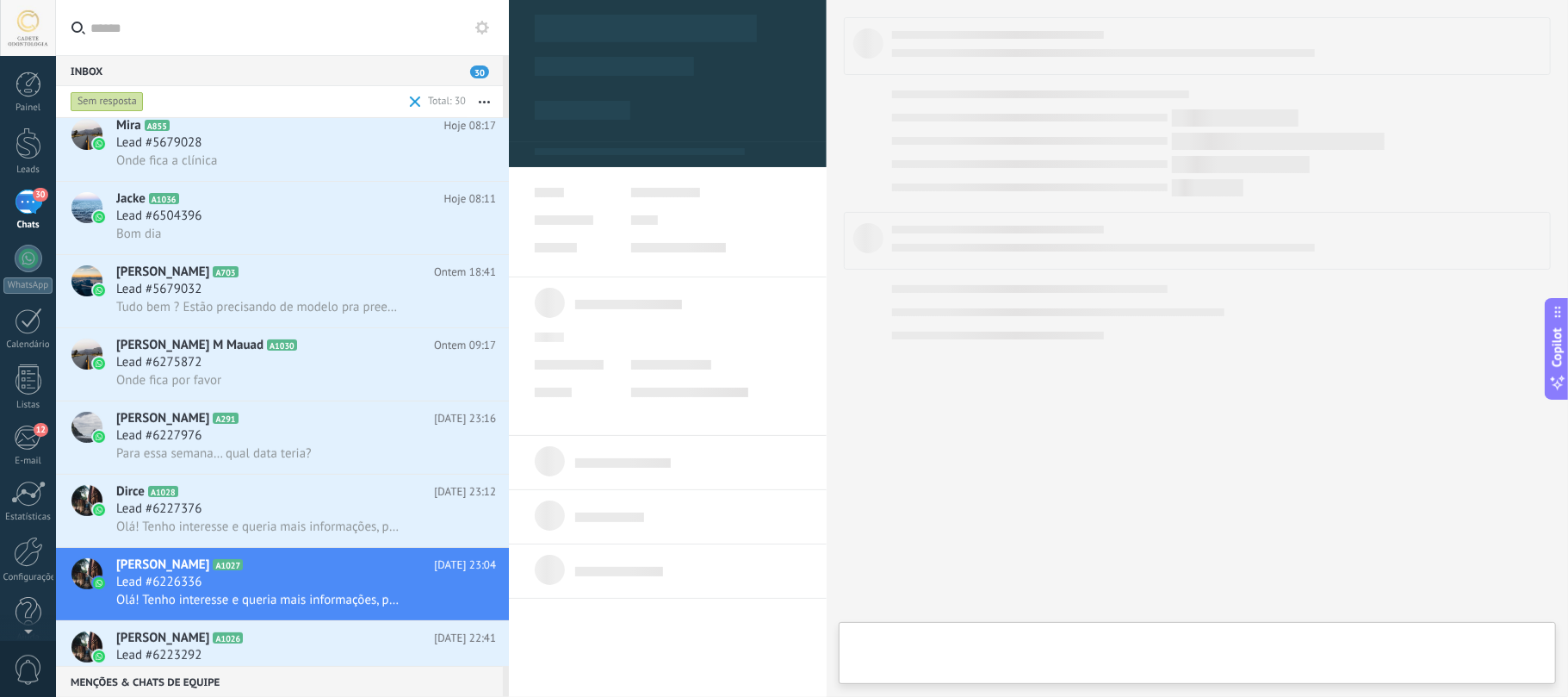
type textarea "**********"
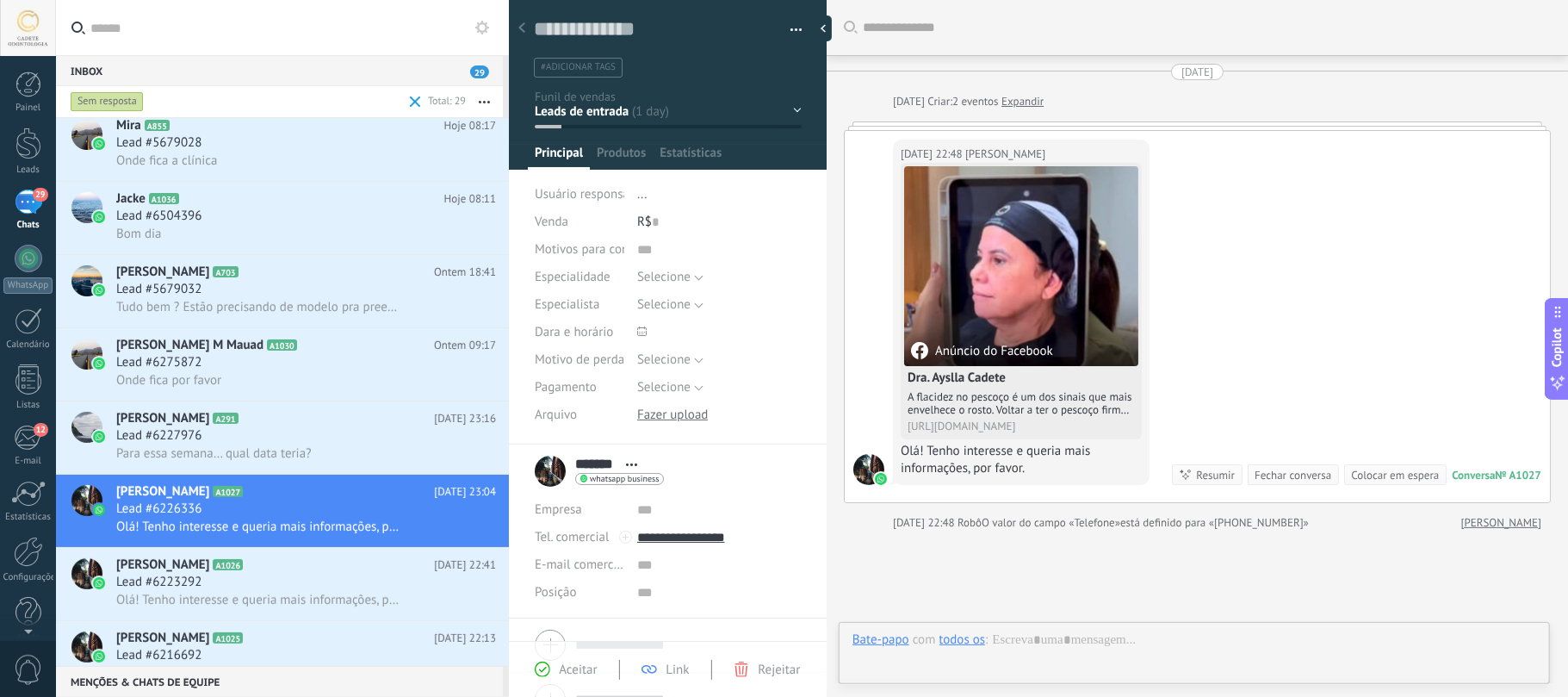
scroll to position [25, 0]
click at [1119, 640] on div "Bate-papo com todos os : Enviar Cancelar Rastrear cliques em links ? Reduzir li…" at bounding box center [1194, 657] width 683 height 52
paste div
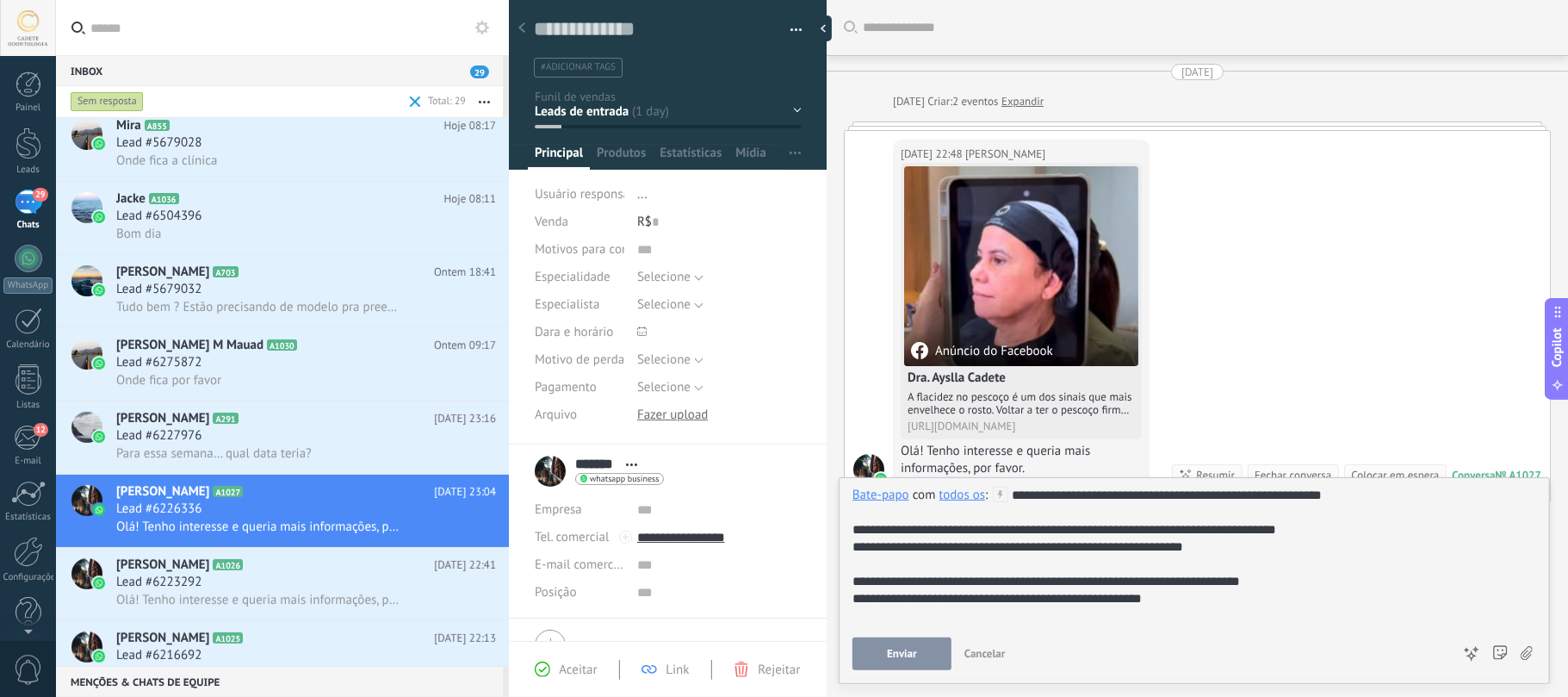
click at [868, 647] on button "Enviar" at bounding box center [902, 654] width 99 height 33
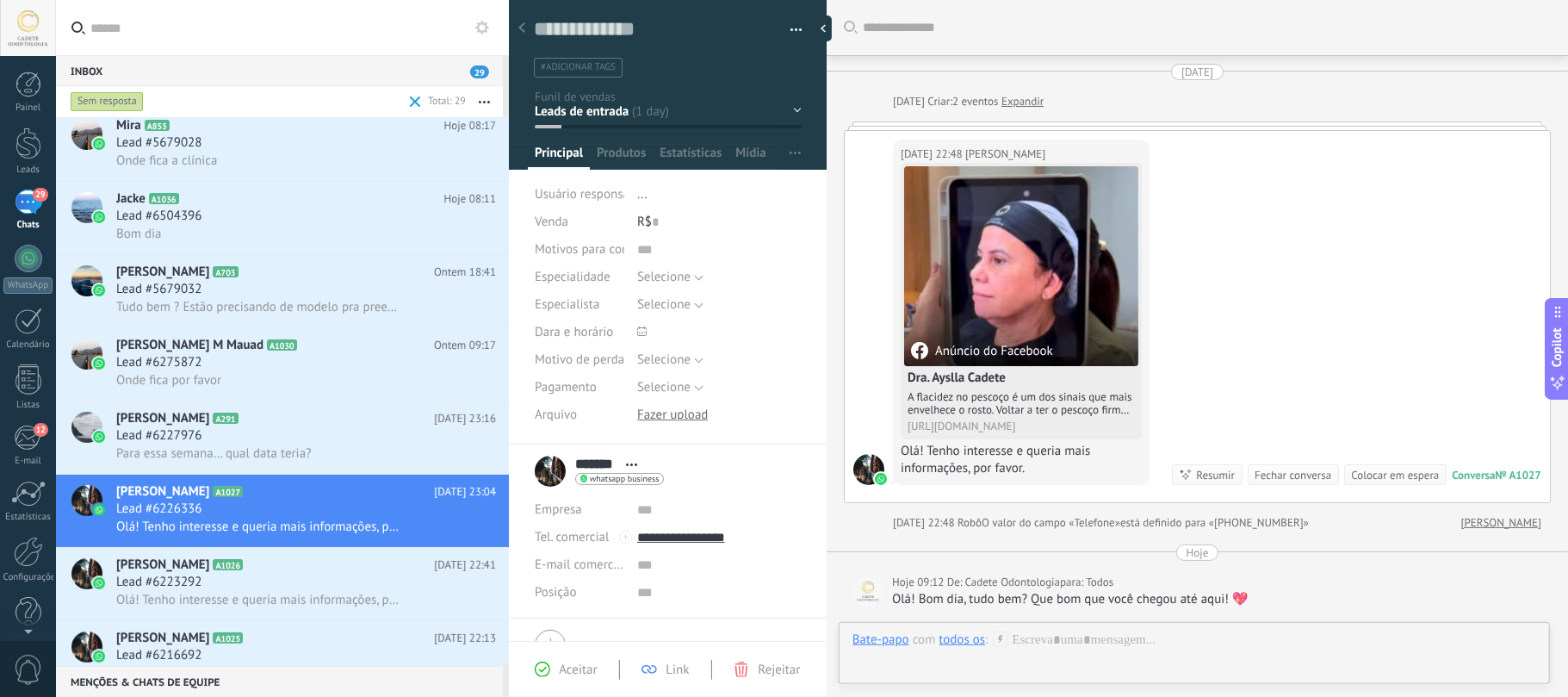
scroll to position [318, 0]
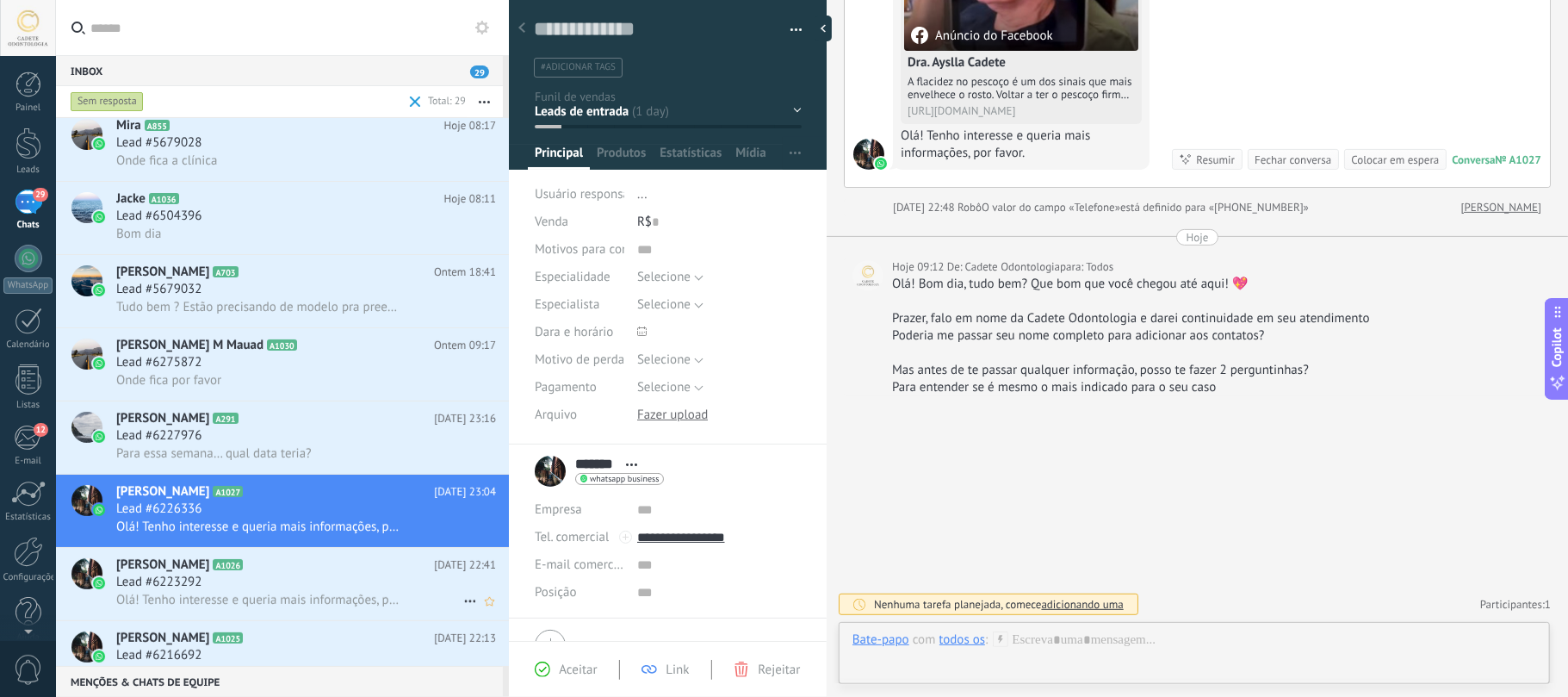
click at [259, 557] on div "Maisa Ferraz A1026 27/09/2025 22:41 Lead #6223292 Olá! Tenho interesse e queria…" at bounding box center [312, 584] width 393 height 72
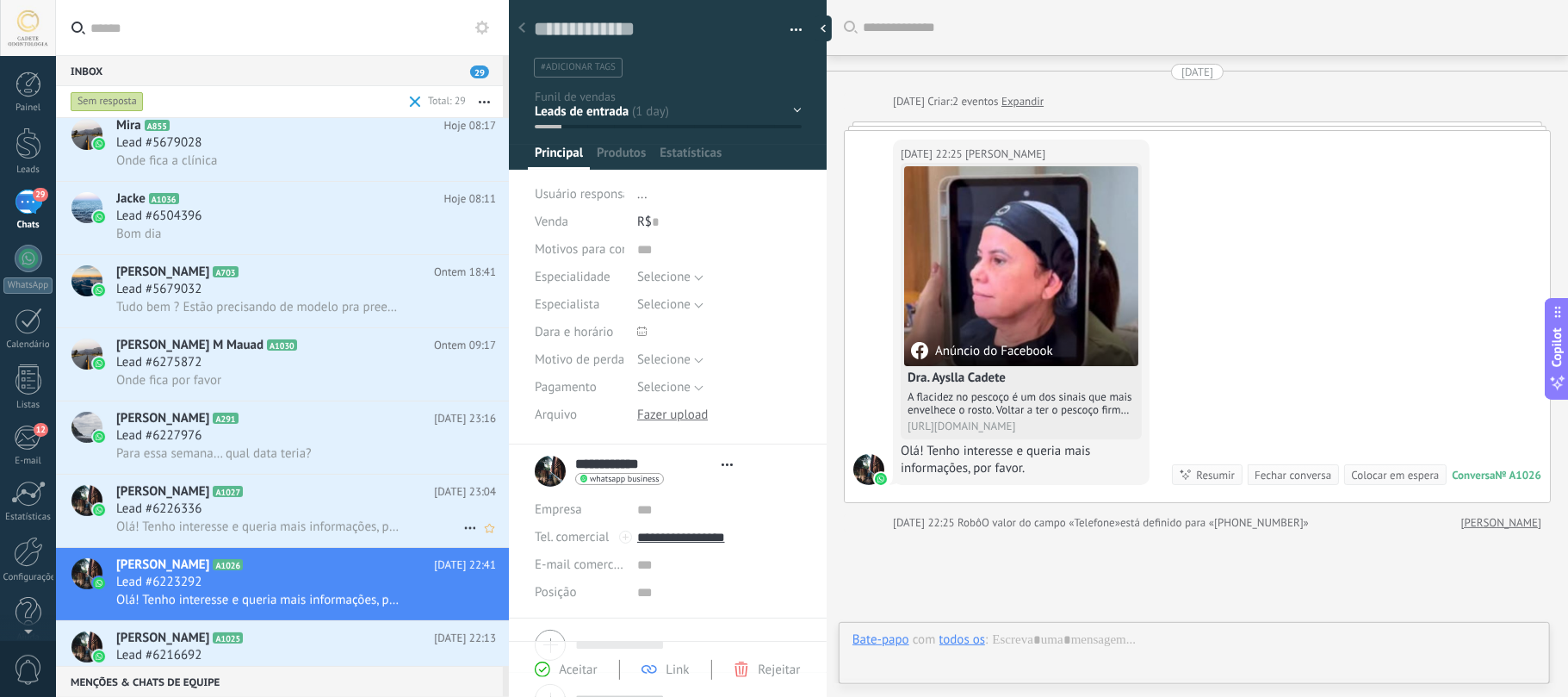
type textarea "**********"
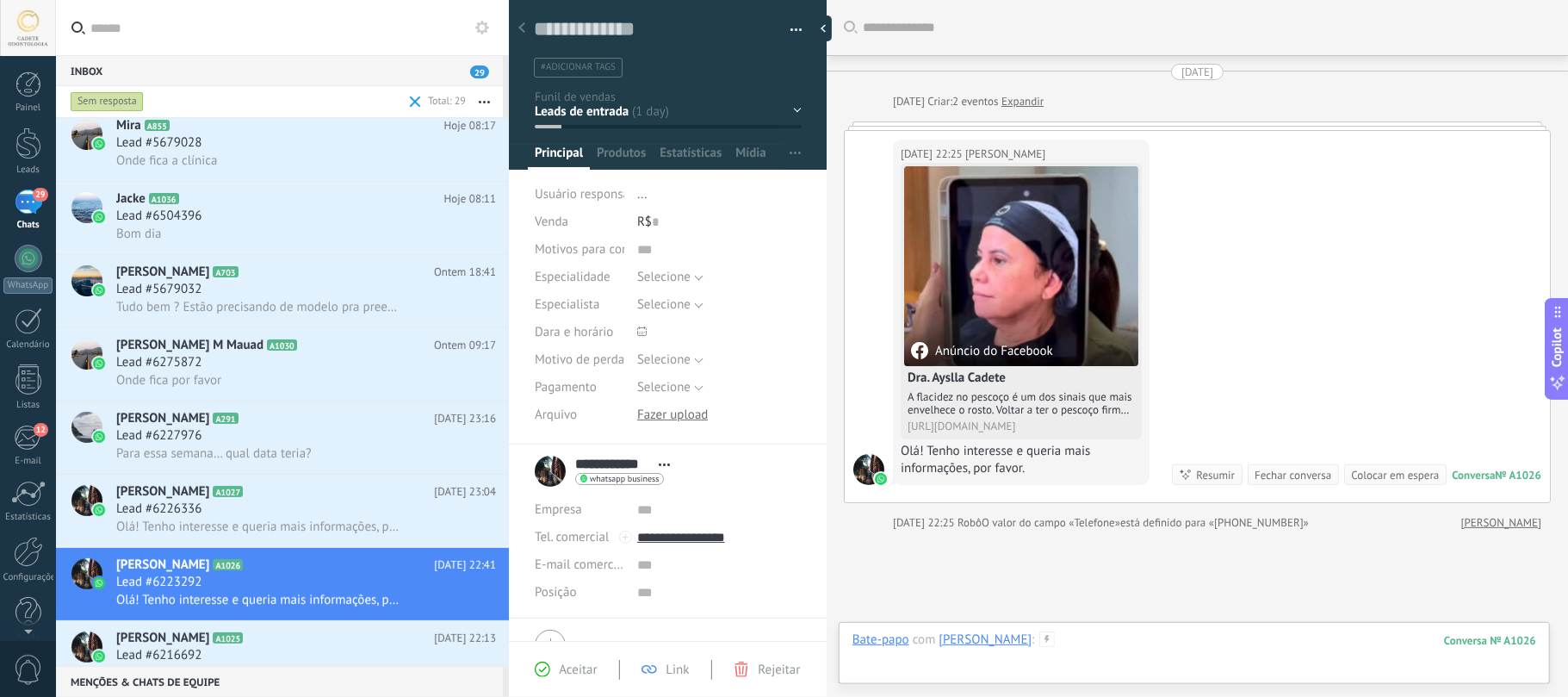
click at [1066, 660] on div at bounding box center [1194, 657] width 683 height 52
paste div
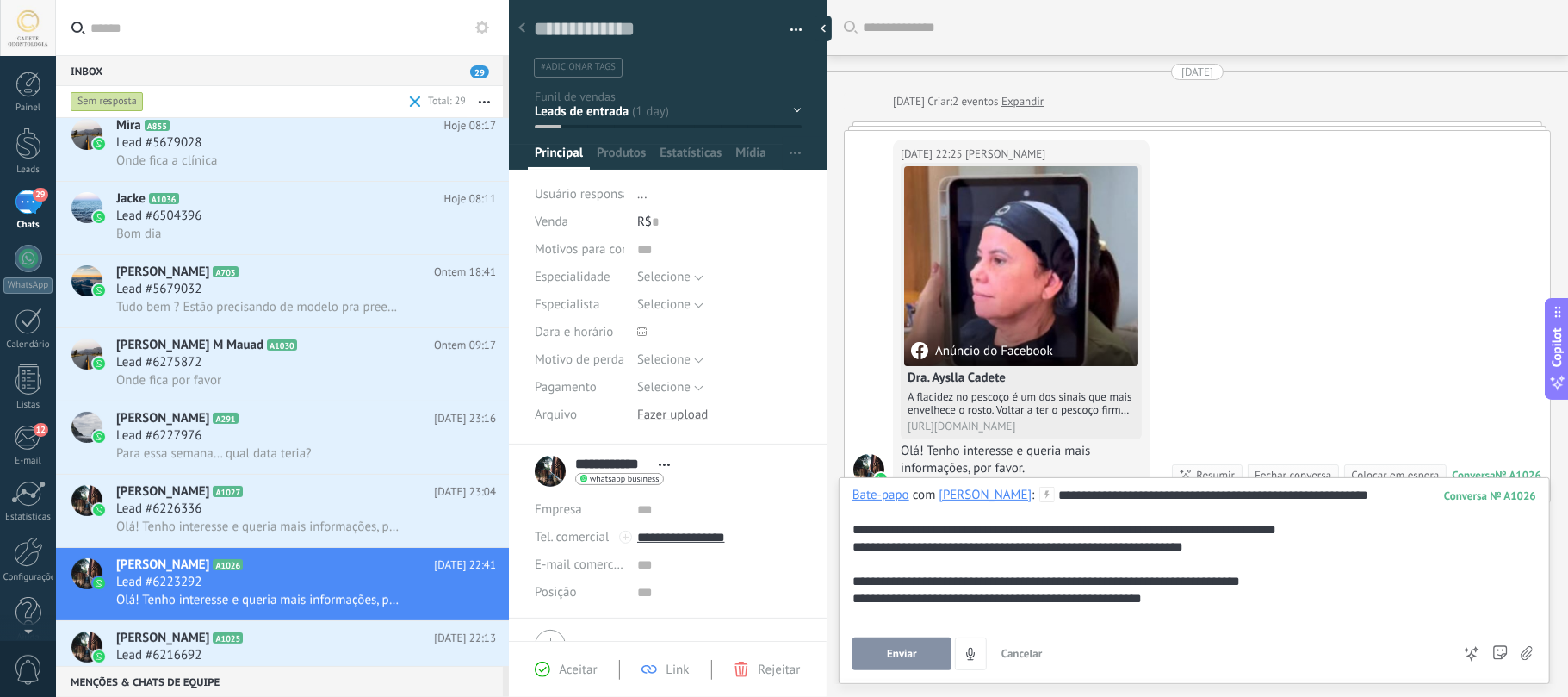
click at [913, 647] on span "Enviar" at bounding box center [901, 653] width 30 height 12
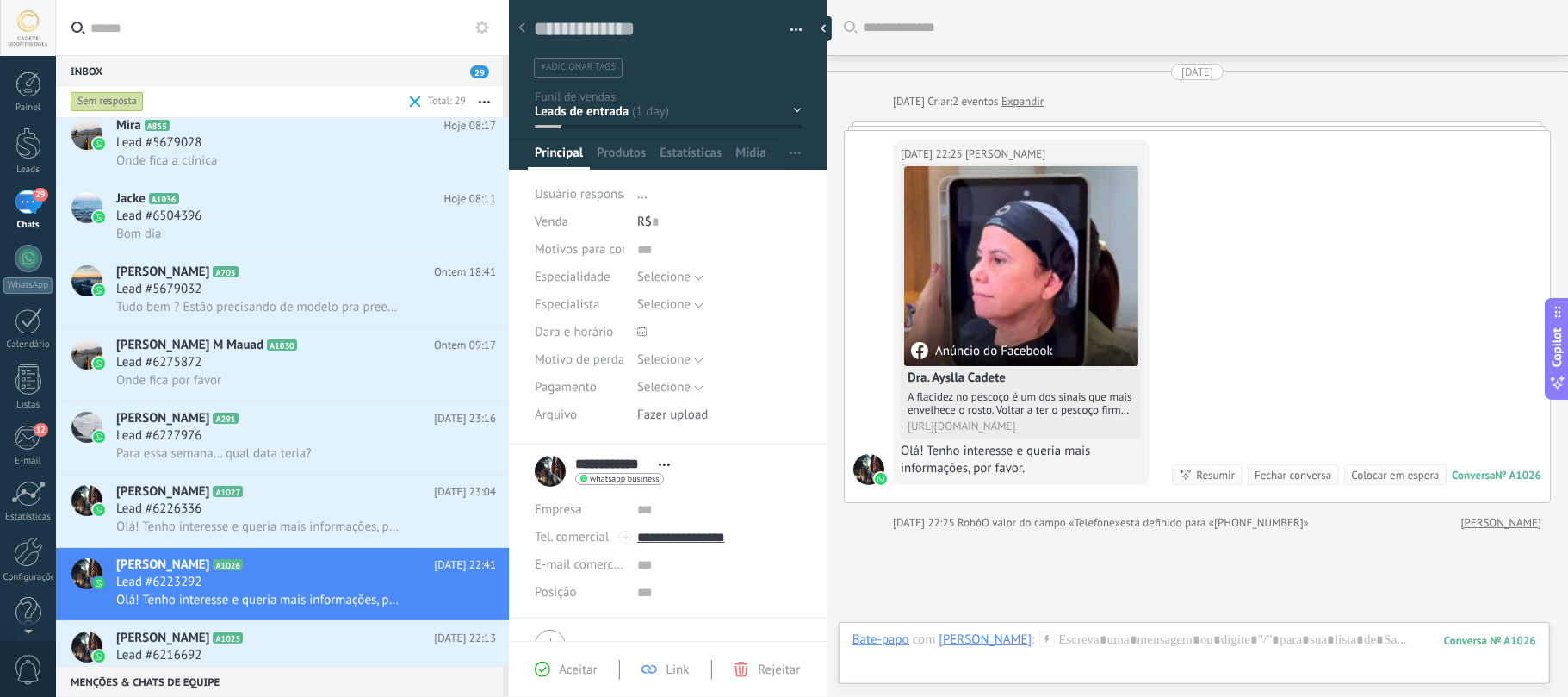
scroll to position [126, 0]
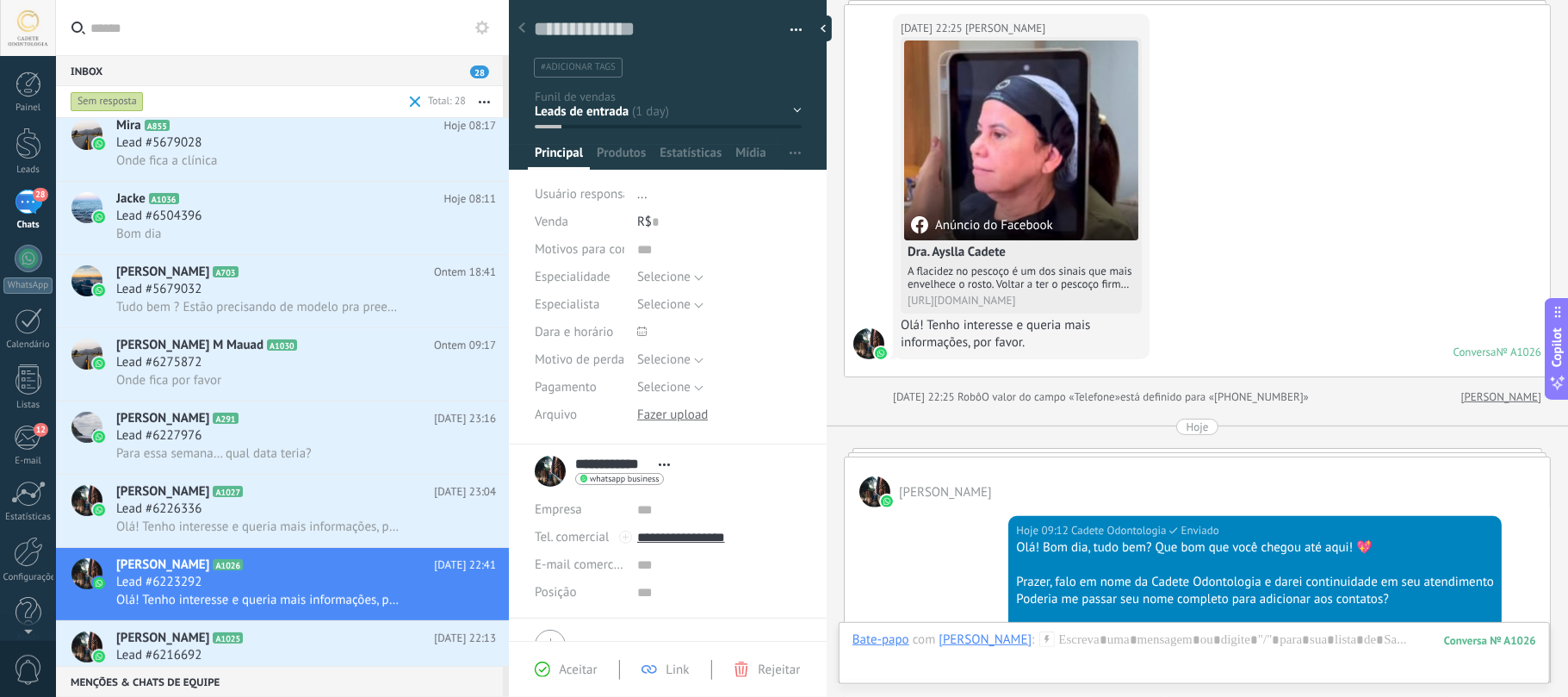
click at [213, 635] on span "A1025" at bounding box center [227, 637] width 30 height 11
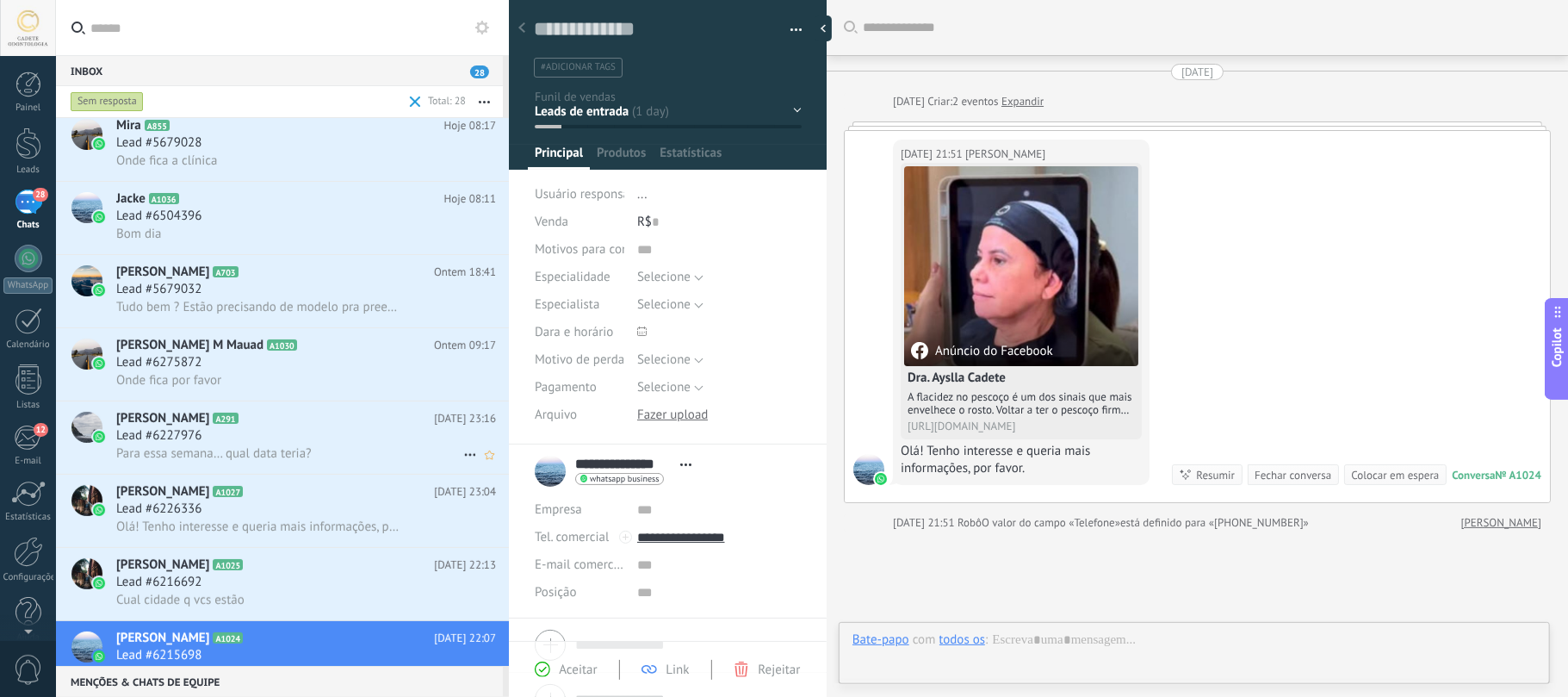
type textarea "**********"
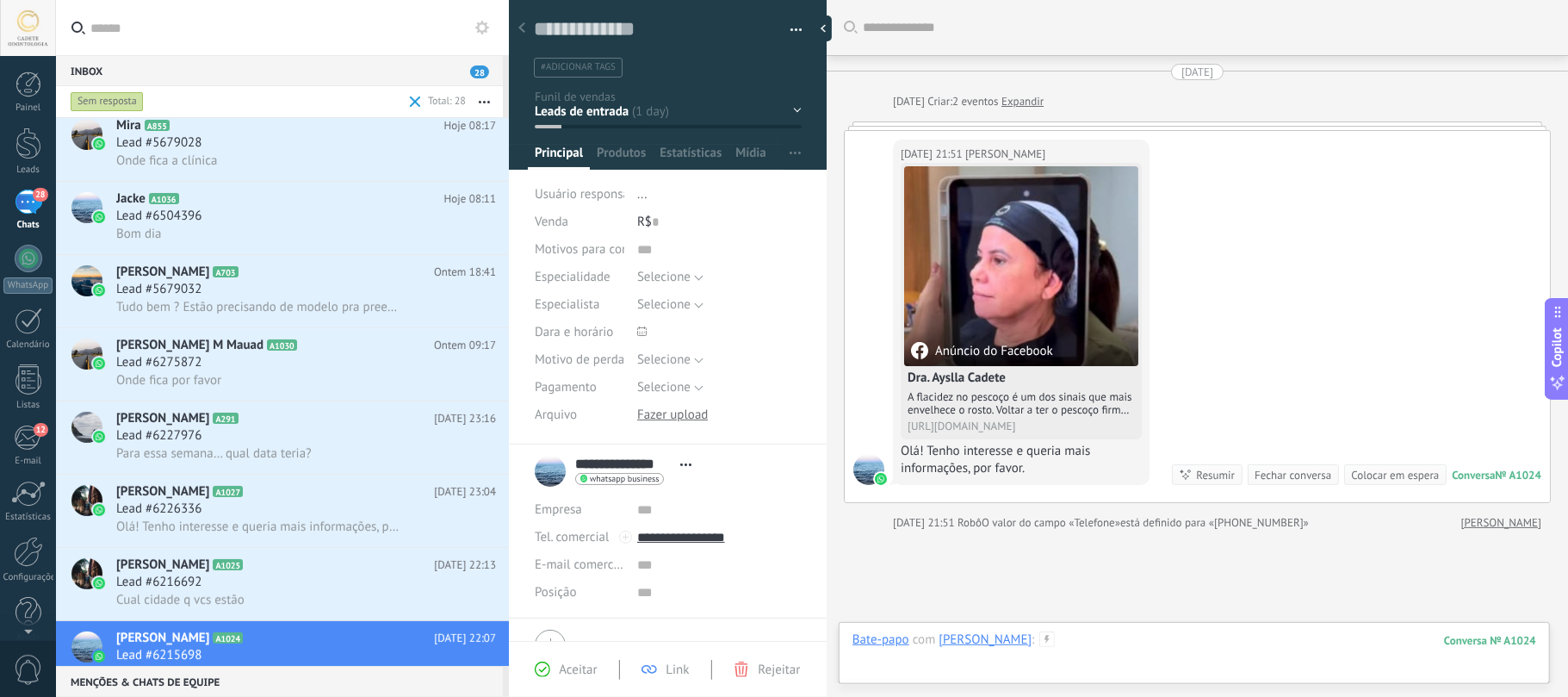
click at [1118, 653] on div at bounding box center [1194, 657] width 683 height 52
paste div
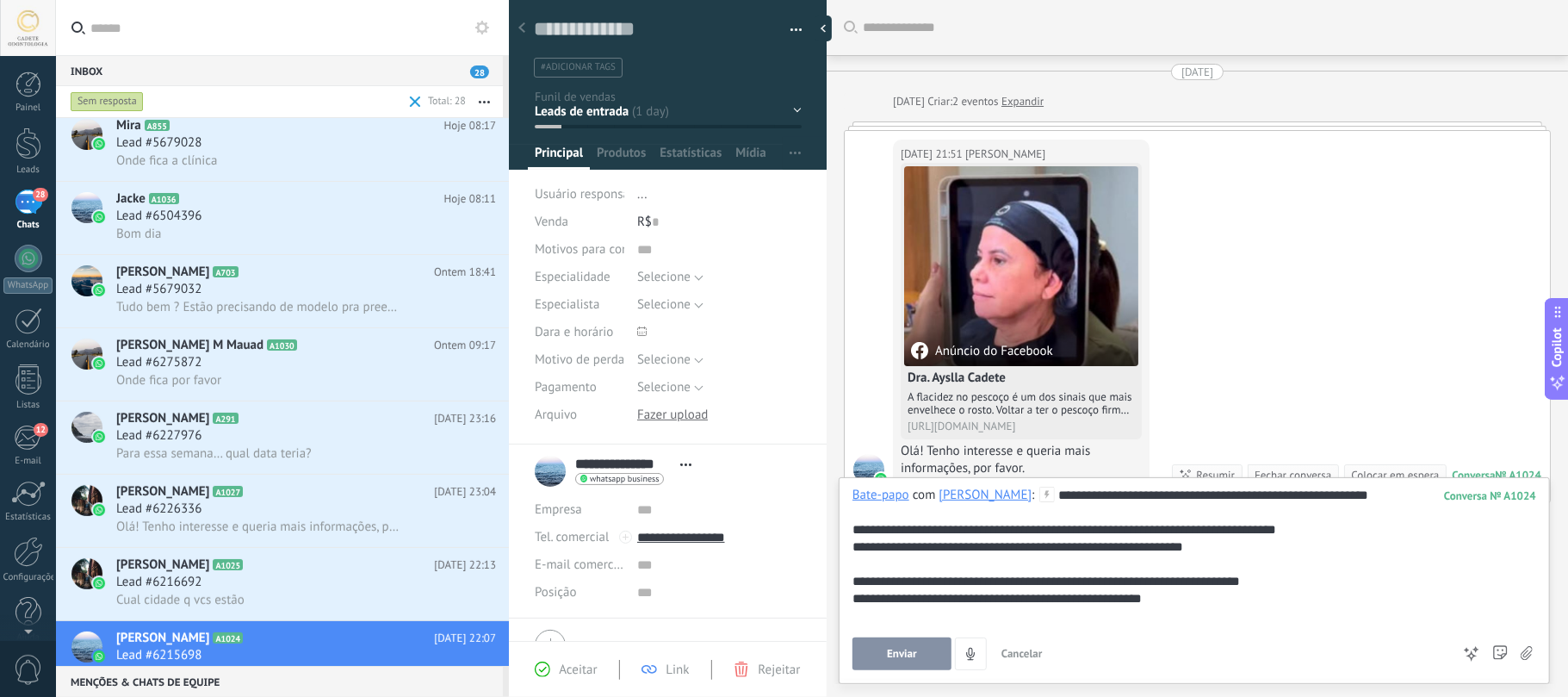
click at [905, 654] on span "Enviar" at bounding box center [901, 653] width 30 height 12
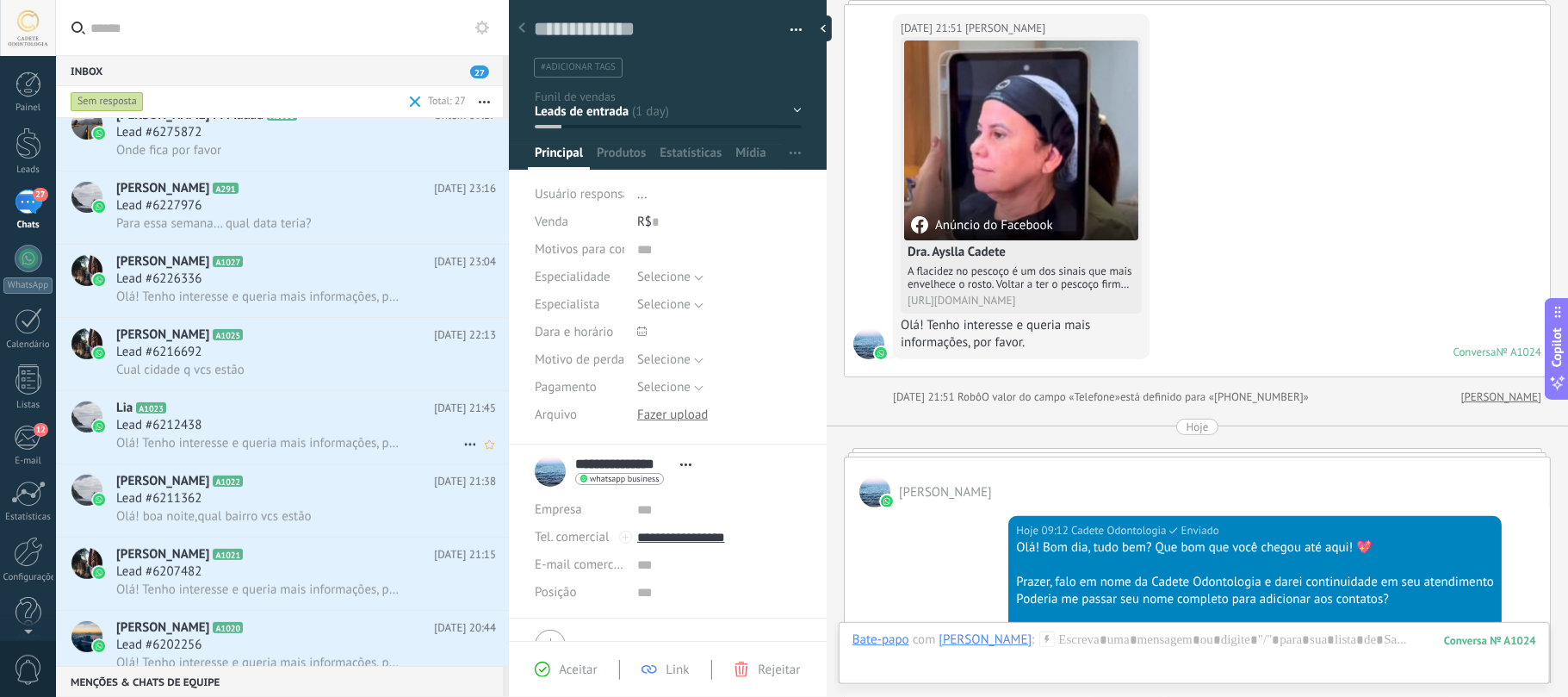
scroll to position [229, 0]
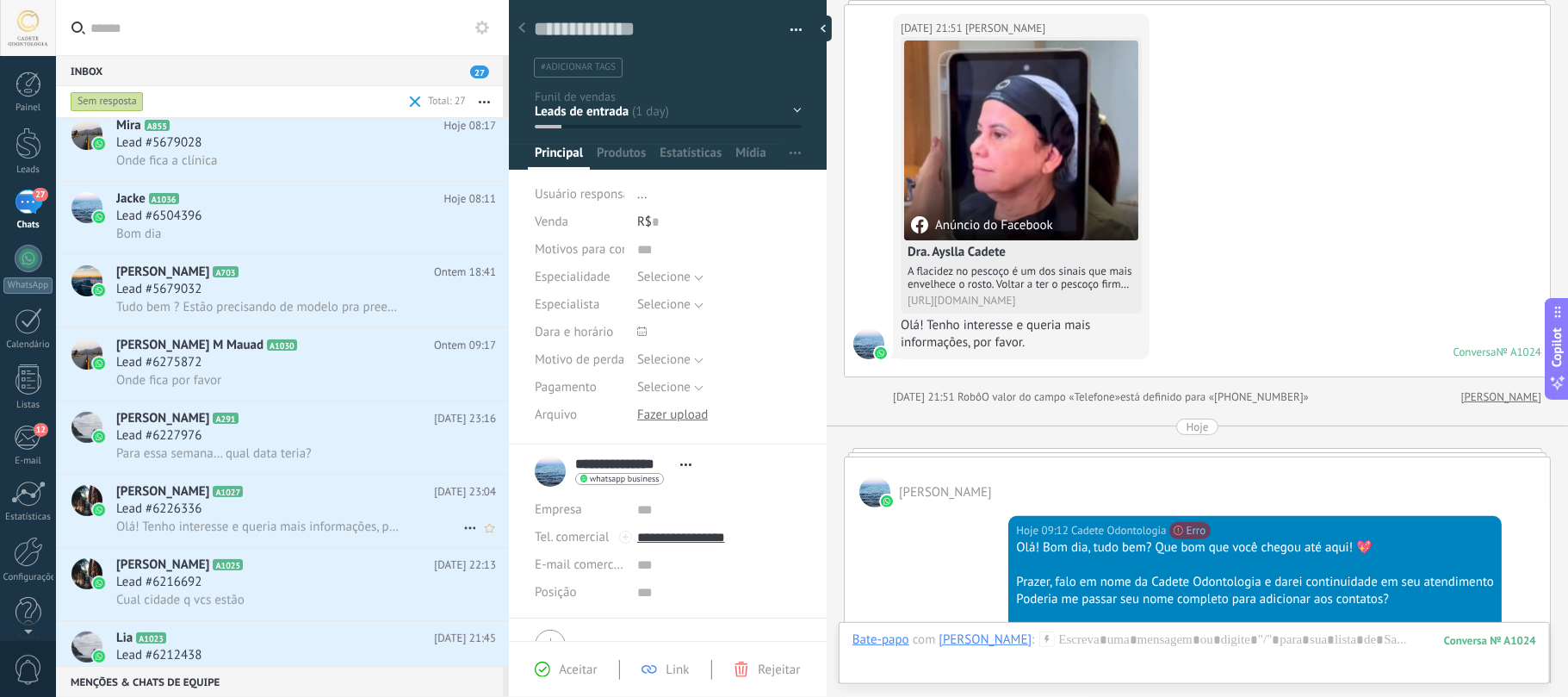
click at [253, 514] on div "Lead #6226336" at bounding box center [306, 509] width 380 height 18
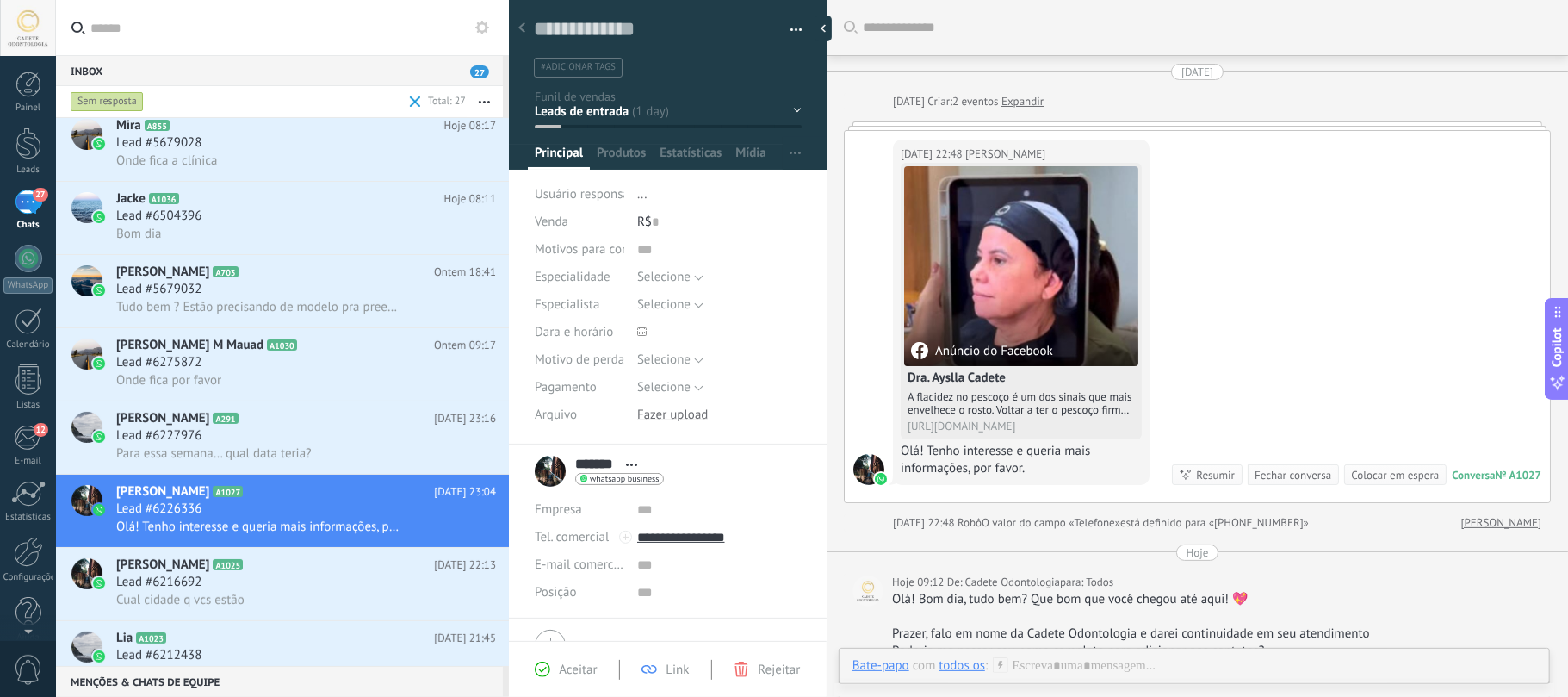
scroll to position [318, 0]
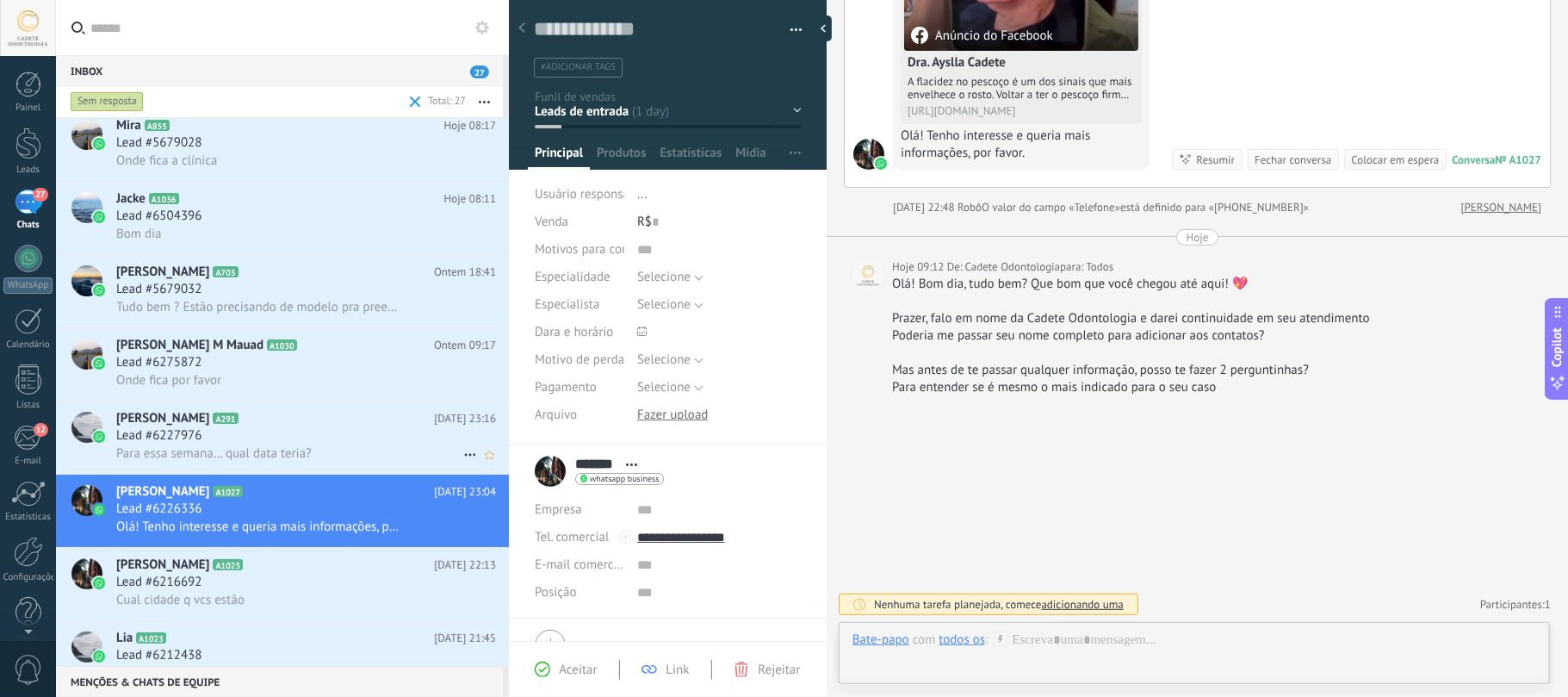
click at [267, 427] on h2 "Jéssica Prado A291" at bounding box center [275, 419] width 318 height 18
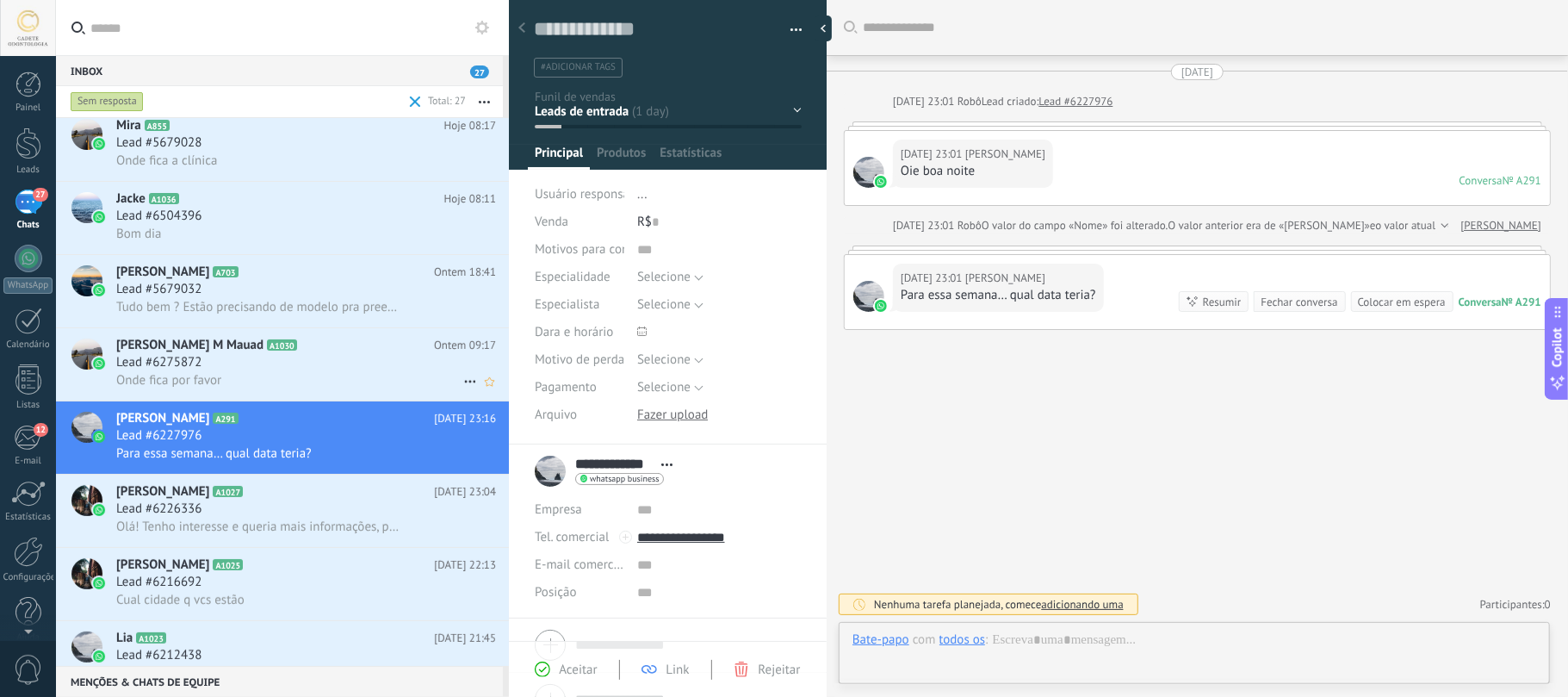
scroll to position [25, 0]
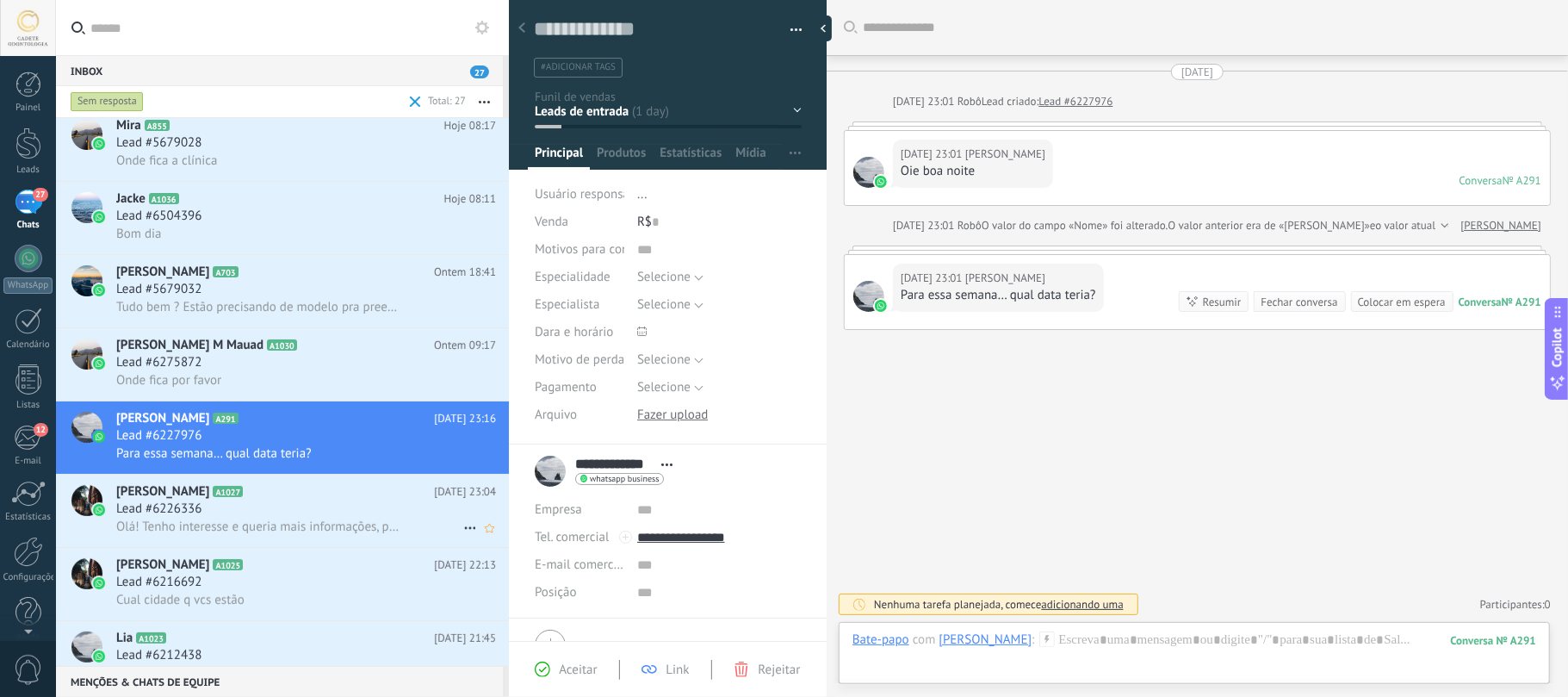
click at [213, 519] on div "Olá! Tenho interesse e queria mais informações, por favor." at bounding box center [306, 526] width 380 height 19
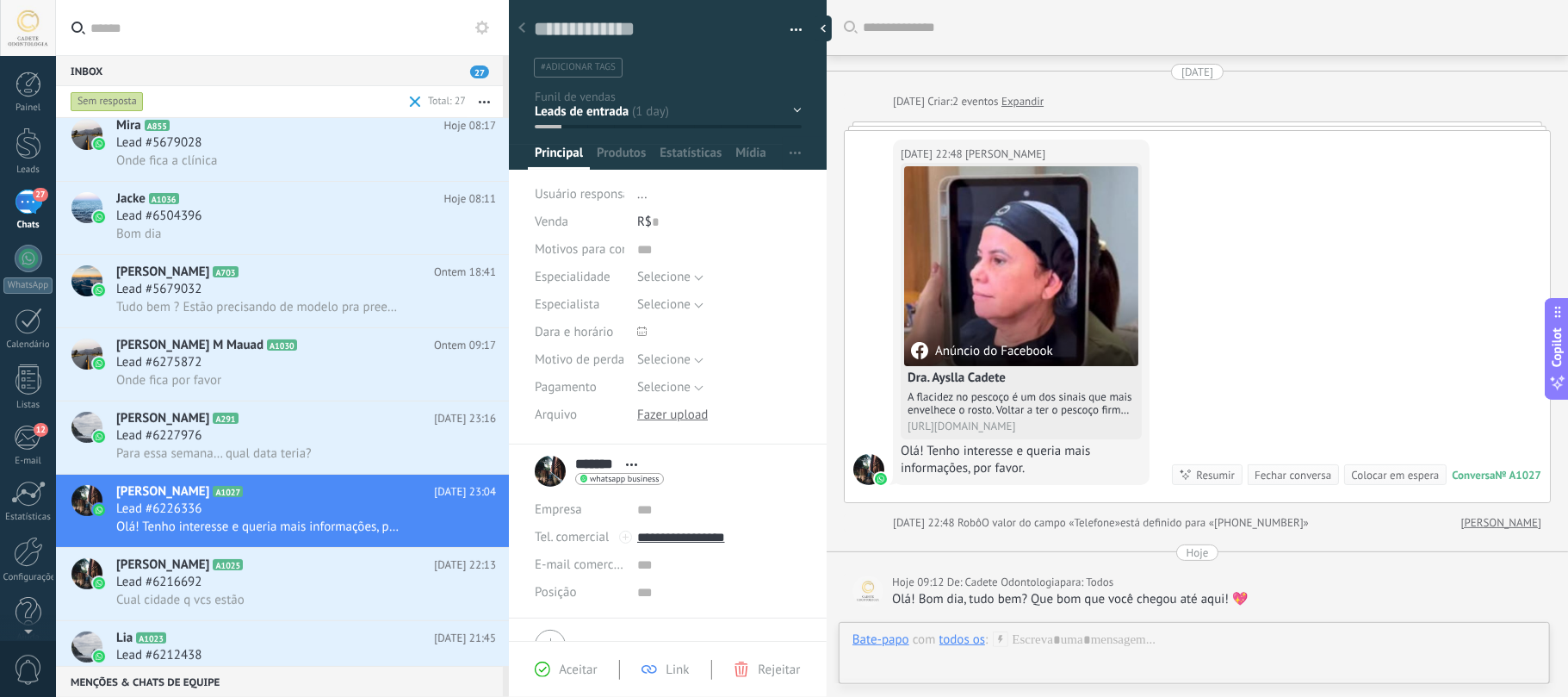
scroll to position [459, 0]
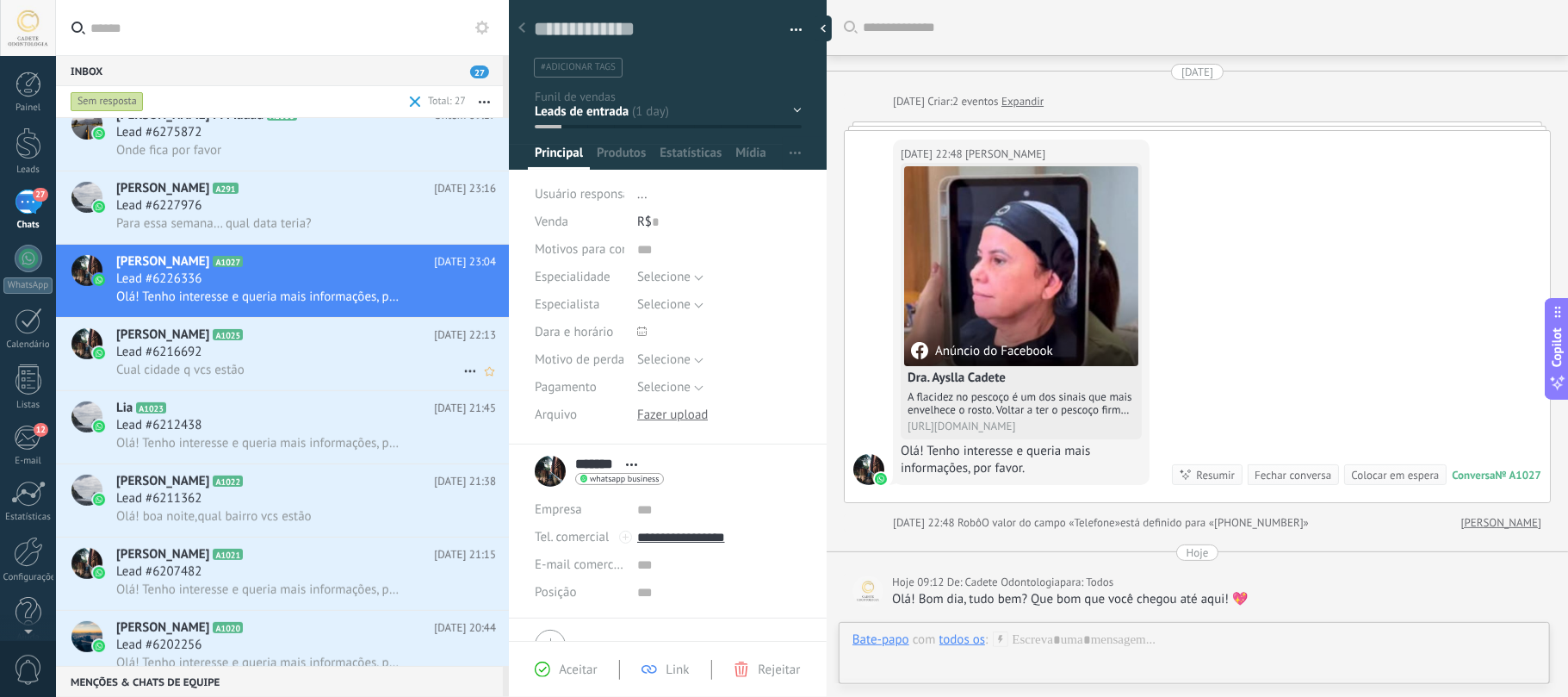
click at [163, 353] on span "Lead #6216692" at bounding box center [158, 352] width 85 height 18
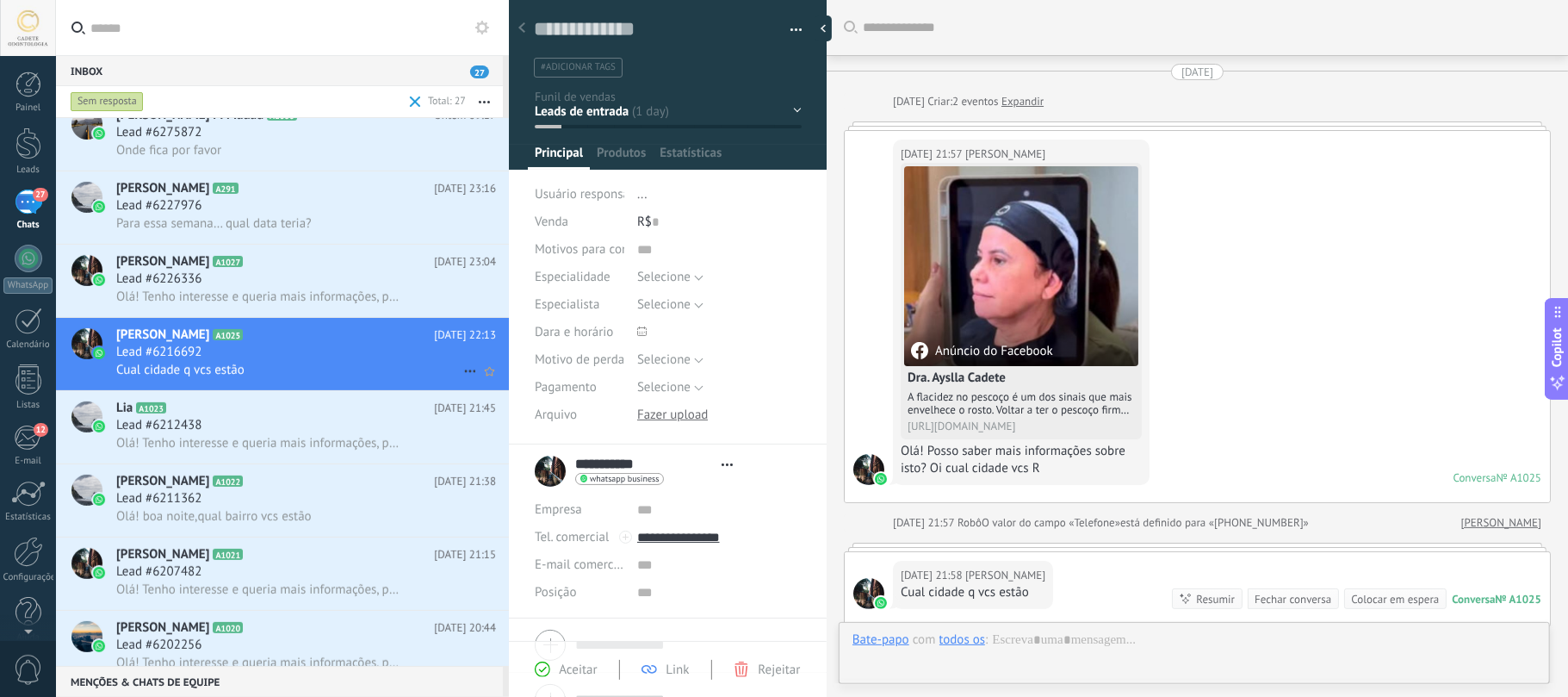
type textarea "**********"
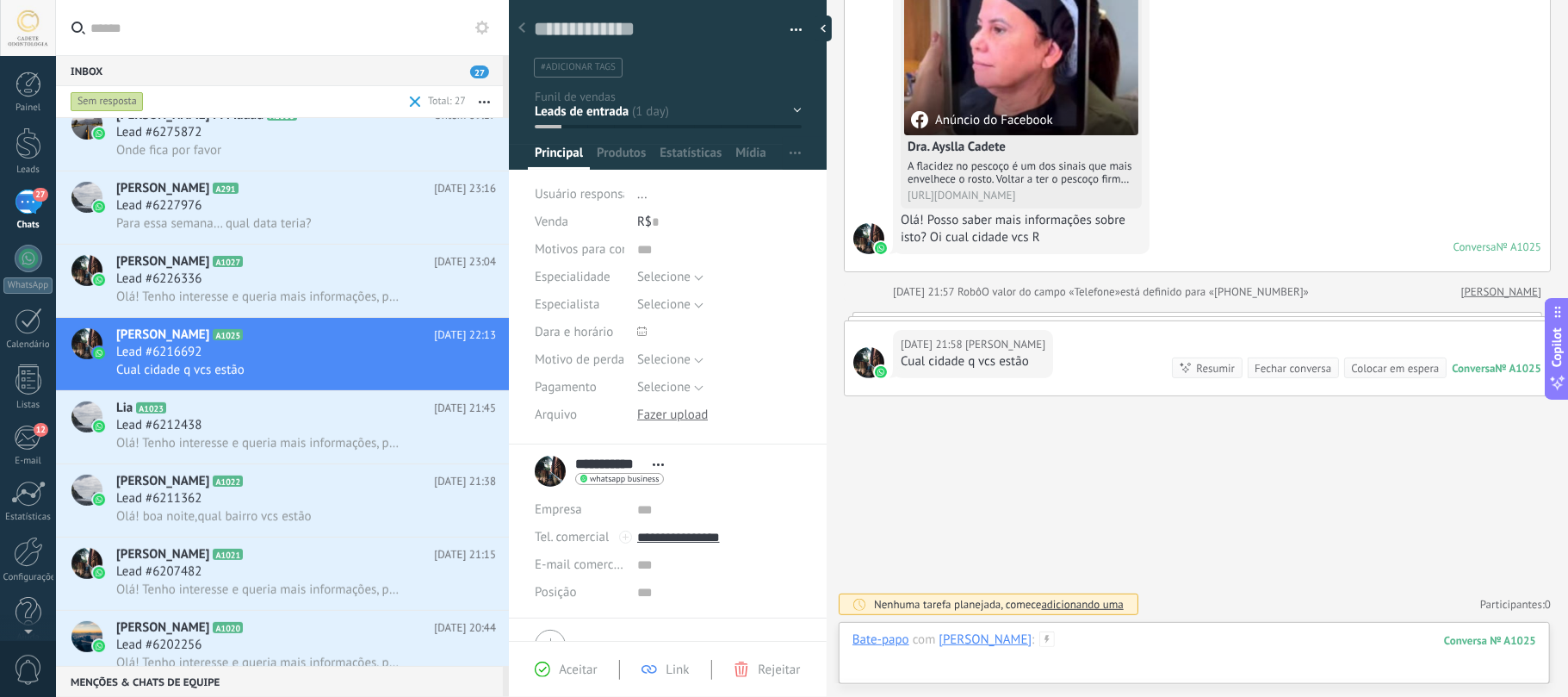
click at [1150, 647] on div at bounding box center [1194, 657] width 683 height 52
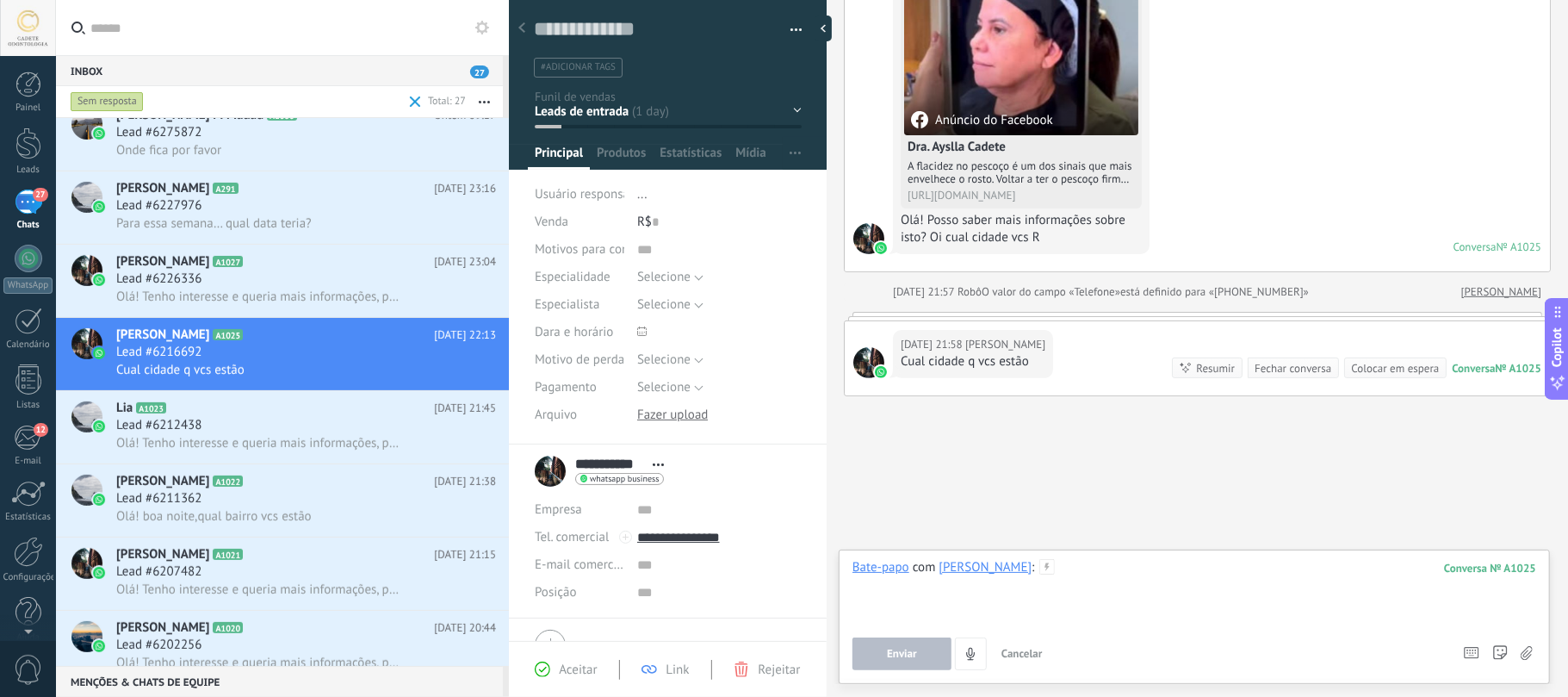
paste div
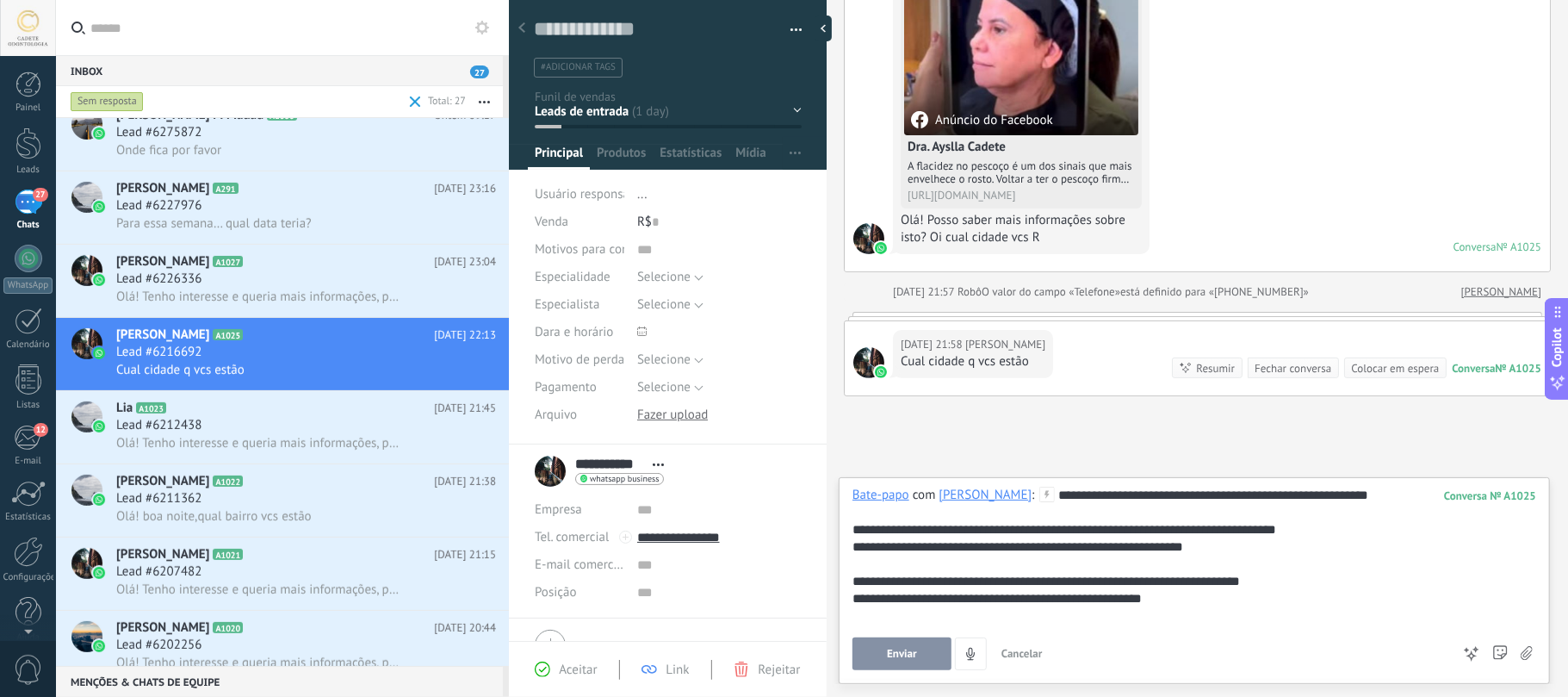
click at [907, 658] on span "Enviar" at bounding box center [901, 653] width 30 height 12
click at [218, 422] on div "Lead #6212438" at bounding box center [306, 426] width 380 height 18
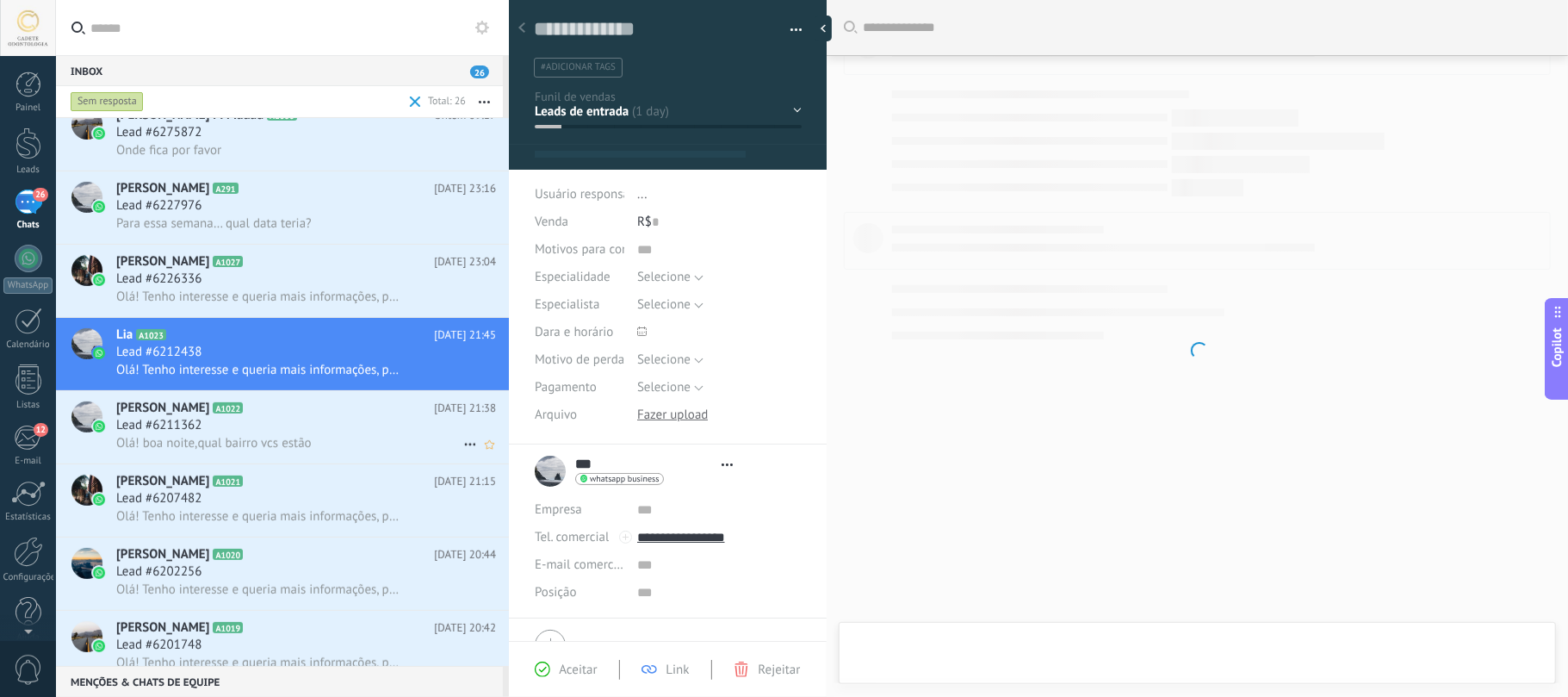
type textarea "**********"
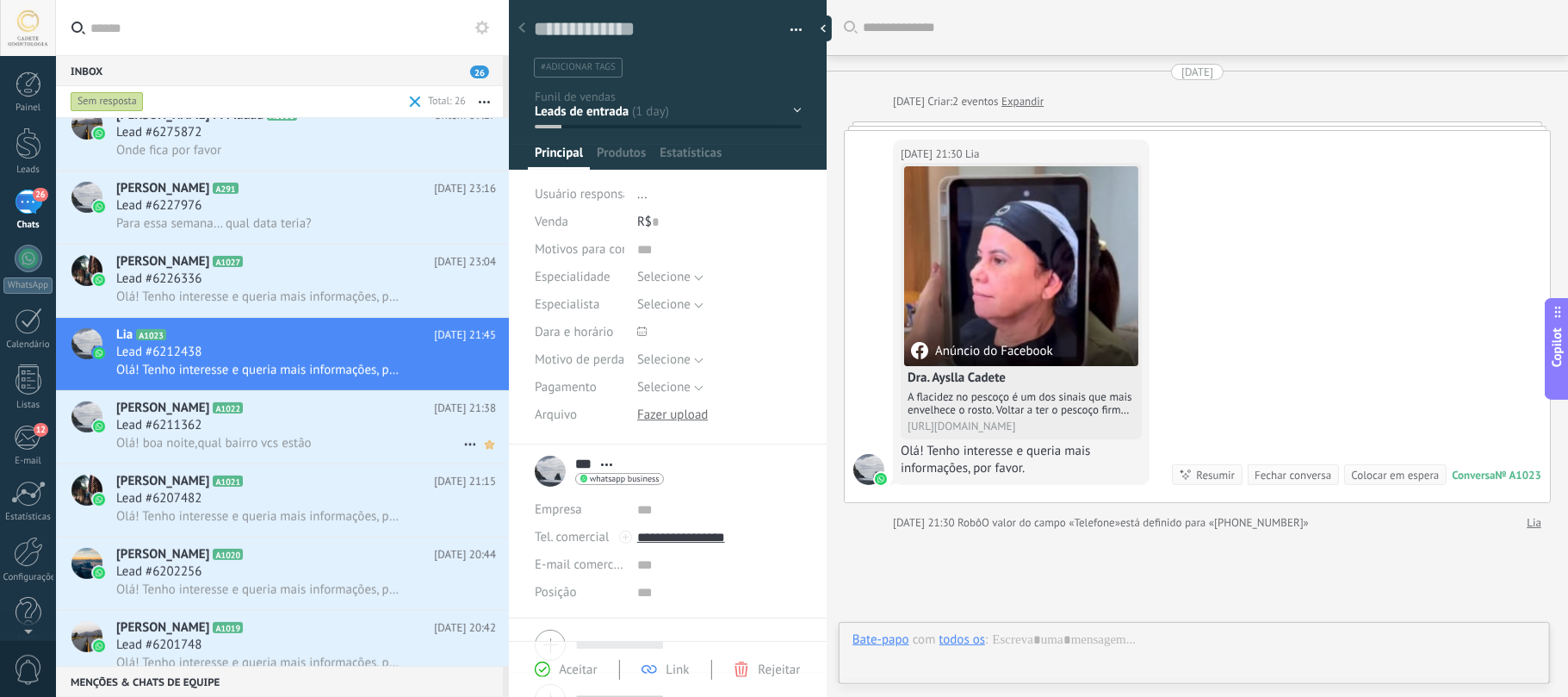
scroll to position [25, 0]
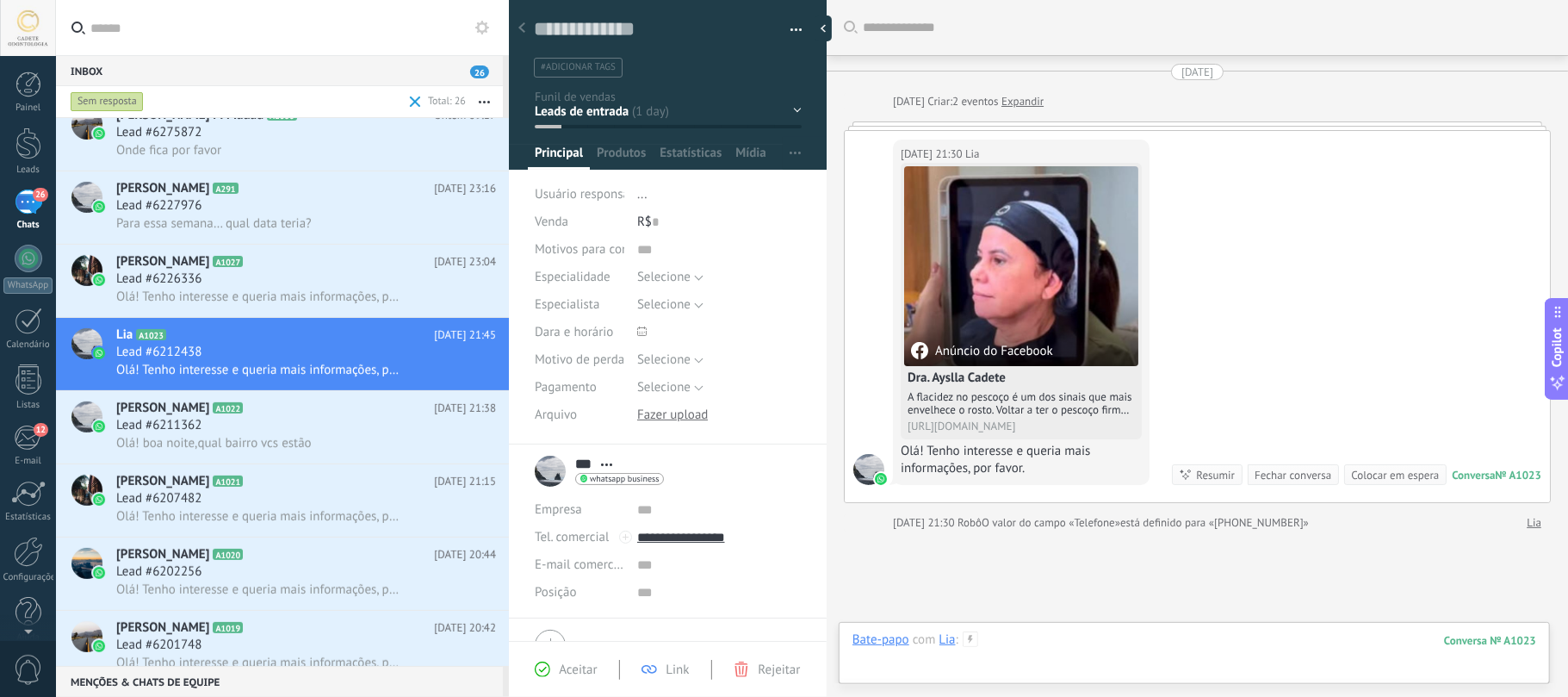
click at [1103, 641] on div at bounding box center [1194, 657] width 683 height 52
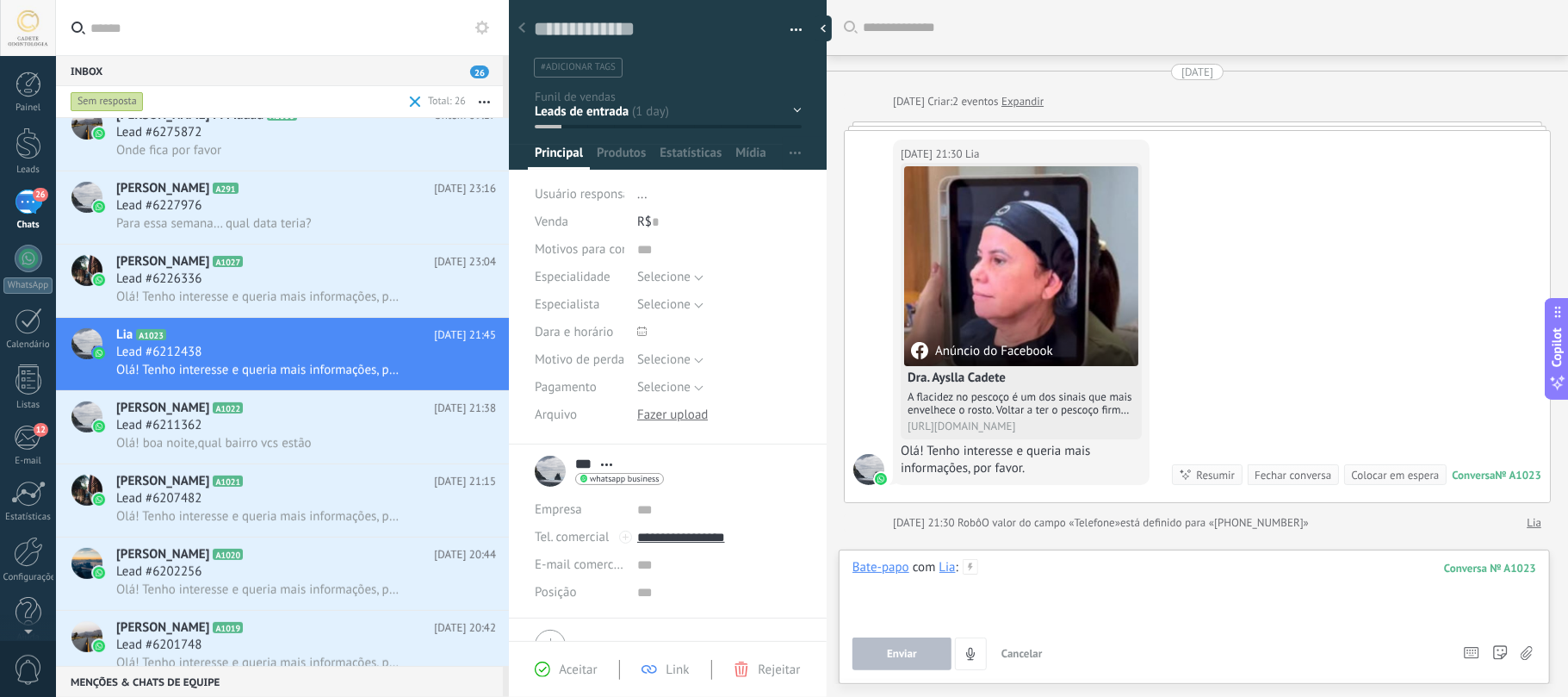
paste div
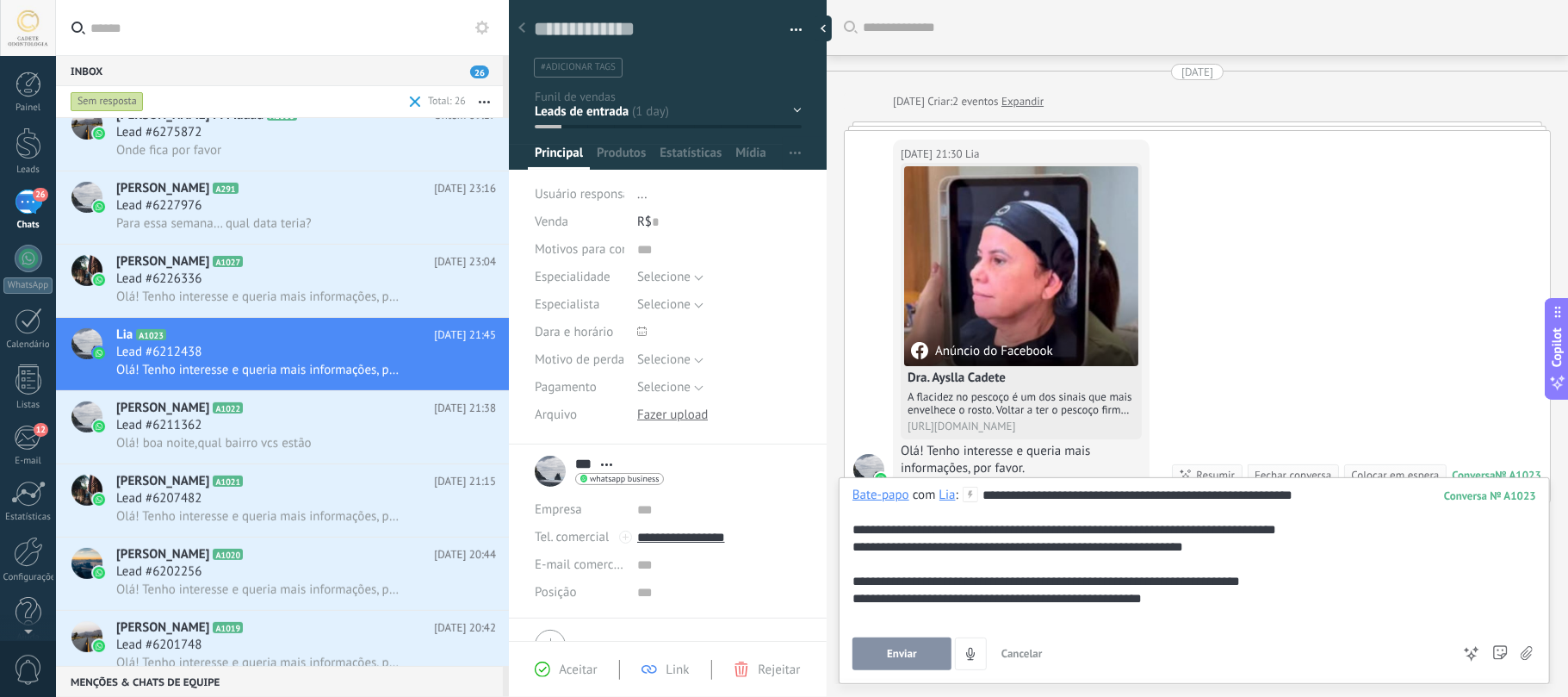
click at [890, 654] on span "Enviar" at bounding box center [901, 653] width 30 height 12
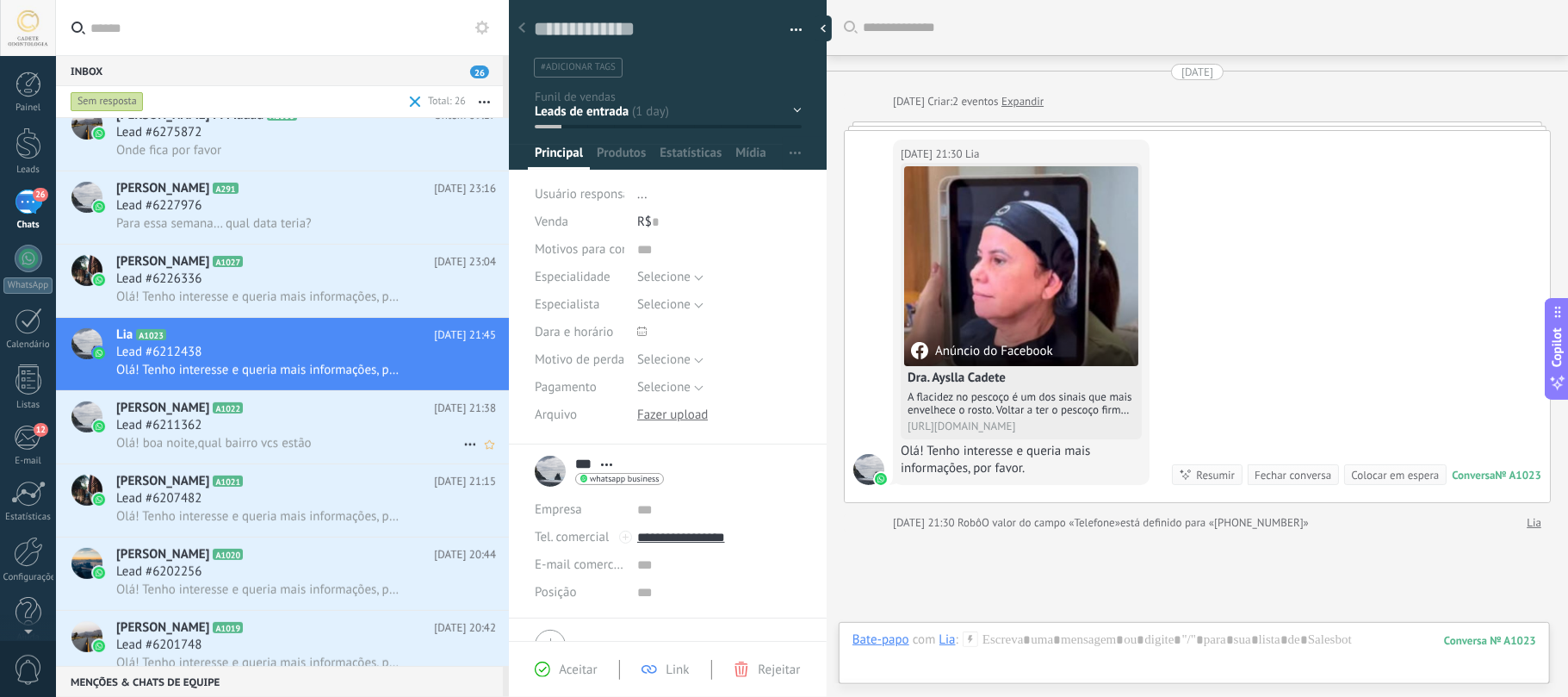
scroll to position [126, 0]
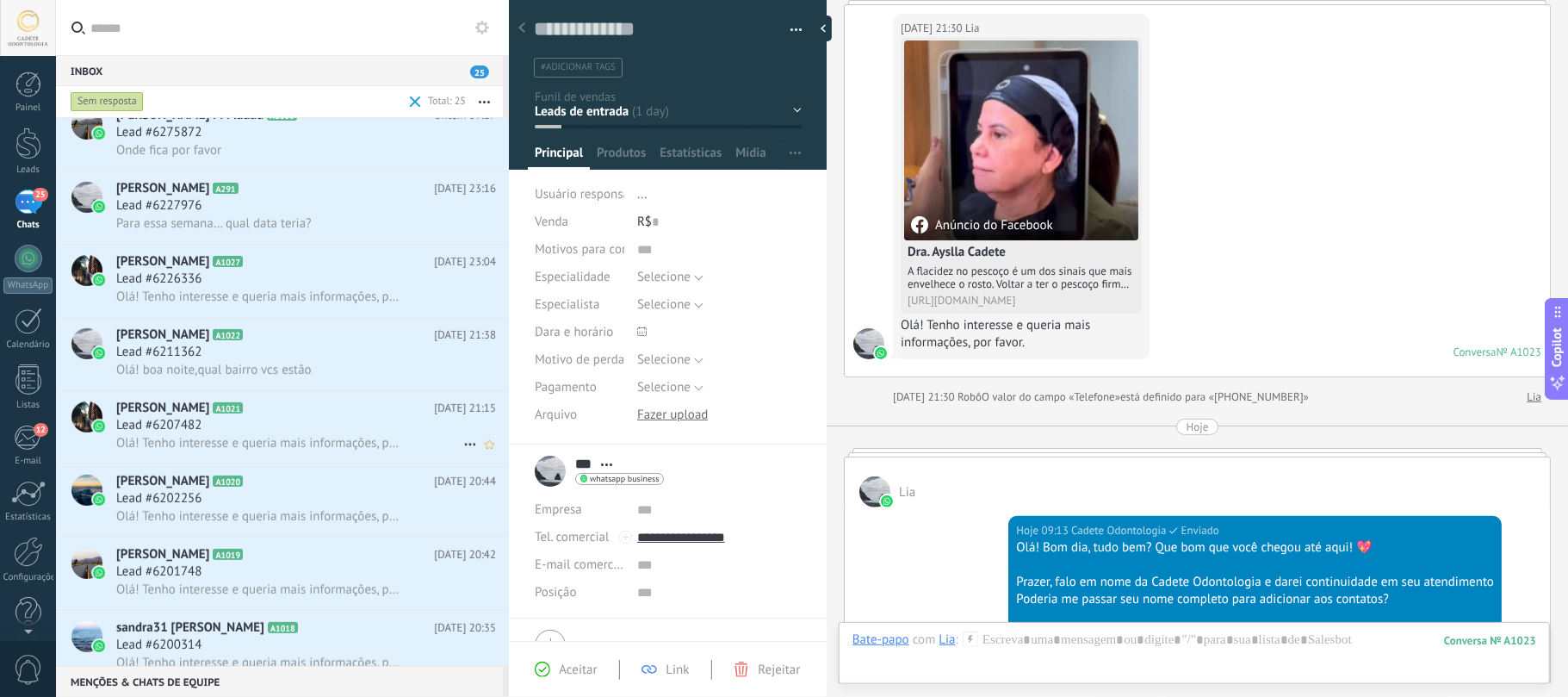
click at [210, 417] on span "[PERSON_NAME]" at bounding box center [162, 408] width 93 height 18
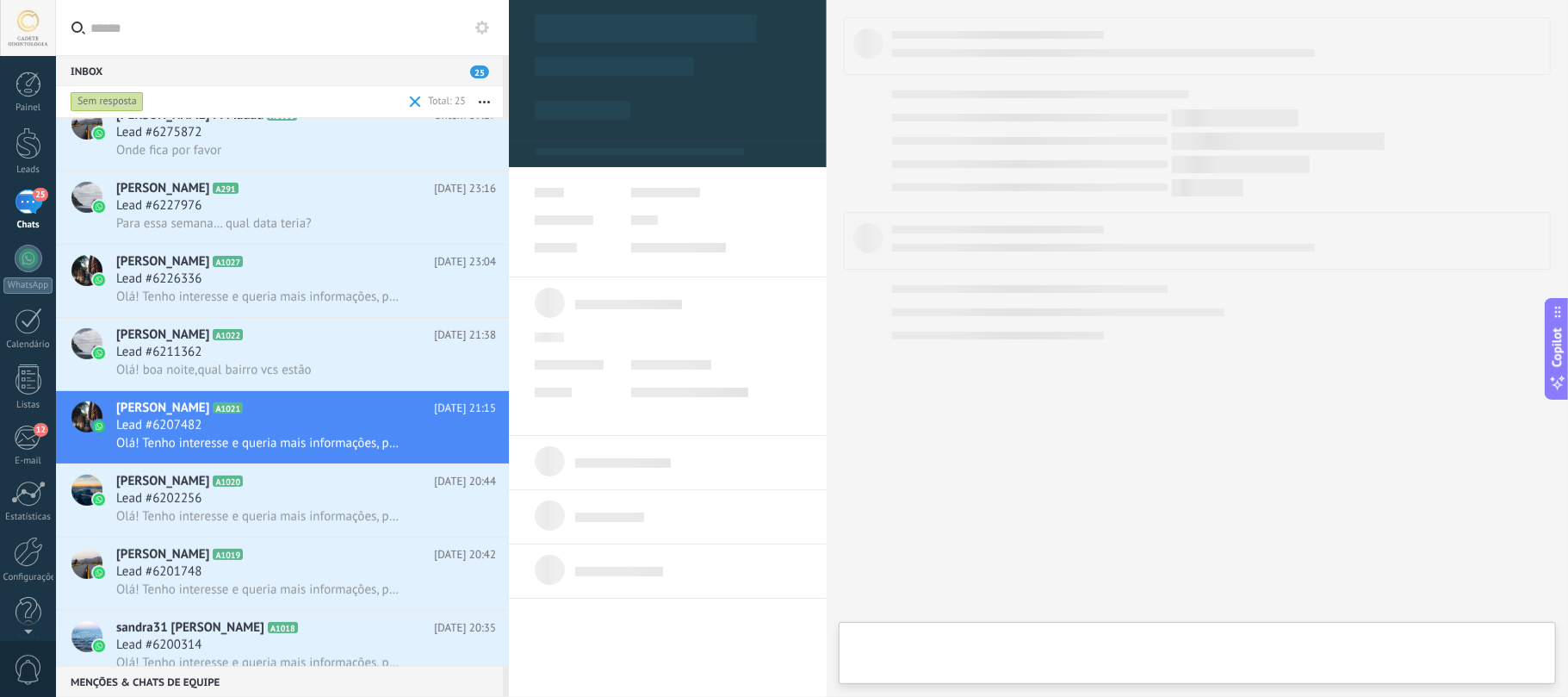
type textarea "**********"
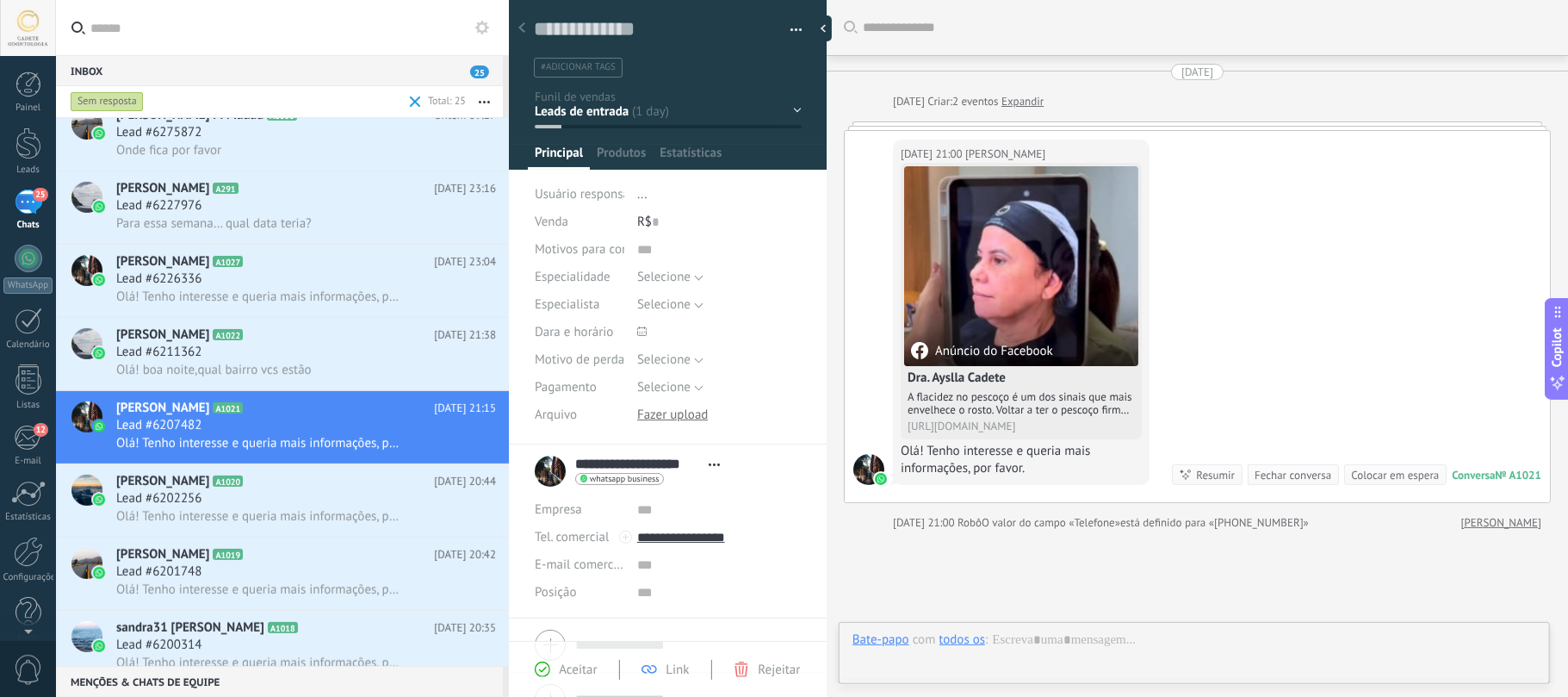
scroll to position [25, 0]
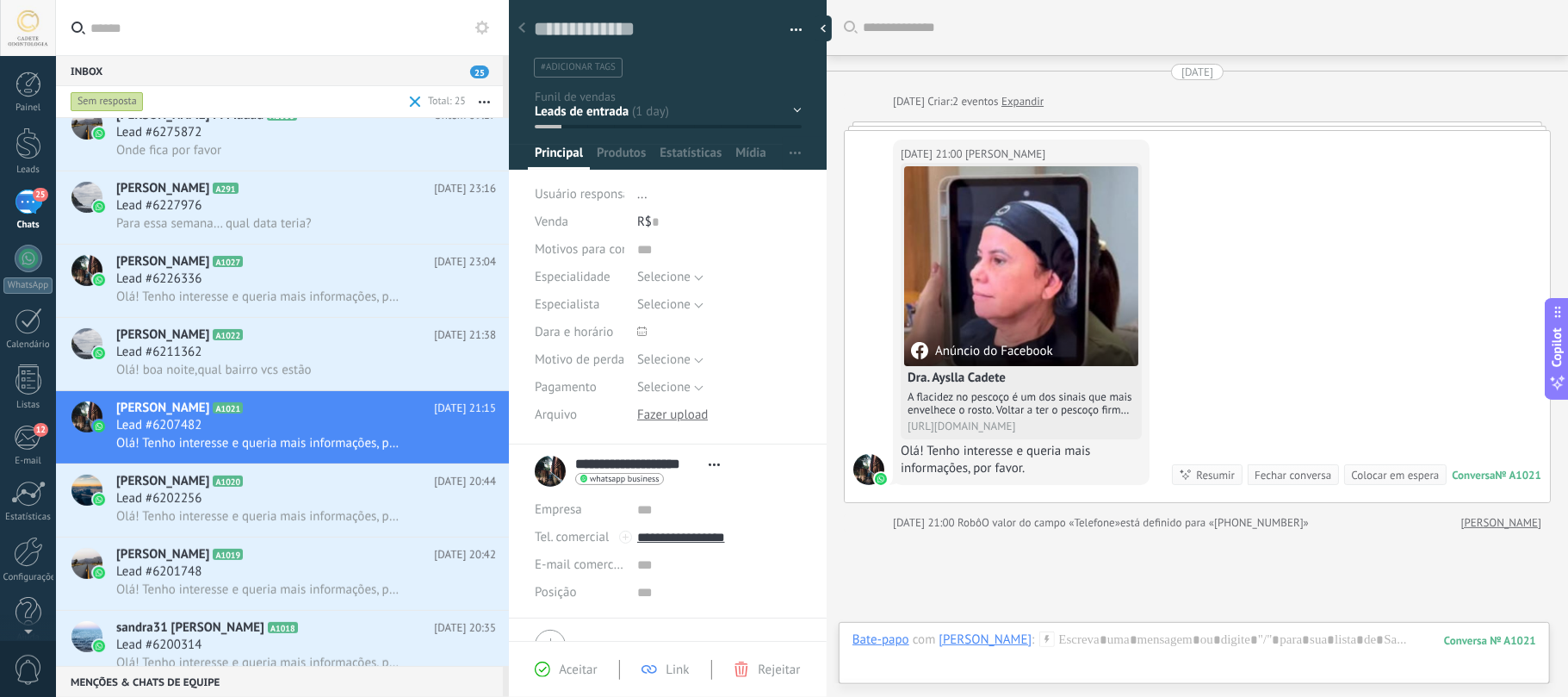
click at [1054, 646] on div at bounding box center [1047, 639] width 16 height 16
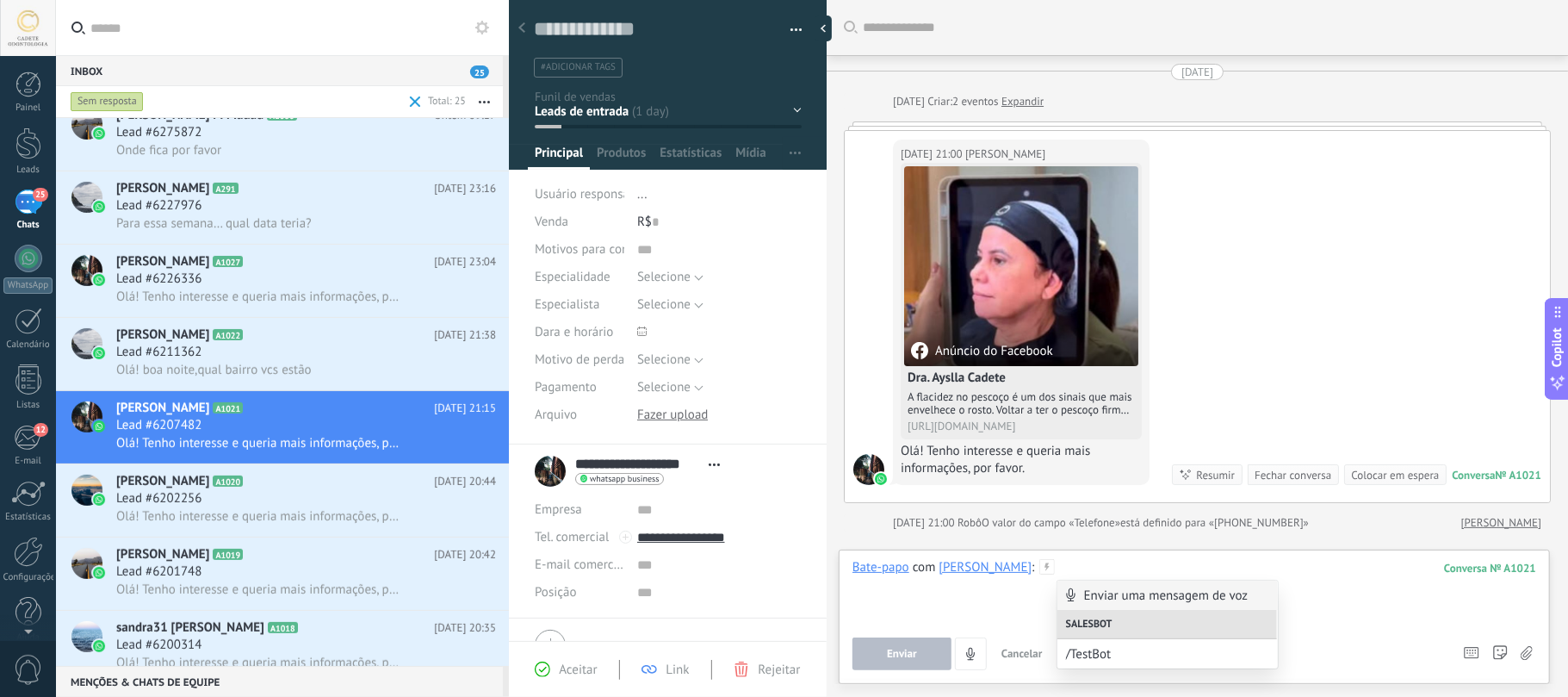
click at [1402, 604] on div at bounding box center [1194, 591] width 683 height 65
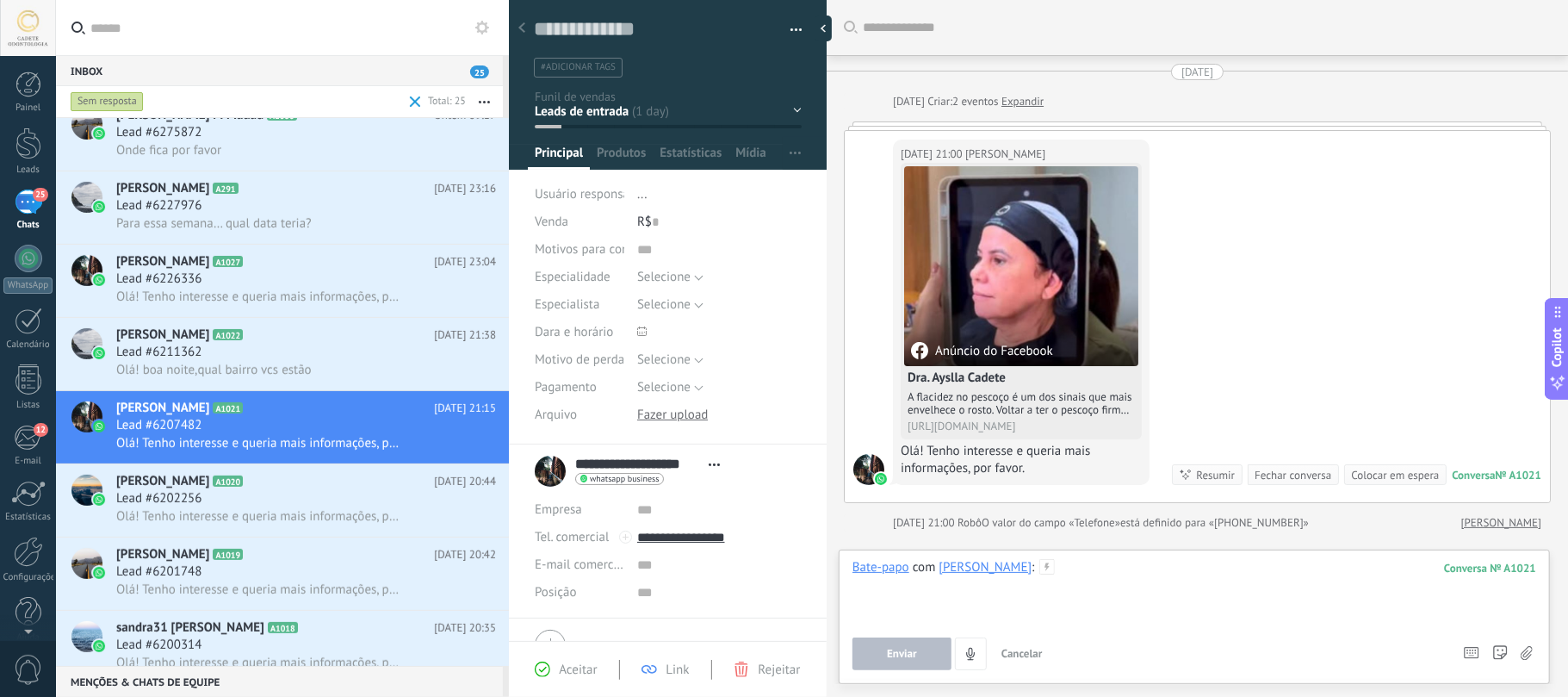
paste div
click at [1363, 606] on div at bounding box center [1194, 591] width 683 height 65
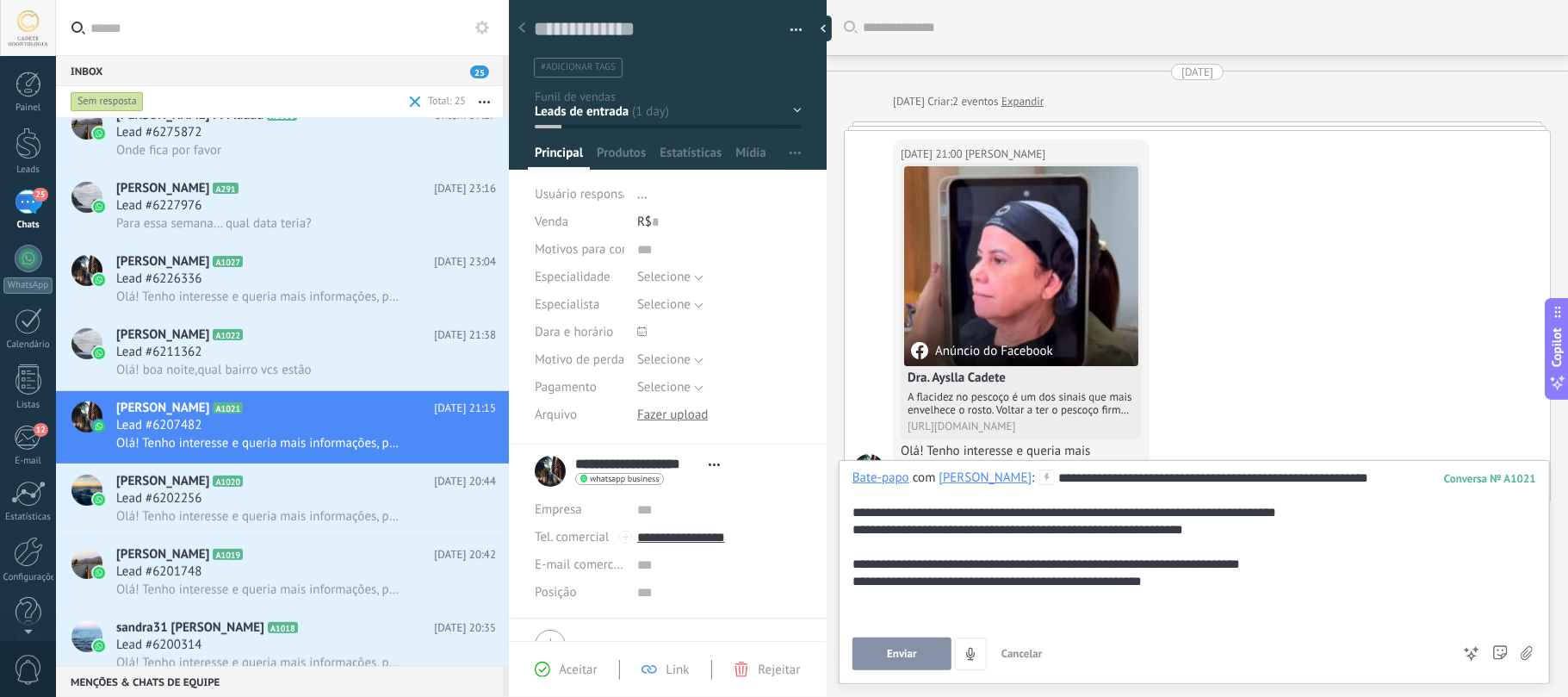
click at [882, 656] on button "Enviar" at bounding box center [902, 654] width 99 height 33
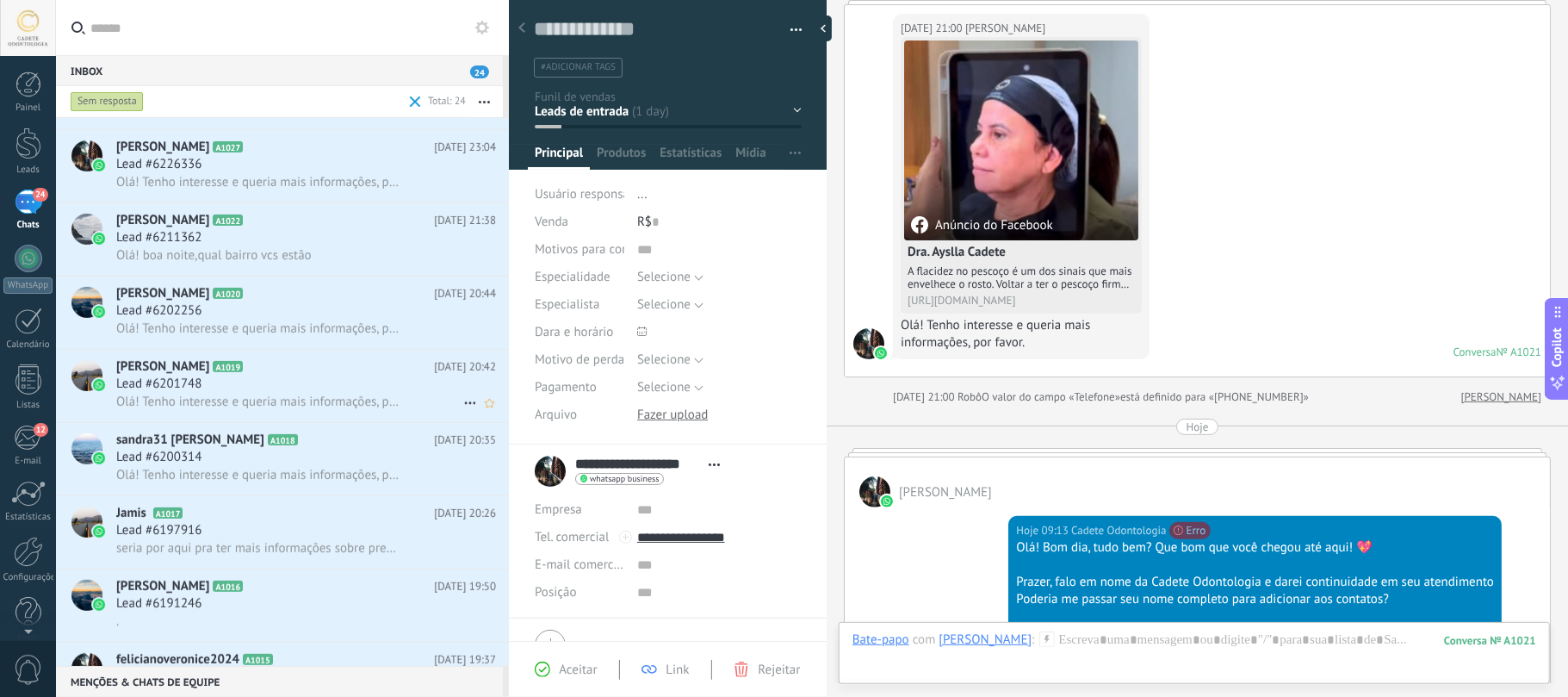
scroll to position [689, 0]
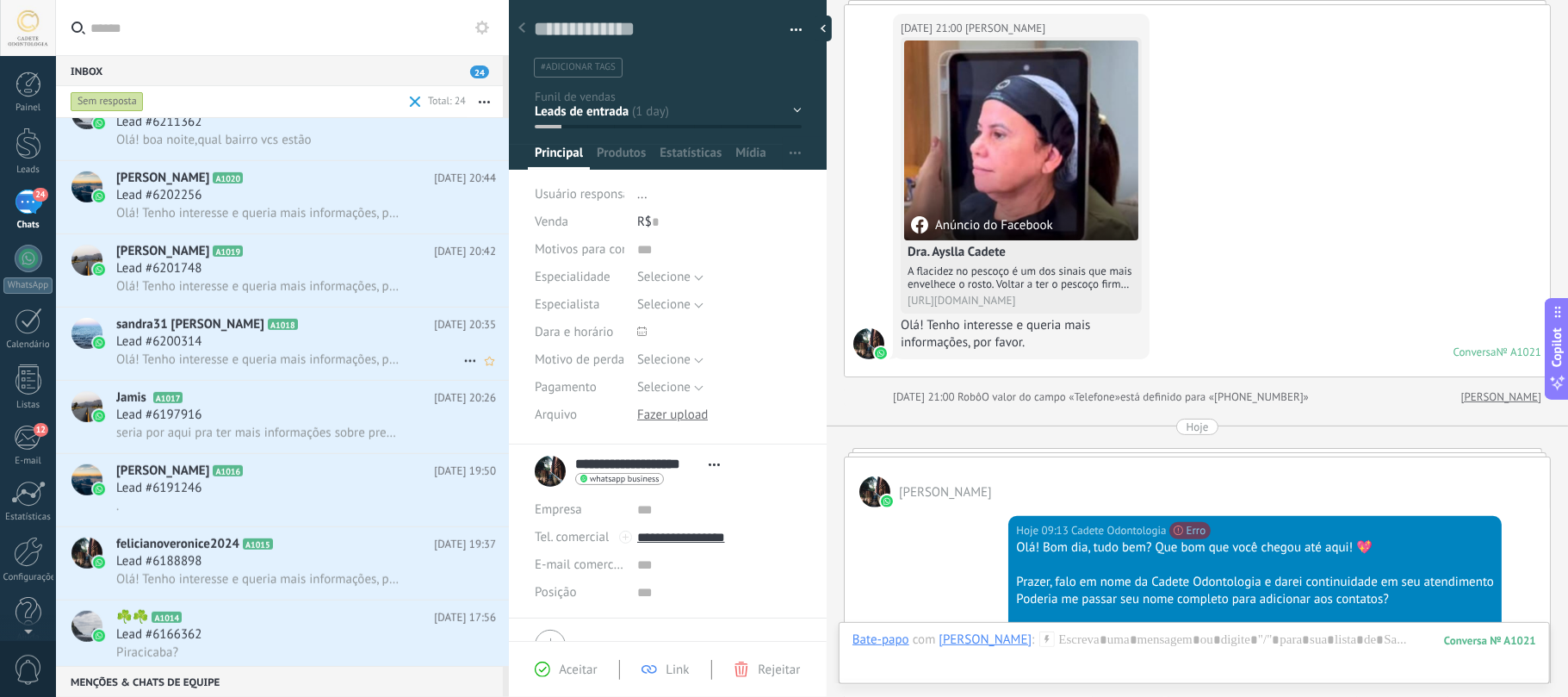
click at [268, 329] on span "A1018" at bounding box center [283, 324] width 30 height 11
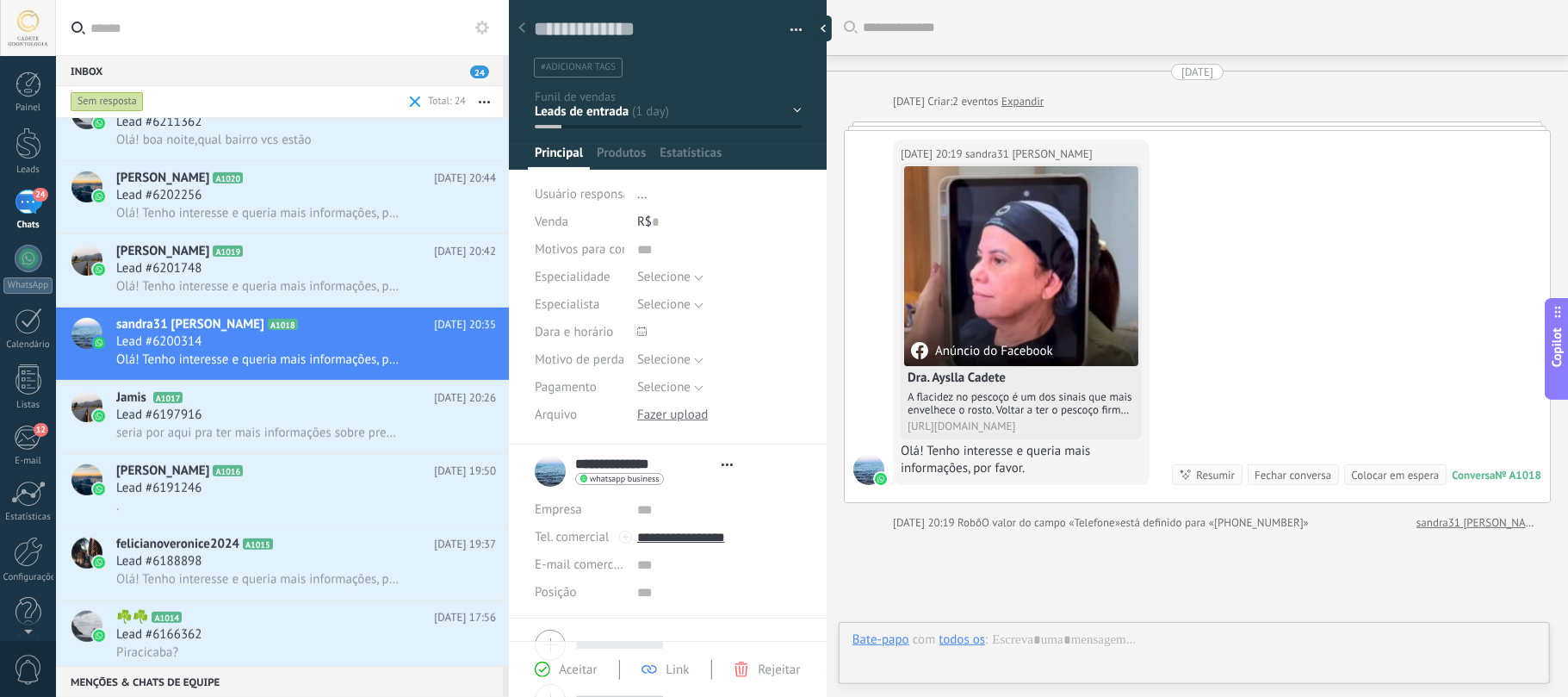
type textarea "**********"
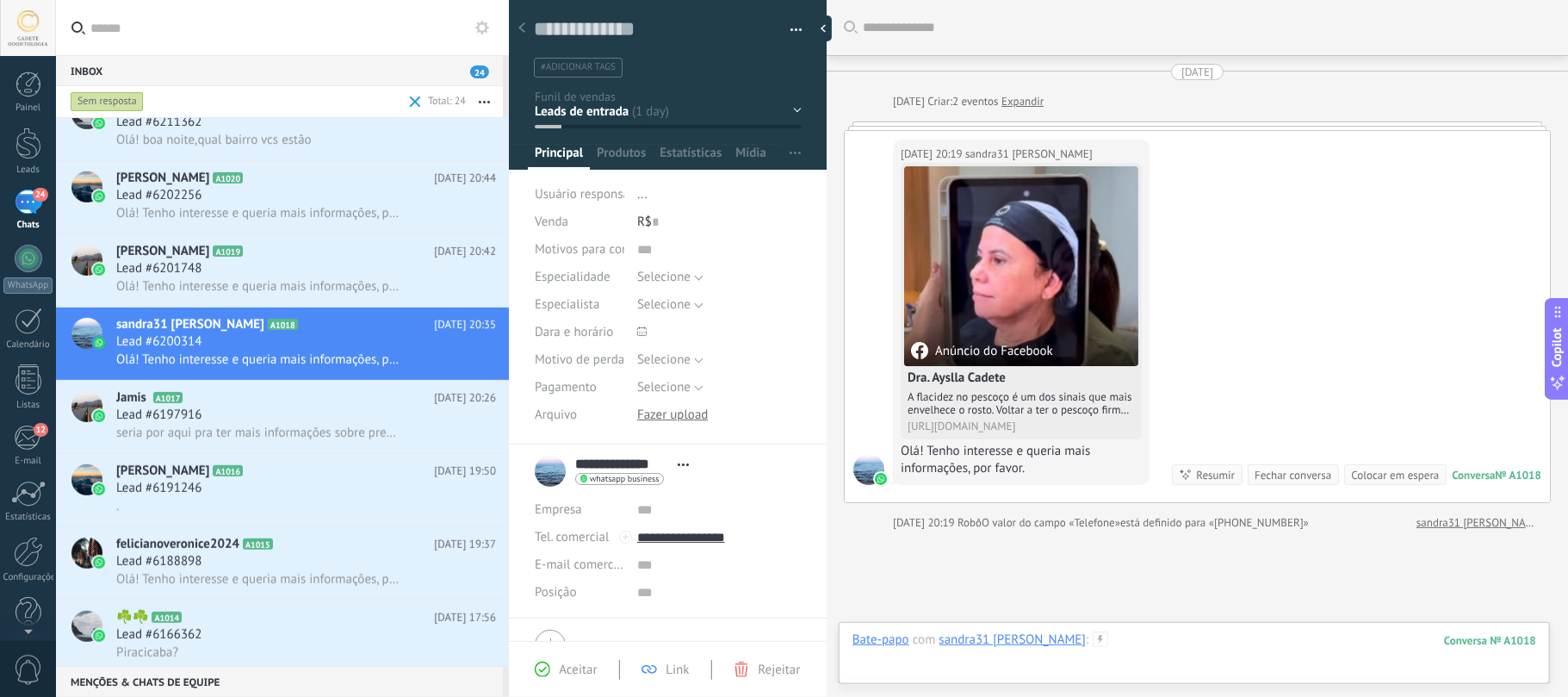
click at [1095, 642] on div at bounding box center [1194, 657] width 683 height 52
paste div
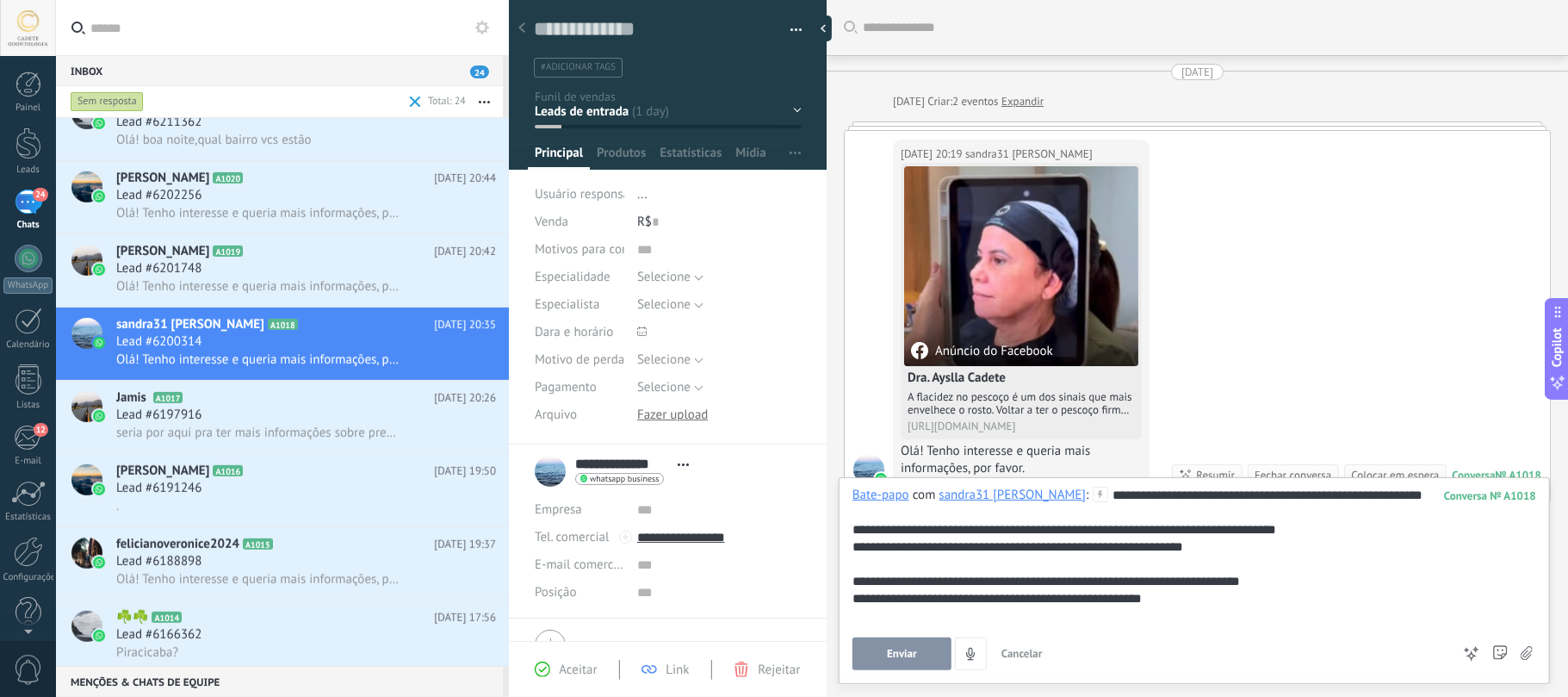
click at [917, 646] on button "Enviar" at bounding box center [902, 654] width 99 height 33
click at [197, 401] on icon at bounding box center [197, 398] width 18 height 18
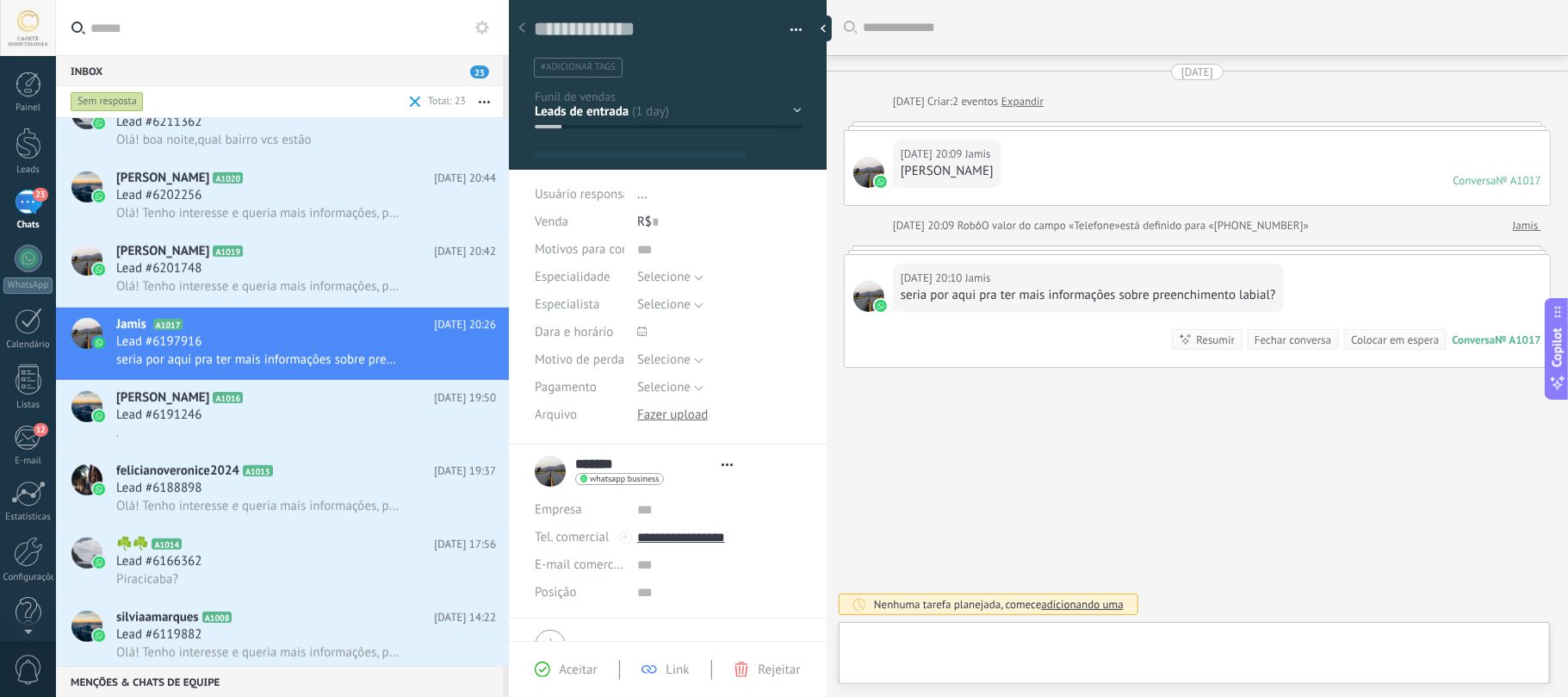
type textarea "**********"
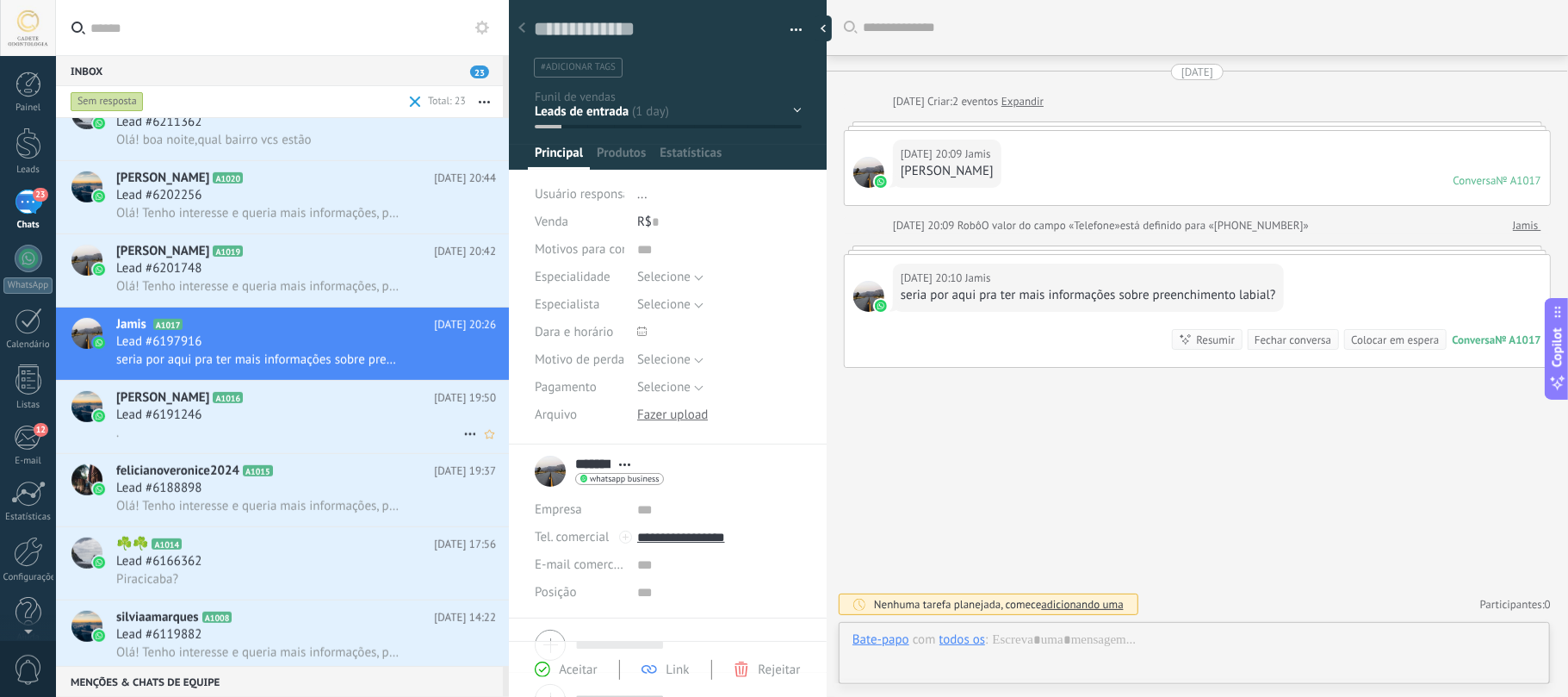
scroll to position [25, 0]
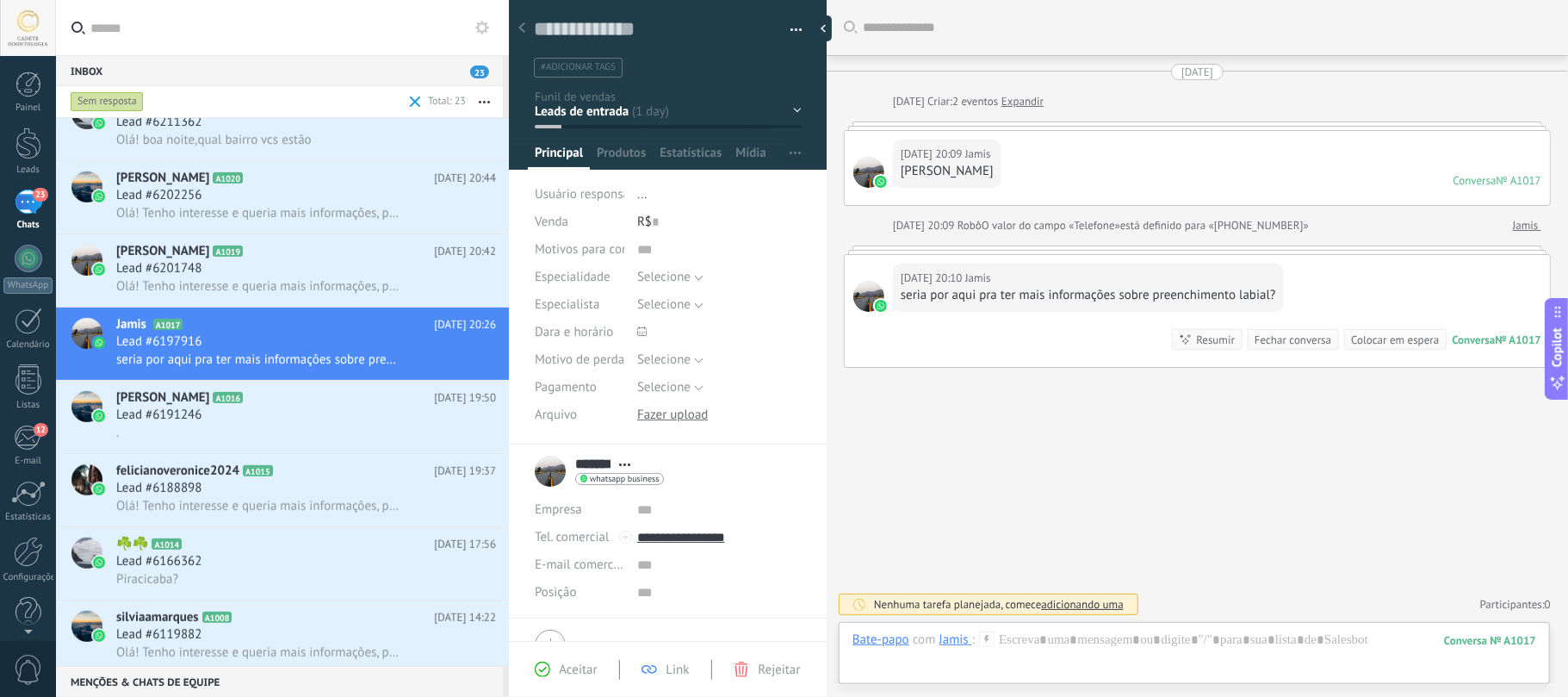
click at [1124, 680] on div at bounding box center [1194, 688] width 711 height 17
click at [1124, 648] on div at bounding box center [1194, 657] width 683 height 52
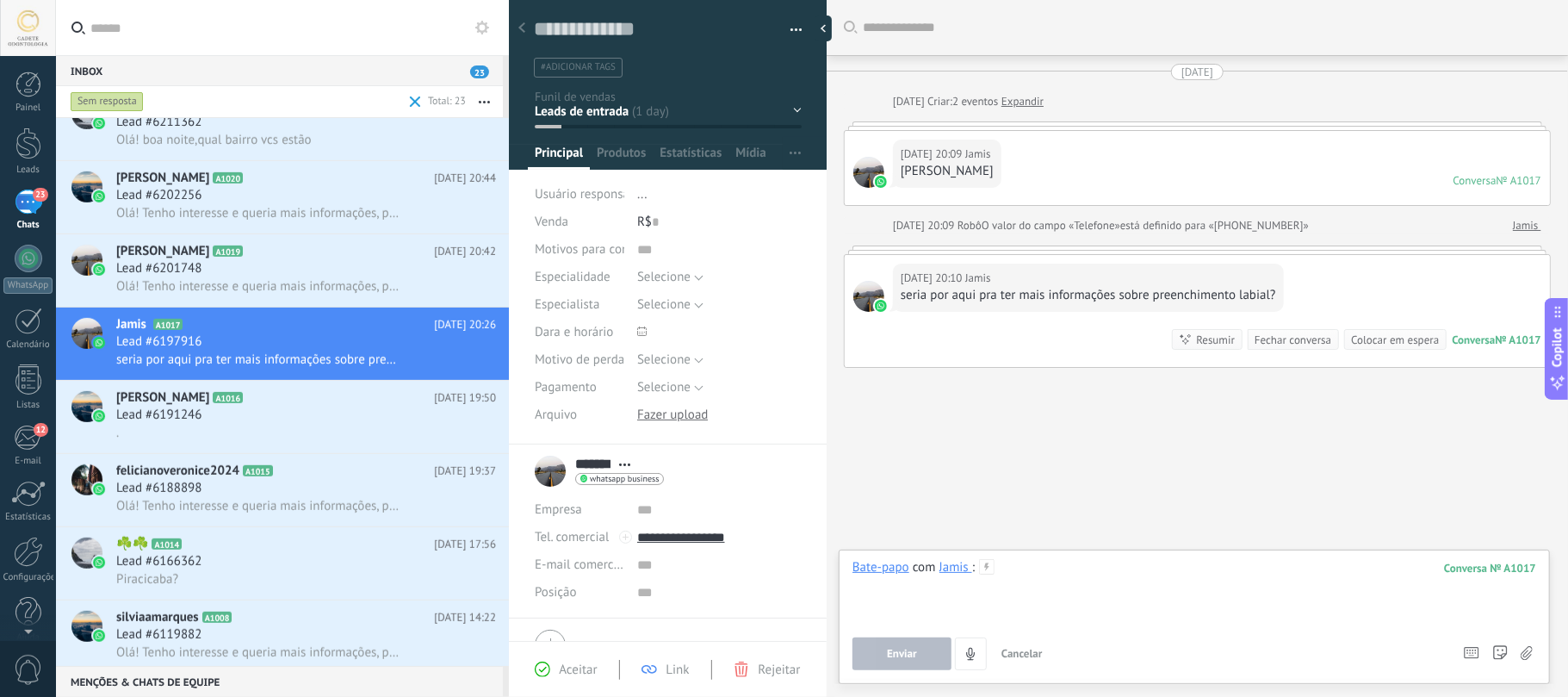
paste div
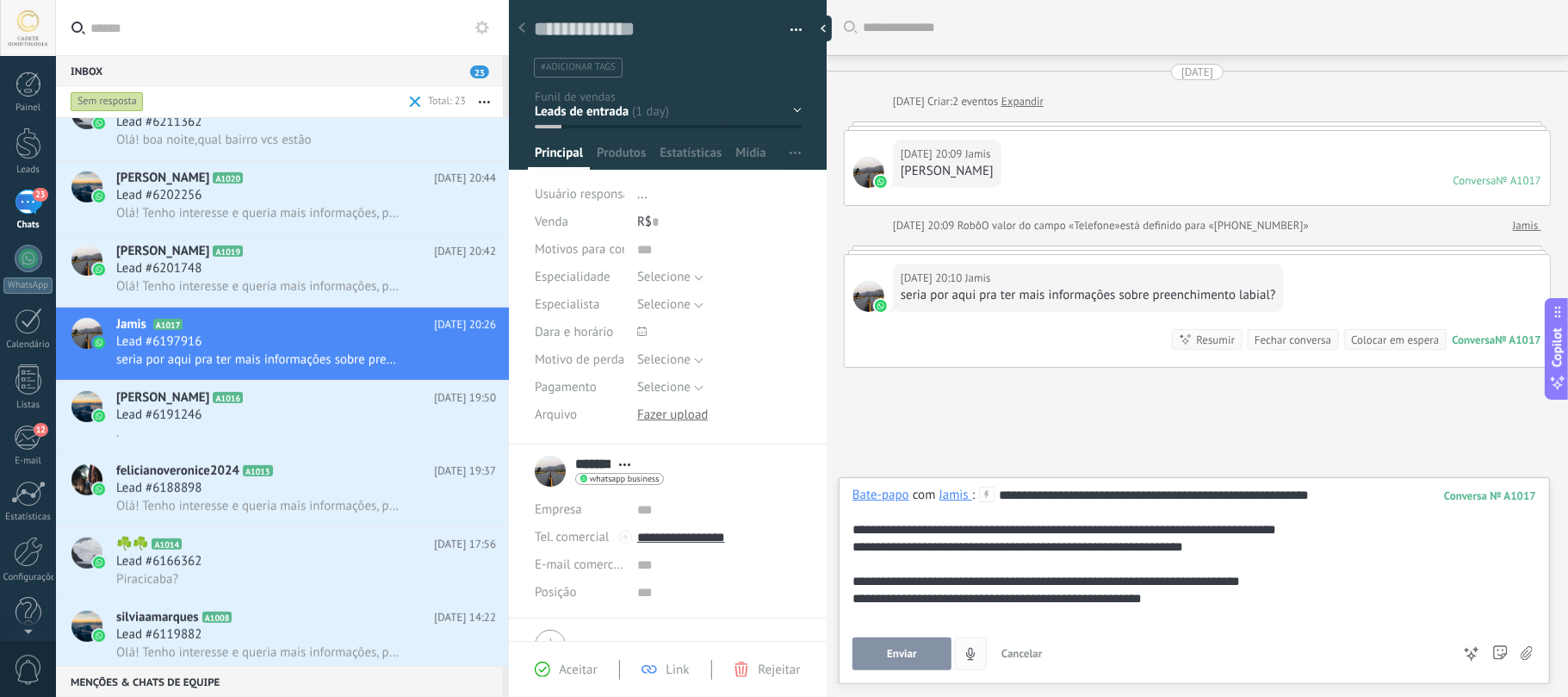
click at [904, 649] on span "Enviar" at bounding box center [901, 653] width 30 height 12
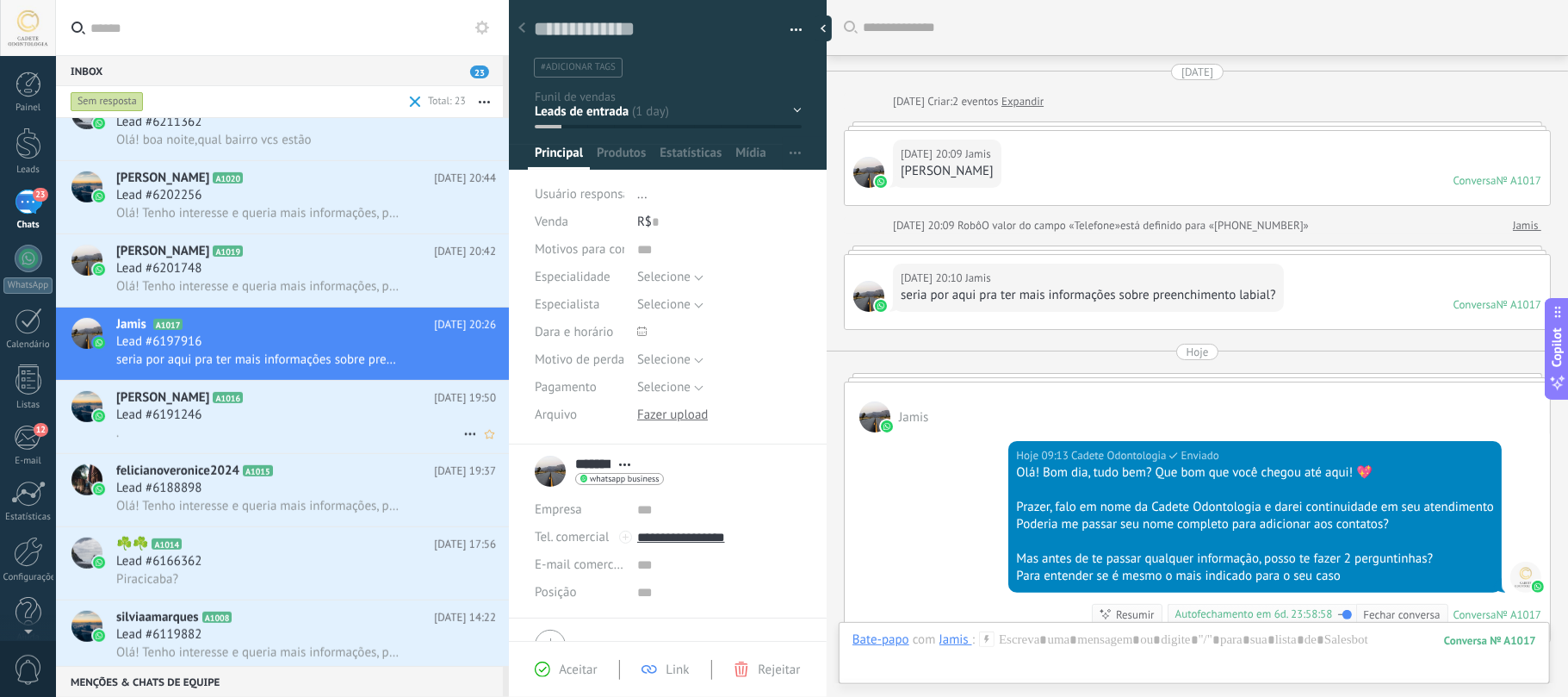
scroll to position [269, 0]
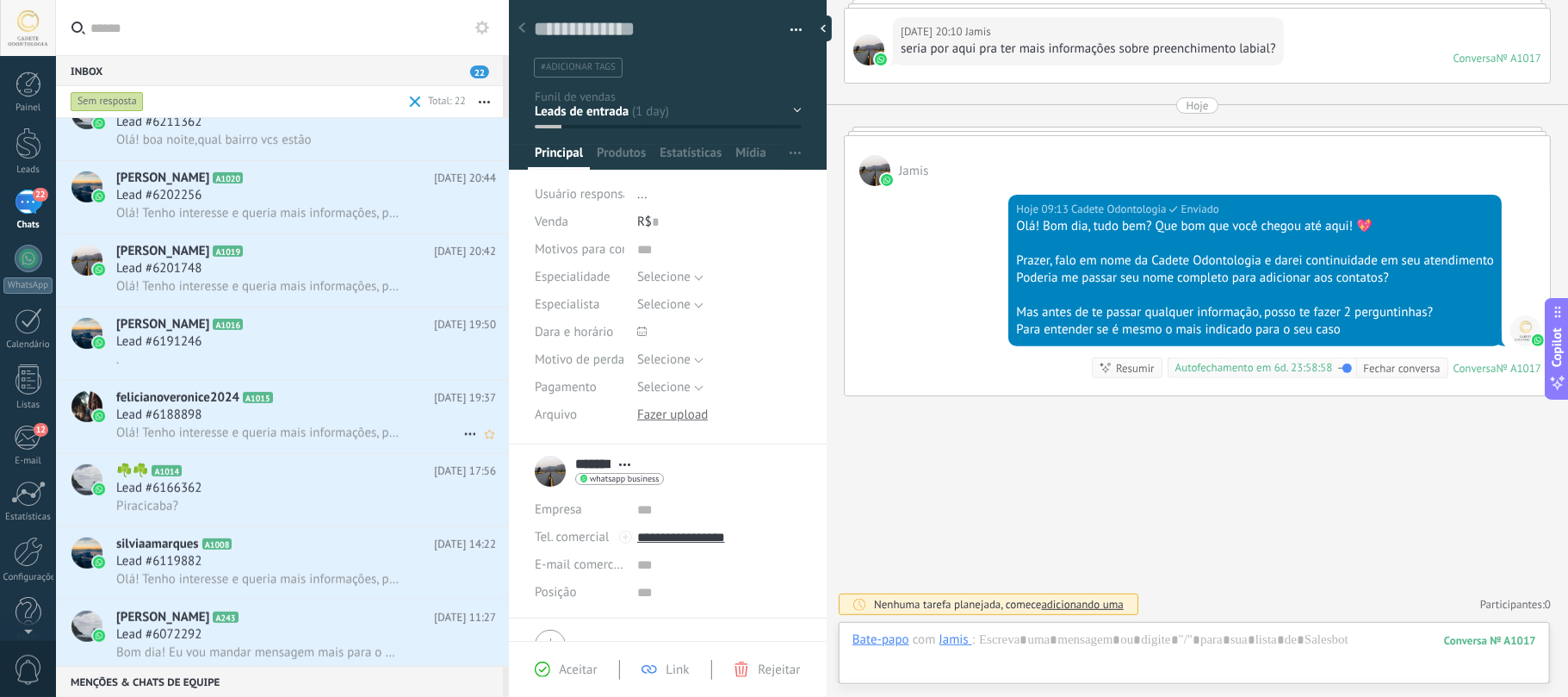
click at [188, 403] on span "felicianoveronice2024" at bounding box center [177, 398] width 123 height 18
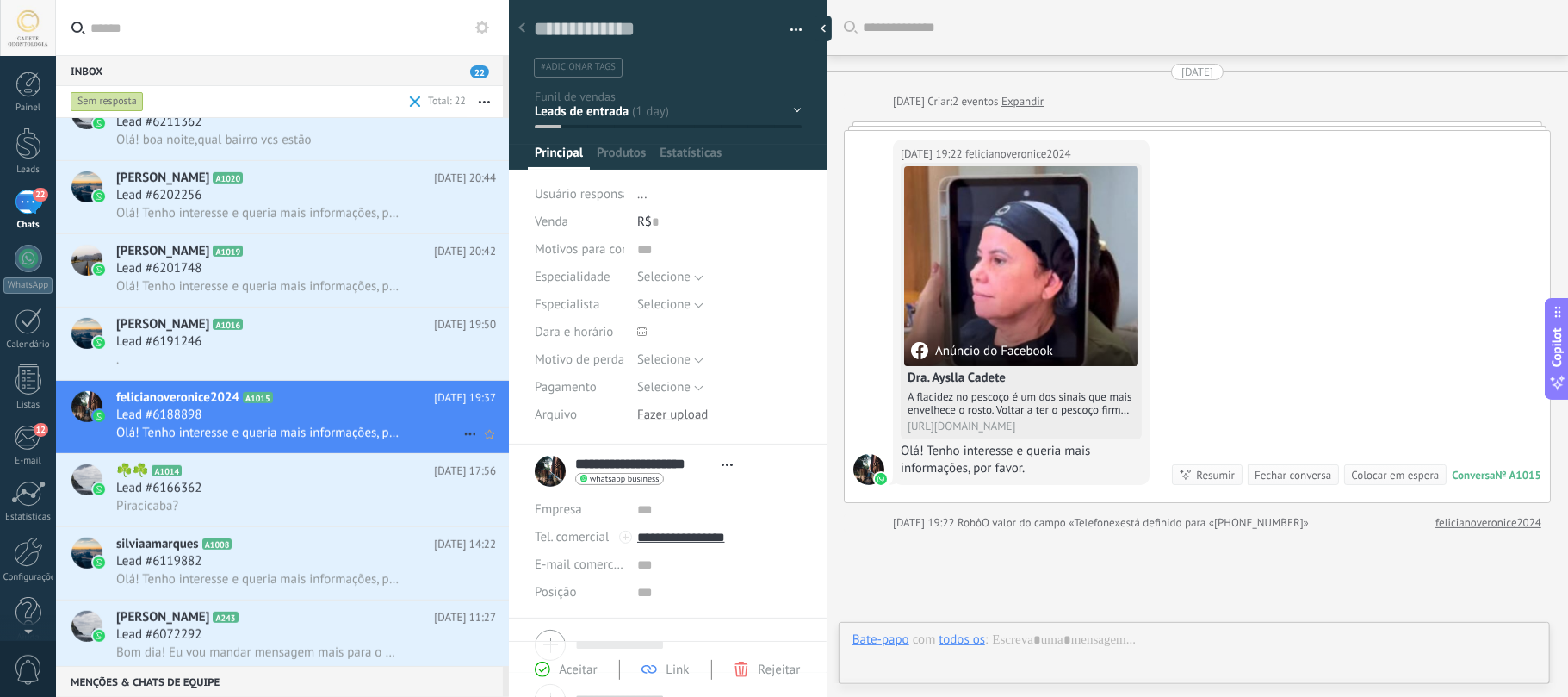
type textarea "**********"
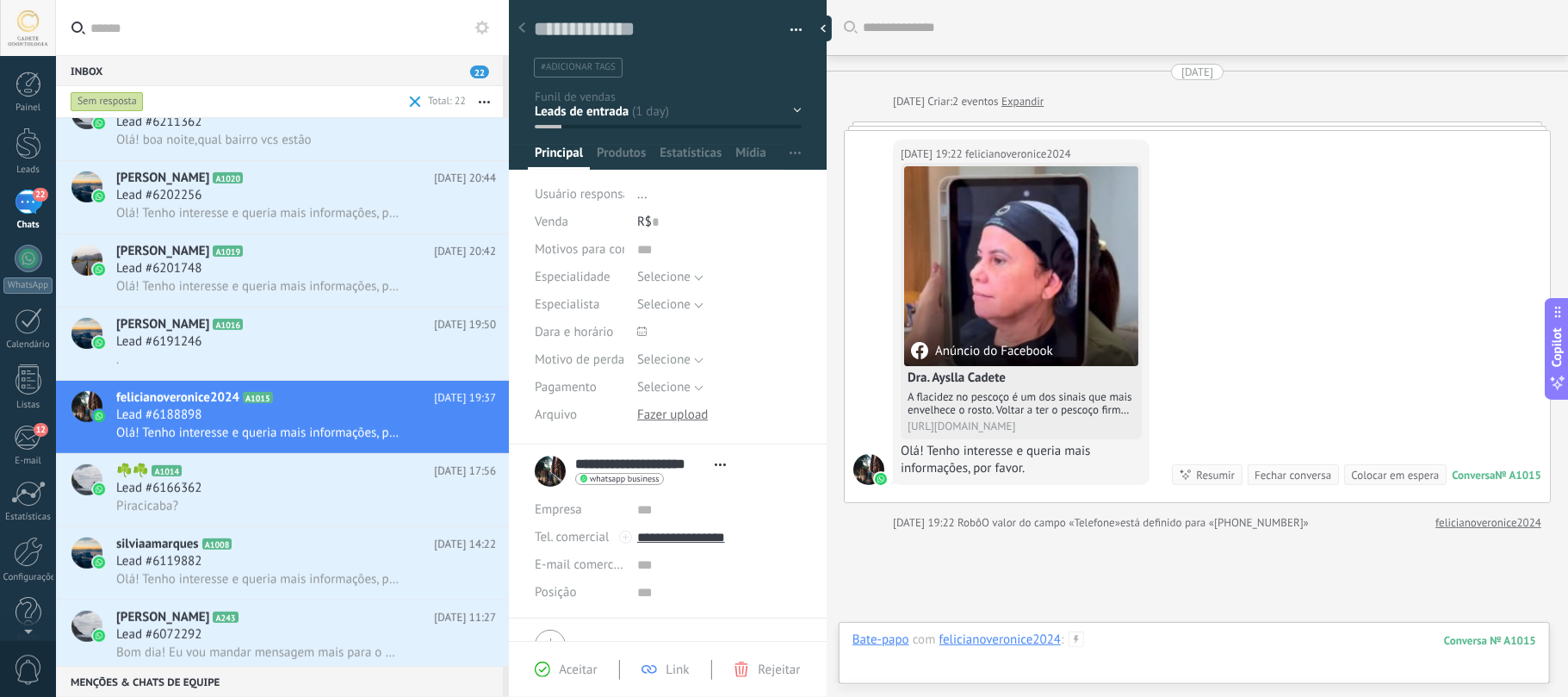
click at [1193, 666] on div at bounding box center [1194, 657] width 683 height 52
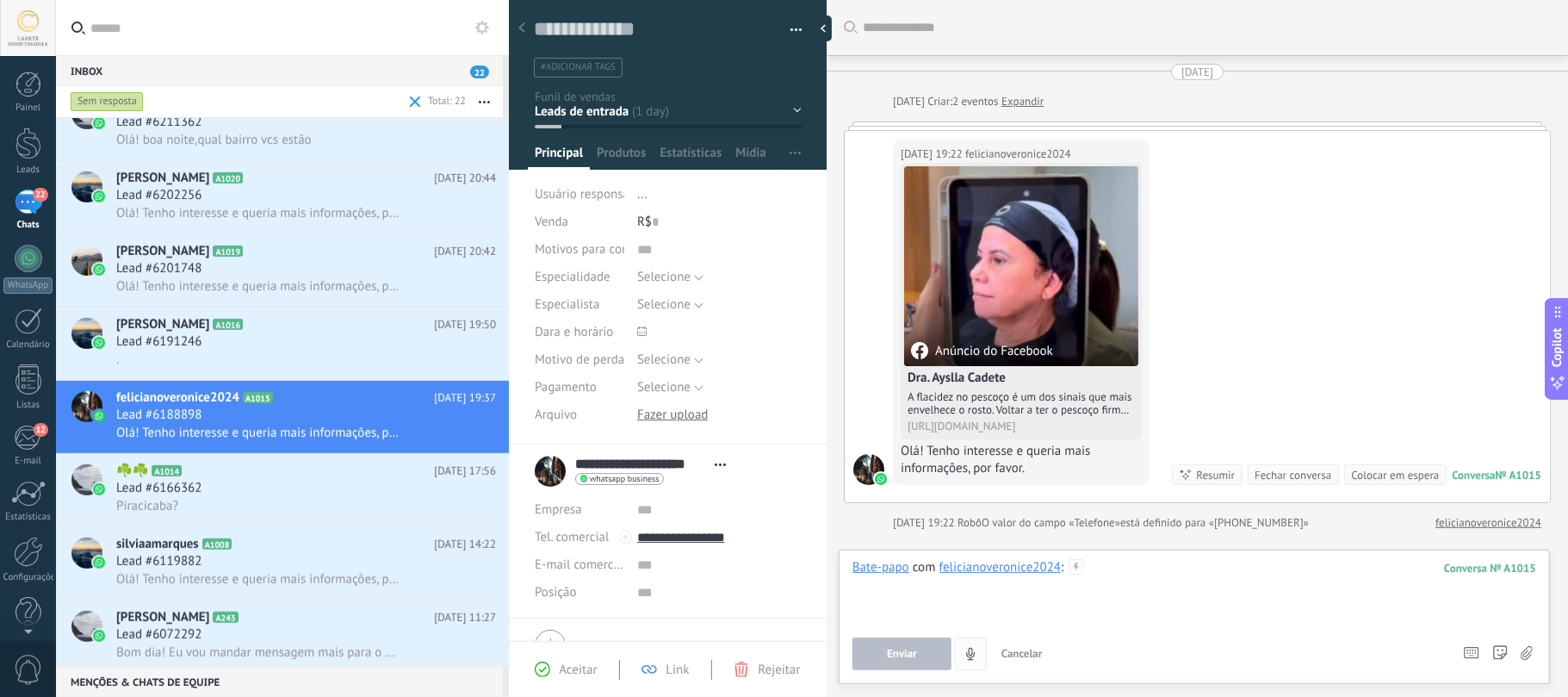
paste div
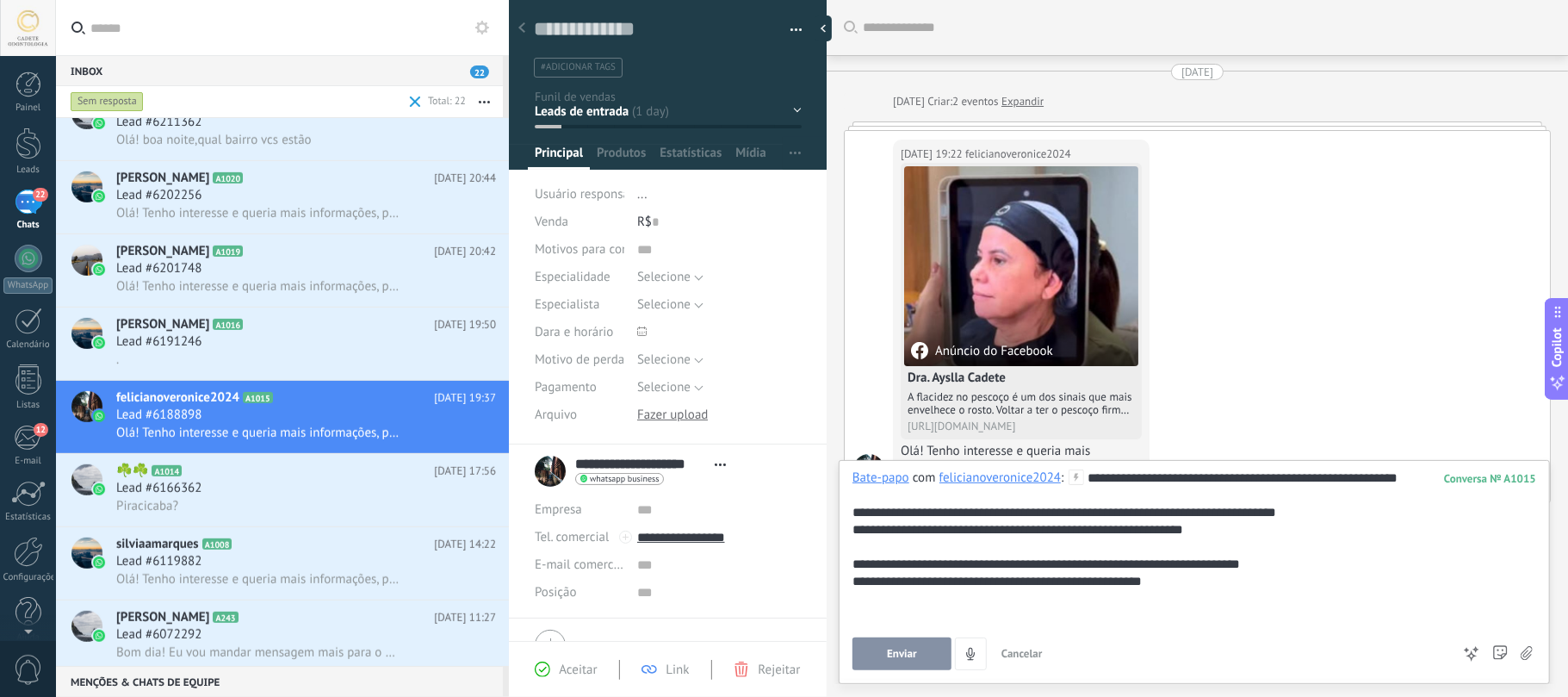
click at [898, 654] on span "Enviar" at bounding box center [901, 653] width 30 height 12
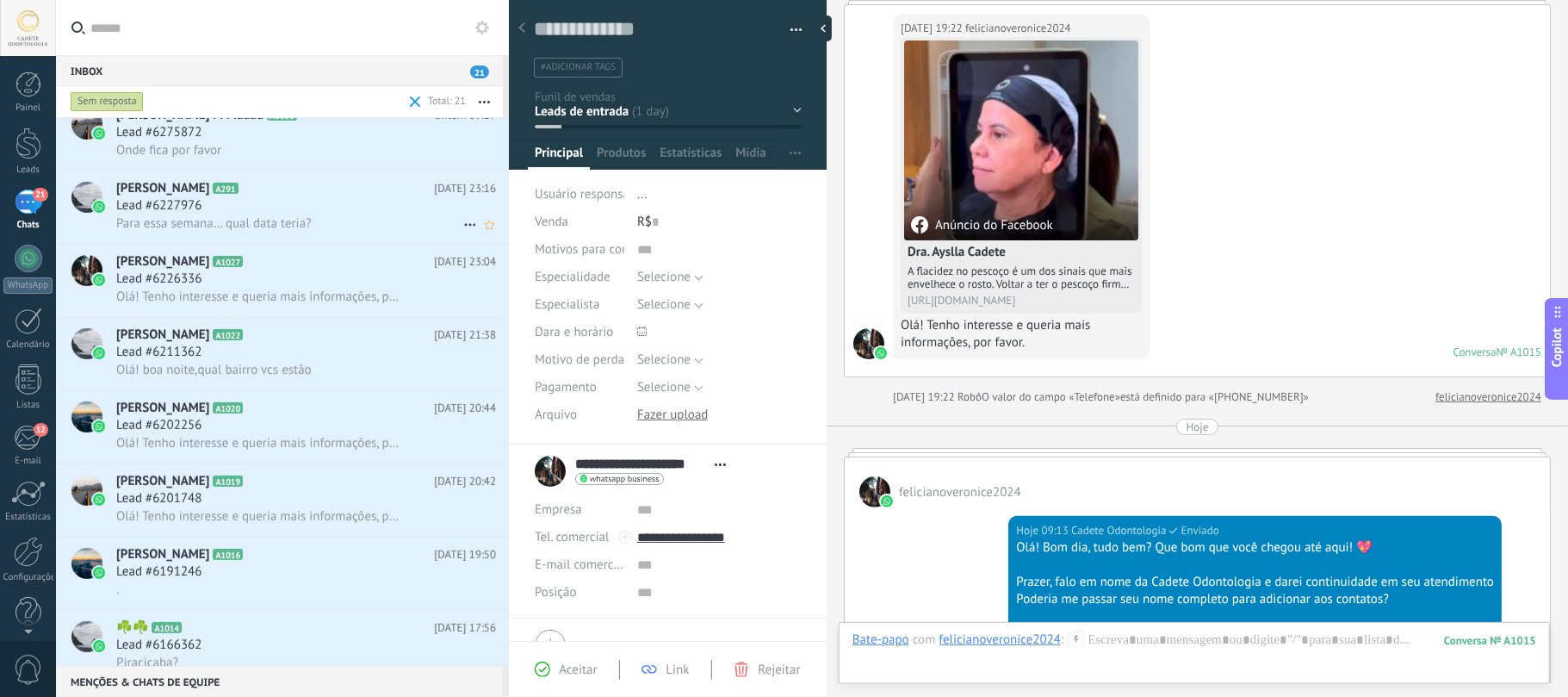
scroll to position [344, 0]
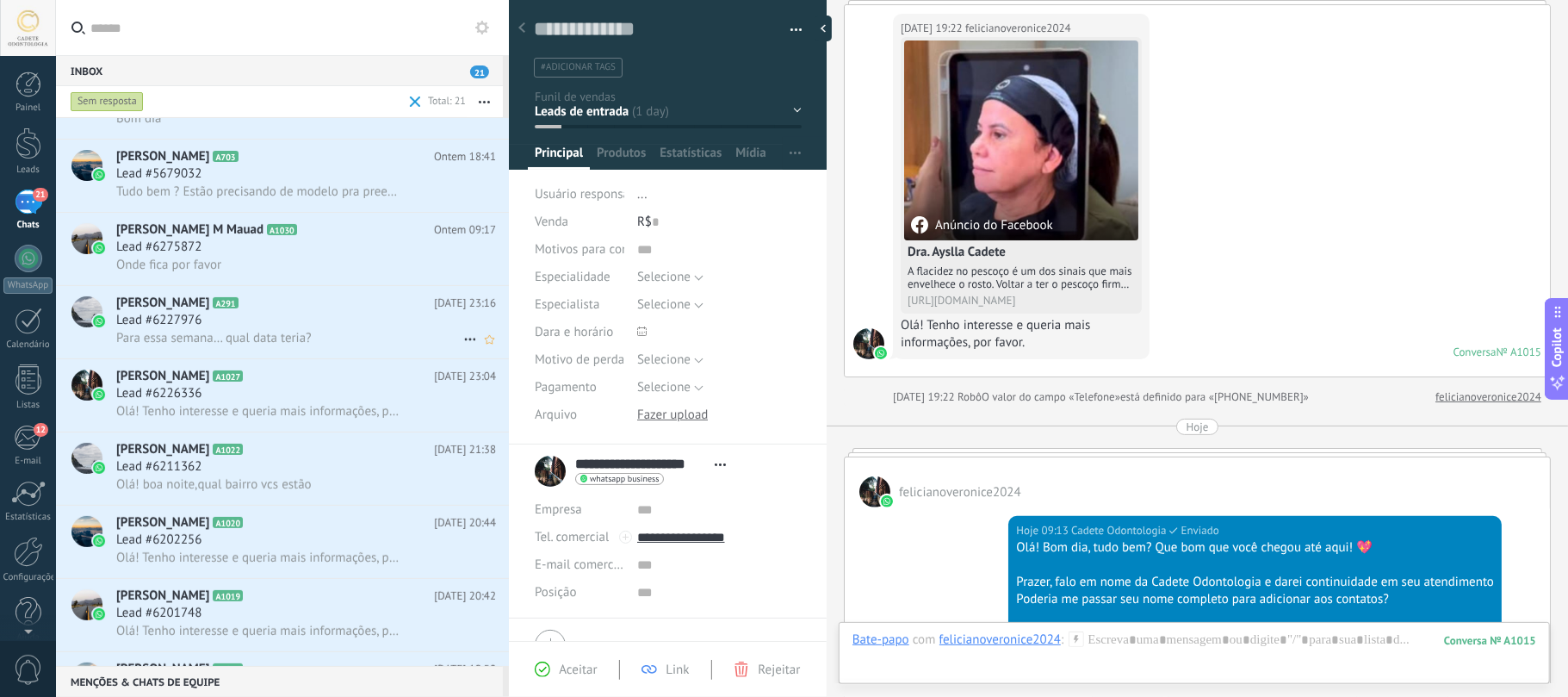
click at [318, 307] on h2 "Jéssica Prado A291" at bounding box center [275, 303] width 318 height 18
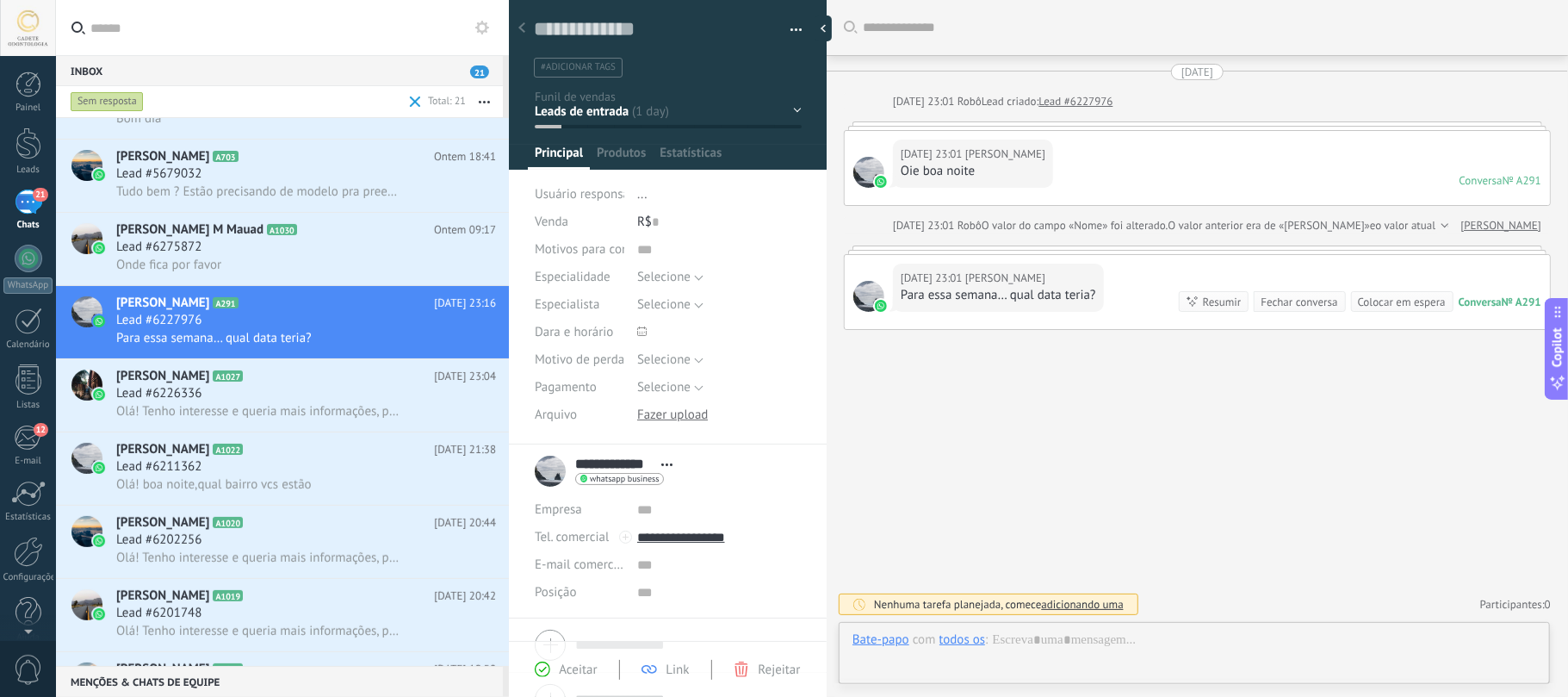
scroll to position [25, 0]
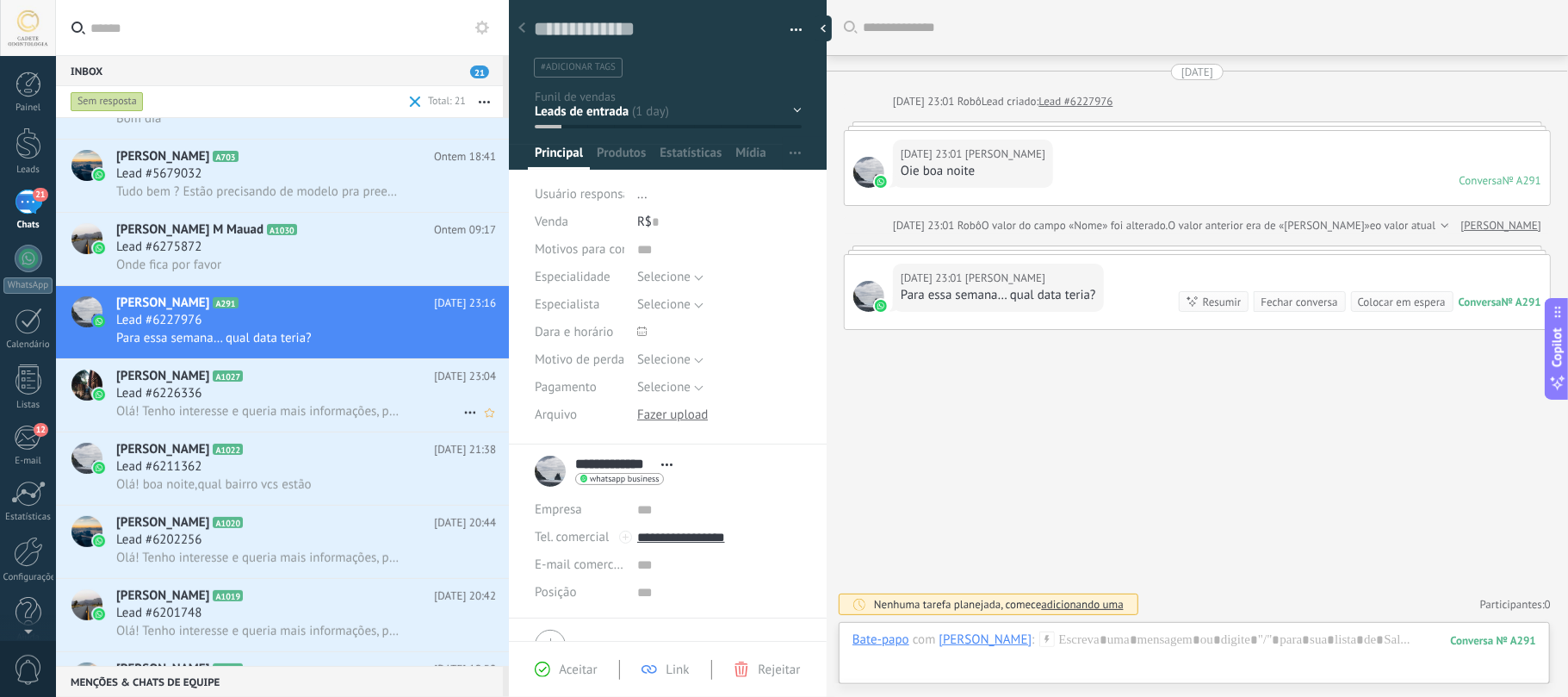
click at [292, 382] on h2 "Natalia A1027" at bounding box center [275, 376] width 318 height 18
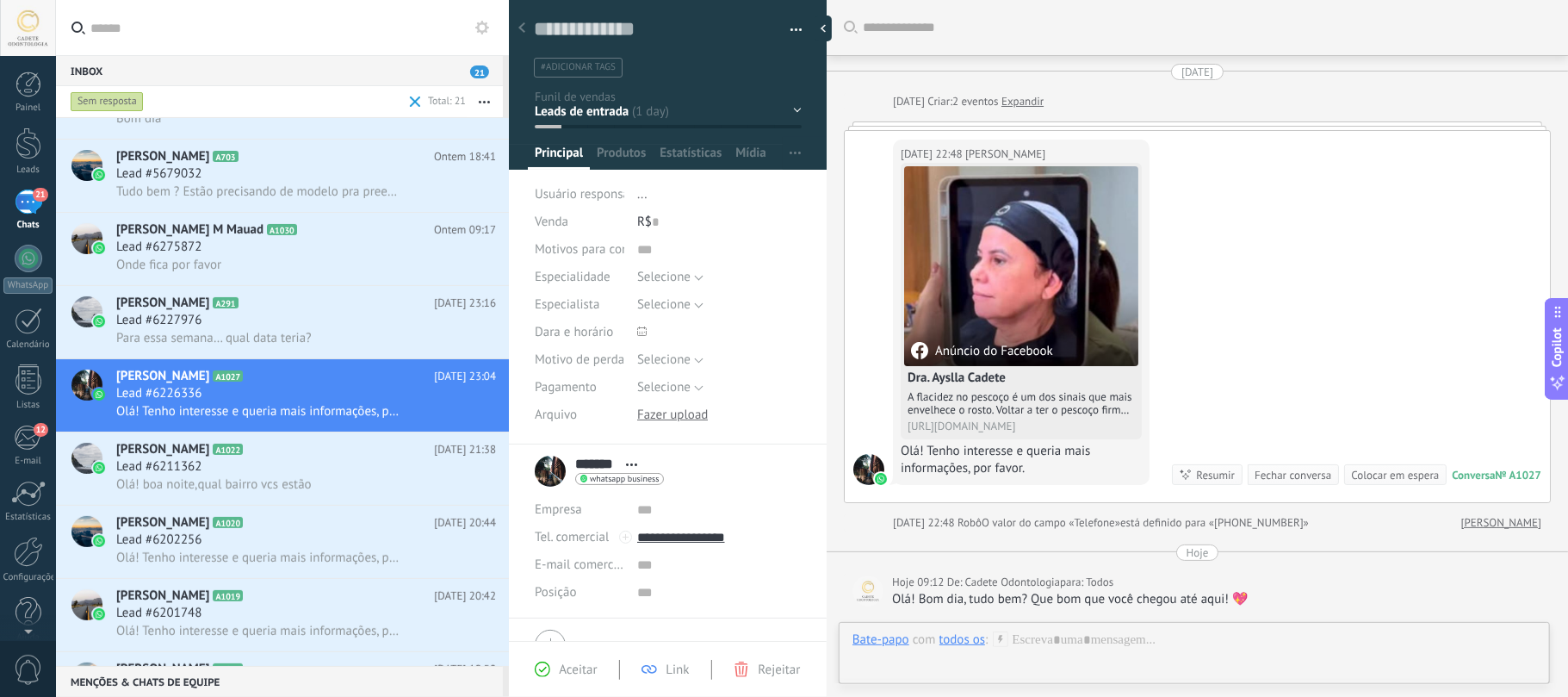
scroll to position [25, 0]
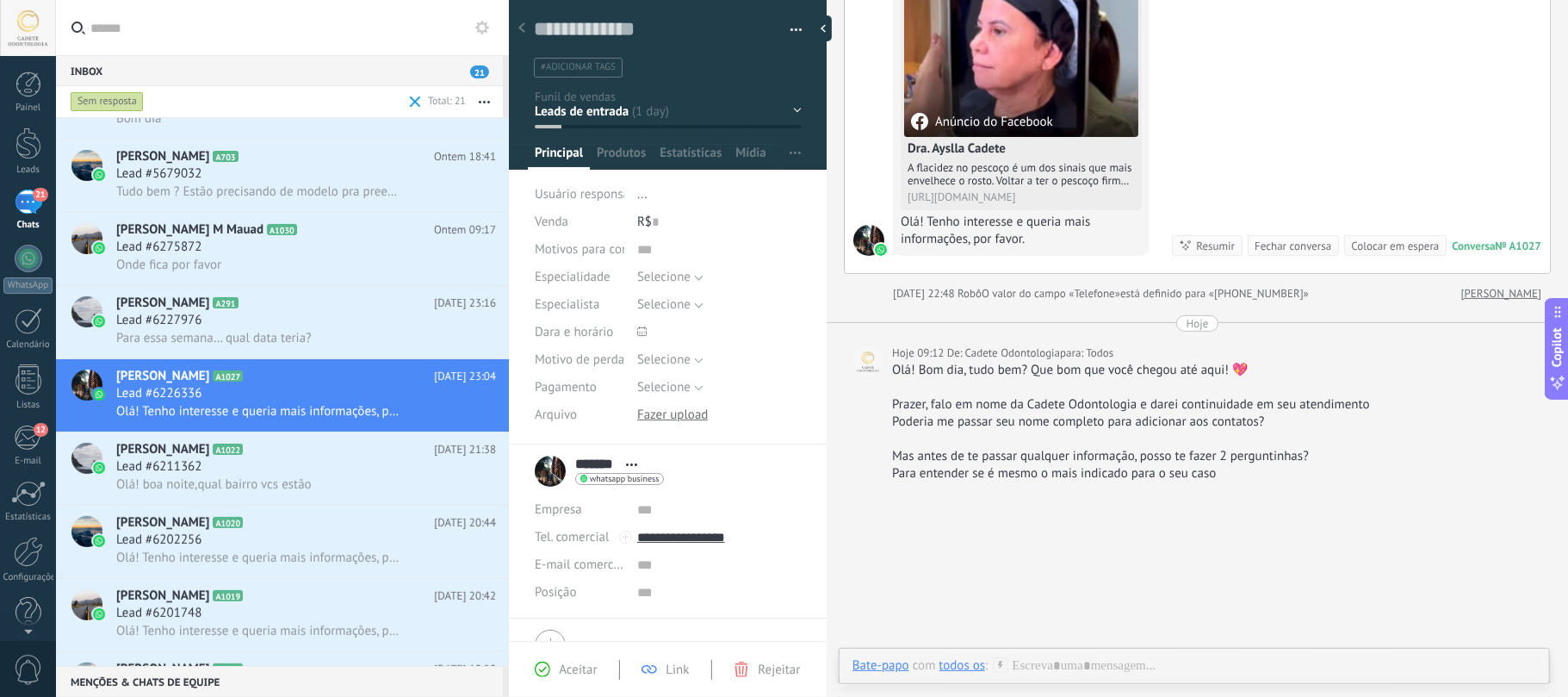
click at [1037, 484] on div "Buscar Carregar mais 27/09/2025 27/09/2025 Criar: 2 eventos Expandir 27/09/2025…" at bounding box center [1197, 277] width 742 height 1012
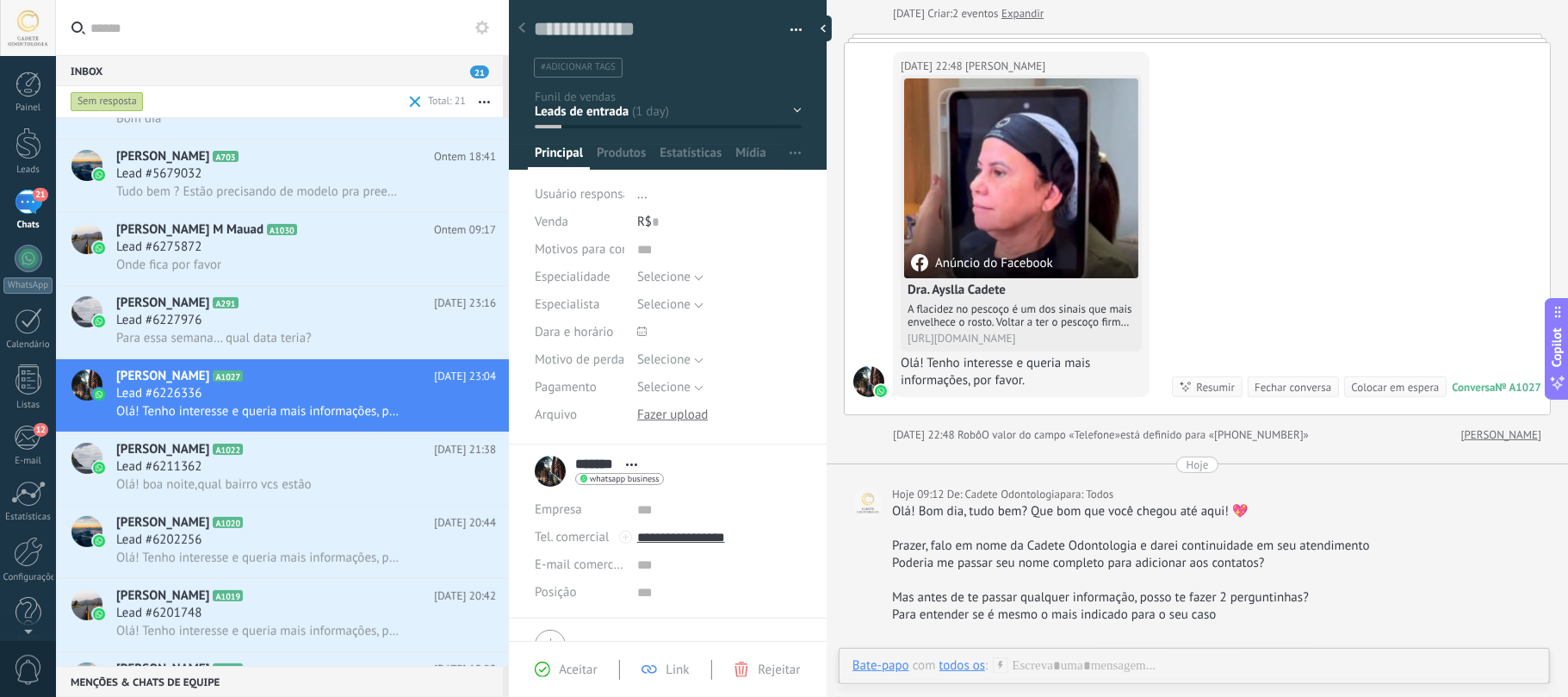
scroll to position [0, 0]
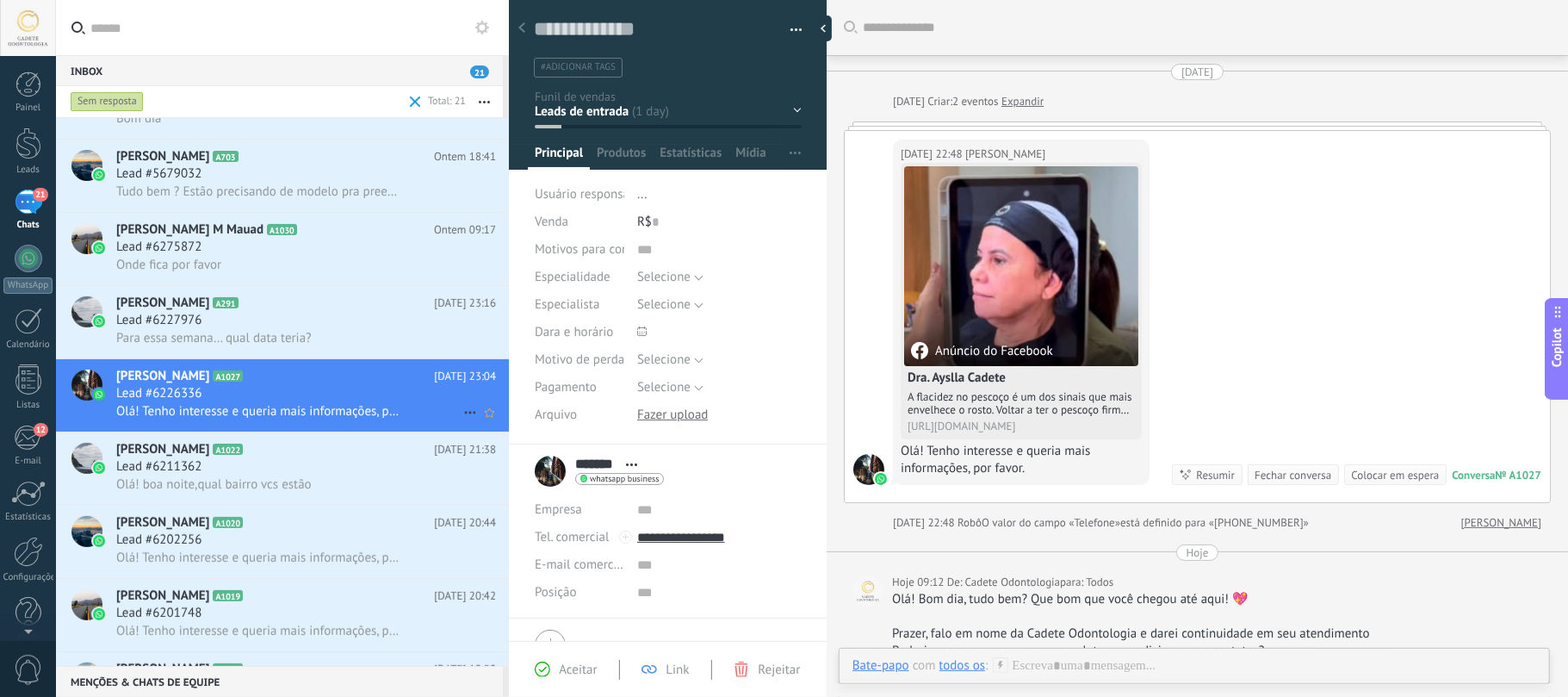
click at [349, 390] on div "Lead #6226336" at bounding box center [306, 394] width 380 height 18
click at [464, 414] on use at bounding box center [469, 412] width 11 height 3
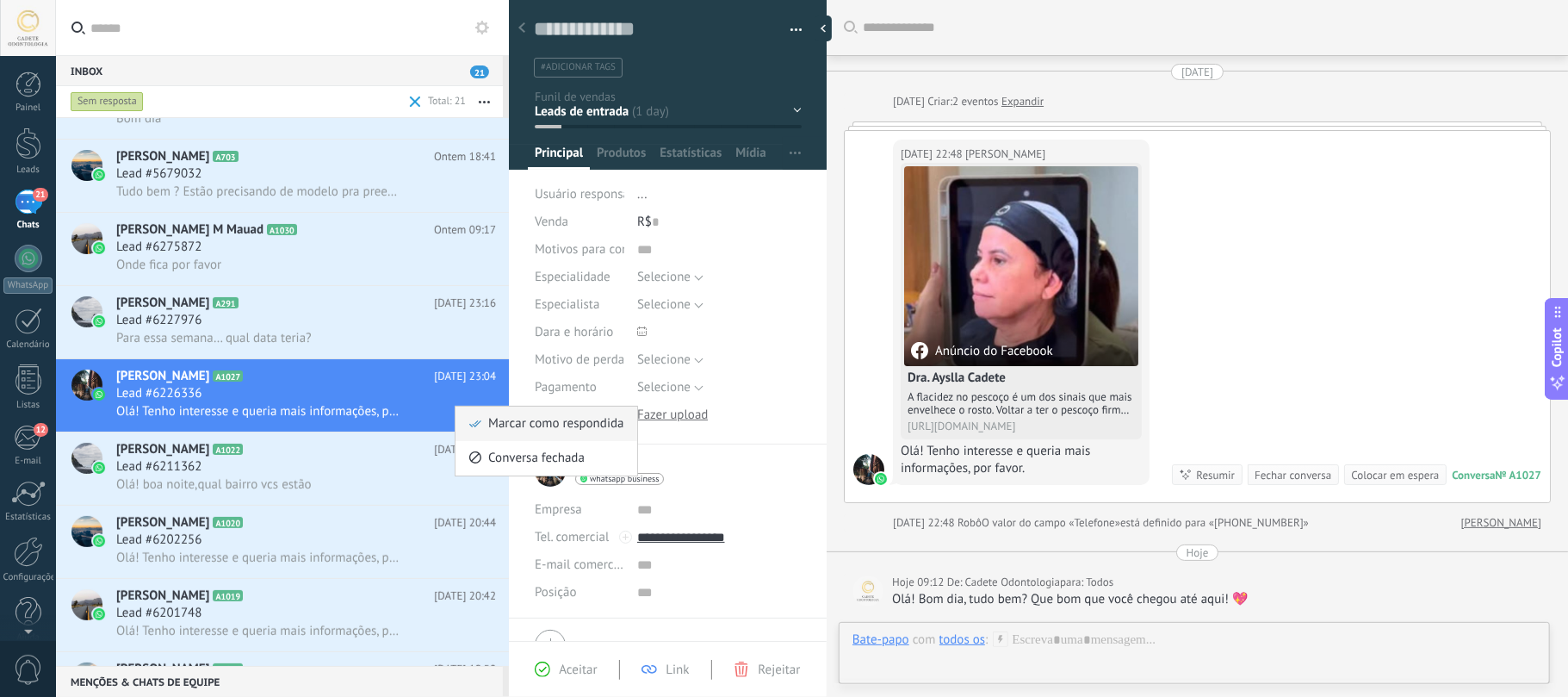
click at [572, 421] on span "Marcar como respondida" at bounding box center [555, 423] width 135 height 34
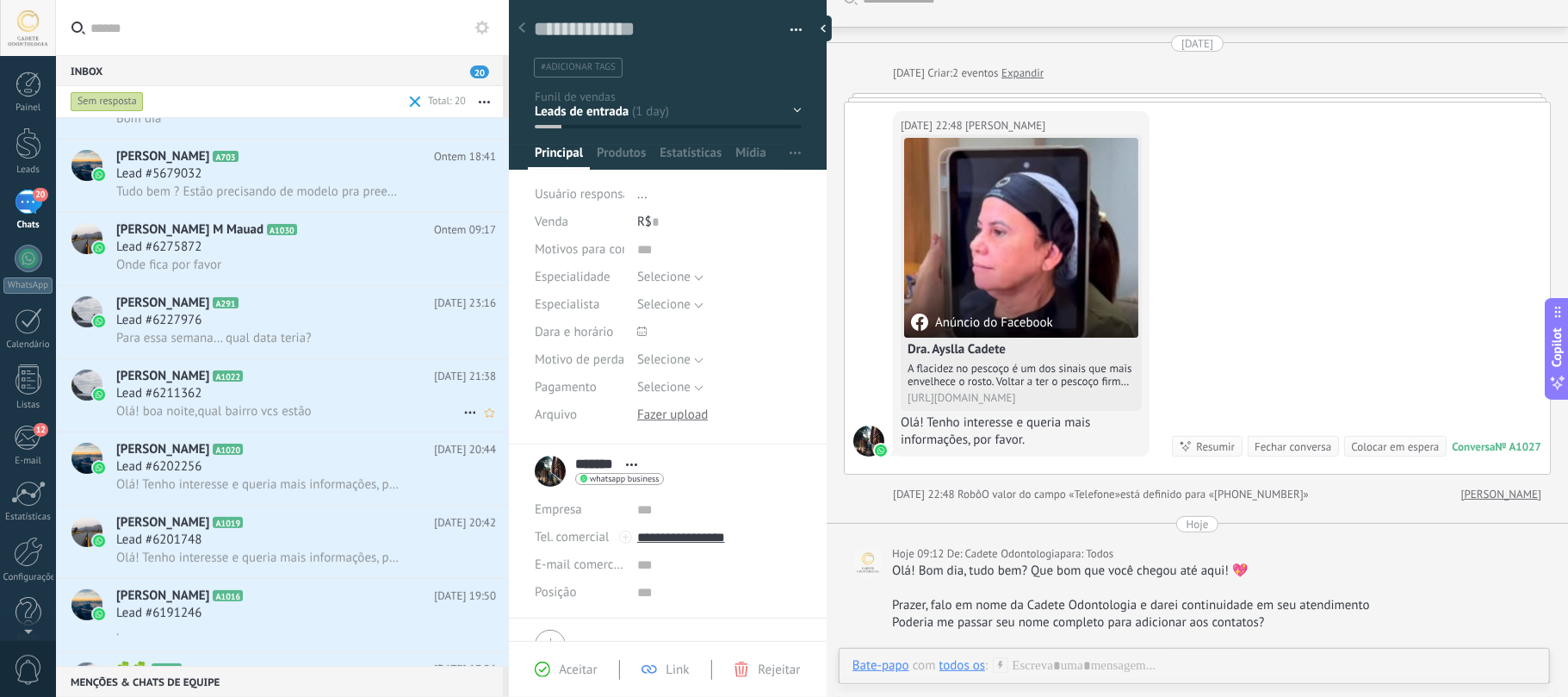
click at [303, 383] on h2 "Zirene Souza A1022" at bounding box center [275, 376] width 318 height 18
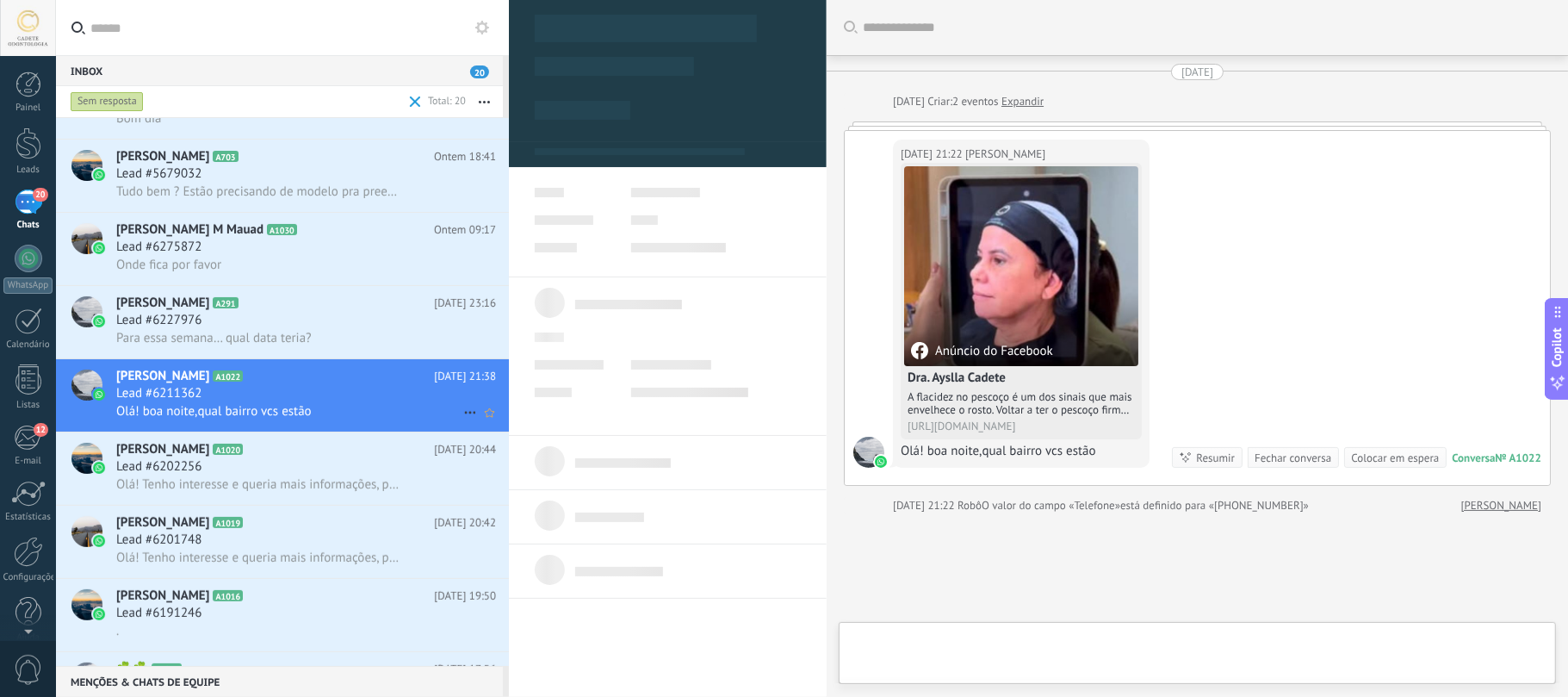
type textarea "**********"
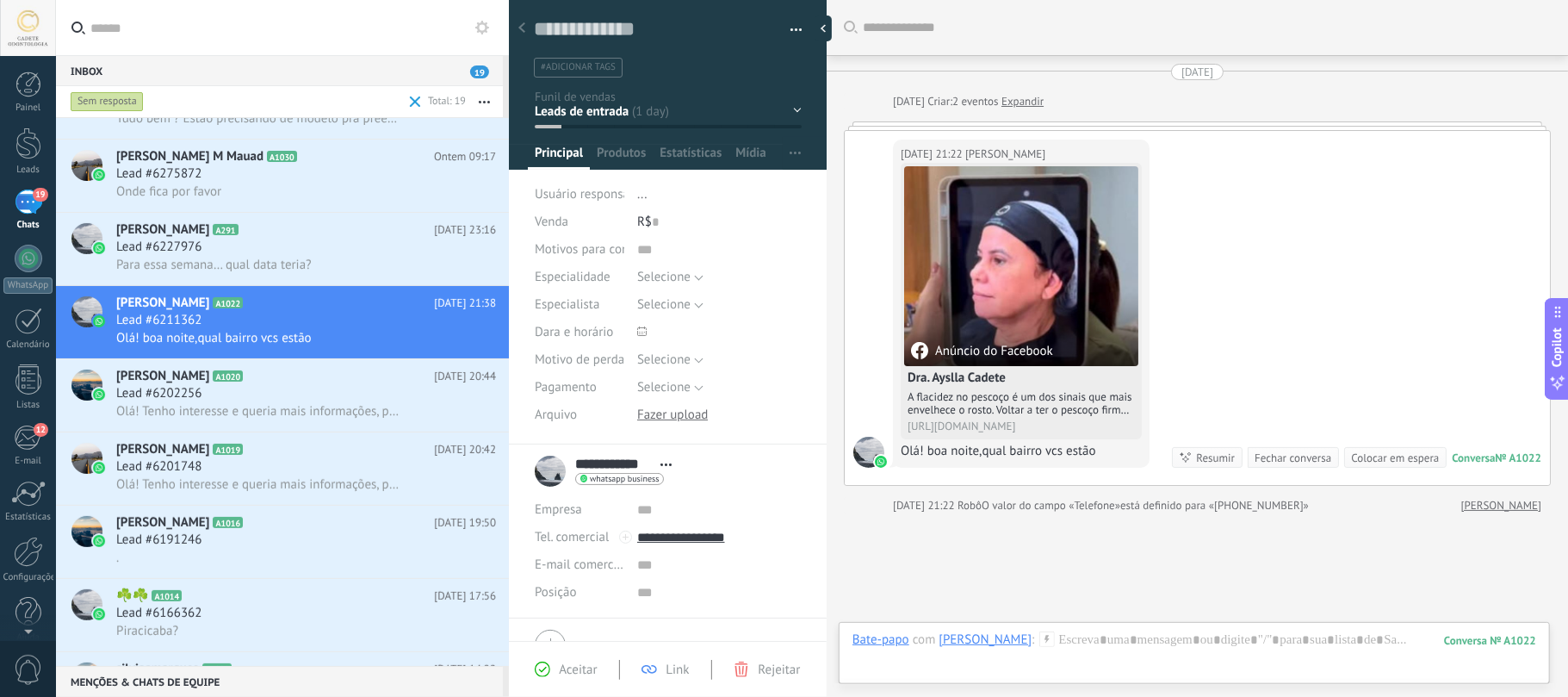
scroll to position [121, 0]
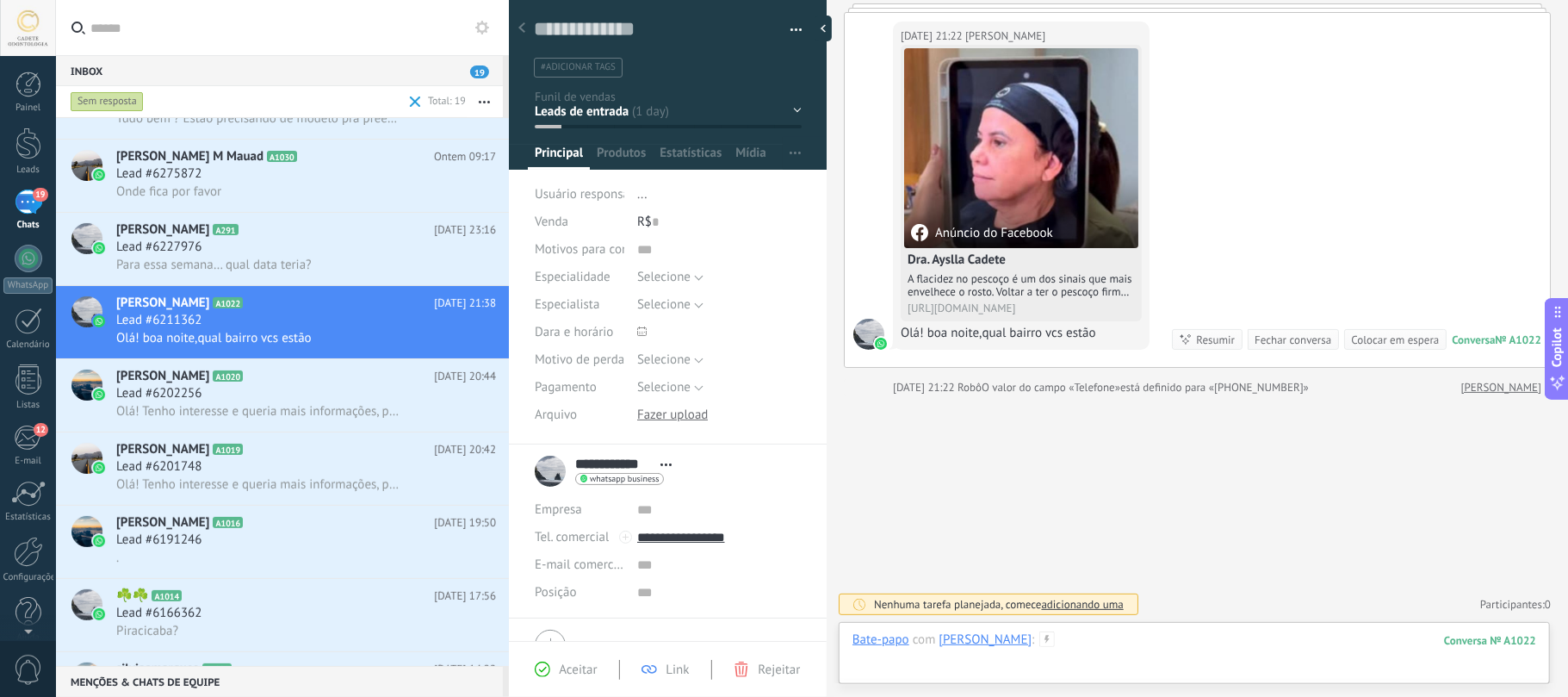
click at [1202, 653] on div at bounding box center [1194, 657] width 683 height 52
paste div
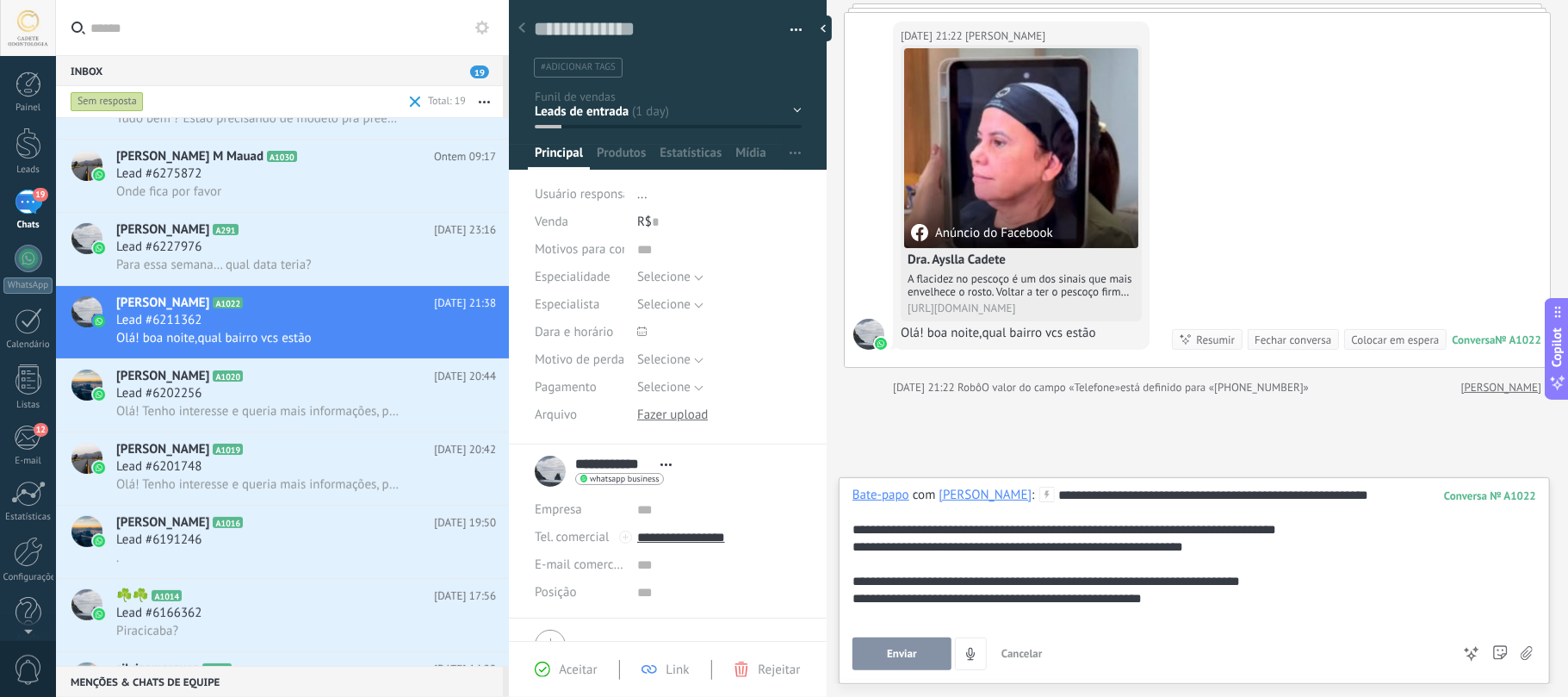
click at [905, 647] on span "Enviar" at bounding box center [901, 653] width 30 height 12
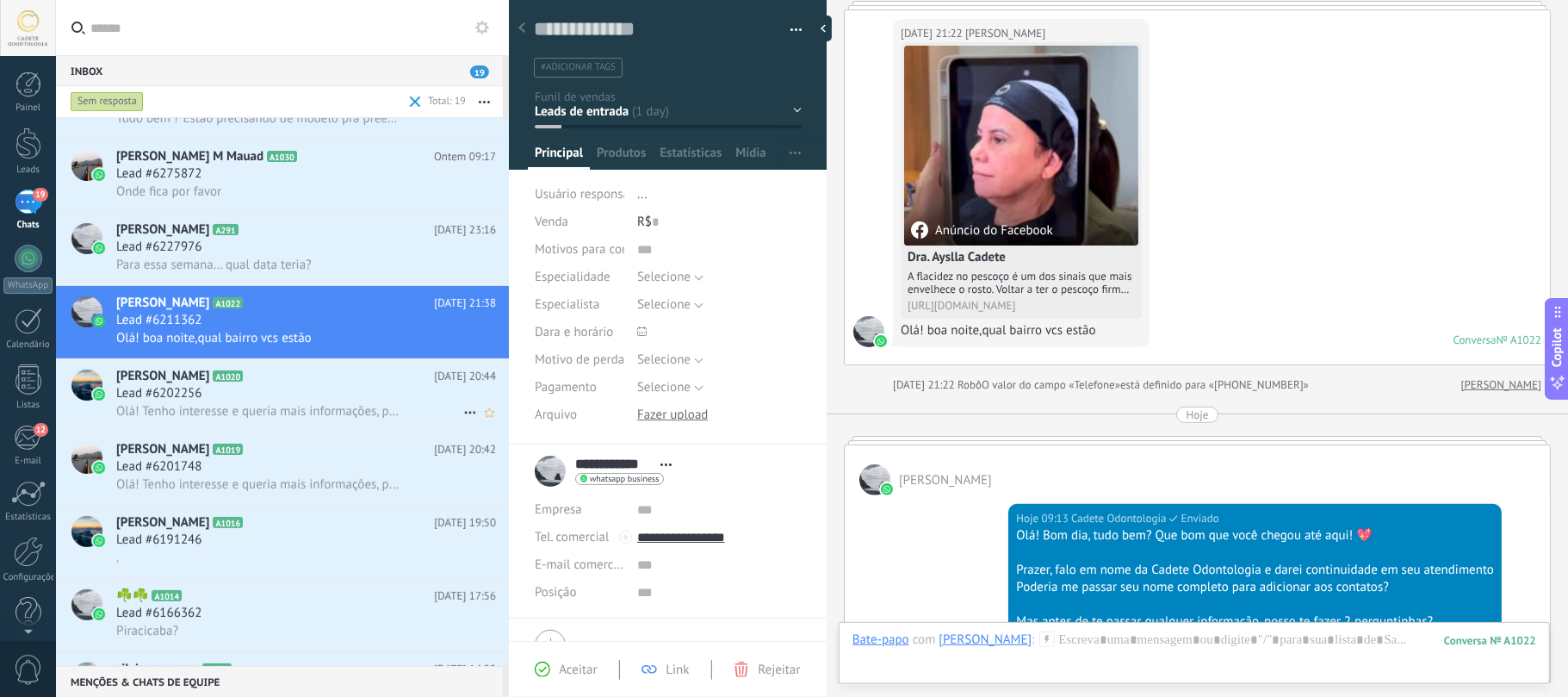
scroll to position [108, 0]
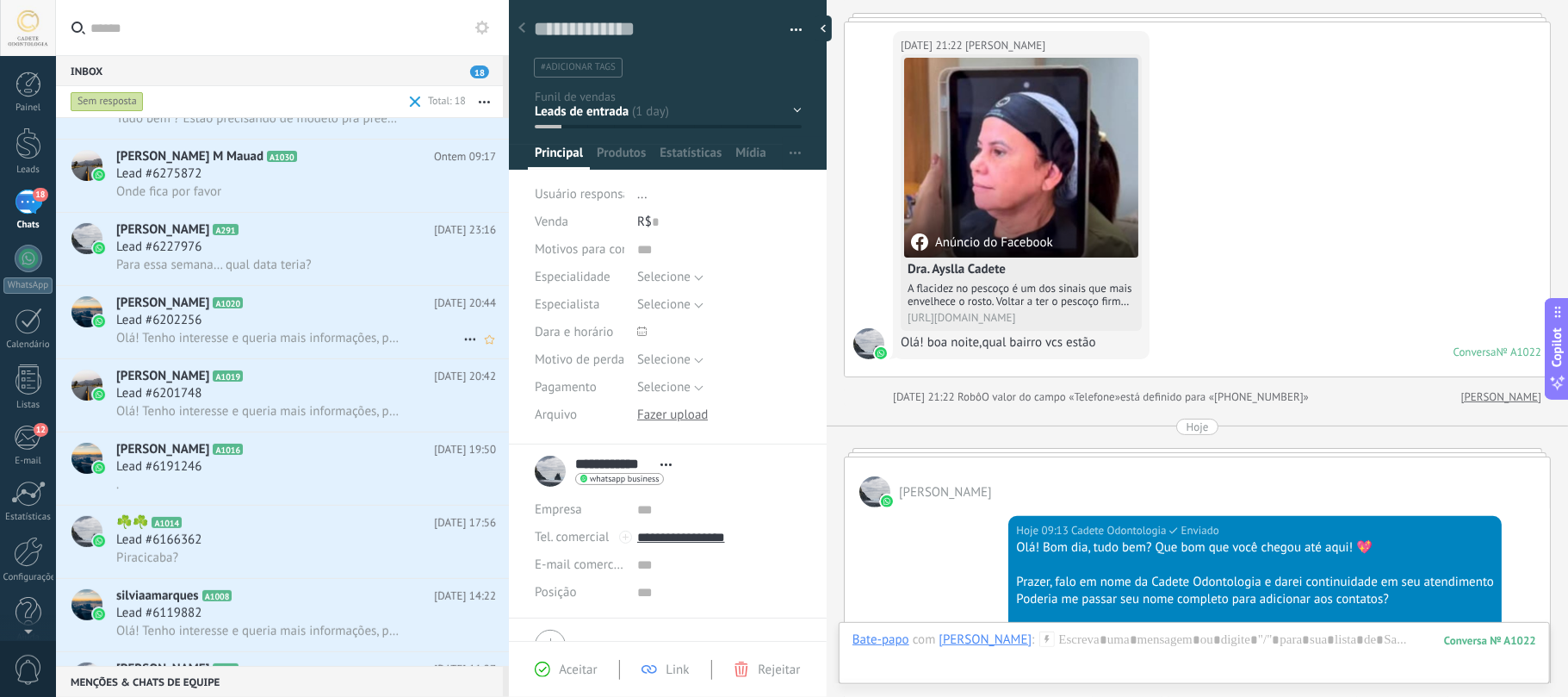
click at [336, 322] on div "Lead #6202256" at bounding box center [306, 321] width 380 height 18
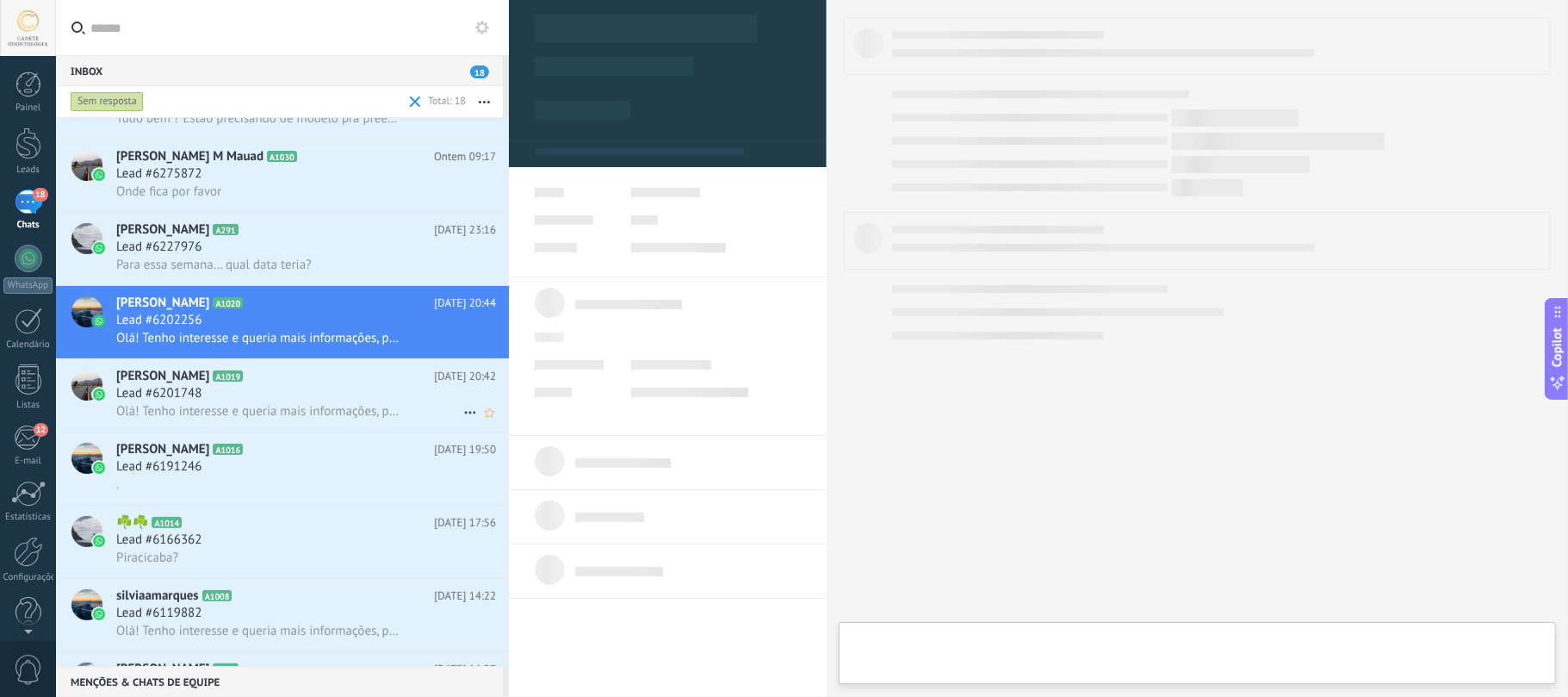
type textarea "**********"
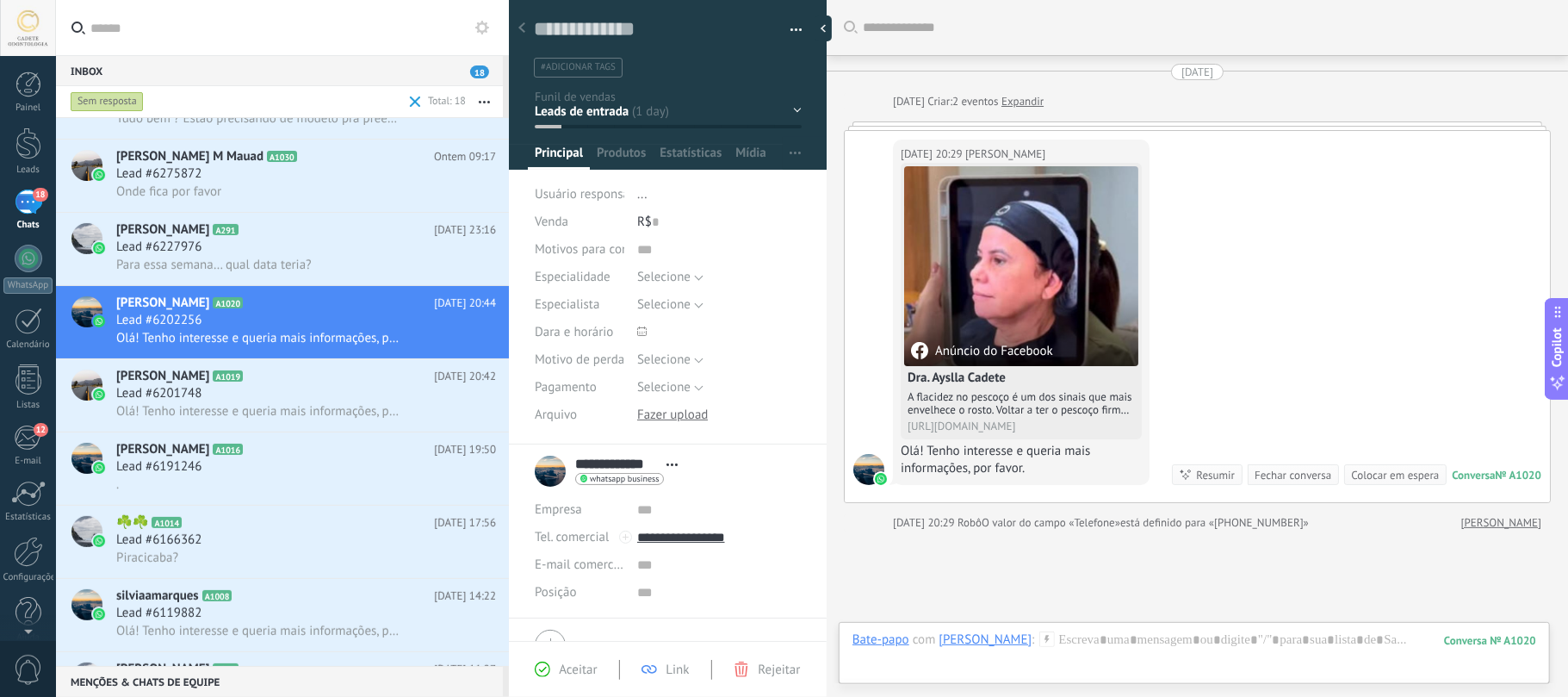
scroll to position [25, 0]
drag, startPoint x: 1127, startPoint y: 649, endPoint x: 1118, endPoint y: 645, distance: 9.8
click at [1127, 649] on div at bounding box center [1194, 657] width 683 height 52
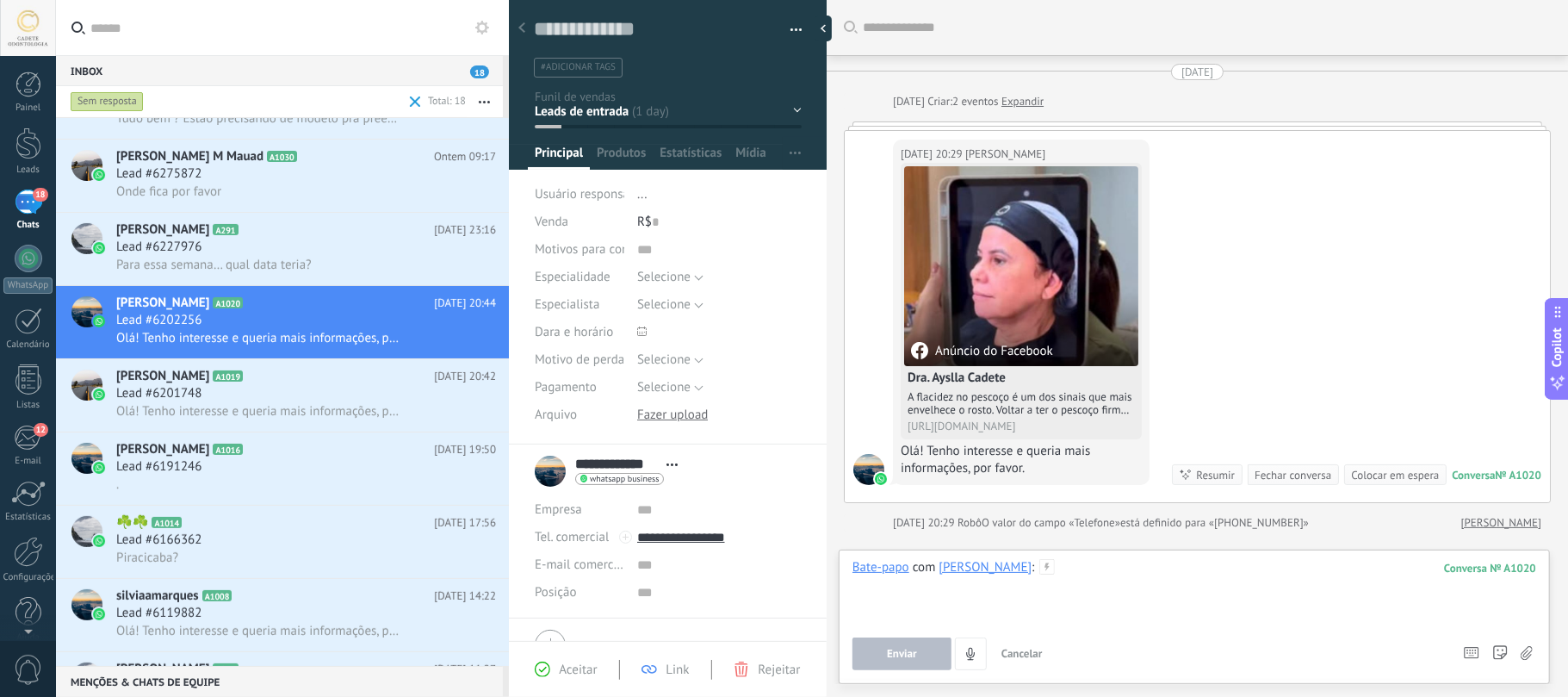
paste div
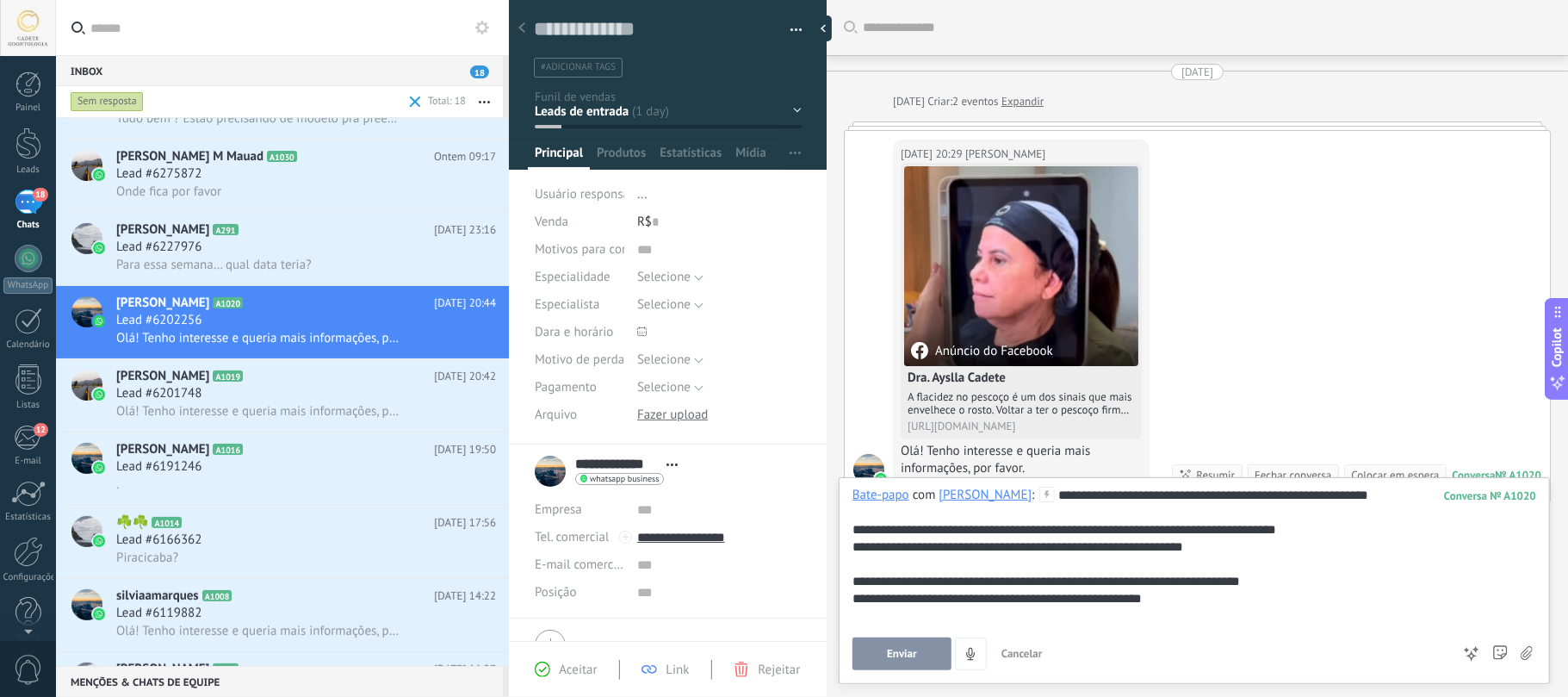
click at [894, 647] on span "Enviar" at bounding box center [901, 653] width 30 height 12
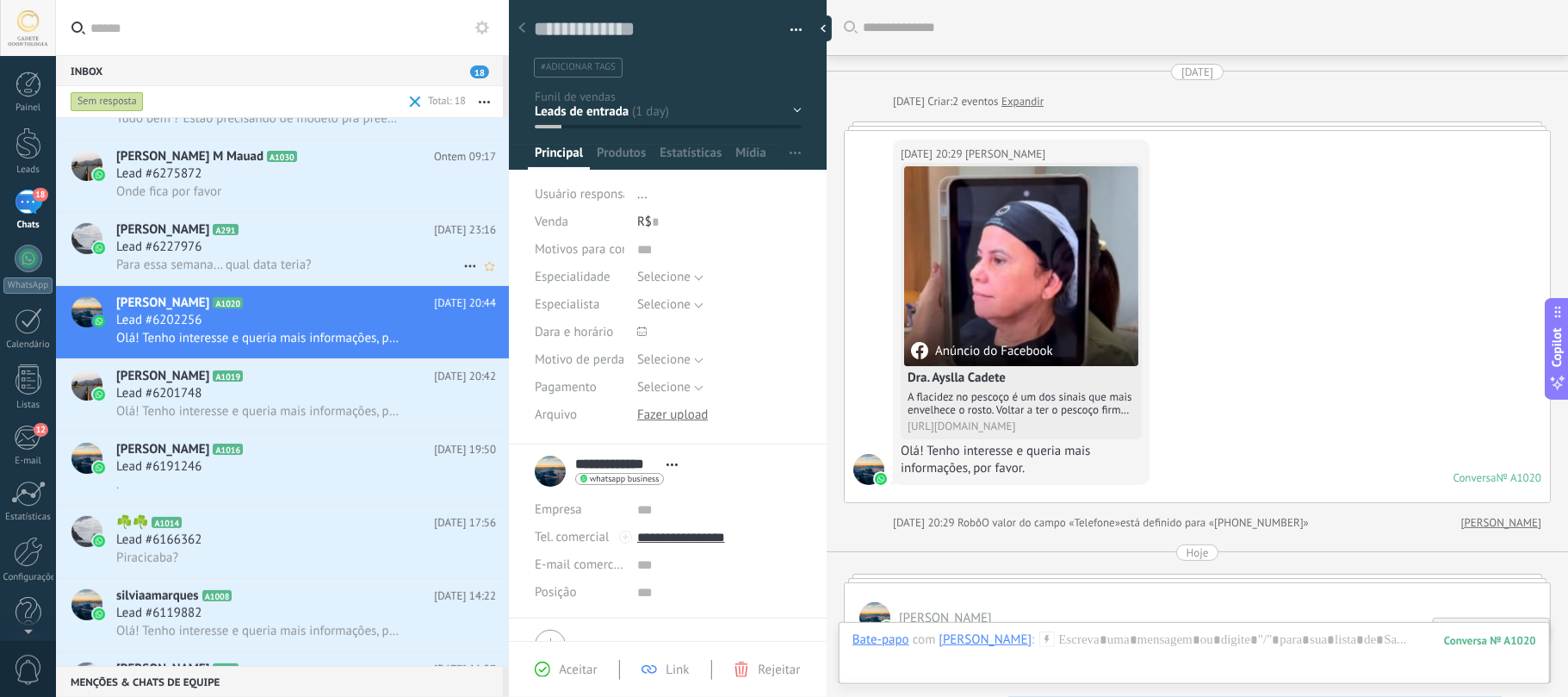
scroll to position [126, 0]
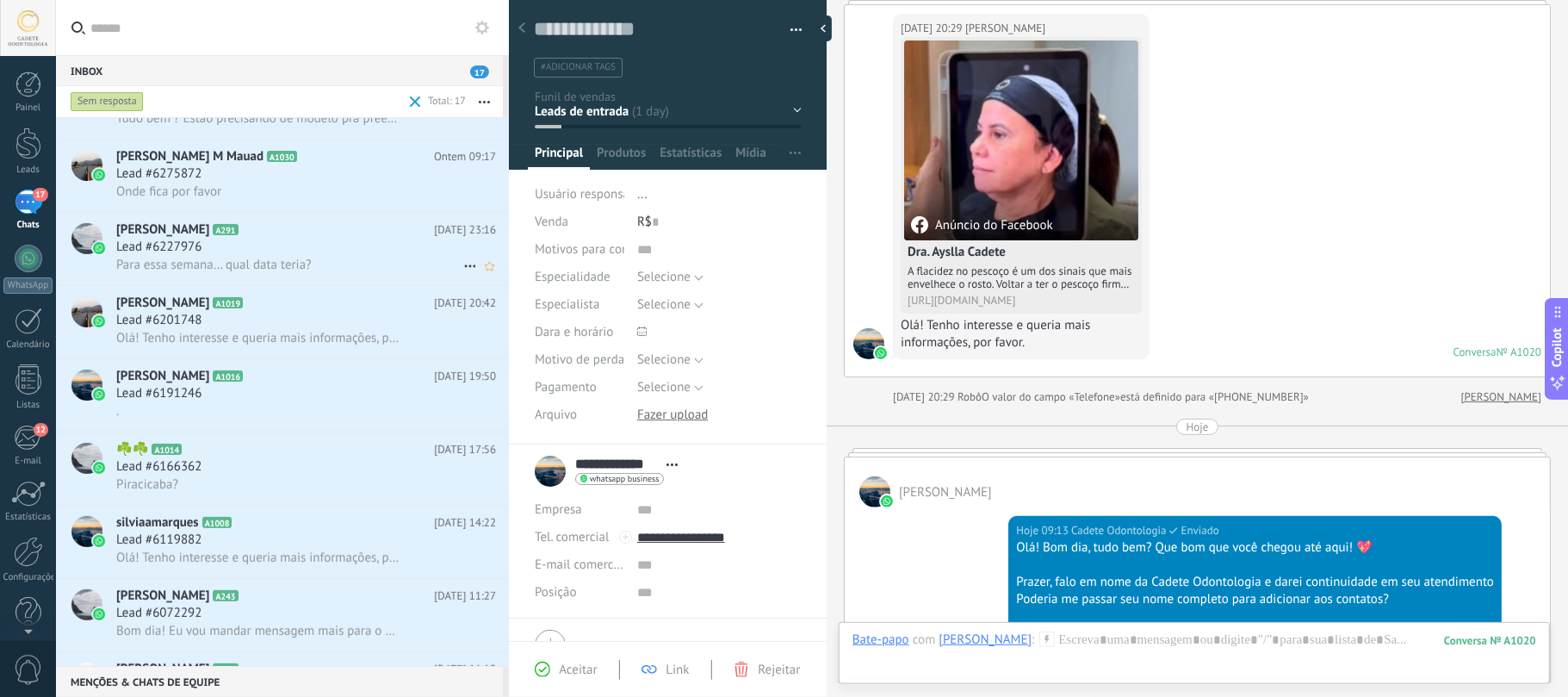
click at [214, 243] on div "Lead #6227976" at bounding box center [306, 248] width 380 height 18
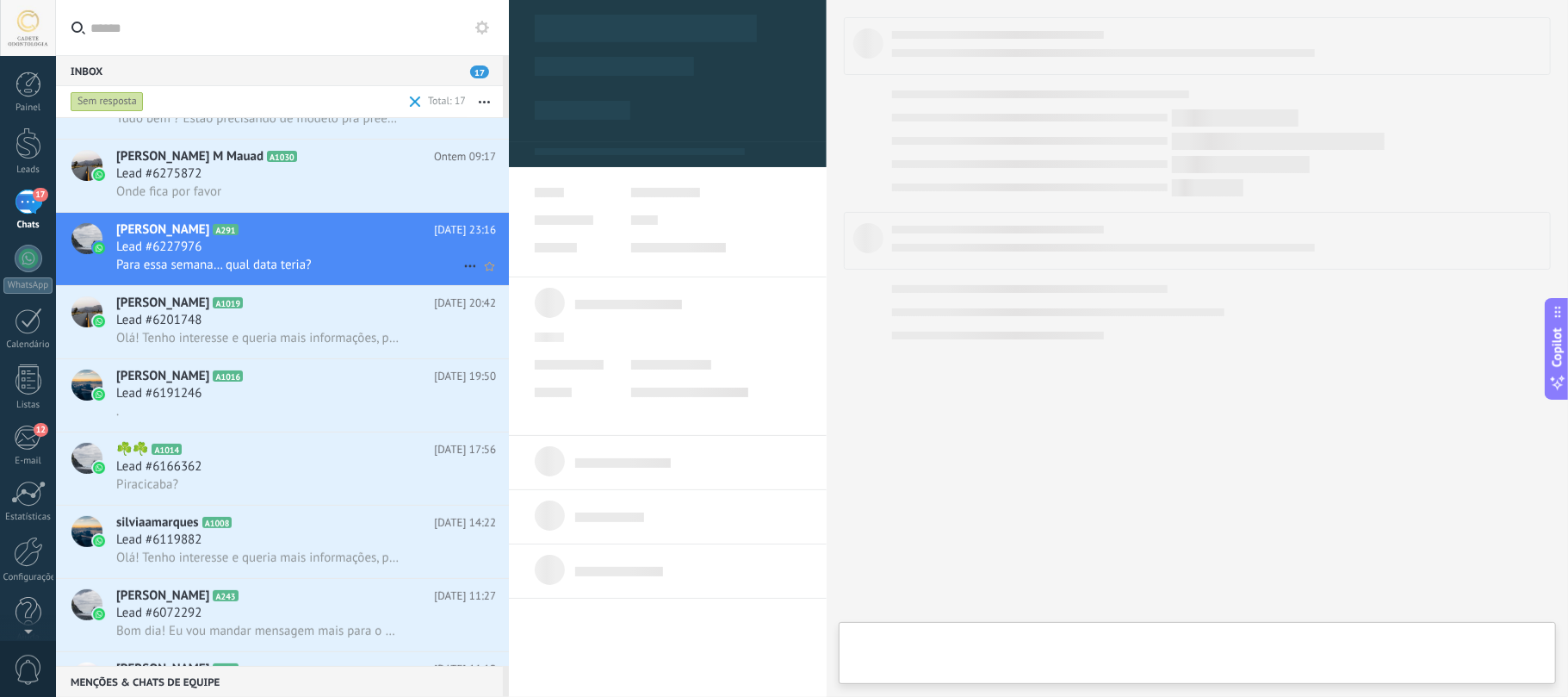
type textarea "**********"
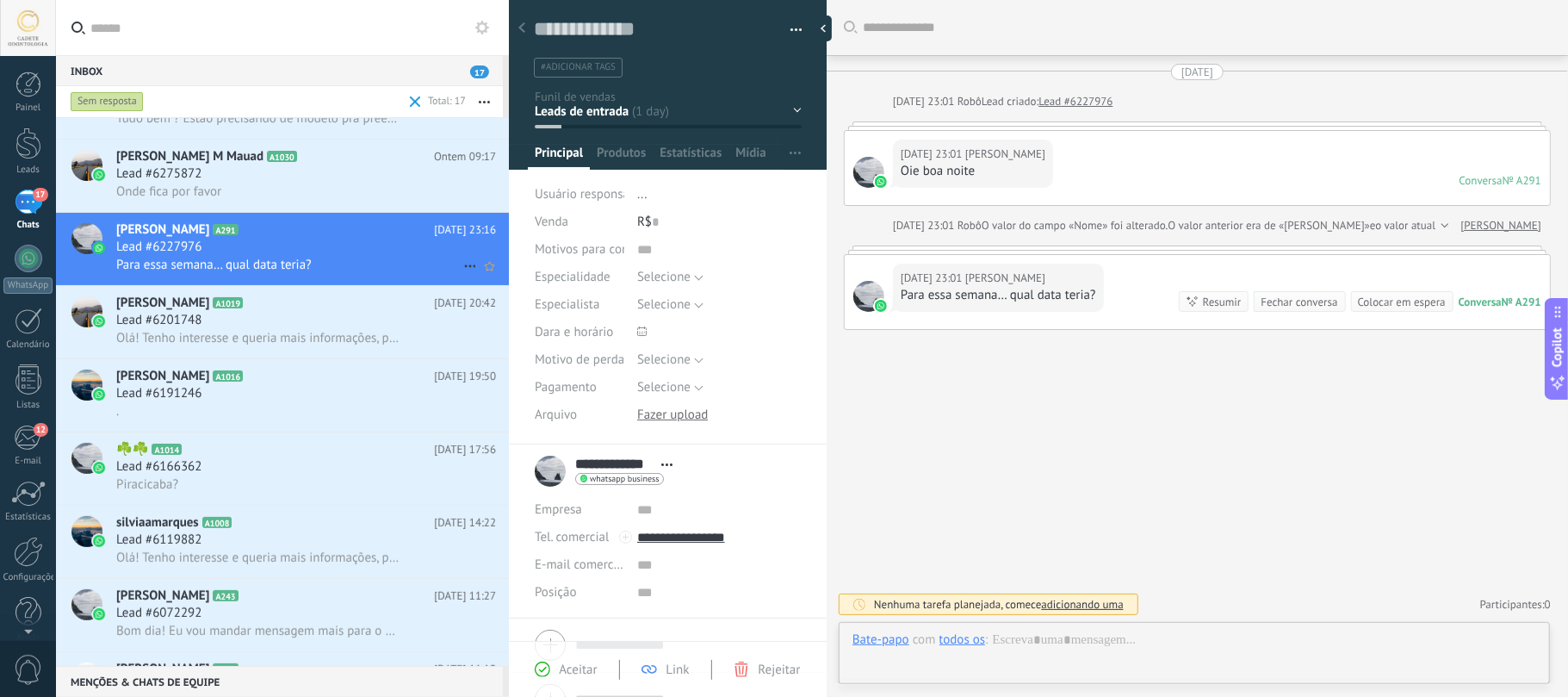
scroll to position [25, 0]
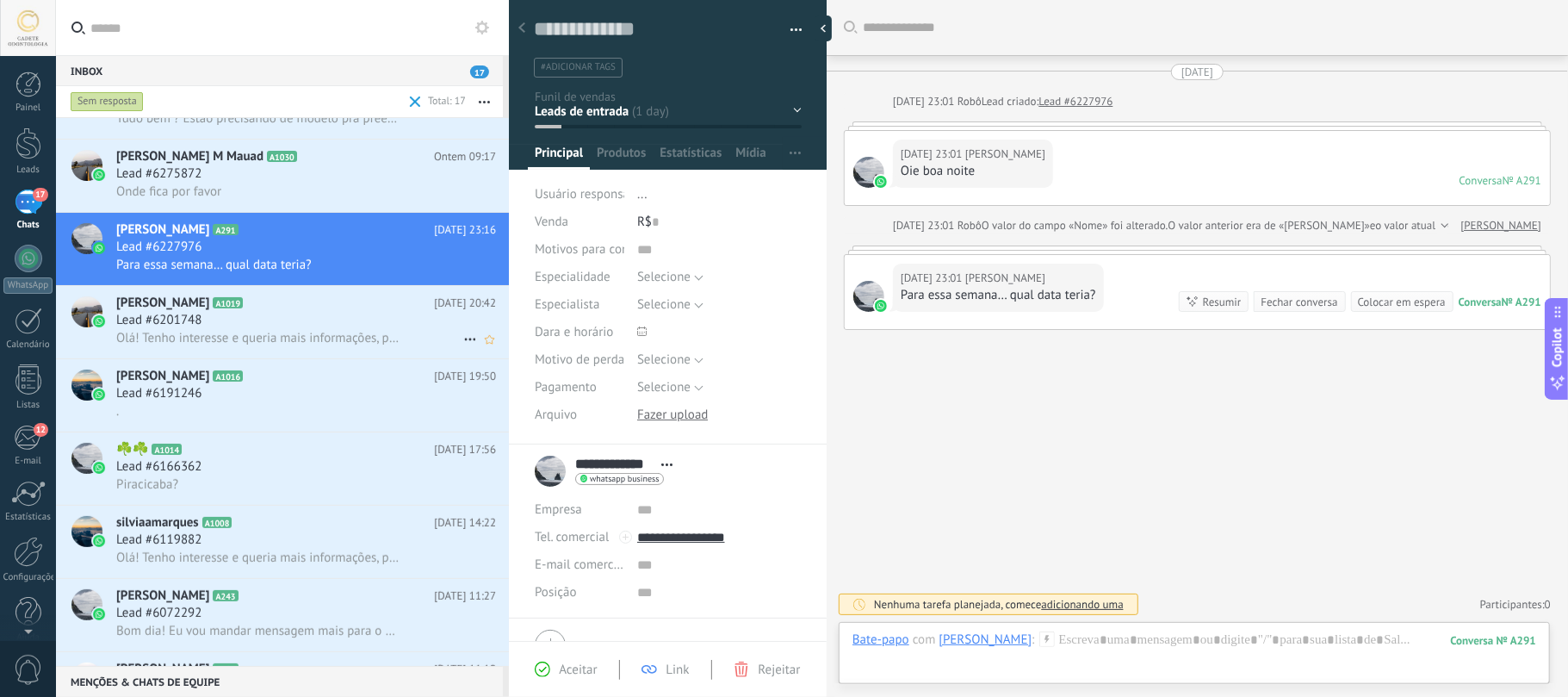
click at [209, 329] on h3 "Lead #6201748" at bounding box center [163, 321] width 94 height 18
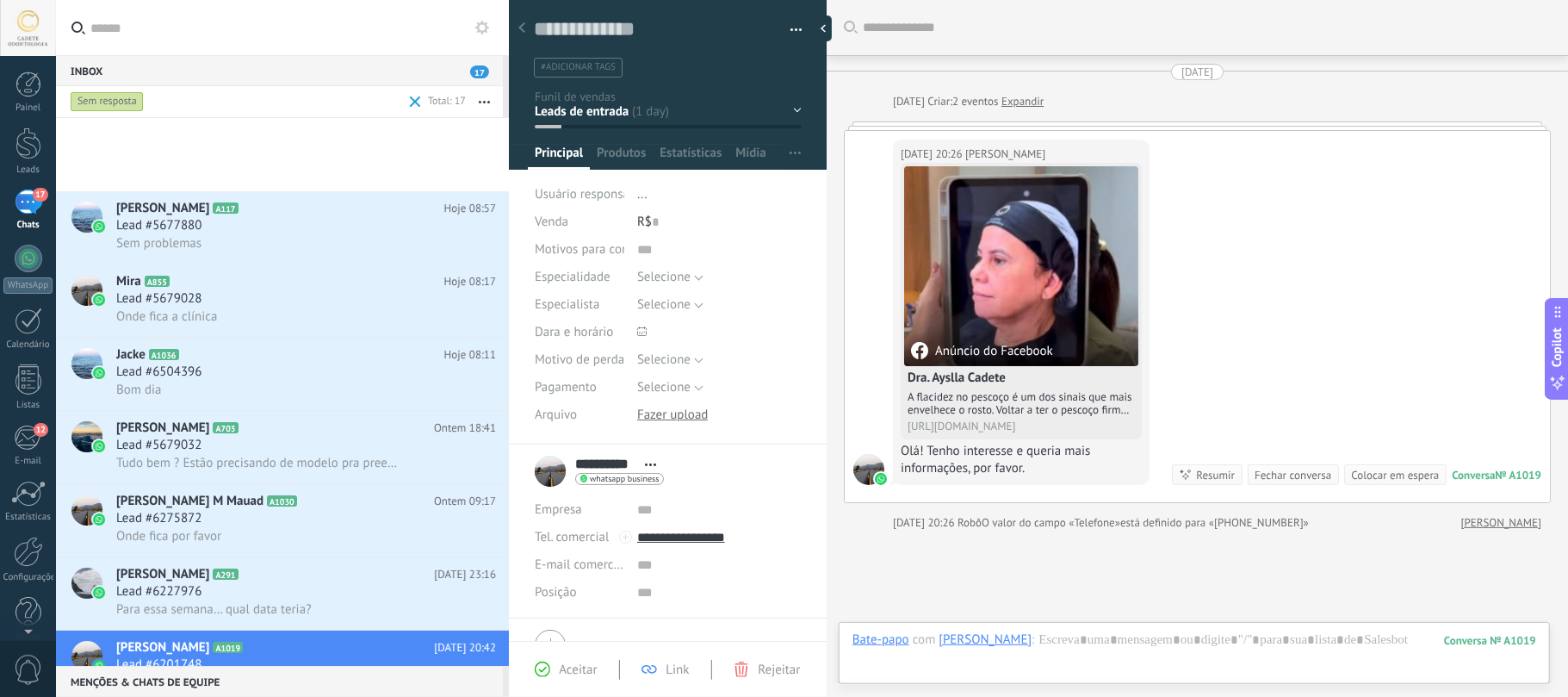
click at [1129, 651] on div at bounding box center [1194, 657] width 683 height 52
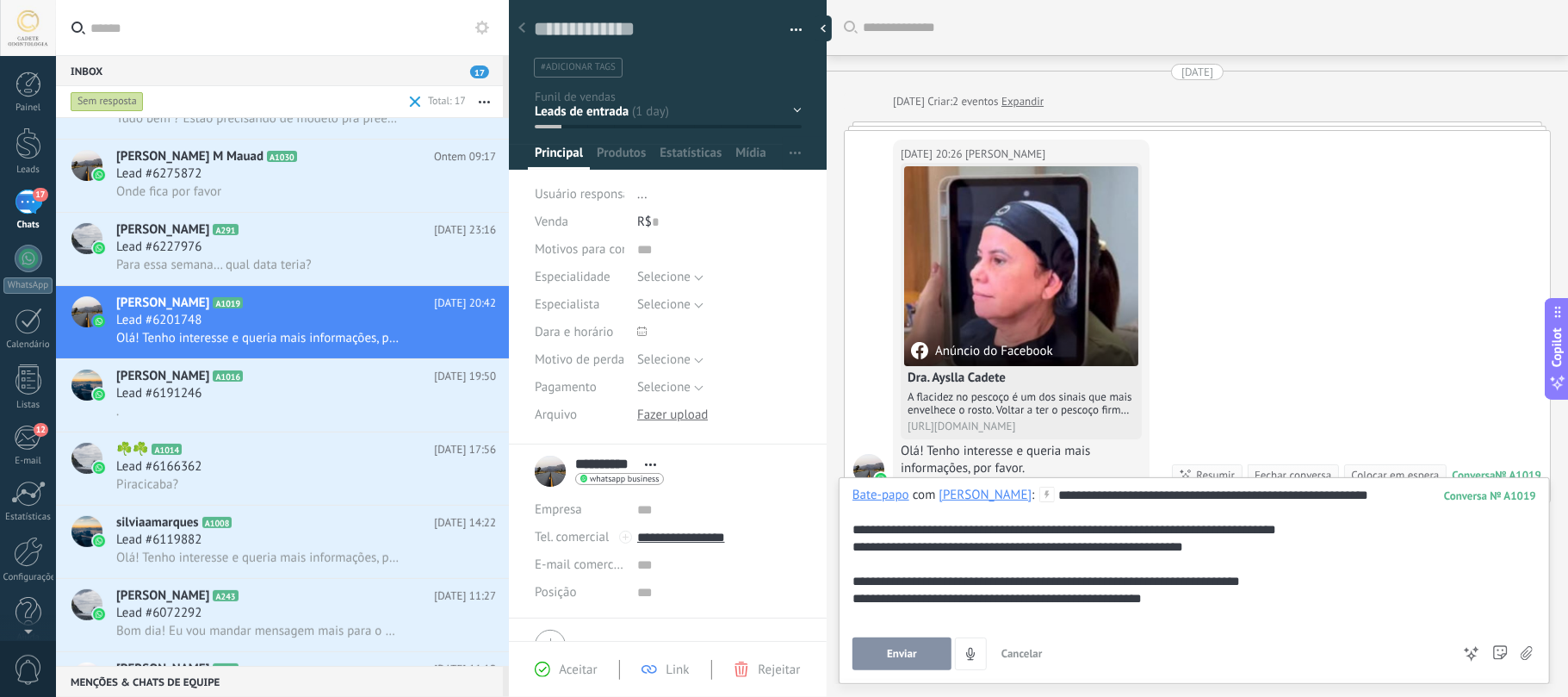
drag, startPoint x: 905, startPoint y: 646, endPoint x: 847, endPoint y: 644, distance: 58.0
click at [905, 648] on span "Enviar" at bounding box center [901, 653] width 30 height 12
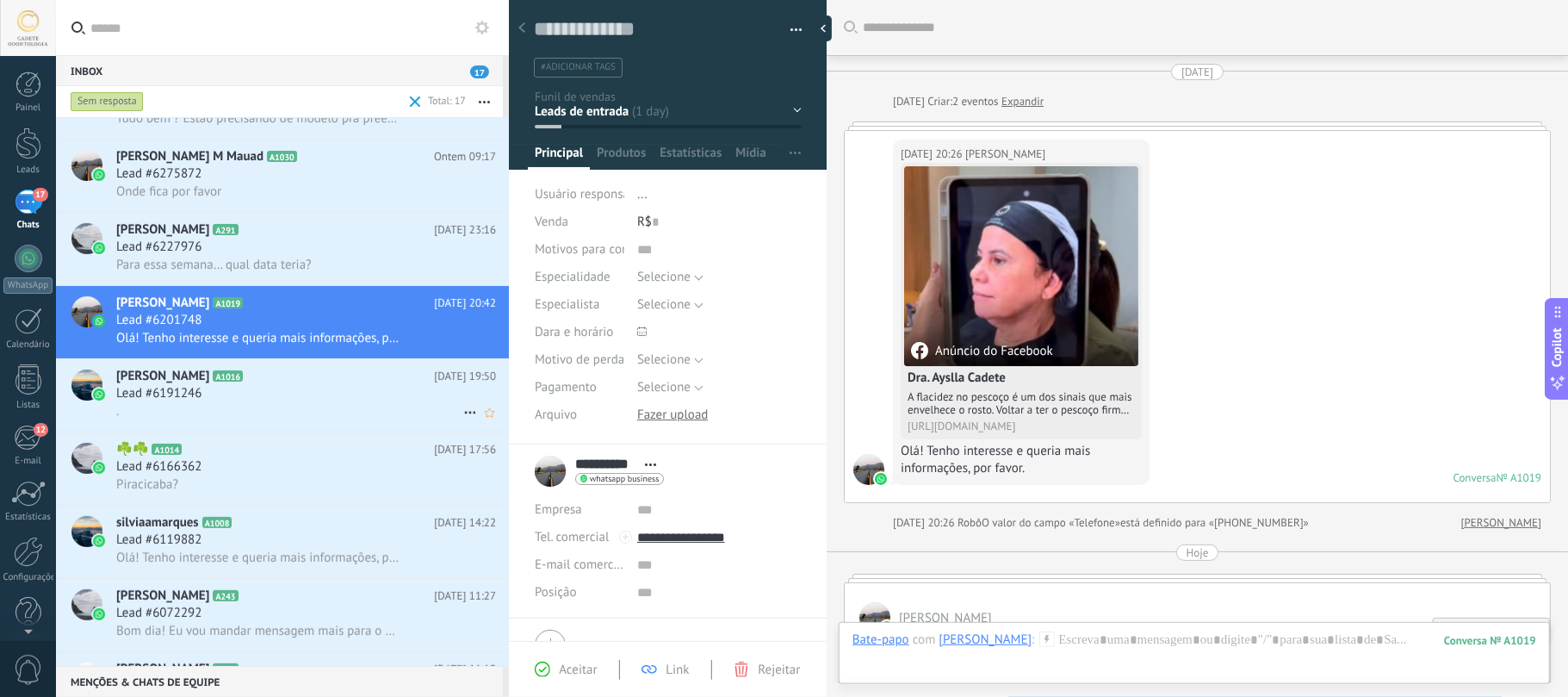
scroll to position [126, 0]
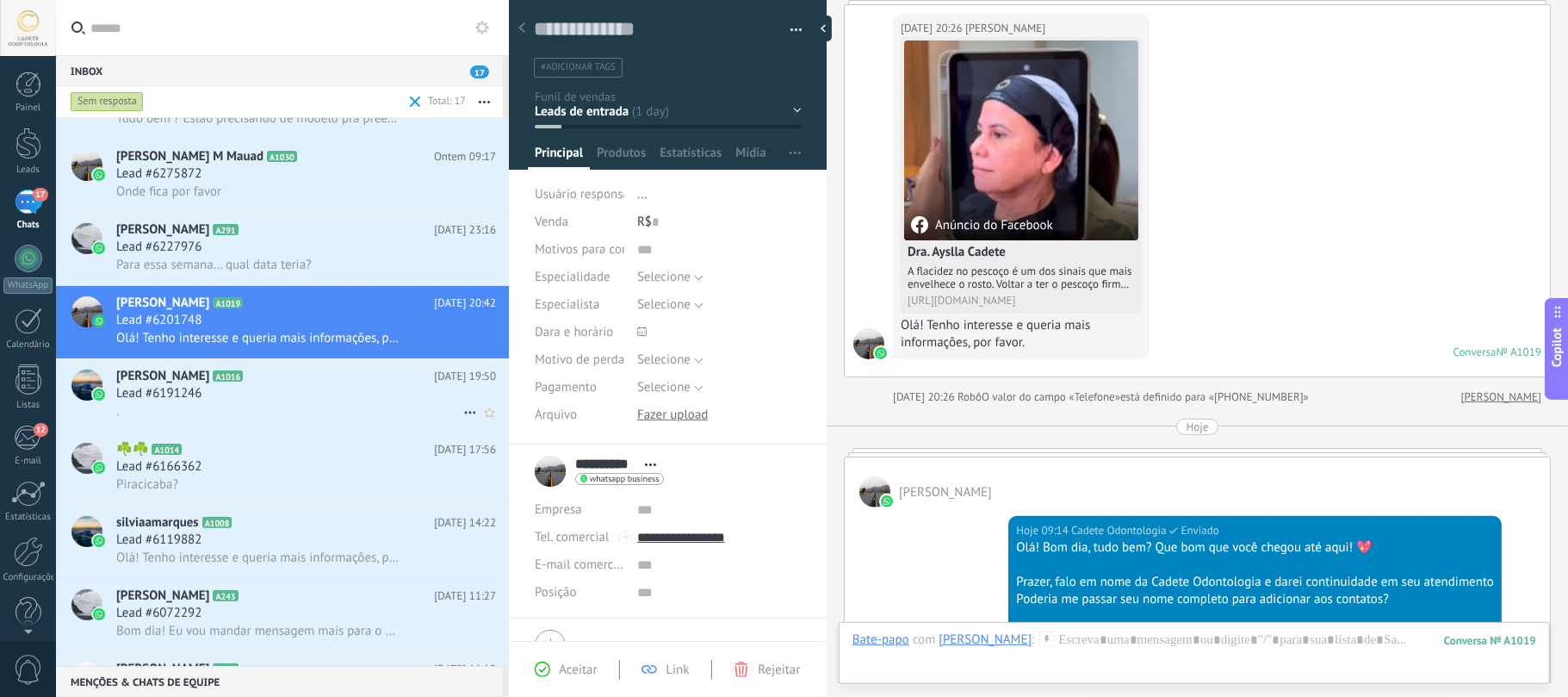
click at [155, 384] on span "[PERSON_NAME]" at bounding box center [162, 376] width 93 height 18
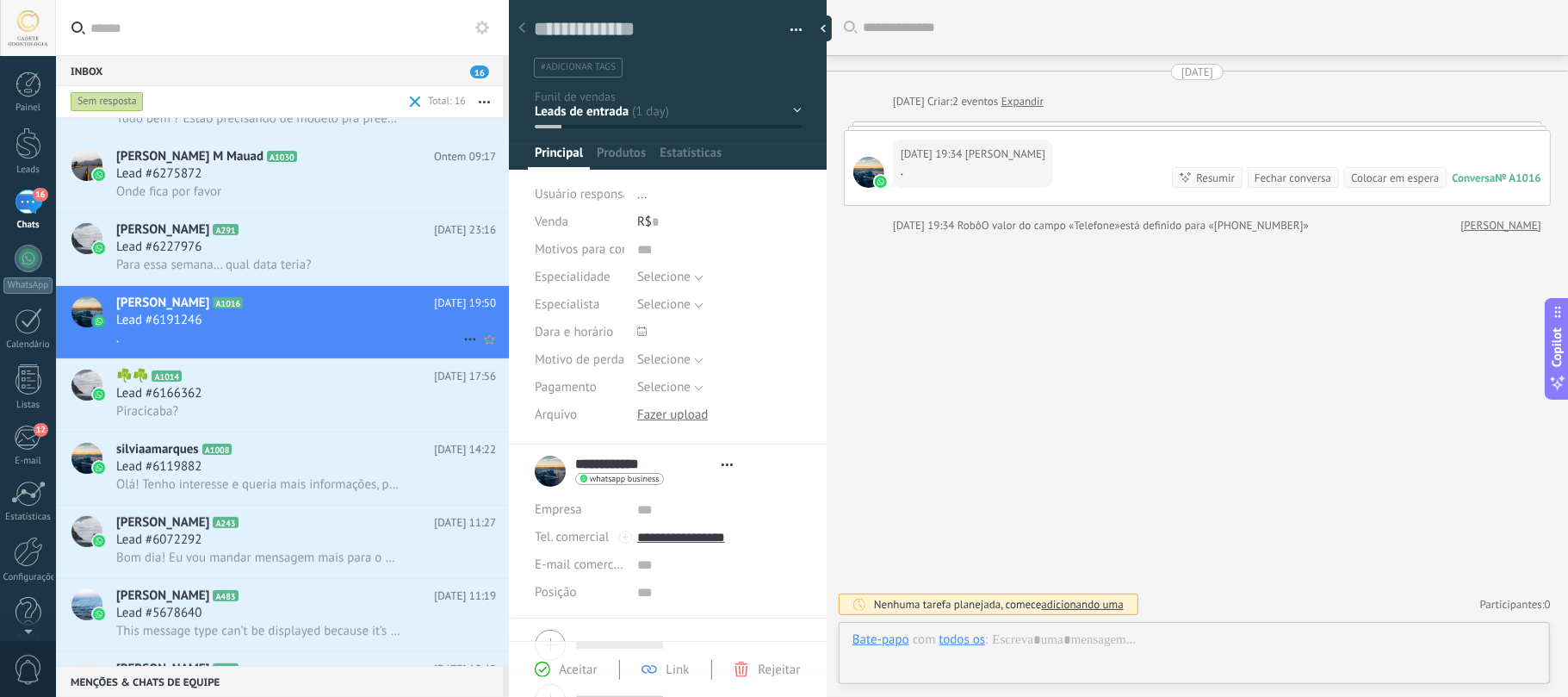
scroll to position [25, 0]
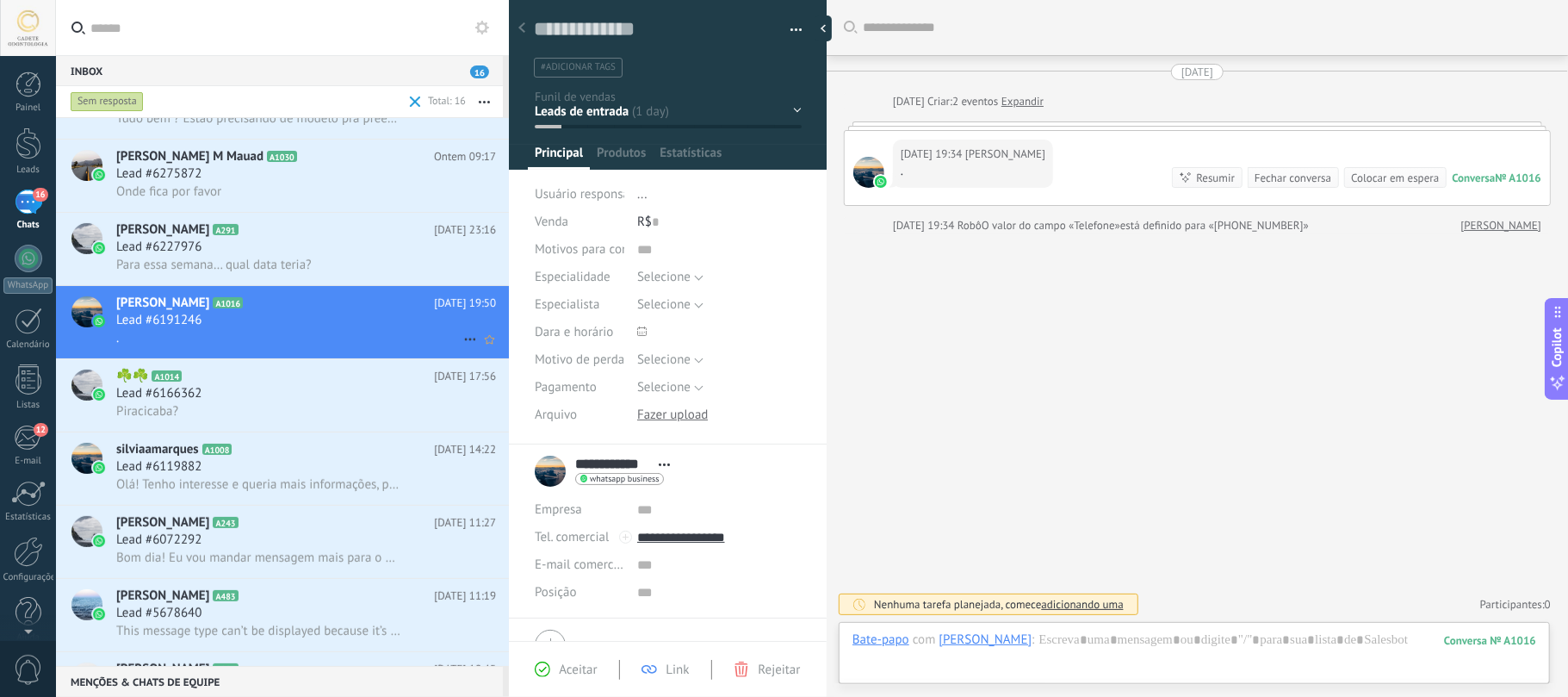
click at [212, 308] on span "A1016" at bounding box center [227, 302] width 30 height 11
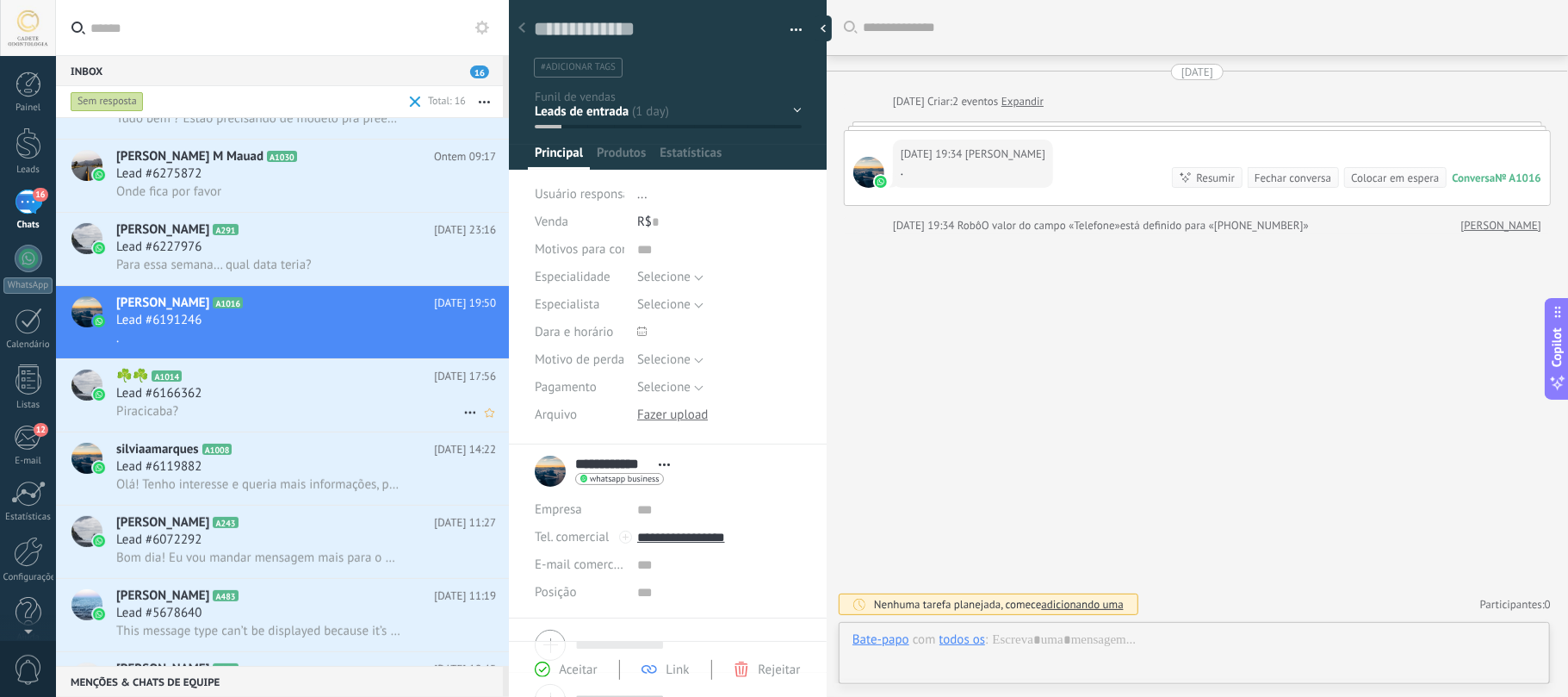
scroll to position [25, 0]
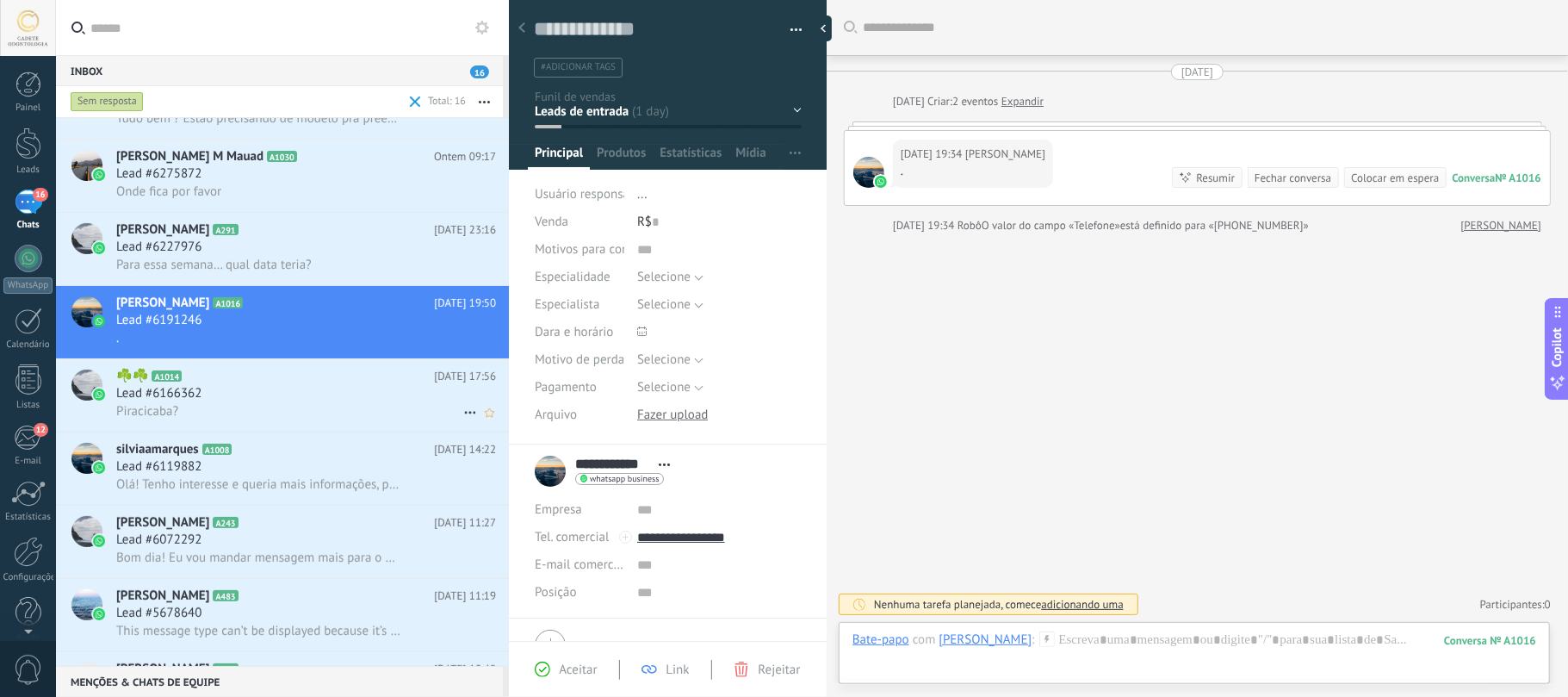
click at [210, 398] on h3 "Lead #6166362" at bounding box center [163, 394] width 94 height 18
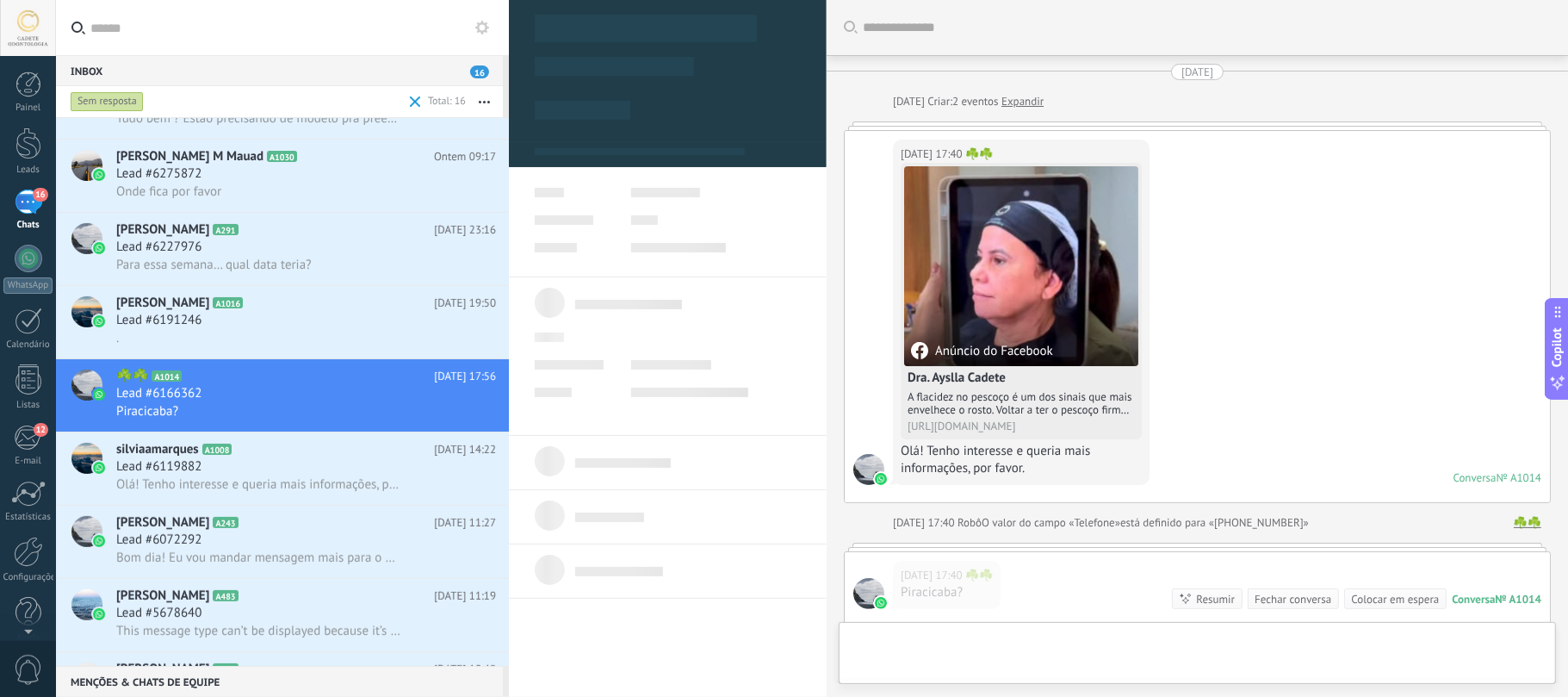
scroll to position [234, 0]
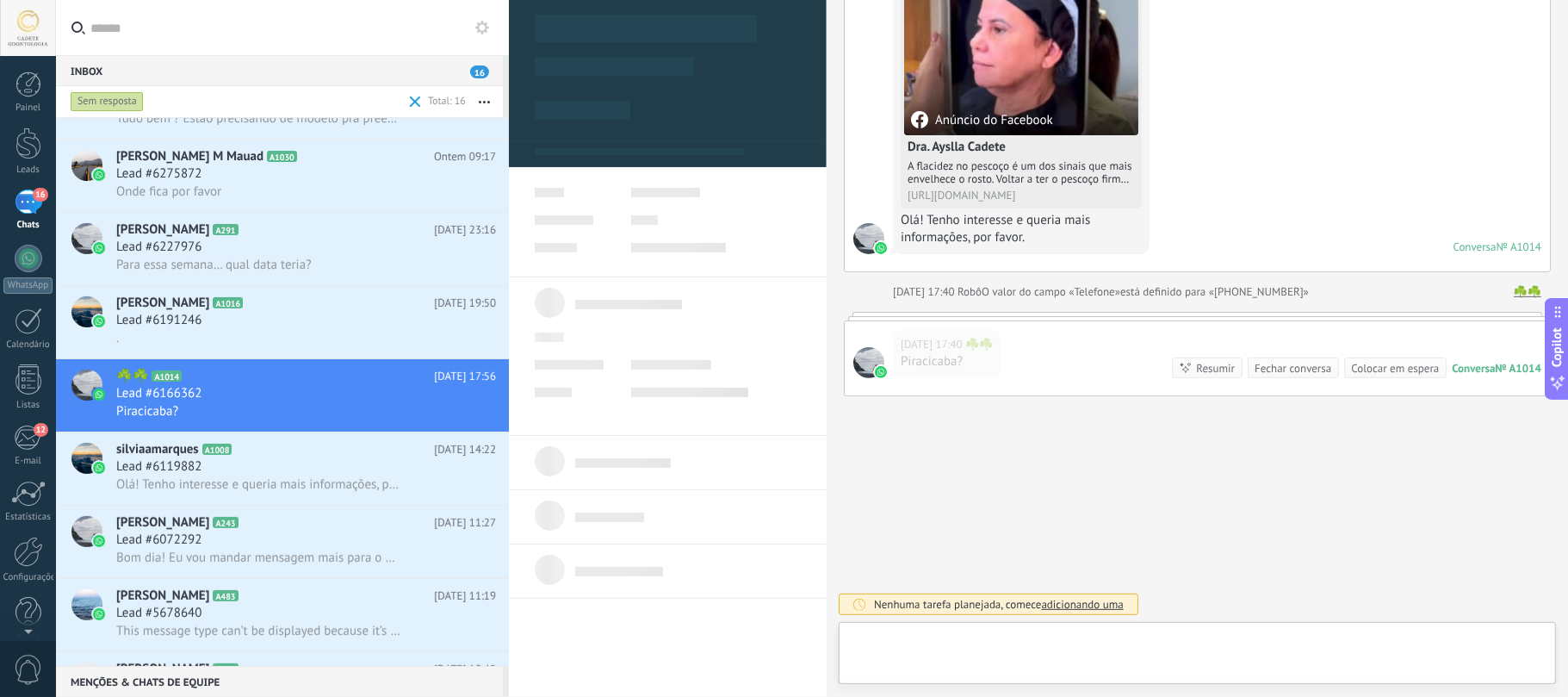
type textarea "**********"
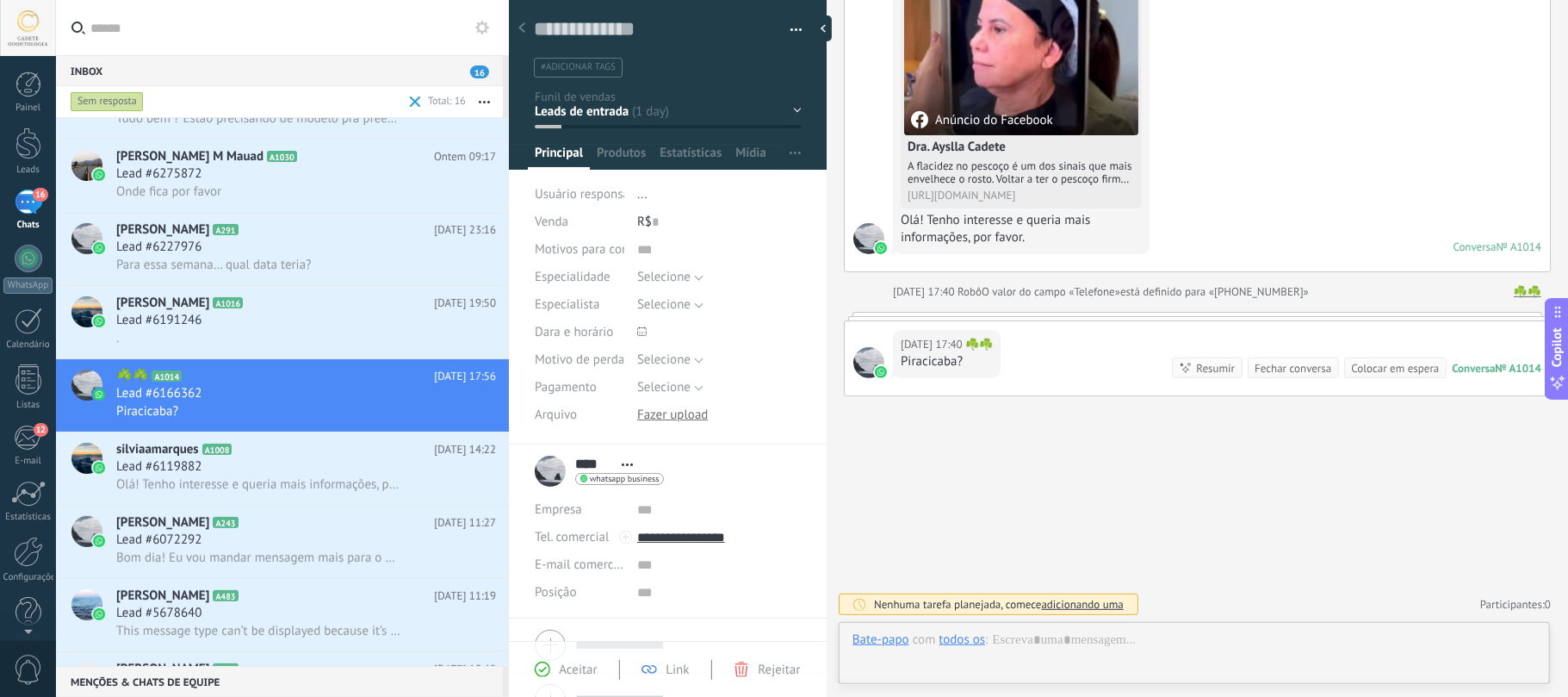
scroll to position [25, 0]
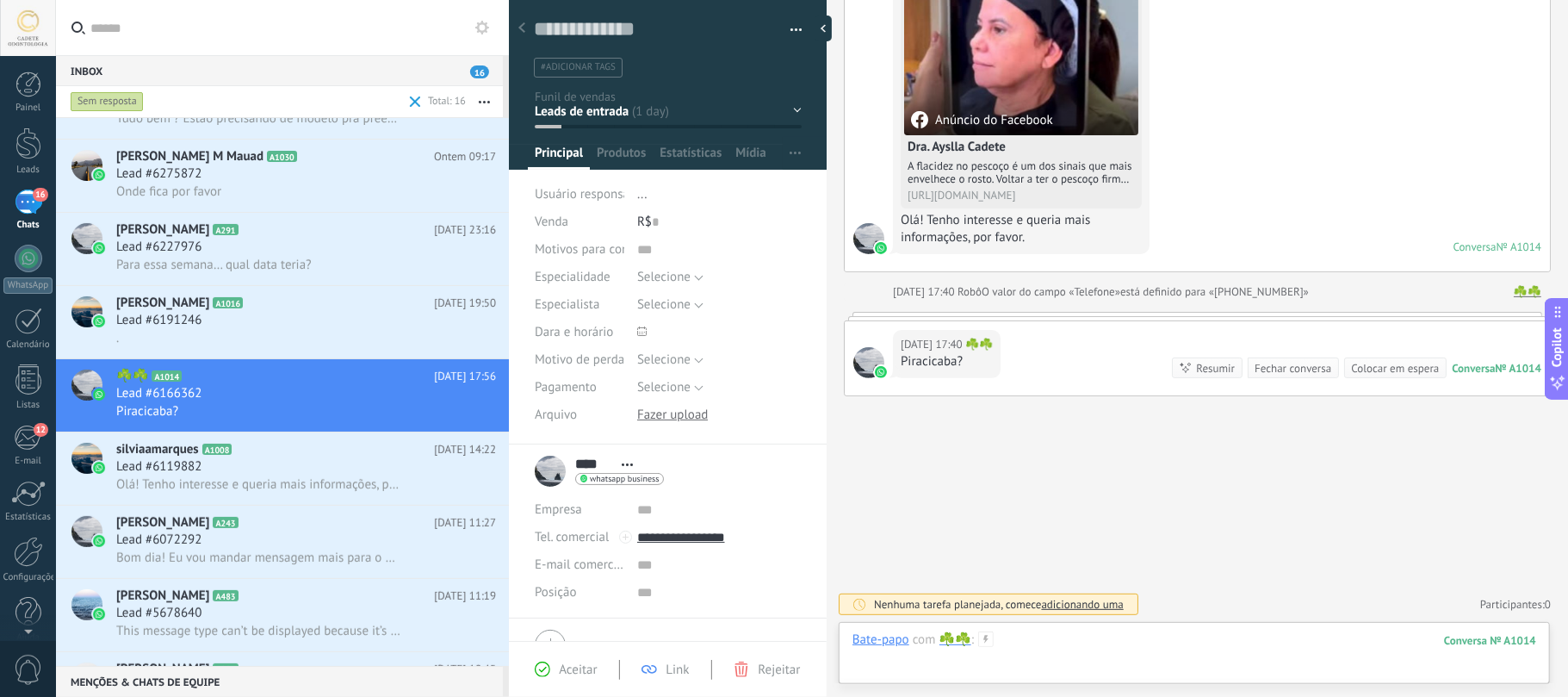
click at [1048, 665] on div at bounding box center [1194, 657] width 683 height 52
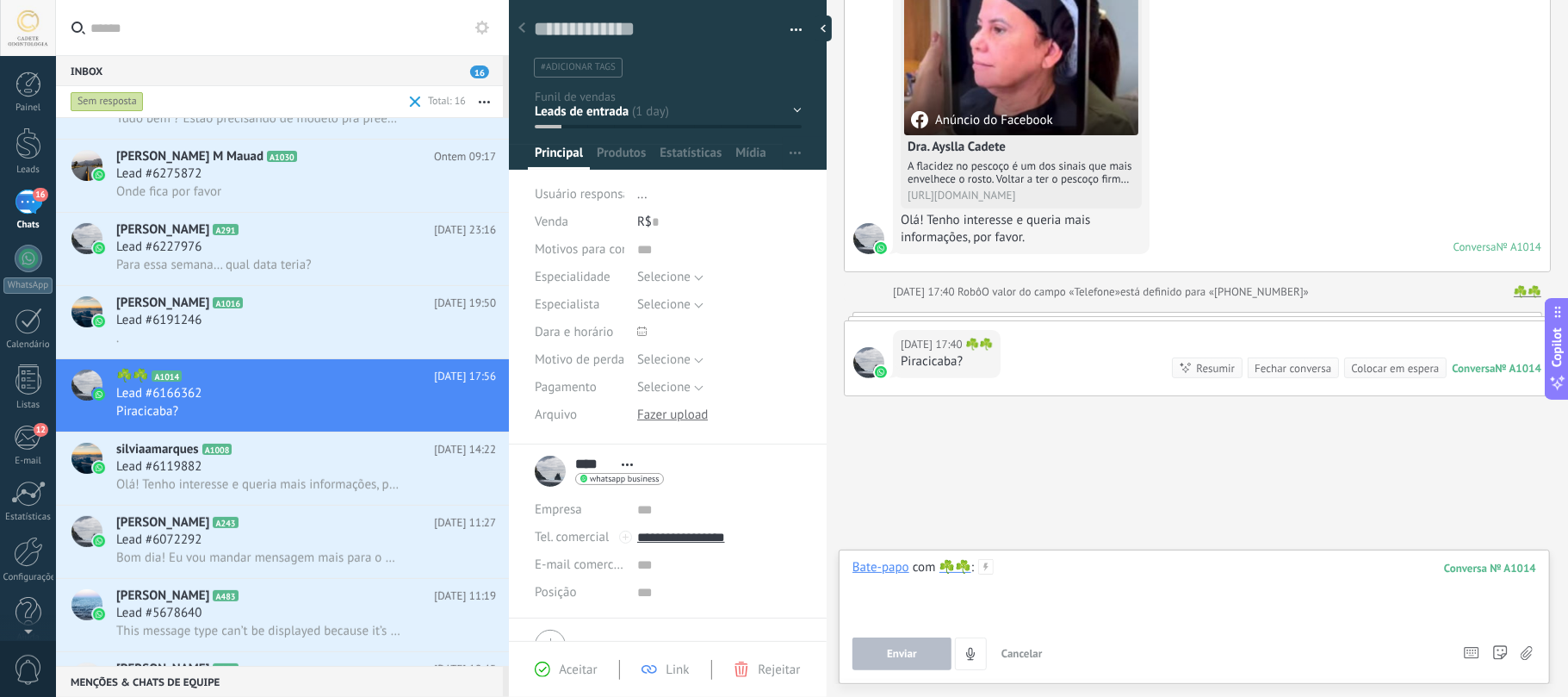
paste div
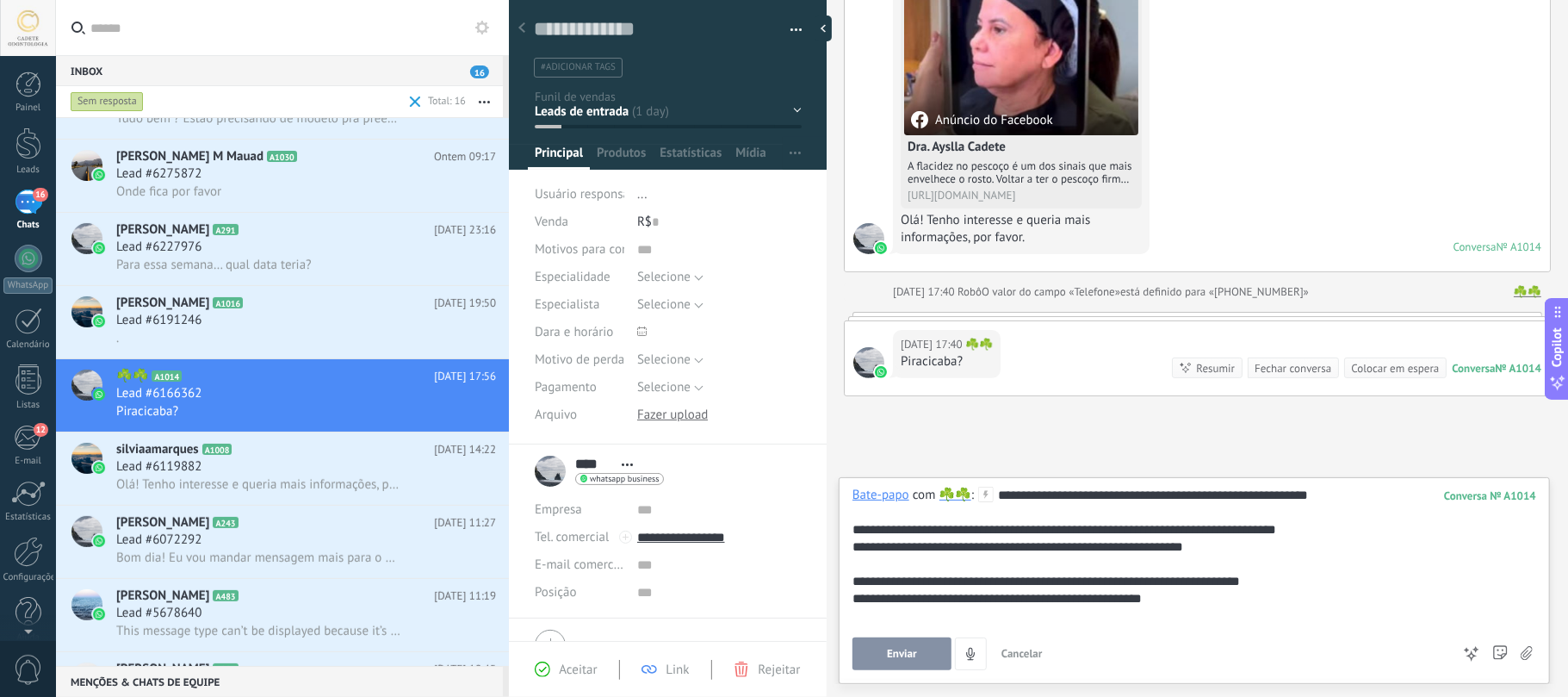
click at [913, 649] on span "Enviar" at bounding box center [901, 653] width 30 height 12
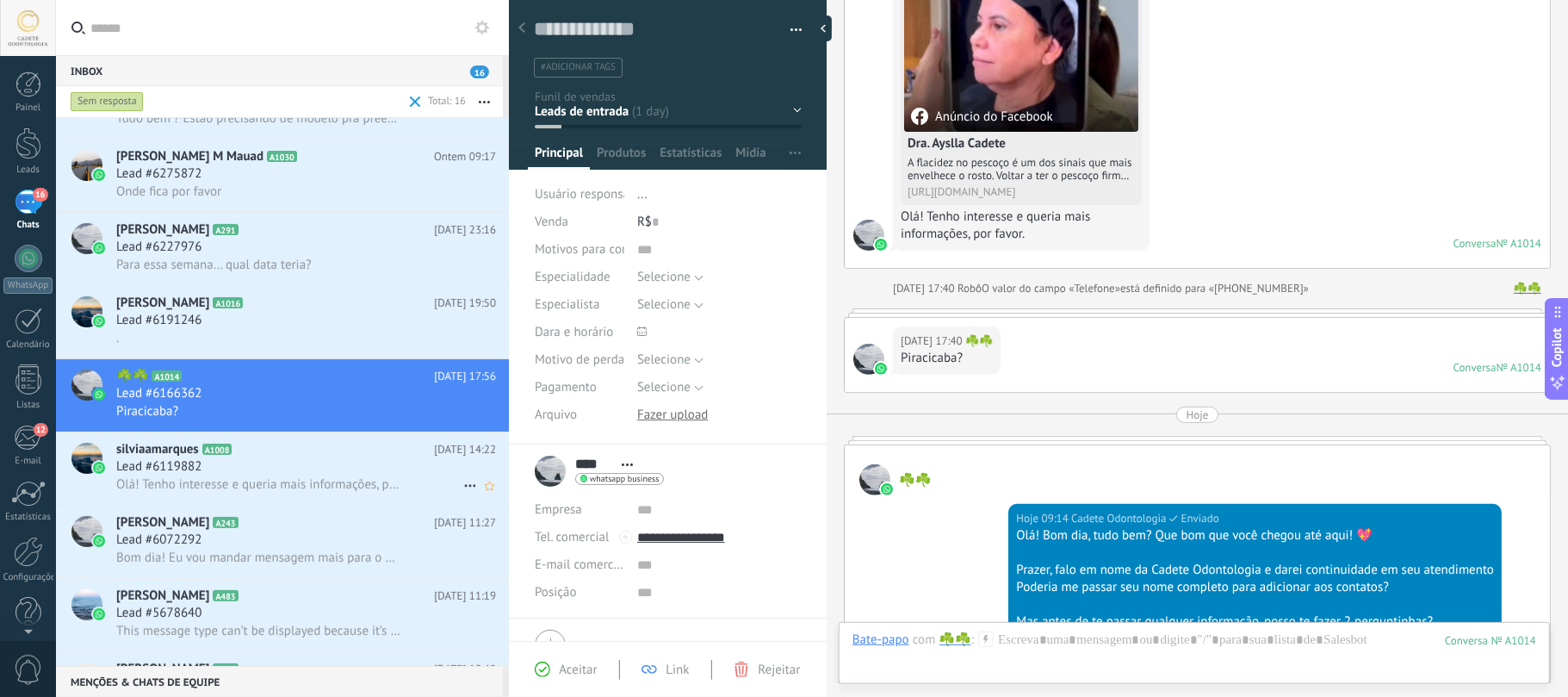
scroll to position [565, 0]
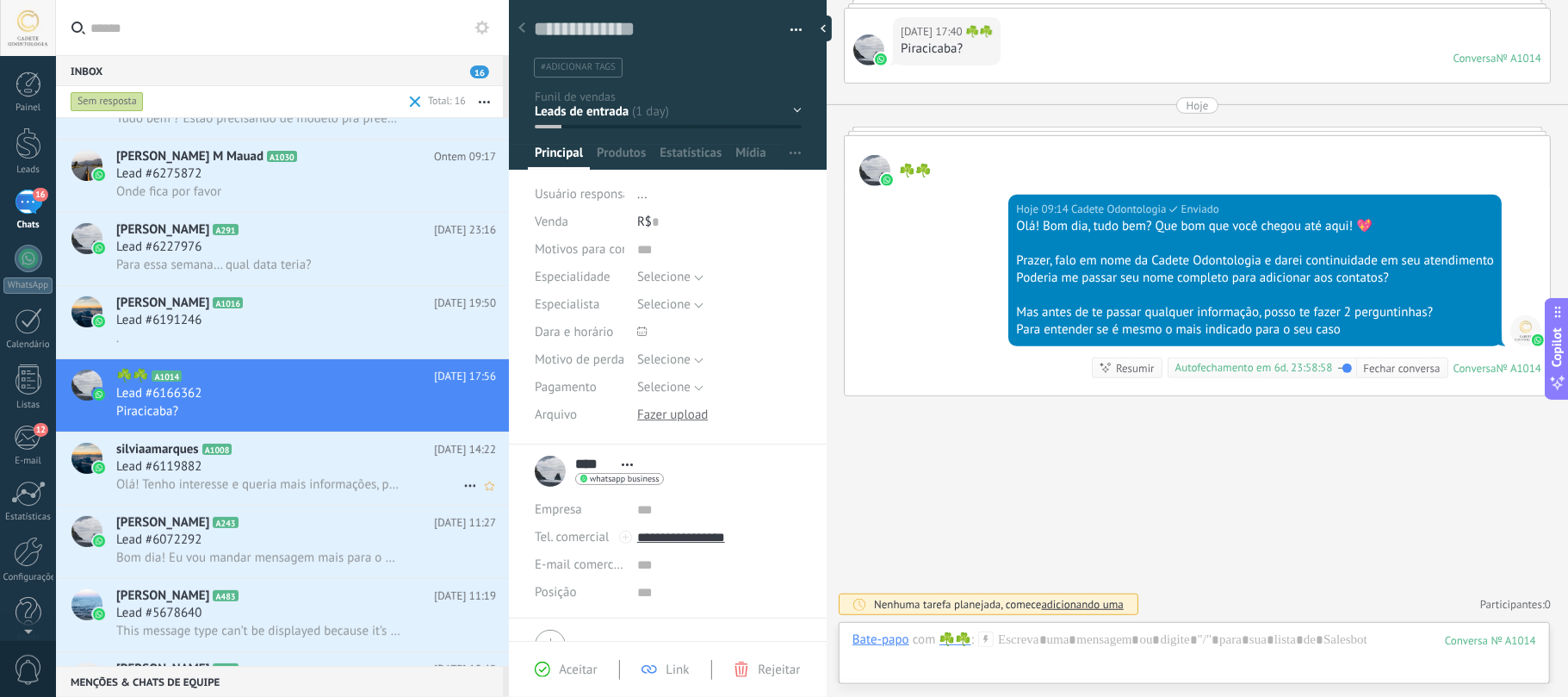
click at [306, 465] on div "Lead #6119882" at bounding box center [306, 467] width 380 height 18
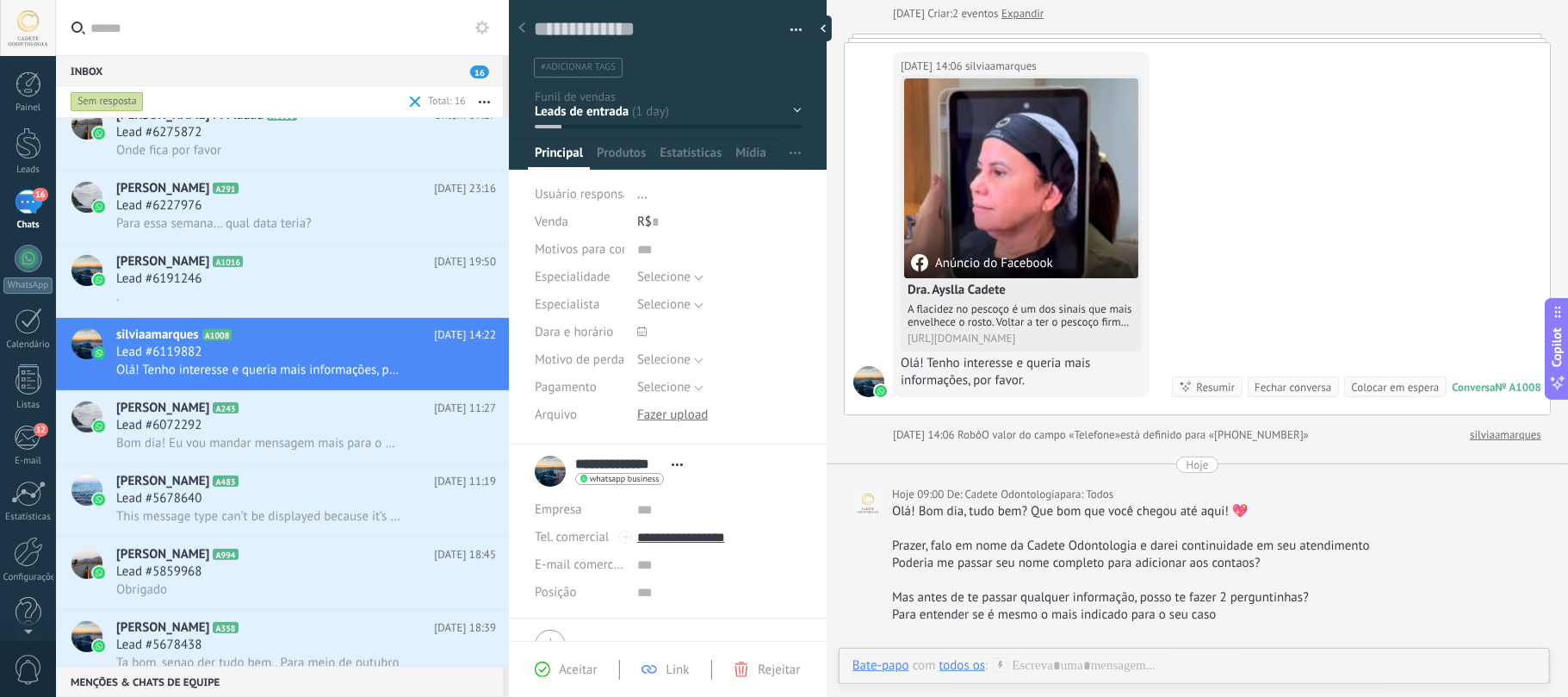
scroll to position [318, 0]
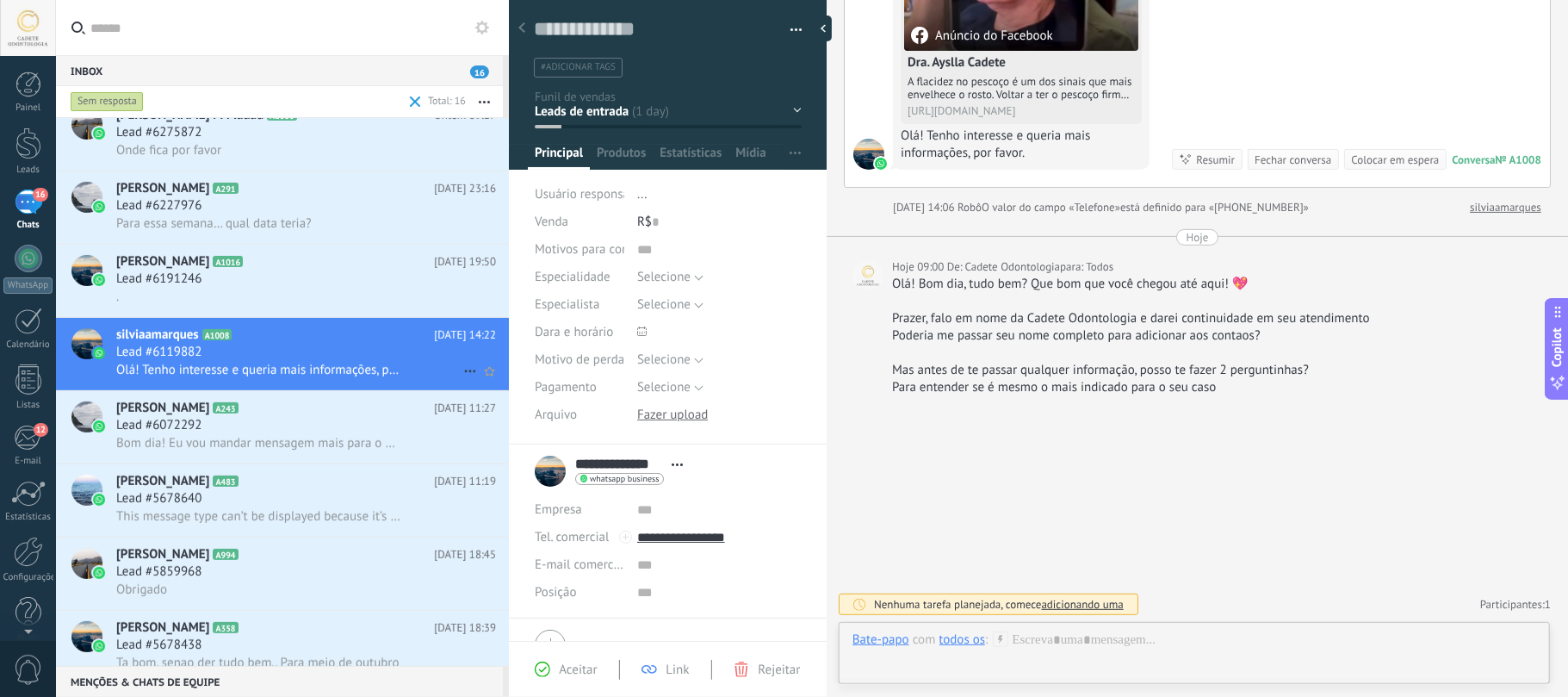
click at [465, 373] on use at bounding box center [469, 371] width 11 height 3
click at [500, 377] on span "Marcar como respondida" at bounding box center [555, 381] width 135 height 34
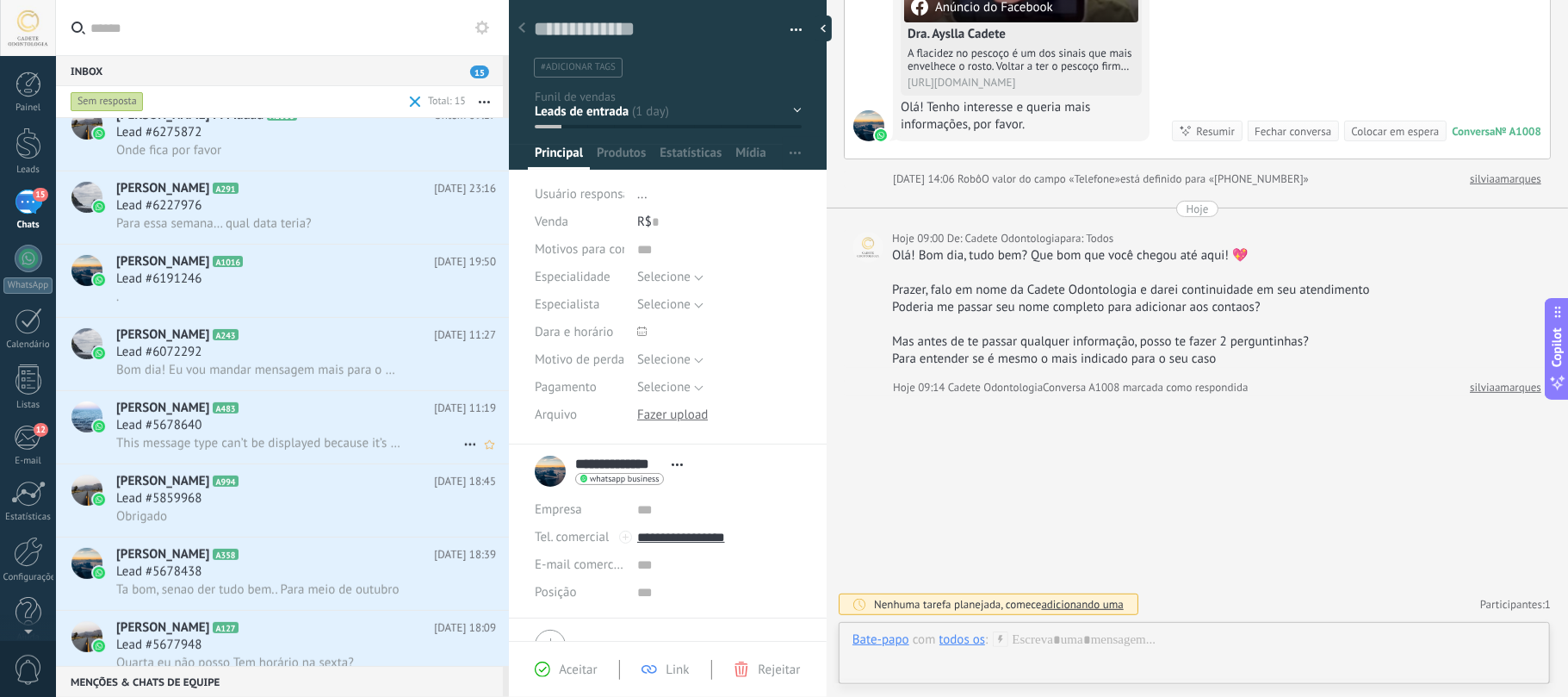
click at [360, 422] on div "Lead #5678640" at bounding box center [306, 426] width 380 height 18
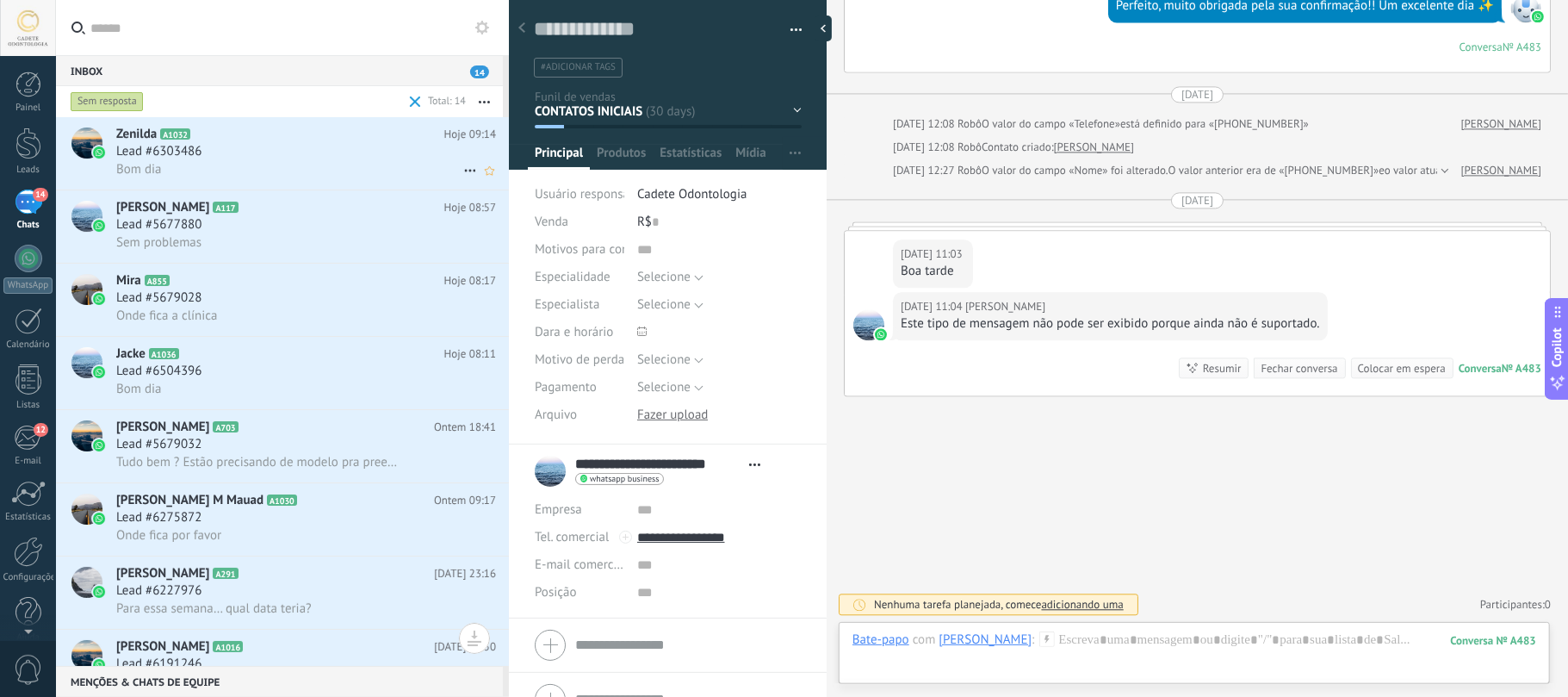
click at [213, 141] on h2 "Zenilda A1032" at bounding box center [280, 135] width 328 height 18
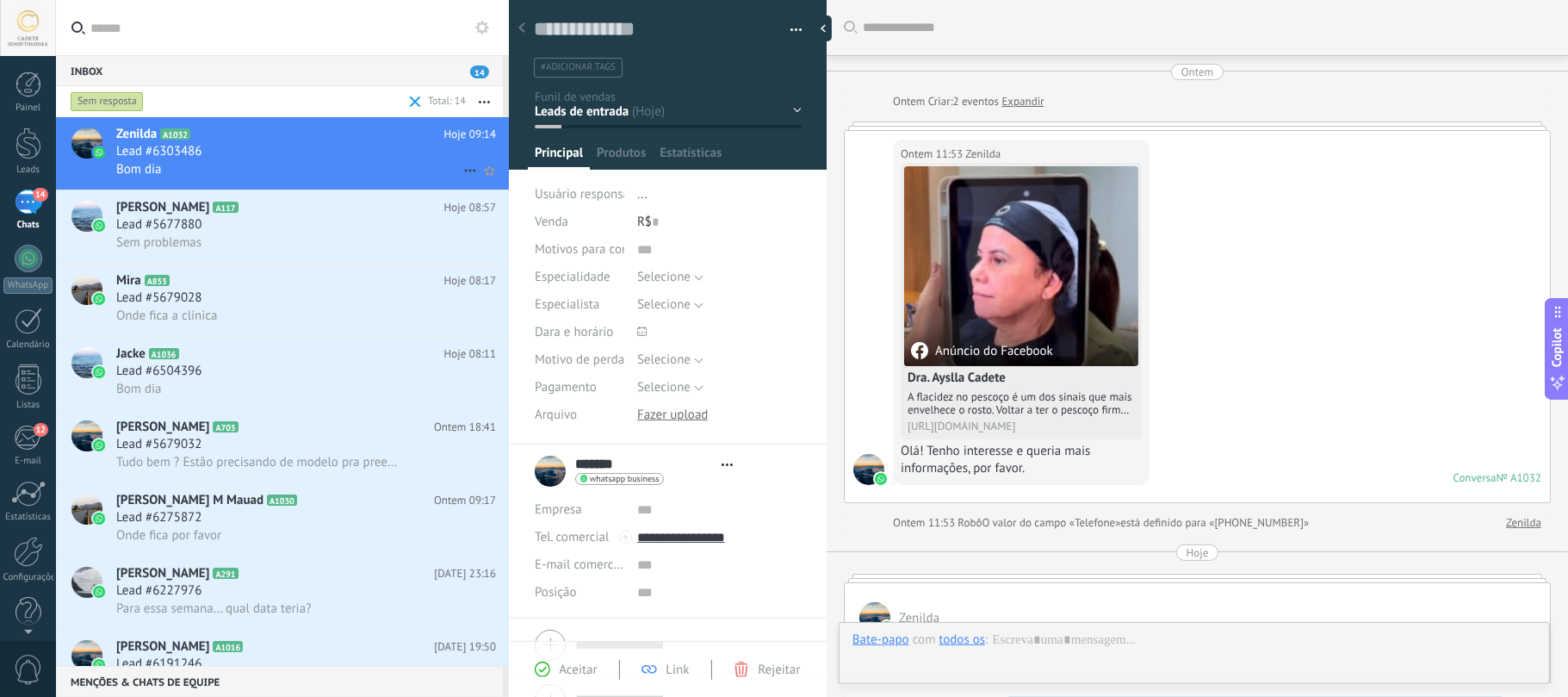
type textarea "**********"
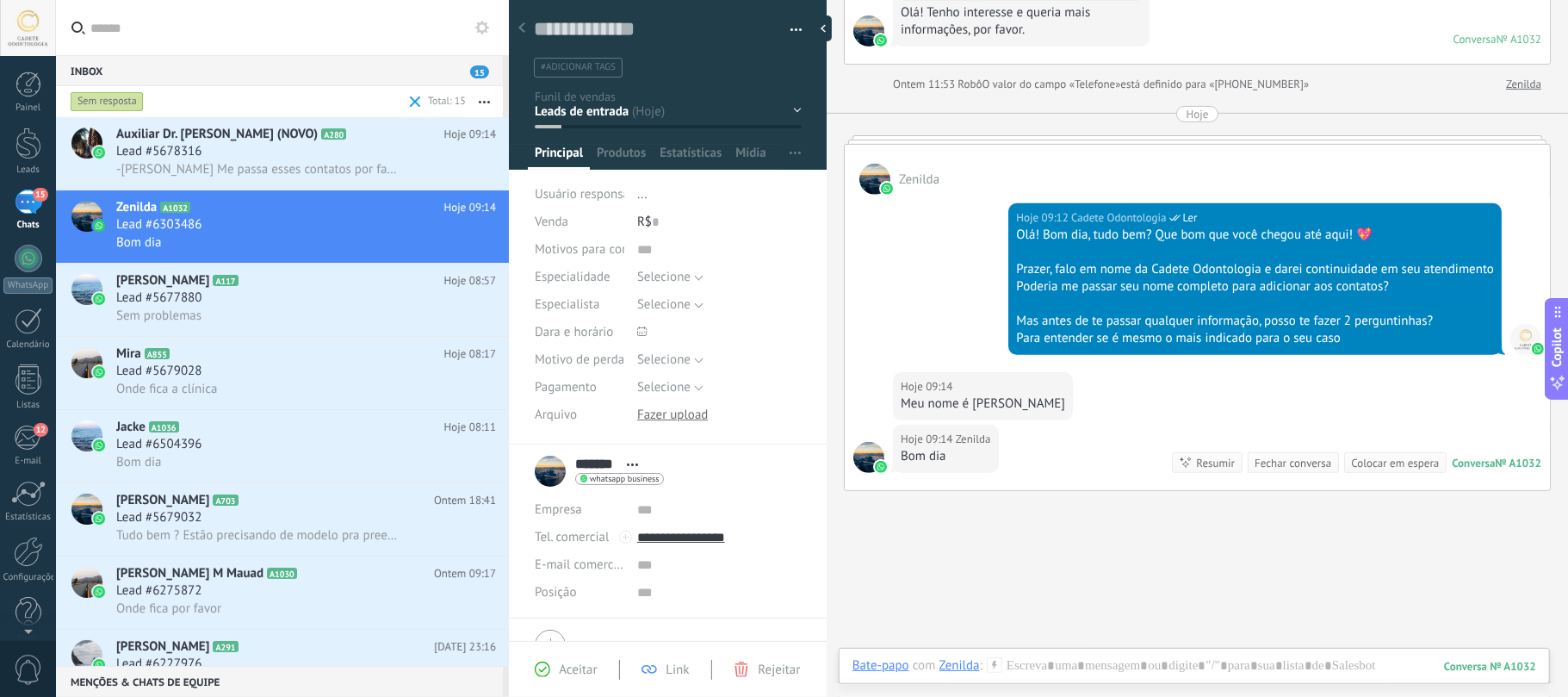
scroll to position [553, 0]
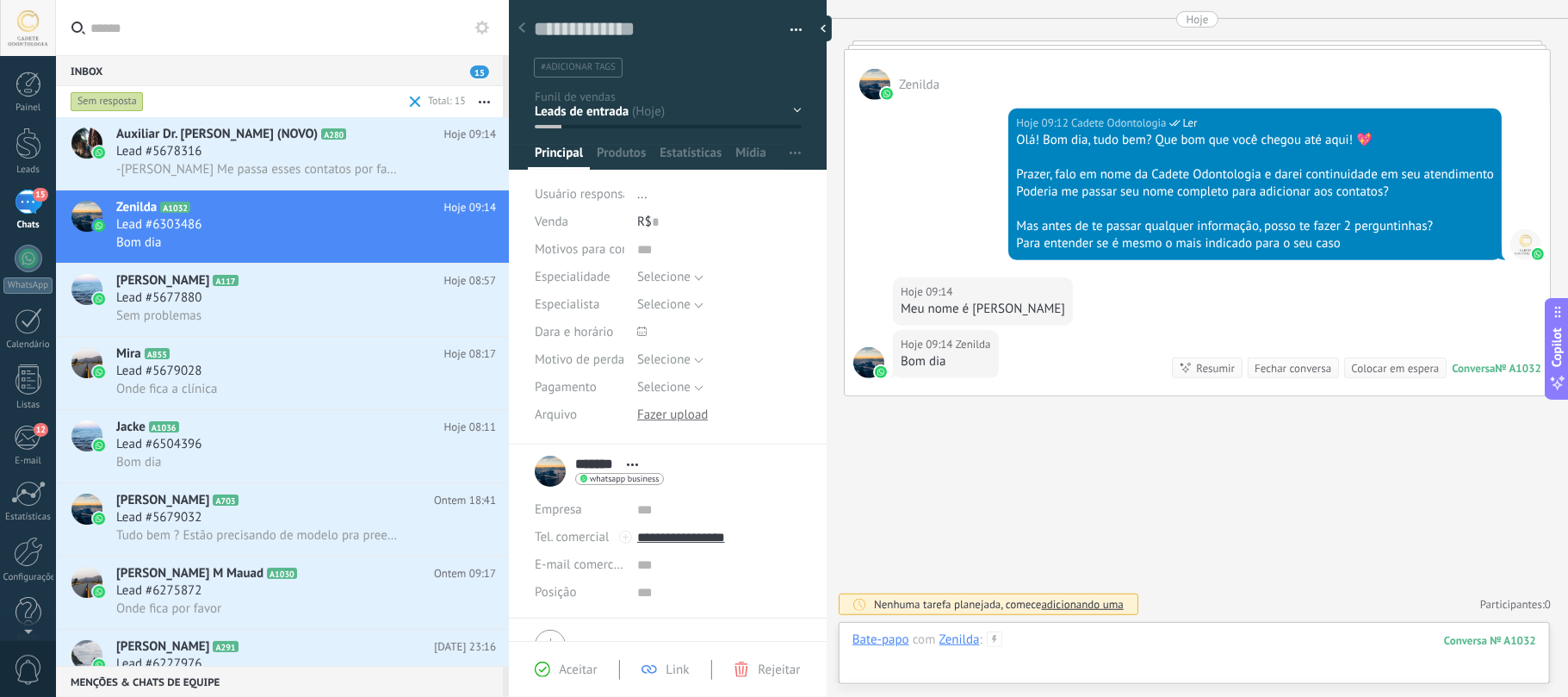
click at [1060, 652] on div at bounding box center [1194, 657] width 683 height 52
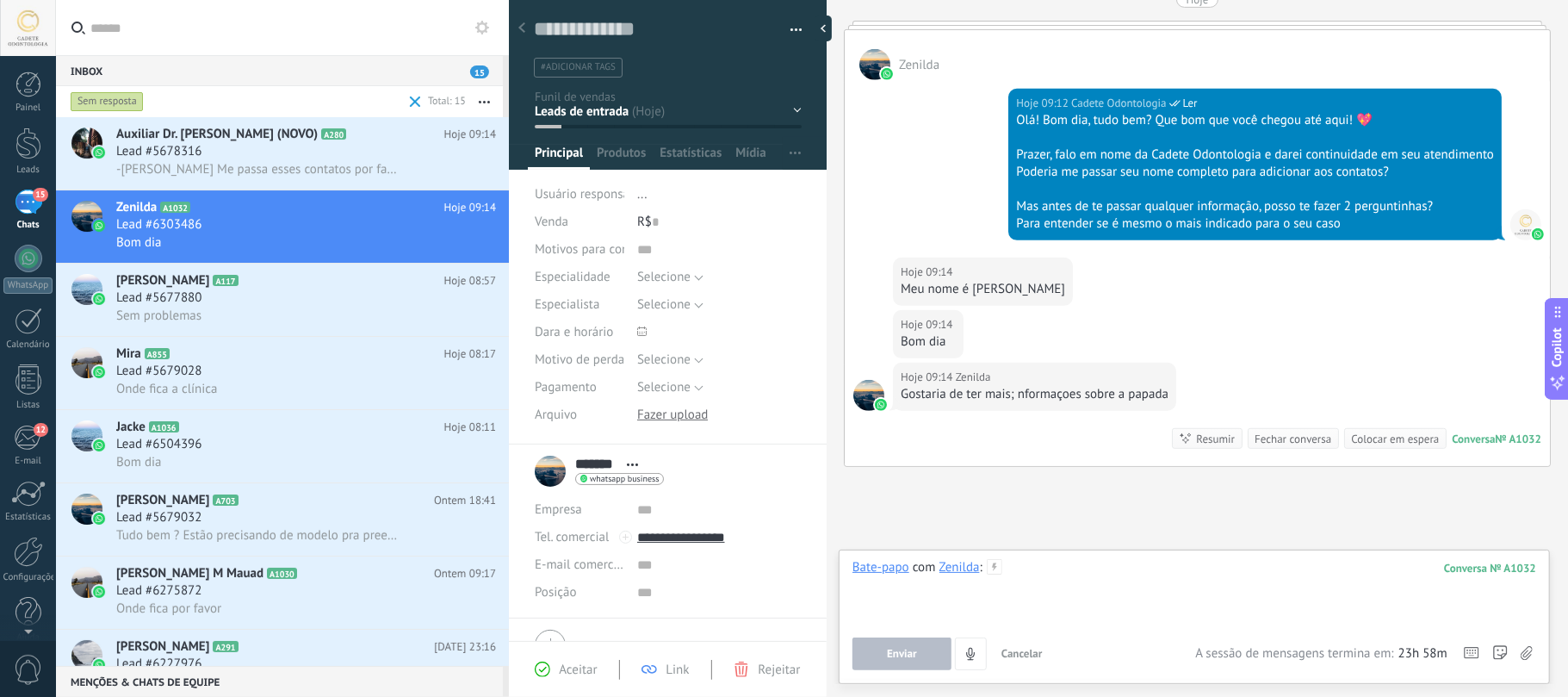
scroll to position [644, 0]
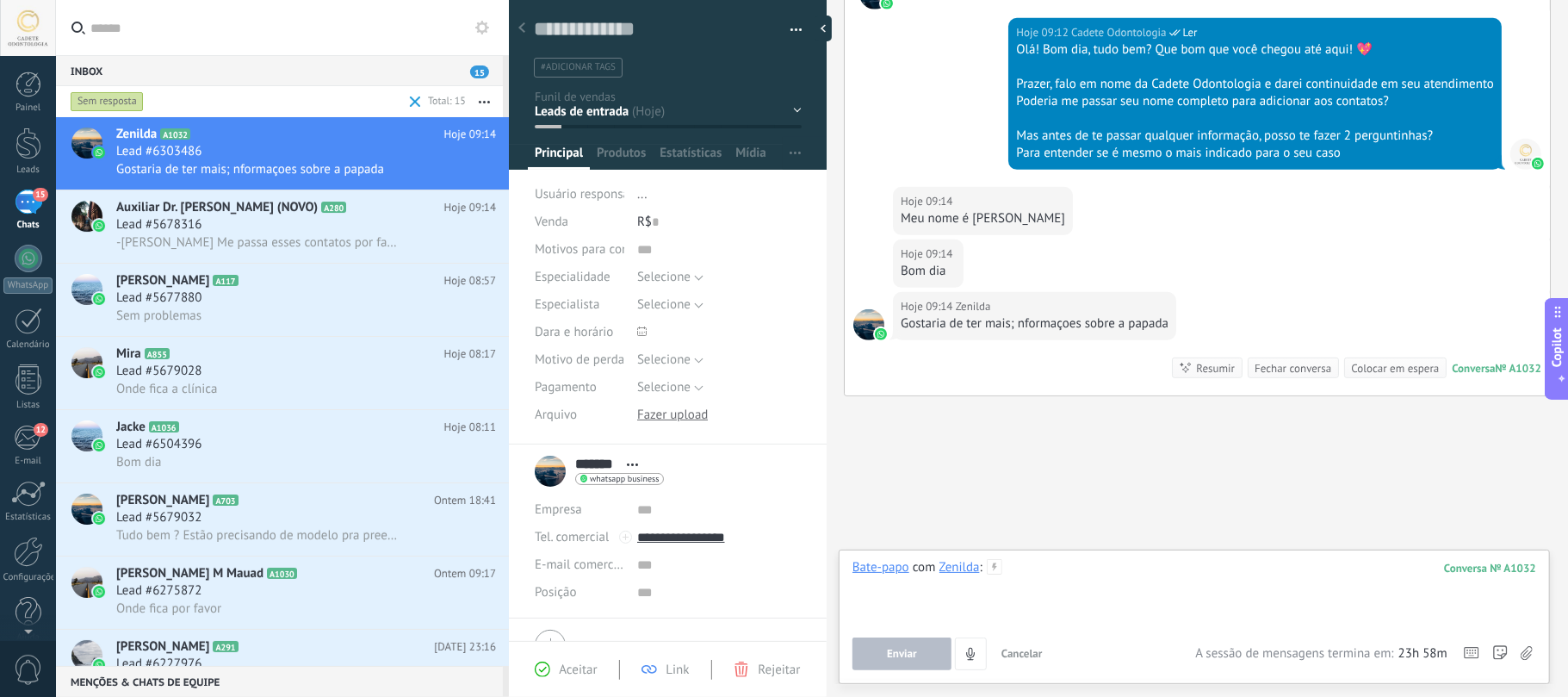
click at [1089, 586] on div at bounding box center [1194, 591] width 683 height 65
paste div
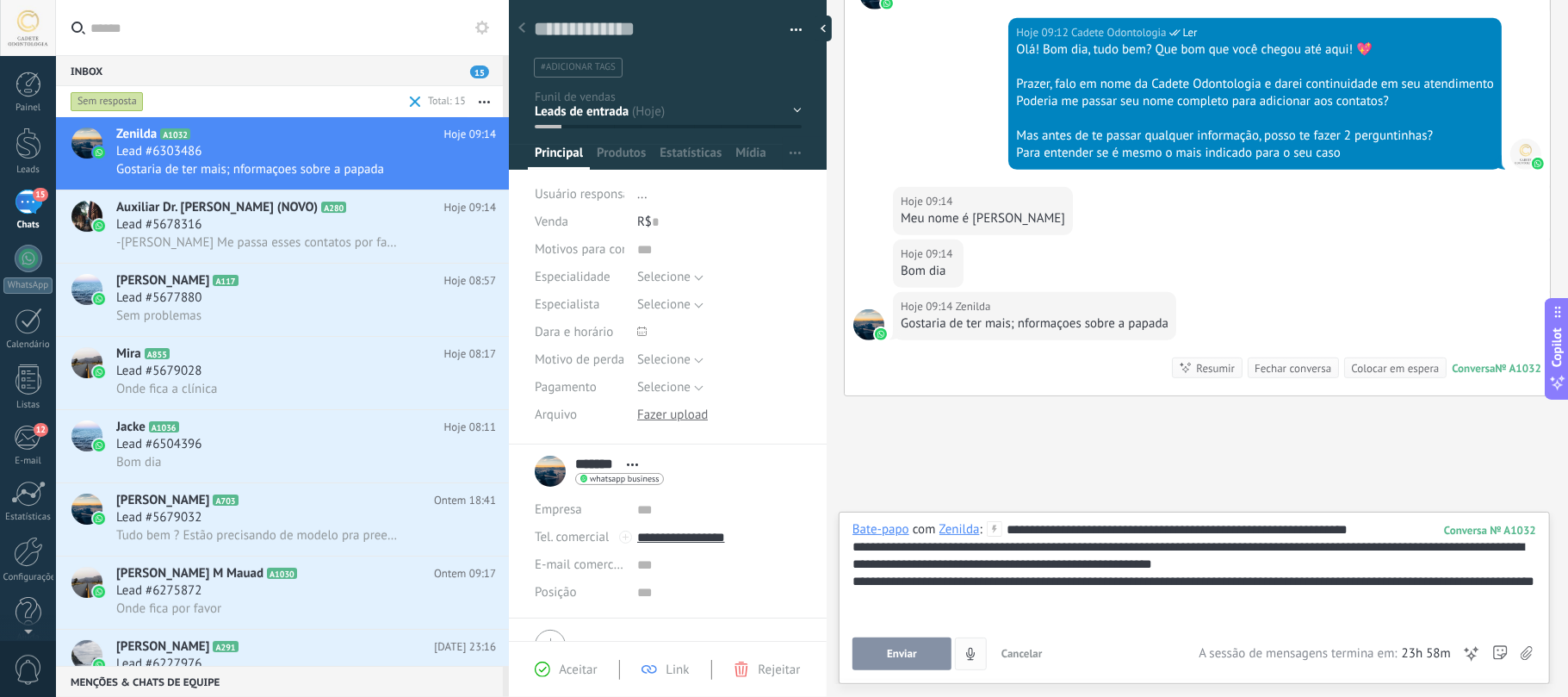
click at [925, 649] on button "Enviar" at bounding box center [902, 654] width 99 height 33
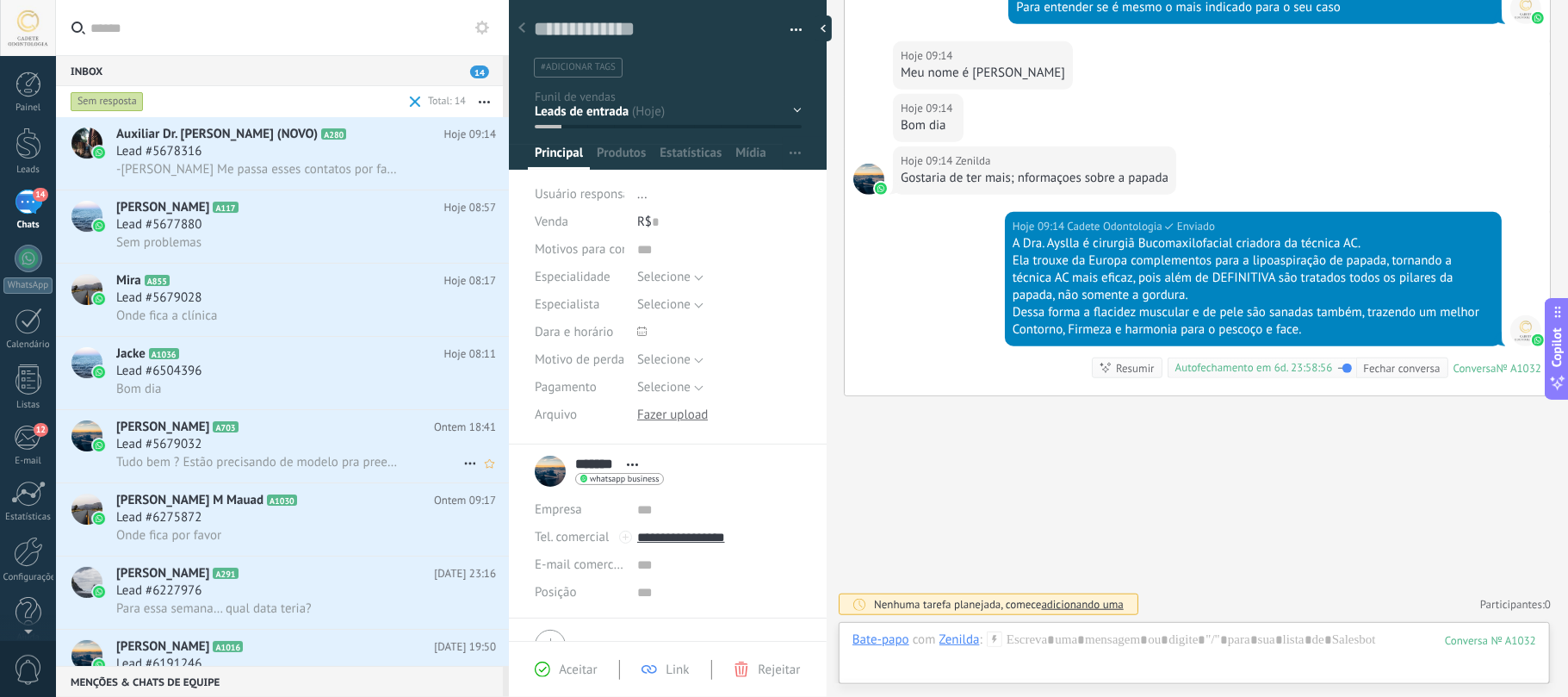
scroll to position [114, 0]
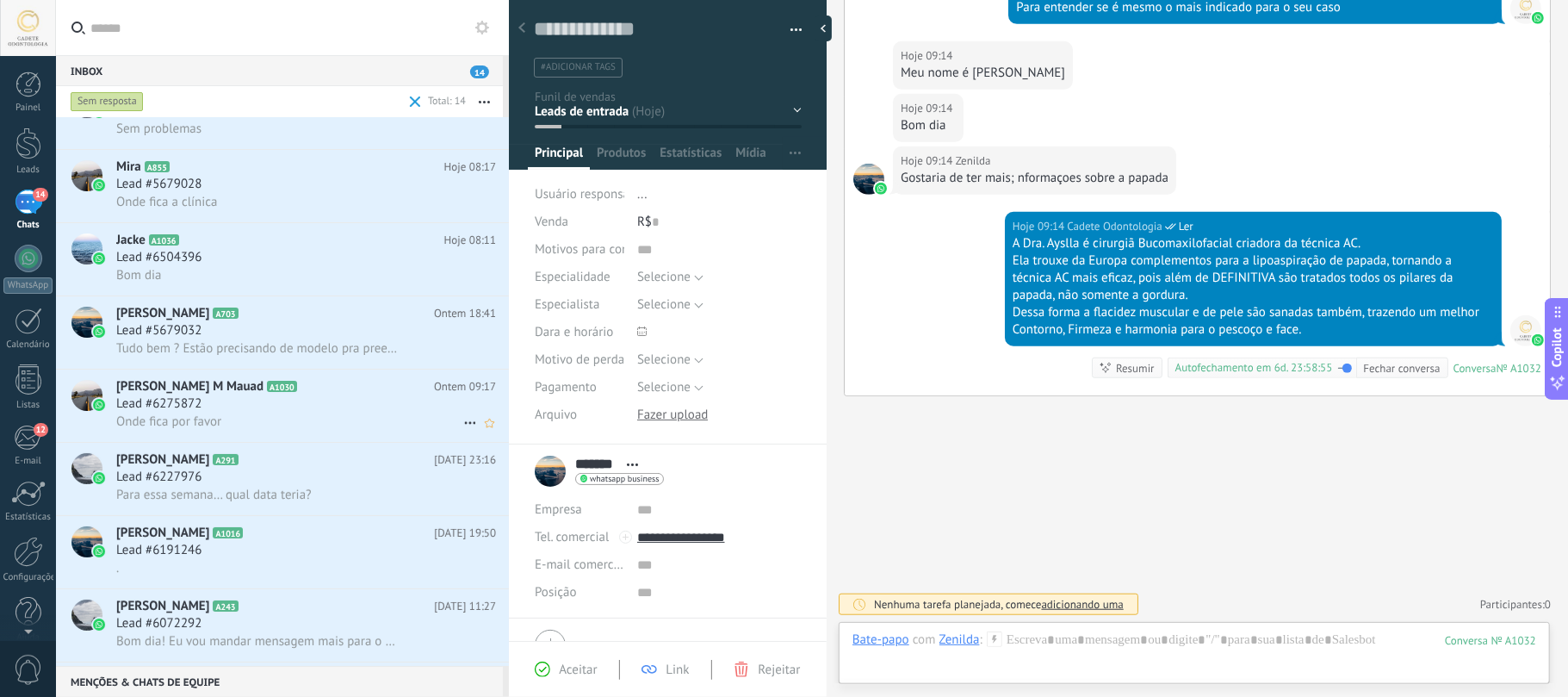
click at [260, 388] on span "[PERSON_NAME] M Mauad" at bounding box center [189, 387] width 147 height 18
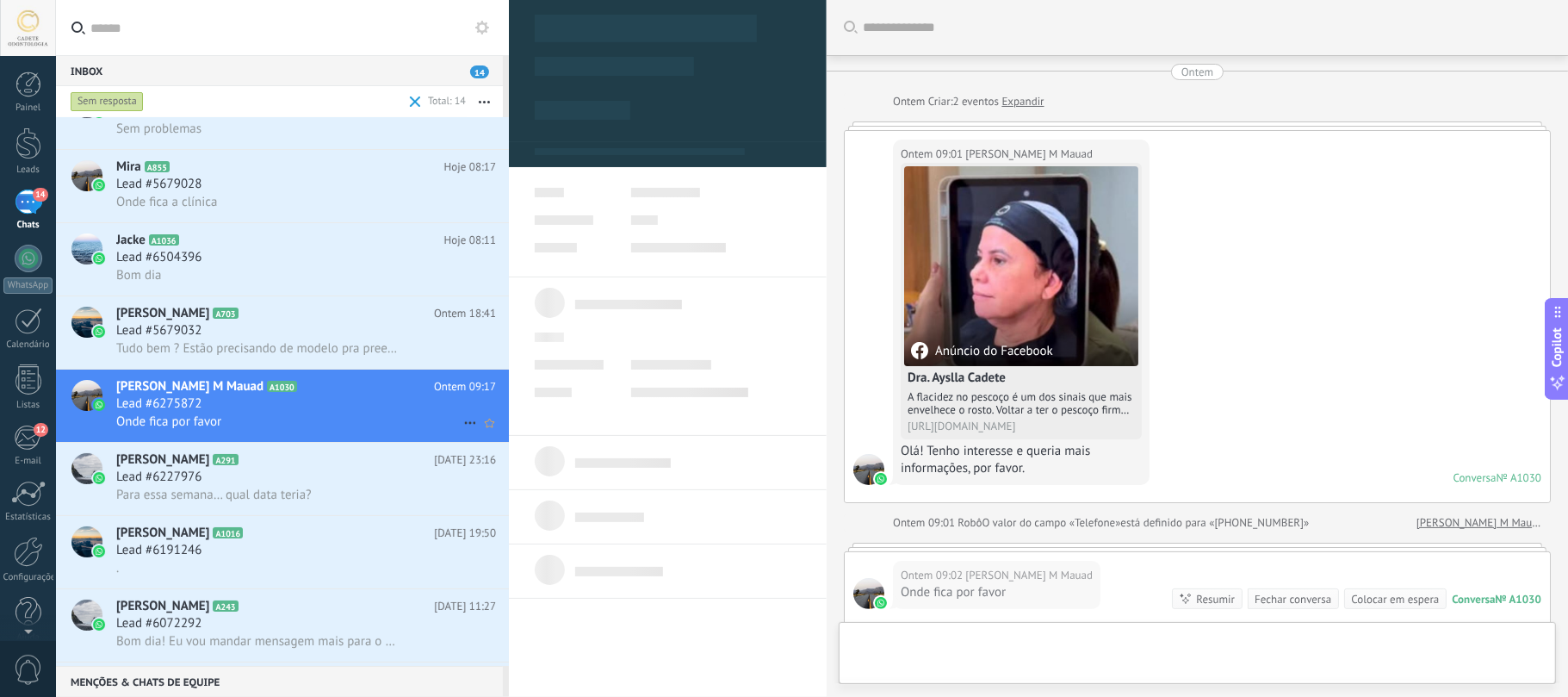
type textarea "**********"
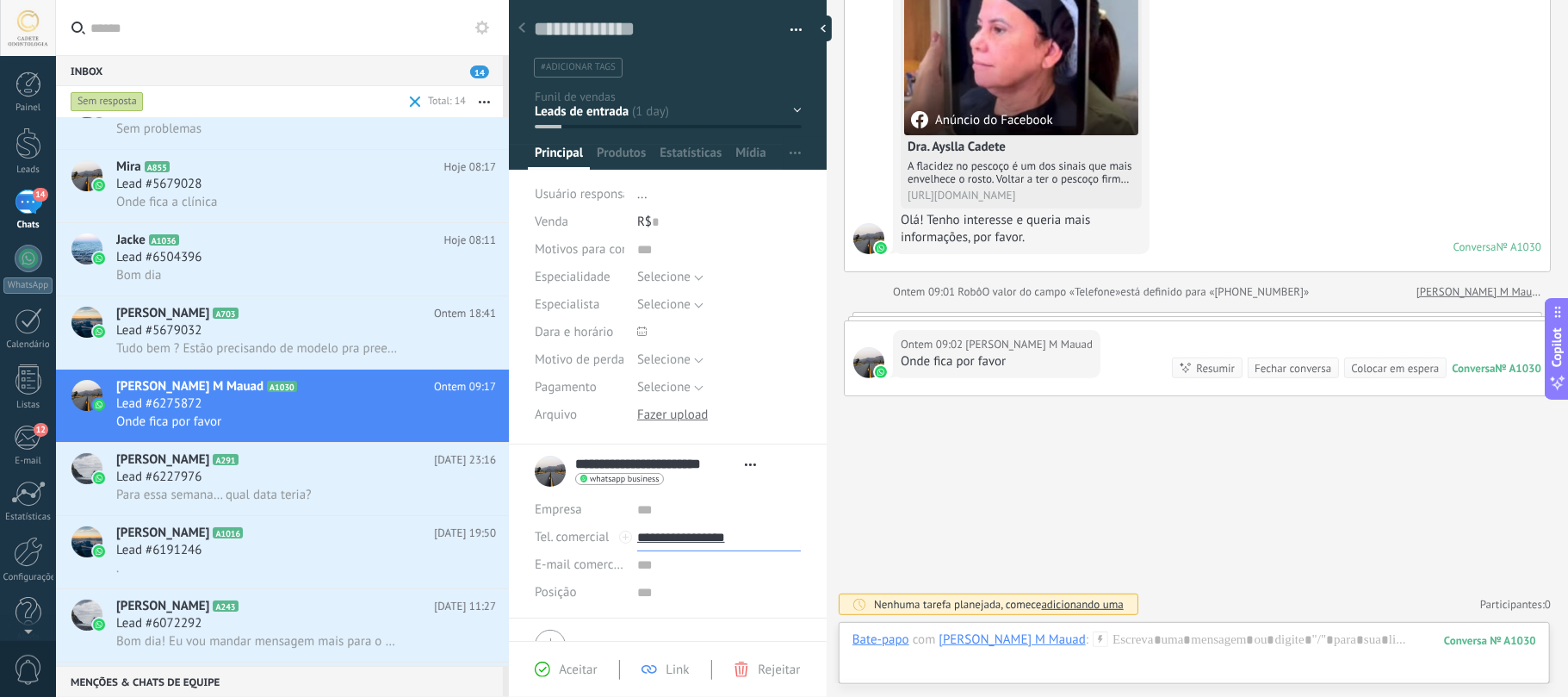
drag, startPoint x: 779, startPoint y: 542, endPoint x: 678, endPoint y: 552, distance: 101.5
click at [678, 552] on div "Empresa Abrir detalhes Editar o lead" at bounding box center [668, 551] width 266 height 110
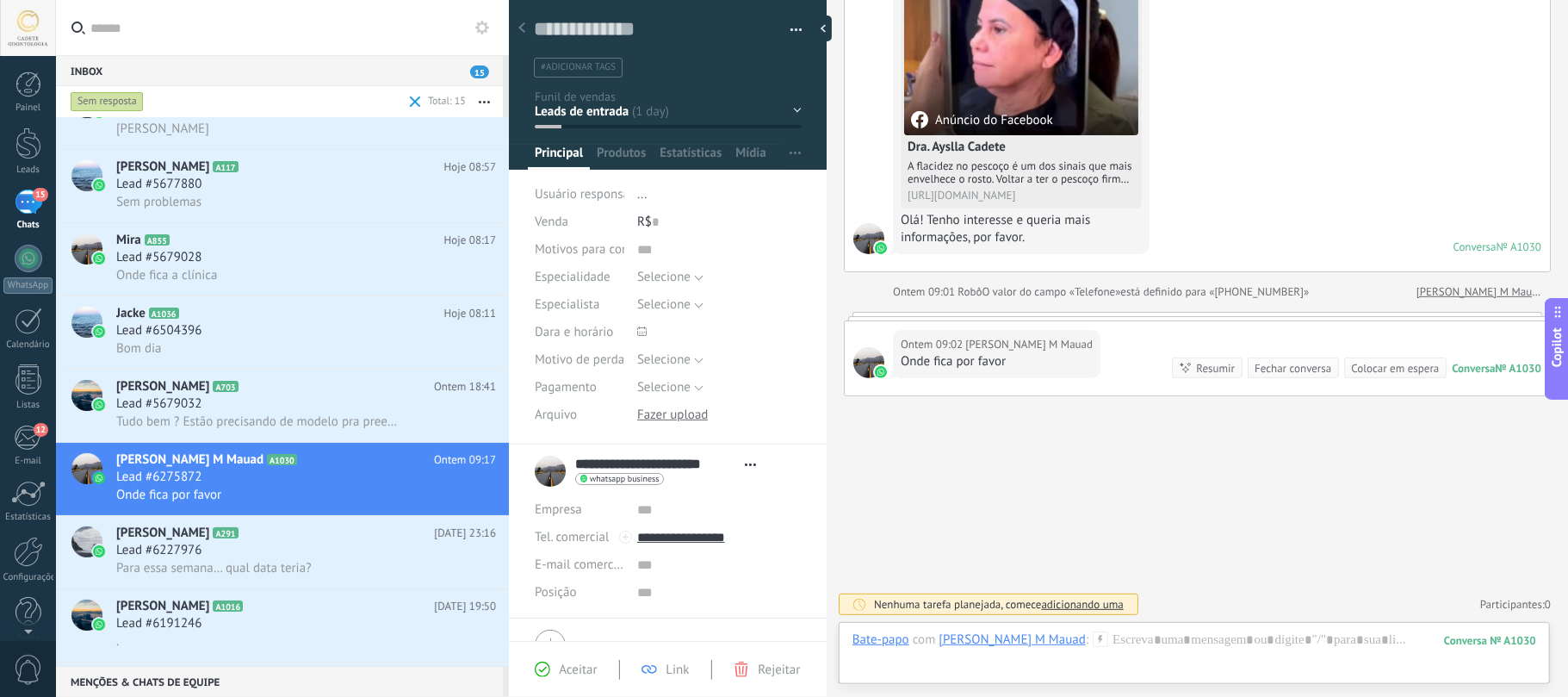
type input "**********"
click at [1207, 625] on div "Bate-papo E-mail Nota Tarefa Bate-papo com Marilda Lombardi M Mauad : 1030 Envi…" at bounding box center [1194, 653] width 711 height 62
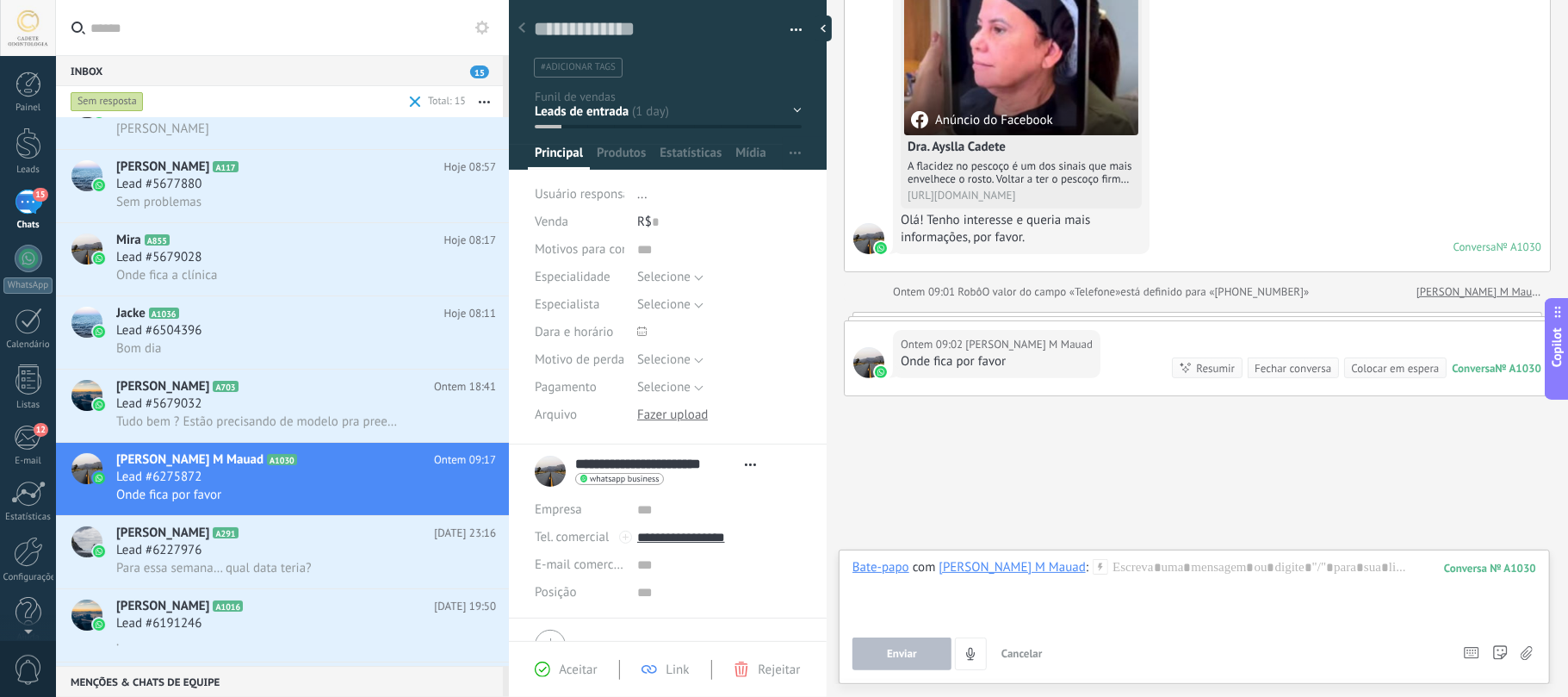
click at [1213, 639] on div "Enviar Cancelar Rastrear cliques em links ? Reduzir links longos e rastrear cli…" at bounding box center [1150, 654] width 594 height 33
click at [1193, 572] on div at bounding box center [1194, 591] width 683 height 65
paste div
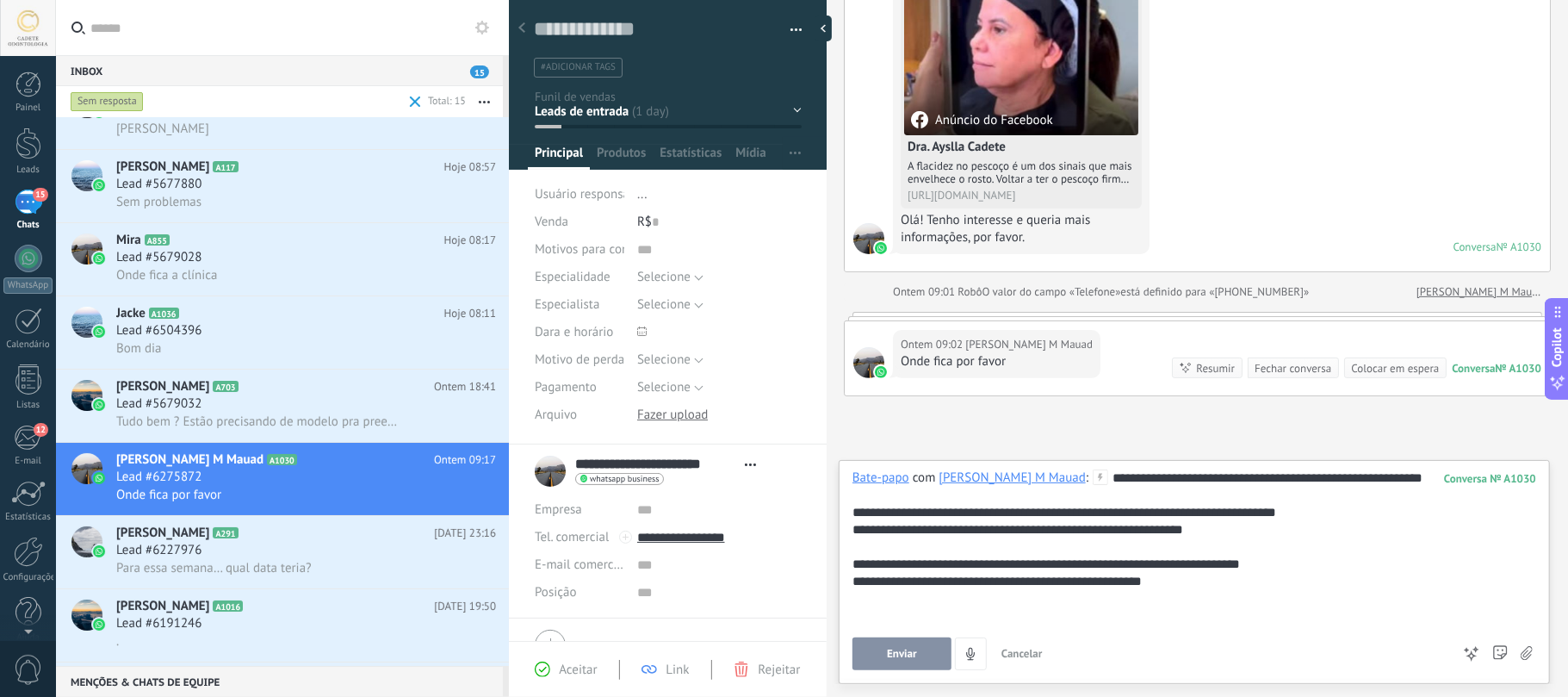
click at [896, 639] on button "Enviar" at bounding box center [902, 654] width 99 height 33
click at [244, 542] on icon at bounding box center [252, 533] width 18 height 18
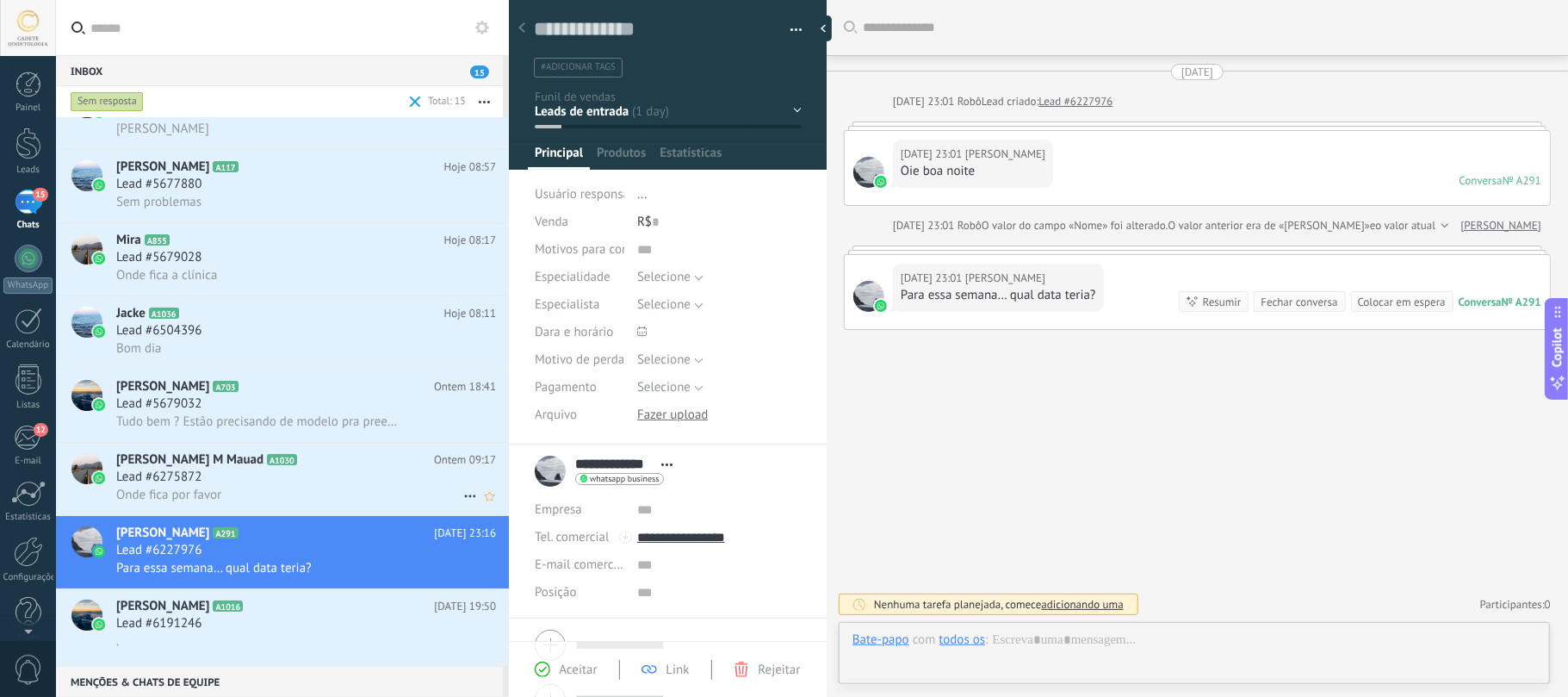
scroll to position [25, 0]
click at [215, 469] on span "[PERSON_NAME] M Mauad" at bounding box center [189, 460] width 147 height 18
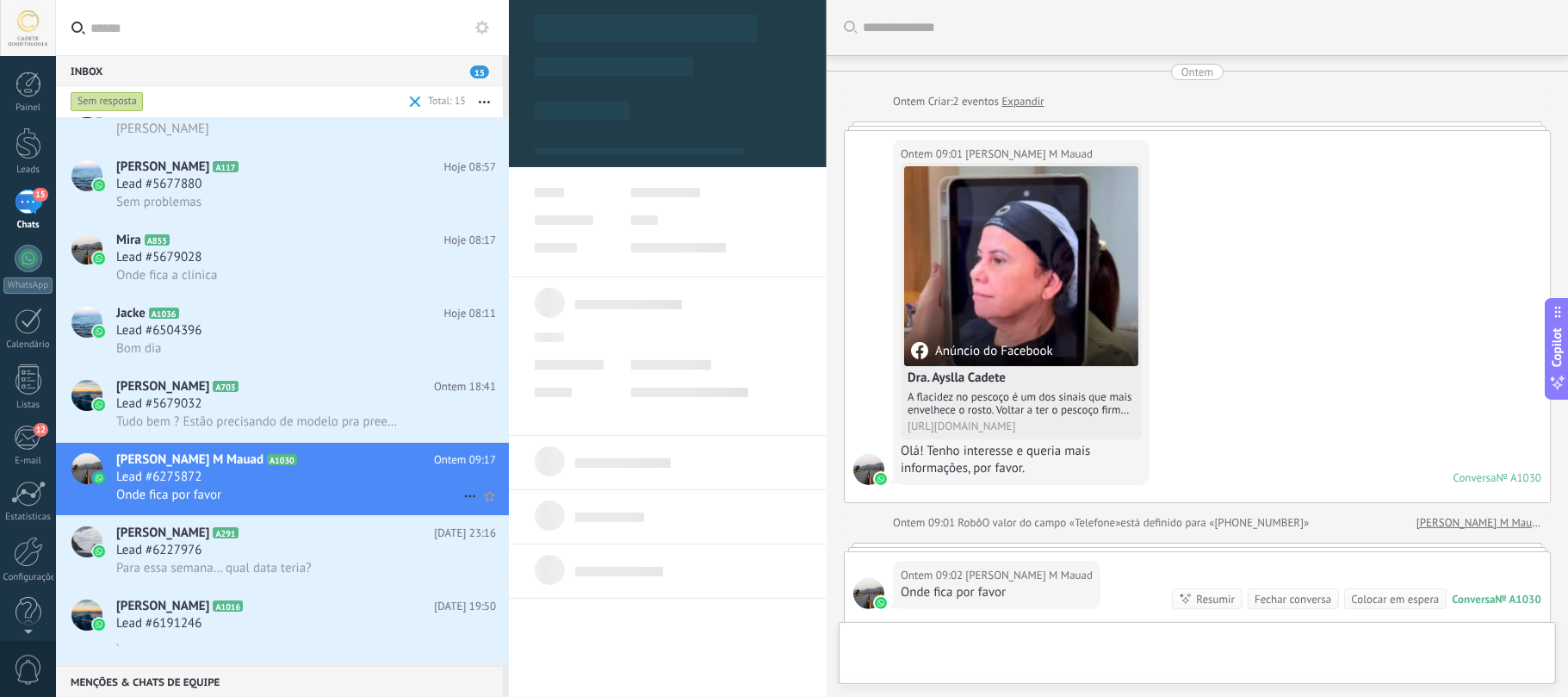
scroll to position [234, 0]
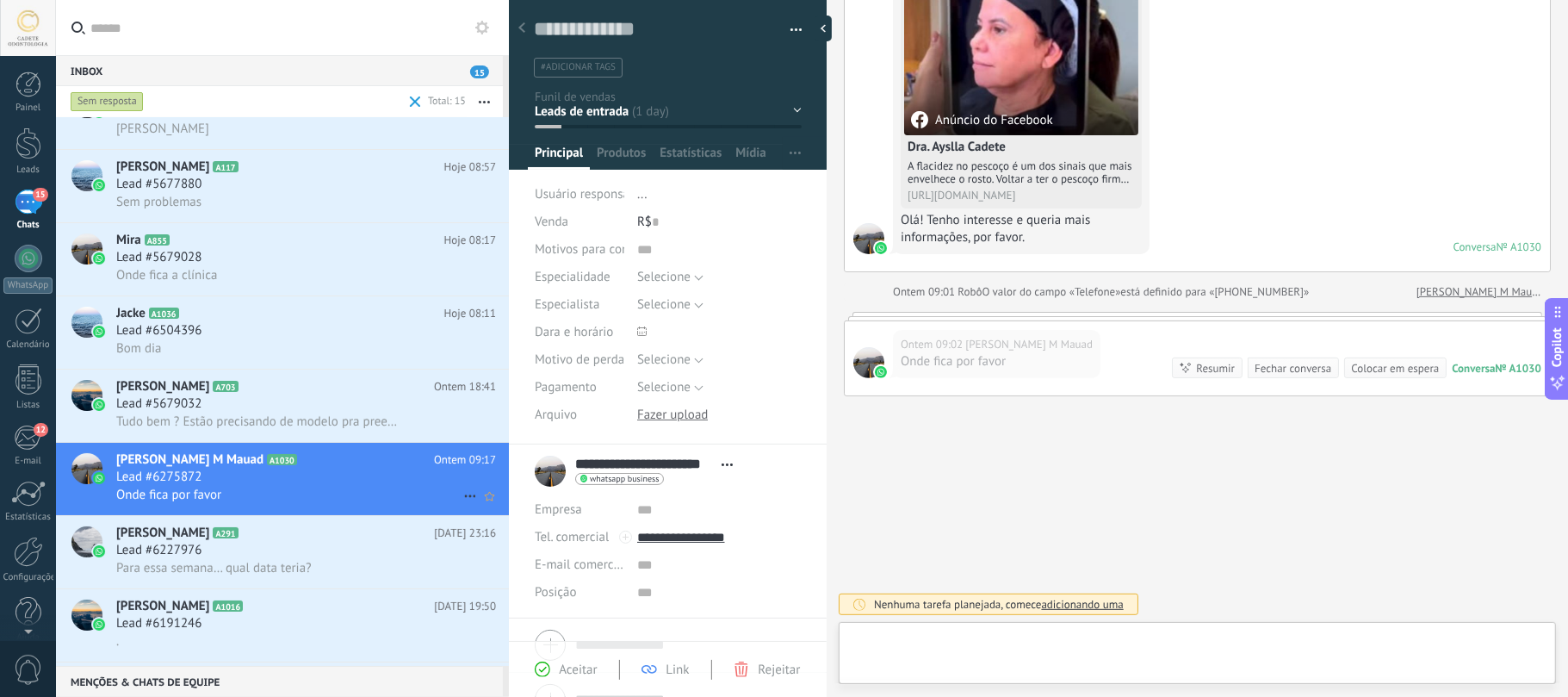
type textarea "**********"
click at [1223, 658] on div at bounding box center [1194, 657] width 683 height 52
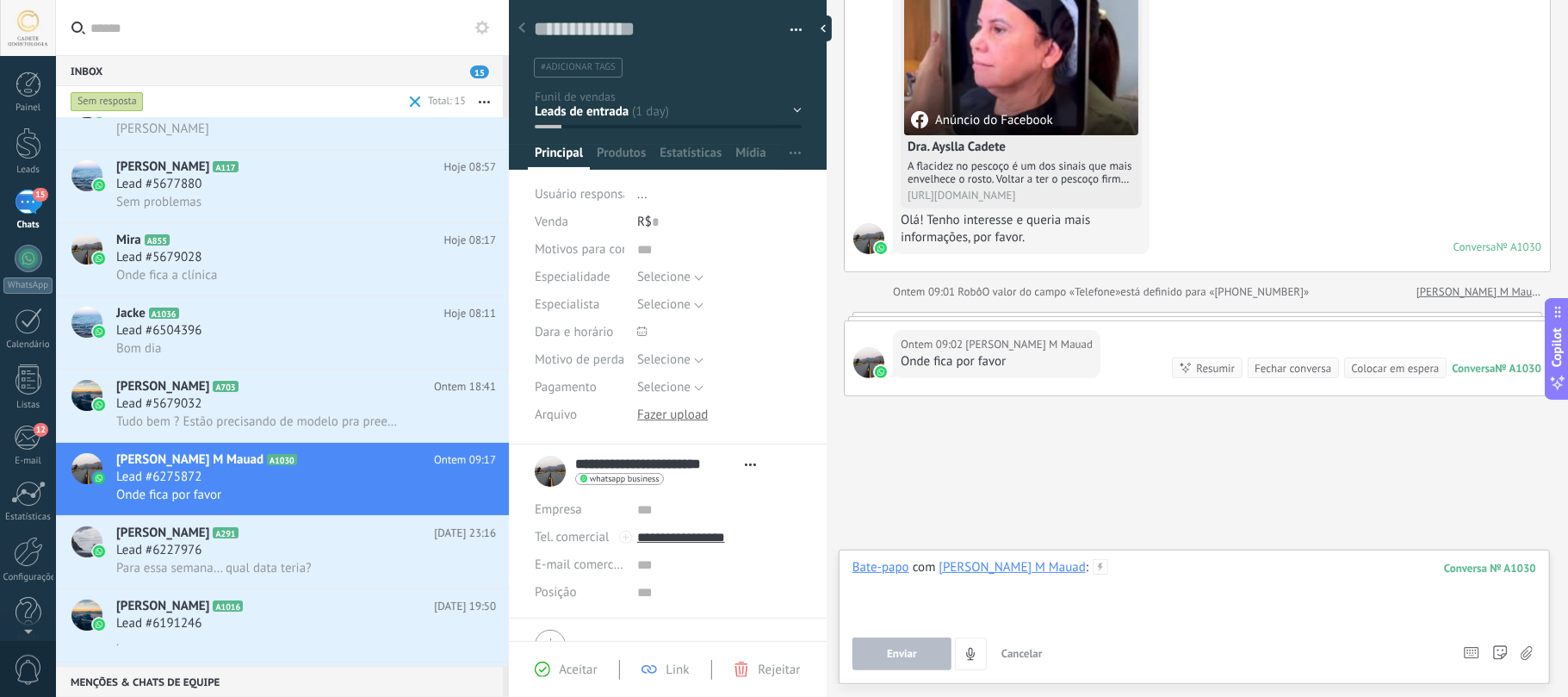
paste div
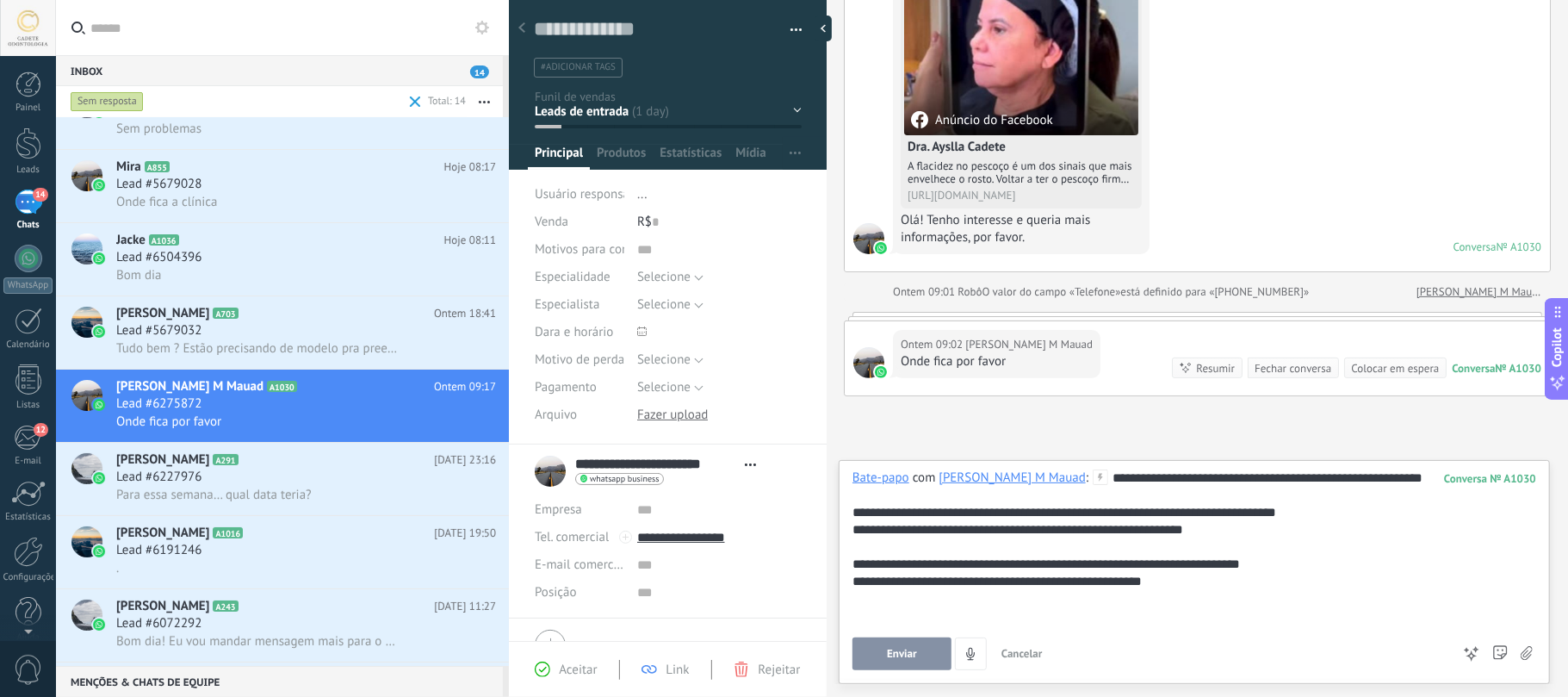
click at [898, 651] on span "Enviar" at bounding box center [901, 653] width 30 height 12
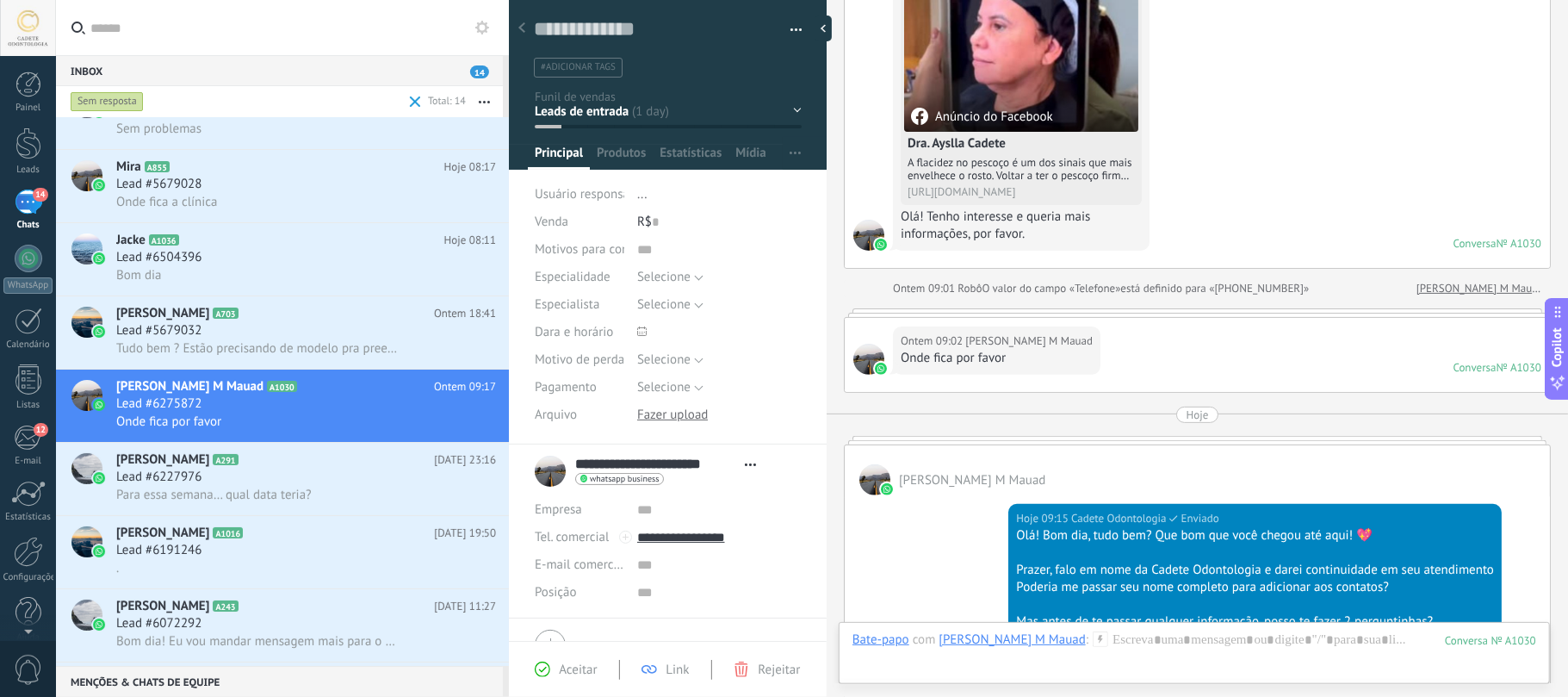
scroll to position [565, 0]
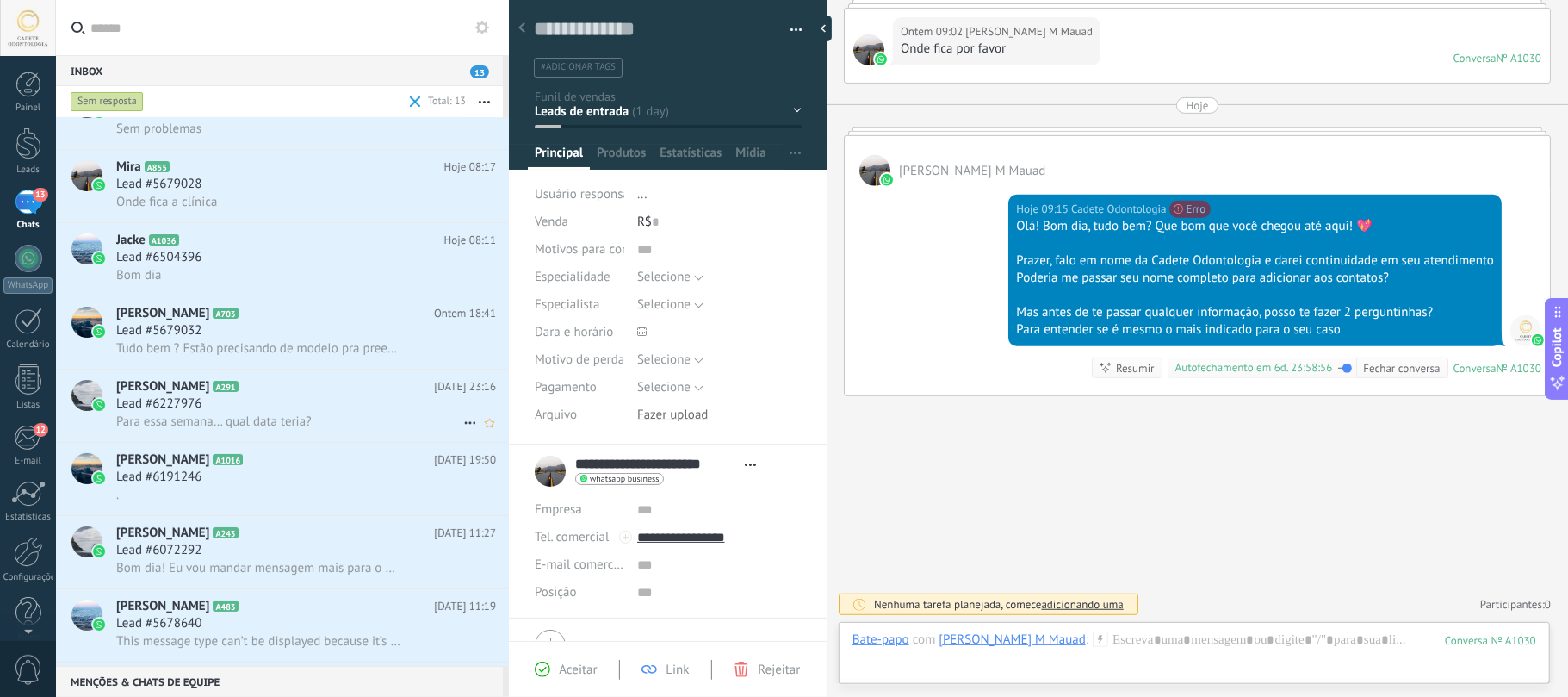
click at [269, 396] on div "Jéssica Prado A291 27/09/2025 23:16 Lead #6227976 Para essa semana… qual data t…" at bounding box center [312, 406] width 393 height 72
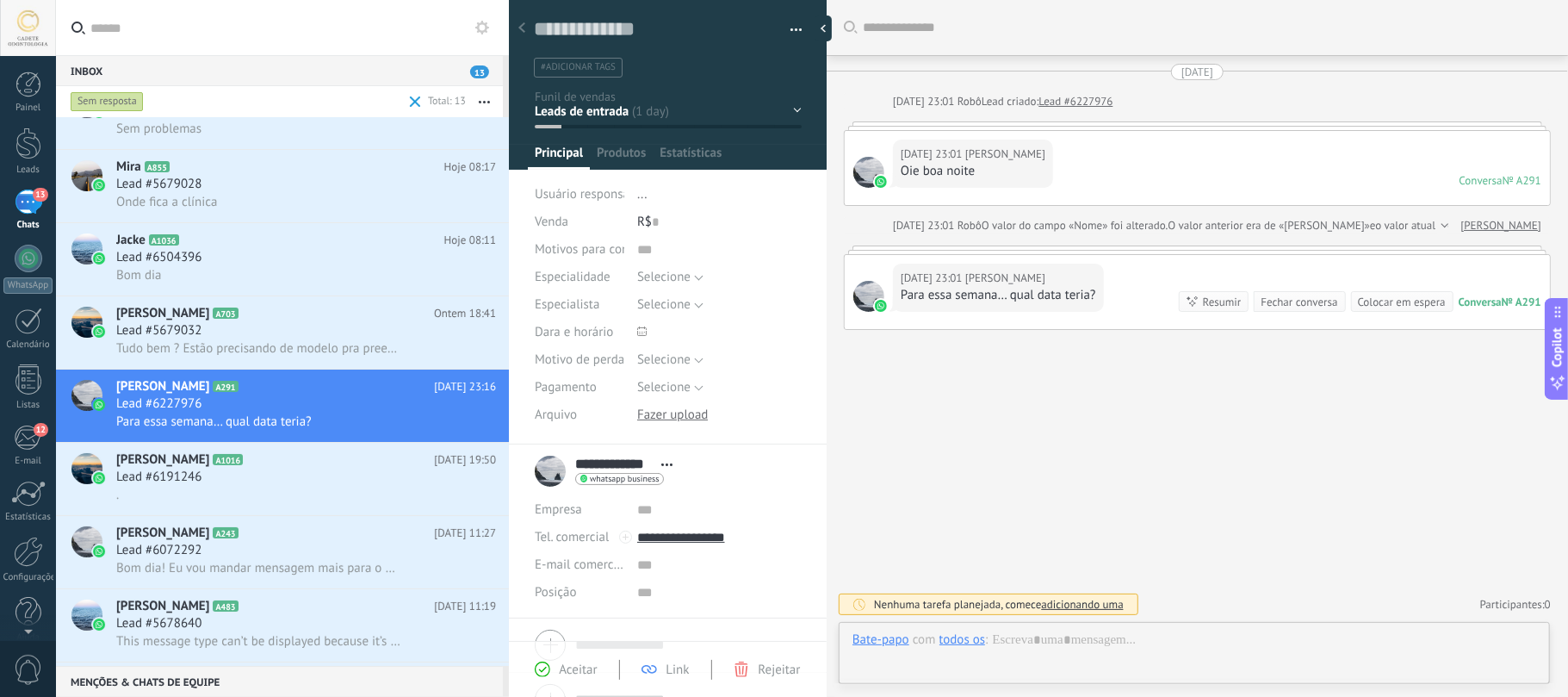
scroll to position [25, 0]
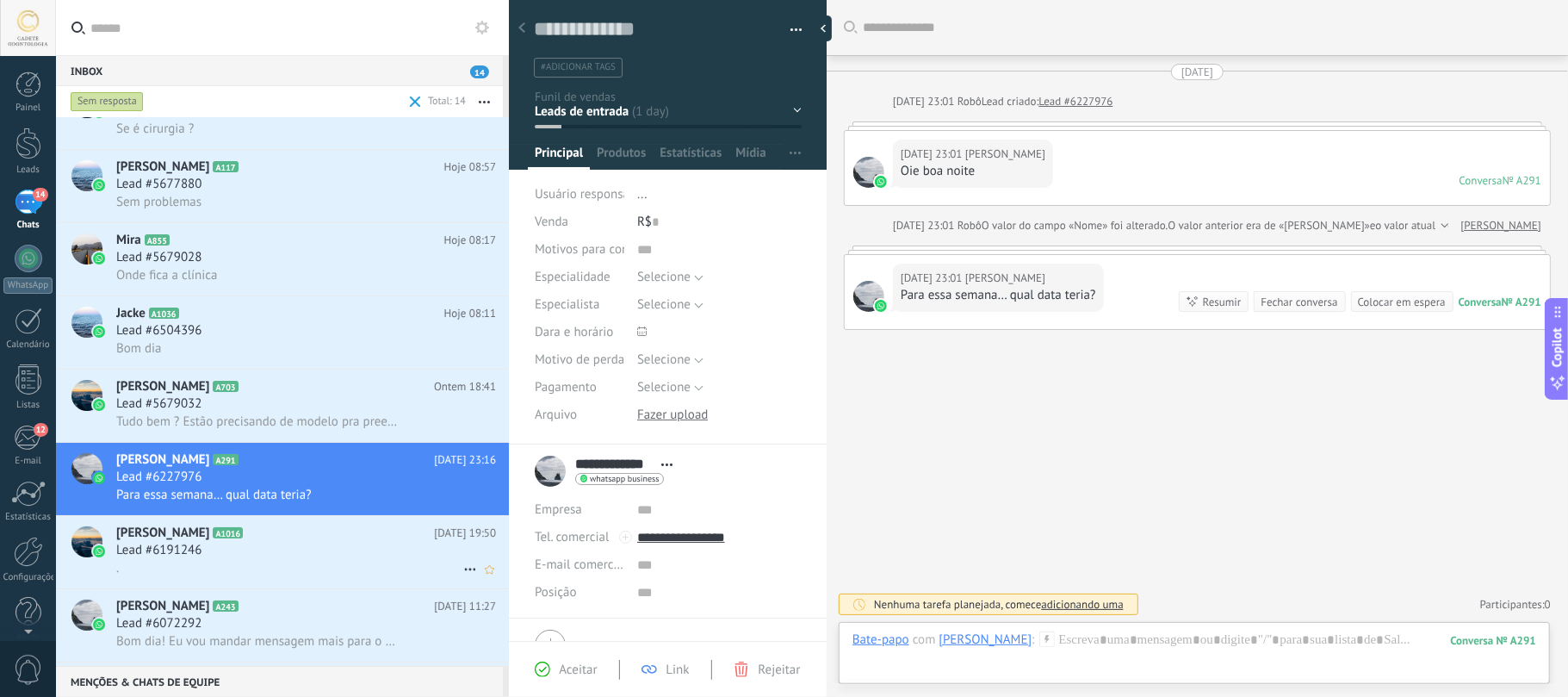
click at [173, 539] on span "[PERSON_NAME]" at bounding box center [162, 533] width 93 height 18
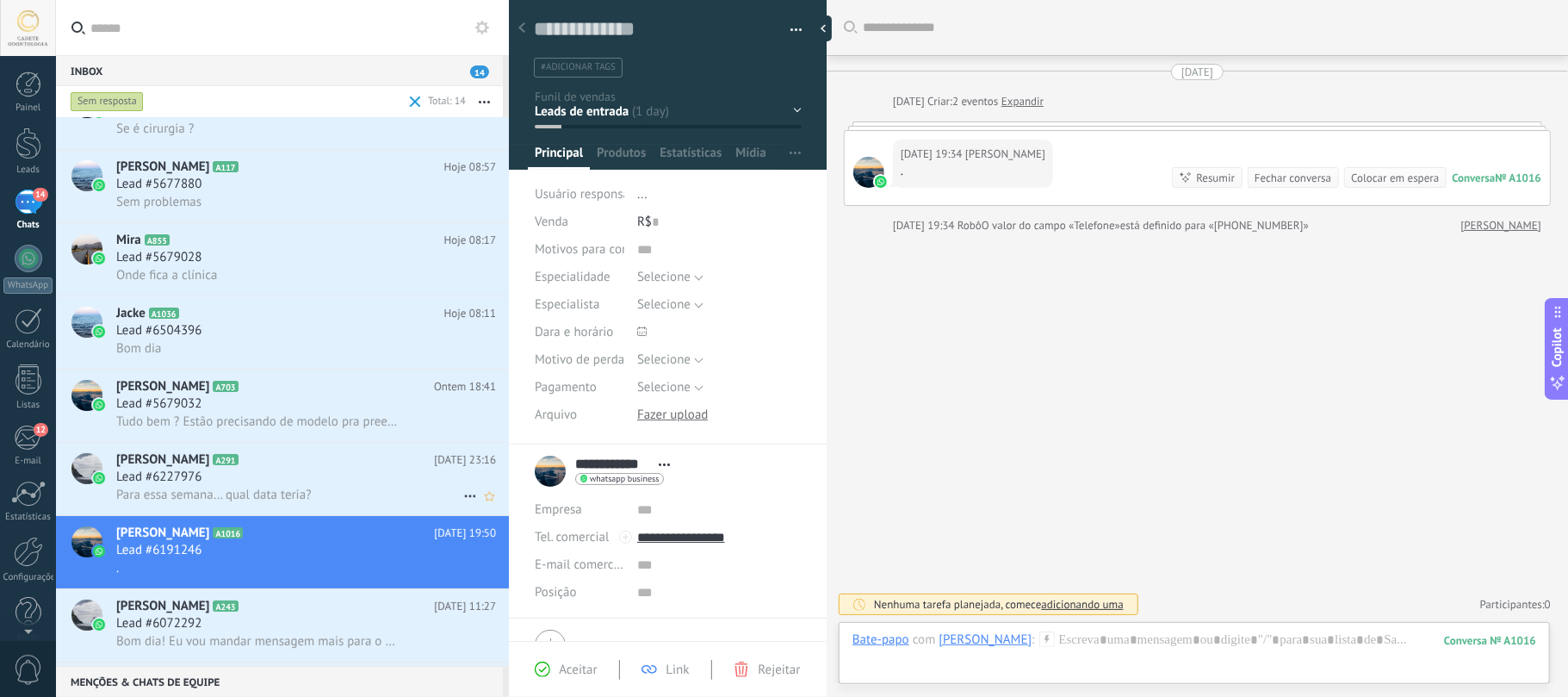
scroll to position [25, 0]
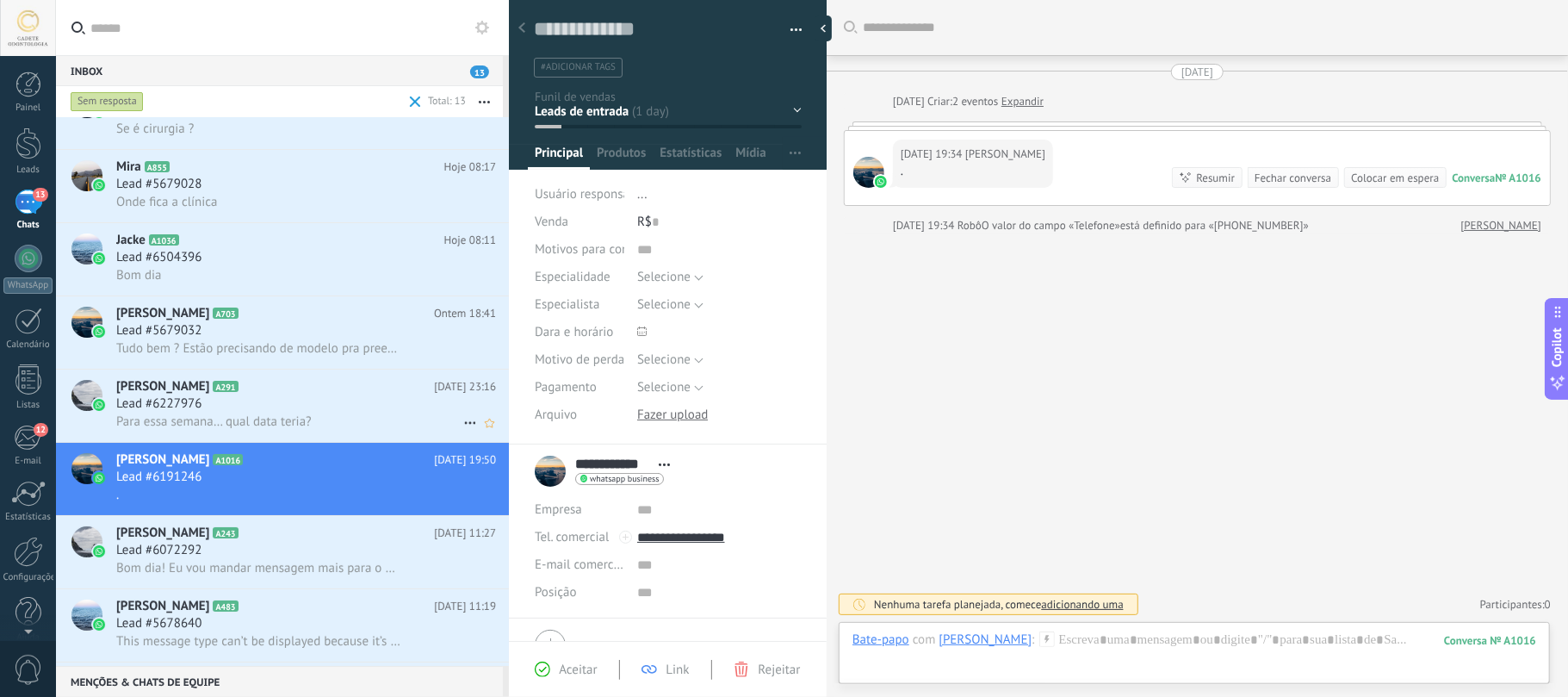
click at [296, 415] on span "Para essa semana… qual data teria?" at bounding box center [213, 421] width 196 height 17
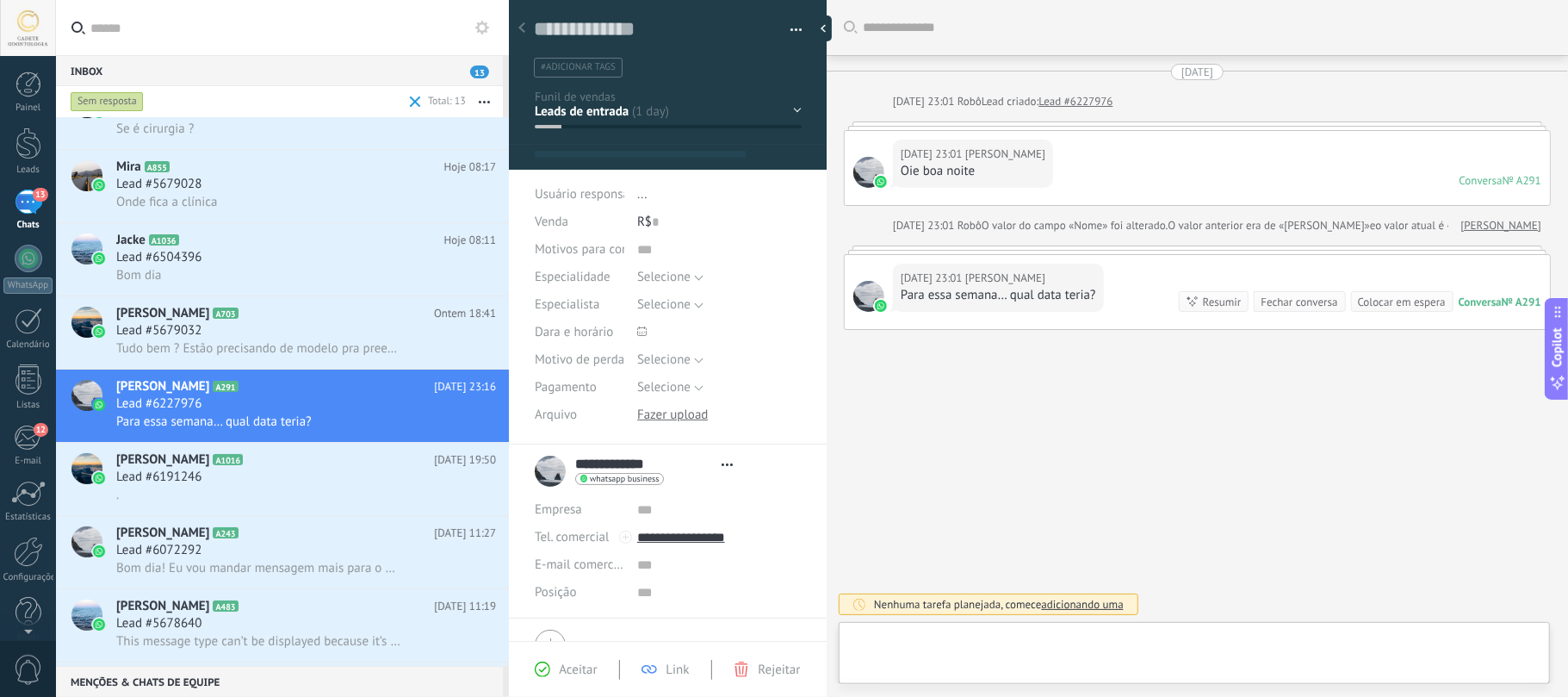
type textarea "**********"
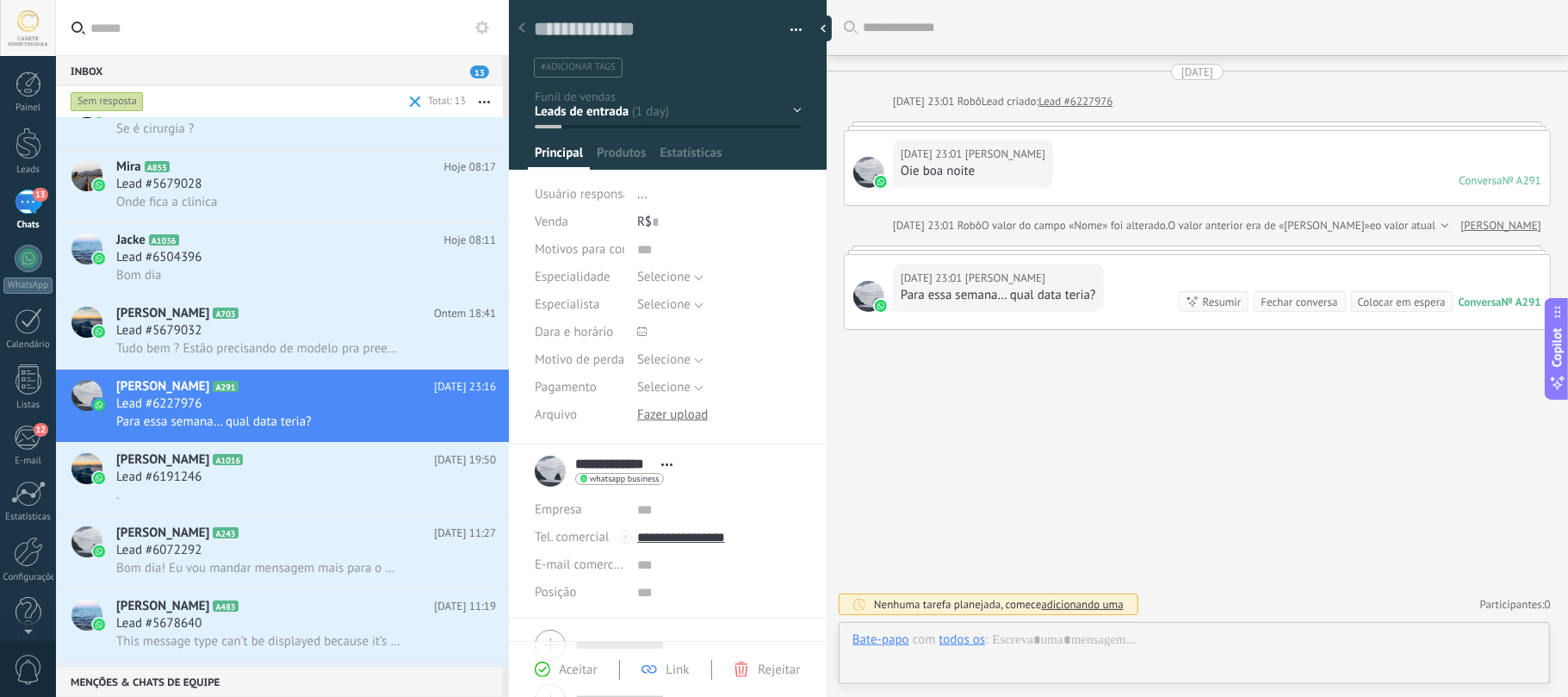
scroll to position [25, 0]
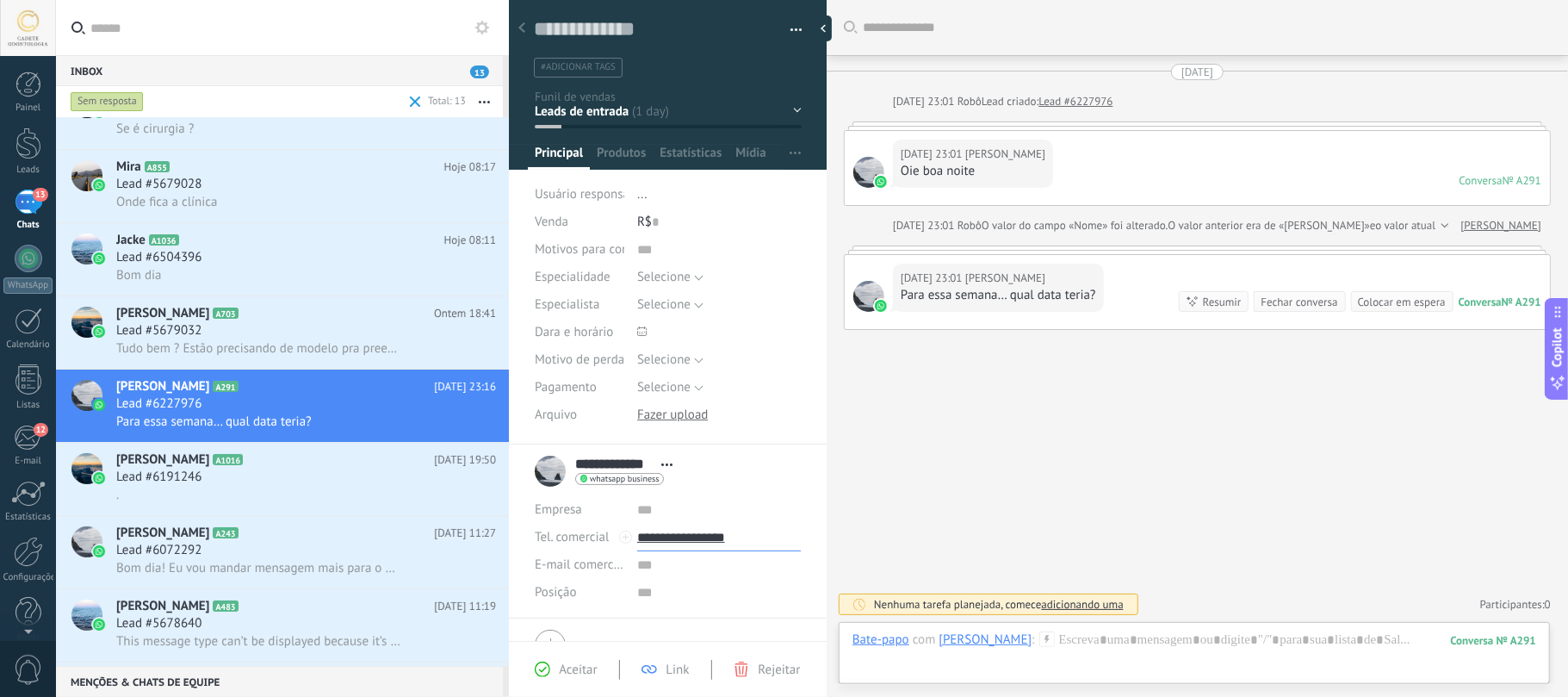
drag, startPoint x: 707, startPoint y: 558, endPoint x: 678, endPoint y: 558, distance: 29.0
click at [678, 558] on div "Empresa Abrir detalhes Editar o lead" at bounding box center [668, 551] width 266 height 110
type input "**********"
click at [373, 477] on div "Lead #6191246" at bounding box center [306, 478] width 380 height 18
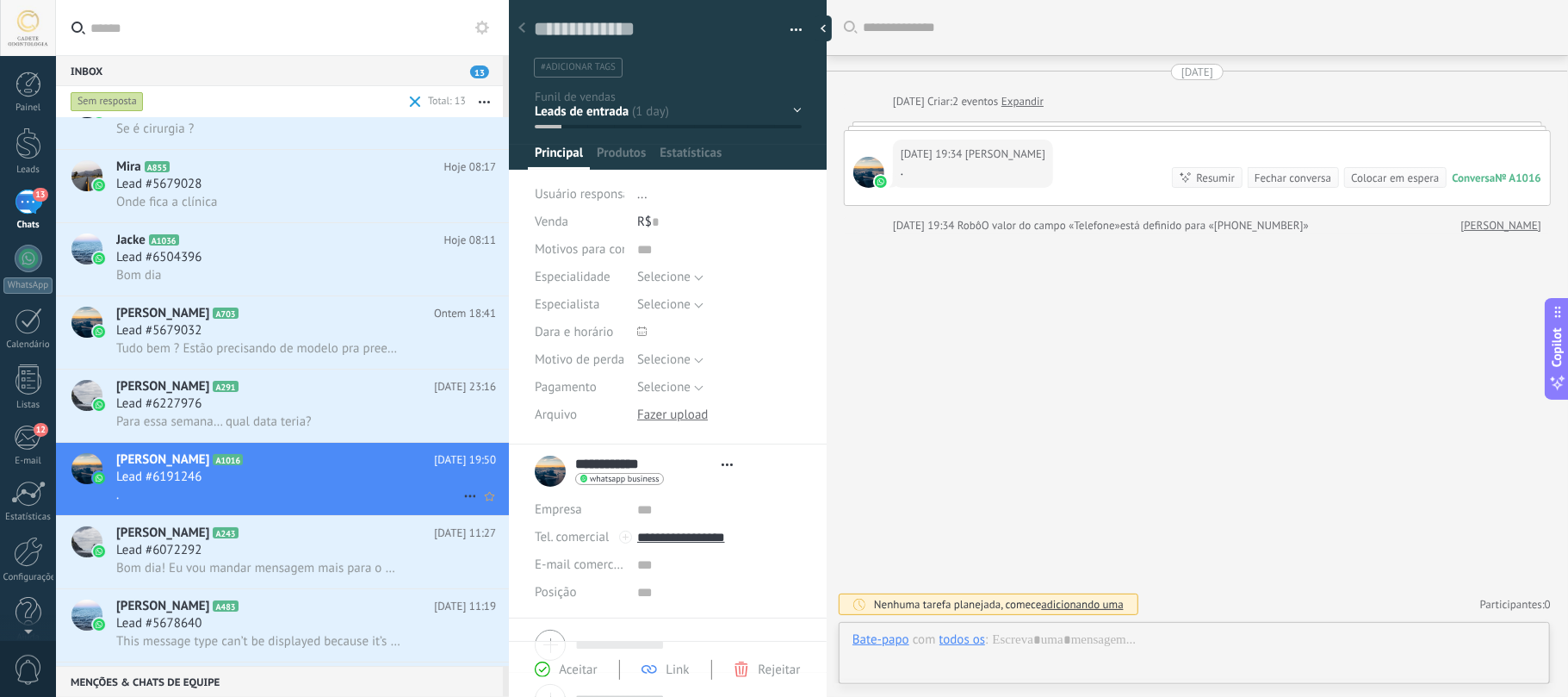
type textarea "**********"
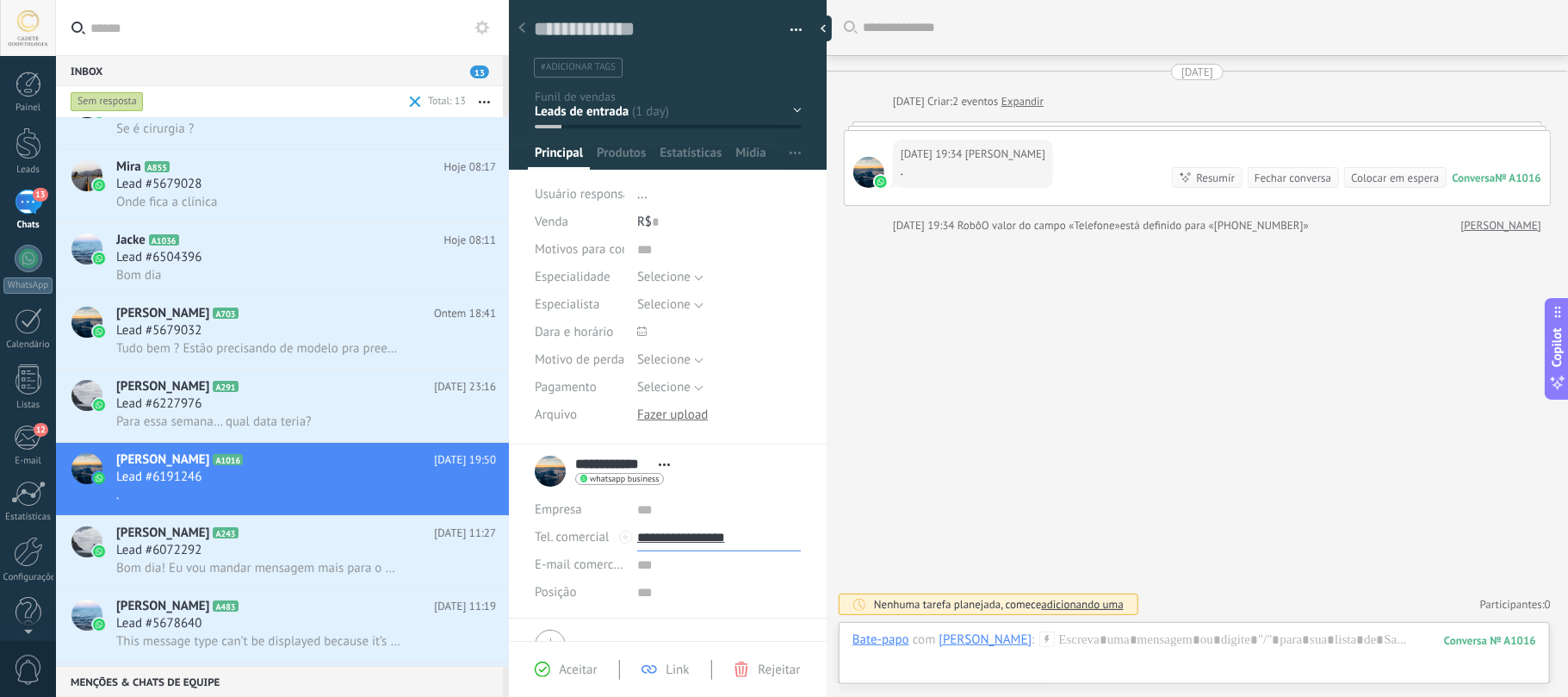
drag, startPoint x: 720, startPoint y: 539, endPoint x: 678, endPoint y: 550, distance: 43.4
click at [678, 550] on input "**********" at bounding box center [719, 537] width 164 height 27
type input "**********"
click at [259, 425] on span "Para essa semana… qual data teria?" at bounding box center [213, 421] width 196 height 17
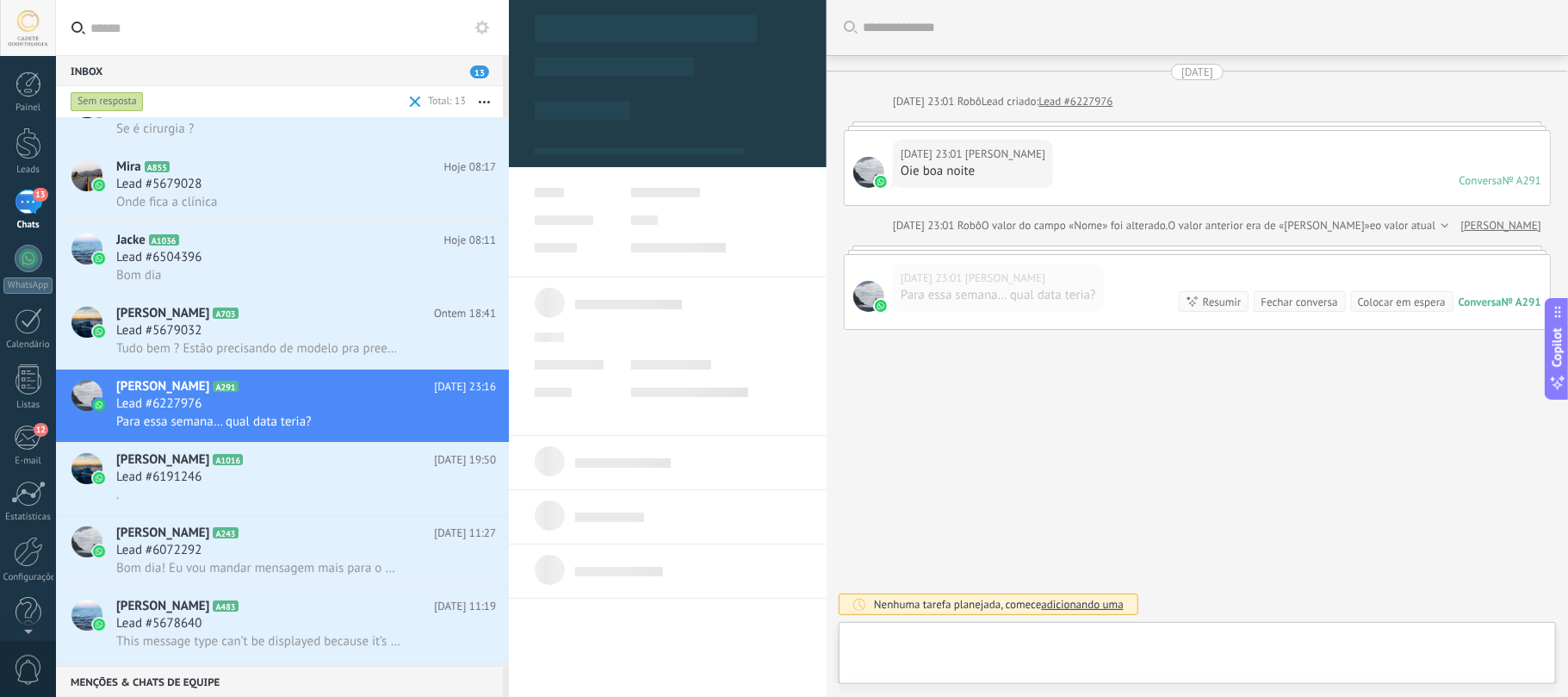
type textarea "**********"
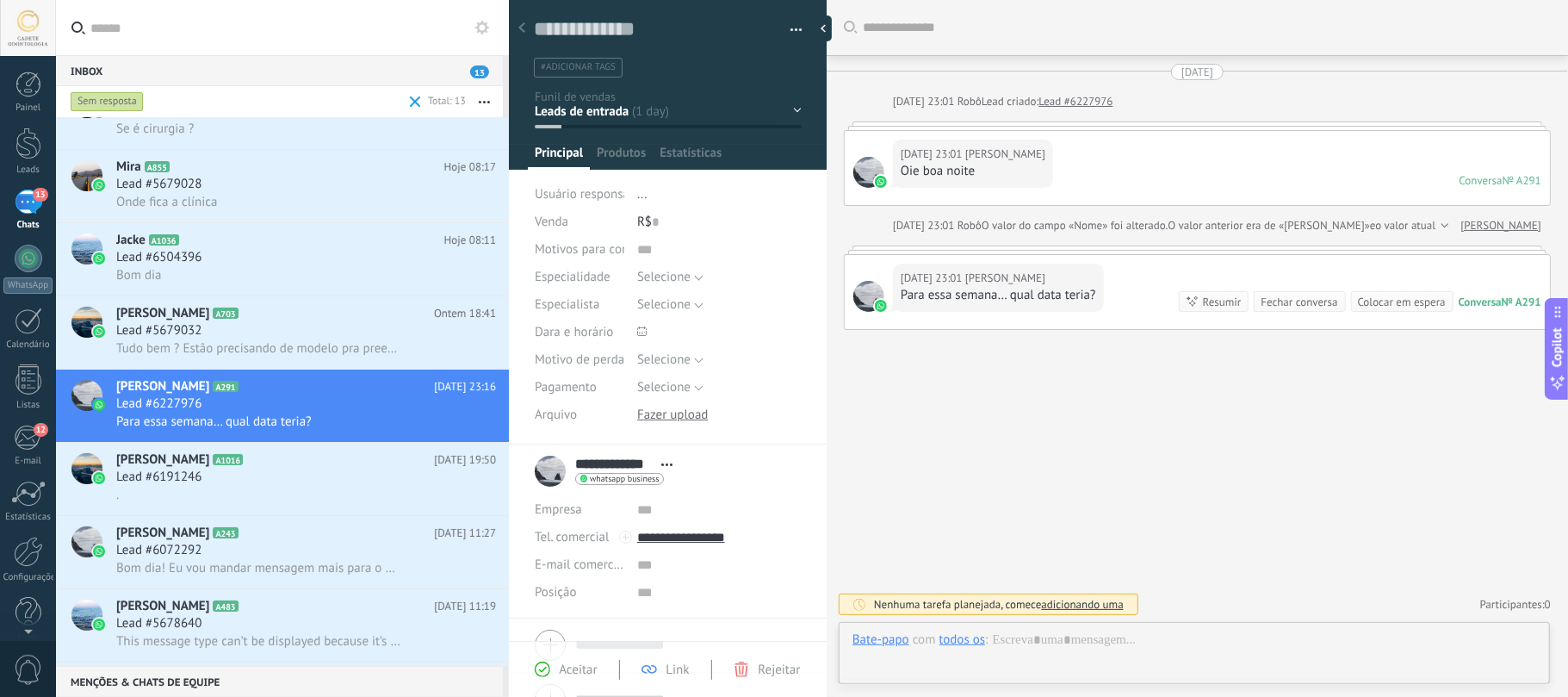
scroll to position [25, 0]
click at [1104, 658] on div at bounding box center [1194, 657] width 683 height 52
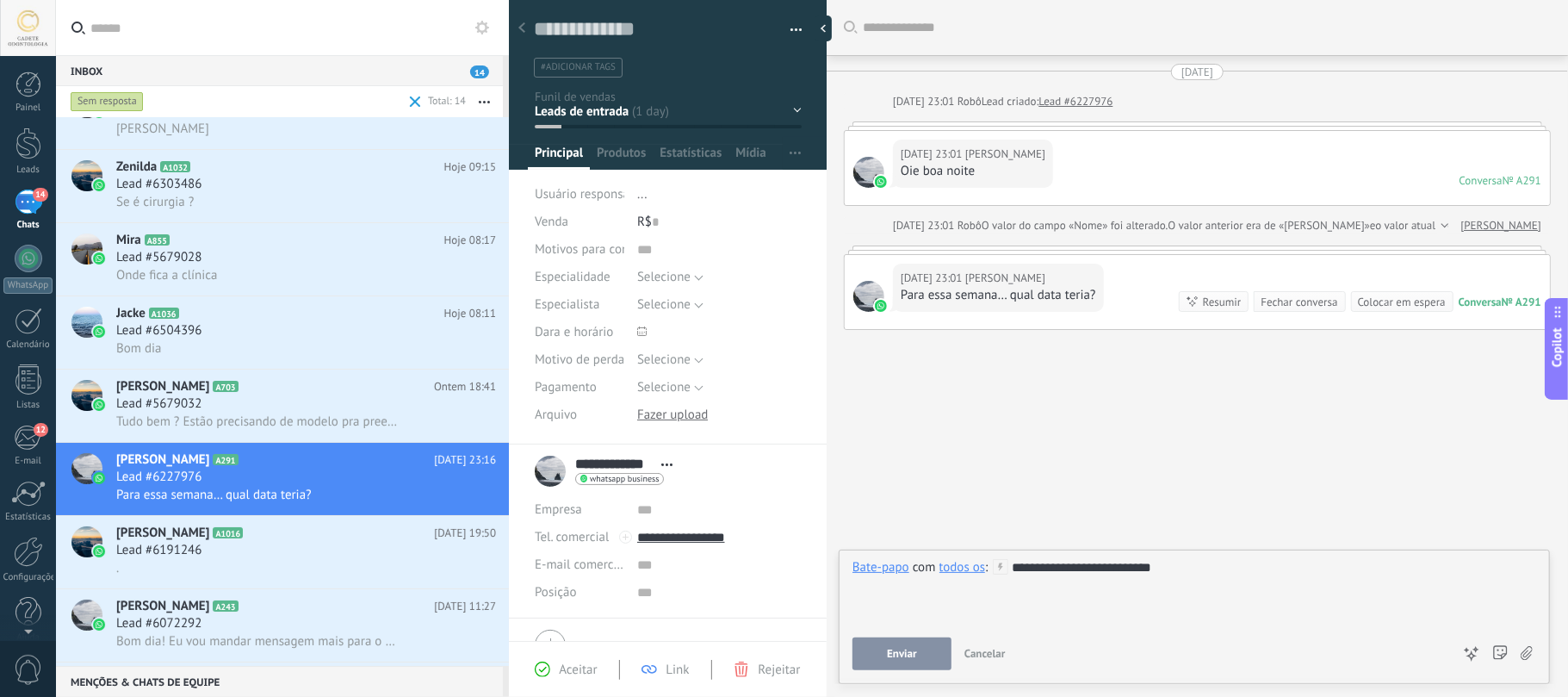
click at [910, 632] on div "**********" at bounding box center [1194, 614] width 683 height 111
click at [912, 644] on button "Enviar" at bounding box center [902, 654] width 99 height 33
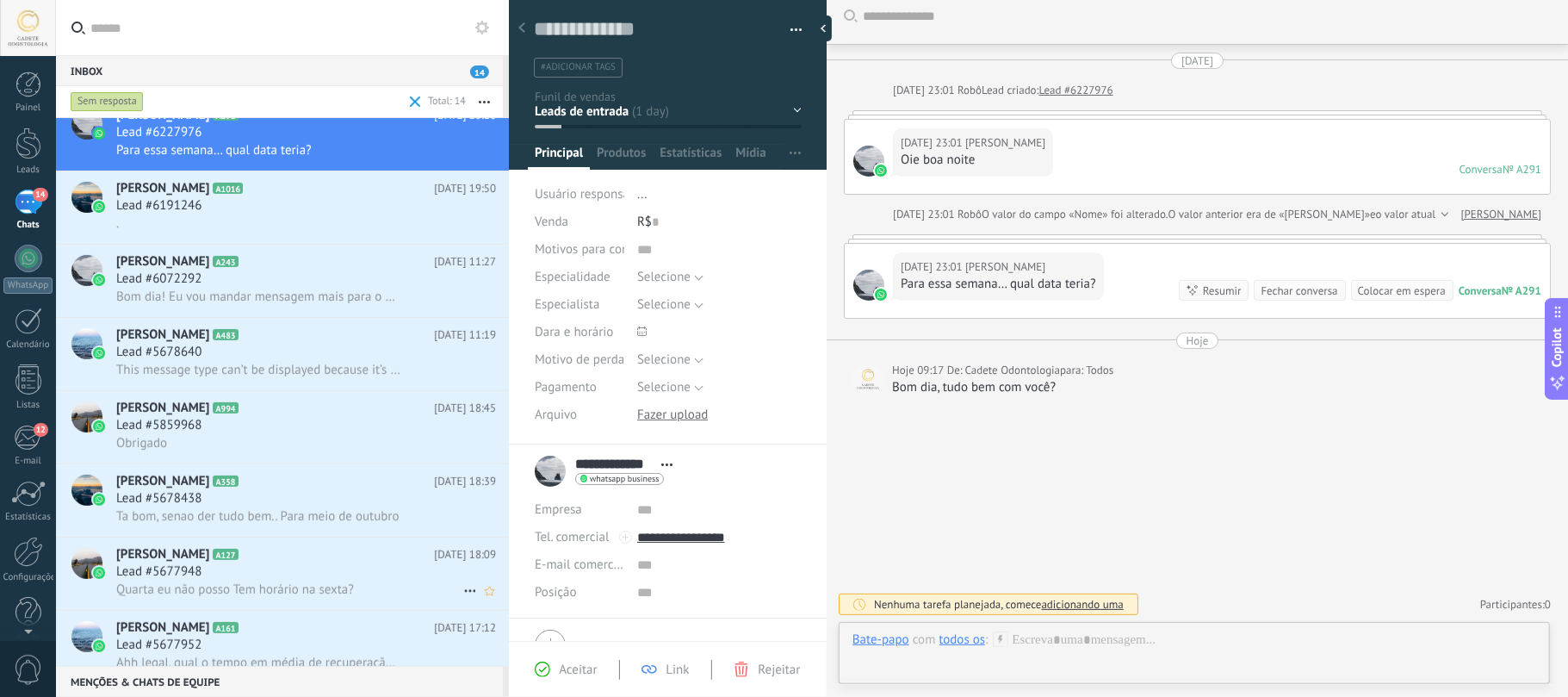
scroll to position [477, 0]
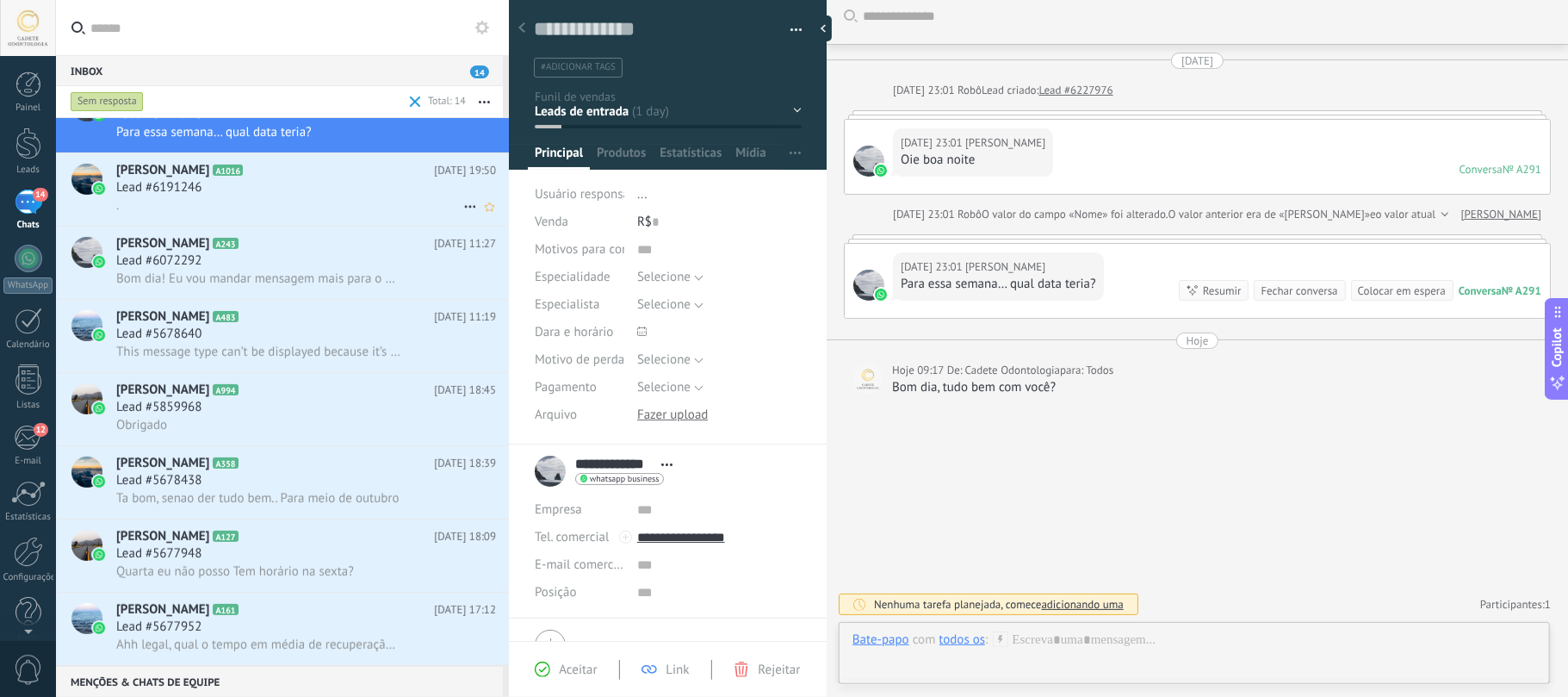
click at [171, 189] on span "Lead #6191246" at bounding box center [158, 188] width 85 height 18
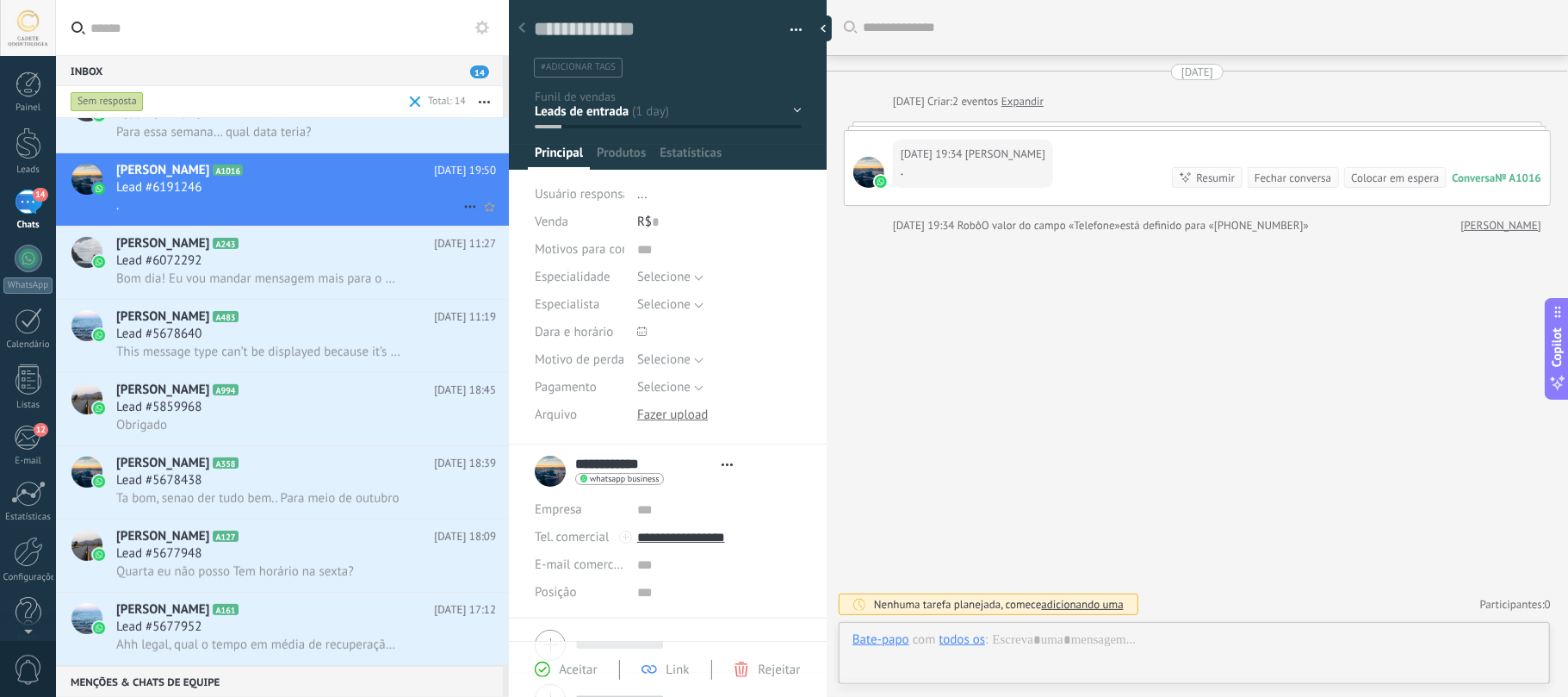
scroll to position [25, 0]
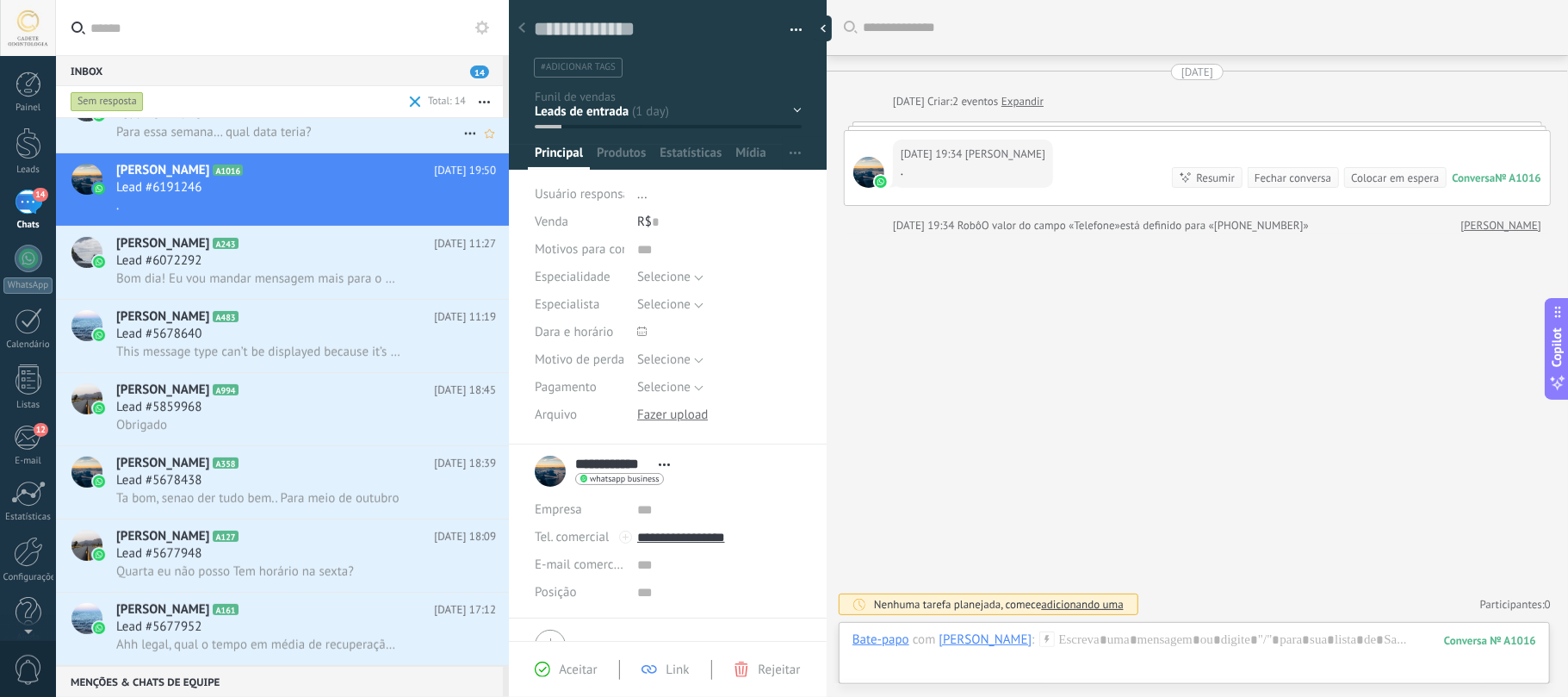
click at [188, 130] on span "Para essa semana… qual data teria?" at bounding box center [213, 132] width 196 height 17
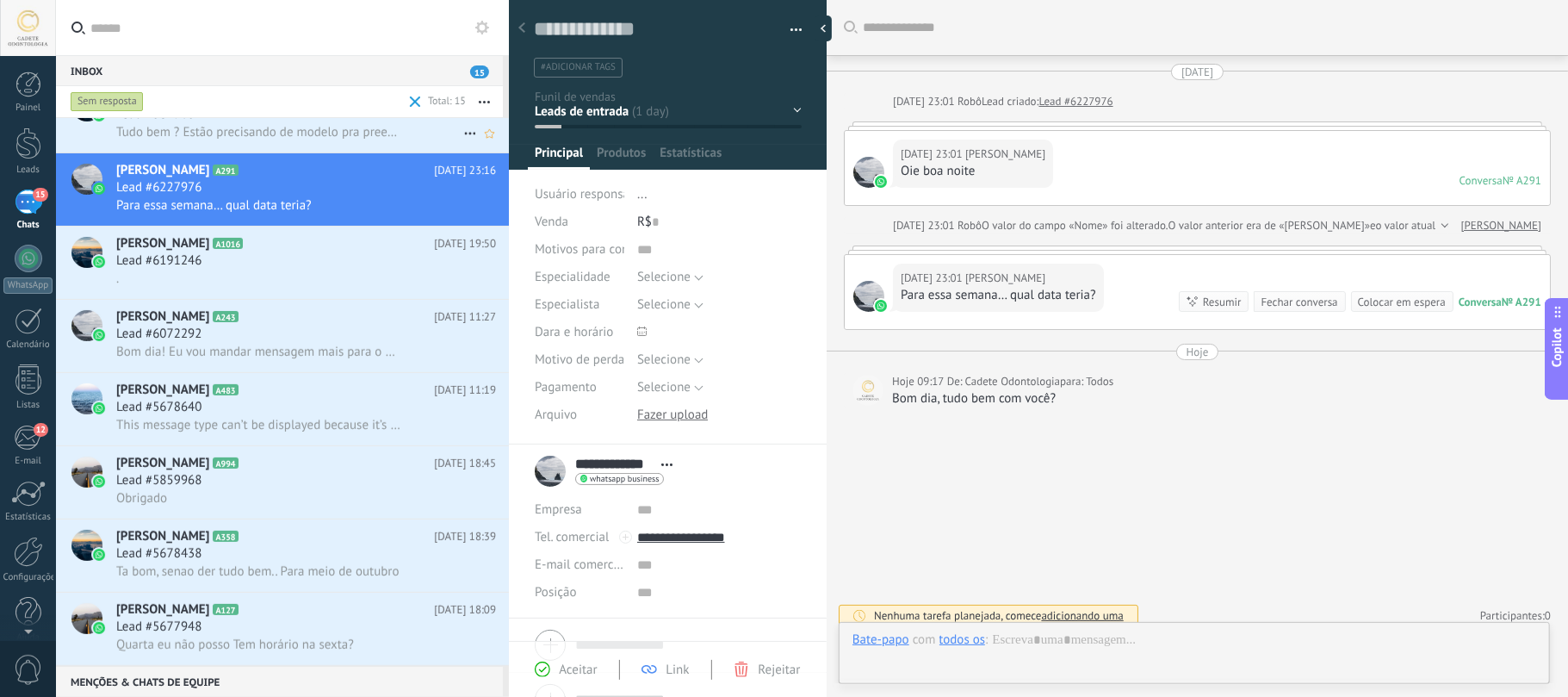
scroll to position [15, 0]
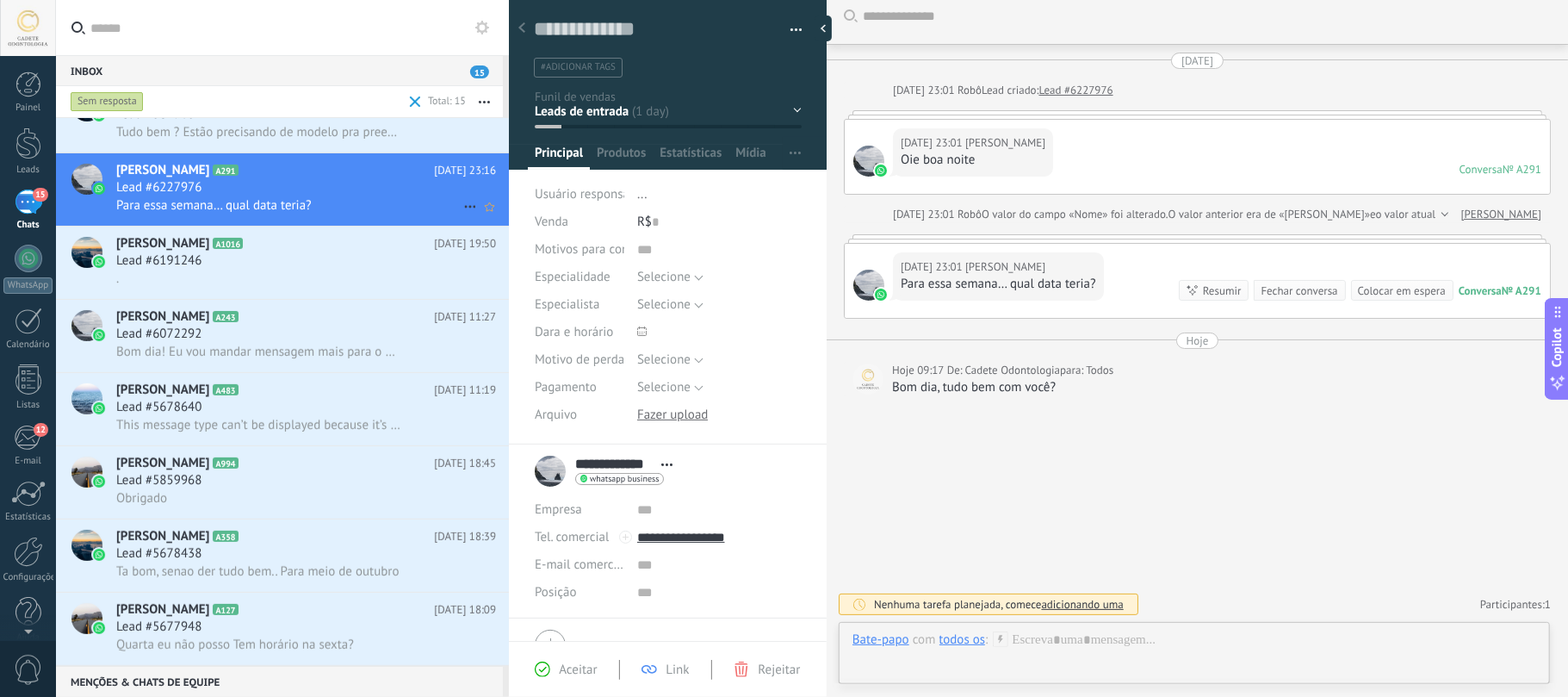
click at [240, 187] on div "Lead #6227976" at bounding box center [306, 188] width 380 height 18
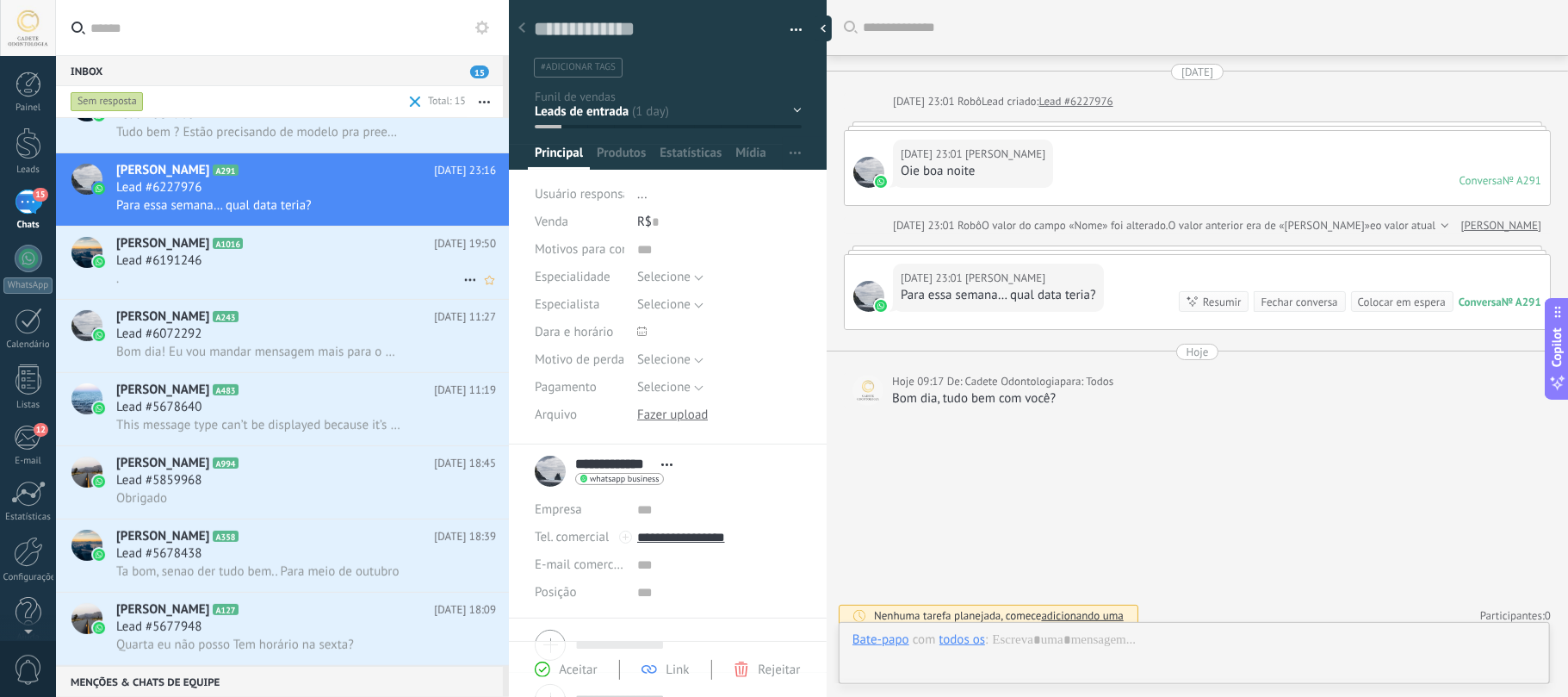
scroll to position [15, 0]
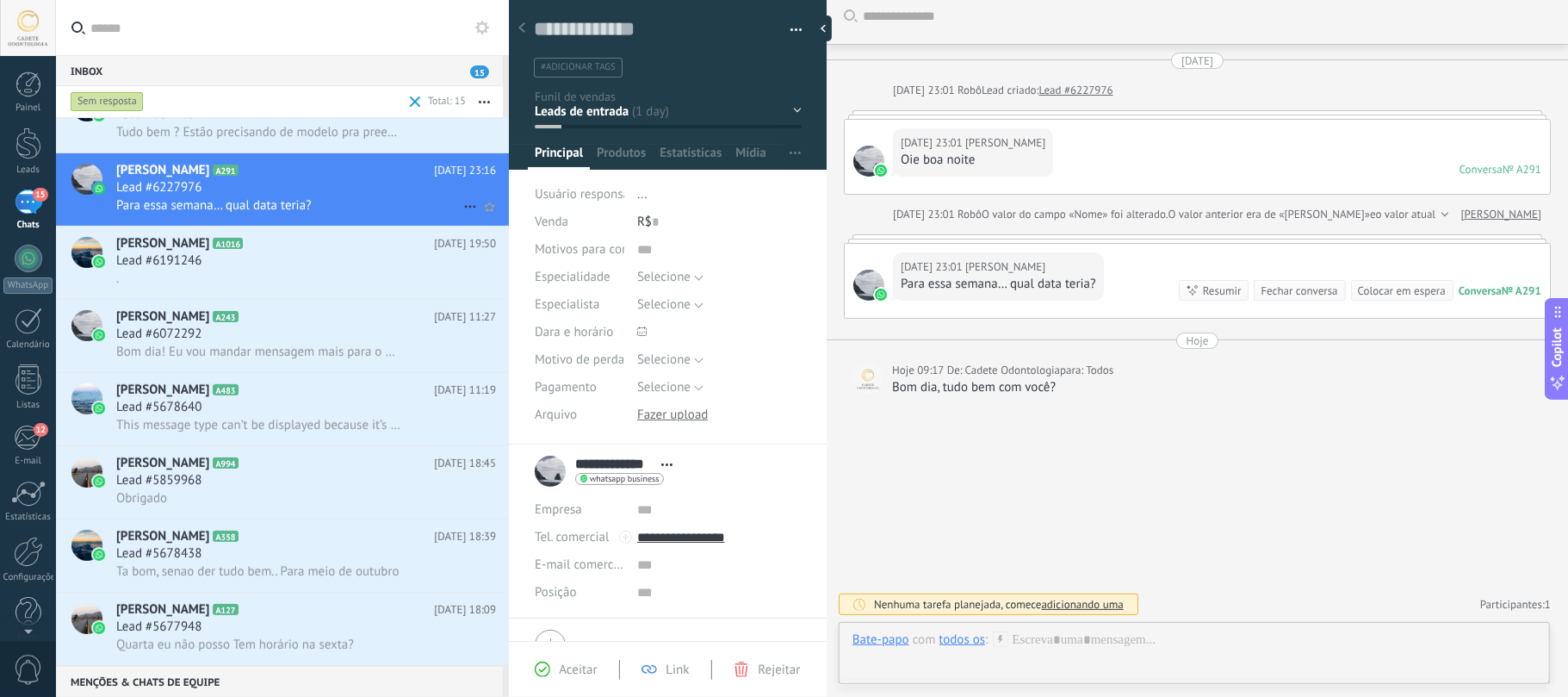
click at [464, 208] on use at bounding box center [469, 207] width 11 height 3
click at [516, 225] on span "Marcar como respondida" at bounding box center [555, 215] width 135 height 34
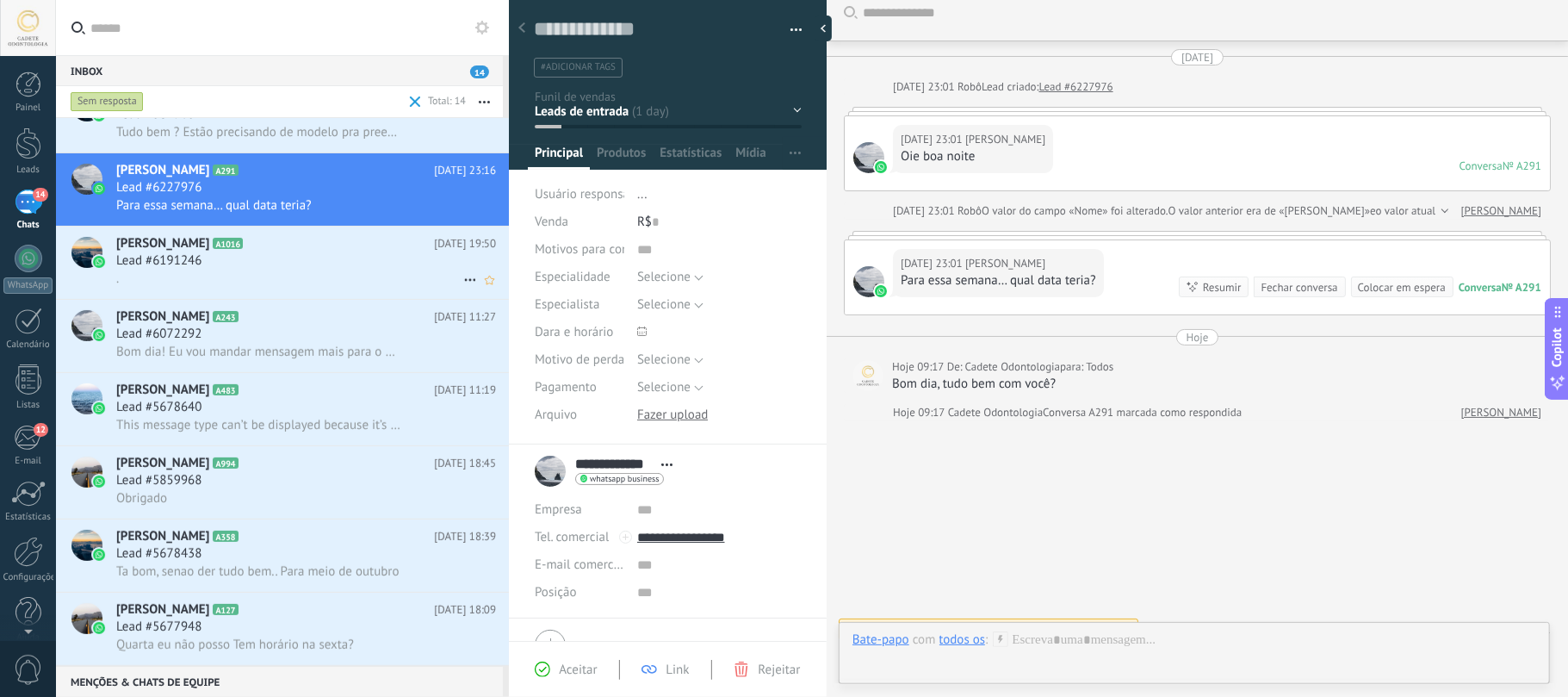
click at [297, 259] on div "Lead #6191246" at bounding box center [306, 261] width 380 height 18
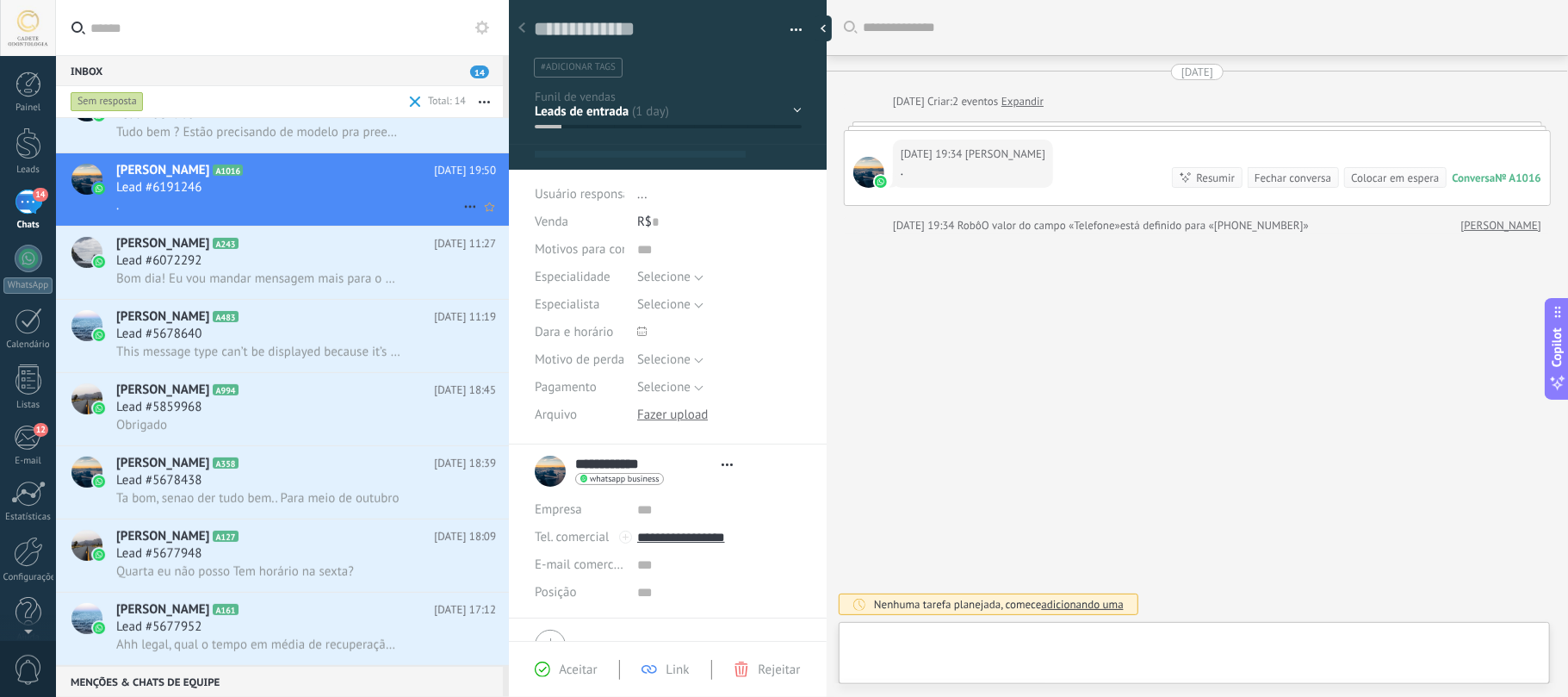
type textarea "**********"
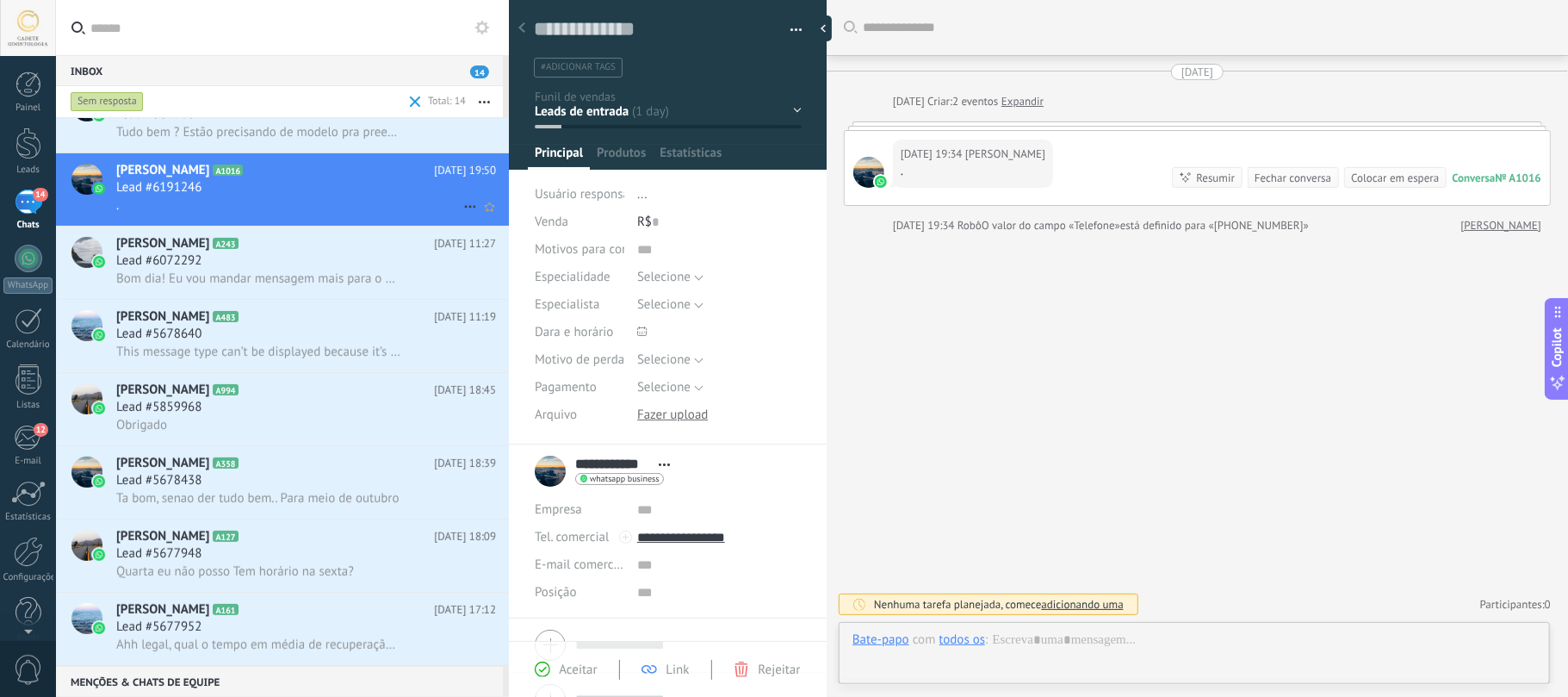
scroll to position [25, 0]
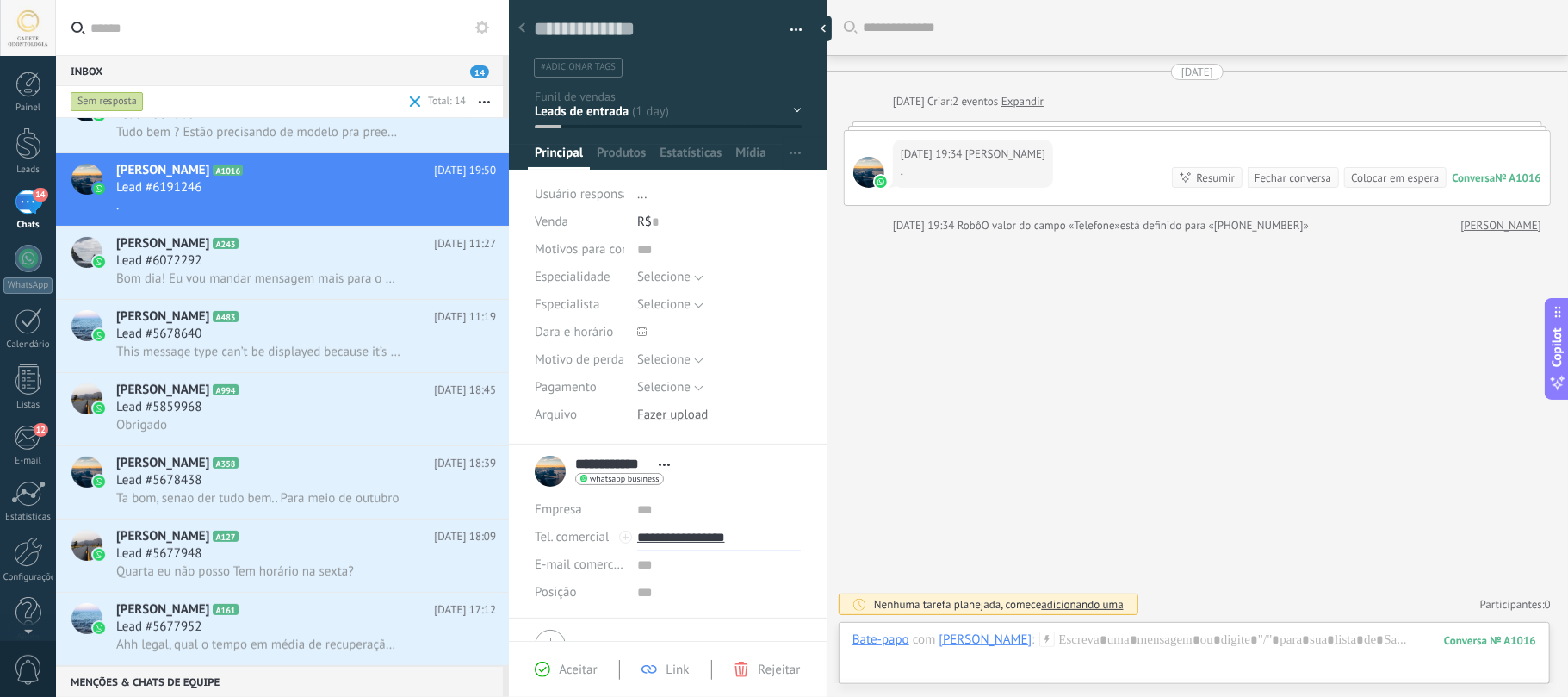
drag, startPoint x: 780, startPoint y: 542, endPoint x: 679, endPoint y: 546, distance: 101.1
click at [679, 546] on input "**********" at bounding box center [719, 537] width 164 height 27
type input "**********"
click at [1065, 662] on div at bounding box center [1194, 657] width 683 height 52
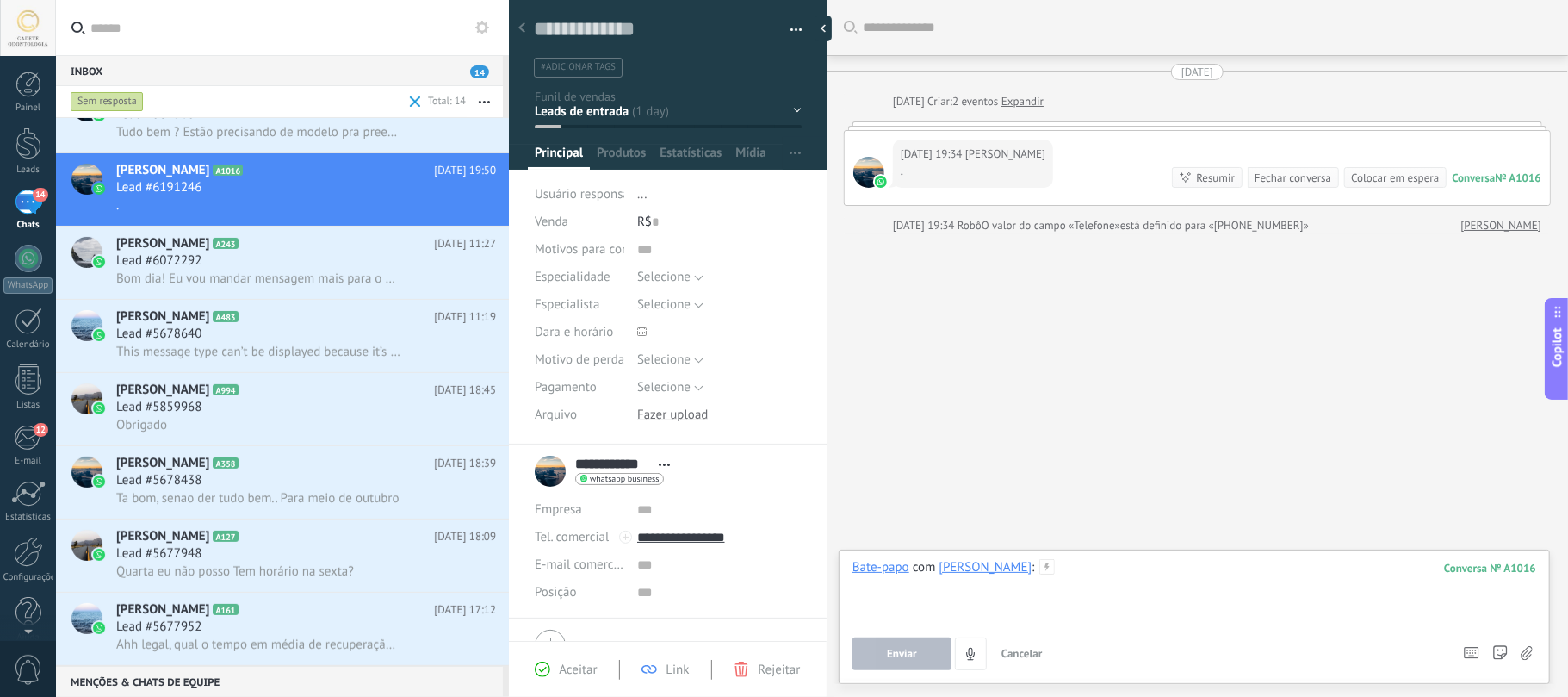
paste div
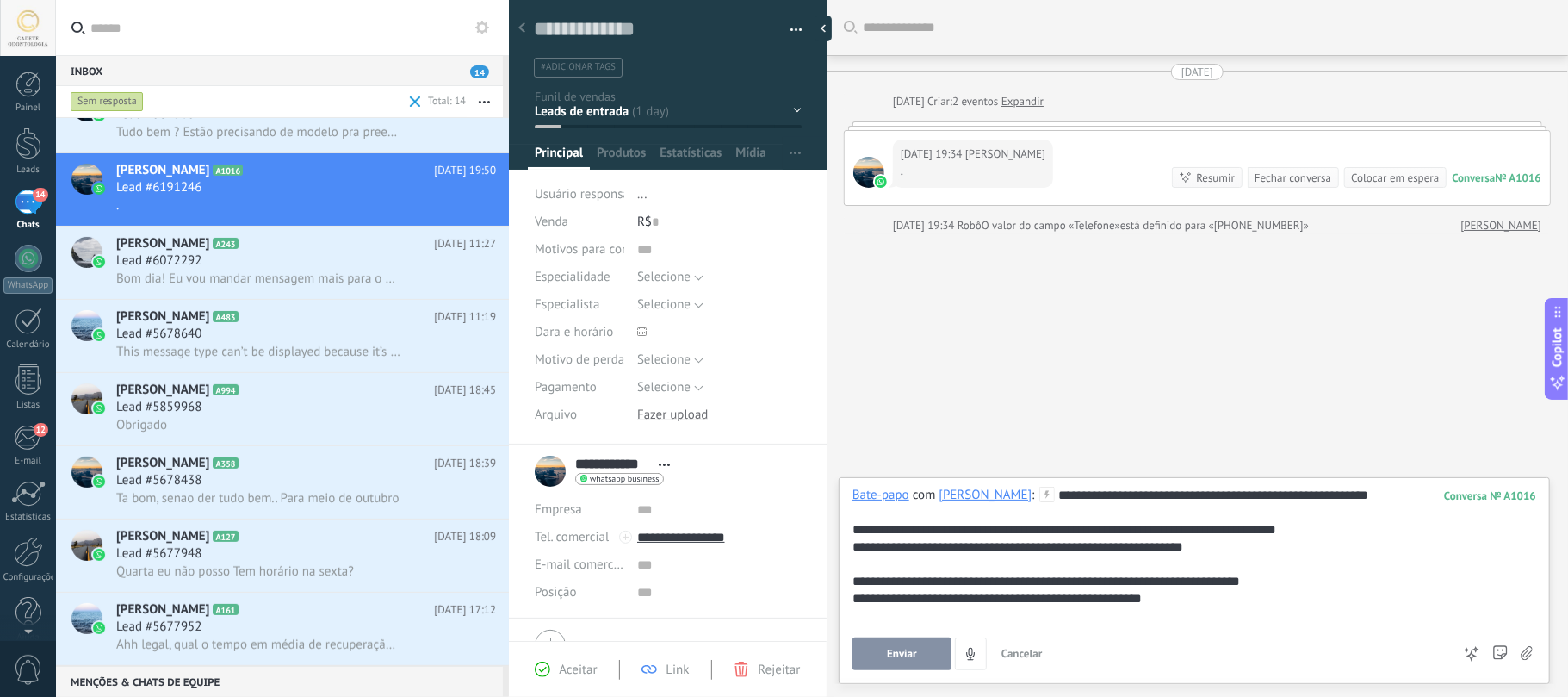
click at [898, 655] on span "Enviar" at bounding box center [901, 653] width 30 height 12
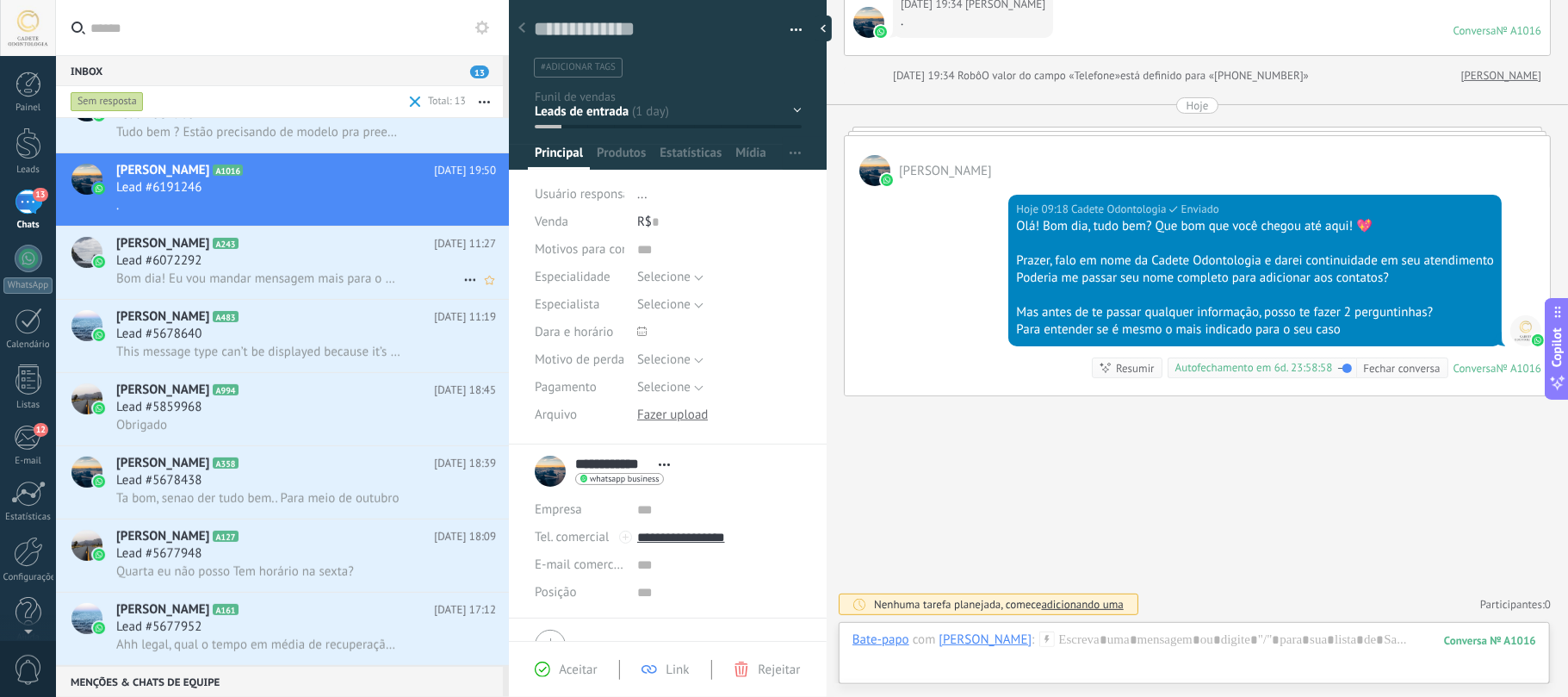
scroll to position [404, 0]
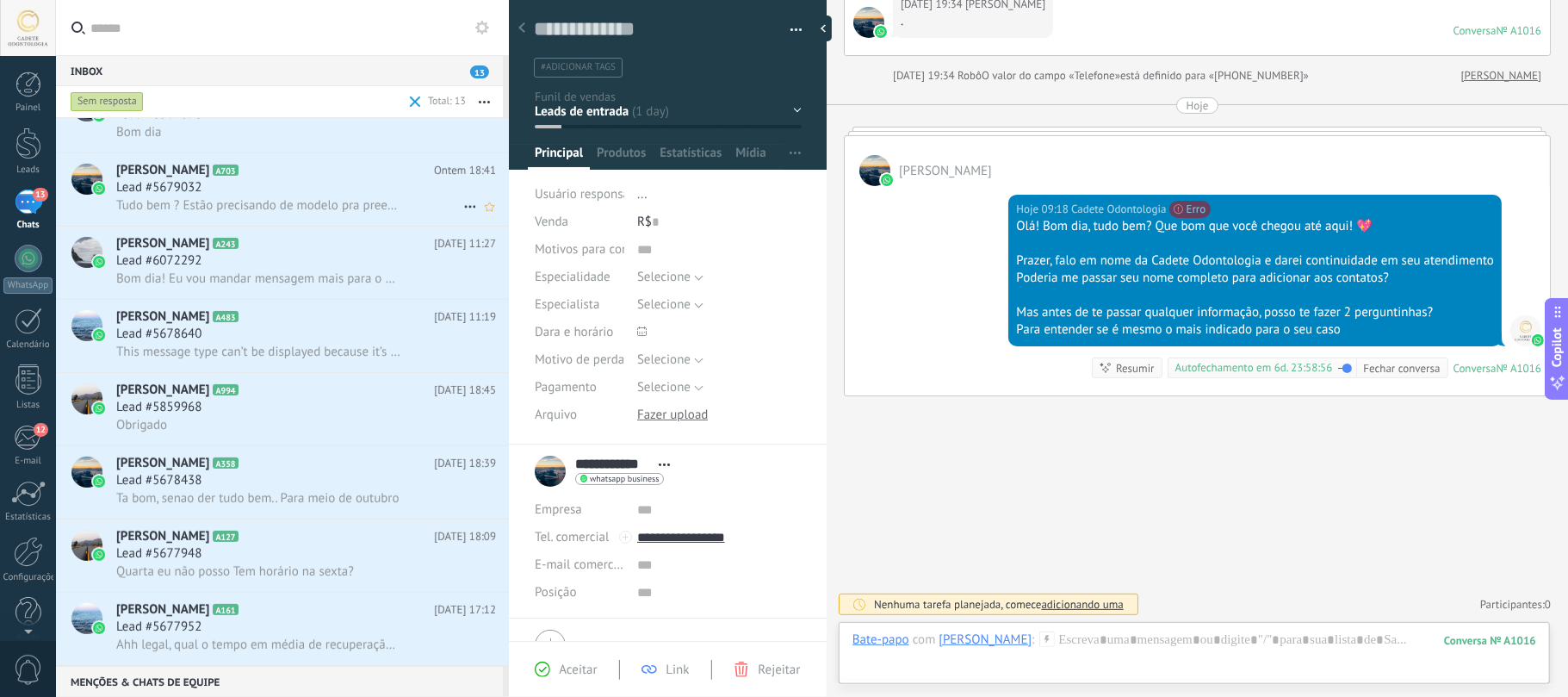
click at [172, 174] on span "[PERSON_NAME]" at bounding box center [162, 171] width 93 height 18
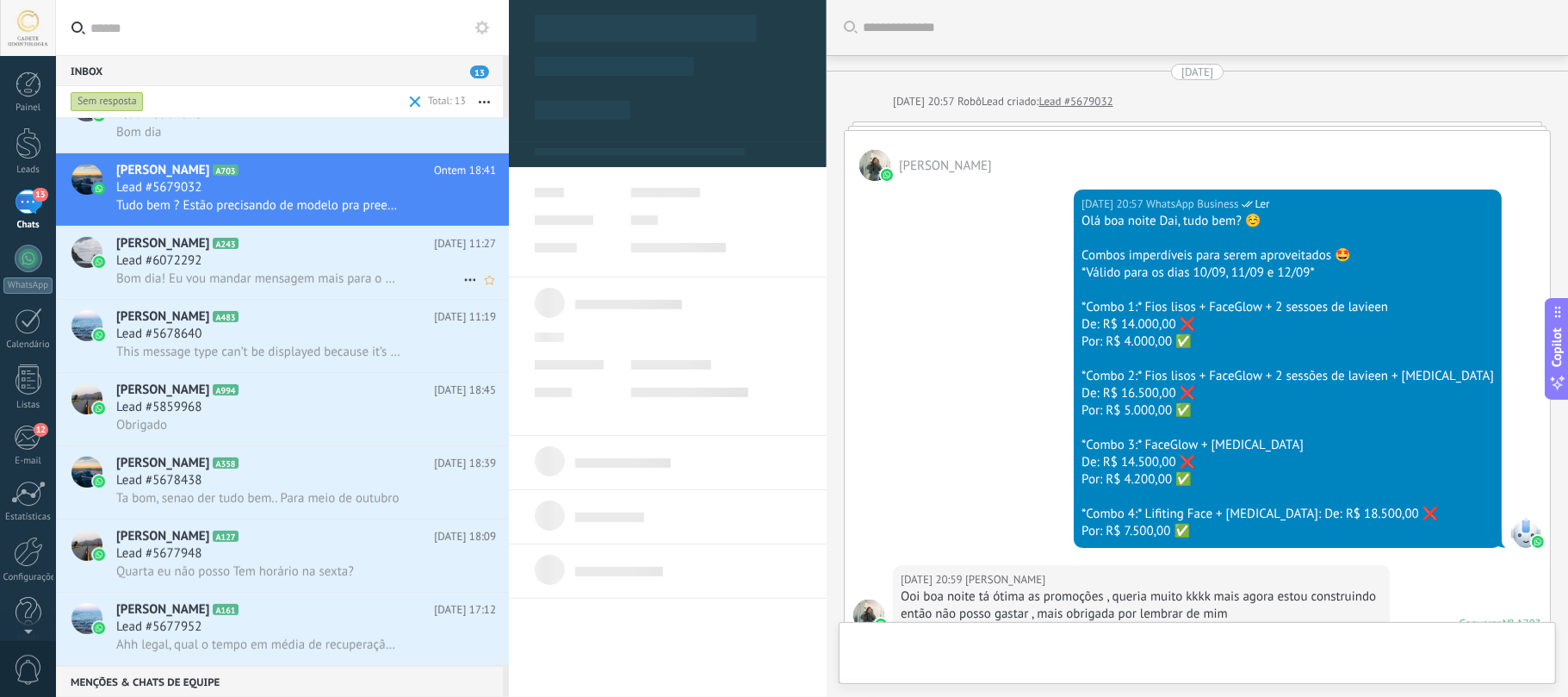
scroll to position [965, 0]
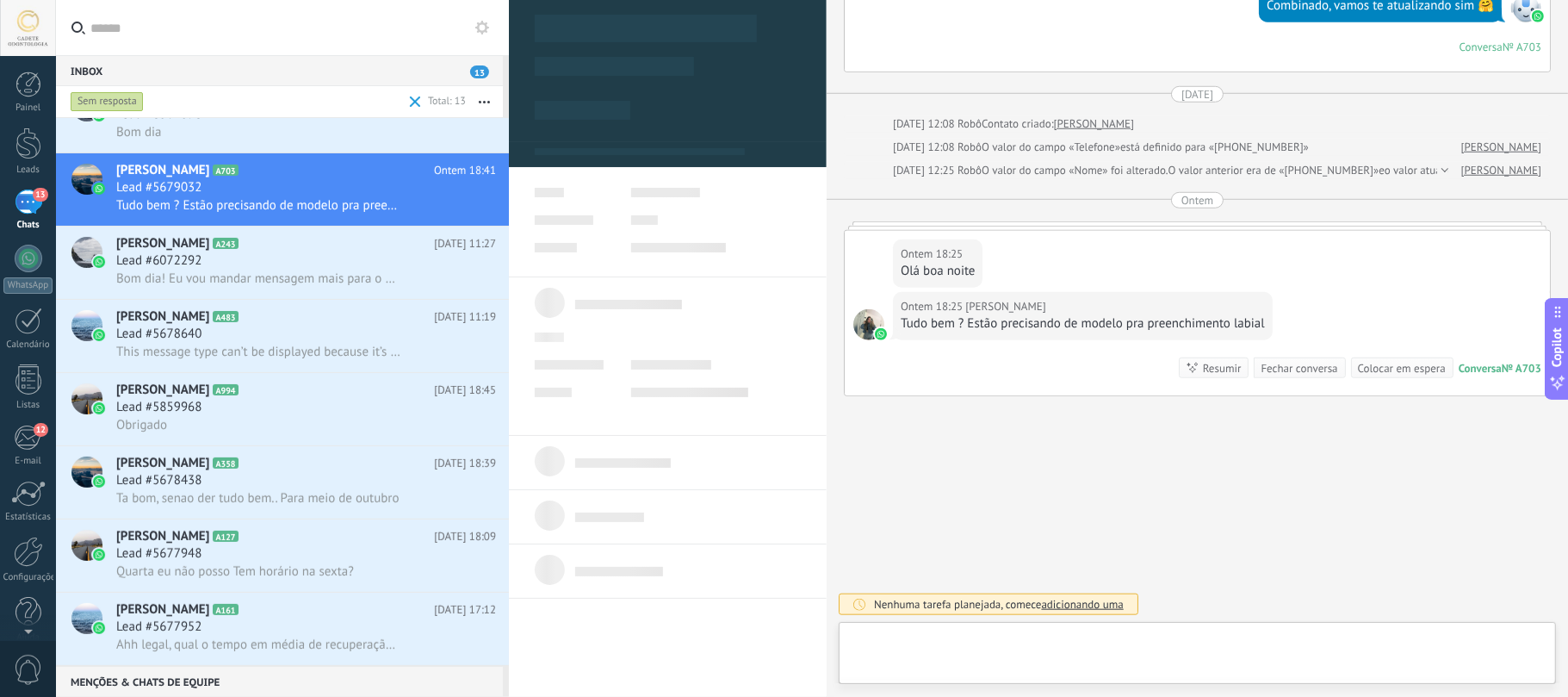
type textarea "**********"
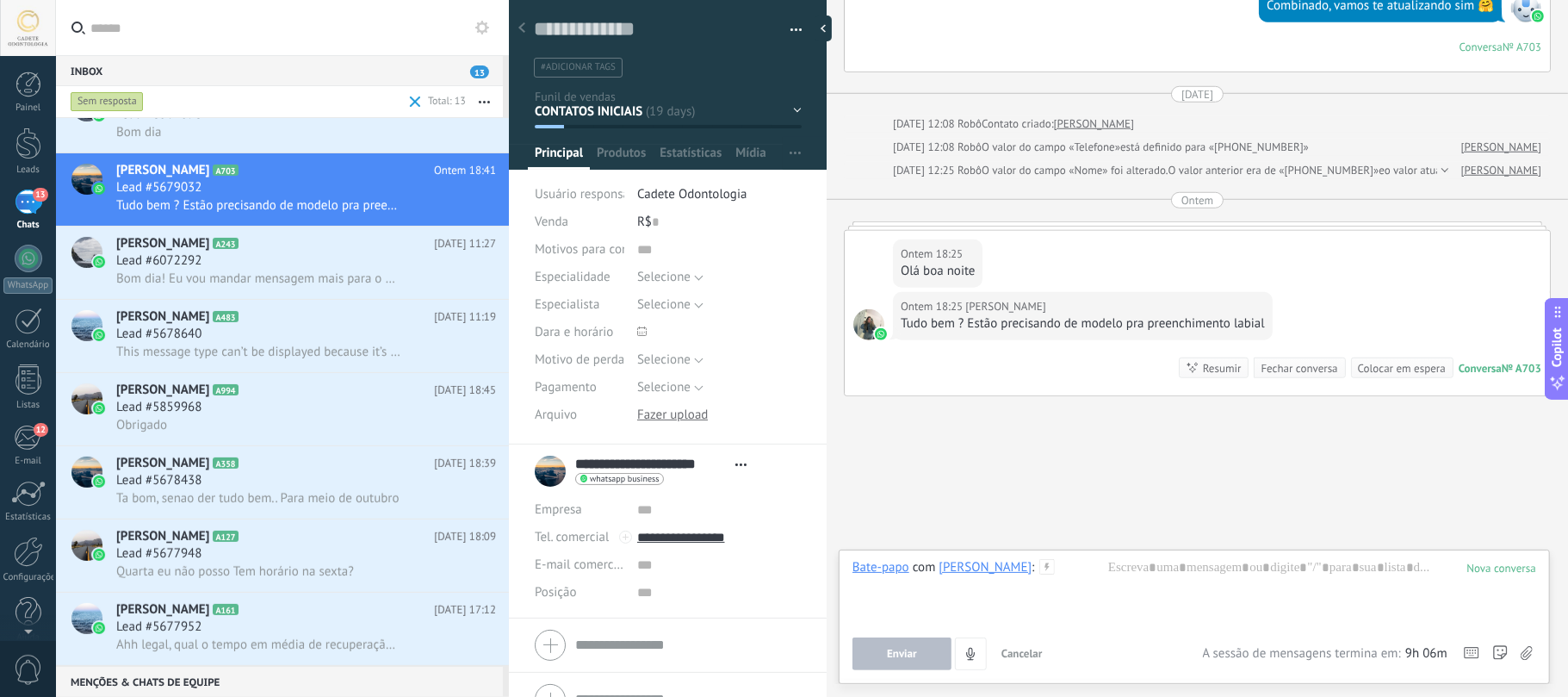
click at [1157, 591] on div at bounding box center [1194, 591] width 683 height 65
click at [1156, 586] on div at bounding box center [1194, 591] width 683 height 65
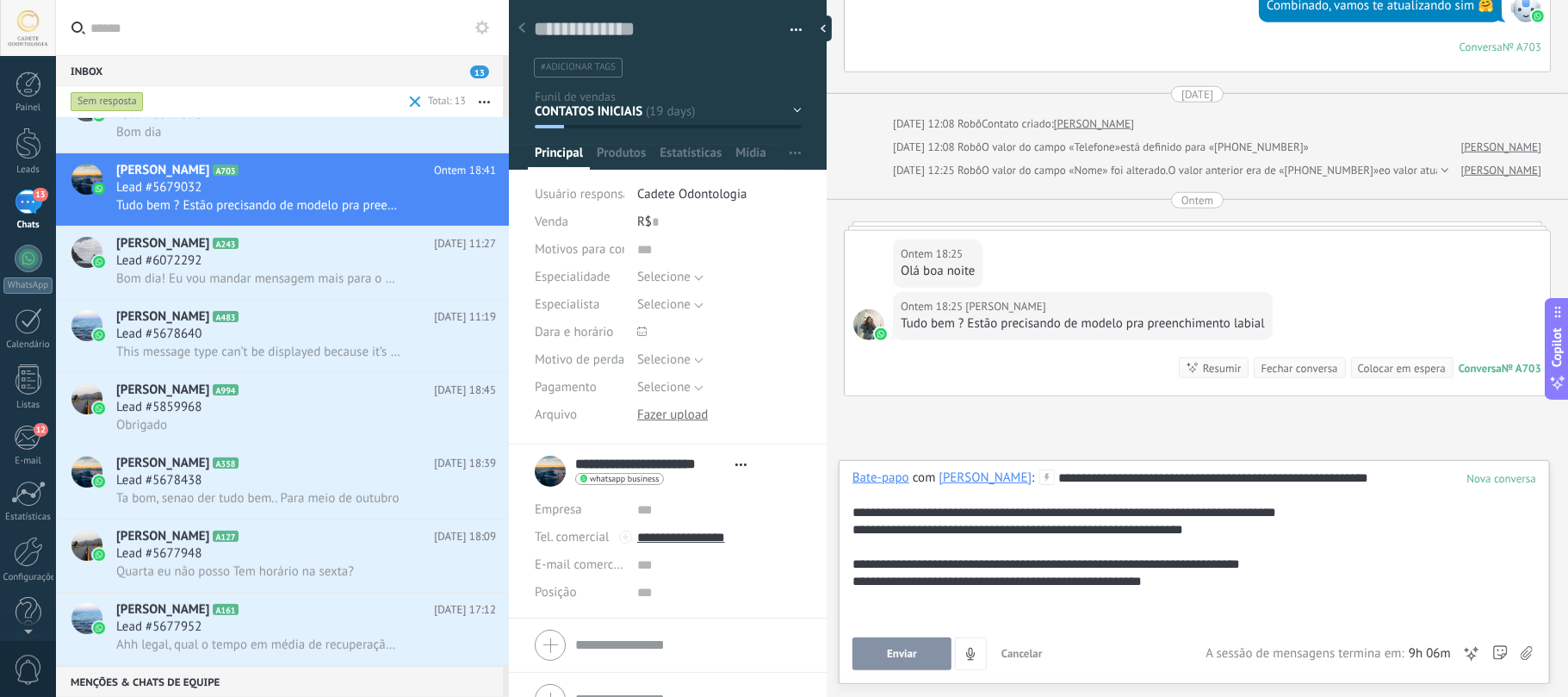
click at [904, 647] on span "Enviar" at bounding box center [901, 653] width 30 height 12
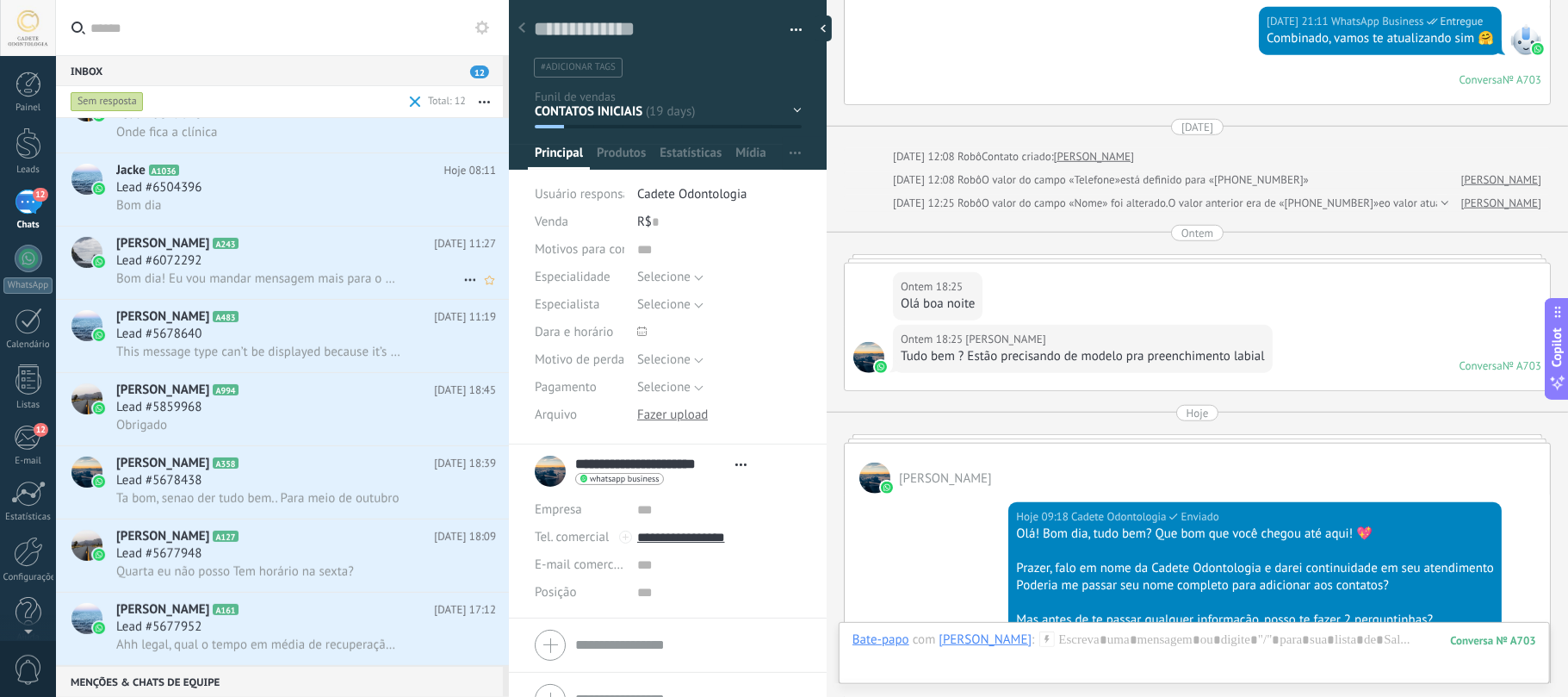
scroll to position [330, 0]
click at [153, 189] on span "Lead #6504396" at bounding box center [158, 188] width 85 height 18
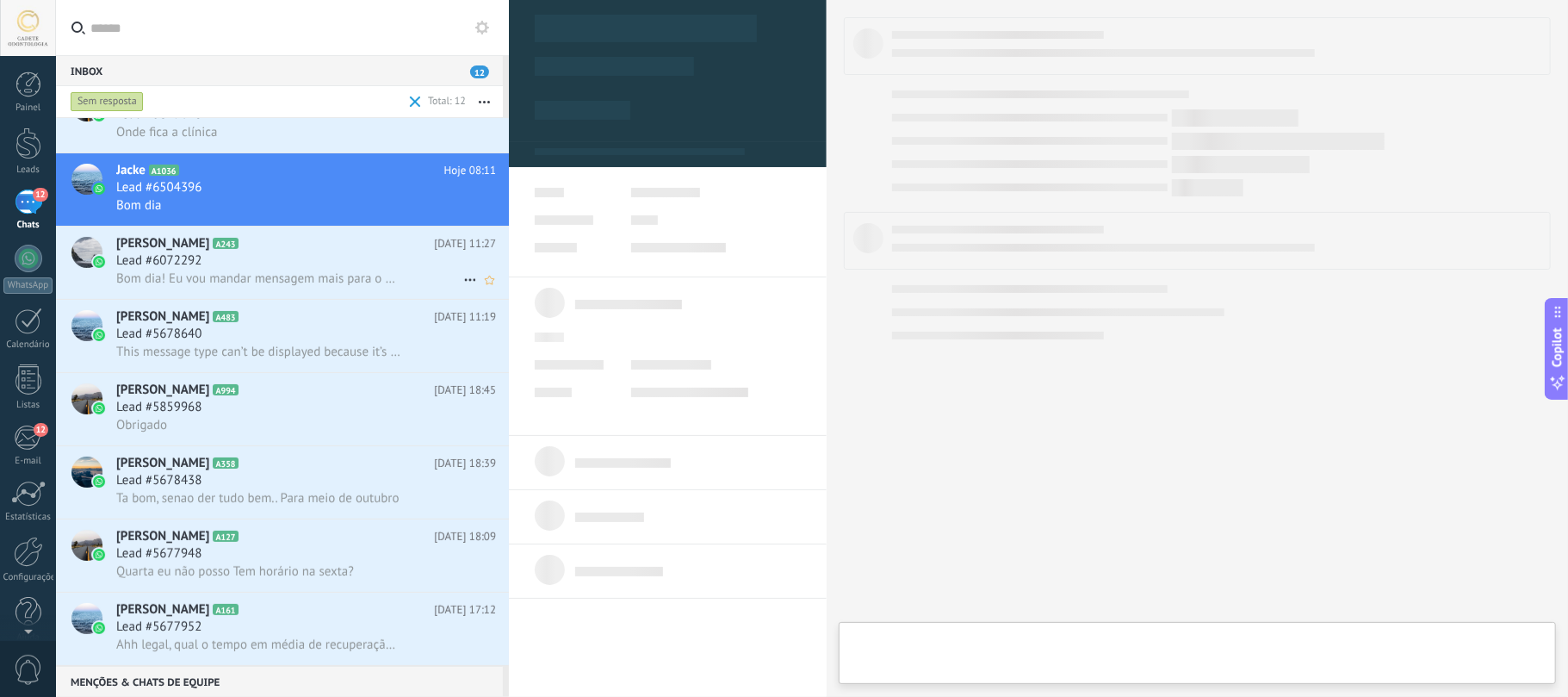
type textarea "**********"
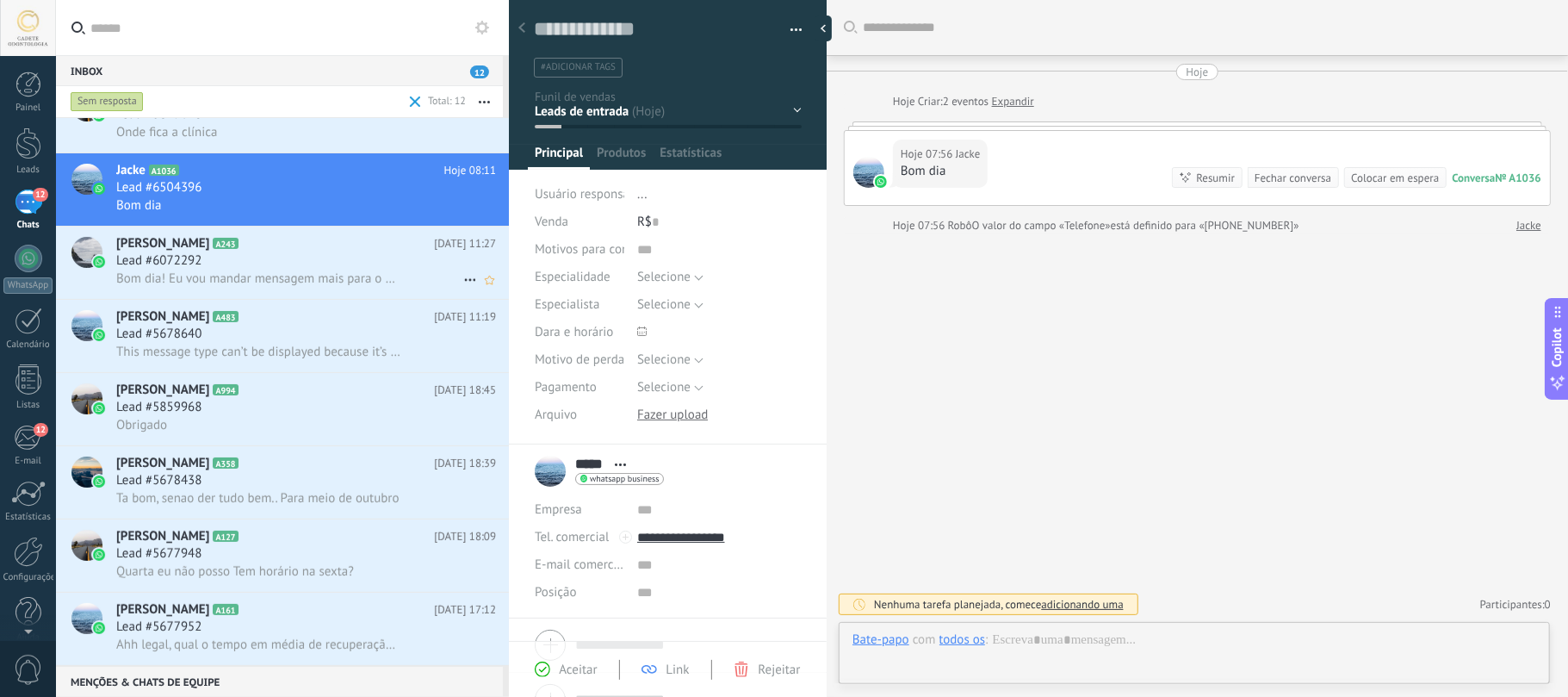
scroll to position [25, 0]
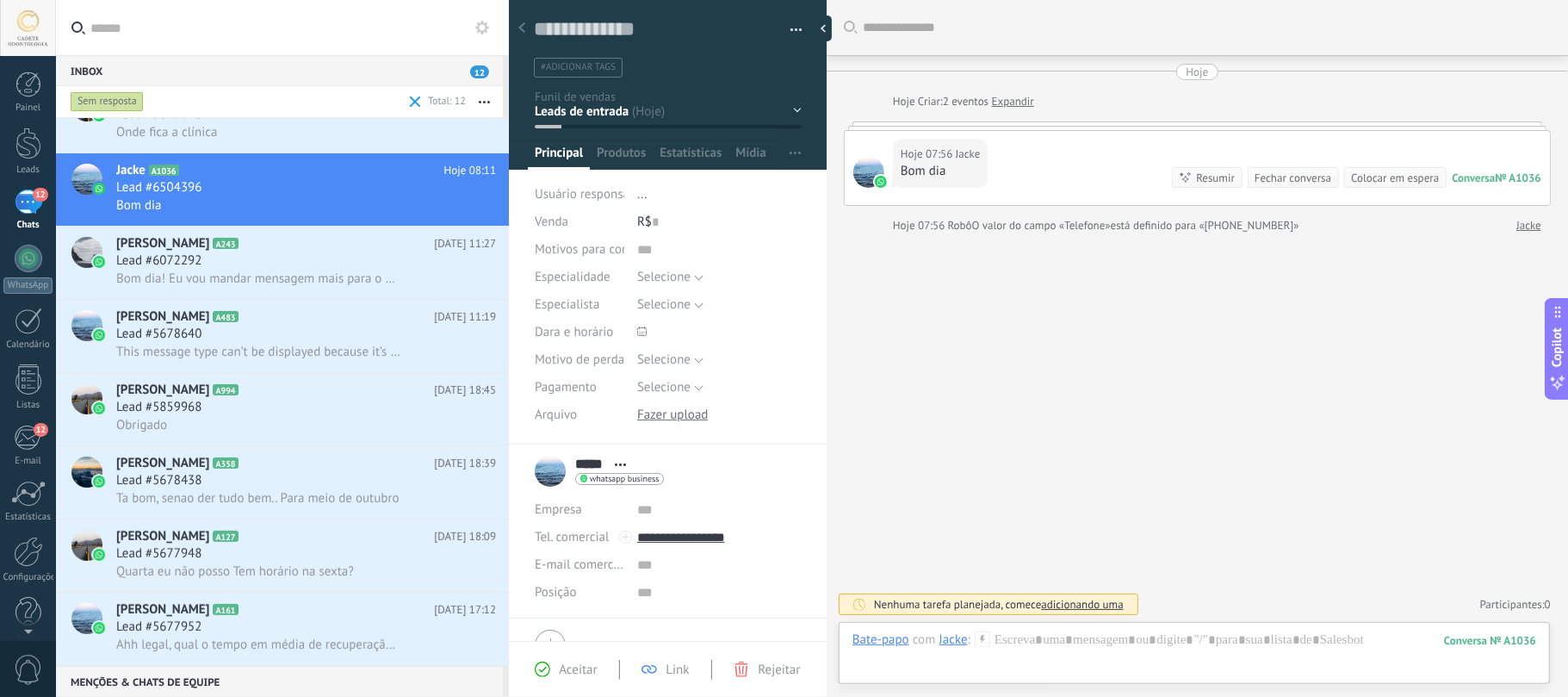
drag, startPoint x: 1205, startPoint y: 122, endPoint x: 1214, endPoint y: 133, distance: 14.2
click at [1206, 122] on div at bounding box center [1197, 126] width 707 height 9
drag, startPoint x: 1251, startPoint y: 138, endPoint x: 1307, endPoint y: 142, distance: 56.1
click at [1253, 139] on div "Hoje 07:56 Jacke Bom dia Conversa № A1036 Conversa № A1036 Resumir Resumir Auto…" at bounding box center [1198, 168] width 706 height 74
drag, startPoint x: 1318, startPoint y: 144, endPoint x: 1086, endPoint y: 107, distance: 234.9
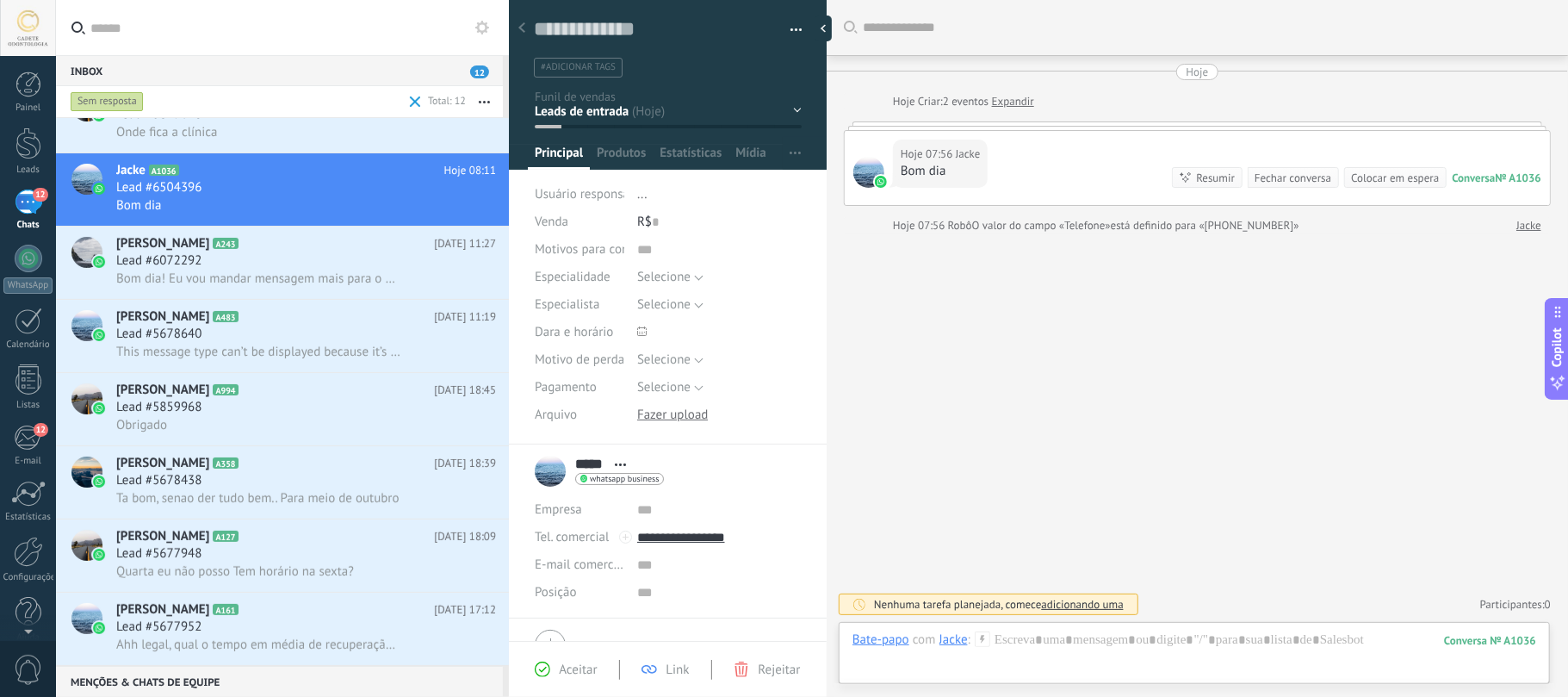
click at [1319, 144] on div "Hoje 07:56 Jacke Bom dia Conversa № A1036 Conversa № A1036 Resumir Resumir Auto…" at bounding box center [1198, 168] width 706 height 74
drag, startPoint x: 776, startPoint y: 534, endPoint x: 676, endPoint y: 550, distance: 101.3
click at [676, 550] on input "**********" at bounding box center [719, 537] width 164 height 27
type input "**********"
click at [1066, 652] on div at bounding box center [1194, 657] width 683 height 52
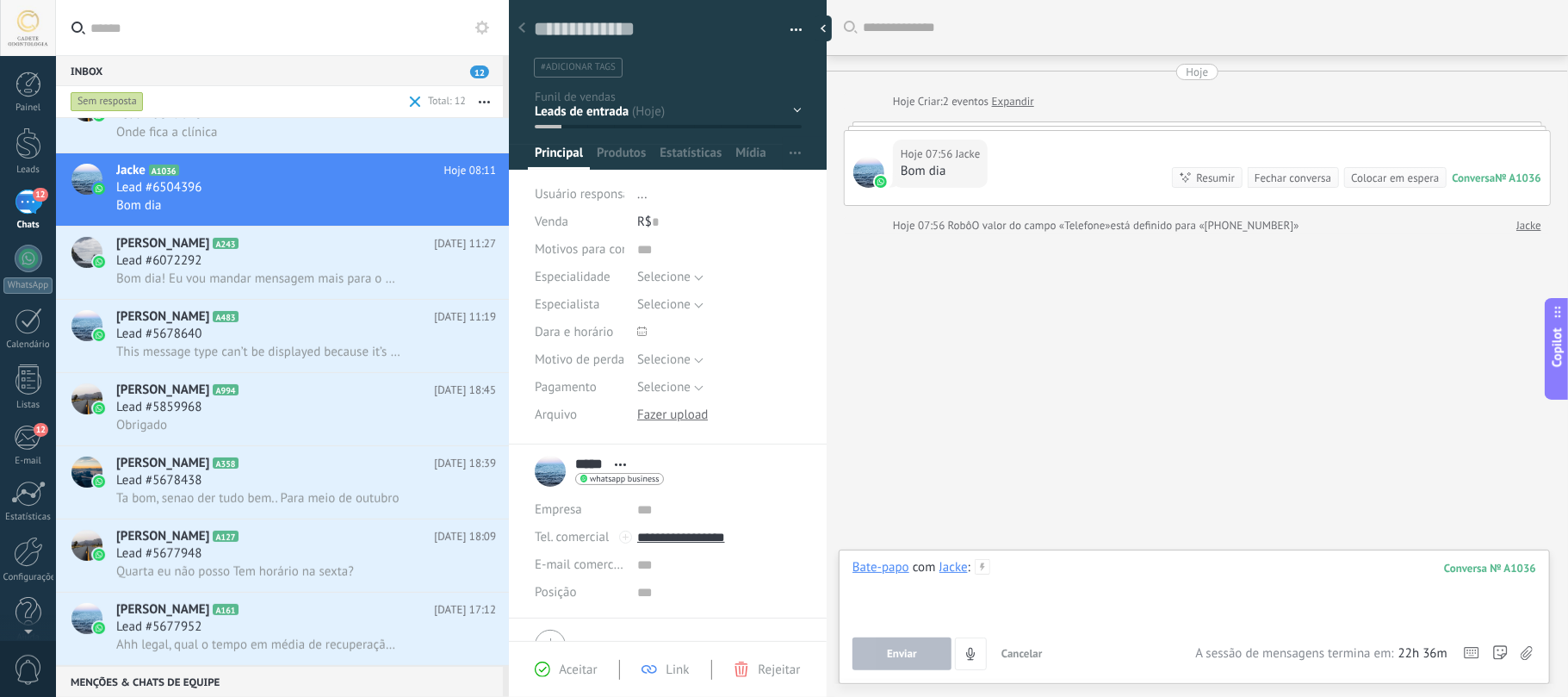
paste div
click at [1055, 597] on div at bounding box center [1194, 591] width 683 height 65
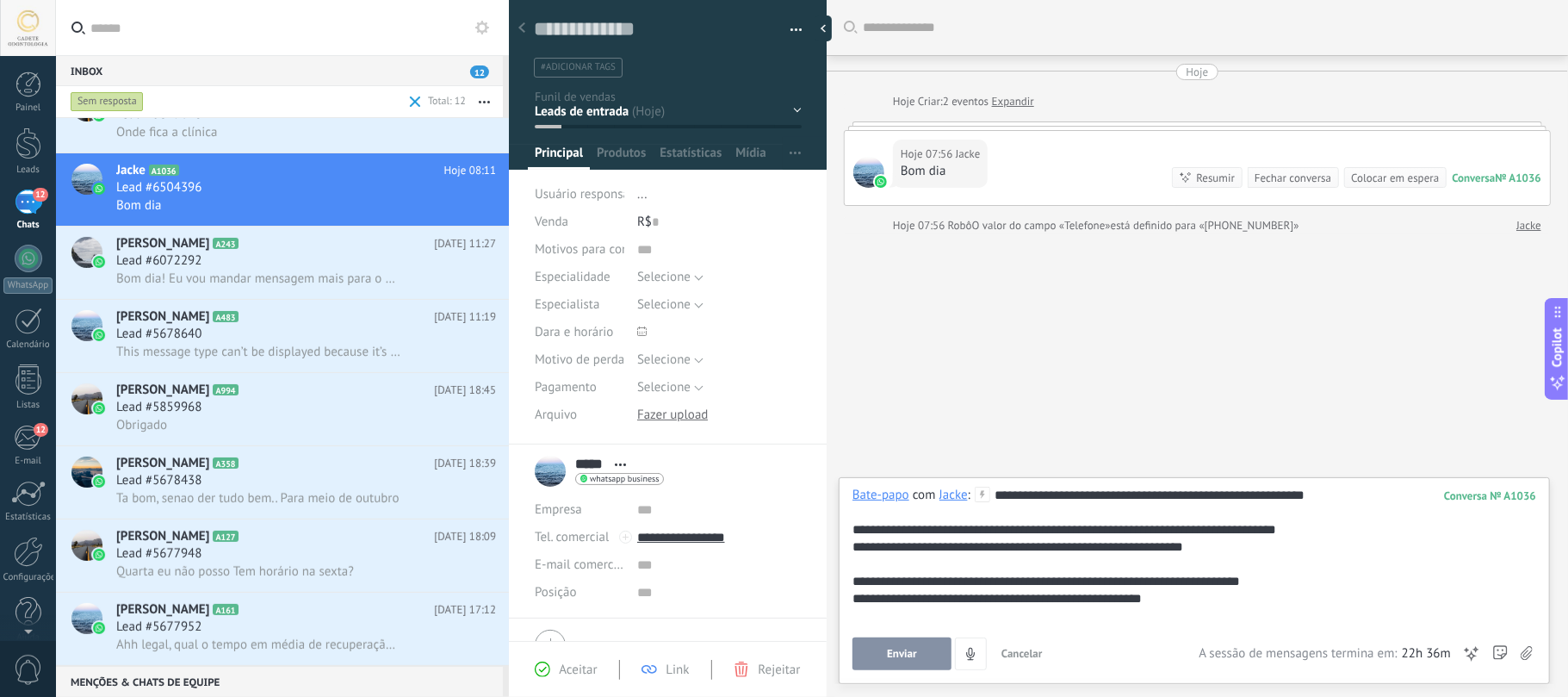
click at [935, 640] on button "Enviar" at bounding box center [902, 654] width 99 height 33
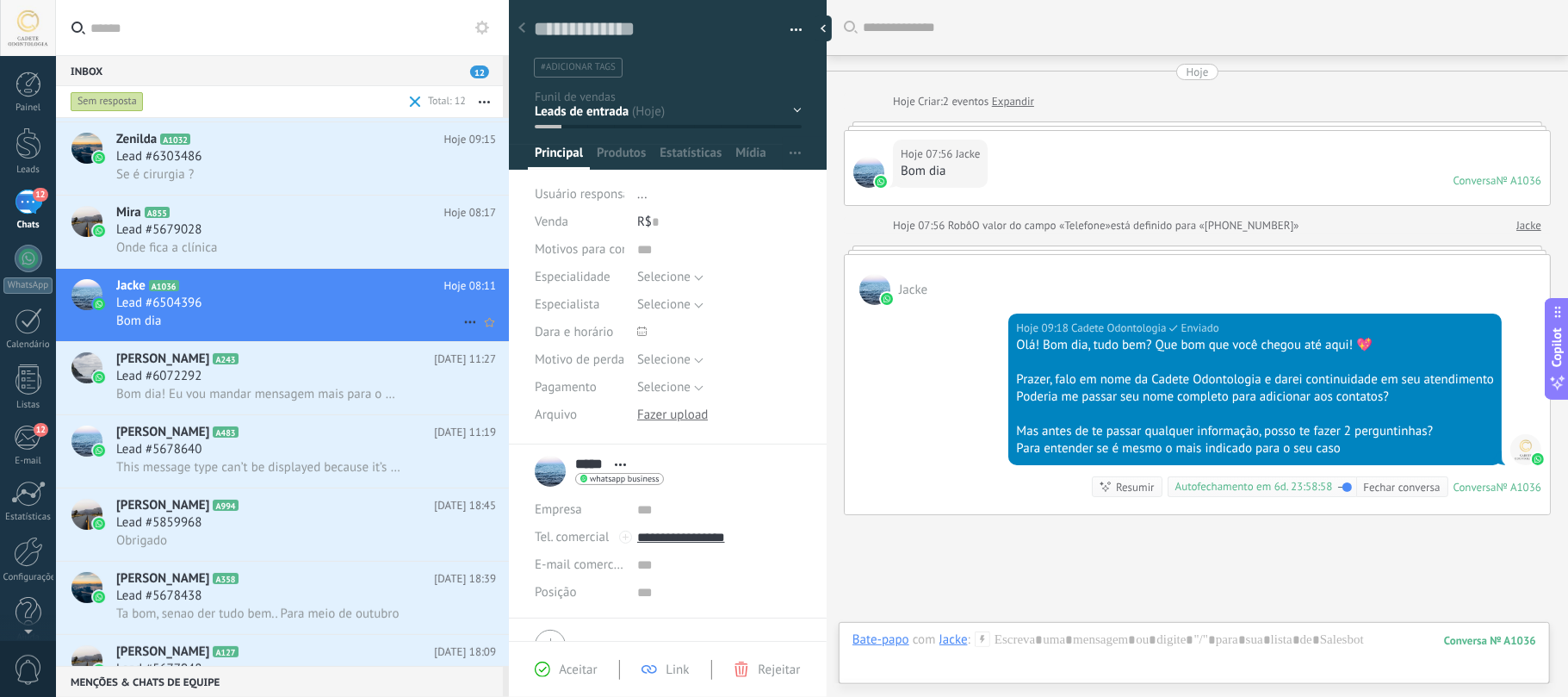
scroll to position [138, 0]
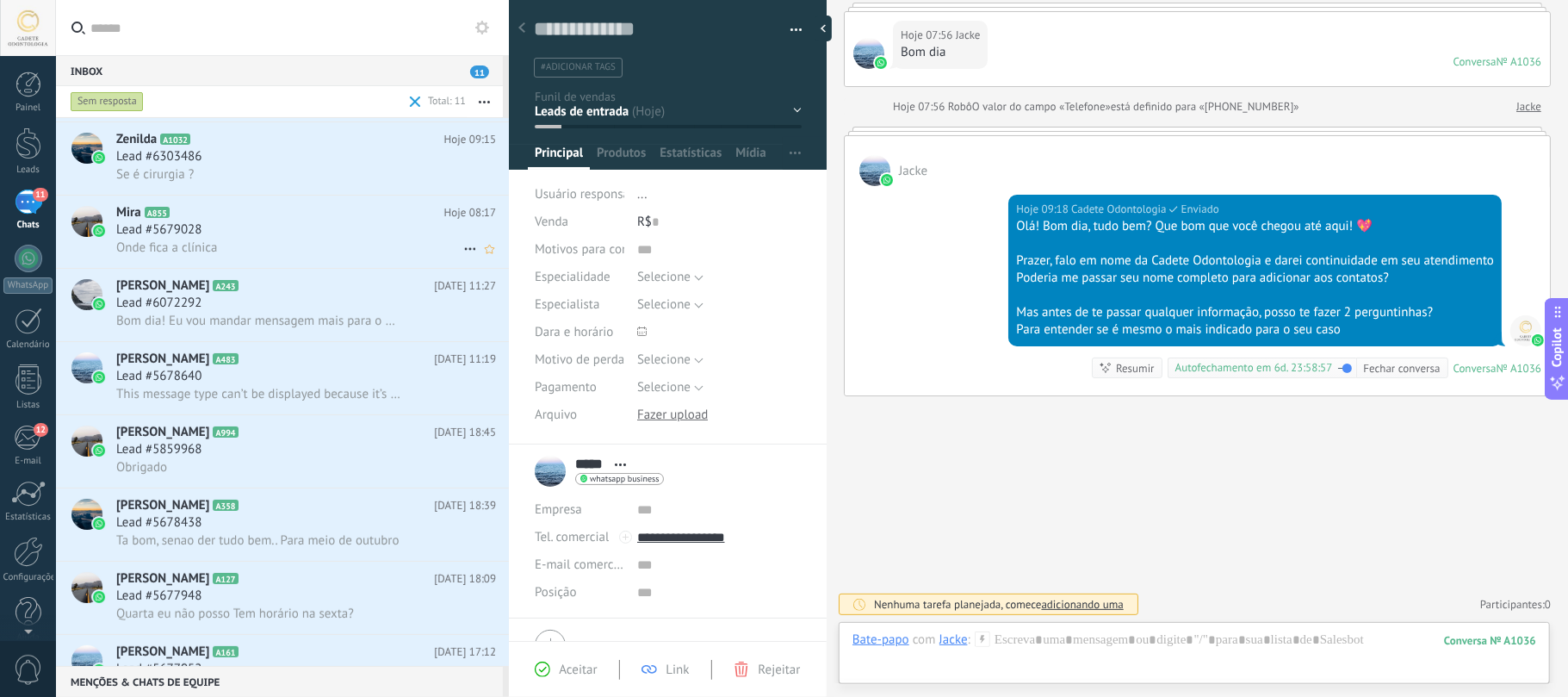
click at [284, 211] on h2 "Mira A855" at bounding box center [280, 213] width 328 height 18
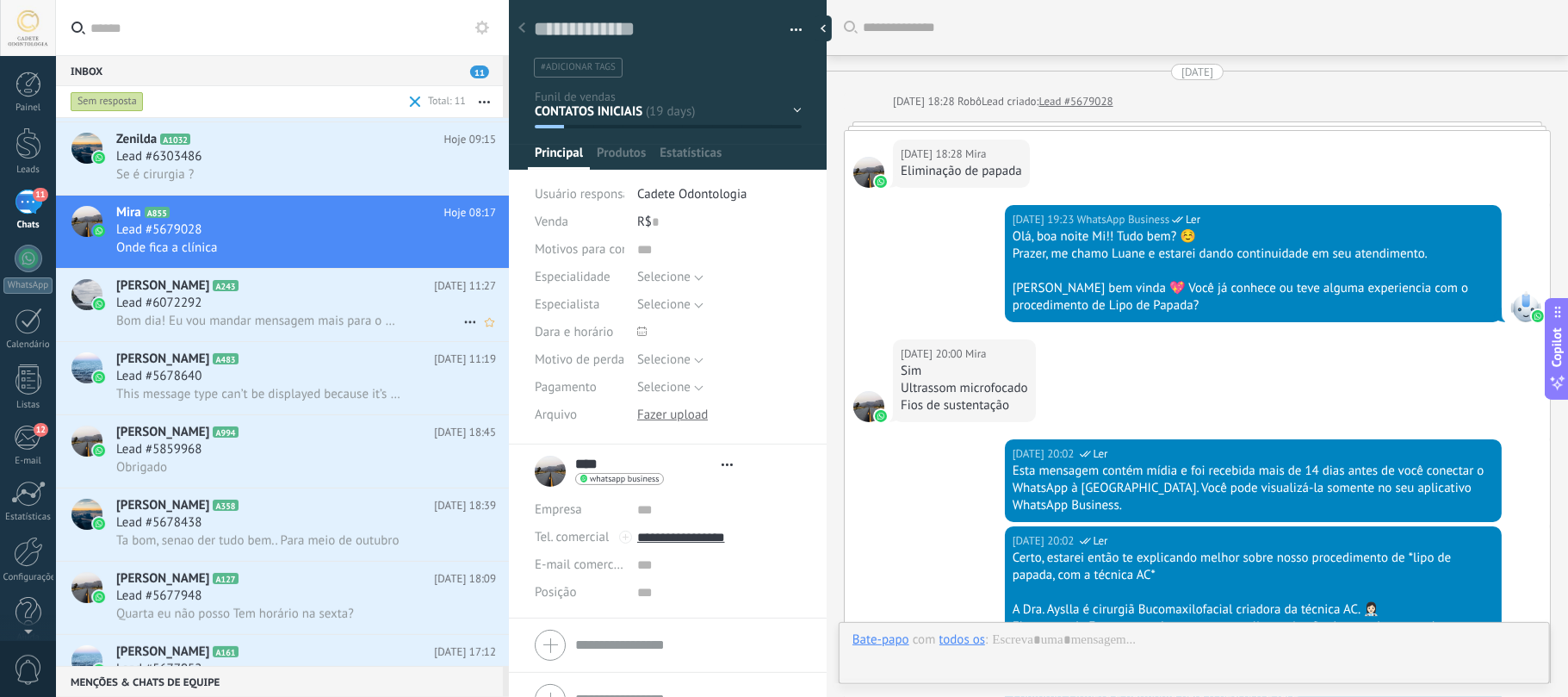
type textarea "**********"
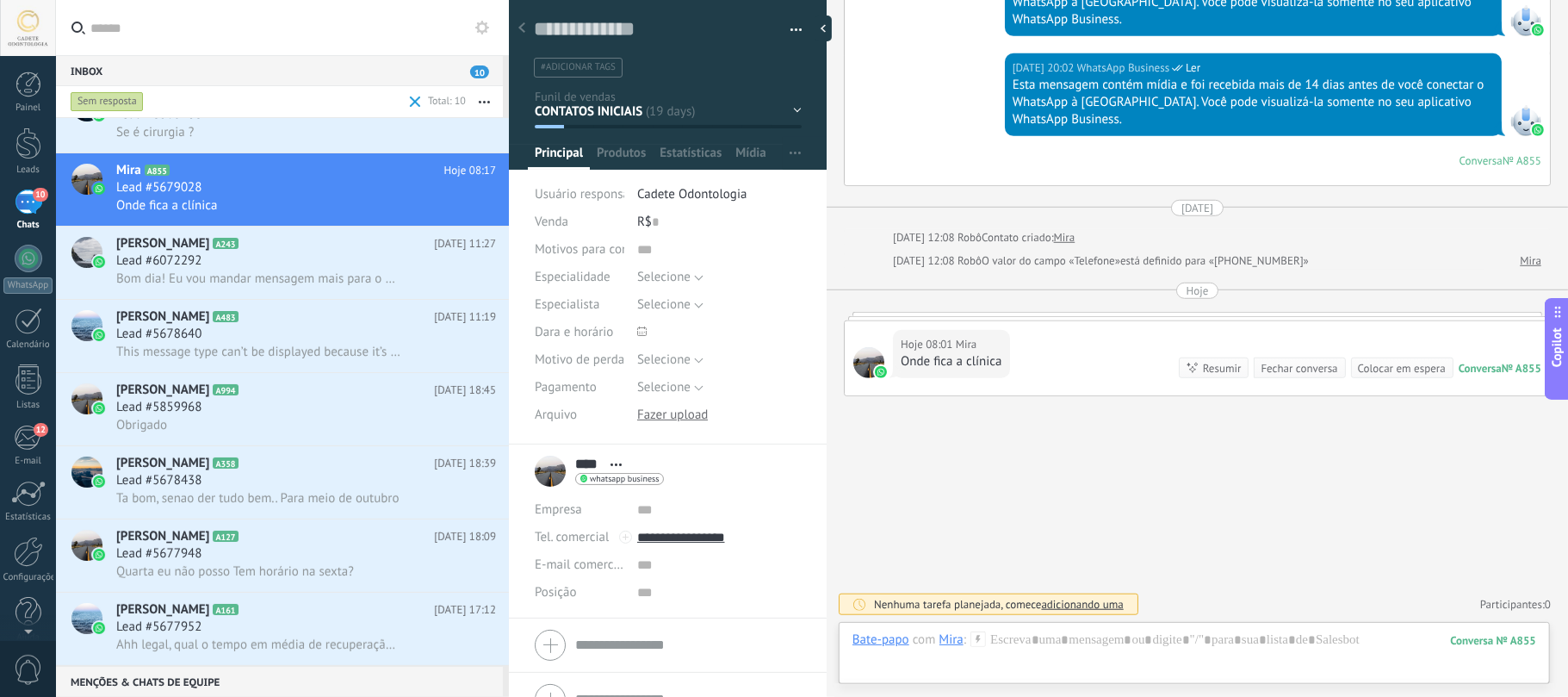
scroll to position [184, 0]
click at [1140, 667] on div at bounding box center [1194, 657] width 683 height 52
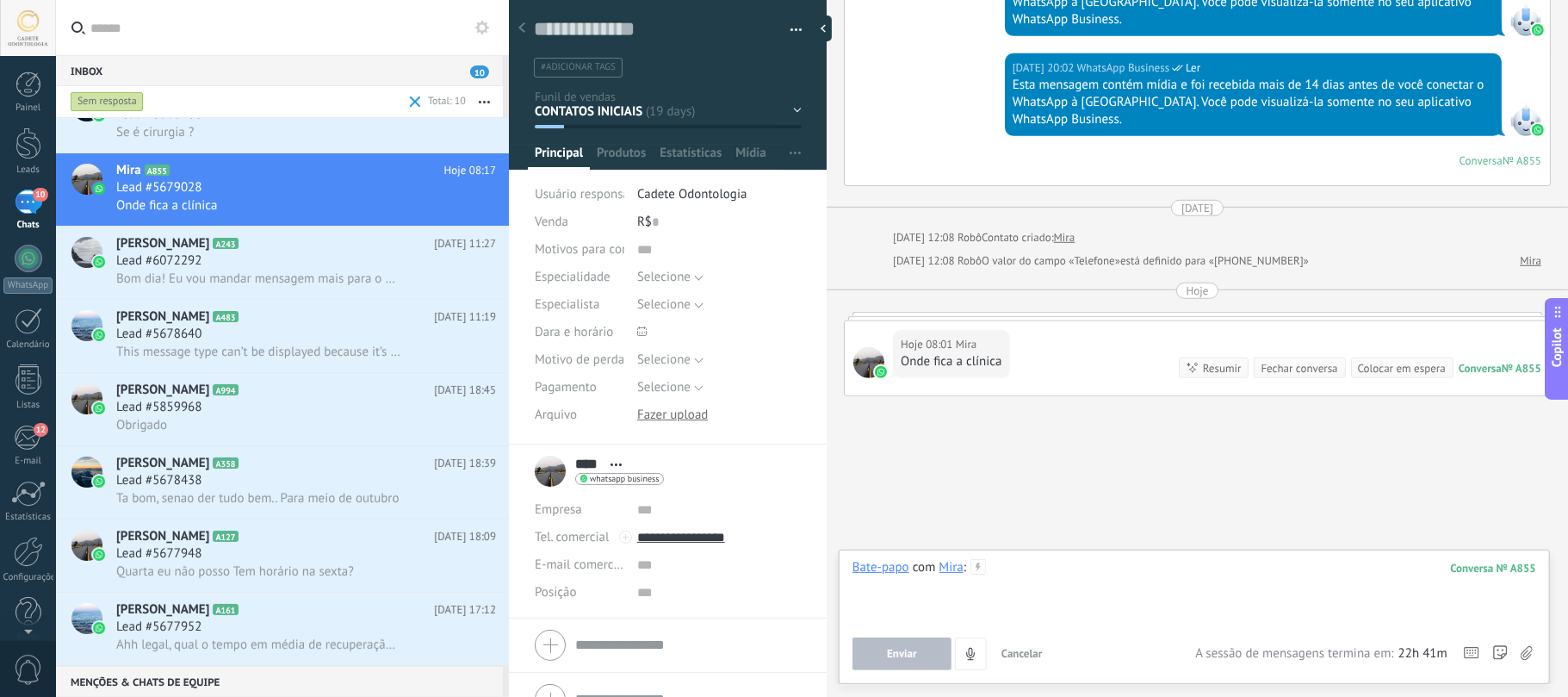
paste div
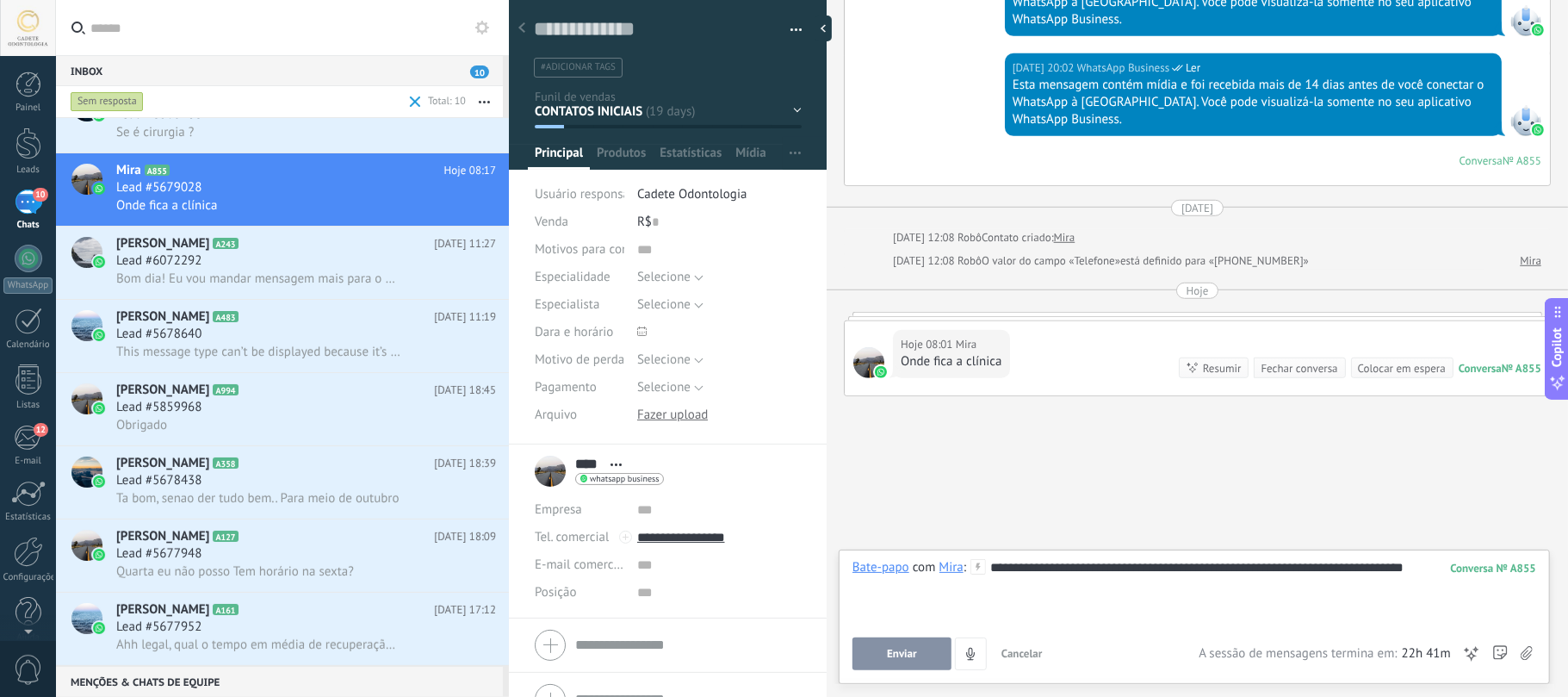
click at [899, 655] on span "Enviar" at bounding box center [901, 653] width 30 height 12
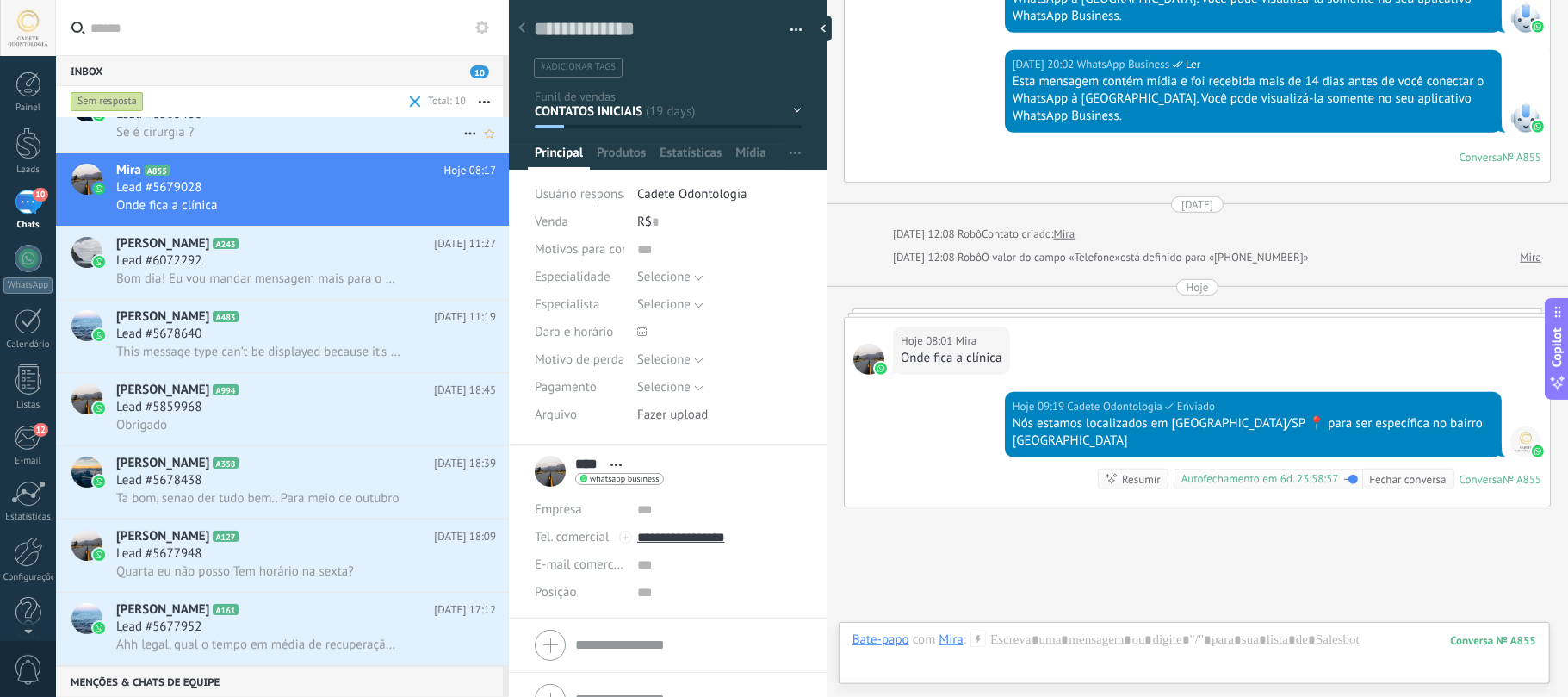
scroll to position [0, 0]
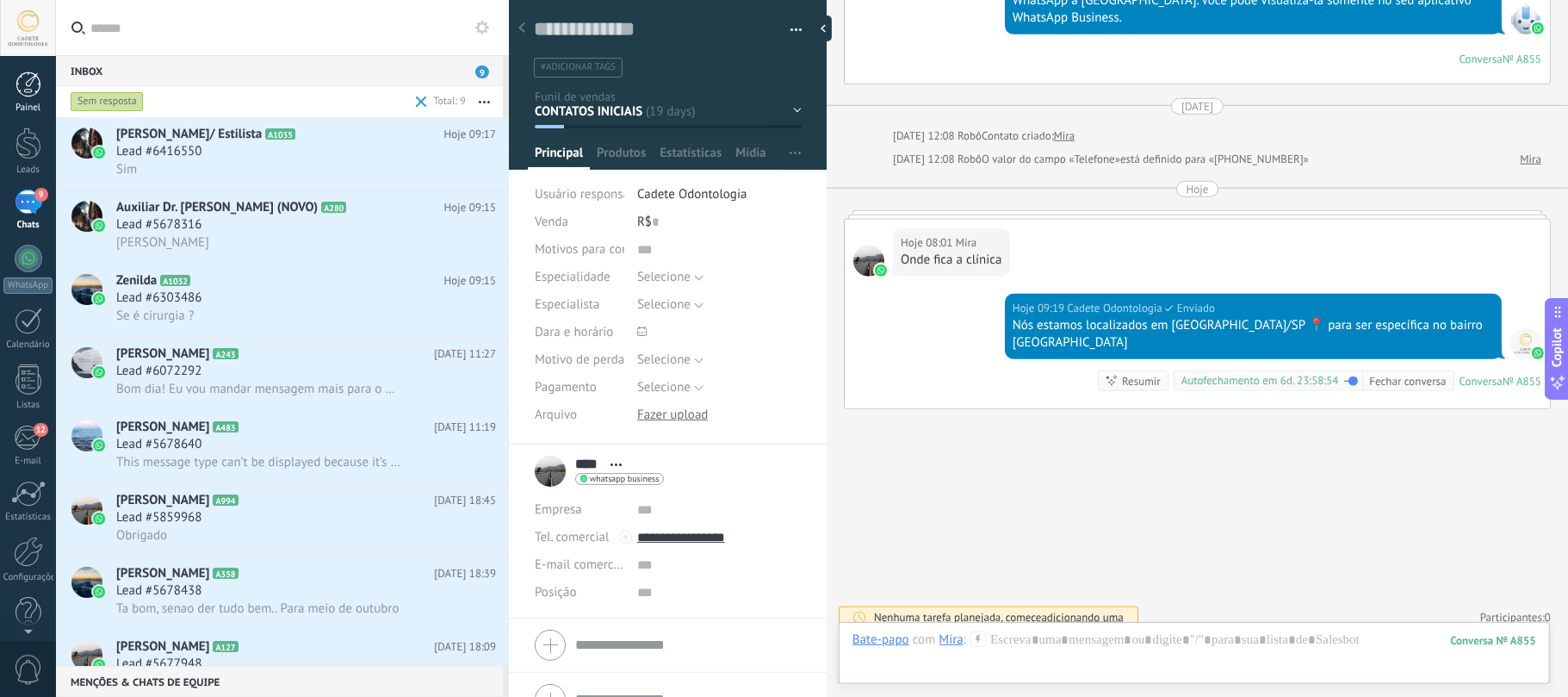
click at [29, 84] on div at bounding box center [28, 84] width 26 height 26
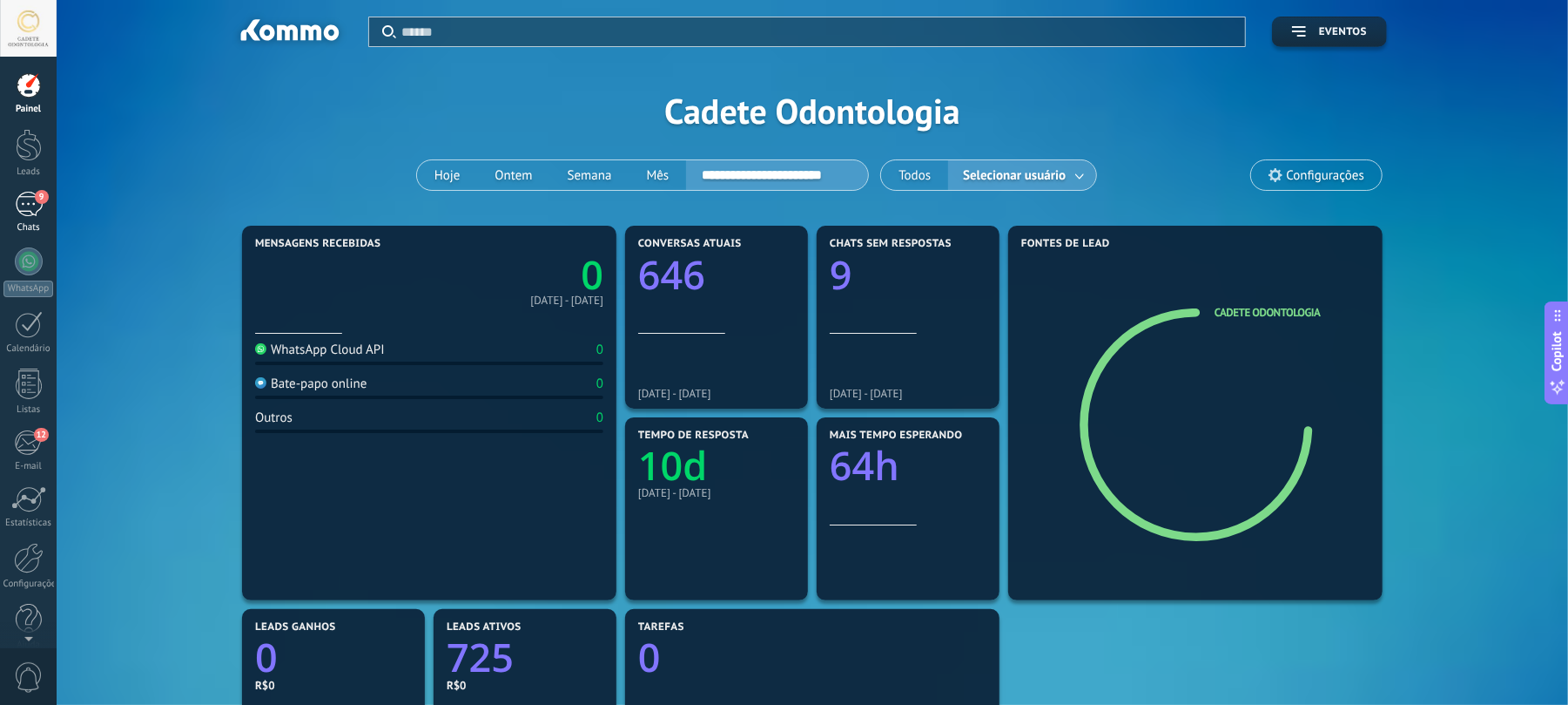
click at [38, 217] on link "9 Chats" at bounding box center [28, 212] width 56 height 41
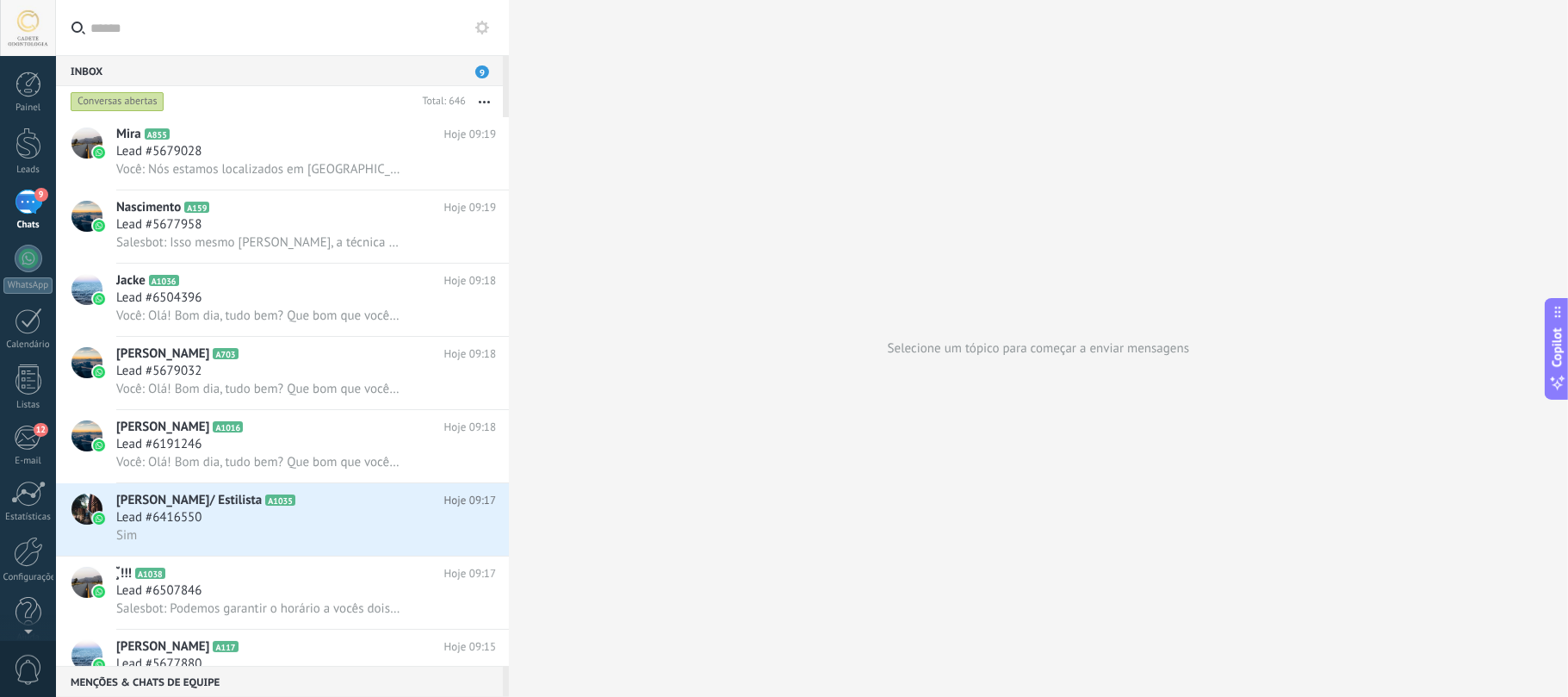
click at [122, 93] on div "Conversas abertas" at bounding box center [117, 101] width 94 height 20
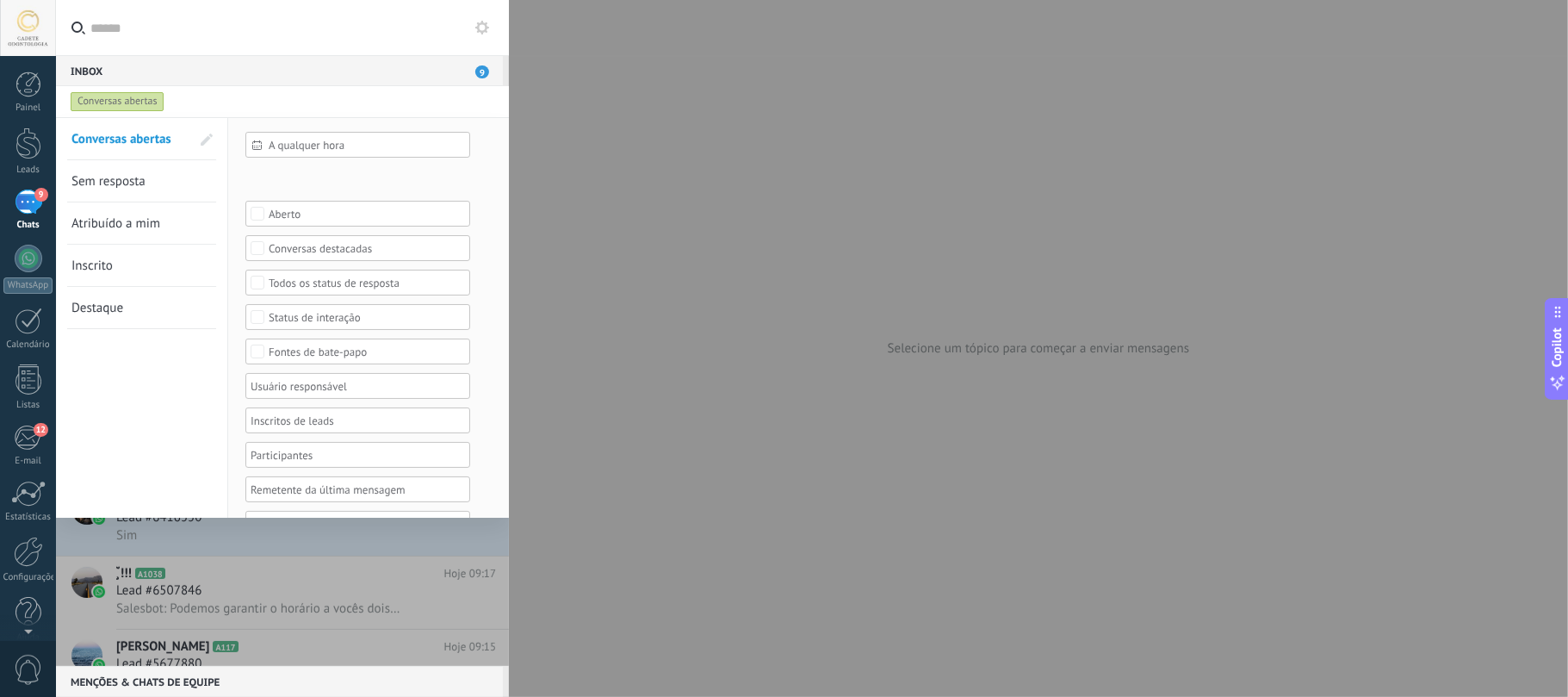
click at [103, 176] on span "Sem resposta" at bounding box center [108, 181] width 74 height 17
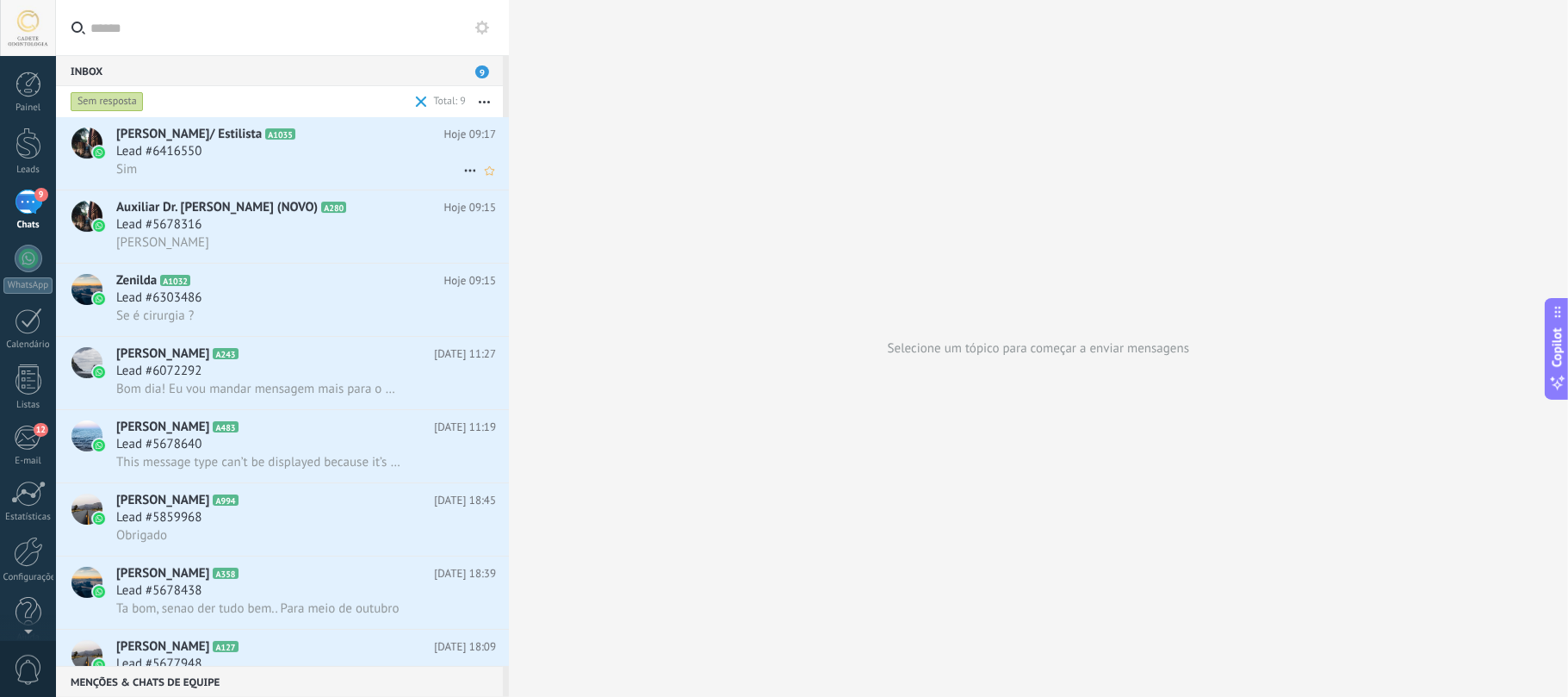
click at [156, 149] on span "Lead #6416550" at bounding box center [158, 152] width 85 height 18
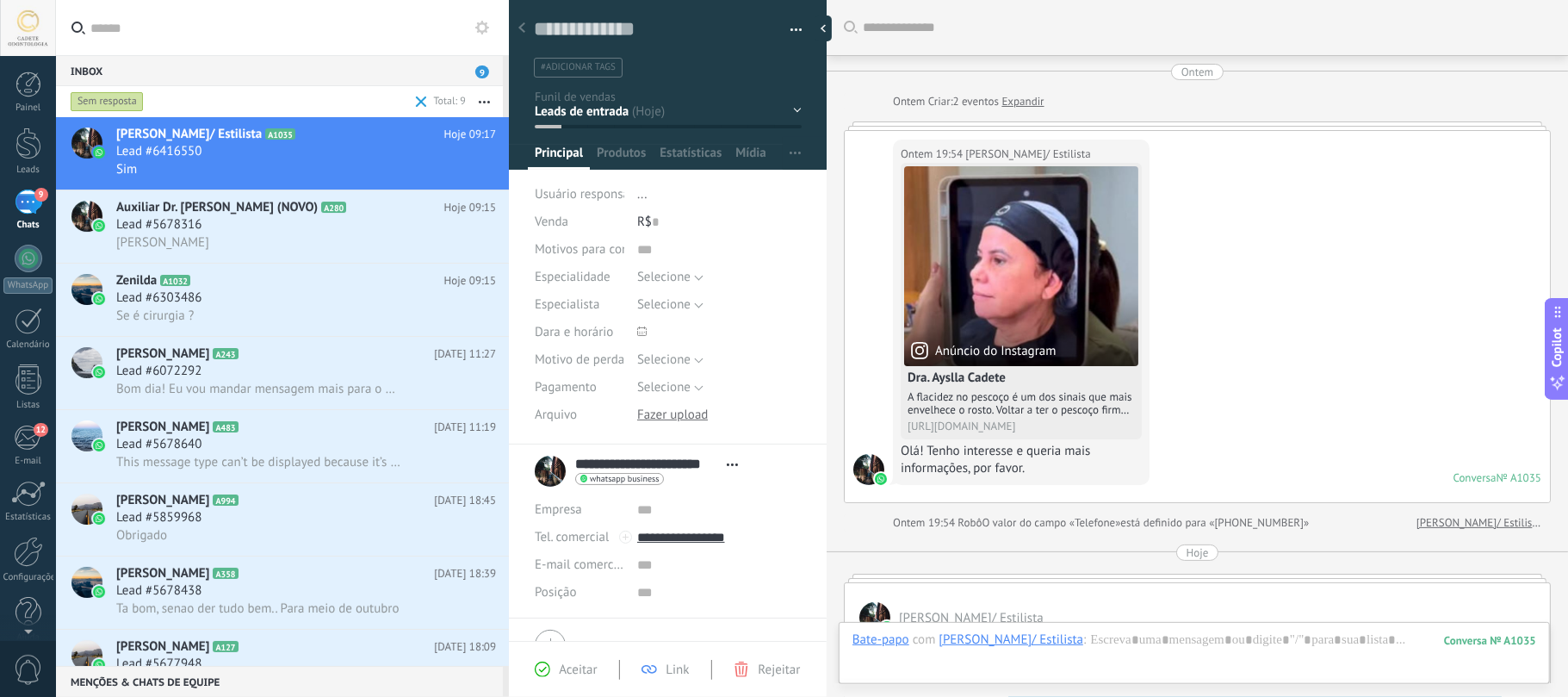
scroll to position [901, 0]
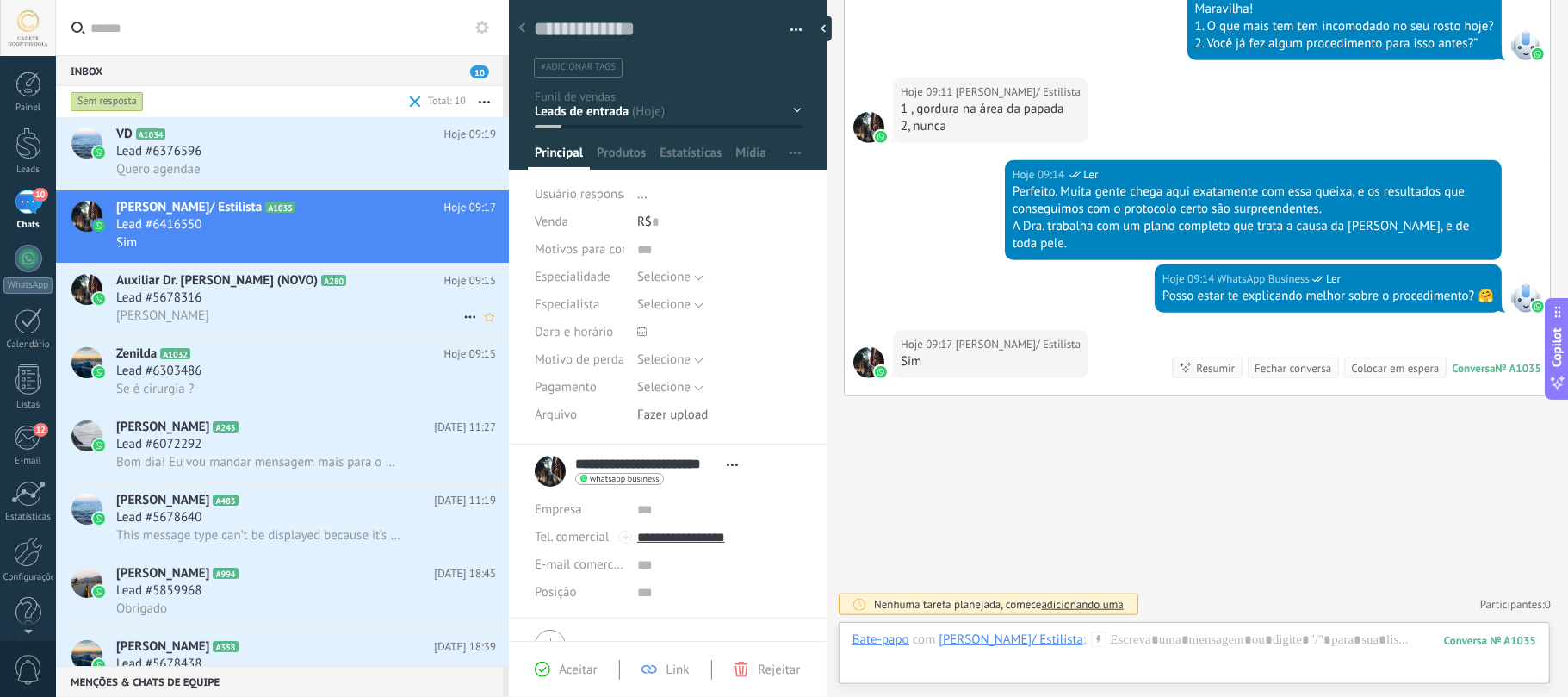
click at [210, 286] on span "Auxiliar Dr. [PERSON_NAME] (NOVO)" at bounding box center [216, 281] width 202 height 18
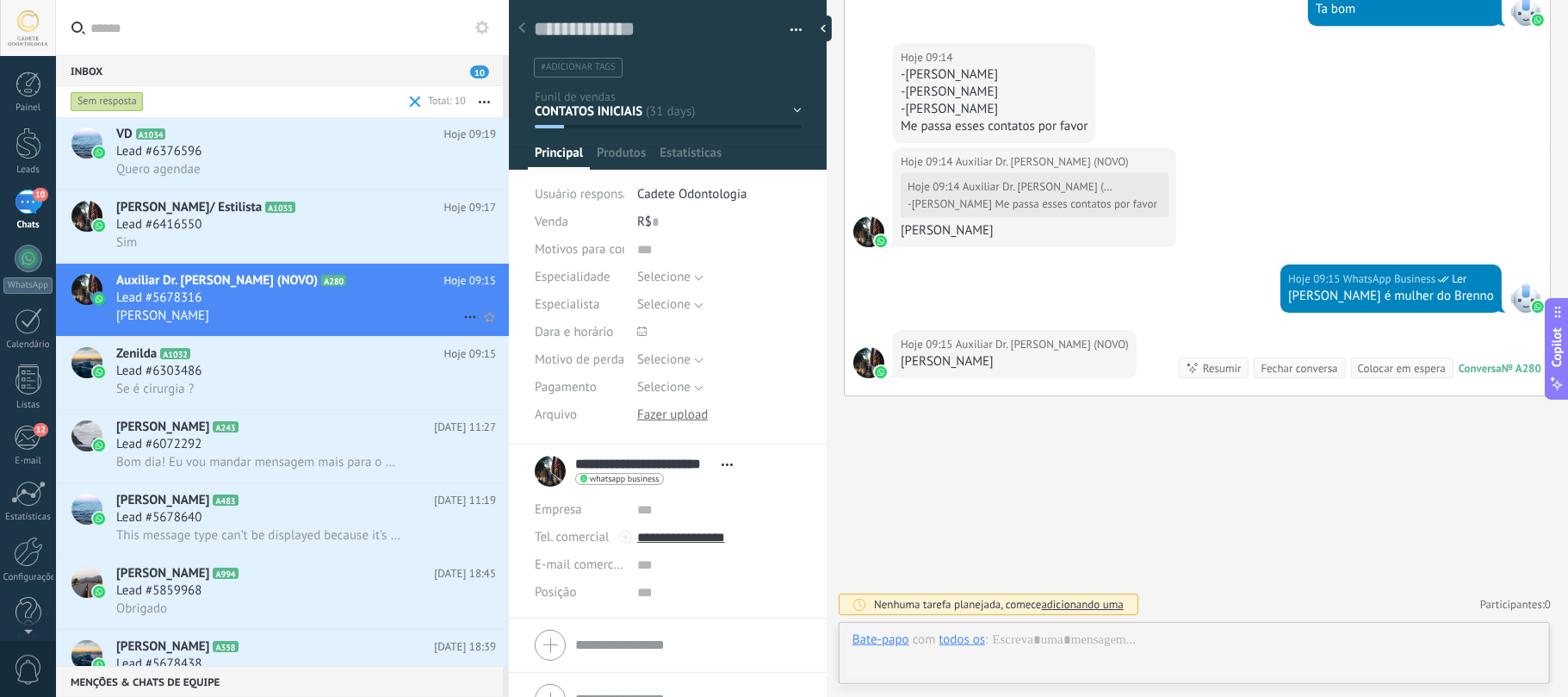
scroll to position [25, 0]
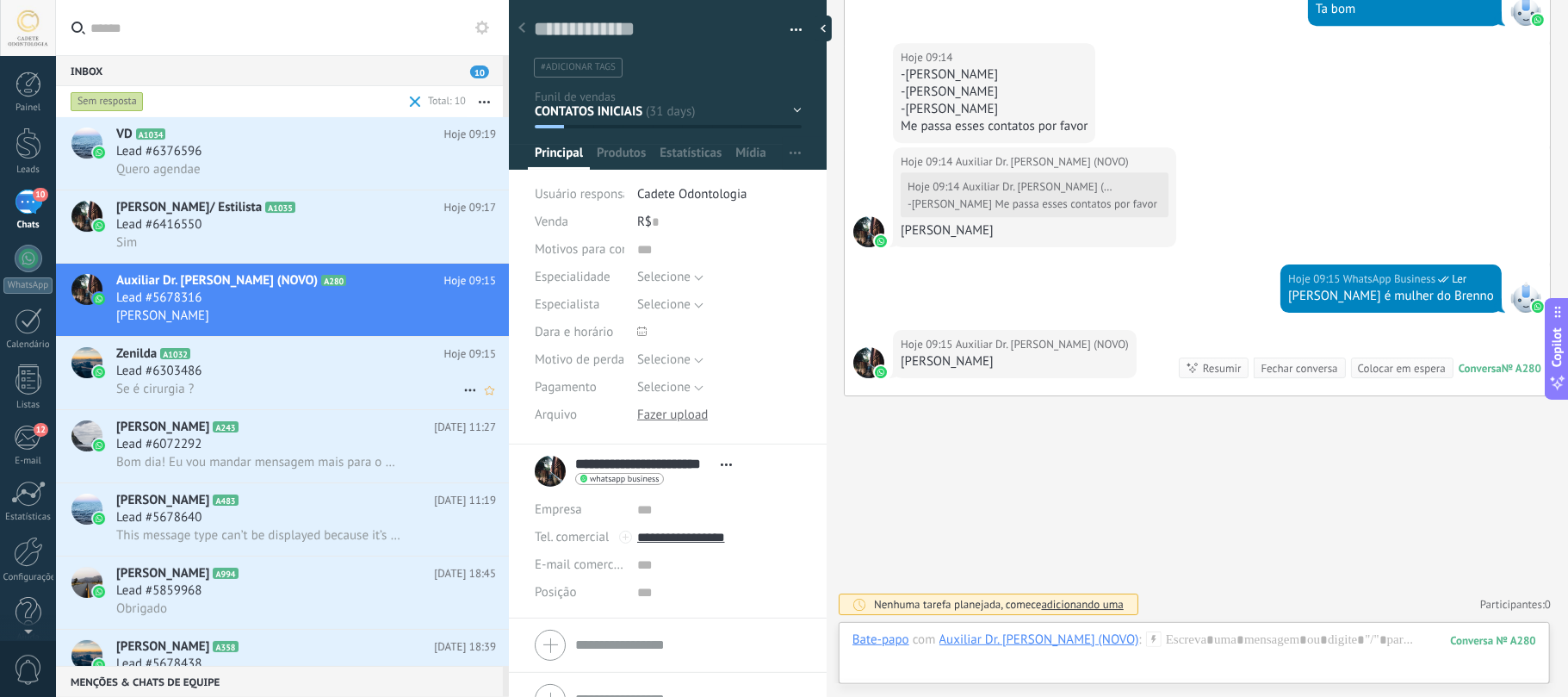
click at [311, 360] on h2 "Zenilda A1032" at bounding box center [280, 354] width 328 height 18
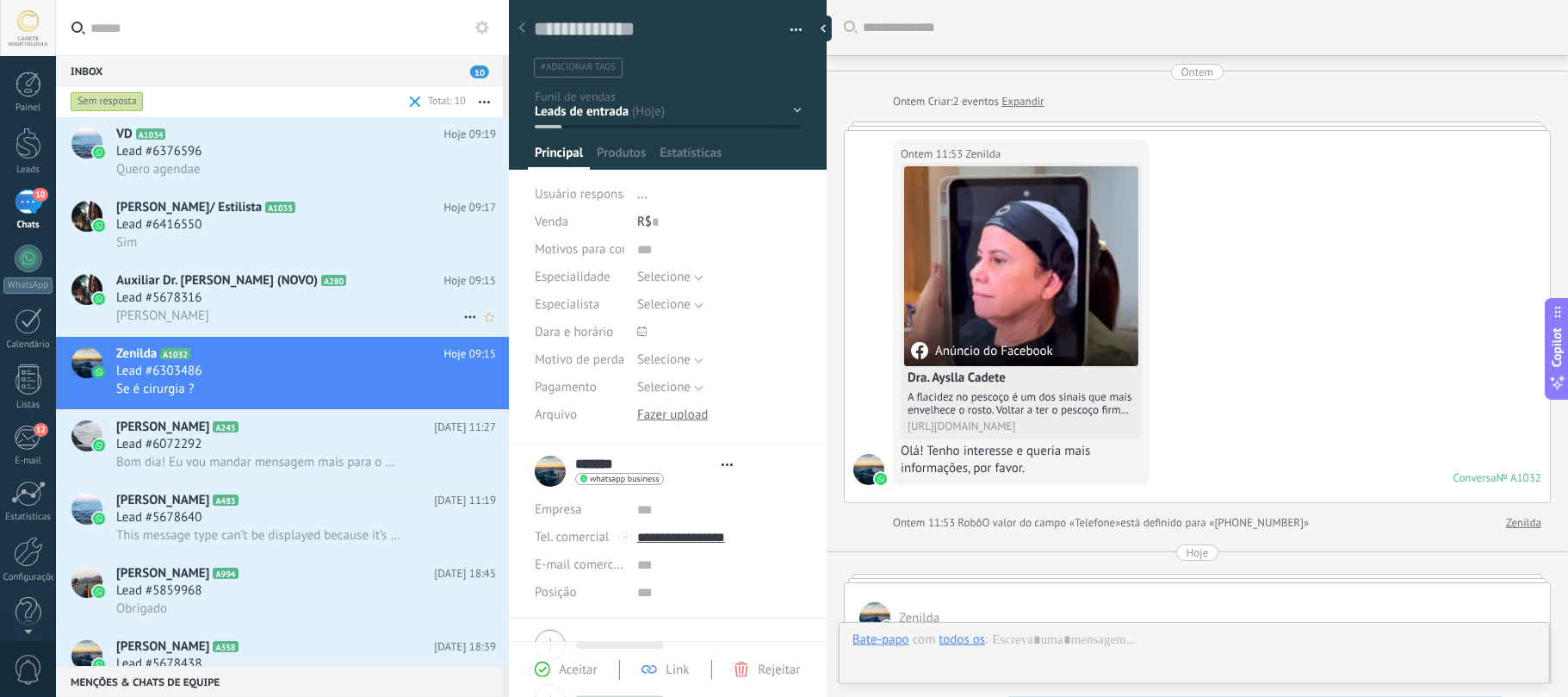
type textarea "**********"
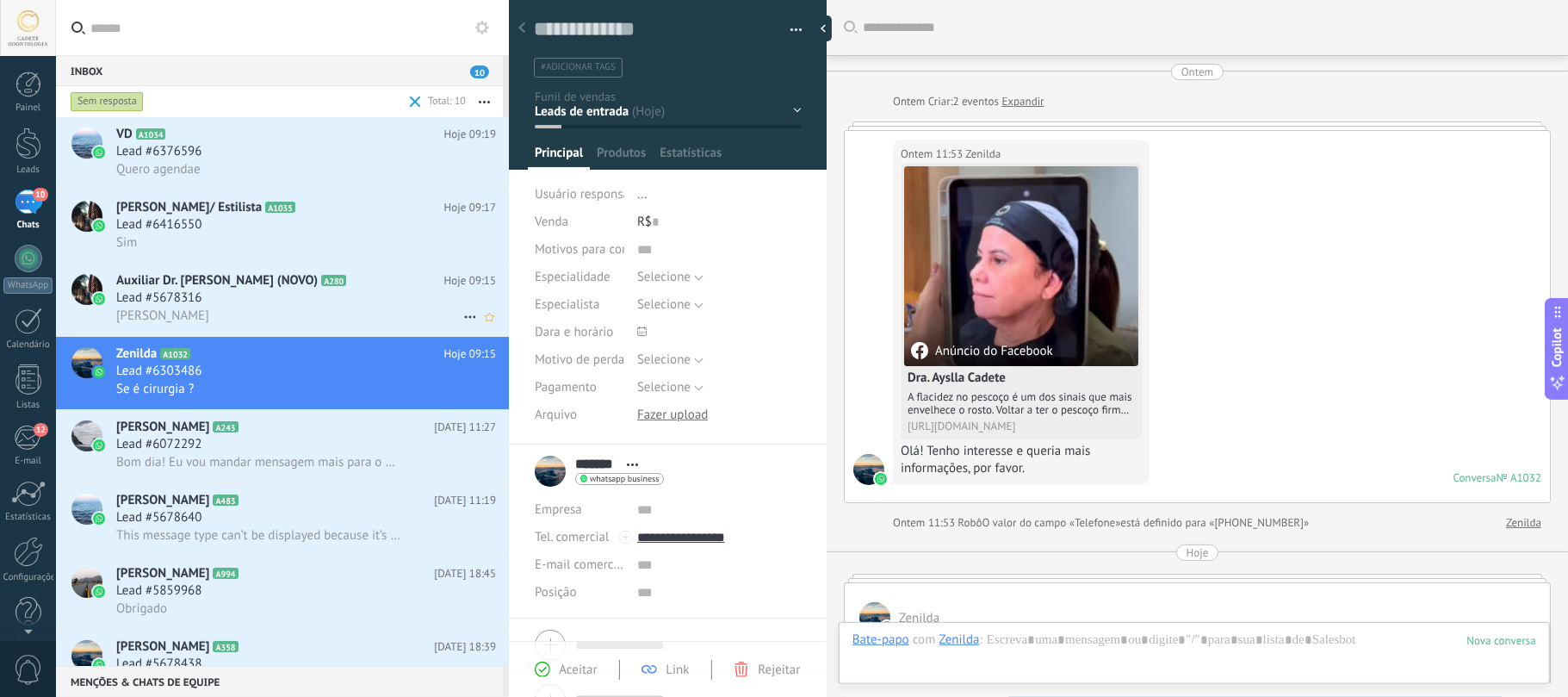
scroll to position [824, 0]
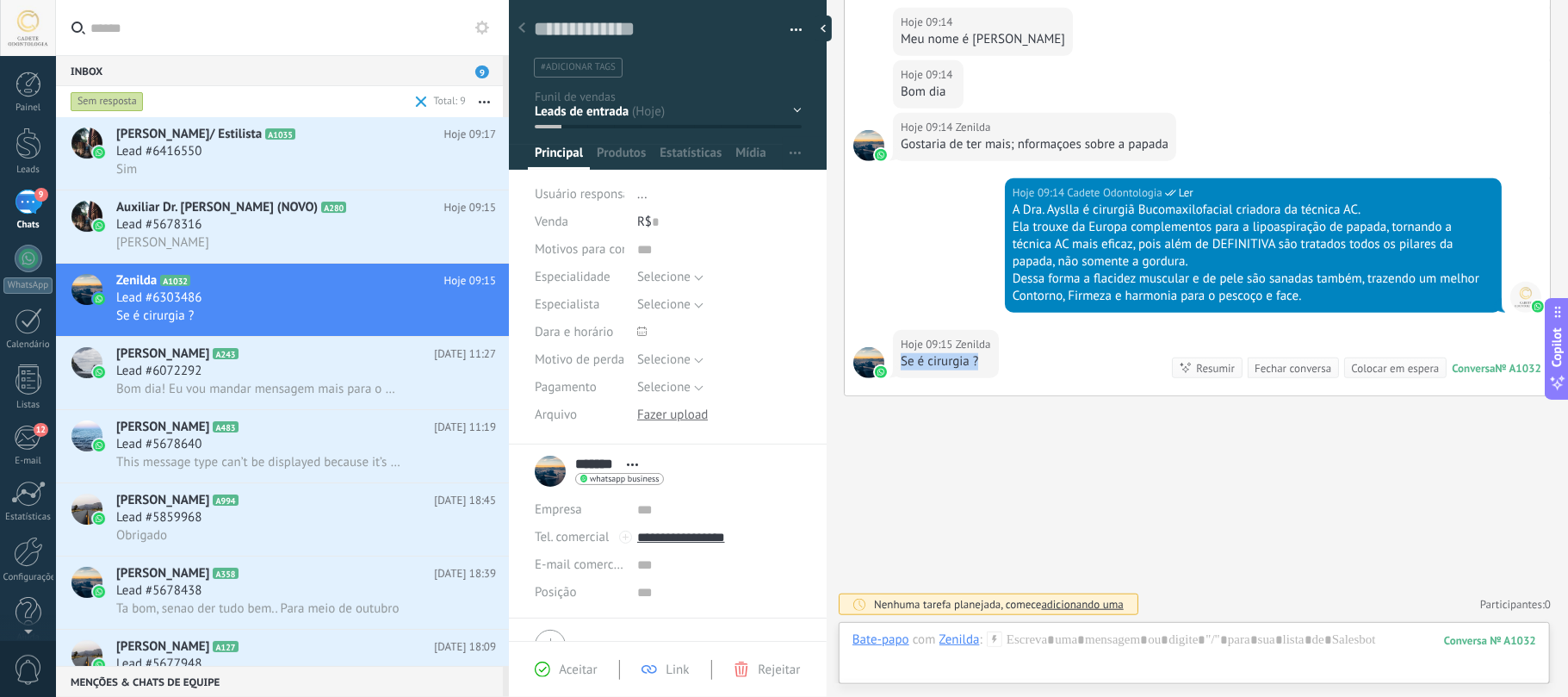
drag, startPoint x: 902, startPoint y: 359, endPoint x: 978, endPoint y: 359, distance: 76.0
click at [978, 359] on div "Se é cirurgia ?" at bounding box center [945, 362] width 91 height 18
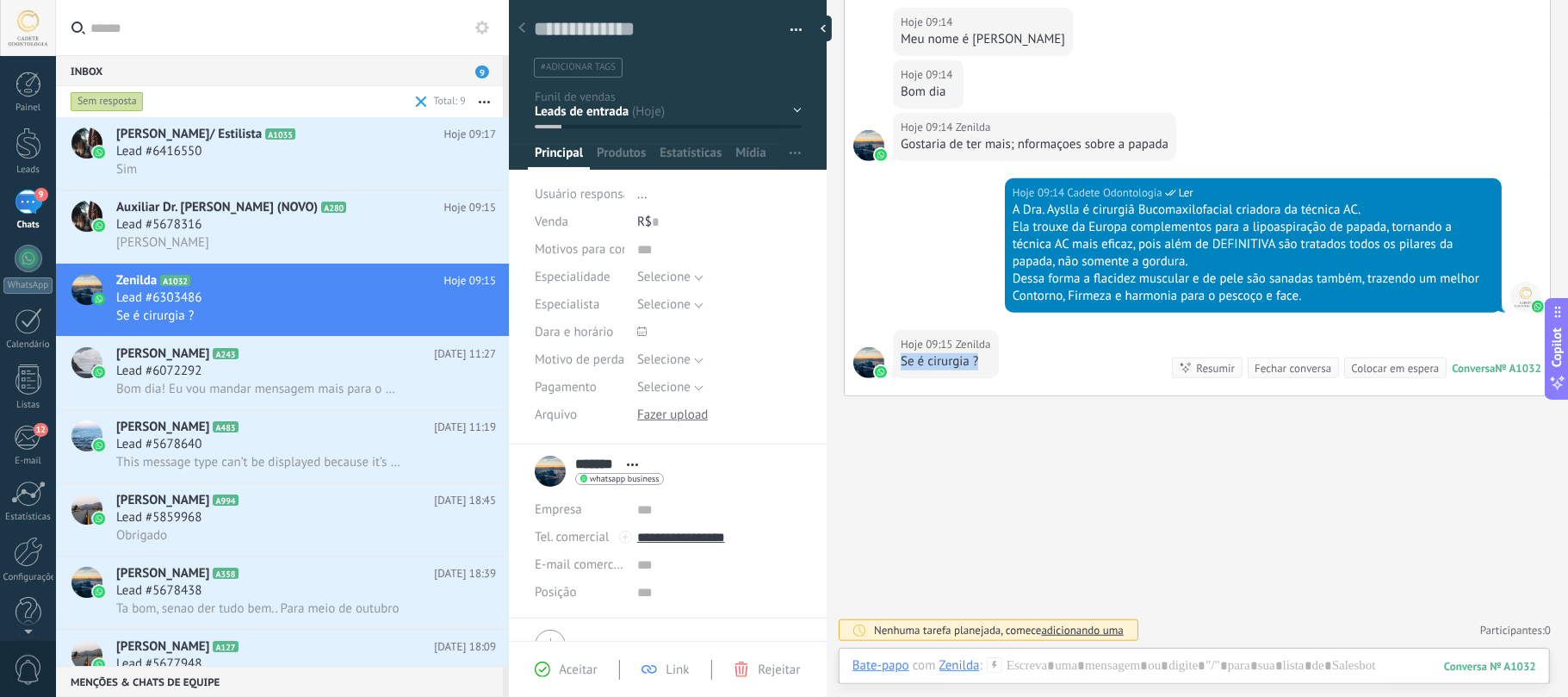
scroll to position [708, 0]
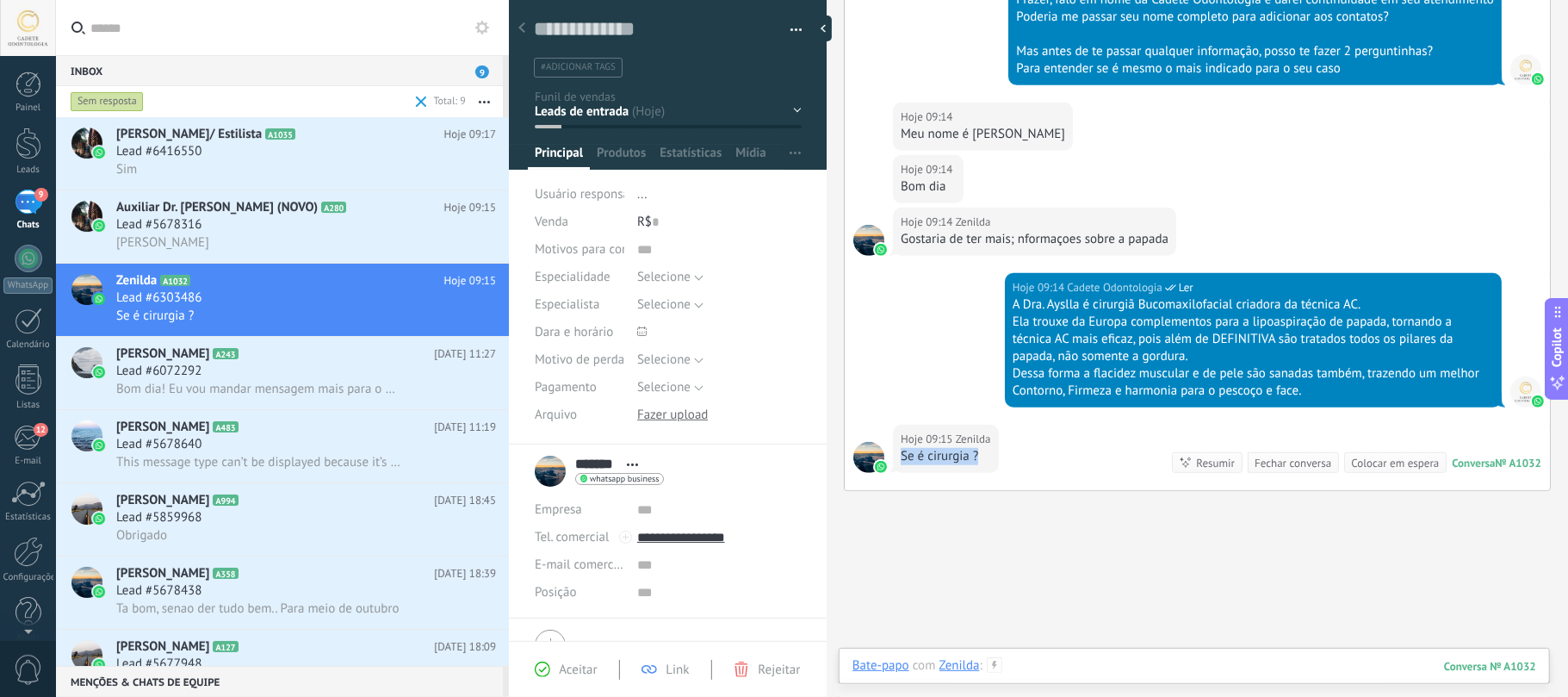
click at [1130, 661] on div at bounding box center [1194, 682] width 683 height 52
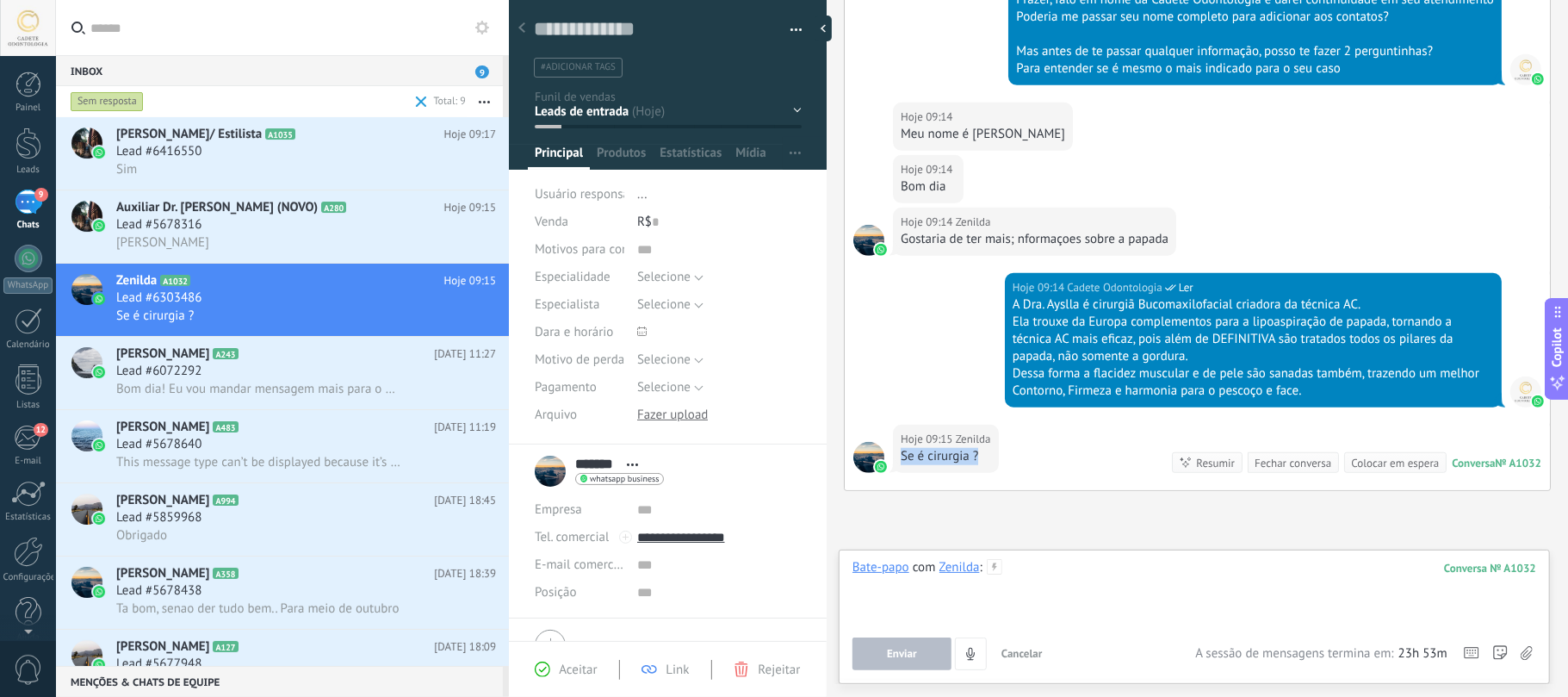
scroll to position [824, 0]
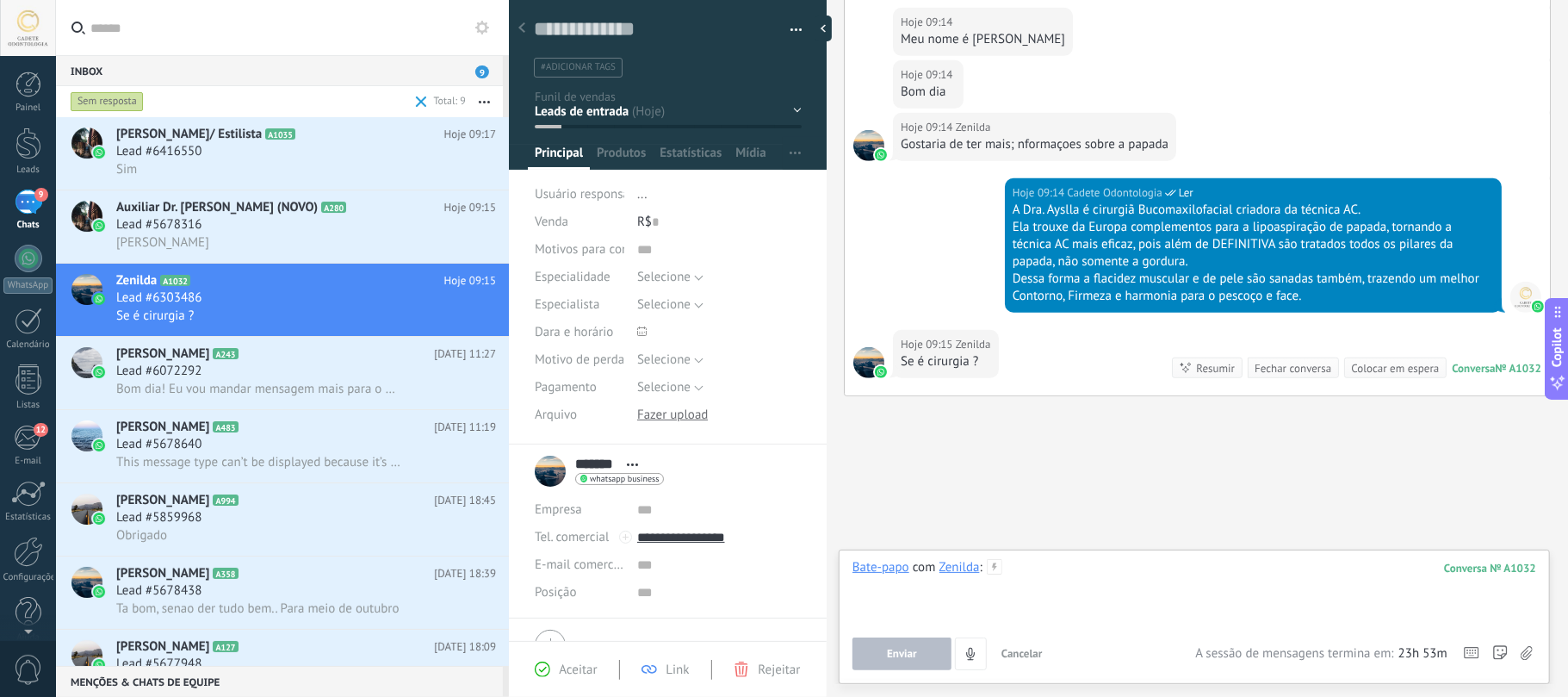
click at [1110, 572] on div at bounding box center [1194, 591] width 683 height 65
drag, startPoint x: 1182, startPoint y: 235, endPoint x: 1429, endPoint y: 221, distance: 247.4
click at [1431, 225] on div "Ela trouxe da Europa complementos para a lipoaspiração de papada, tornando a té…" at bounding box center [1253, 244] width 481 height 52
click at [1429, 221] on div "Ela trouxe da Europa complementos para a lipoaspiração de papada, tornando a té…" at bounding box center [1253, 244] width 481 height 52
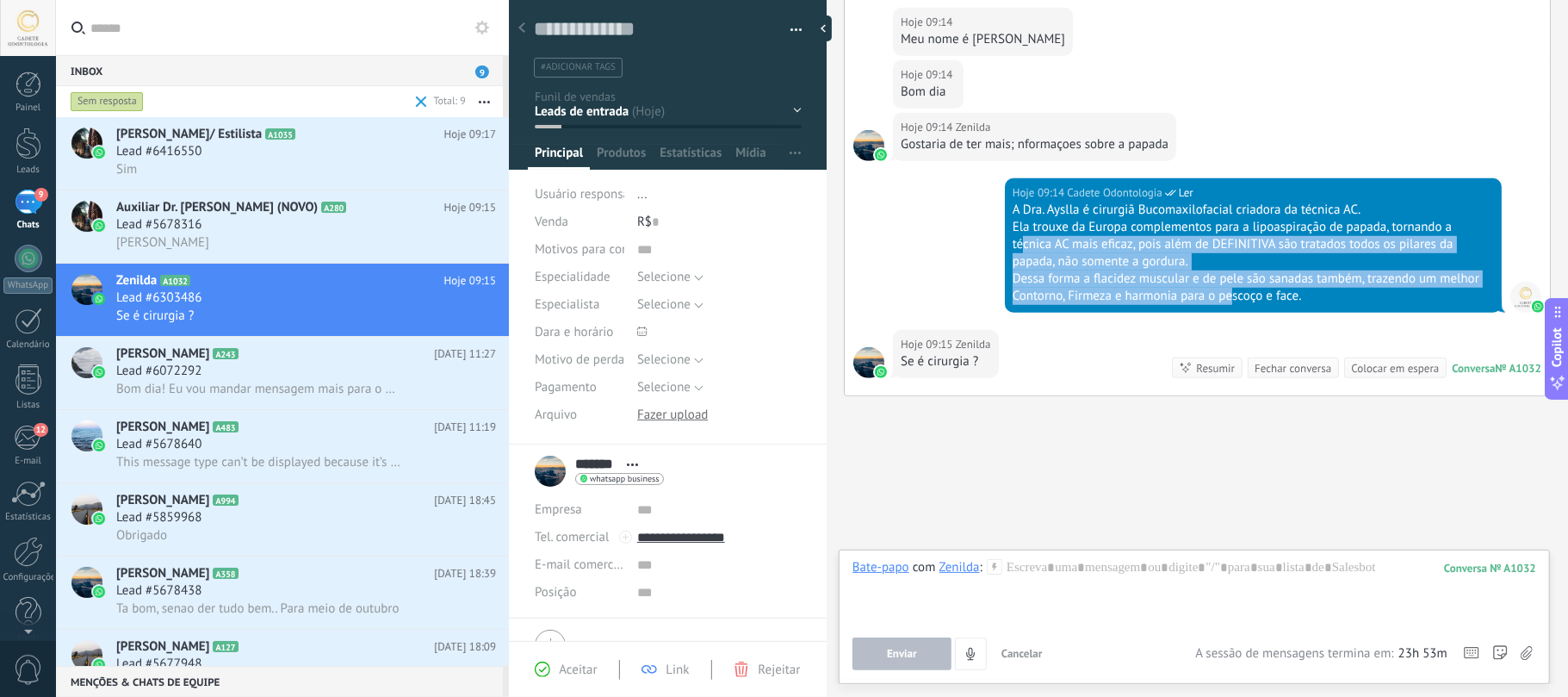
drag, startPoint x: 1017, startPoint y: 241, endPoint x: 1228, endPoint y: 297, distance: 218.3
click at [1228, 297] on div "A Dra. Ayslla é cirurgiã Bucomaxilofacial criadora da técnica AC. Ela trouxe da…" at bounding box center [1253, 253] width 481 height 103
click at [1233, 258] on div "Ela trouxe da Europa complementos para a lipoaspiração de papada, tornando a té…" at bounding box center [1253, 244] width 481 height 52
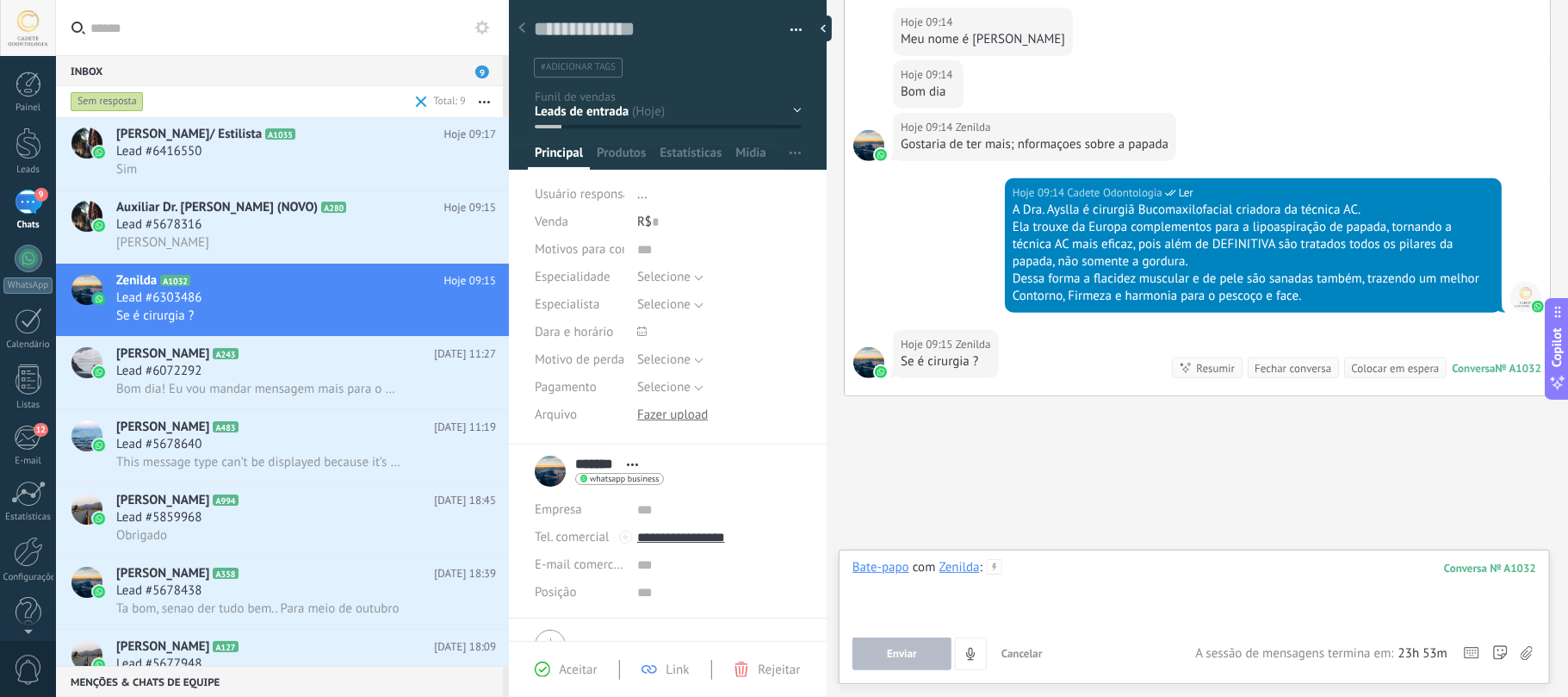
click at [1031, 607] on div at bounding box center [1194, 591] width 683 height 65
click at [1203, 584] on div "**********" at bounding box center [1194, 591] width 683 height 65
click at [905, 649] on span "Enviar" at bounding box center [901, 653] width 30 height 12
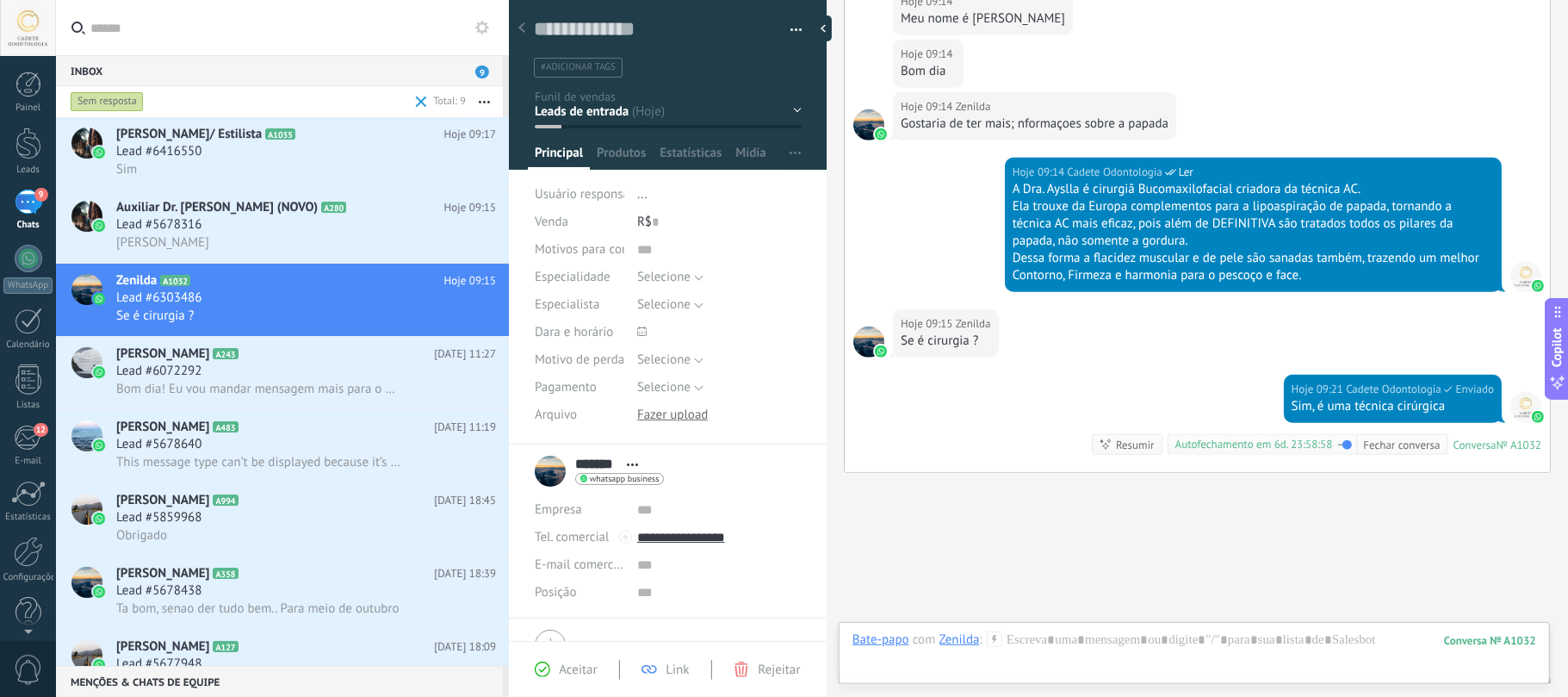
scroll to position [920, 0]
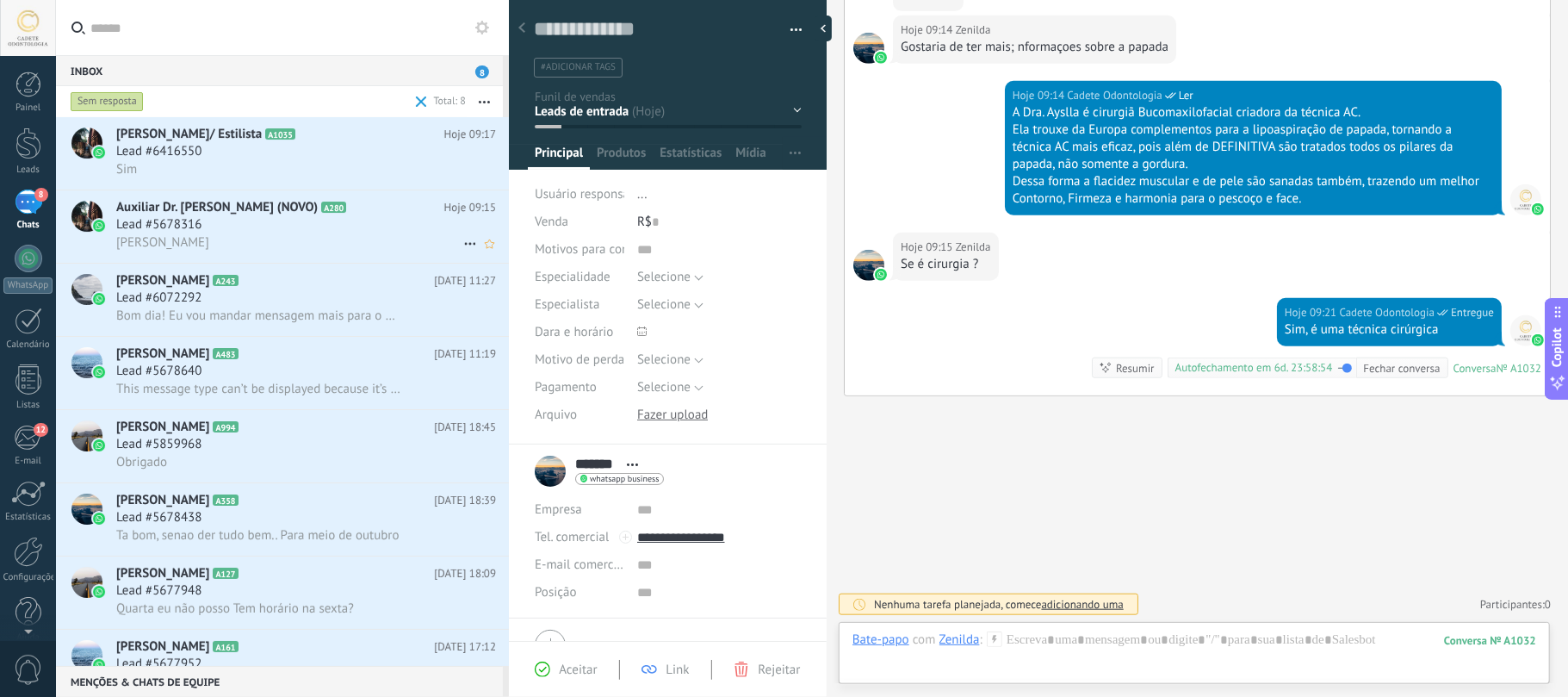
click at [314, 201] on h2 "Auxiliar Dr. Eric (NOVO) A280" at bounding box center [280, 208] width 328 height 18
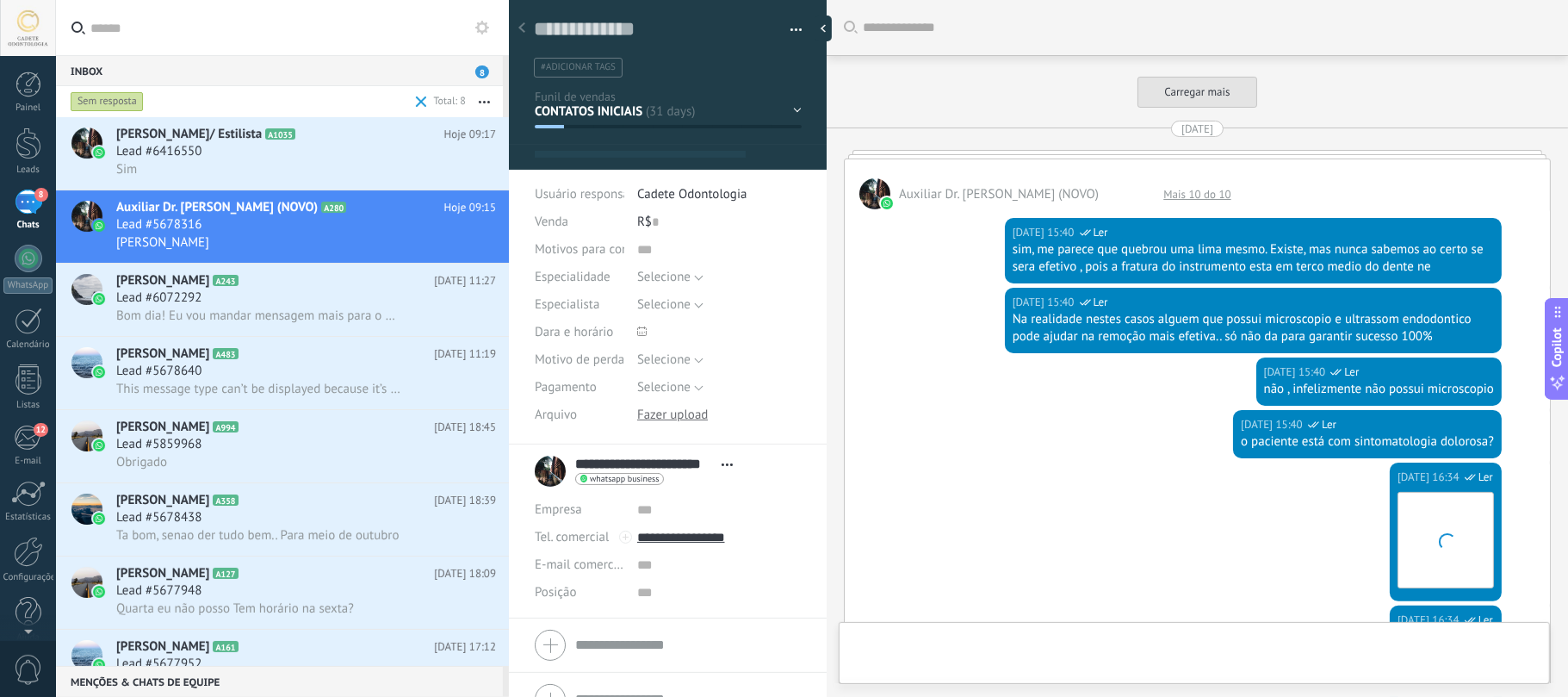
scroll to position [3907, 0]
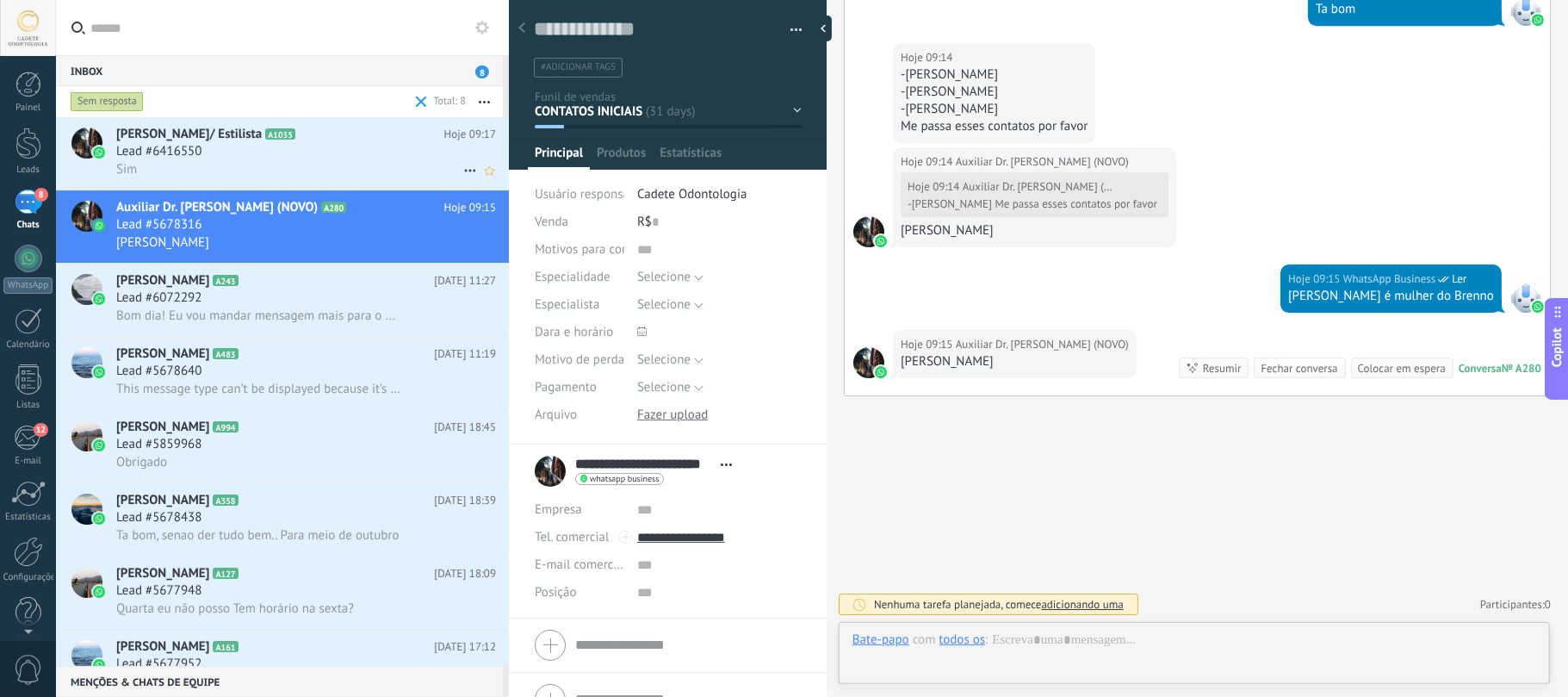
click at [246, 159] on div "Lead #6416550" at bounding box center [306, 152] width 380 height 18
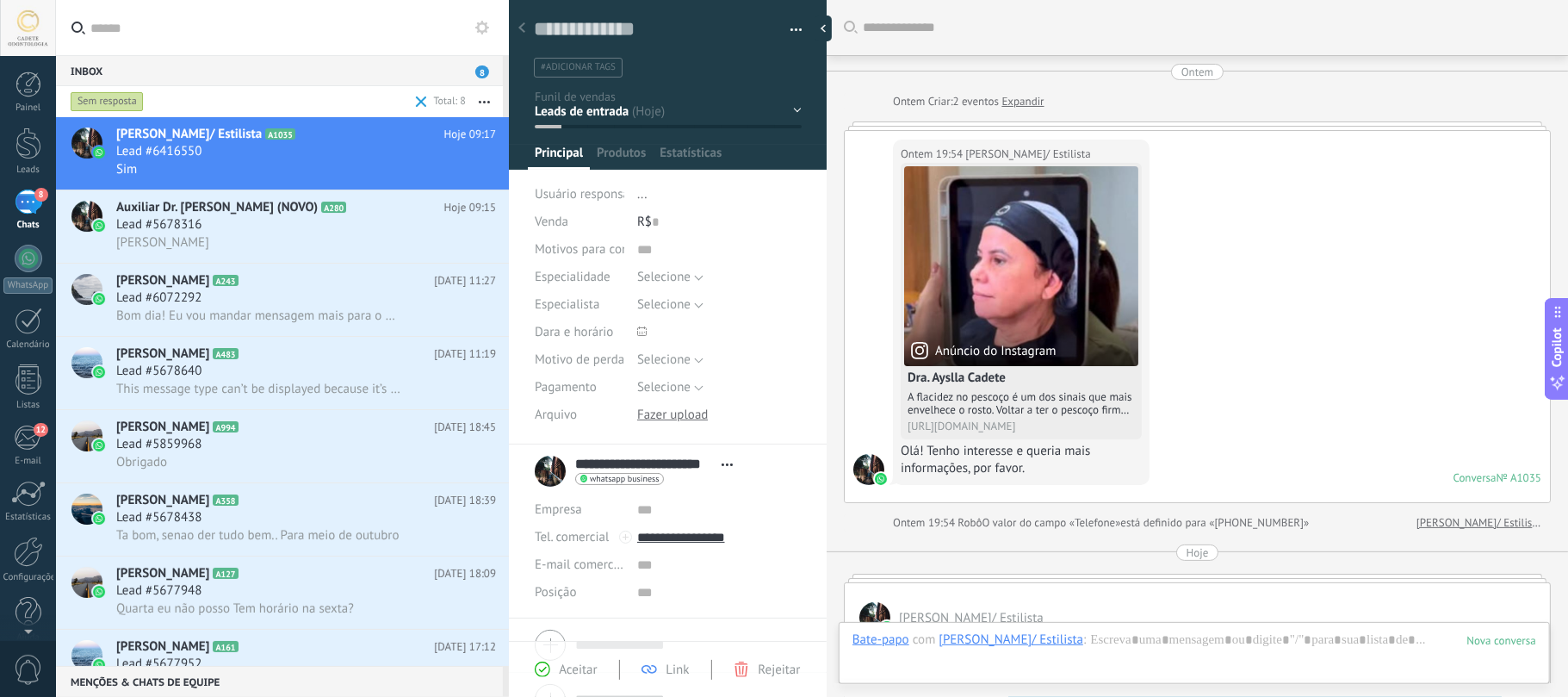
type textarea "**********"
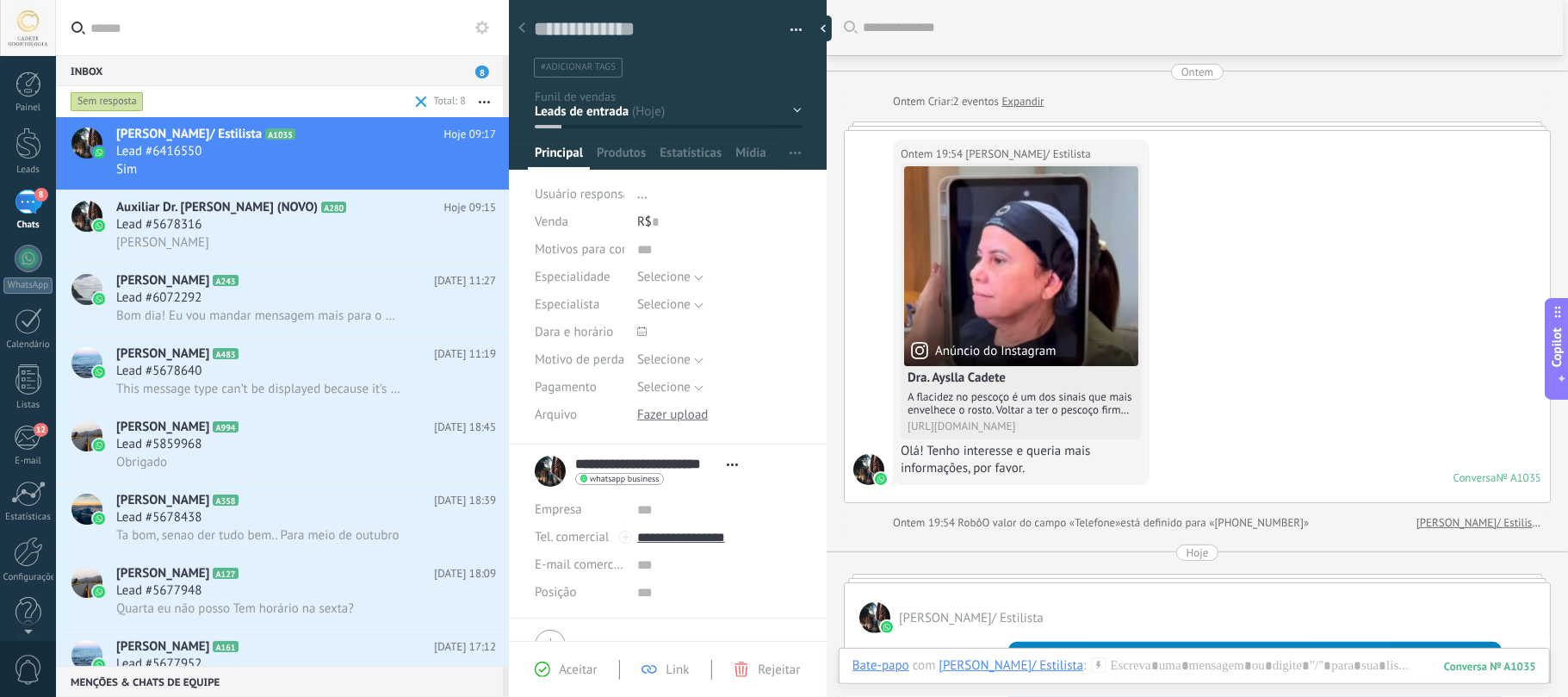
scroll to position [689, 0]
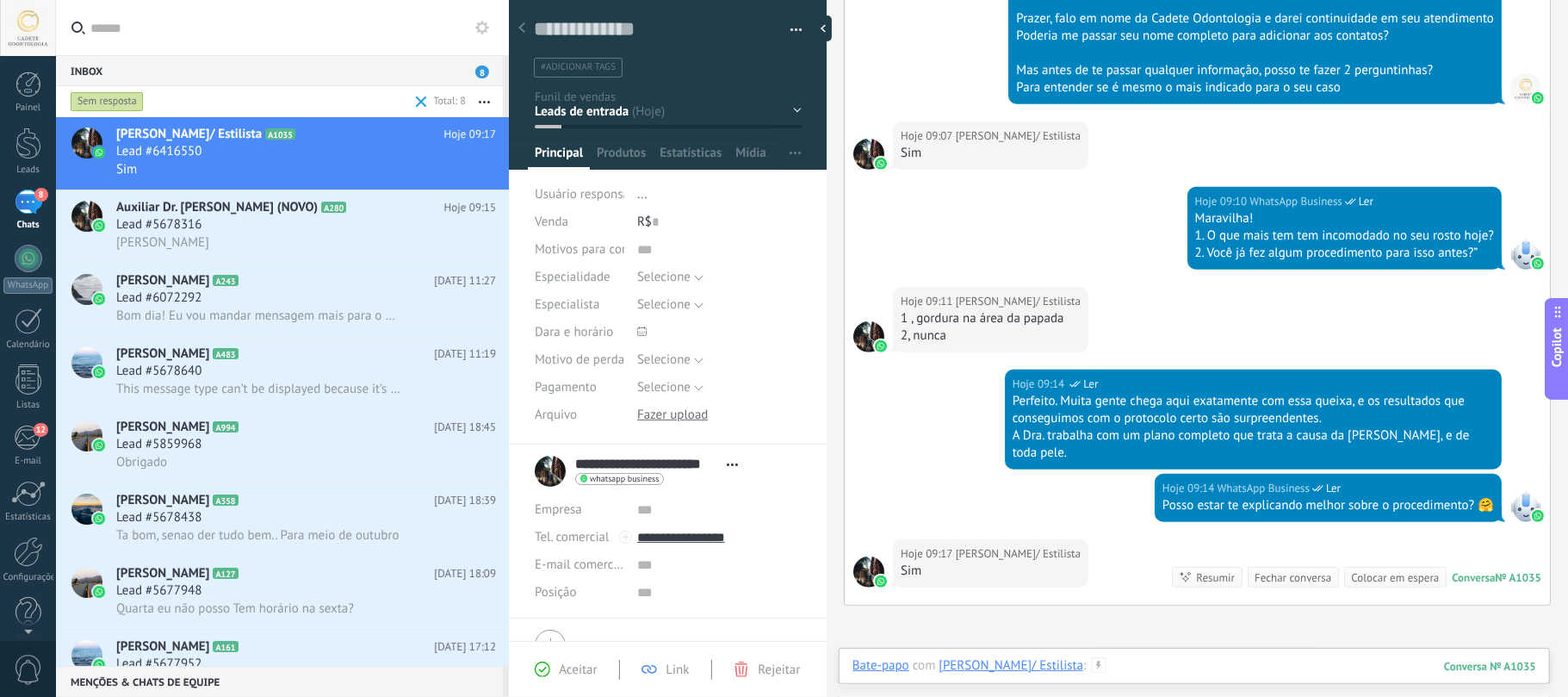
click at [1228, 669] on div at bounding box center [1194, 682] width 683 height 52
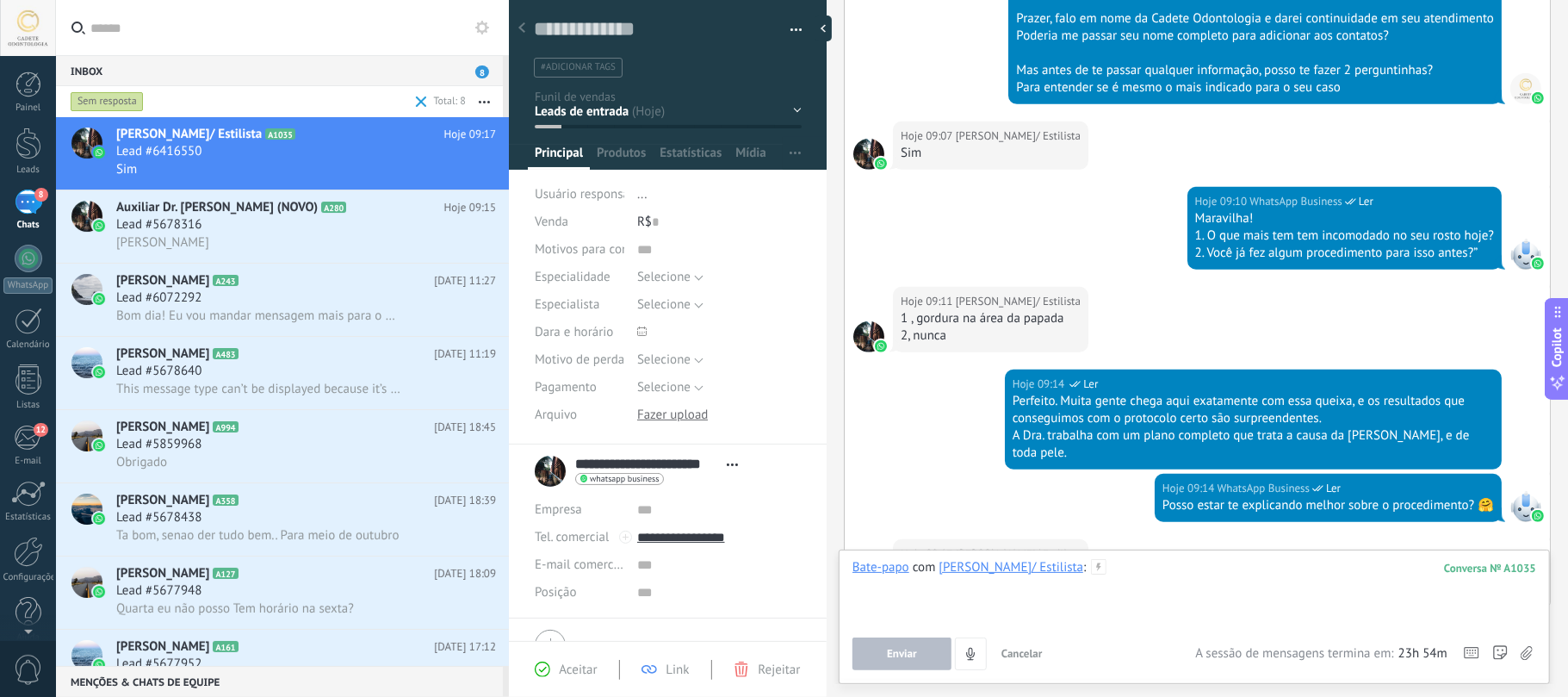
paste div
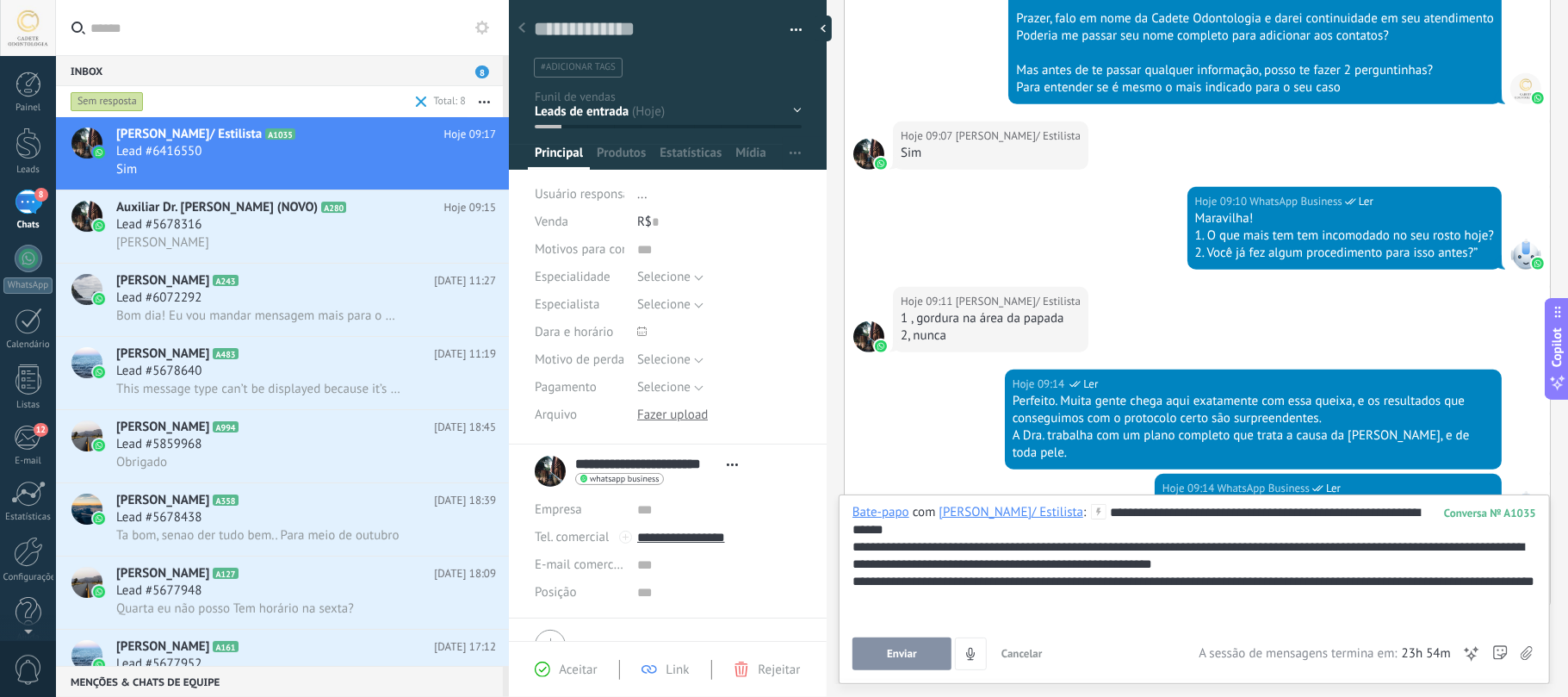
click at [893, 651] on span "Enviar" at bounding box center [901, 653] width 30 height 12
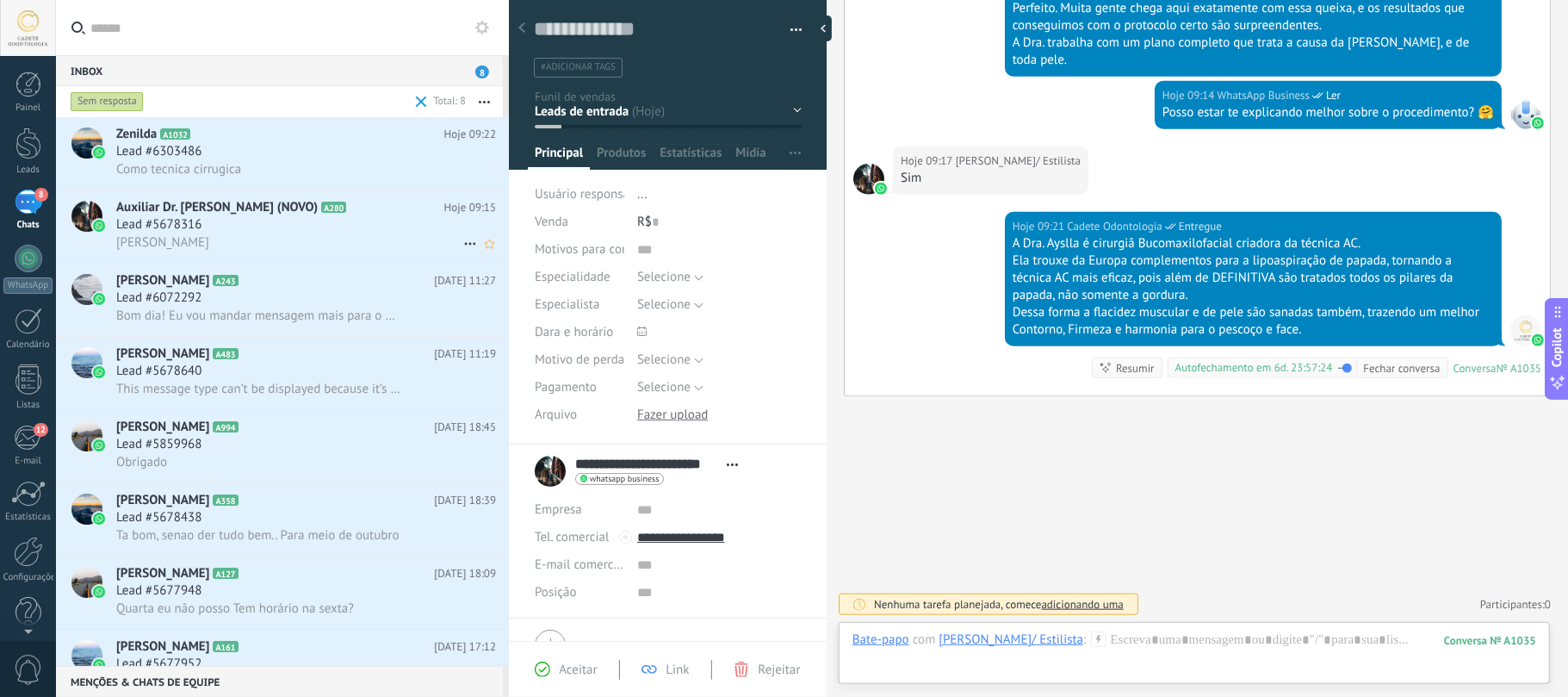
scroll to position [38, 0]
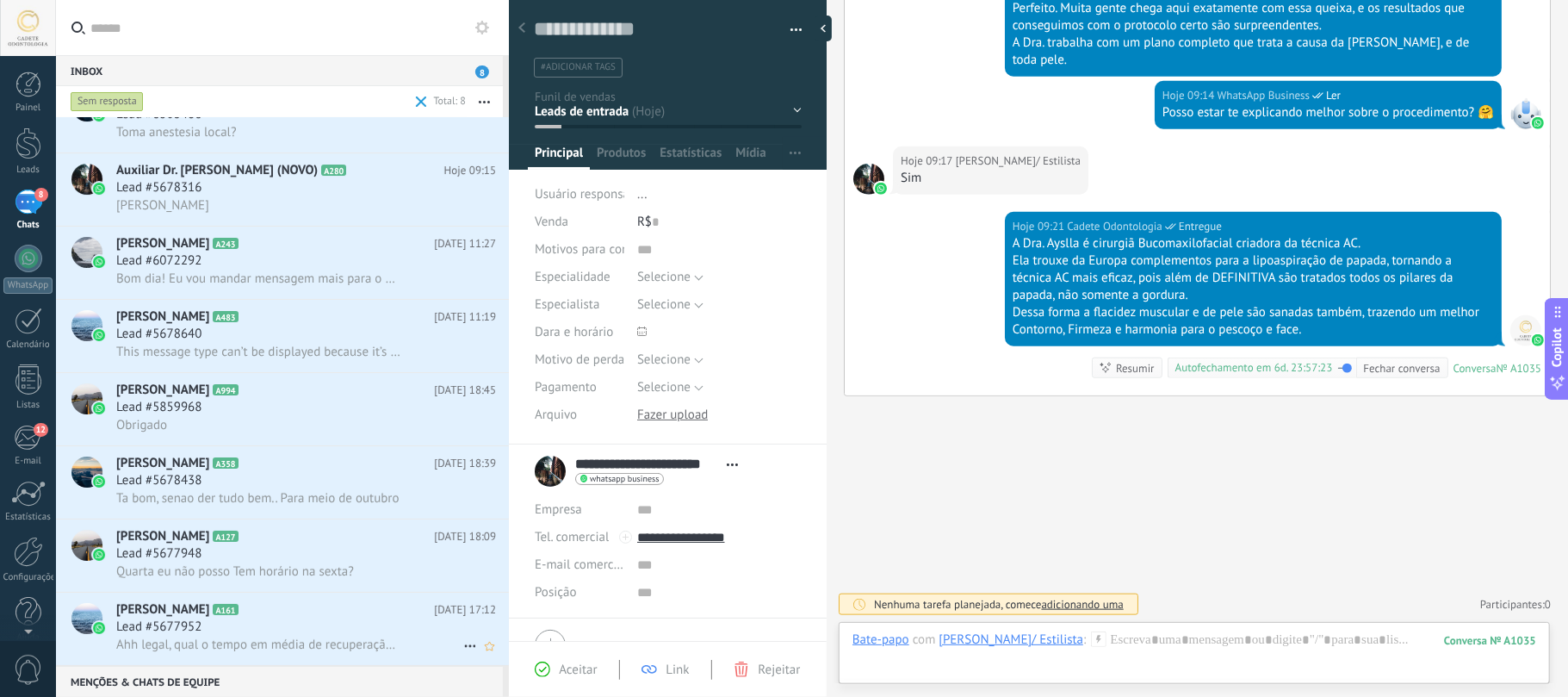
click at [209, 613] on h2 "Erica A161" at bounding box center [275, 610] width 318 height 18
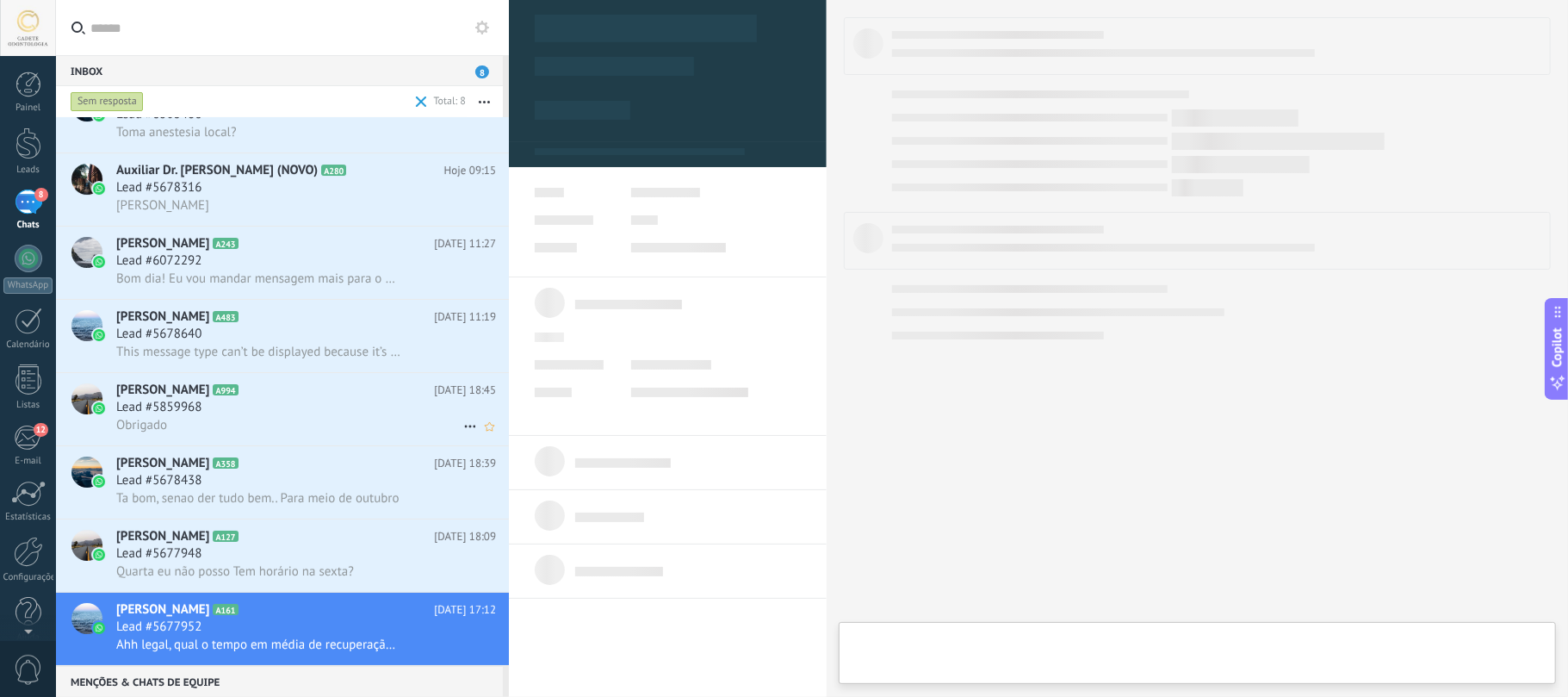
type textarea "**********"
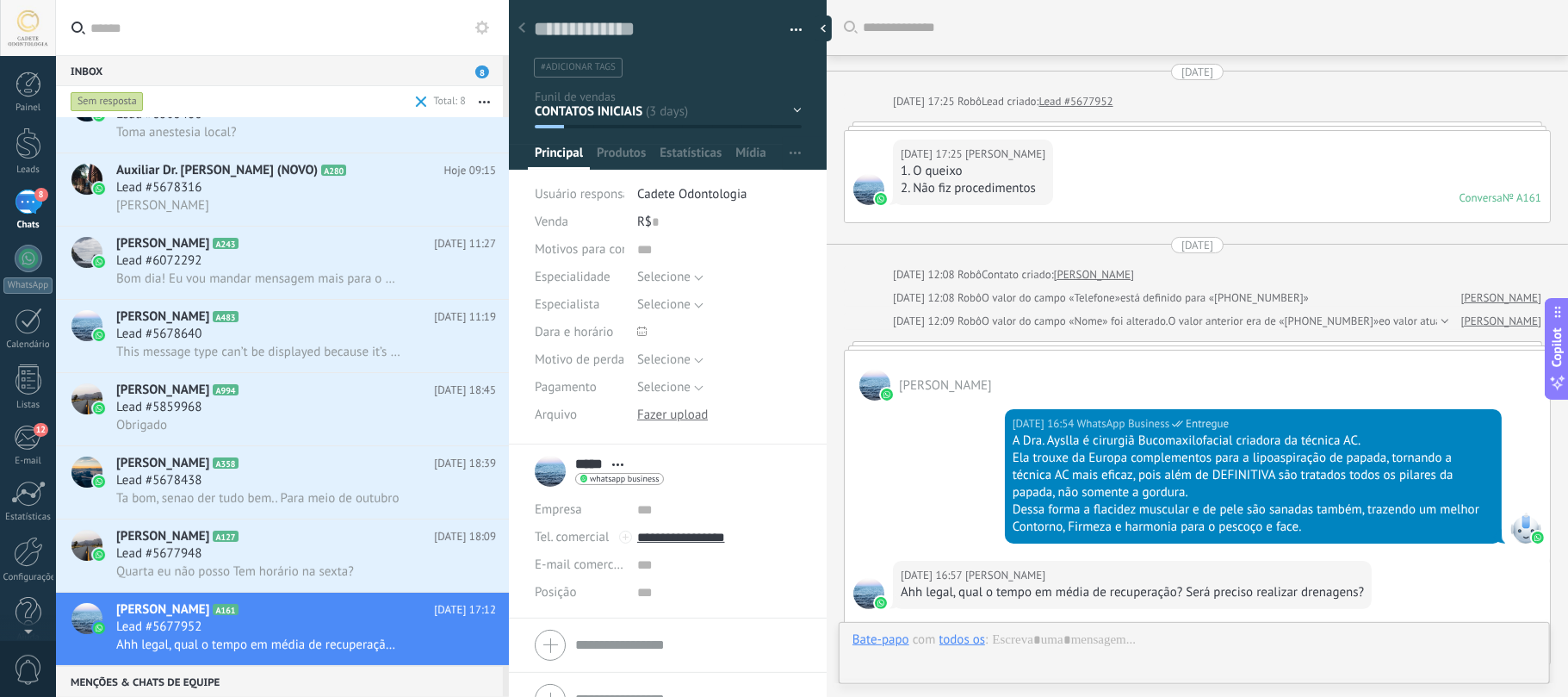
scroll to position [272, 0]
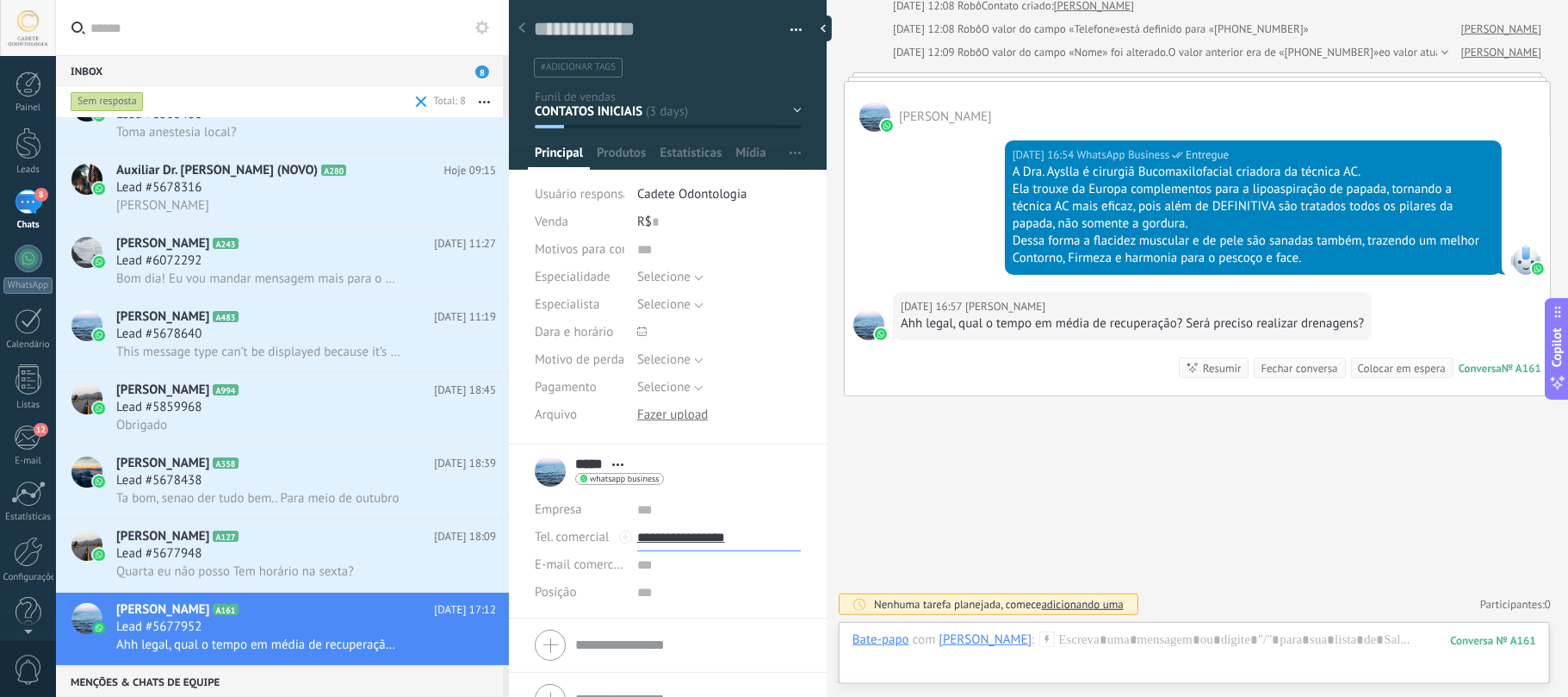
drag, startPoint x: 700, startPoint y: 556, endPoint x: 676, endPoint y: 558, distance: 24.1
click at [676, 558] on div "Empresa Abrir detalhes Editar o lead" at bounding box center [668, 551] width 266 height 110
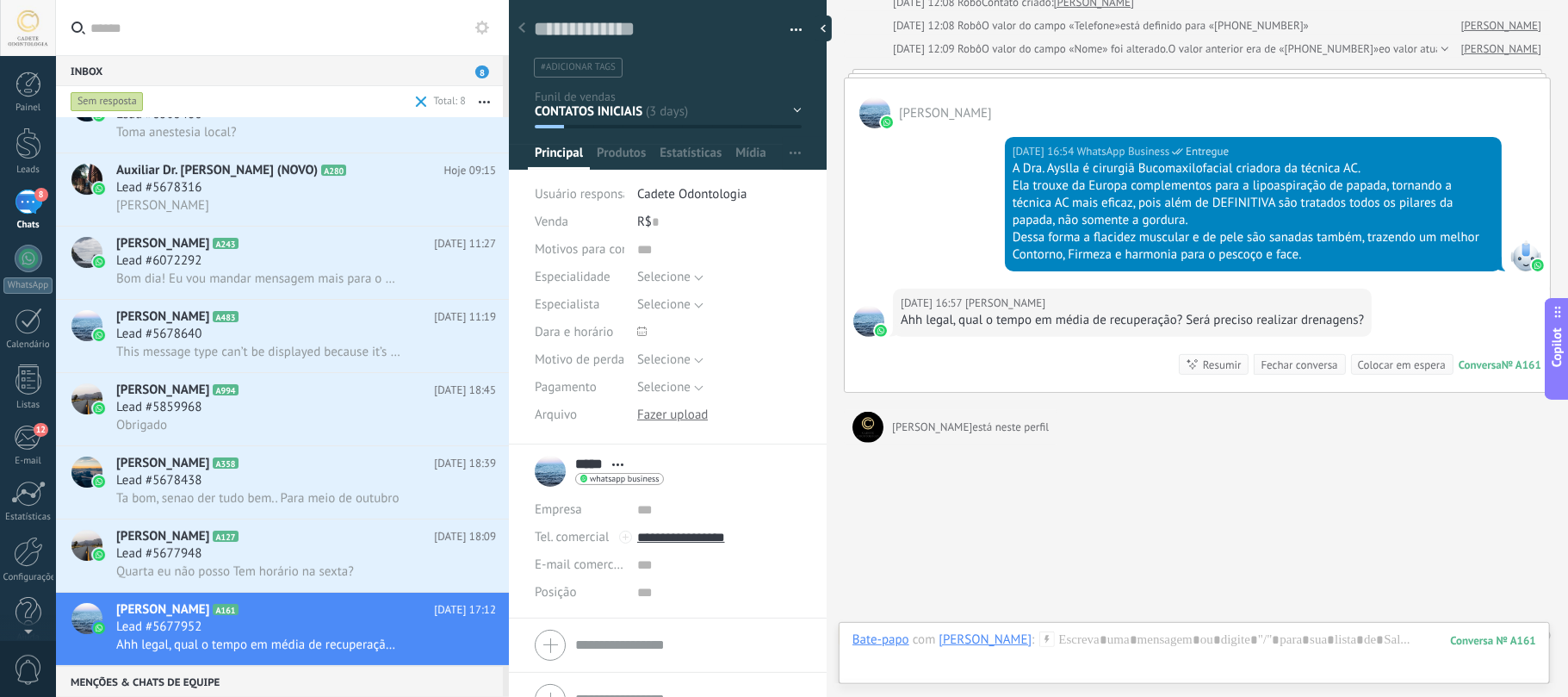
type input "**********"
click at [965, 565] on div "Buscar Carregar mais 25/09/2025 25/09/2025 17:25 Robô Lead criado: Lead #567795…" at bounding box center [1197, 228] width 742 height 1000
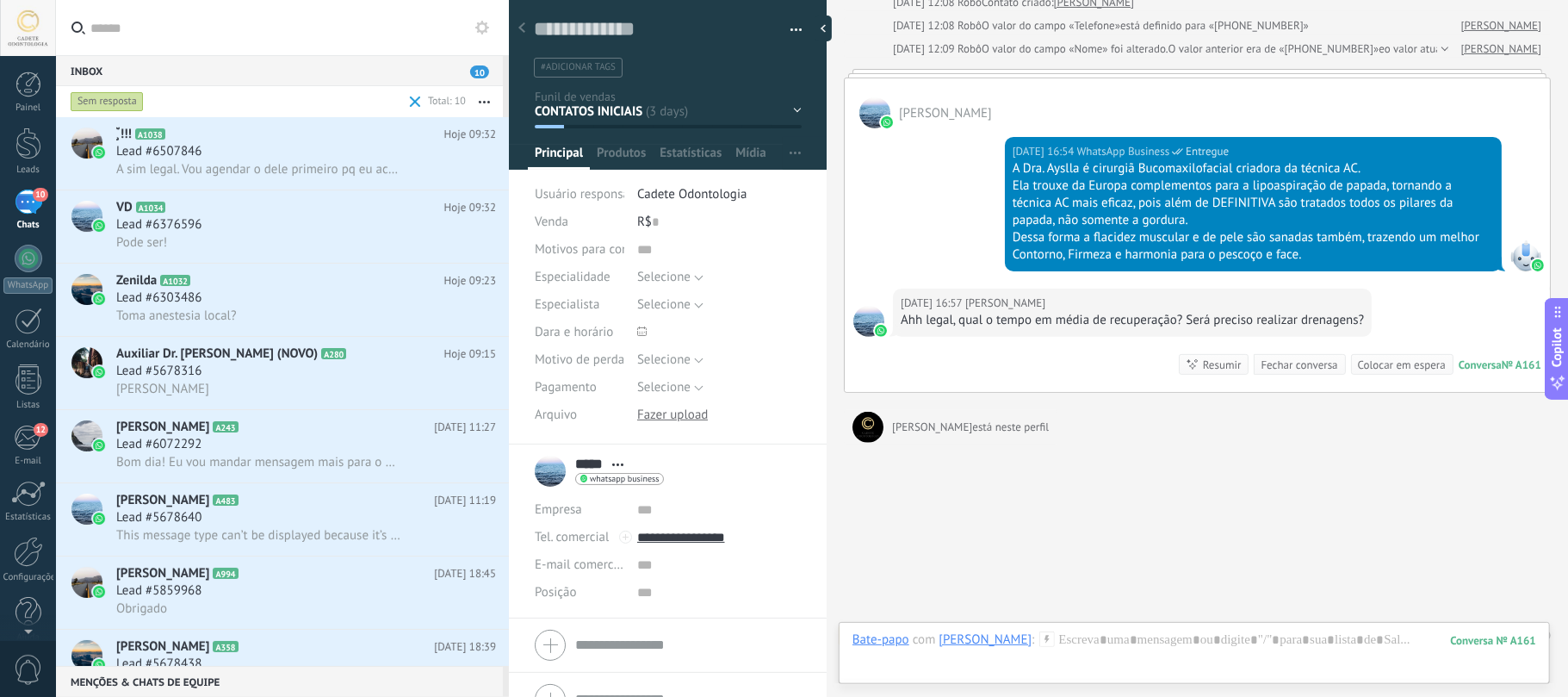
click at [87, 103] on div "Sem resposta" at bounding box center [106, 101] width 73 height 20
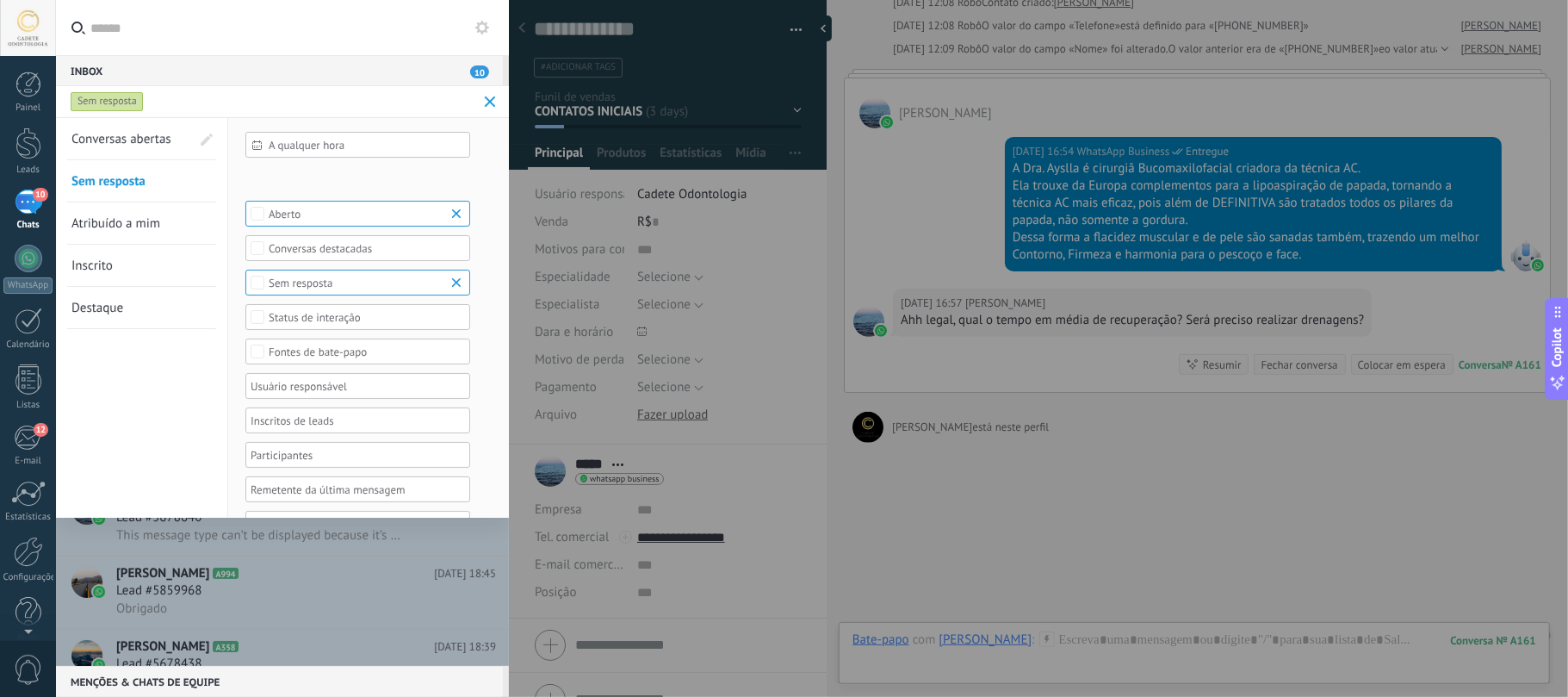
click at [138, 135] on span "Conversas abertas" at bounding box center [121, 138] width 99 height 17
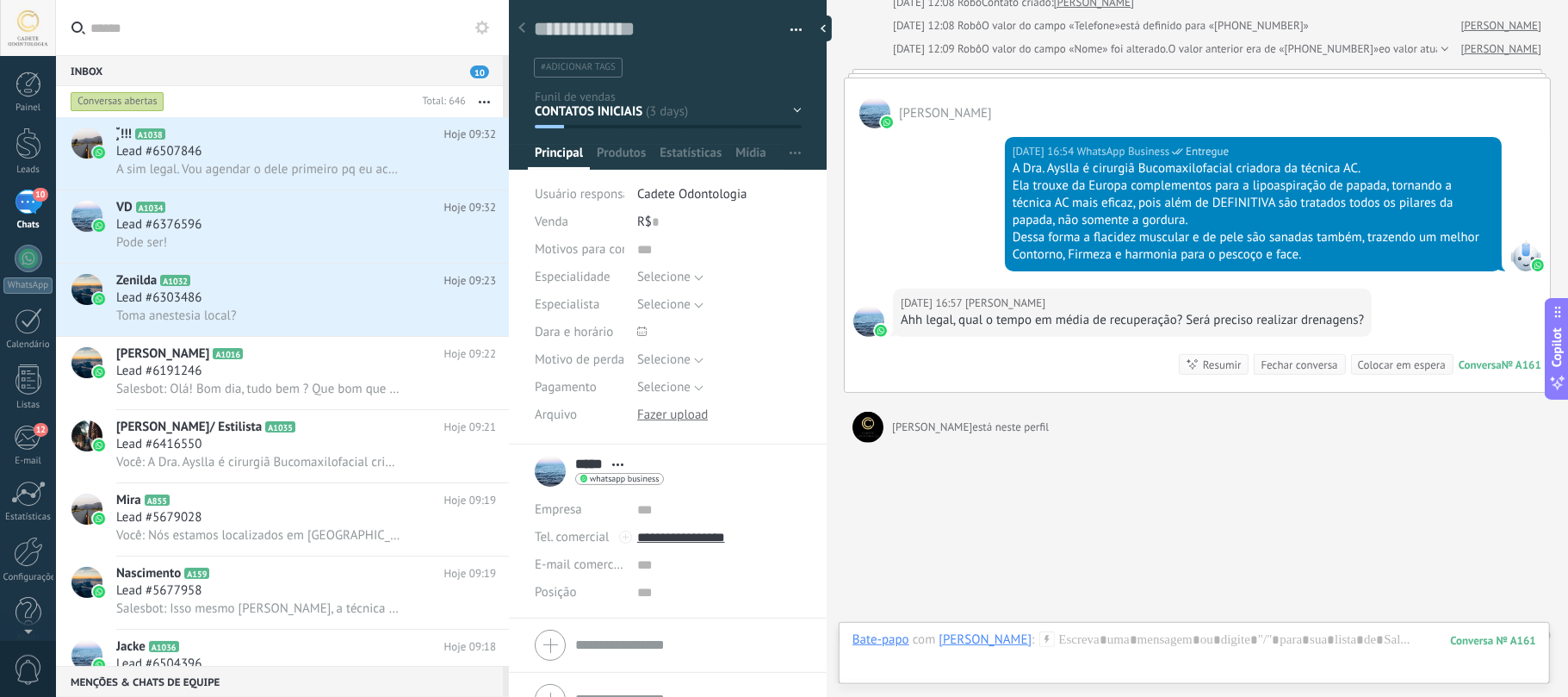
click at [243, 66] on div "Inbox 10" at bounding box center [279, 71] width 446 height 31
click at [159, 40] on input "text" at bounding box center [292, 27] width 404 height 56
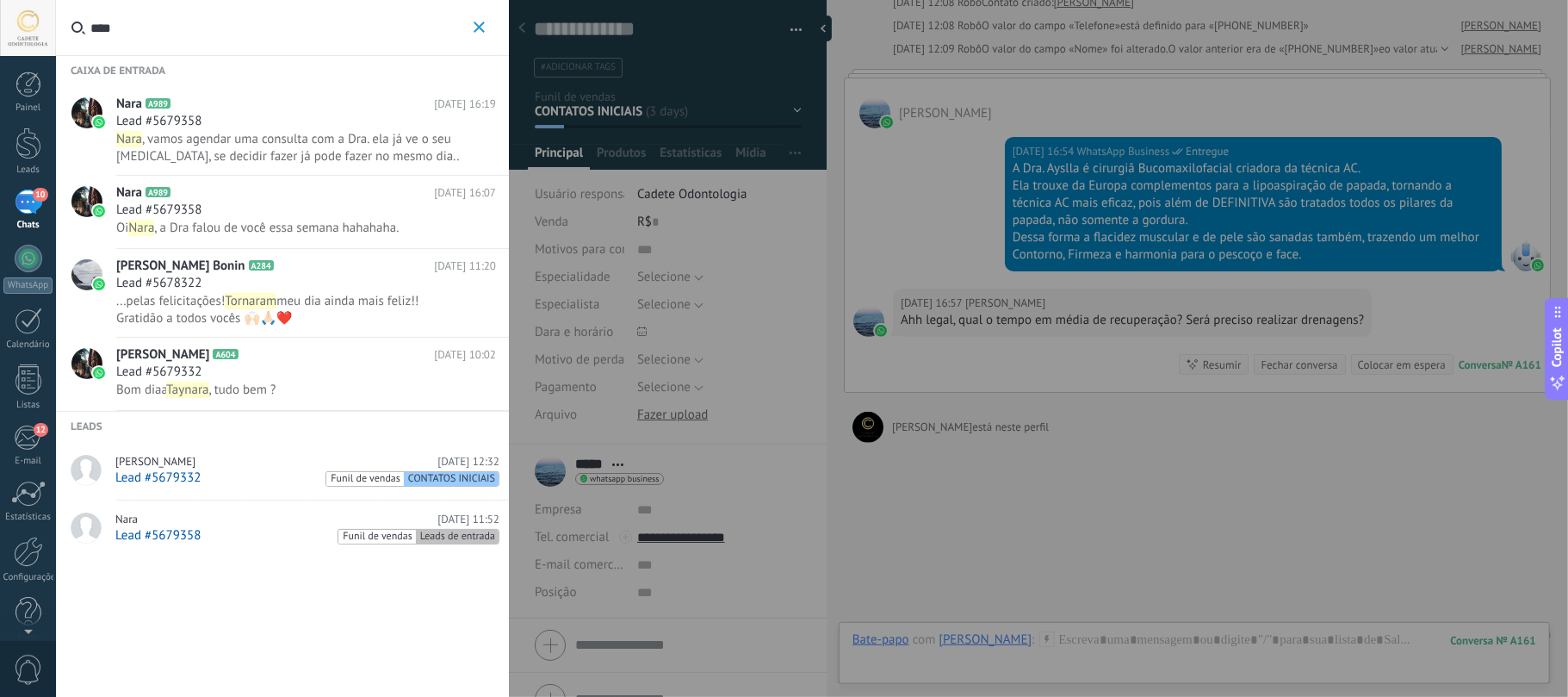
type input "****"
click at [188, 125] on span "Lead #5679358" at bounding box center [158, 122] width 85 height 18
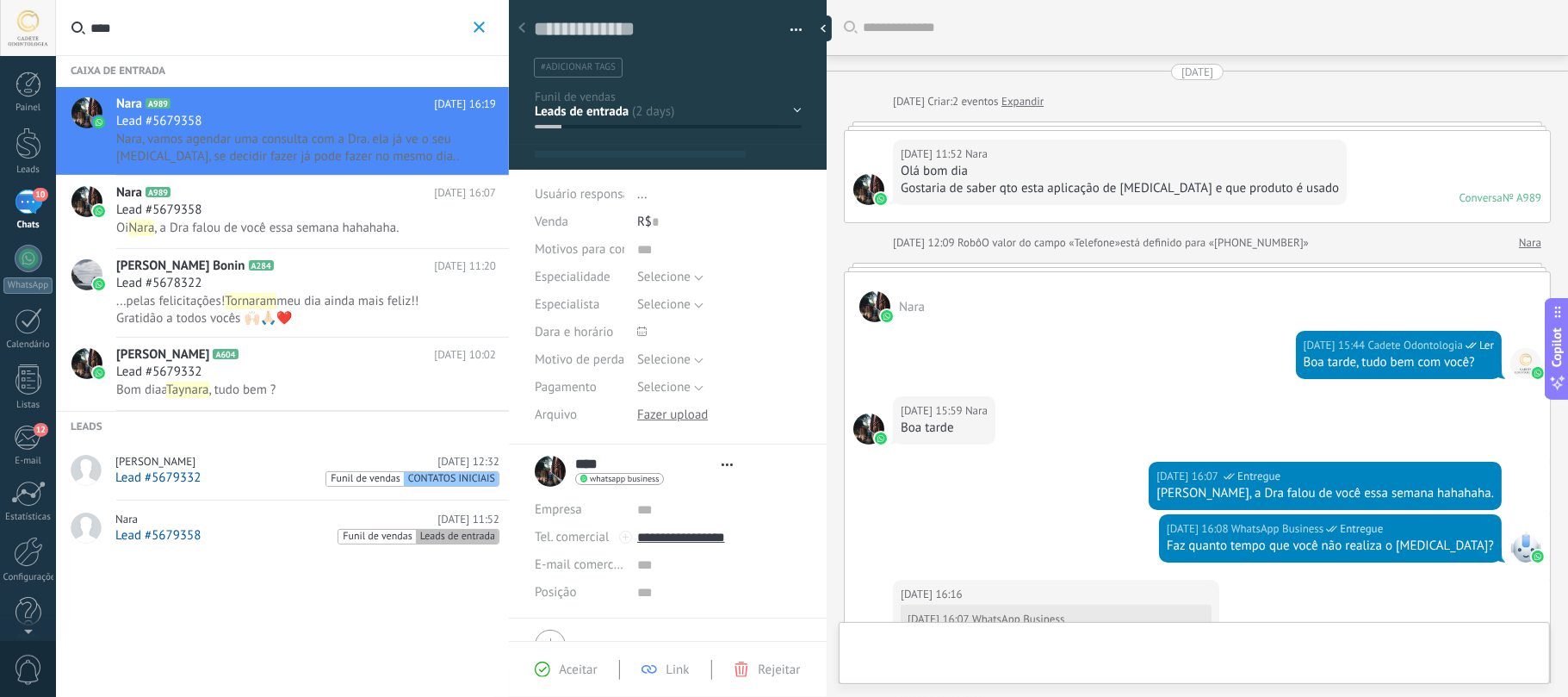
type textarea "**********"
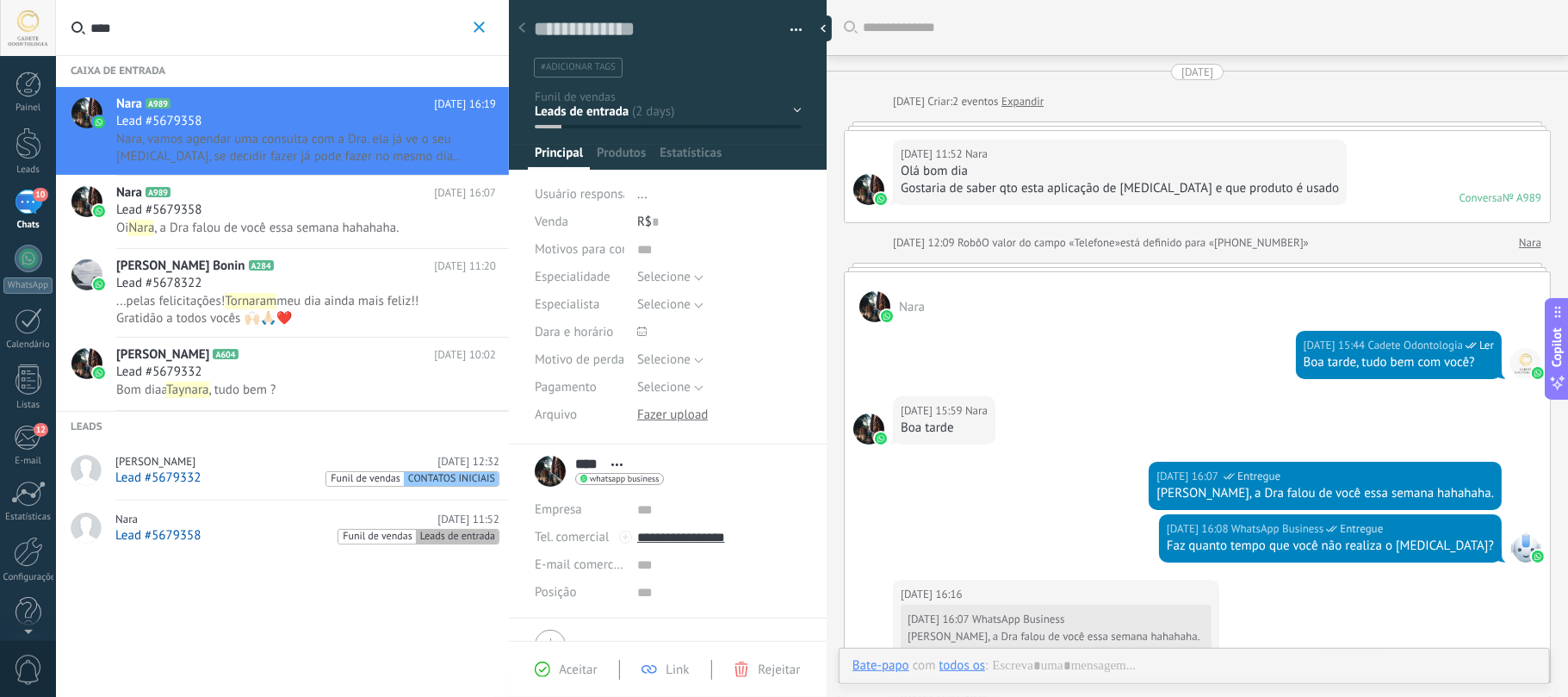
scroll to position [460, 0]
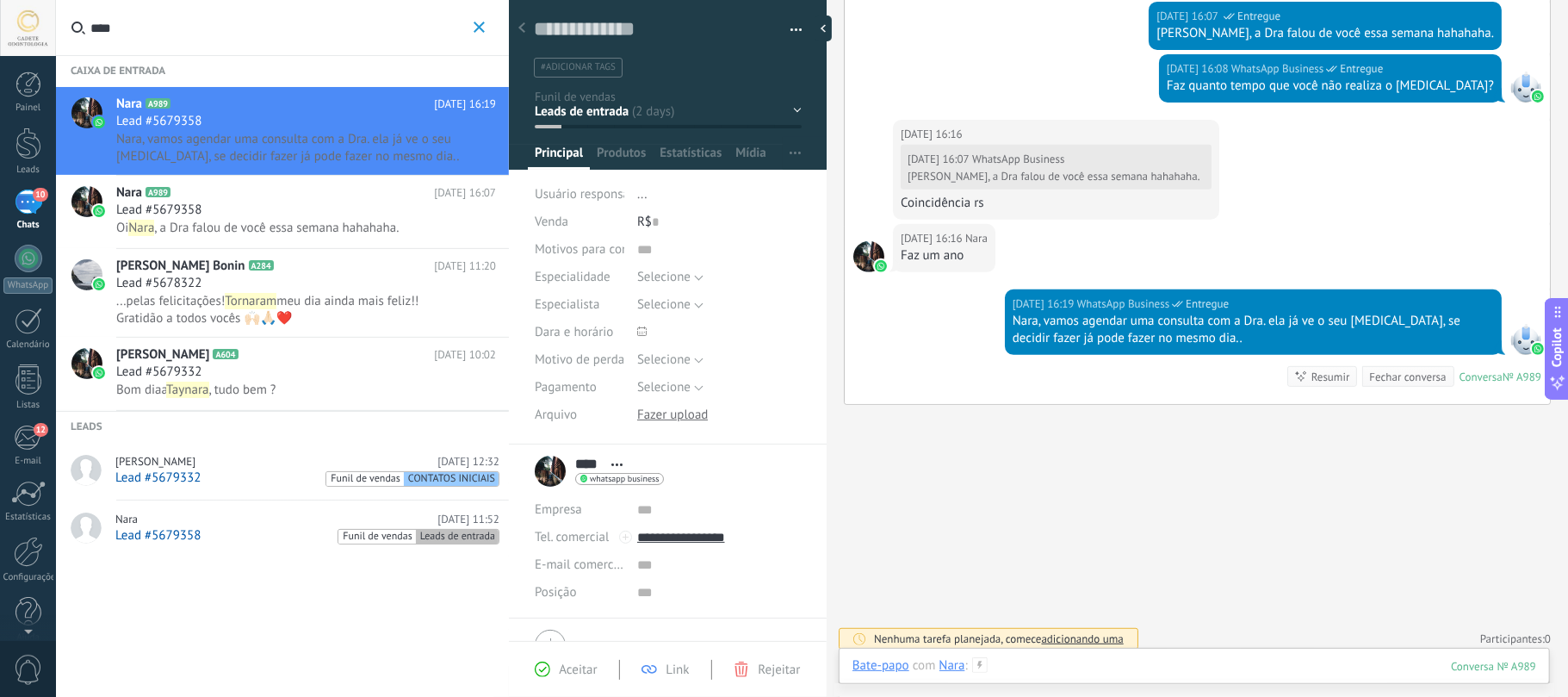
click at [1217, 660] on div at bounding box center [1194, 682] width 683 height 52
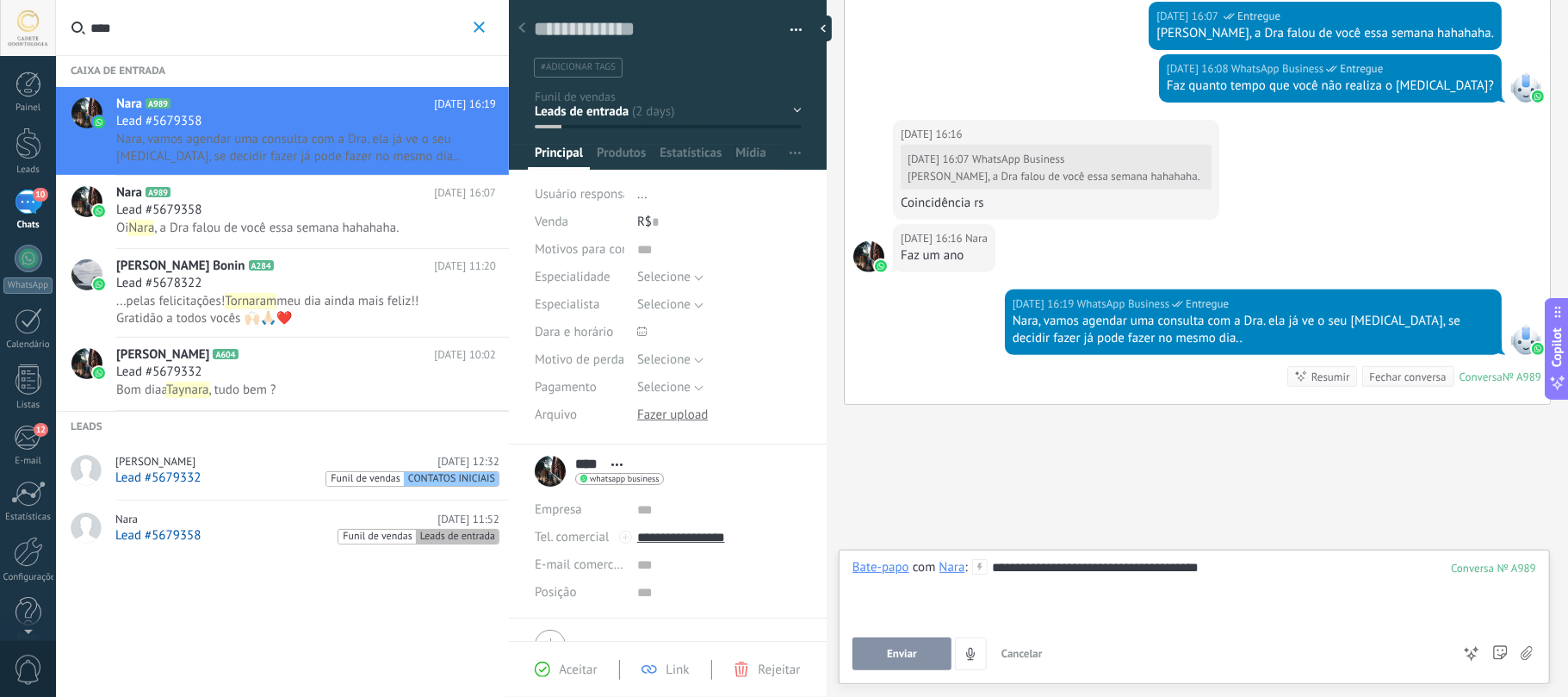
drag, startPoint x: 975, startPoint y: 446, endPoint x: 963, endPoint y: 552, distance: 106.7
click at [975, 445] on div "Buscar Carregar mais 26/09/2025 26/09/2025 Criar: 2 eventos Expandir 26/09/2025…" at bounding box center [1197, 122] width 742 height 1165
drag, startPoint x: 885, startPoint y: 652, endPoint x: 892, endPoint y: 602, distance: 50.5
click at [889, 651] on button "Enviar" at bounding box center [902, 654] width 99 height 33
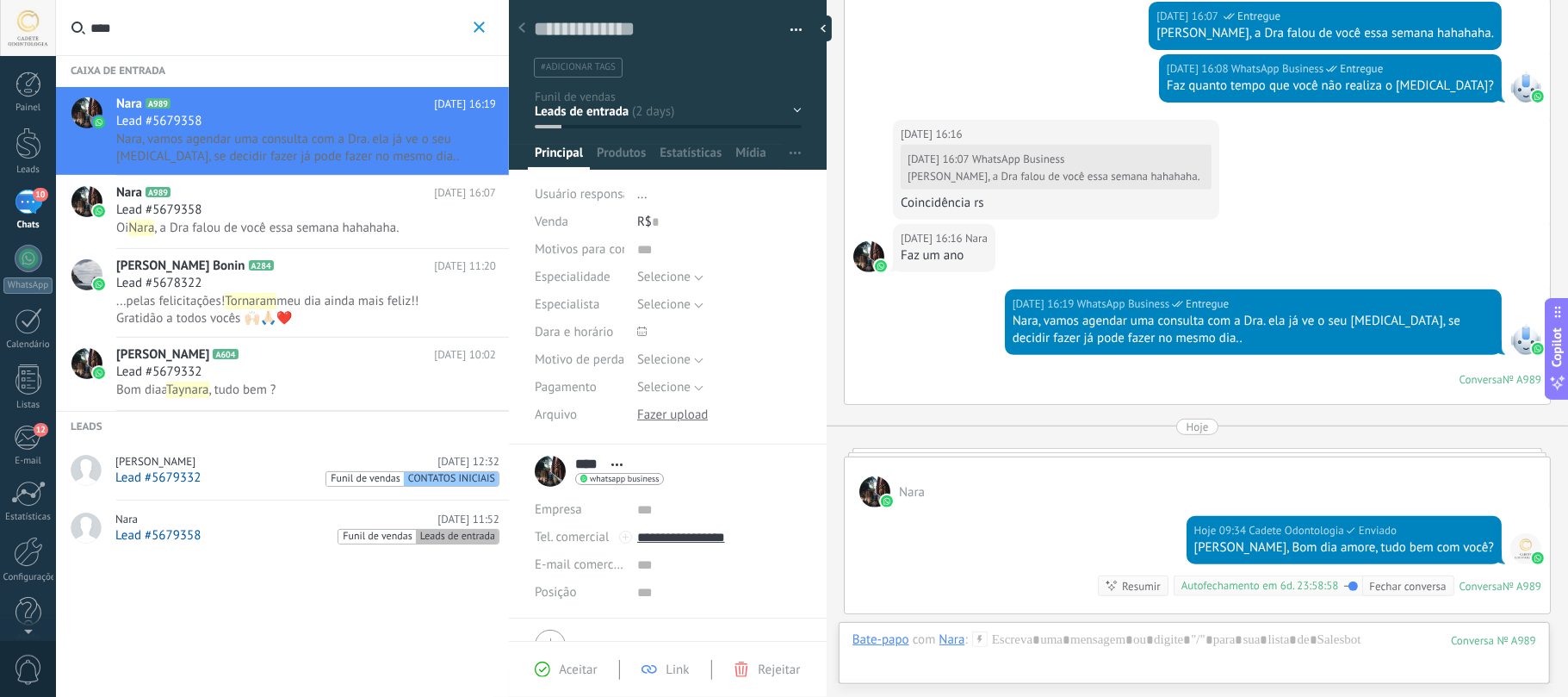
scroll to position [472, 0]
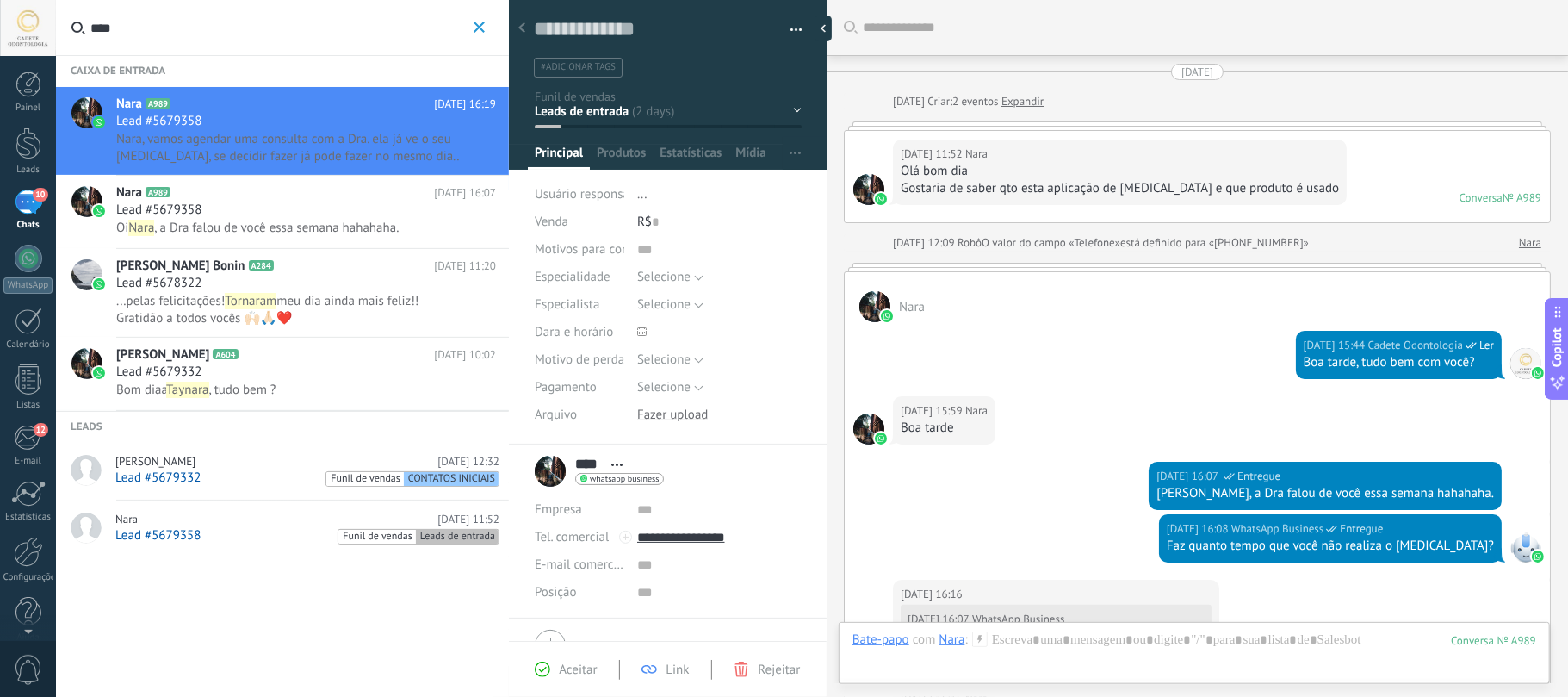
scroll to position [25, 0]
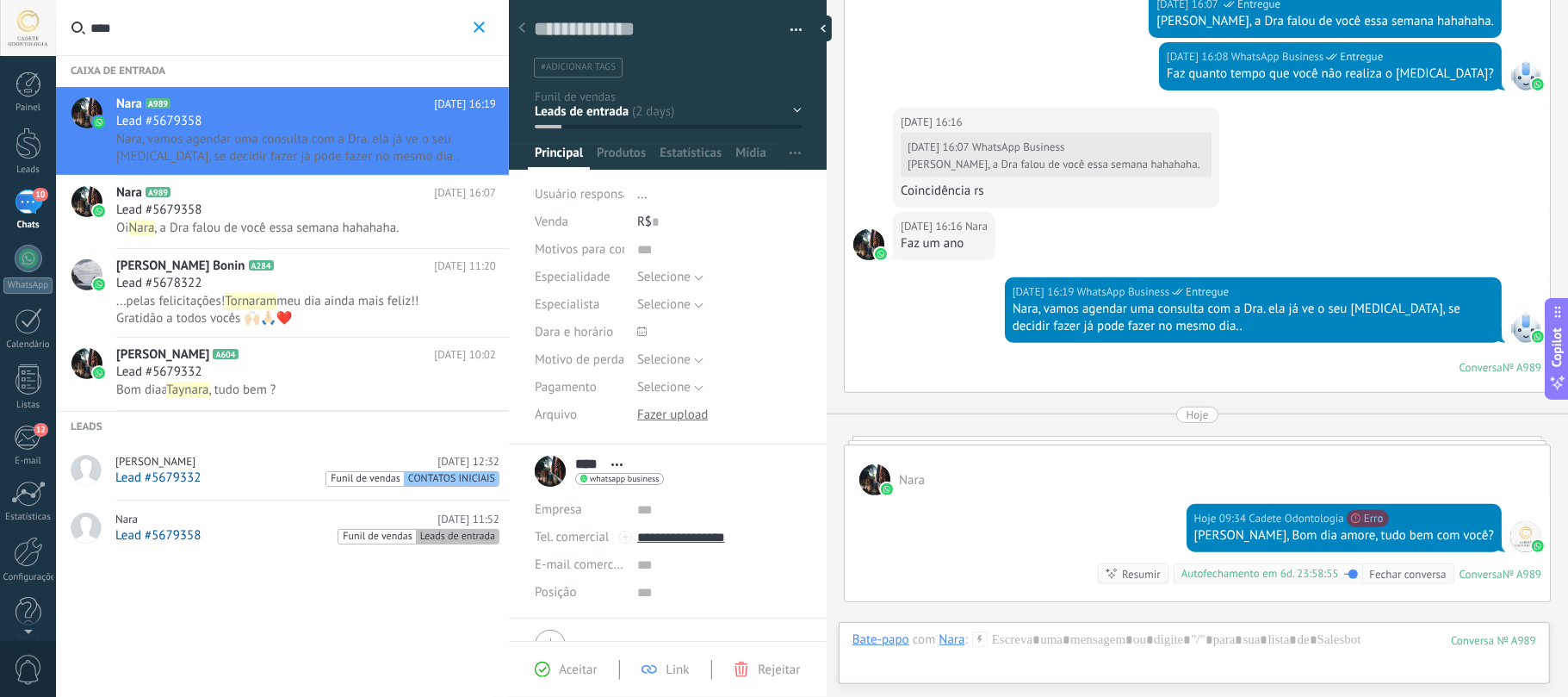
drag, startPoint x: 0, startPoint y: 0, endPoint x: 359, endPoint y: 215, distance: 418.5
click at [249, 208] on div "Lead #5679358" at bounding box center [306, 211] width 380 height 18
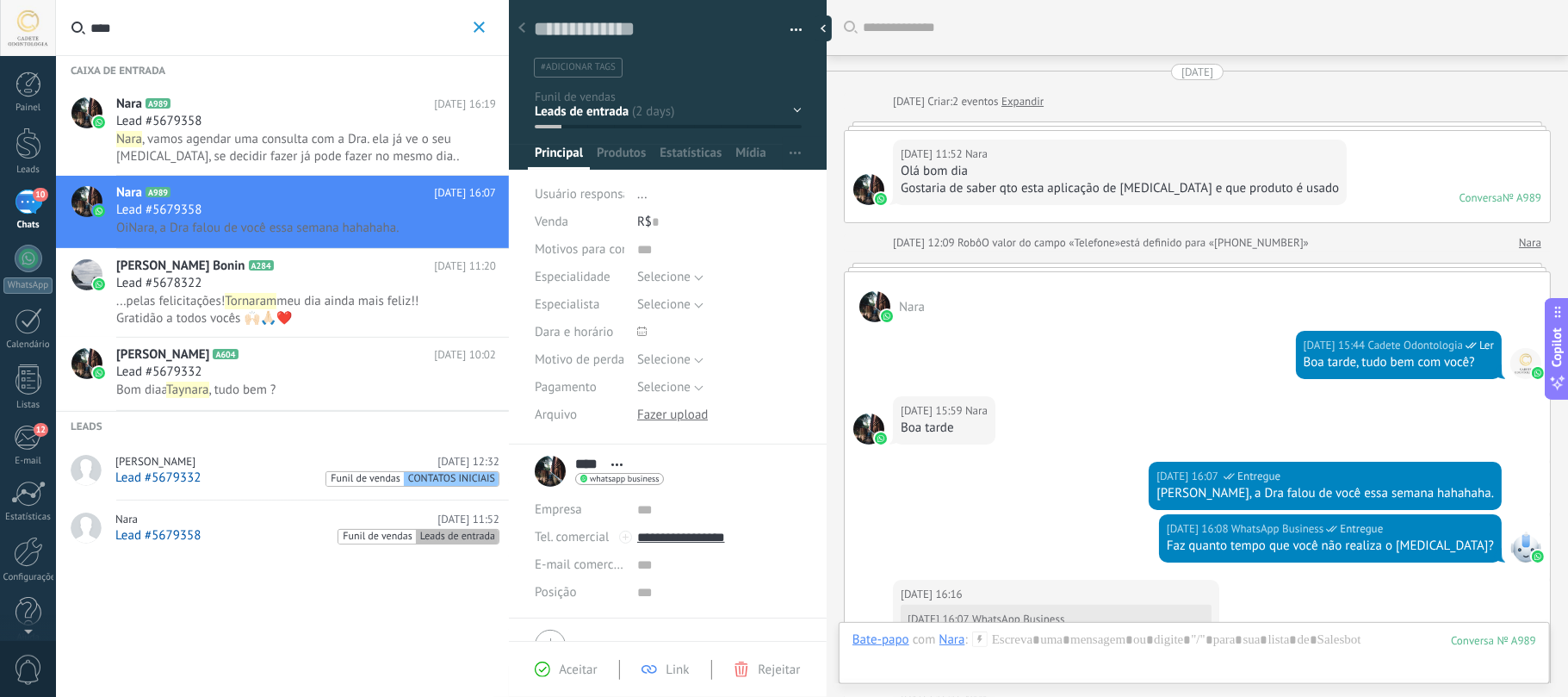
scroll to position [142, 0]
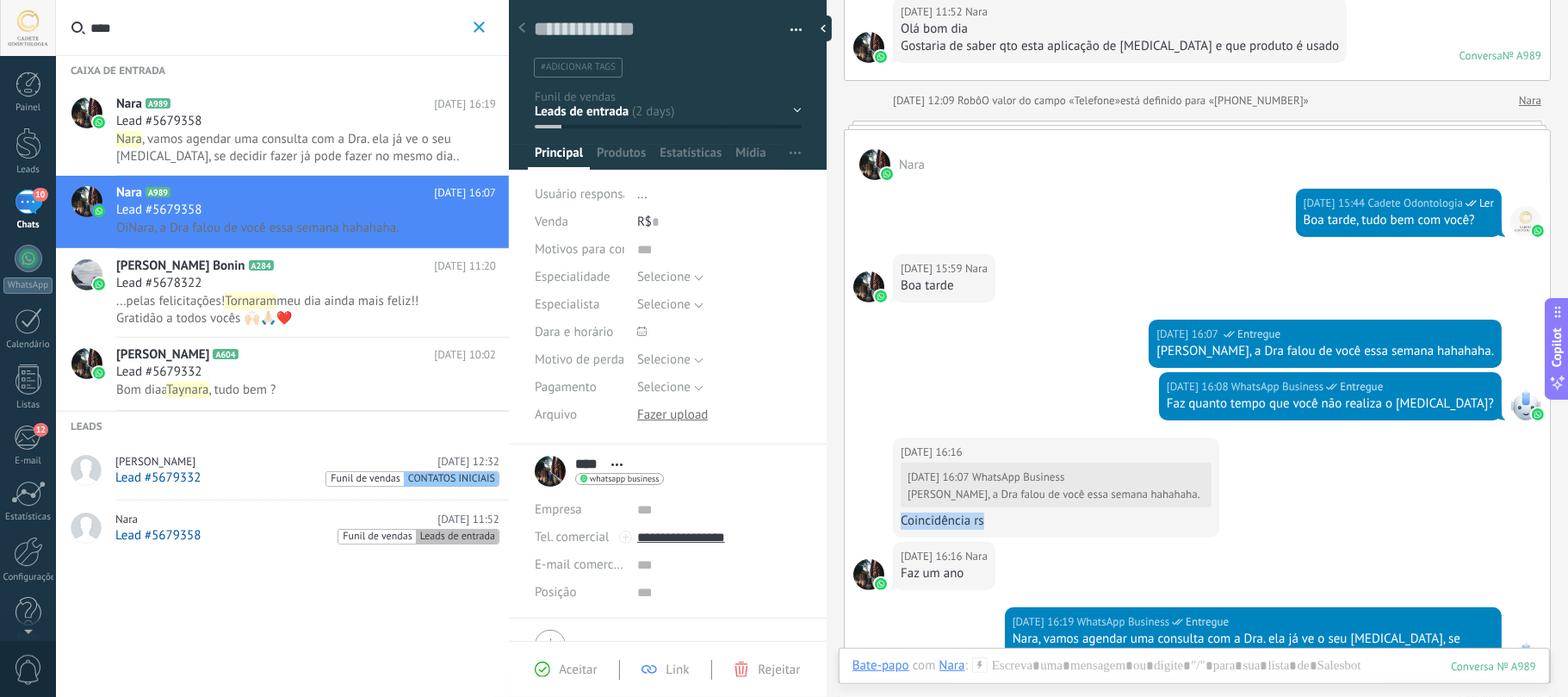
drag, startPoint x: 896, startPoint y: 522, endPoint x: 1049, endPoint y: 530, distance: 153.2
click at [1049, 530] on div "26/09/2025 16:16 Nara 26/09/2025 16:07 WhatsApp Business Oi Nara, a Dra falou d…" at bounding box center [1055, 487] width 326 height 99
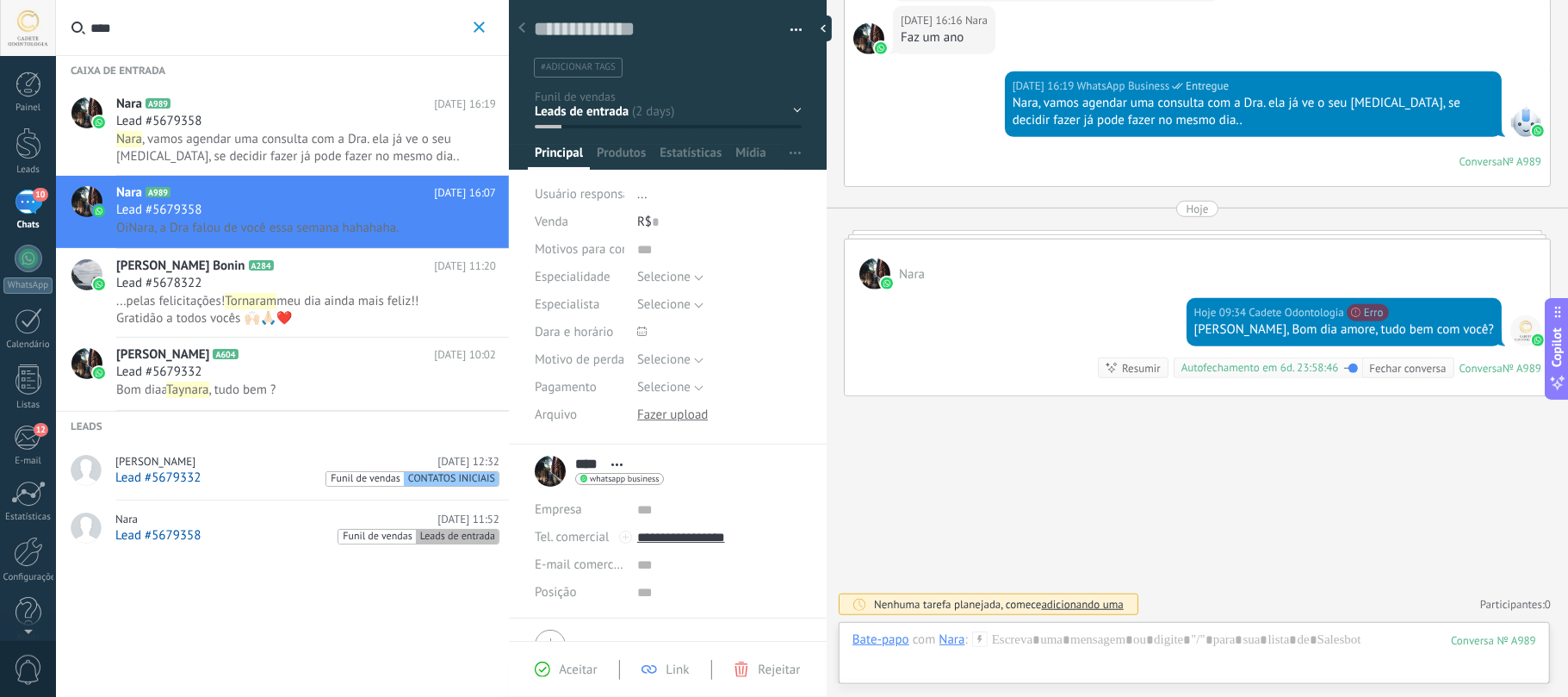
click at [233, 283] on div "Lead #5678322" at bounding box center [306, 284] width 380 height 18
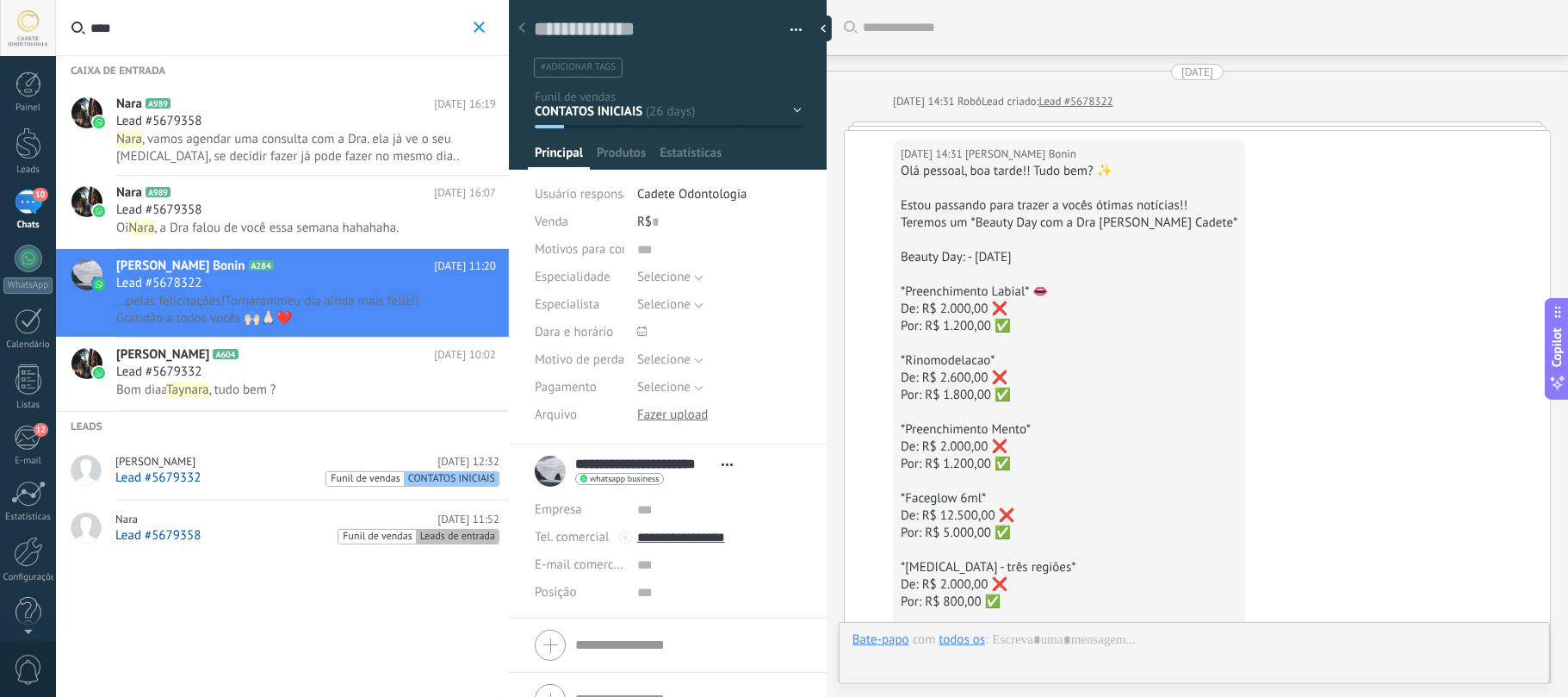
type textarea "**********"
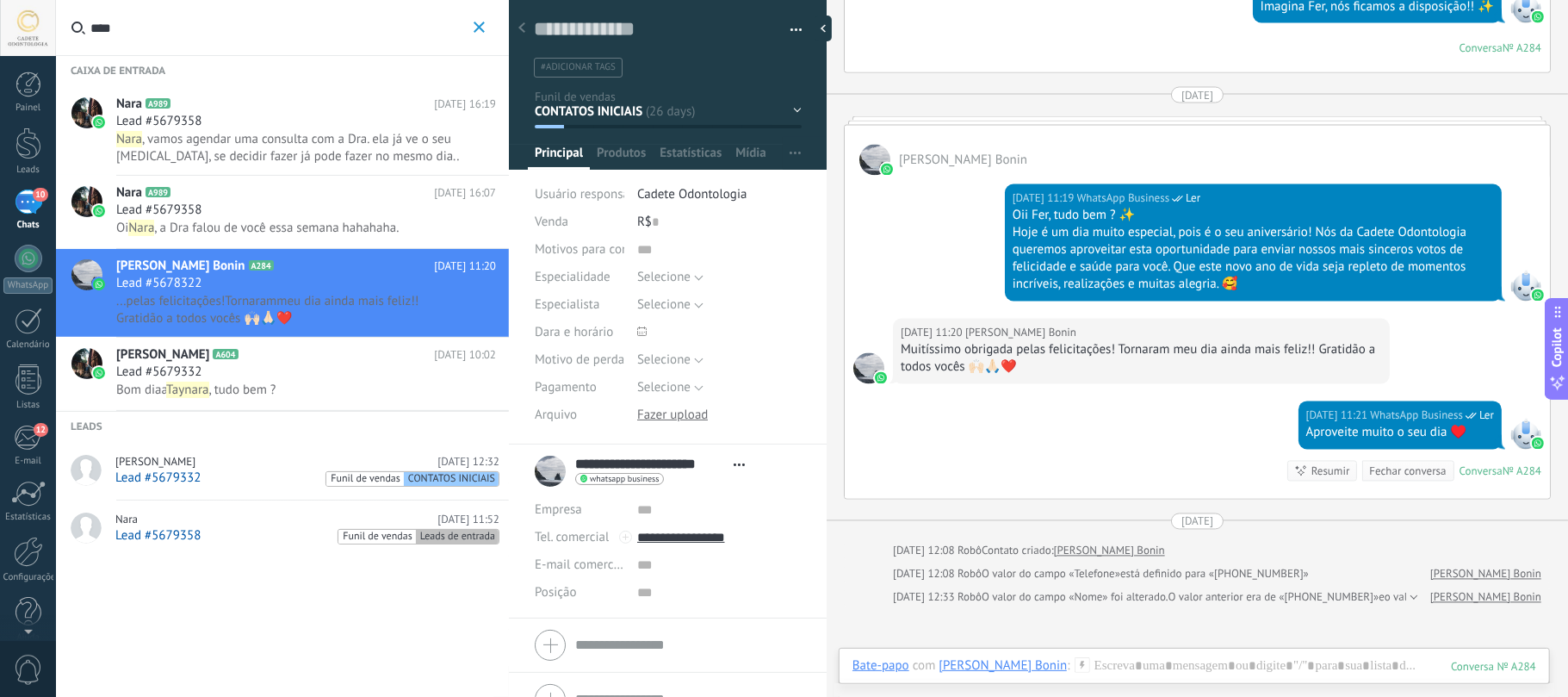
click at [472, 31] on button "****" at bounding box center [478, 28] width 19 height 21
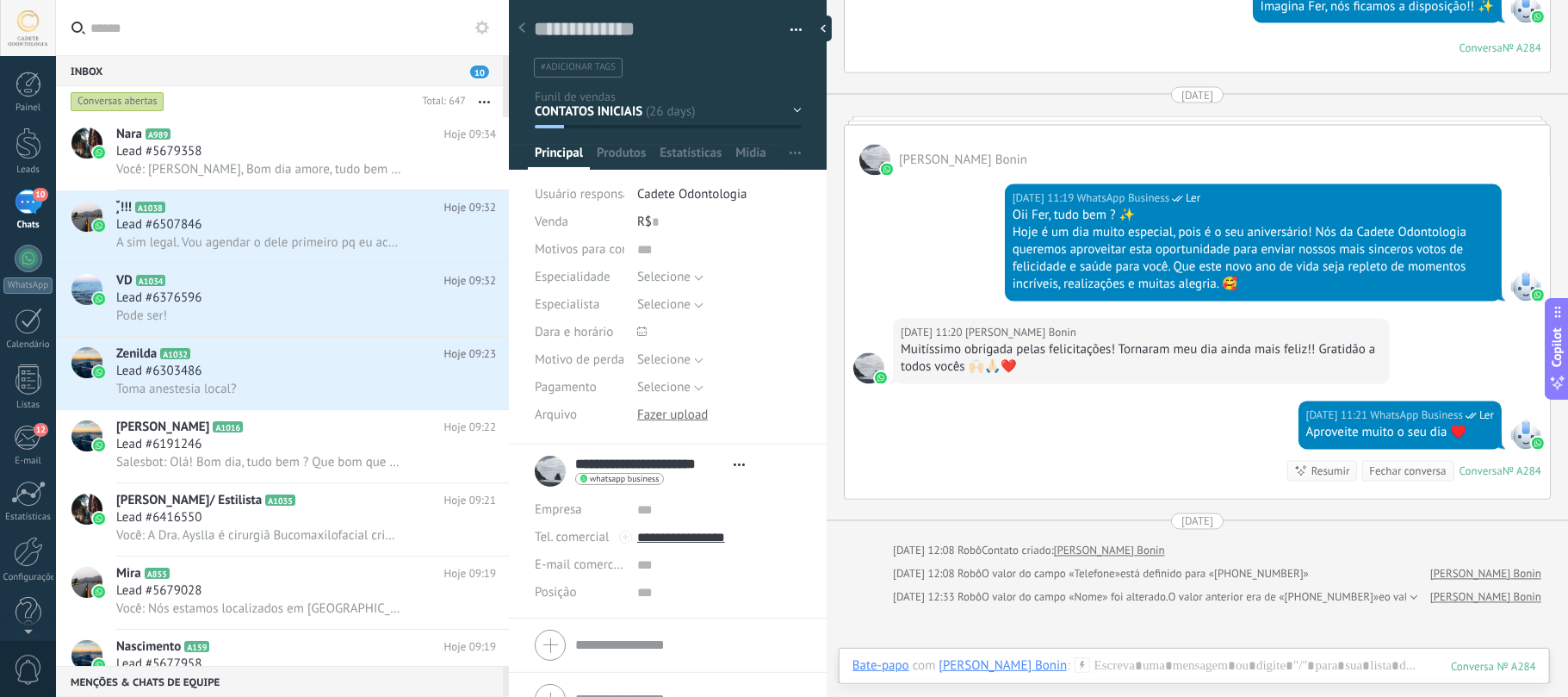
click at [114, 107] on div "Conversas abertas" at bounding box center [117, 101] width 94 height 20
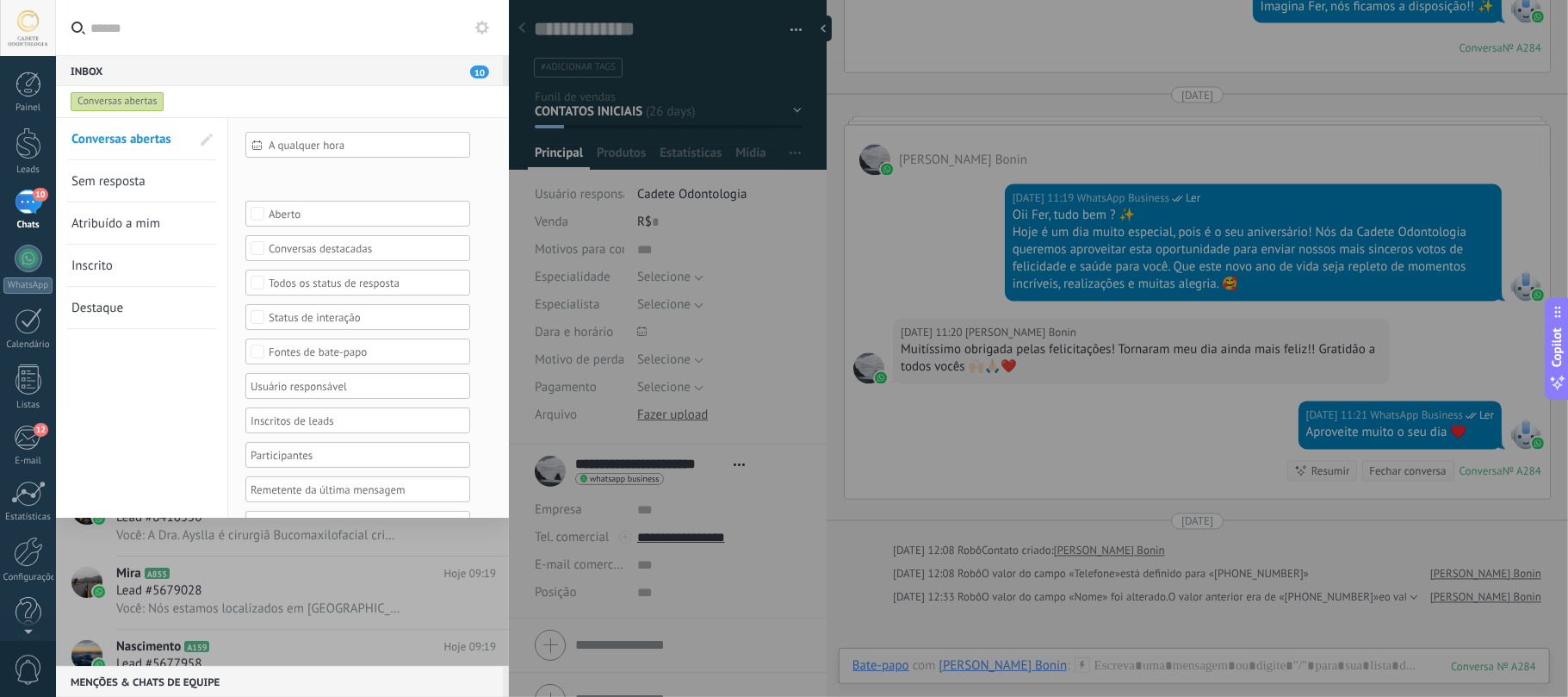
click at [162, 167] on link "Sem resposta" at bounding box center [131, 180] width 119 height 41
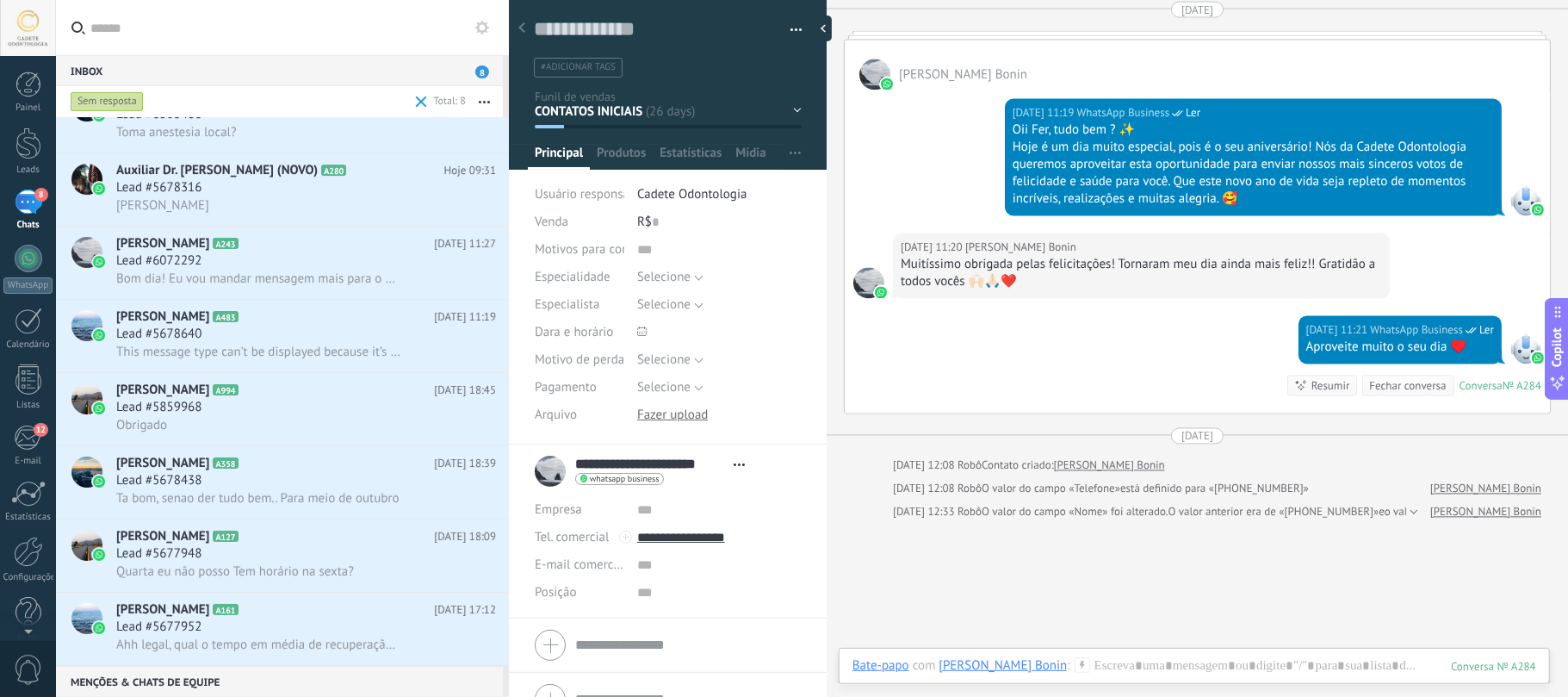
scroll to position [38, 0]
